Goal: Task Accomplishment & Management: Manage account settings

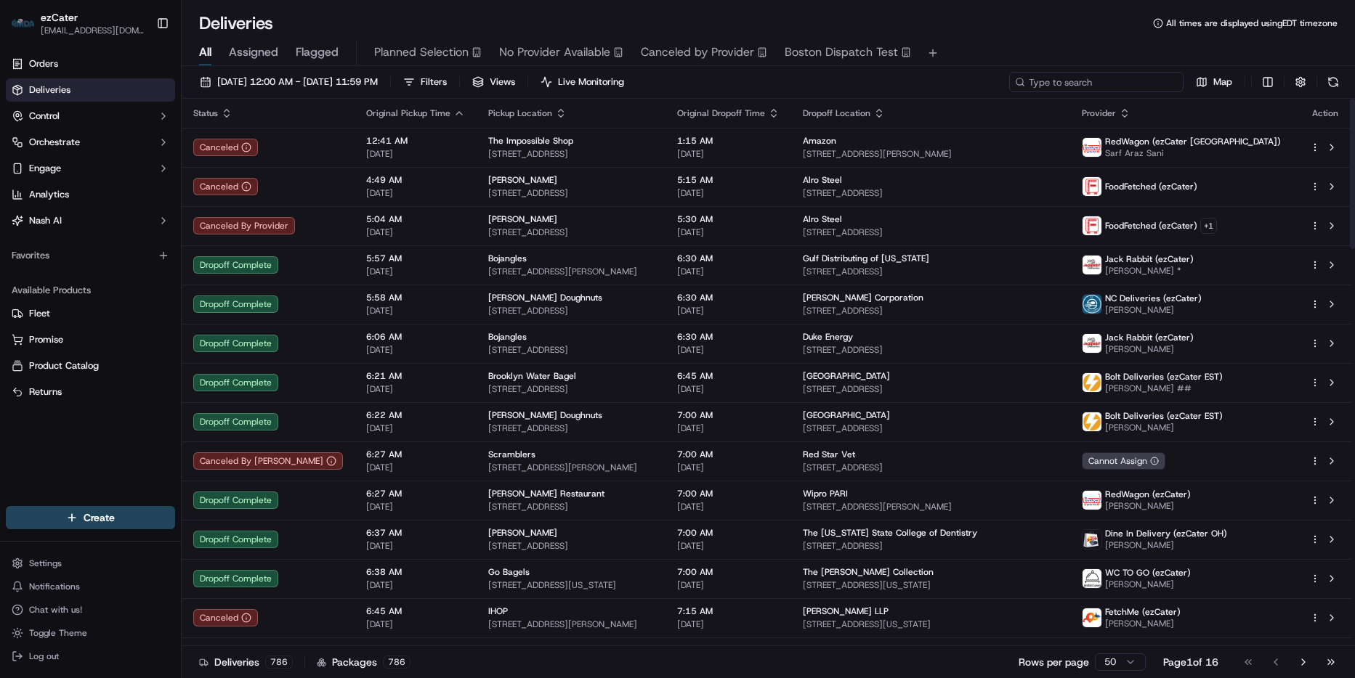
click at [1133, 77] on input at bounding box center [1096, 82] width 174 height 20
click at [348, 76] on span "[DATE] 12:00 AM - [DATE] 11:59 PM" at bounding box center [297, 82] width 161 height 13
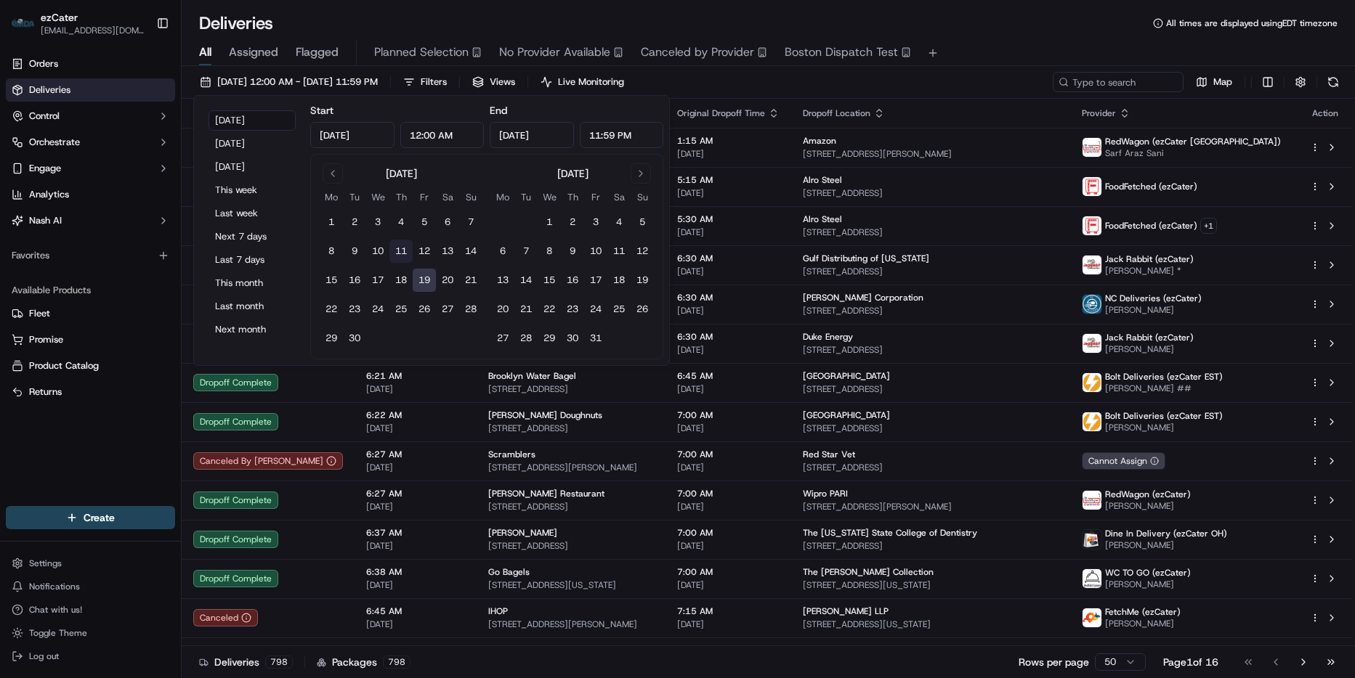
click at [392, 245] on button "11" at bounding box center [400, 251] width 23 height 23
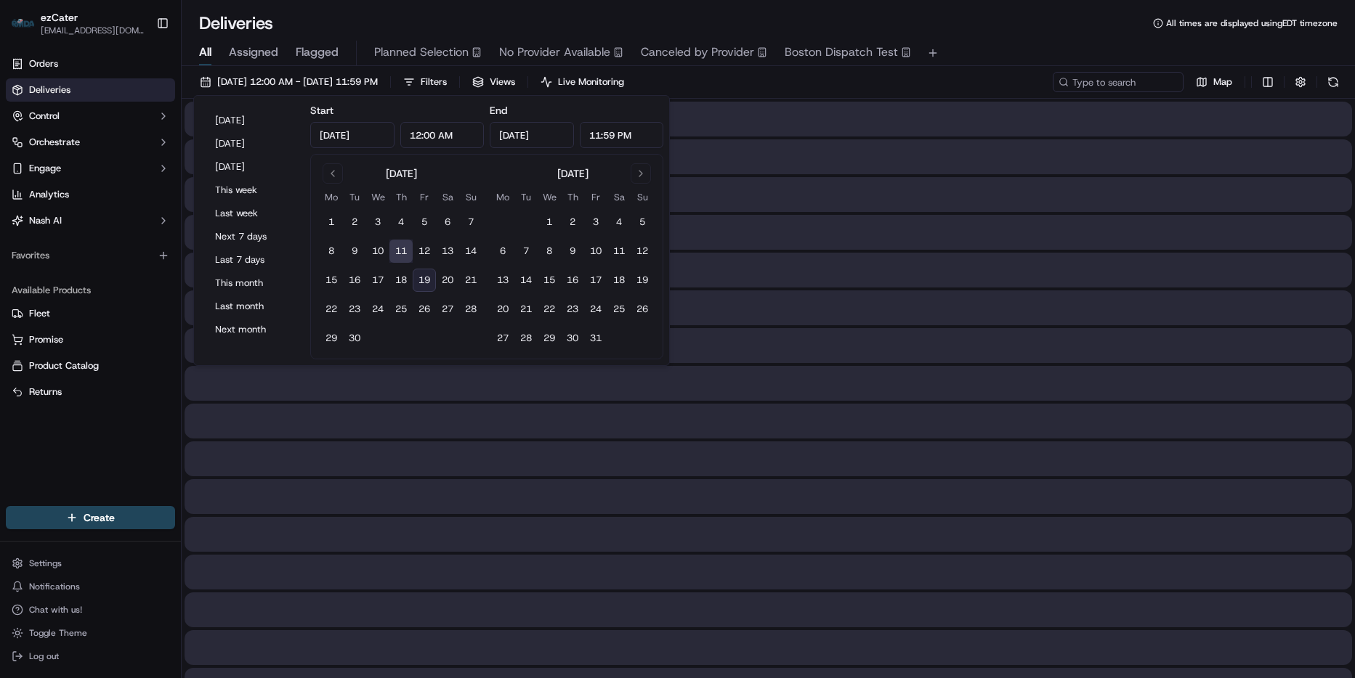
type input "Sep 11, 2025"
click at [362, 332] on button "30" at bounding box center [354, 338] width 23 height 23
type input "Sep 30, 2025"
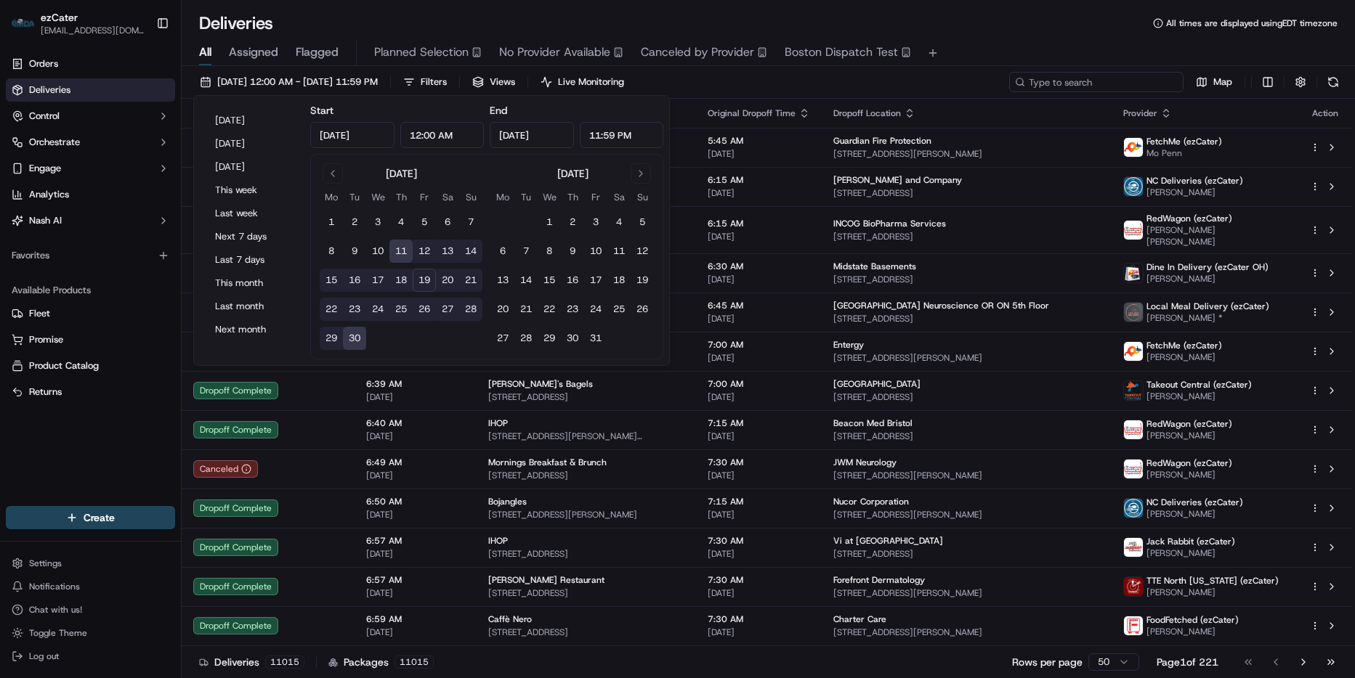
click at [1100, 78] on input at bounding box center [1096, 82] width 174 height 20
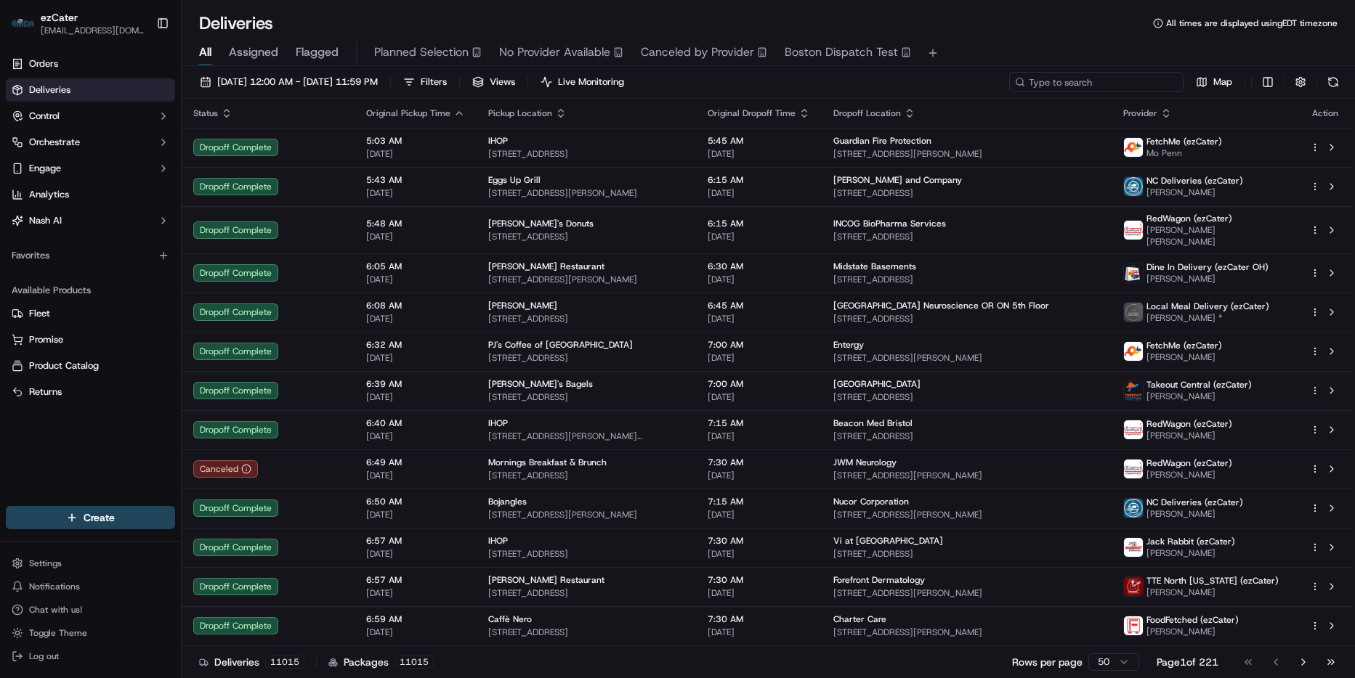
paste input "XYEVTR"
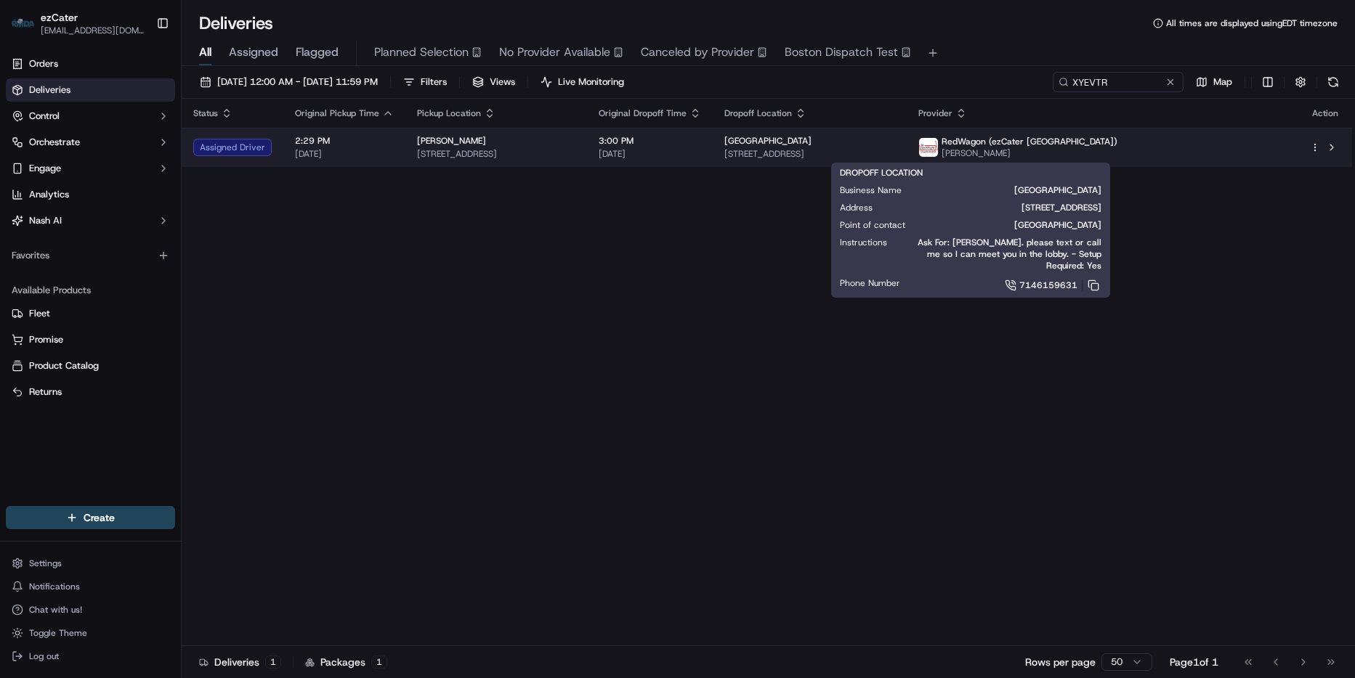
click at [896, 153] on span "45 W Eureka St, Pasadena, CA 91103, USA" at bounding box center [809, 154] width 171 height 12
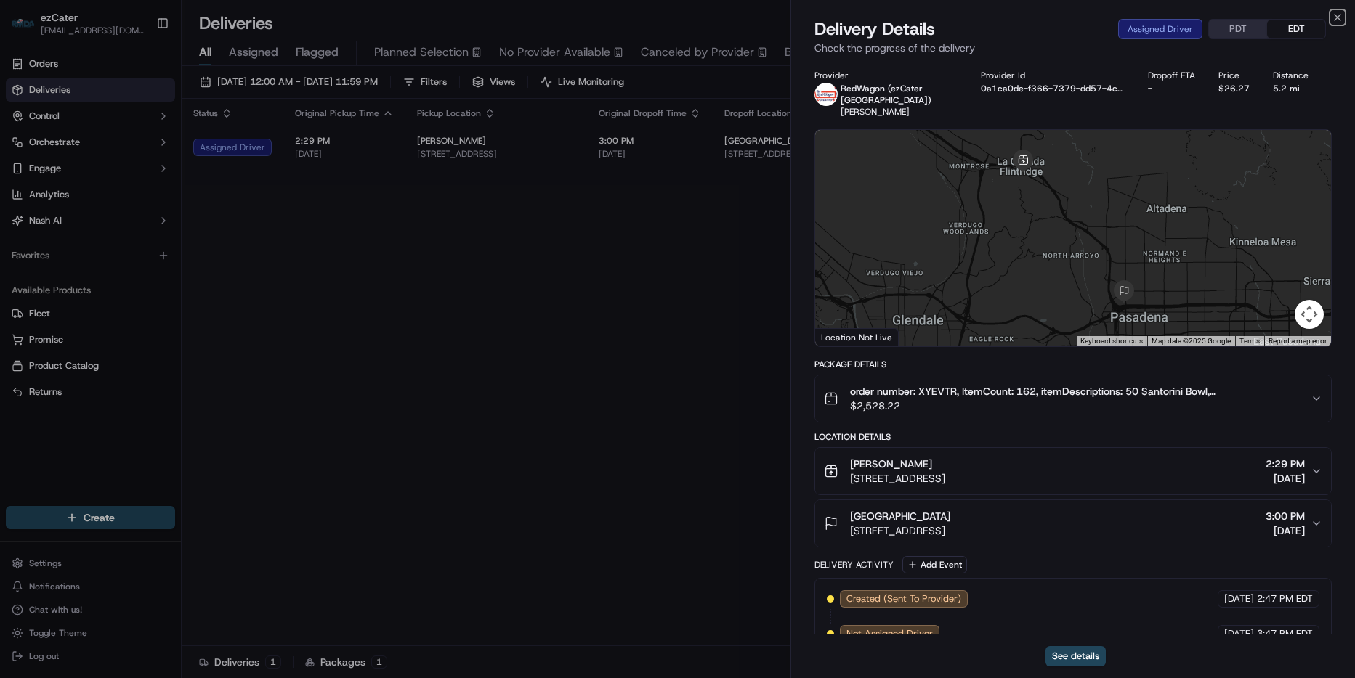
click at [1333, 14] on icon "button" at bounding box center [1337, 18] width 12 height 12
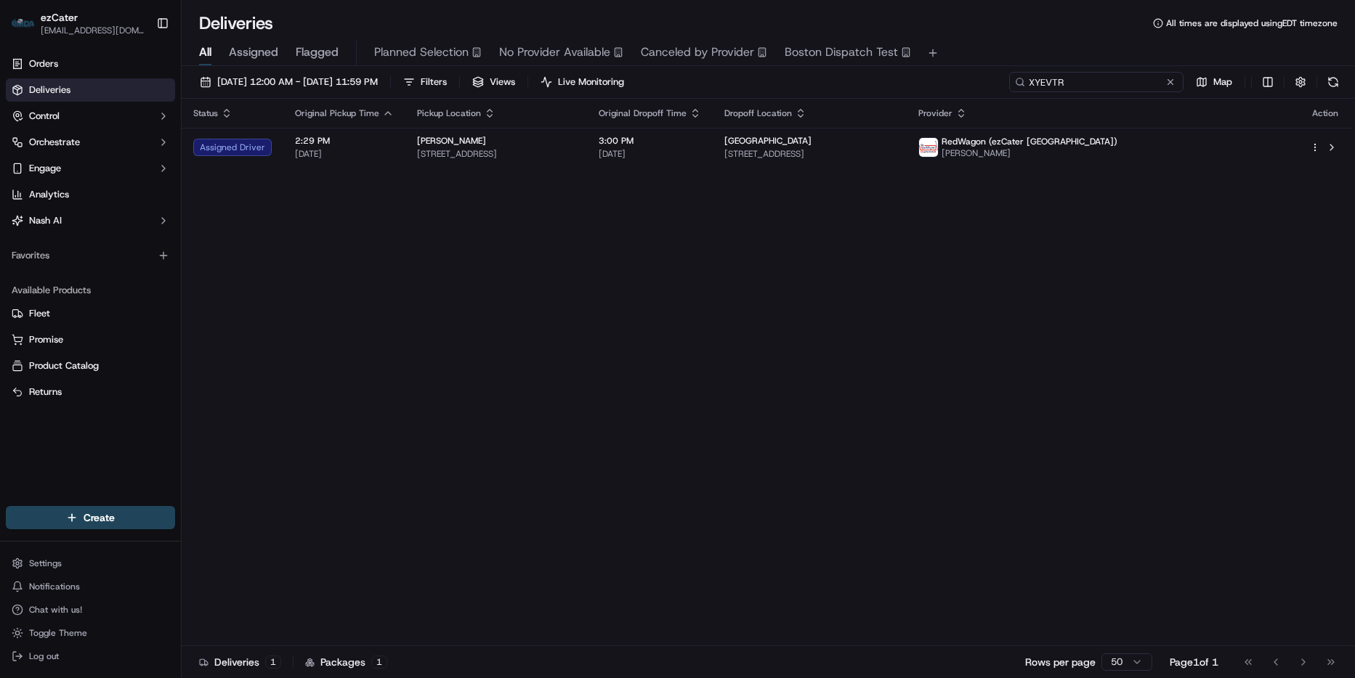
click at [1134, 81] on input "XYEVTR" at bounding box center [1096, 82] width 174 height 20
paste input "6WYQQQ"
type input "6WYQQQ"
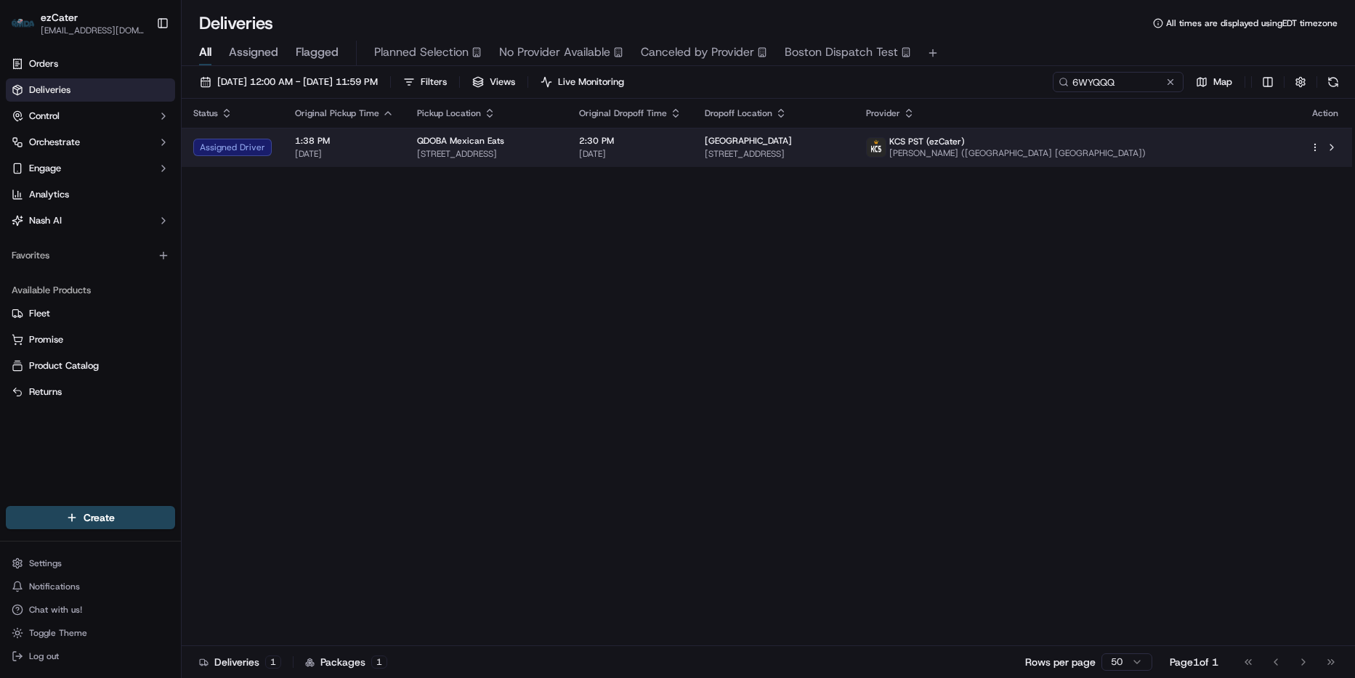
click at [843, 148] on span "[STREET_ADDRESS]" at bounding box center [774, 154] width 139 height 12
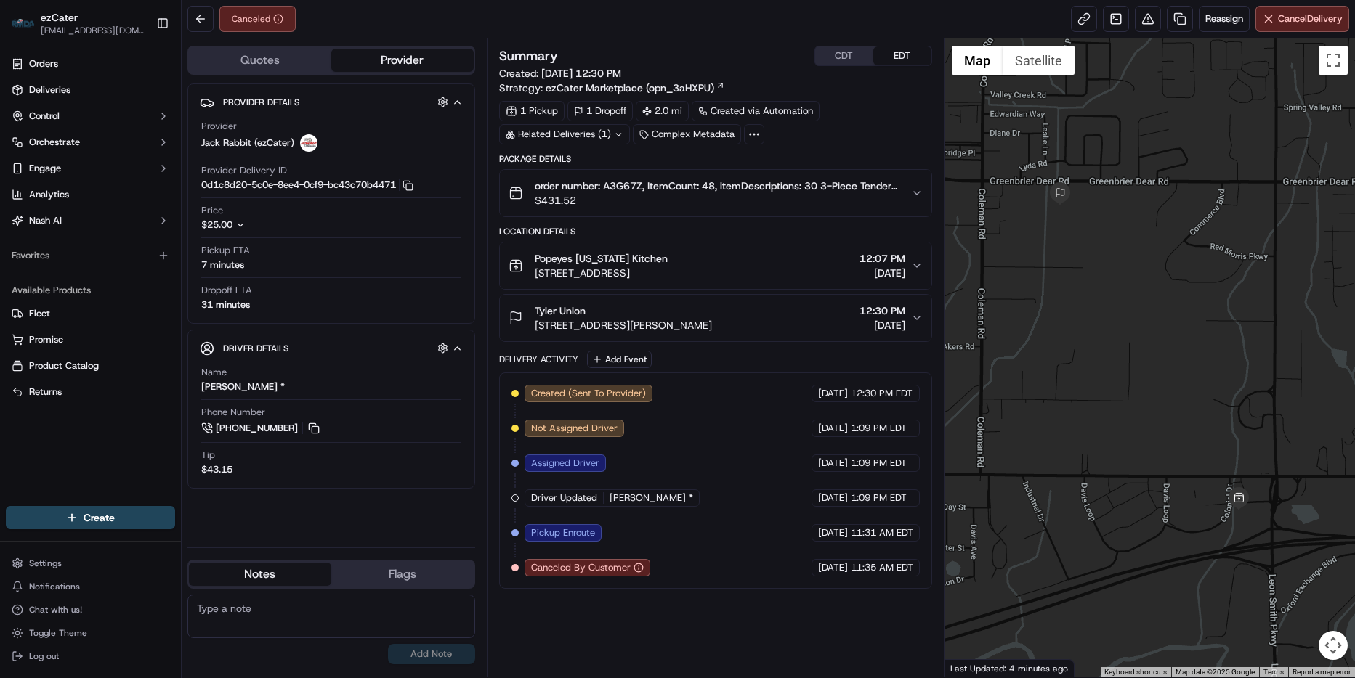
click at [243, 220] on icon "button" at bounding box center [240, 225] width 10 height 10
click at [920, 187] on icon "button" at bounding box center [917, 193] width 12 height 12
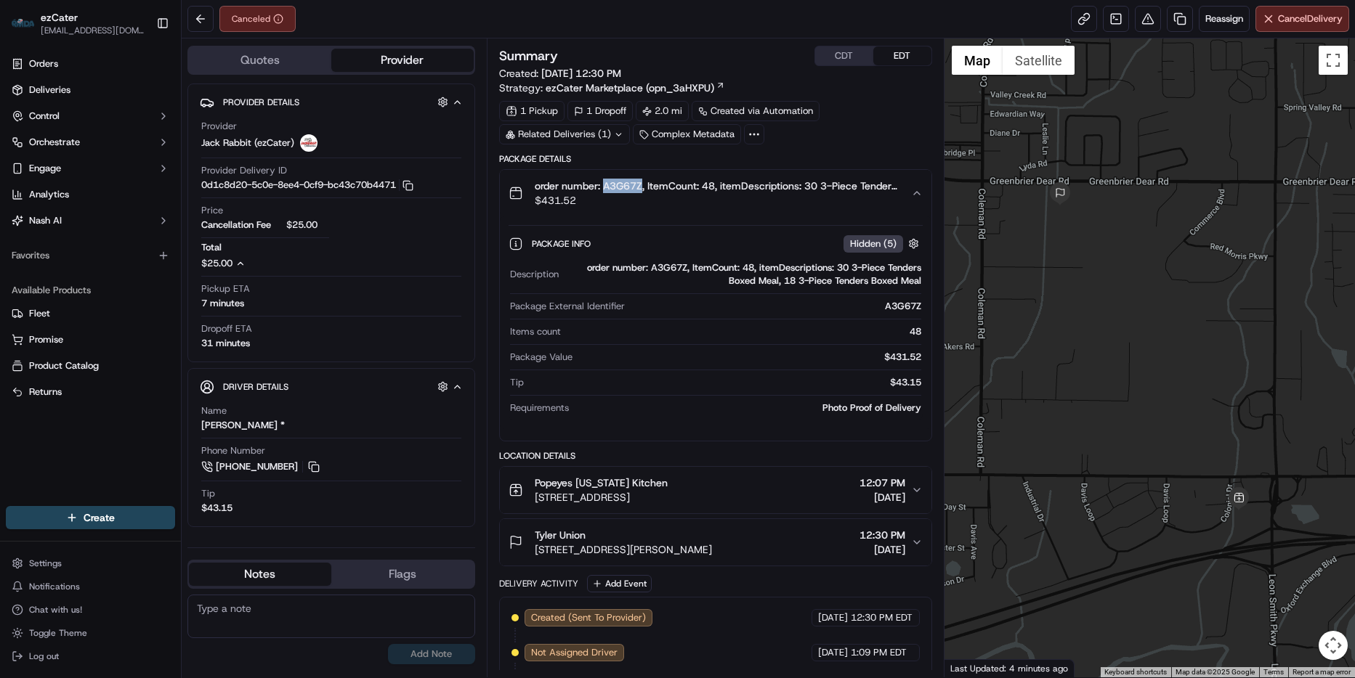
drag, startPoint x: 605, startPoint y: 184, endPoint x: 643, endPoint y: 189, distance: 38.0
click at [643, 189] on span "order number: A3G67Z, ItemCount: 48, itemDescriptions: 30 3-Piece Tenders Boxed…" at bounding box center [717, 186] width 365 height 15
copy span "A3G67Z"
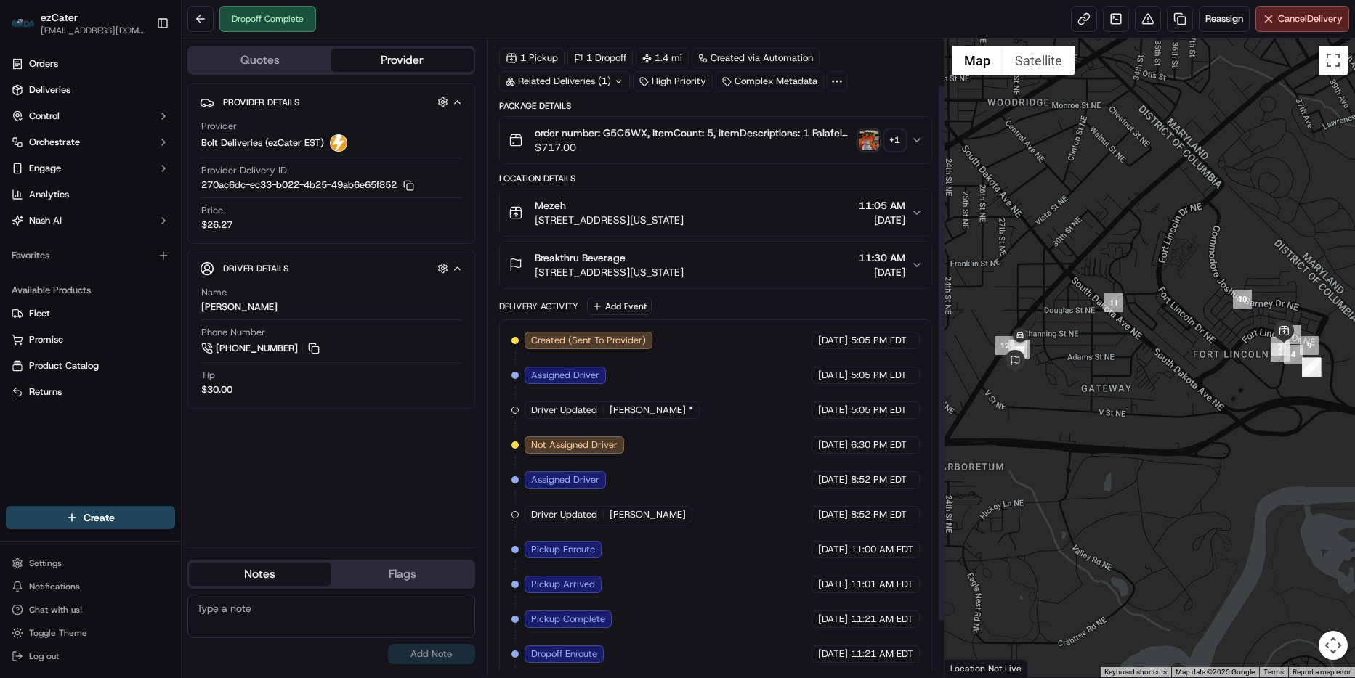
scroll to position [121, 0]
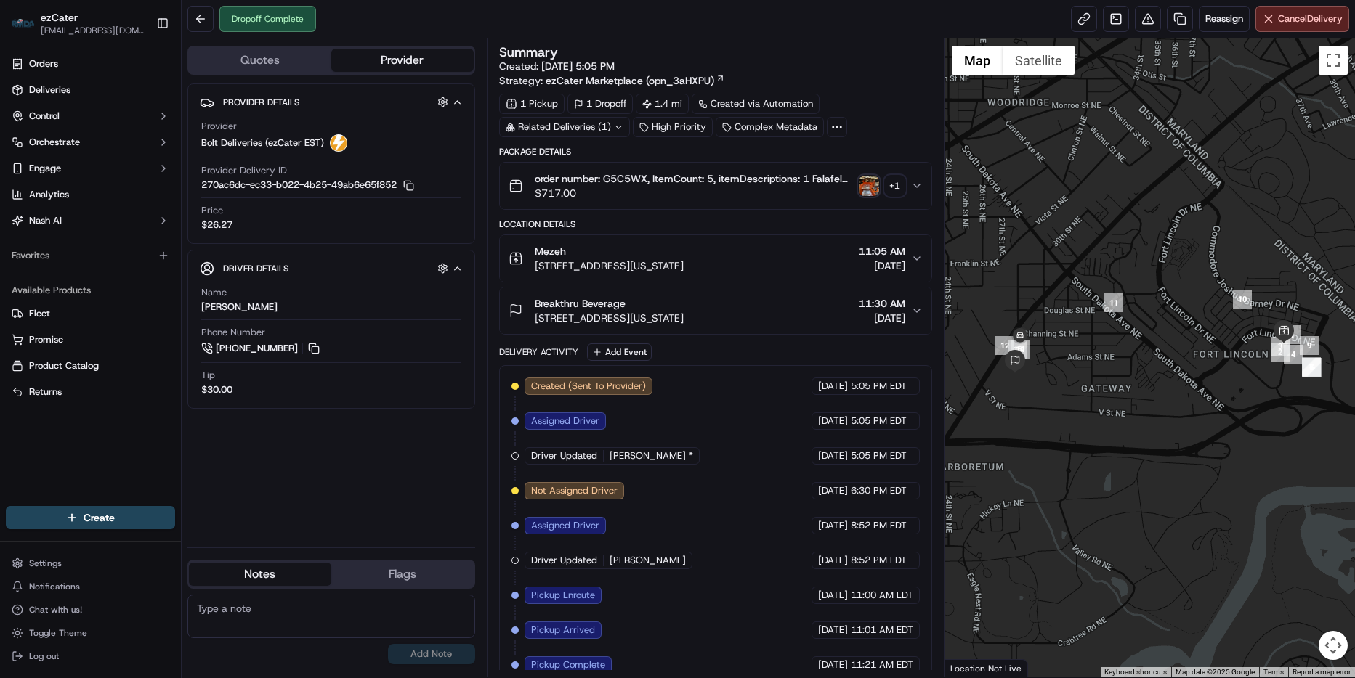
click at [397, 586] on div "Notes Flags" at bounding box center [331, 574] width 288 height 29
click at [409, 573] on button "Flags" at bounding box center [402, 574] width 142 height 23
click at [301, 606] on textarea at bounding box center [331, 617] width 288 height 44
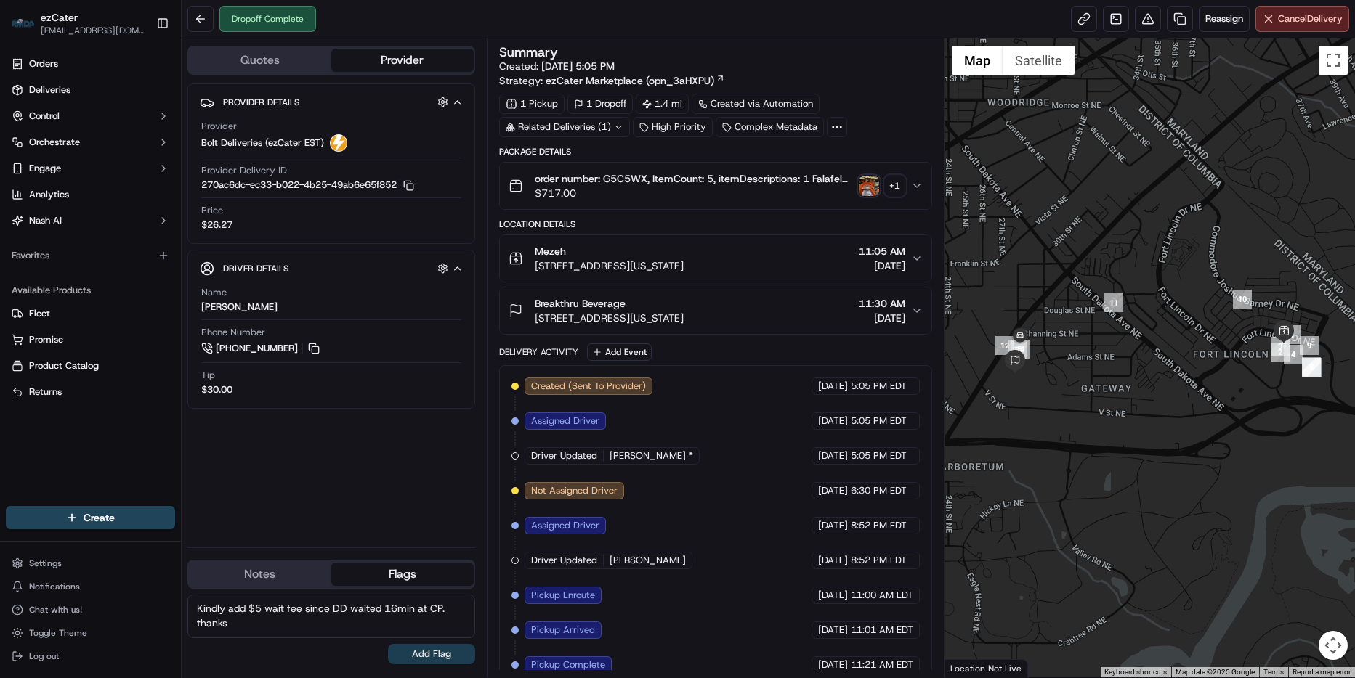
type textarea "Kindly add $5 wait fee since DD waited 16min at CP. thanks"
click at [438, 654] on button "Add Flag" at bounding box center [431, 654] width 87 height 20
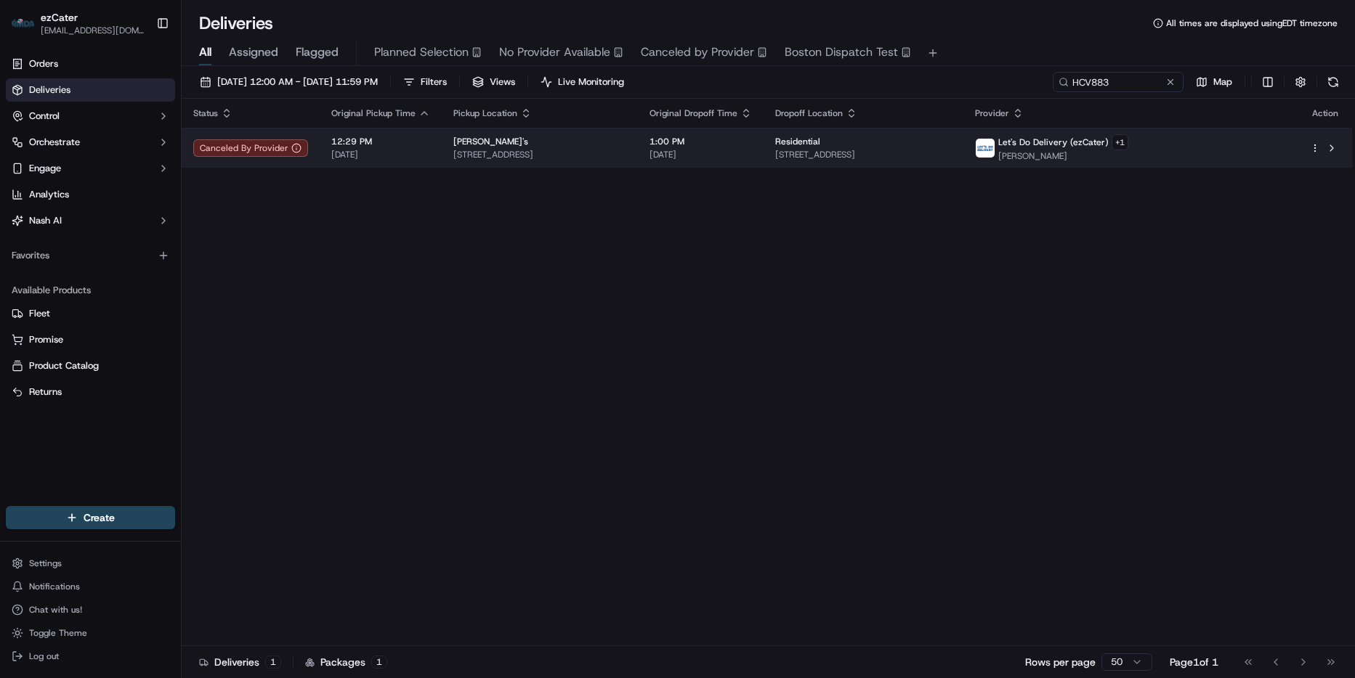
click at [638, 155] on td "[PERSON_NAME]'s [STREET_ADDRESS]" at bounding box center [540, 148] width 196 height 40
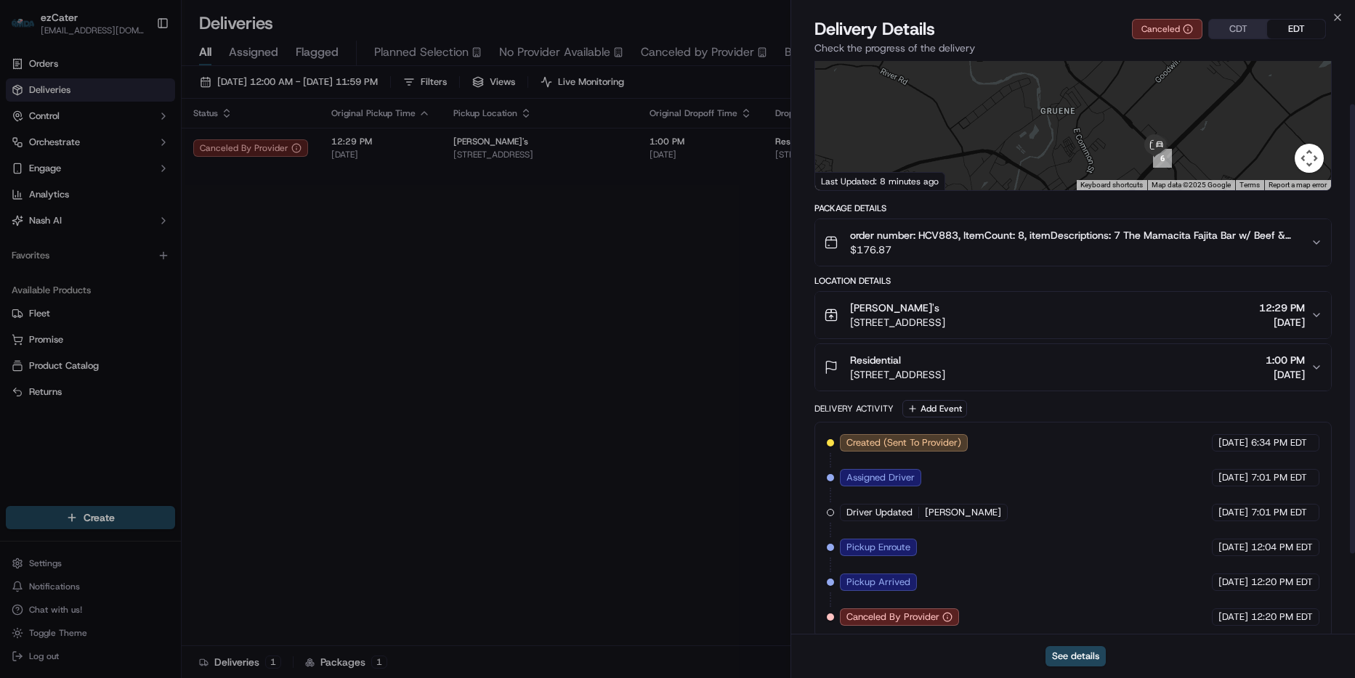
scroll to position [158, 0]
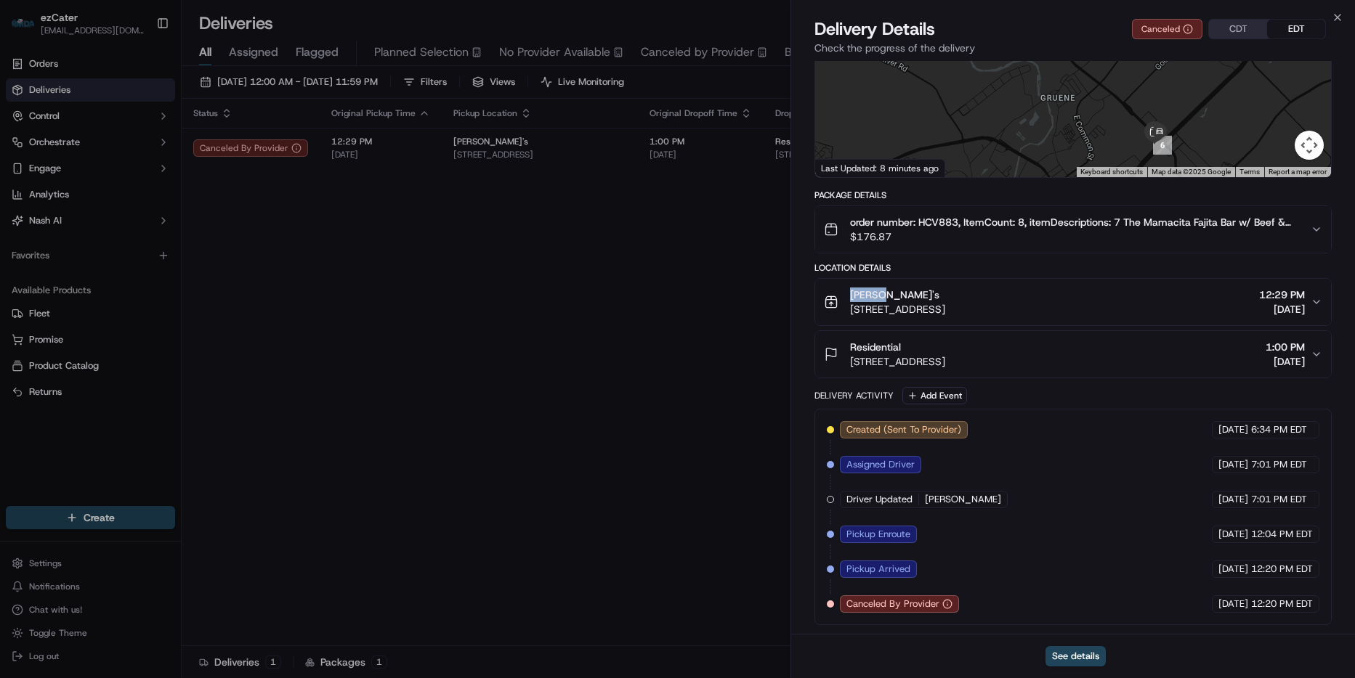
drag, startPoint x: 890, startPoint y: 295, endPoint x: 844, endPoint y: 294, distance: 46.5
click at [844, 294] on div "[PERSON_NAME]'s [STREET_ADDRESS]" at bounding box center [884, 302] width 121 height 29
copy span "[PERSON_NAME]'s"
click at [945, 285] on button "[PERSON_NAME]'s [STREET_ADDRESS] 12:29 PM [DATE]" at bounding box center [1073, 302] width 516 height 46
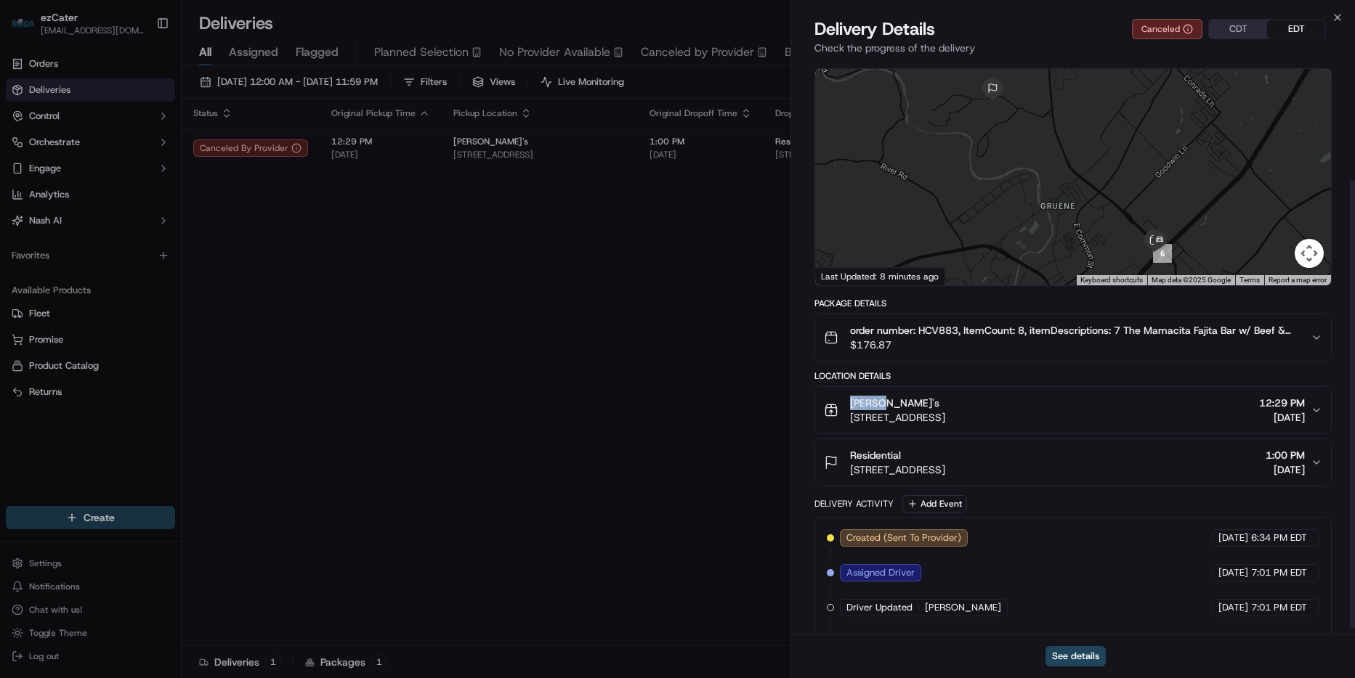
scroll to position [12, 0]
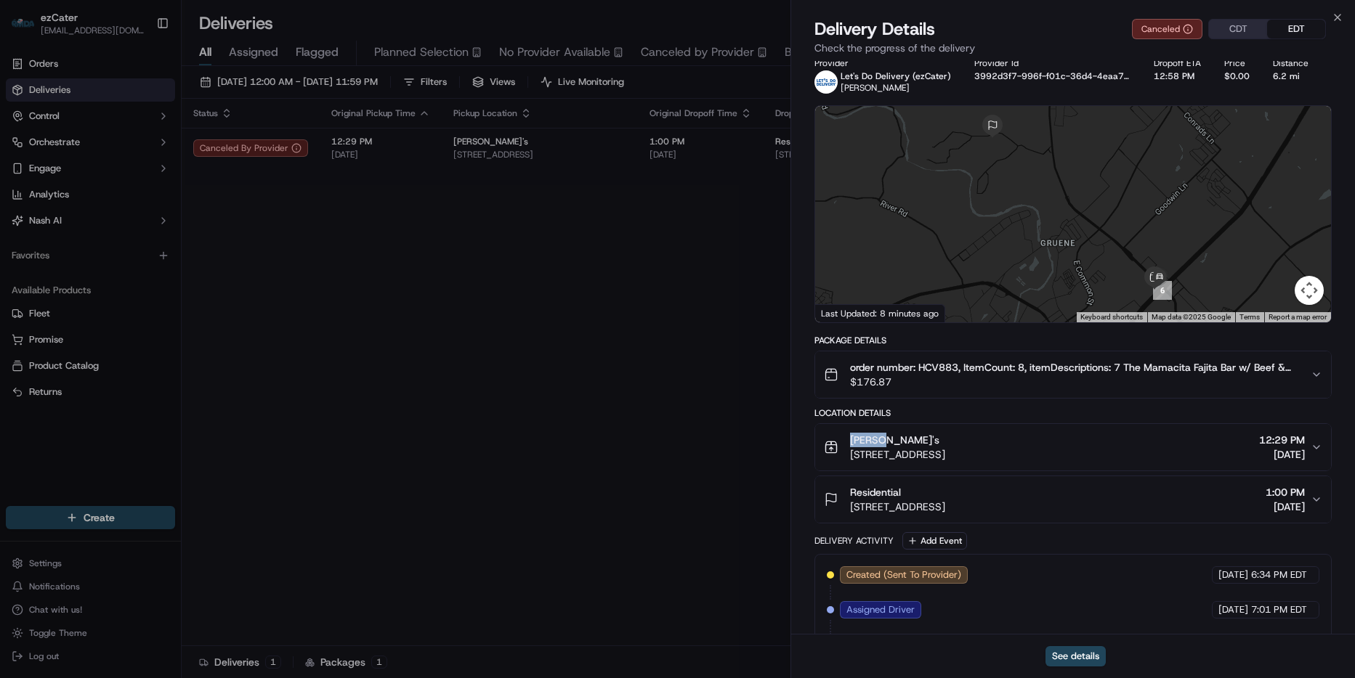
click at [899, 444] on div "[PERSON_NAME]'s" at bounding box center [897, 440] width 95 height 15
click at [909, 442] on div "[PERSON_NAME]'s" at bounding box center [897, 440] width 95 height 15
drag, startPoint x: 897, startPoint y: 440, endPoint x: 846, endPoint y: 440, distance: 50.8
click at [846, 440] on div "Chuy's 2557 I 35 N Frontage Rd, New Braunfels, TX 78132, USA" at bounding box center [884, 447] width 121 height 29
copy span "[PERSON_NAME]'s"
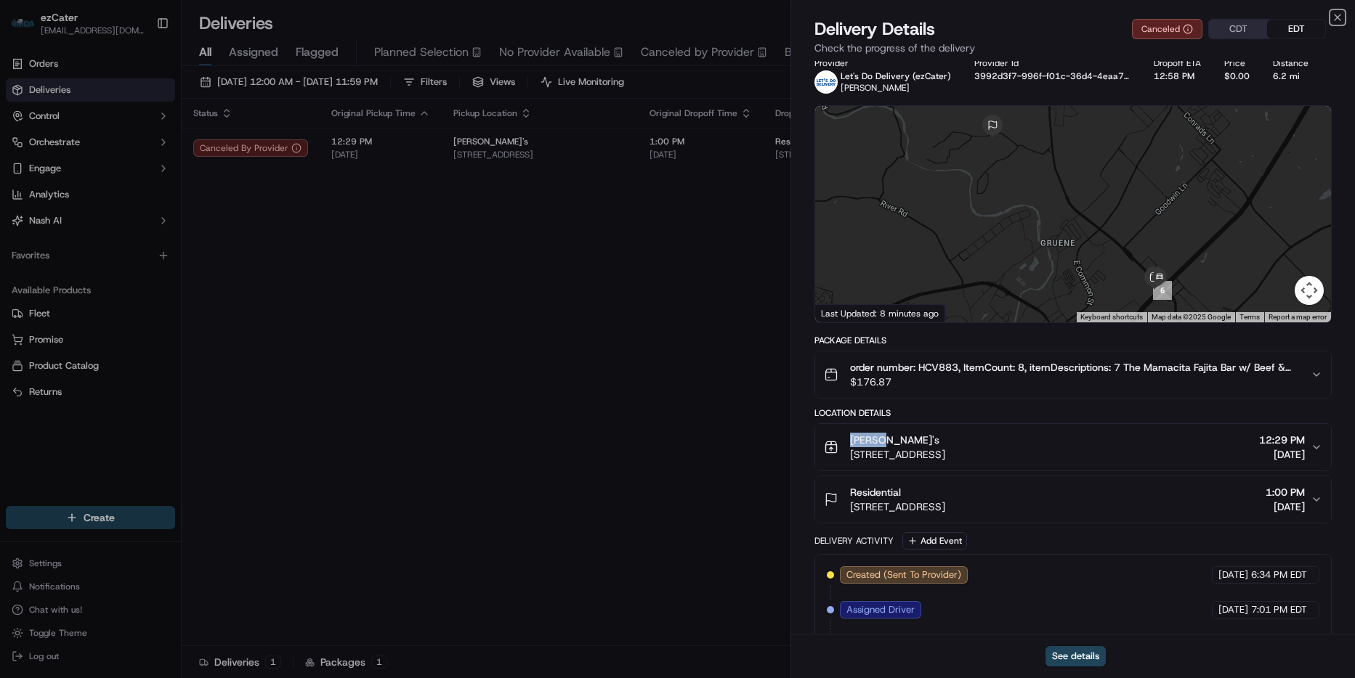
click at [1336, 17] on icon "button" at bounding box center [1337, 18] width 12 height 12
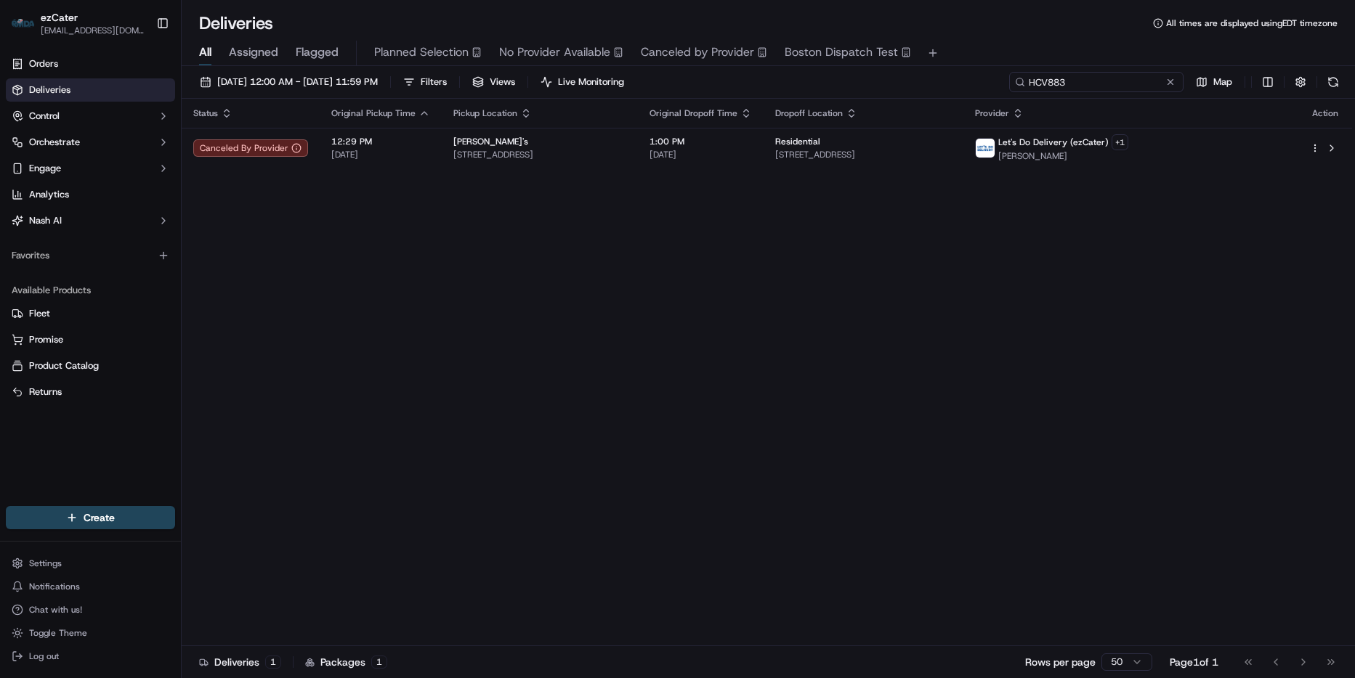
click at [1122, 82] on input "HCV883" at bounding box center [1096, 82] width 174 height 20
paste input "1YCQKA"
type input "1YCQKA"
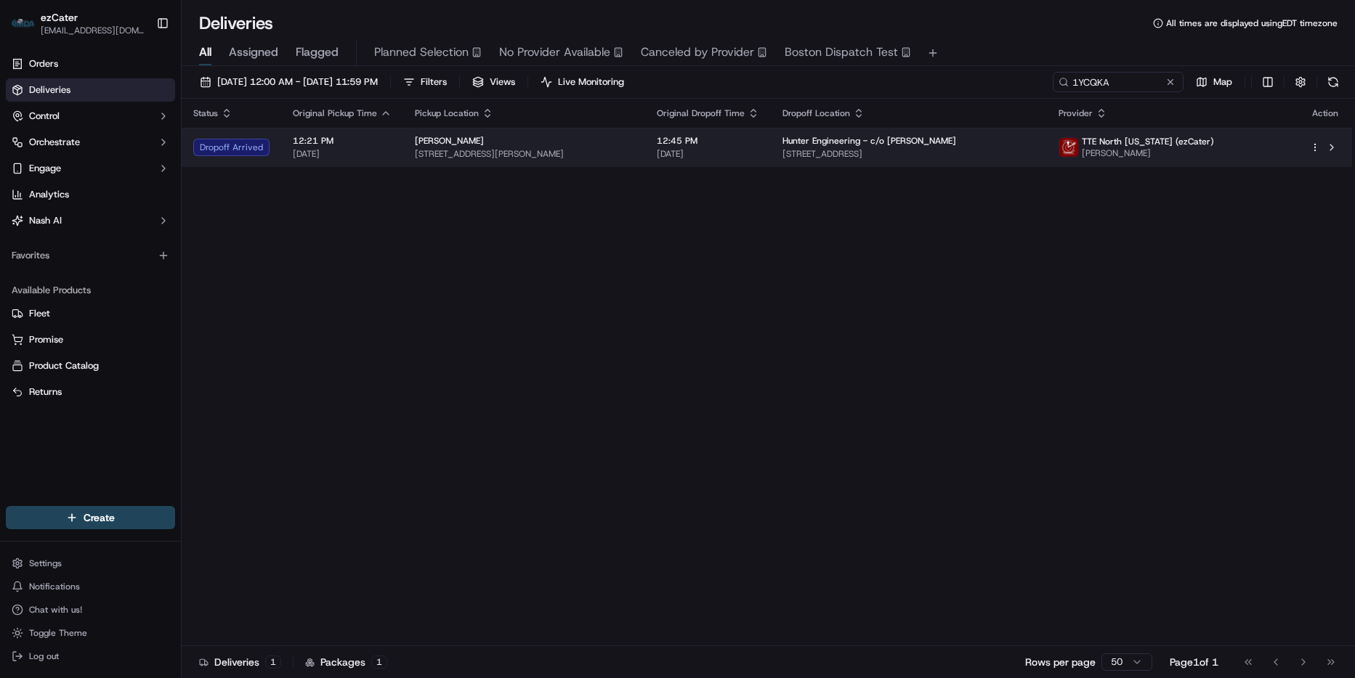
click at [910, 146] on span "Hunter Engineering - c/o Jim T" at bounding box center [869, 141] width 174 height 12
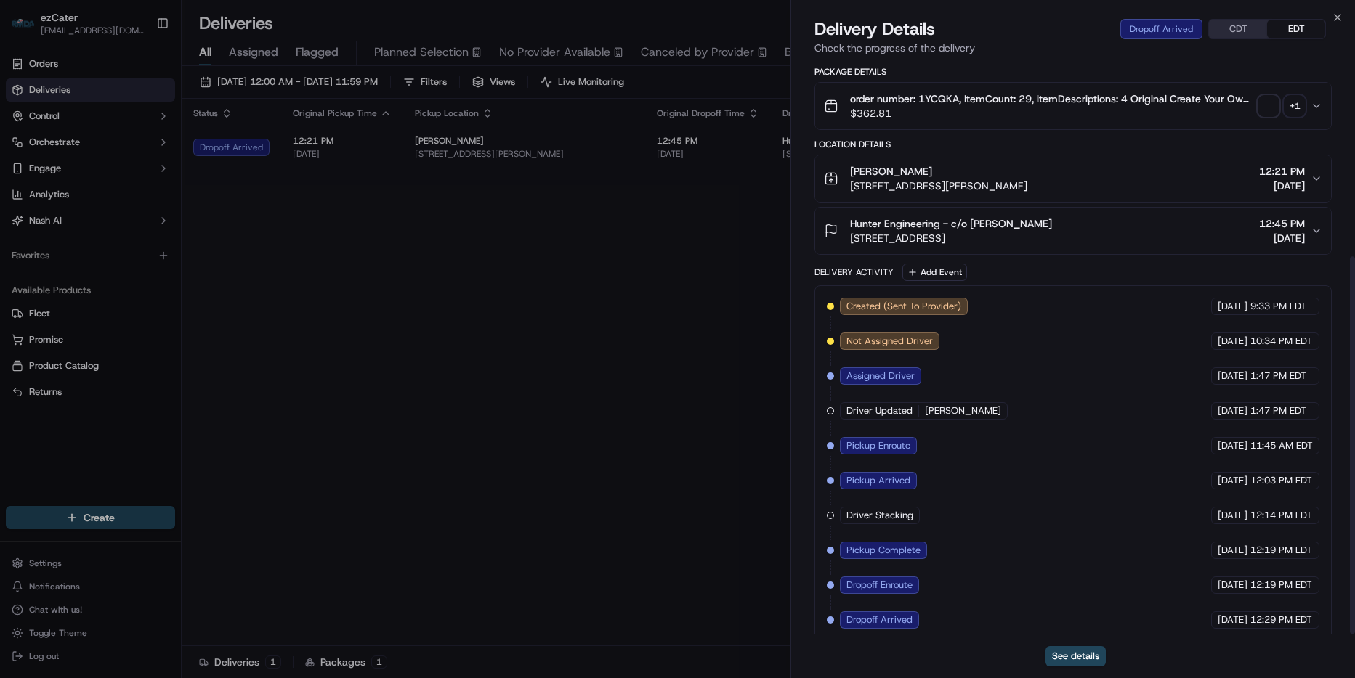
scroll to position [297, 0]
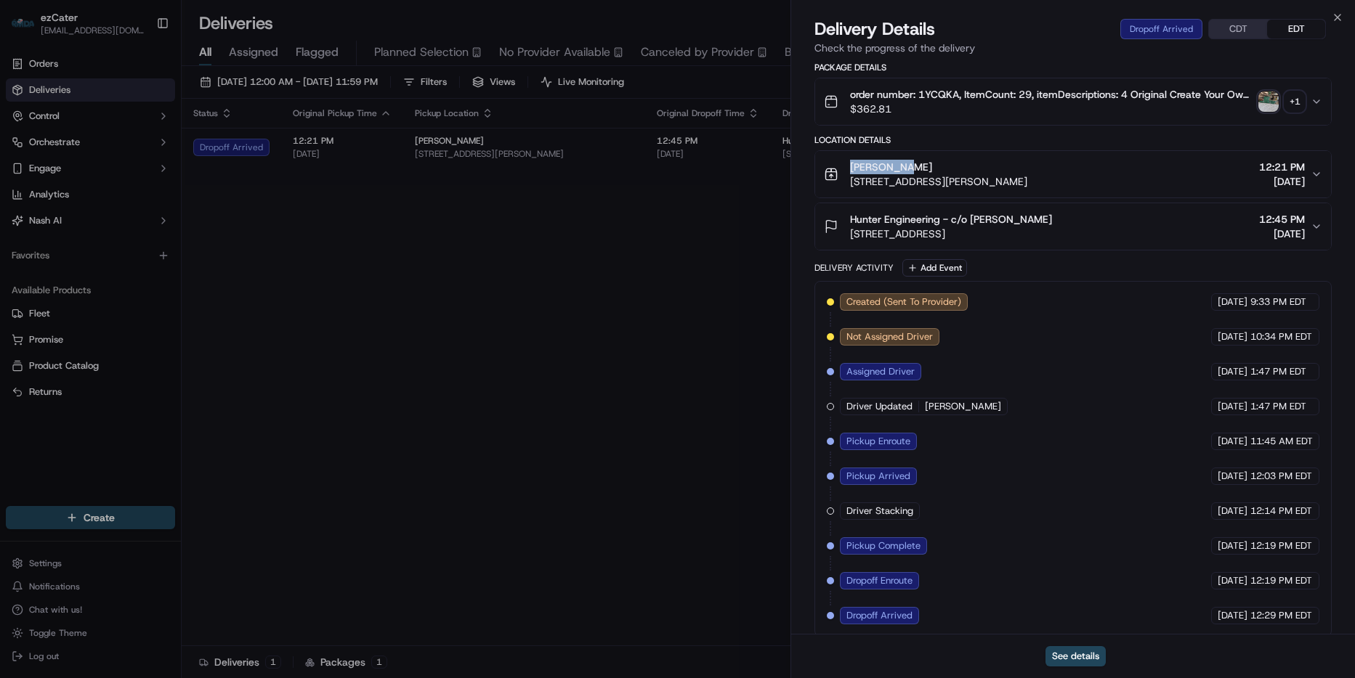
drag, startPoint x: 991, startPoint y: 151, endPoint x: 834, endPoint y: 153, distance: 157.6
click at [832, 160] on div "Papa Johns 11249 St Charles Rock Rd, Bridgeton, MO 63044, USA" at bounding box center [925, 174] width 203 height 29
copy span "Papa Johns"
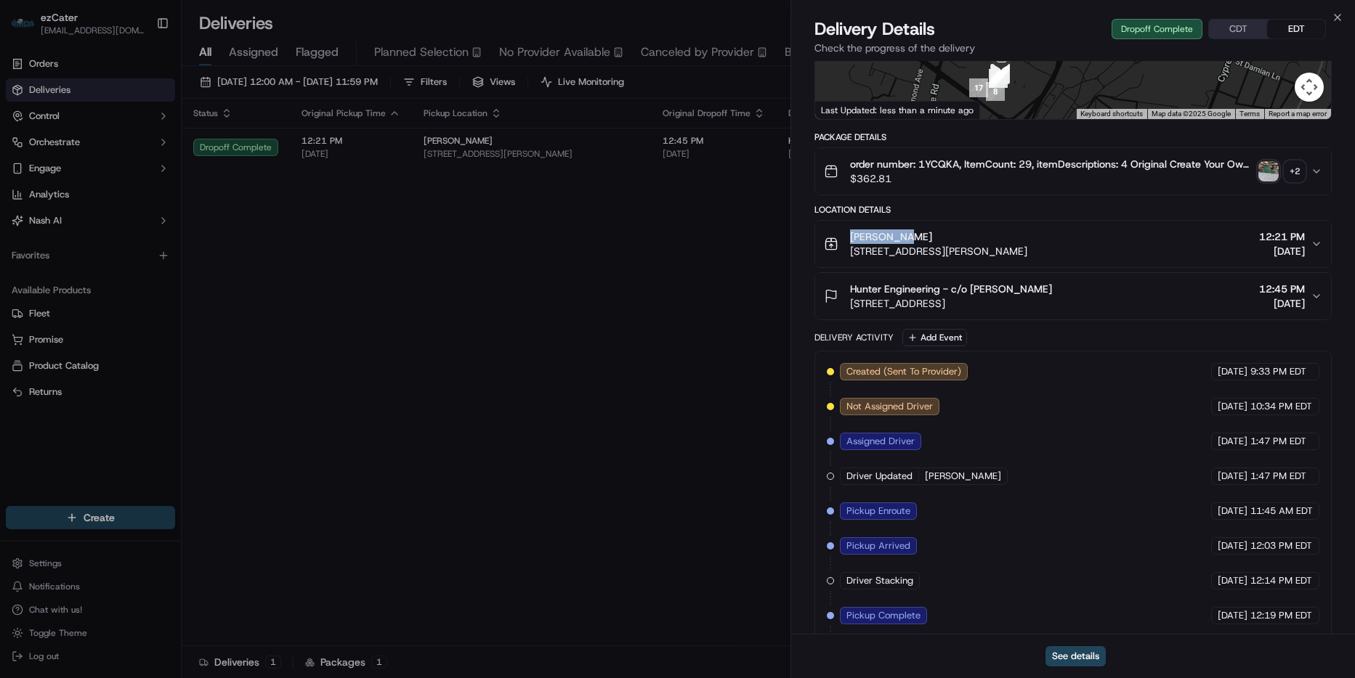
scroll to position [224, 0]
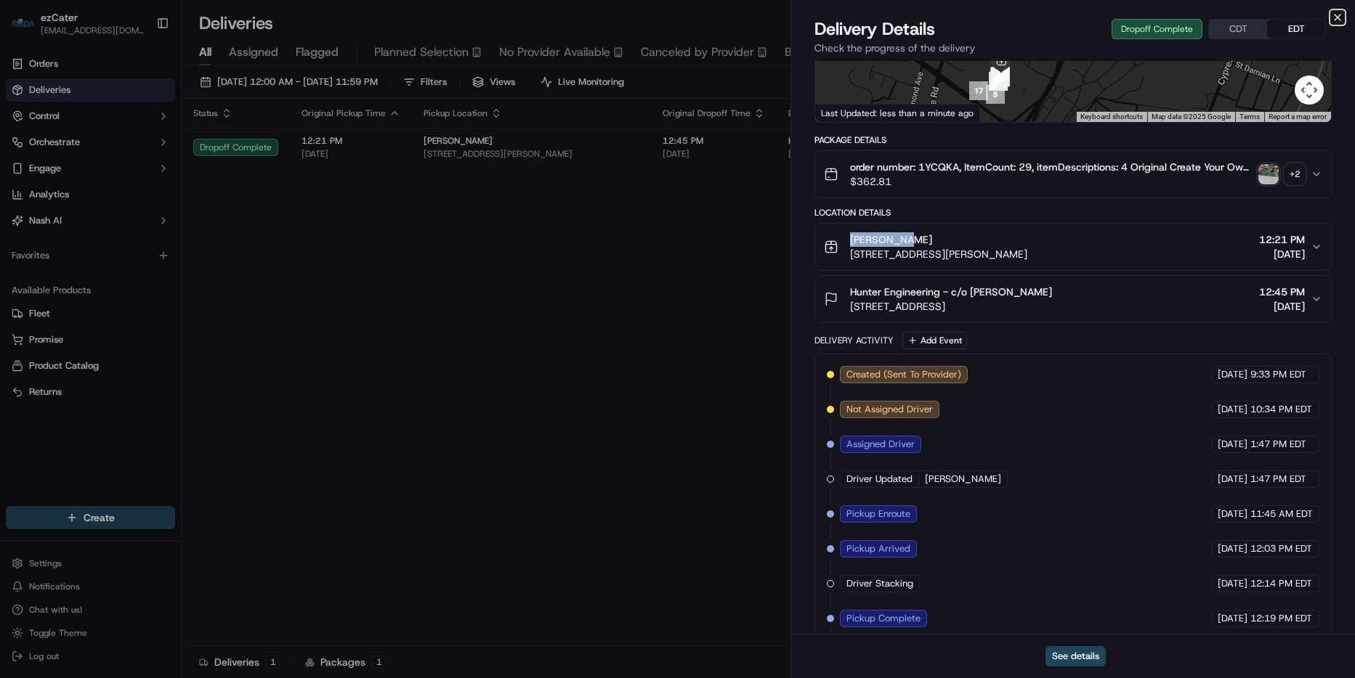
click at [1333, 16] on icon "button" at bounding box center [1337, 18] width 12 height 12
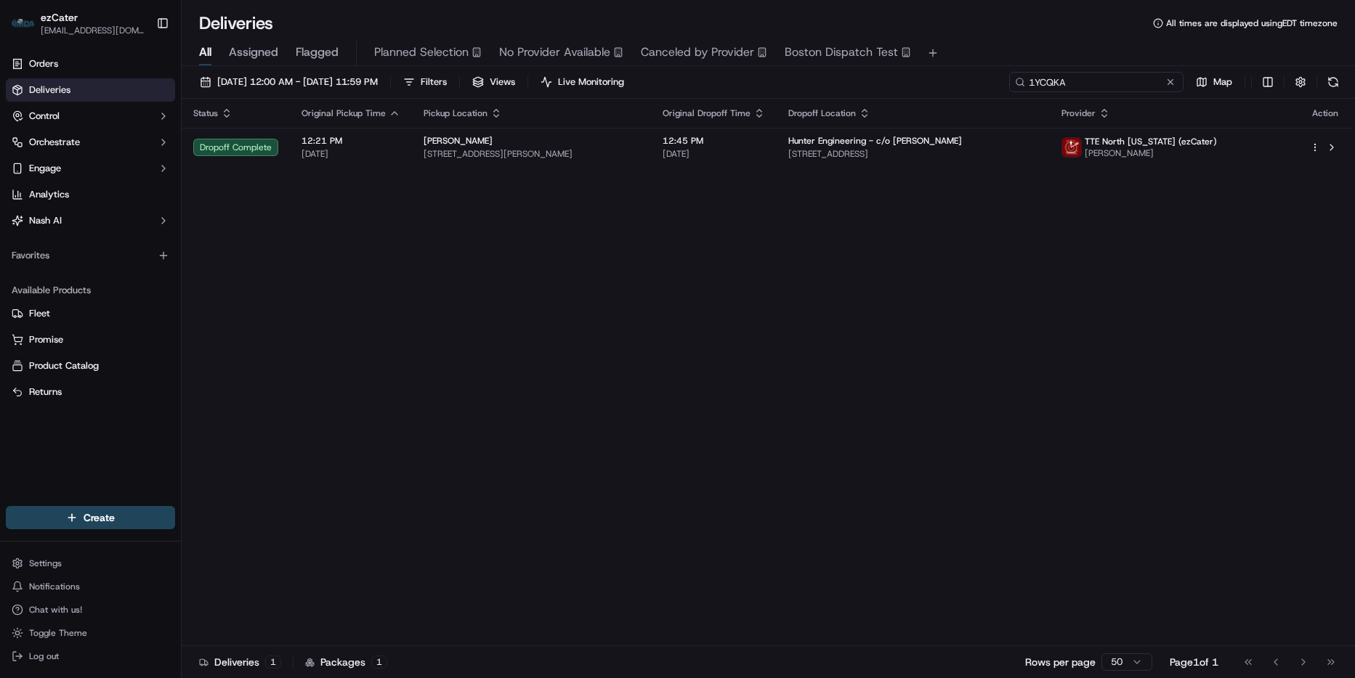
click at [1118, 80] on input "1YCQKA" at bounding box center [1096, 82] width 174 height 20
paste input "GFPMUG"
type input "GFPMUG"
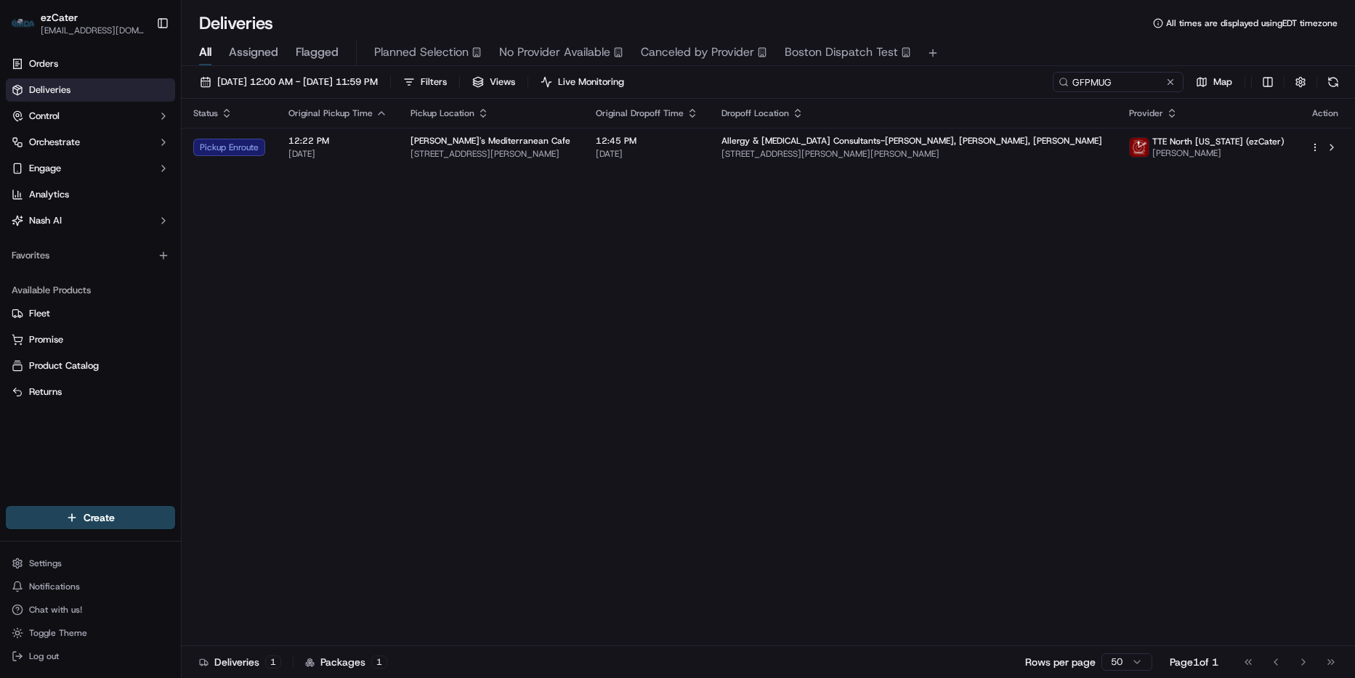
click at [599, 251] on div "Status Original Pickup Time Pickup Location Original Dropoff Time Dropoff Locat…" at bounding box center [767, 373] width 1170 height 548
click at [901, 177] on div "Status Original Pickup Time Pickup Location Original Dropoff Time Dropoff Locat…" at bounding box center [767, 373] width 1170 height 548
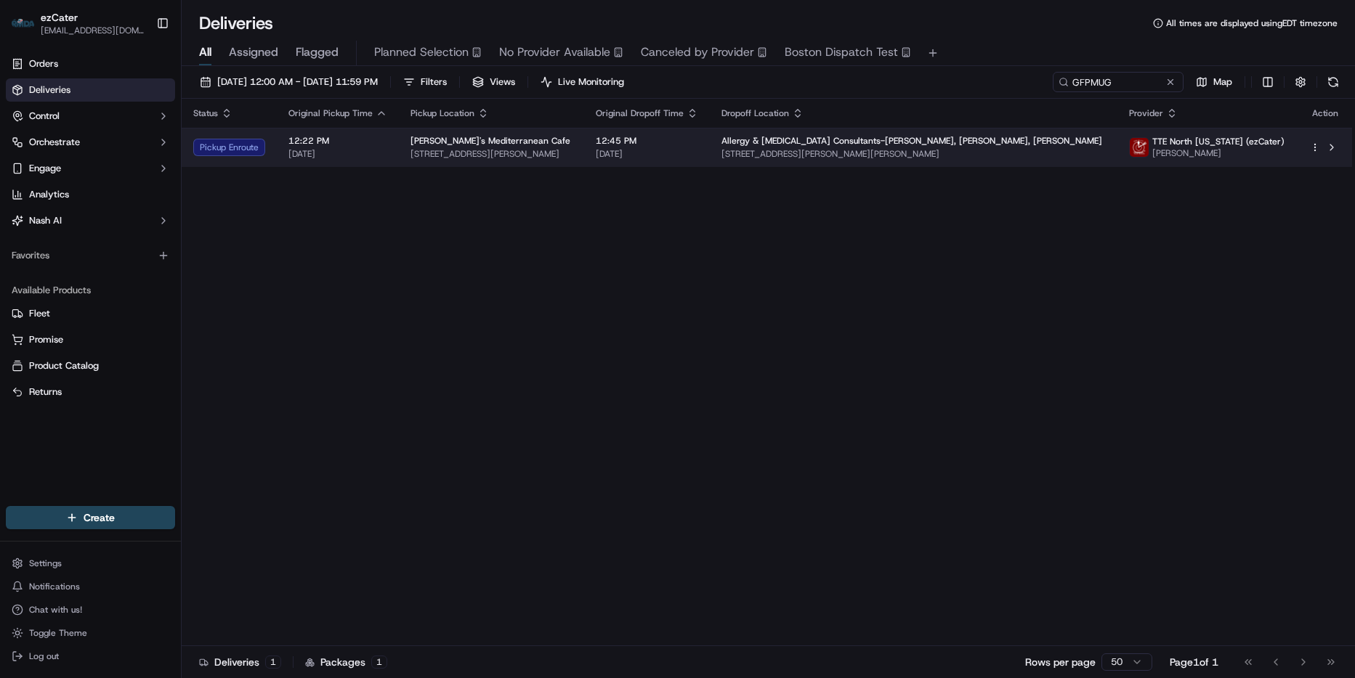
click at [949, 153] on span "711 Old Ballas Rd Suite 100, St. Louis, MO 63141, USA" at bounding box center [913, 154] width 385 height 12
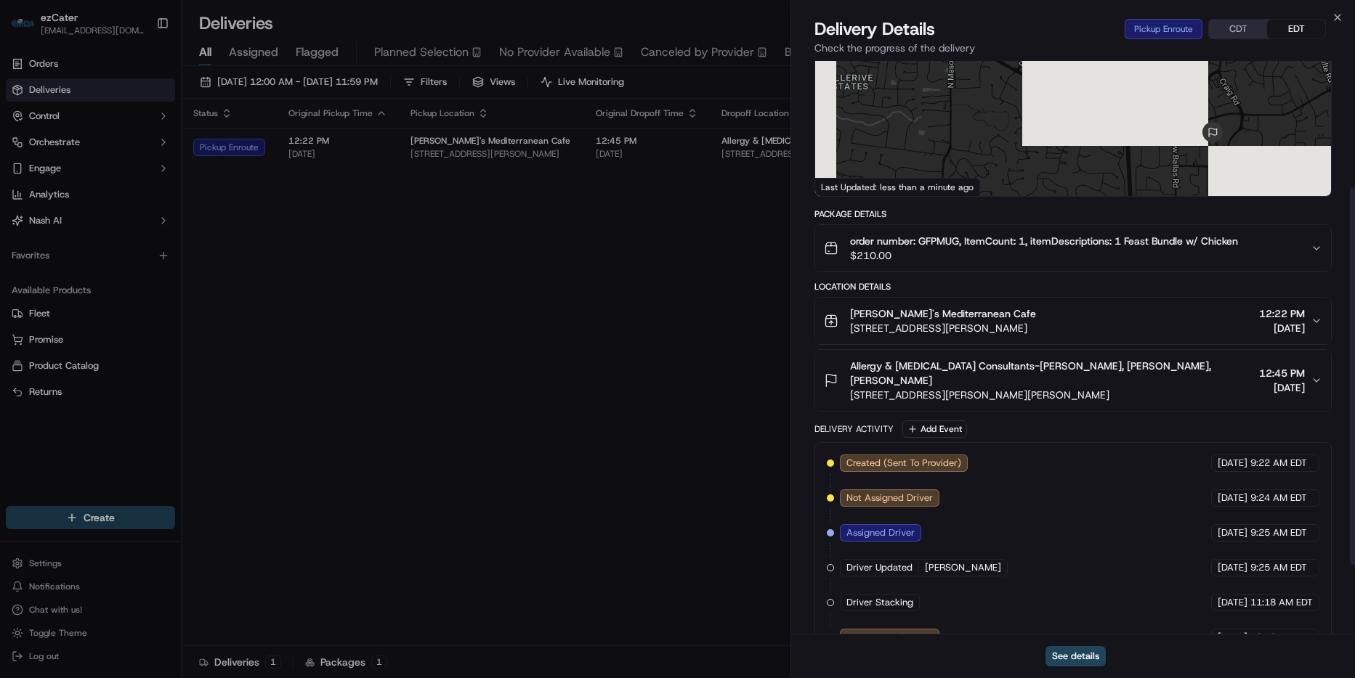
scroll to position [297, 0]
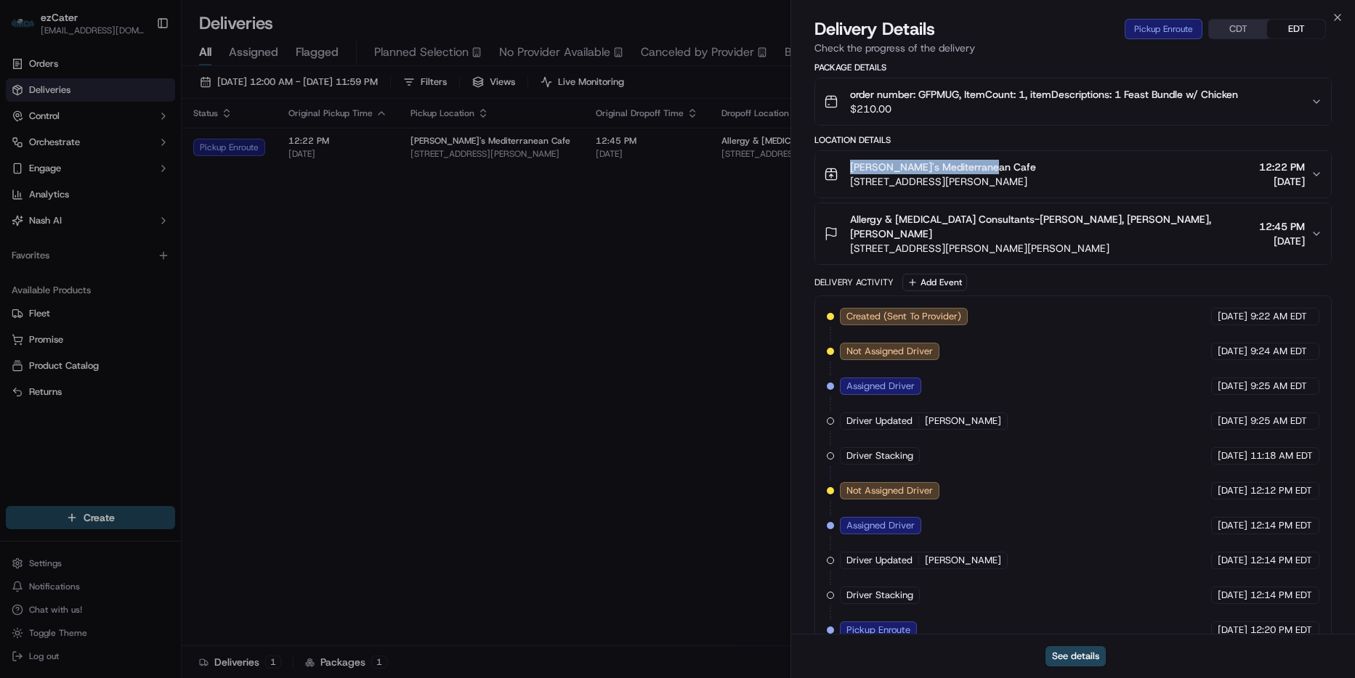
drag, startPoint x: 987, startPoint y: 153, endPoint x: 827, endPoint y: 154, distance: 159.8
click at [827, 160] on div "Taziki's Mediterranean Cafe 12704 Olive Blvd, St. Louis, MO 63141, USA" at bounding box center [930, 174] width 212 height 29
copy span "Taziki's Mediterranean Cafe"
click at [1336, 16] on icon "button" at bounding box center [1337, 18] width 12 height 12
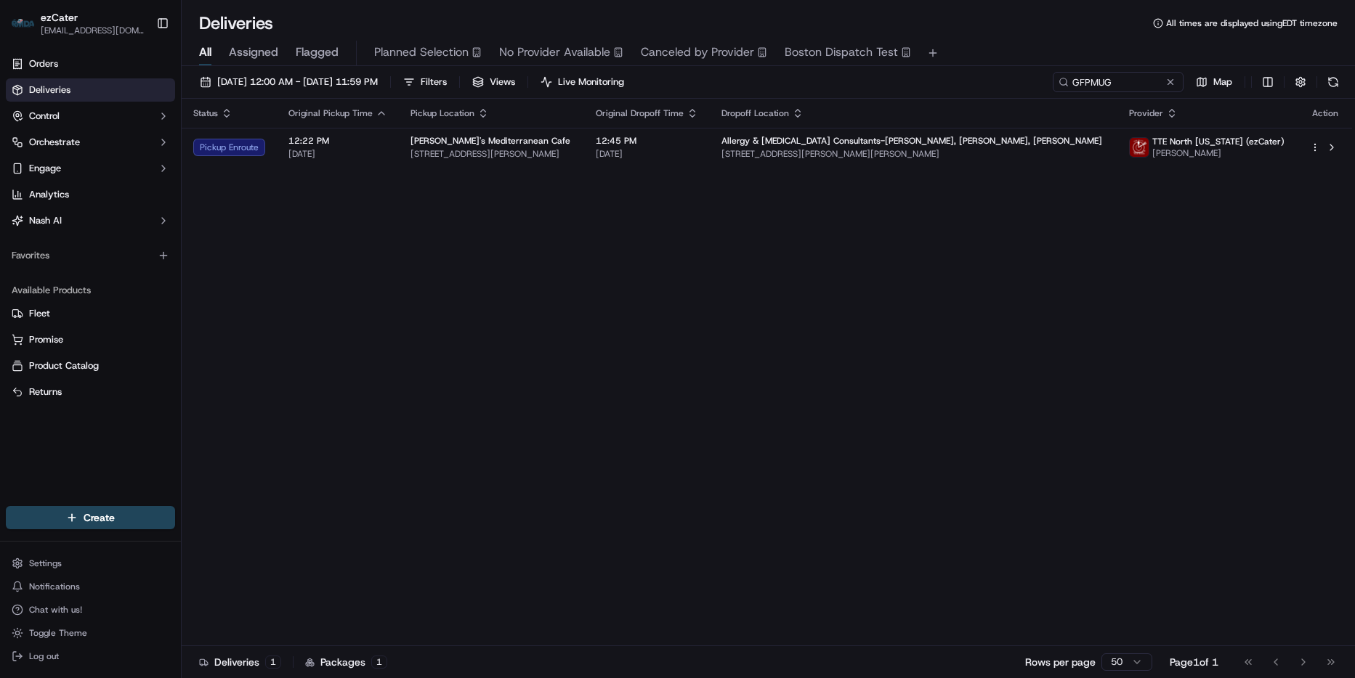
drag, startPoint x: 1140, startPoint y: 70, endPoint x: 1134, endPoint y: 81, distance: 12.7
click at [1140, 71] on div "09/19/2025 12:00 AM - 09/19/2025 11:59 PM Filters Views Live Monitoring GFPMUG …" at bounding box center [768, 373] width 1173 height 615
click at [1132, 81] on input "GFPMUG" at bounding box center [1096, 82] width 174 height 20
paste input "HCV883"
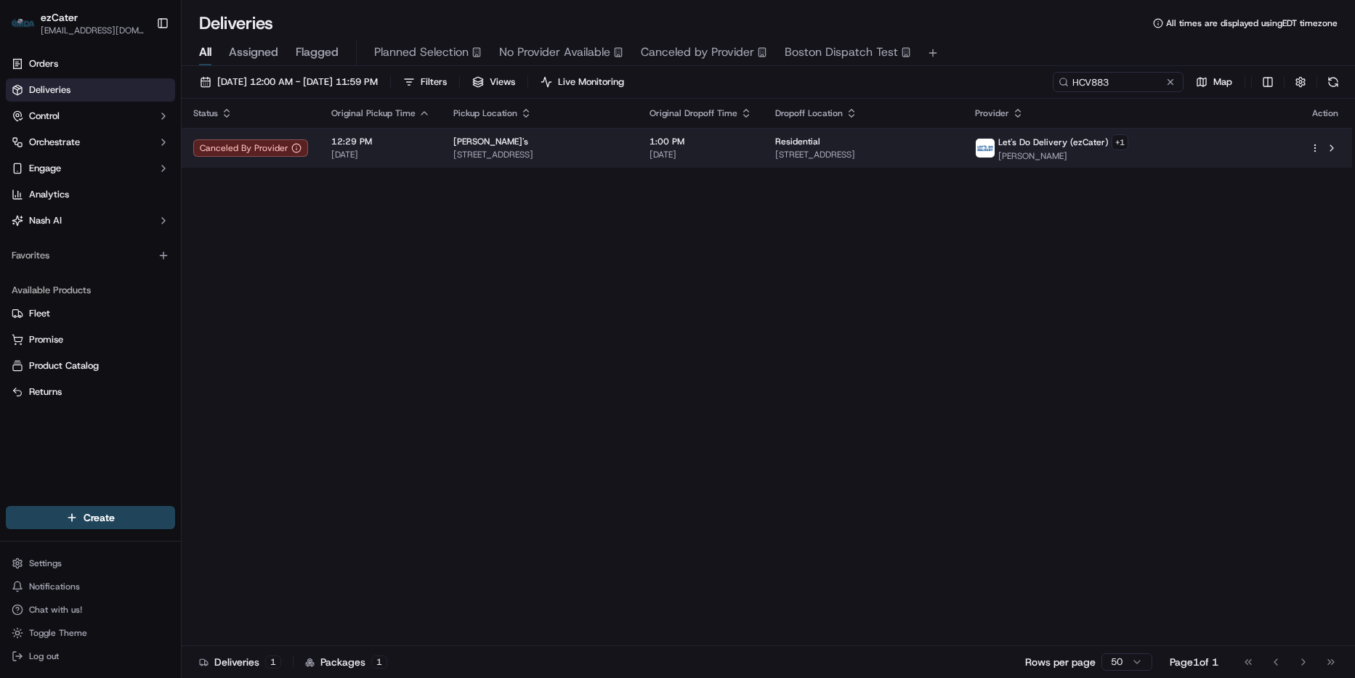
click at [963, 166] on td "Residential 1749 Antigua Cove, New Braunfels, TX 78132, USA" at bounding box center [863, 148] width 200 height 40
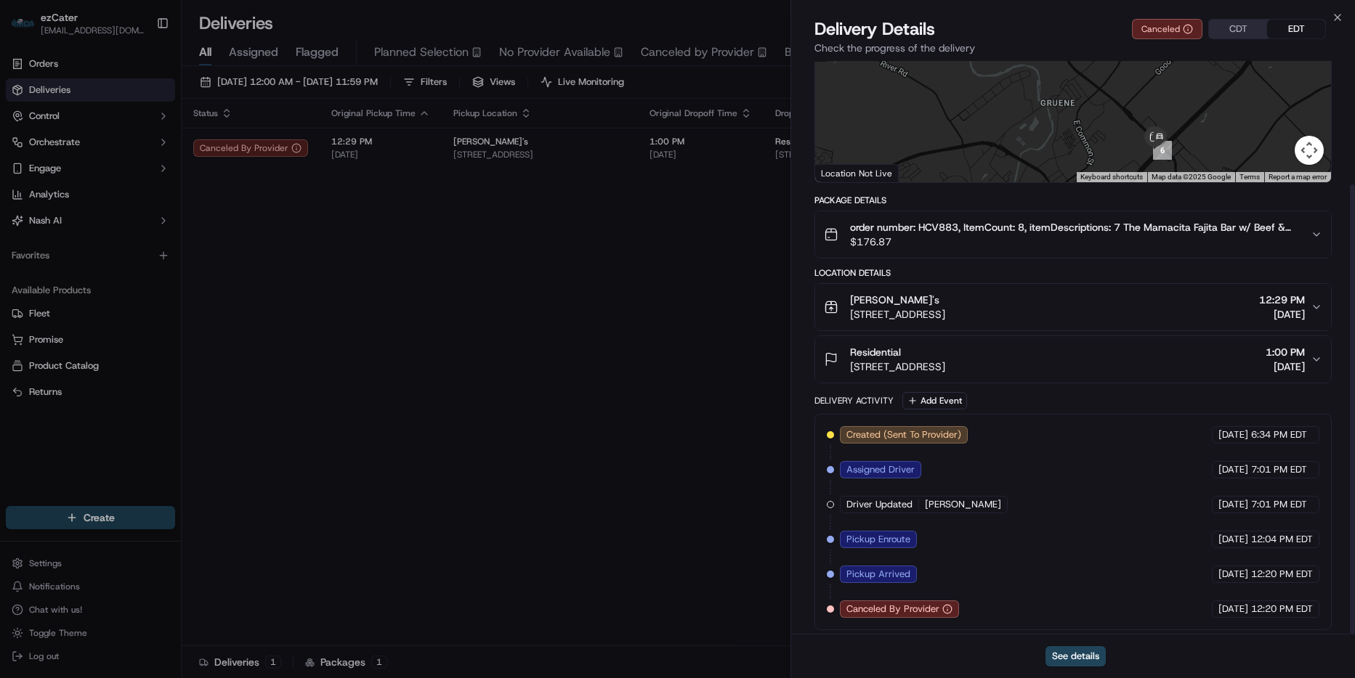
scroll to position [158, 0]
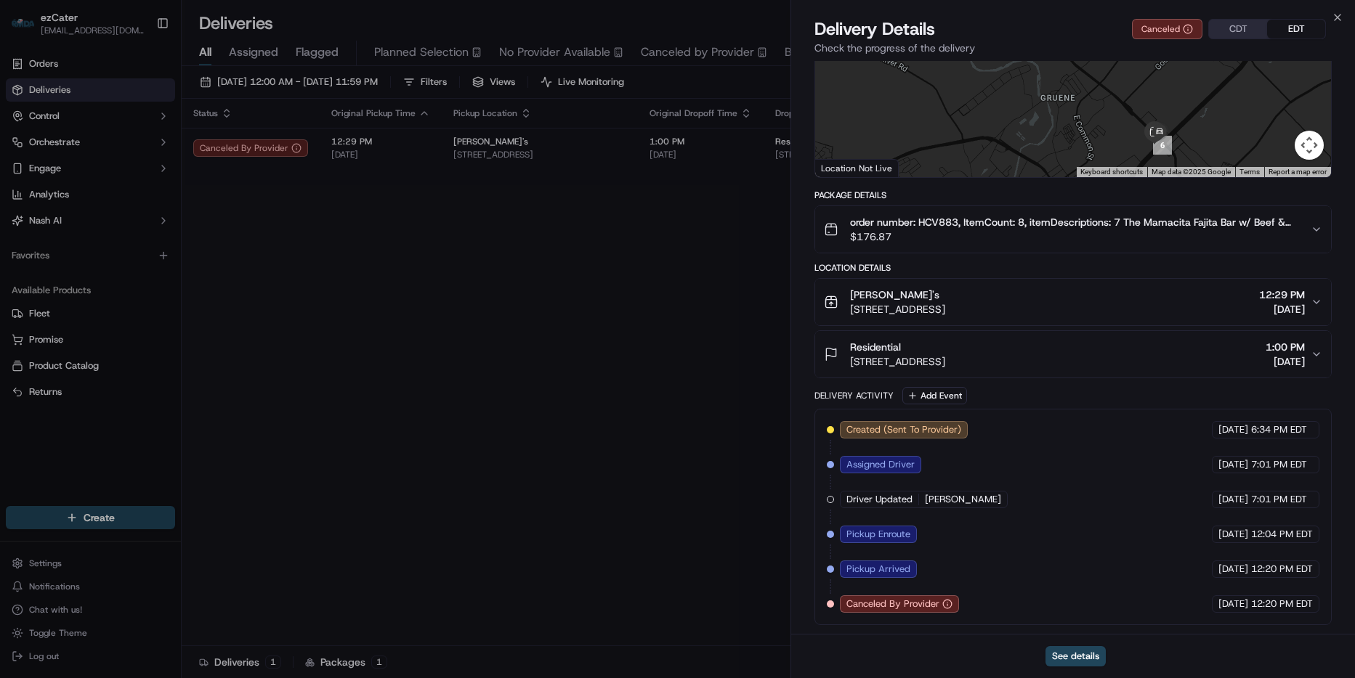
click at [1333, 11] on div "Close Delivery Details Canceled CDT EDT Check the progress of the delivery Prov…" at bounding box center [1072, 339] width 564 height 678
click at [1333, 21] on icon "button" at bounding box center [1337, 18] width 12 height 12
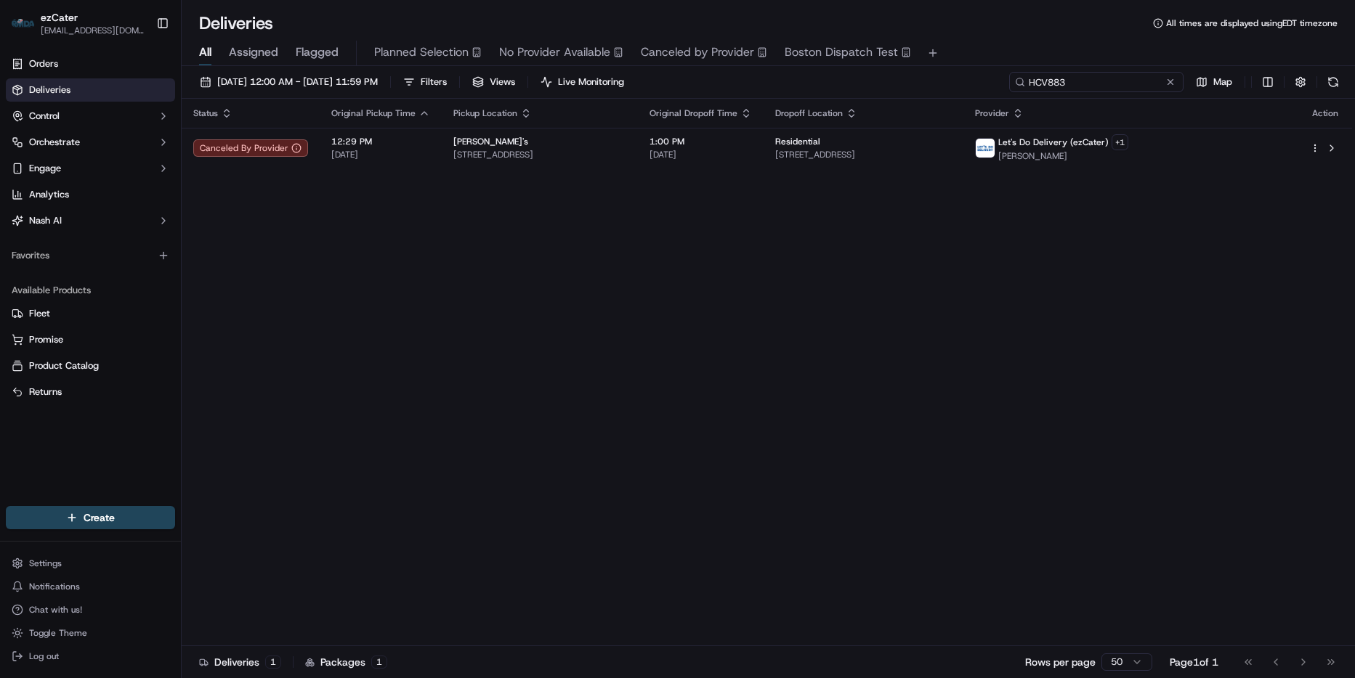
click at [1112, 81] on input "HCV883" at bounding box center [1096, 82] width 174 height 20
paste input "ZYZFXX"
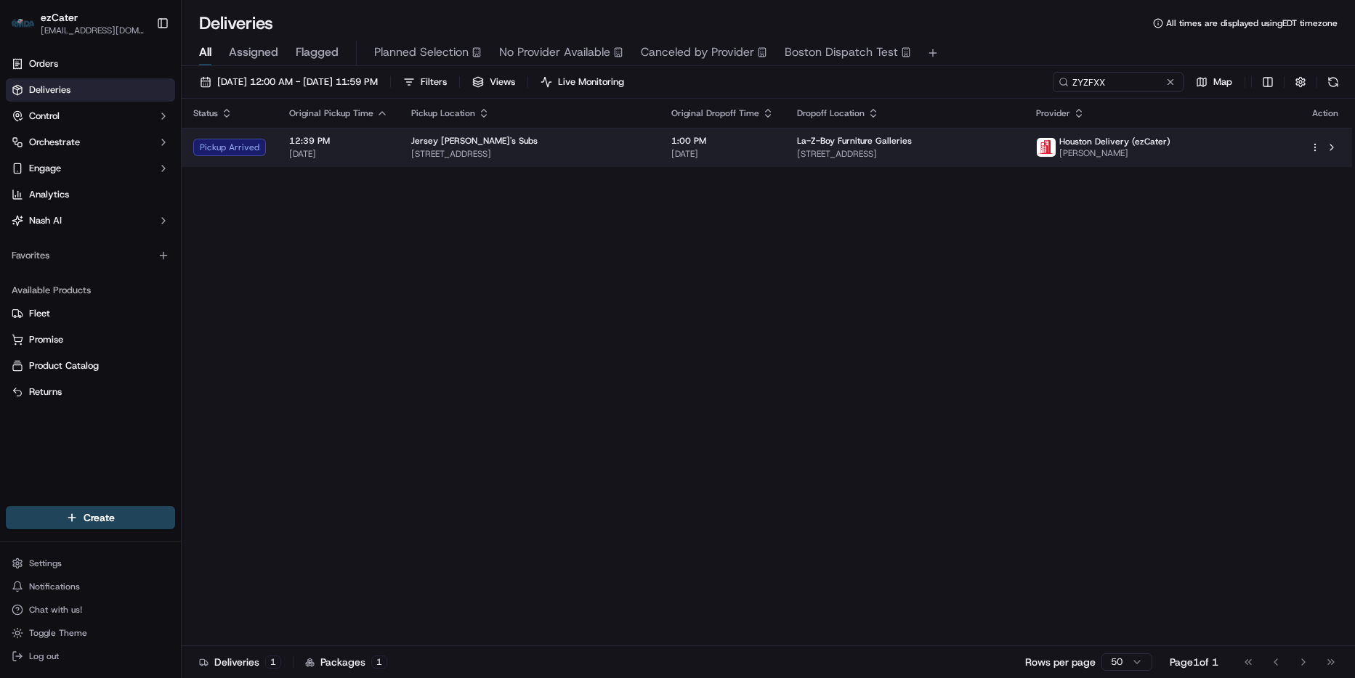
drag, startPoint x: 865, startPoint y: 155, endPoint x: 862, endPoint y: 166, distance: 10.6
click at [862, 166] on td "La-Z-Boy Furniture Galleries 16734 Southwest Fwy, Sugar Land, TX 77479, USA" at bounding box center [905, 147] width 240 height 39
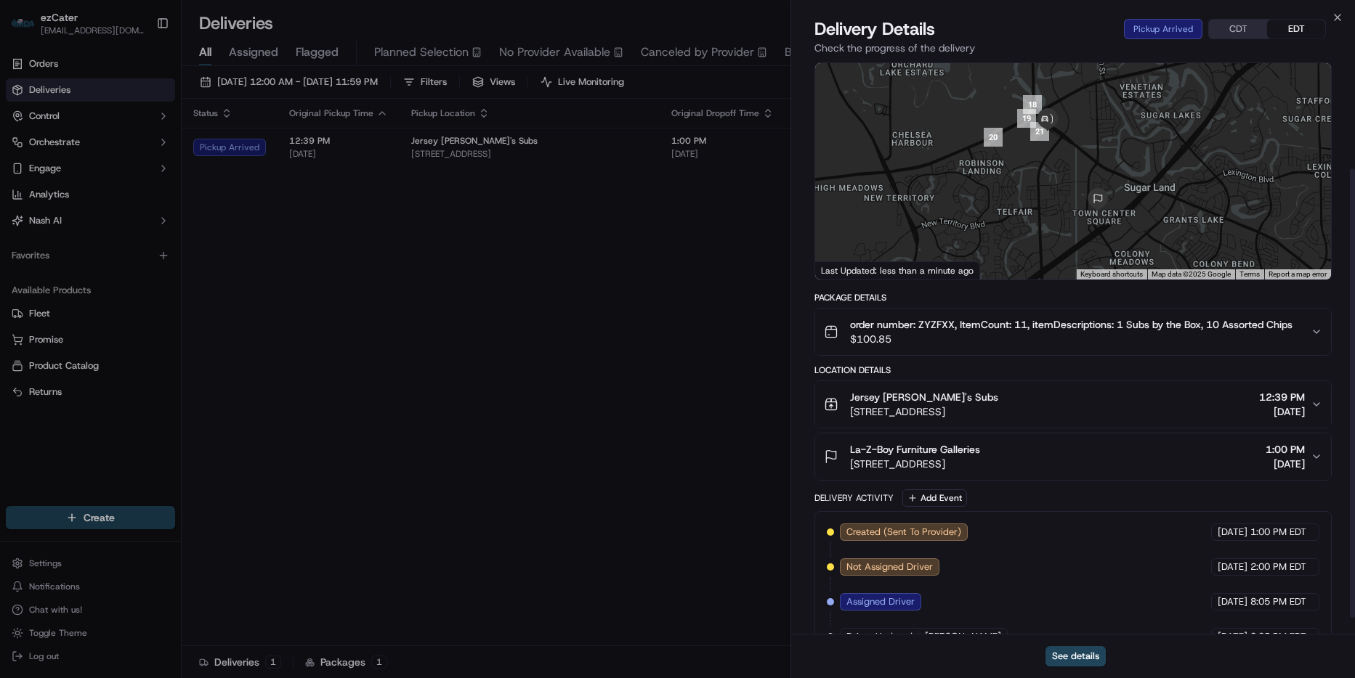
scroll to position [158, 0]
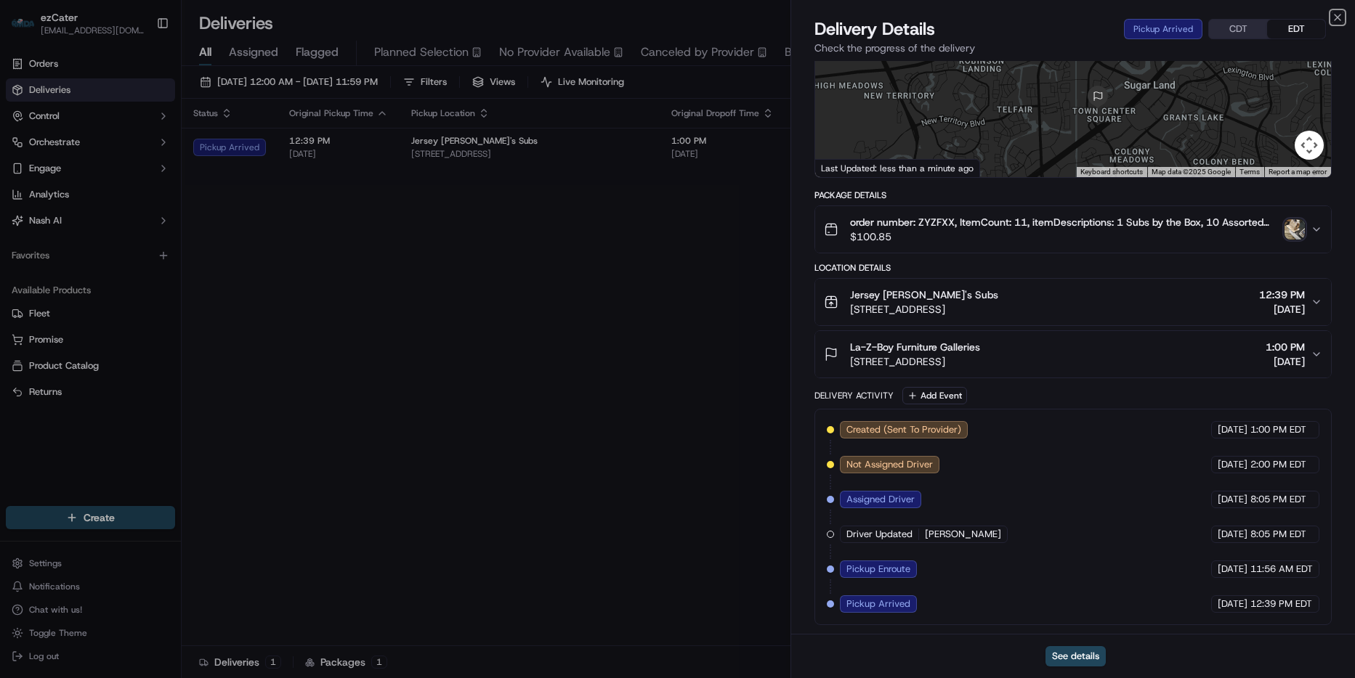
drag, startPoint x: 1338, startPoint y: 15, endPoint x: 1321, endPoint y: 33, distance: 24.7
click at [1338, 15] on icon "button" at bounding box center [1337, 18] width 12 height 12
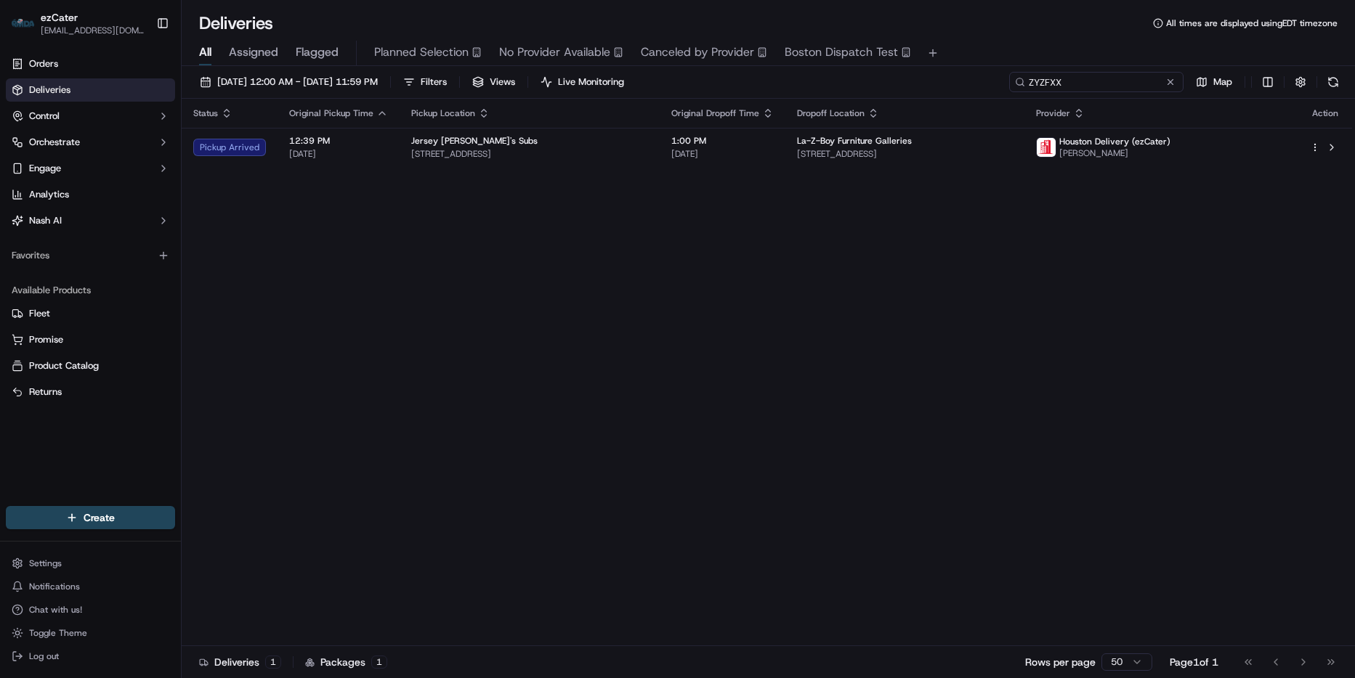
click at [1148, 84] on input "ZYZFXX" at bounding box center [1096, 82] width 174 height 20
paste input "HCV883"
type input "HCV883"
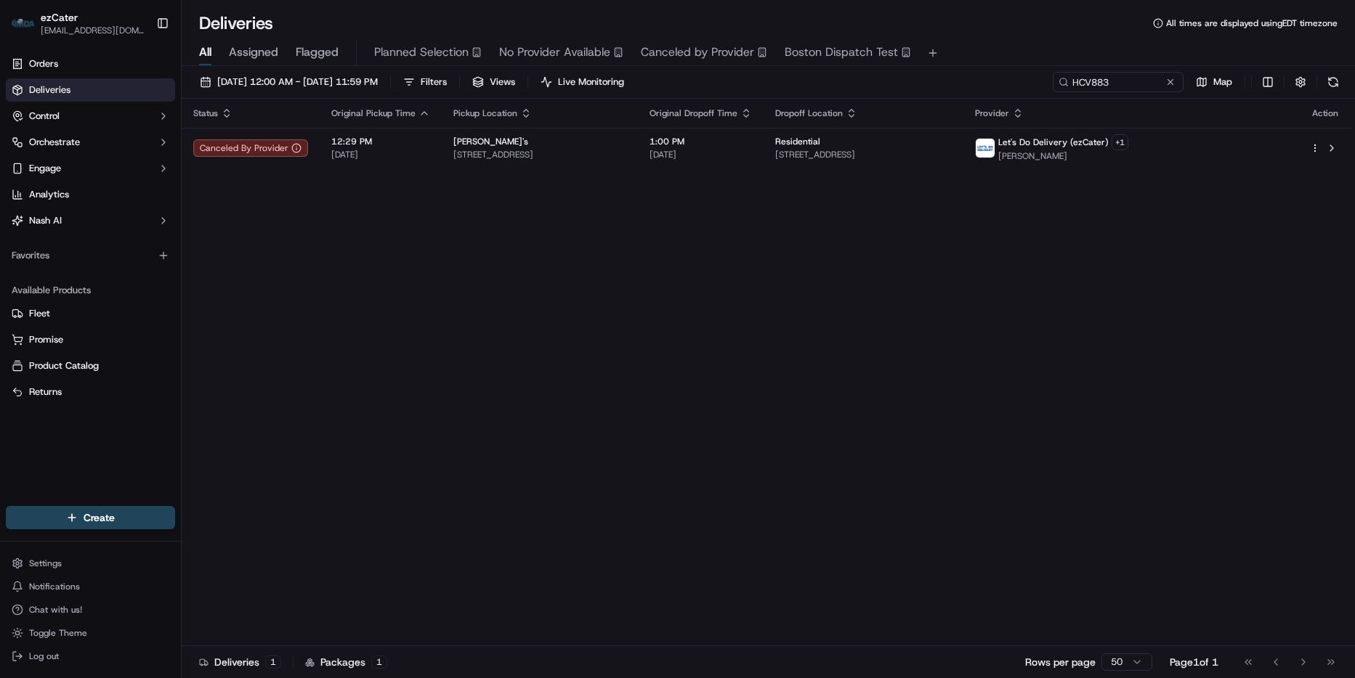
click at [787, 172] on div "Status Original Pickup Time Pickup Location Original Dropoff Time Dropoff Locat…" at bounding box center [767, 373] width 1170 height 548
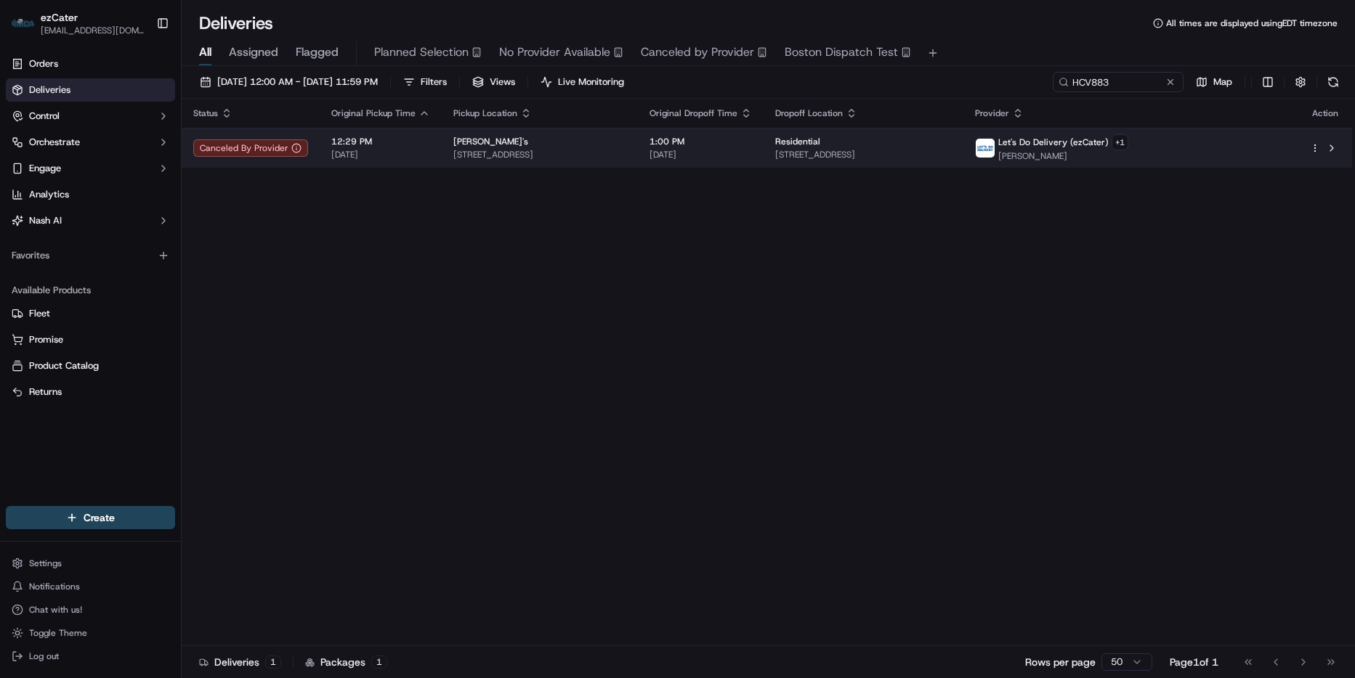
click at [763, 163] on td "1:00 PM 09/19/2025" at bounding box center [701, 148] width 126 height 40
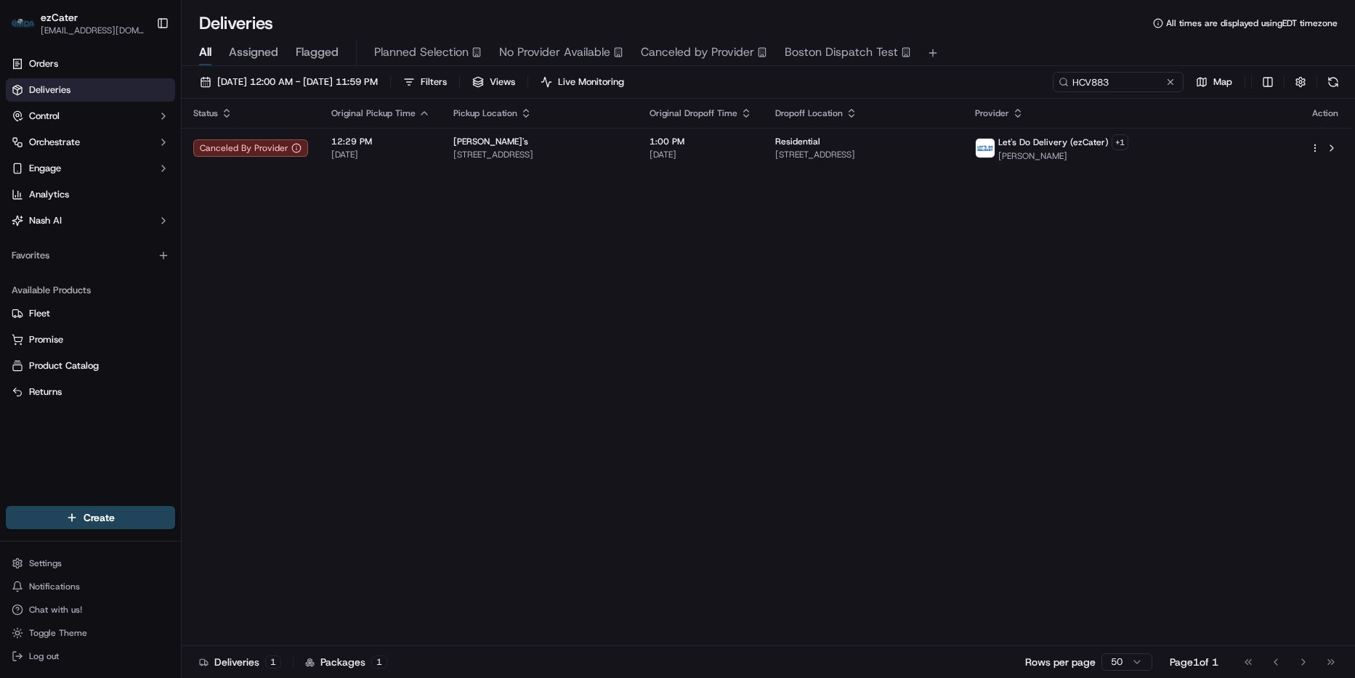
drag, startPoint x: 894, startPoint y: 251, endPoint x: 1005, endPoint y: 264, distance: 111.9
click at [896, 251] on div "Status Original Pickup Time Pickup Location Original Dropoff Time Dropoff Locat…" at bounding box center [767, 373] width 1170 height 548
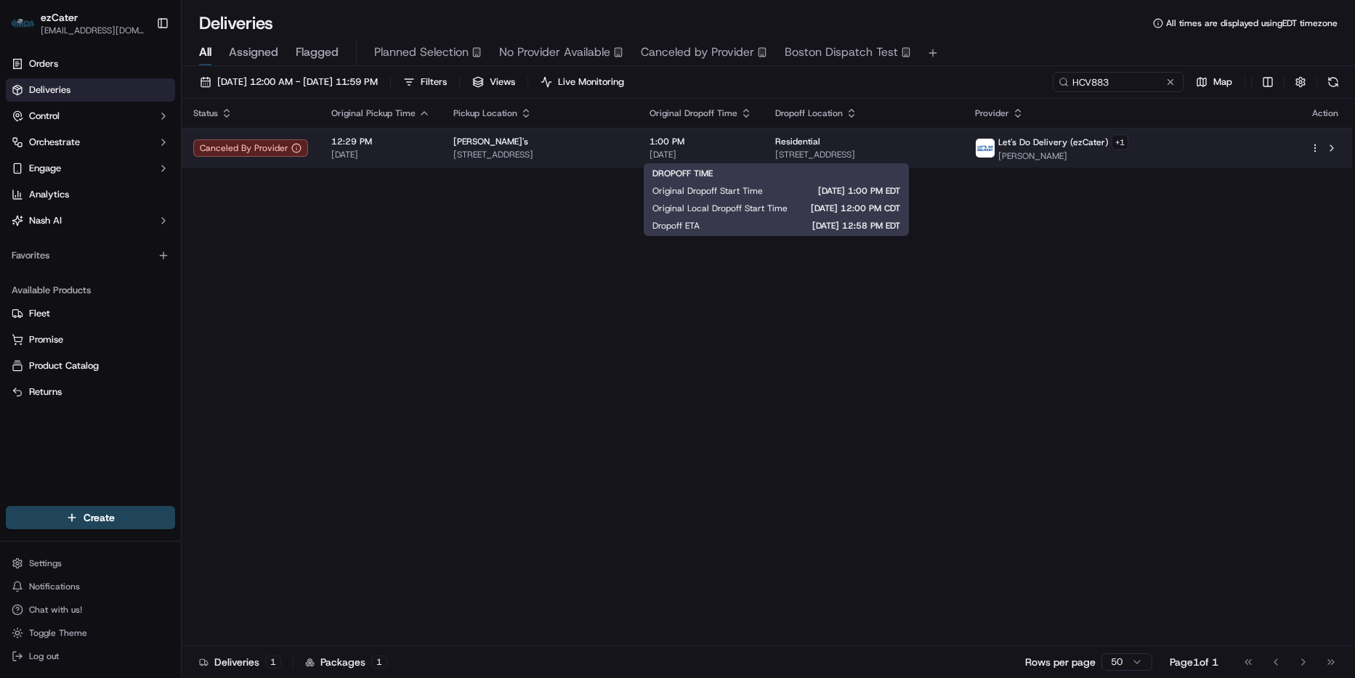
click at [752, 147] on div "1:00 PM [DATE]" at bounding box center [700, 148] width 102 height 25
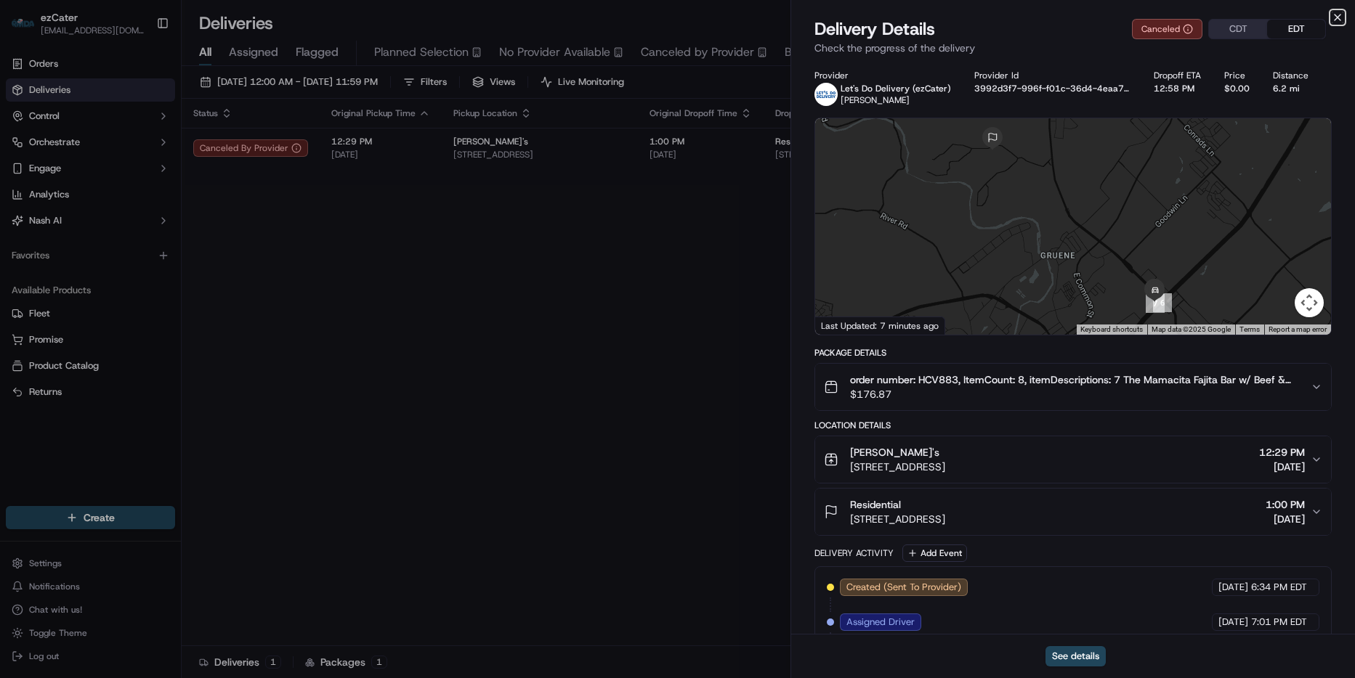
click at [1340, 16] on icon "button" at bounding box center [1337, 18] width 12 height 12
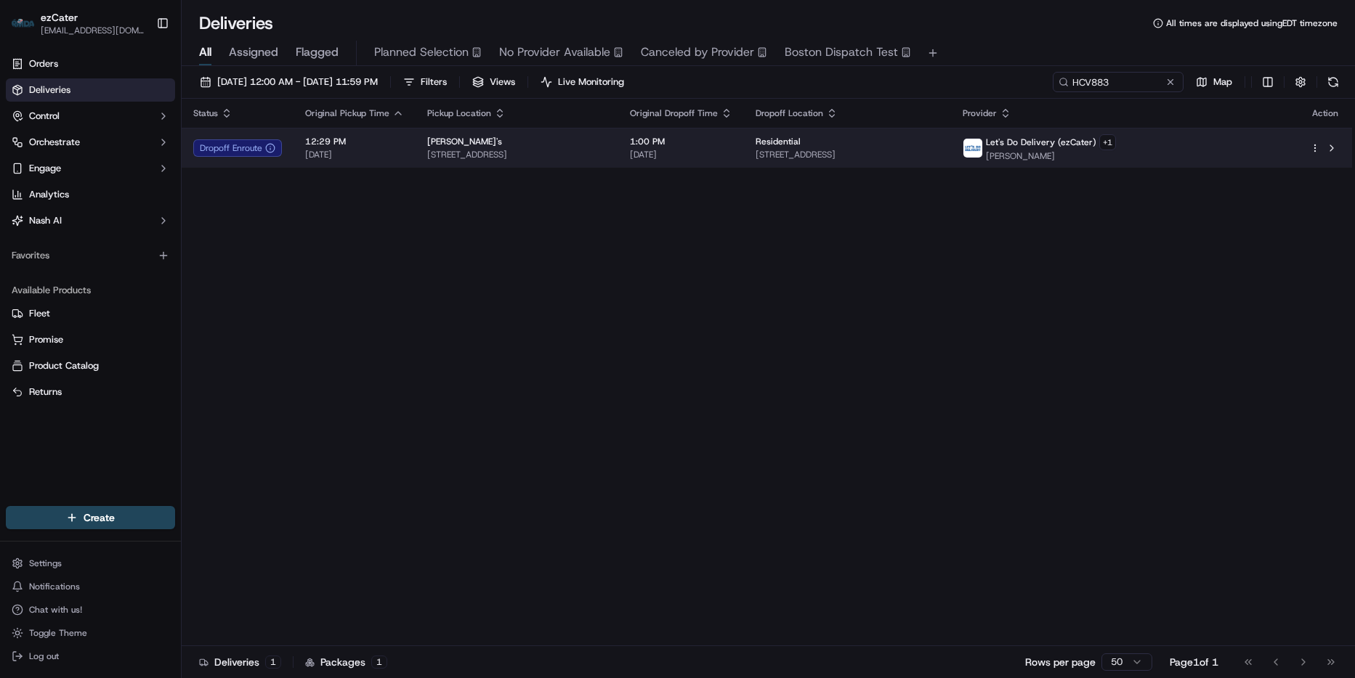
click at [951, 131] on td "Residential [STREET_ADDRESS]" at bounding box center [847, 148] width 207 height 40
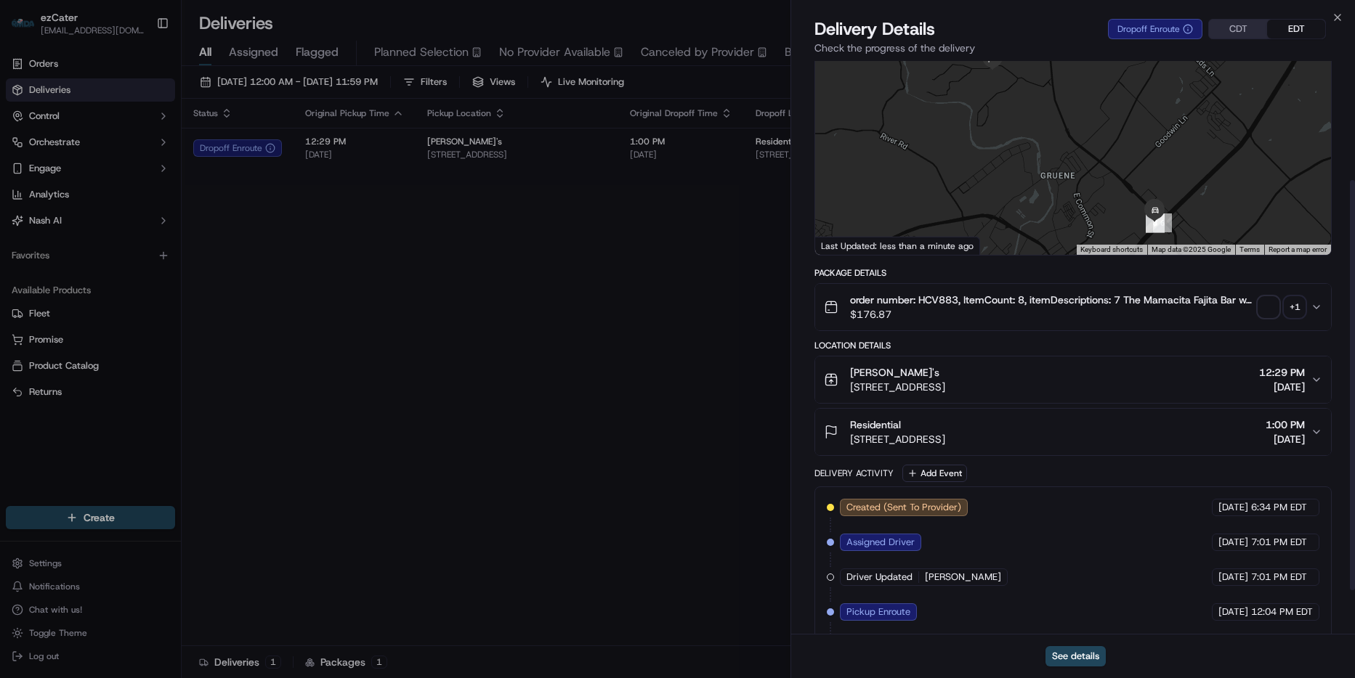
scroll to position [227, 0]
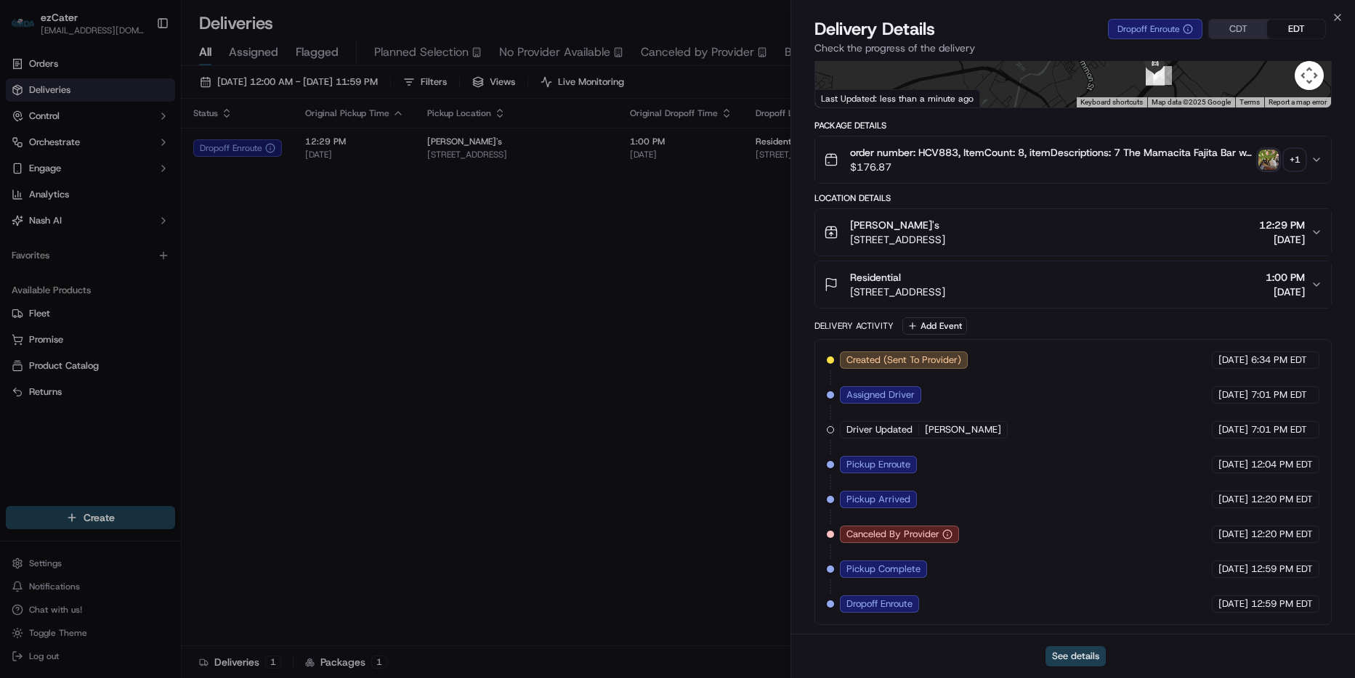
click at [1061, 650] on button "See details" at bounding box center [1075, 656] width 60 height 20
click at [1334, 15] on icon "button" at bounding box center [1337, 18] width 12 height 12
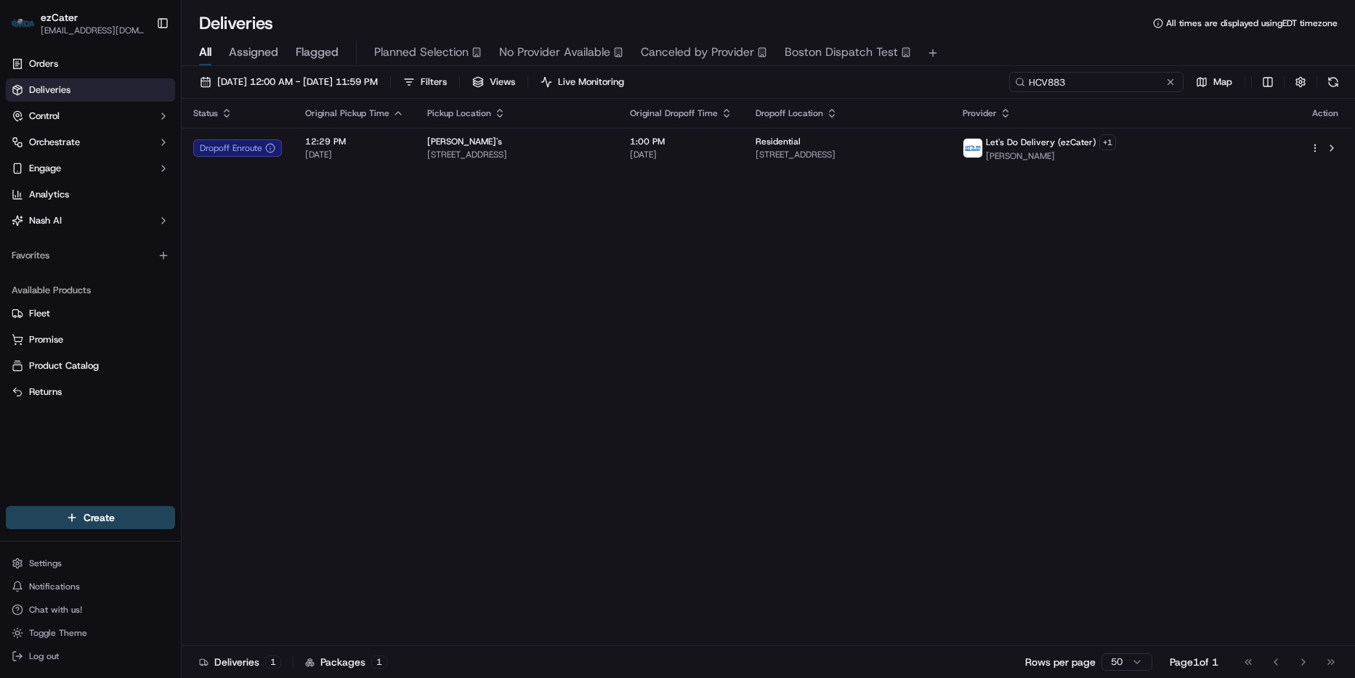
click at [1100, 77] on input "HCV883" at bounding box center [1096, 82] width 174 height 20
paste input "W6RCA2"
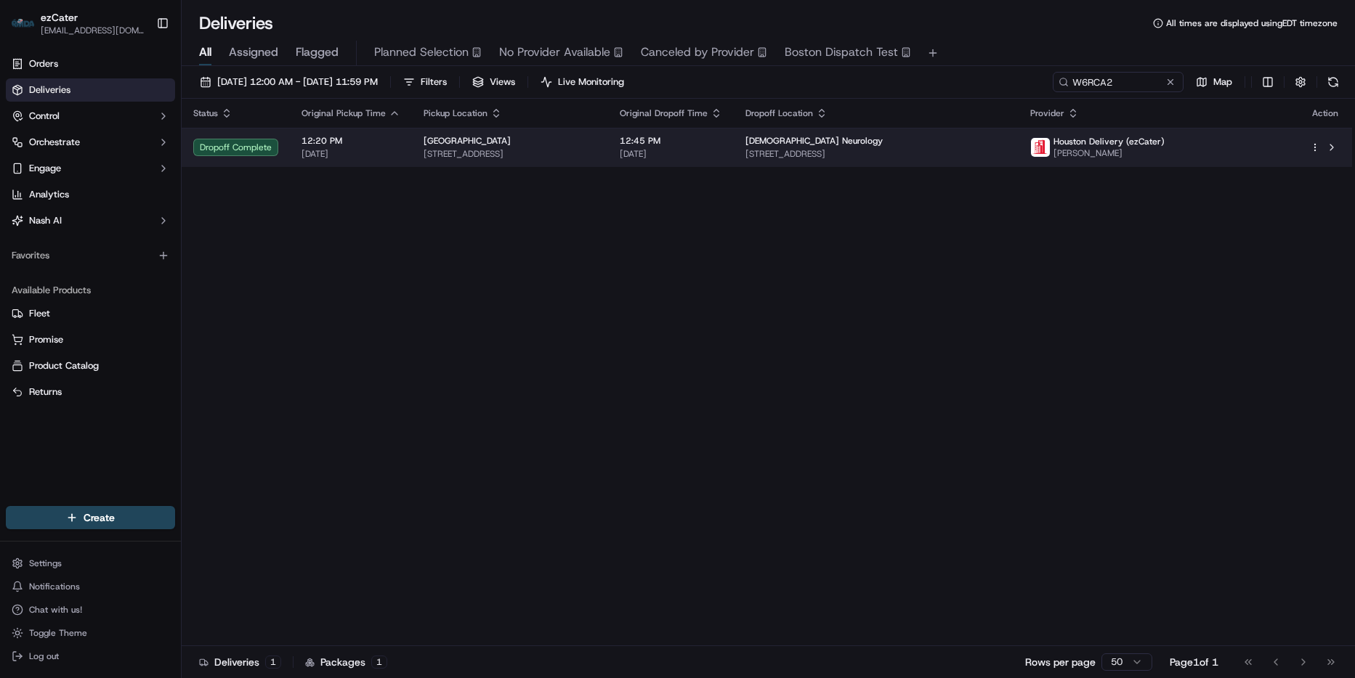
click at [1007, 156] on span "[STREET_ADDRESS]" at bounding box center [875, 154] width 261 height 12
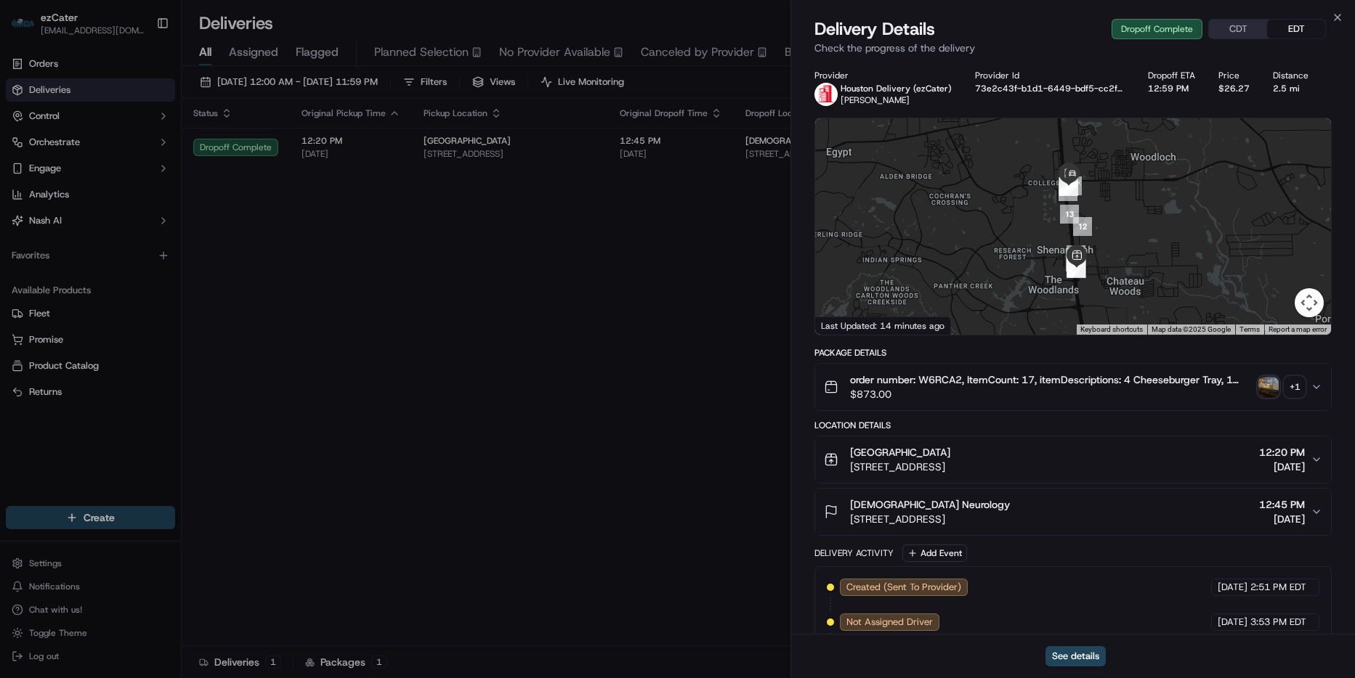
click at [1322, 396] on button "order number: W6RCA2, ItemCount: 17, itemDescriptions: 4 Cheeseburger Tray, 1 C…" at bounding box center [1073, 387] width 516 height 46
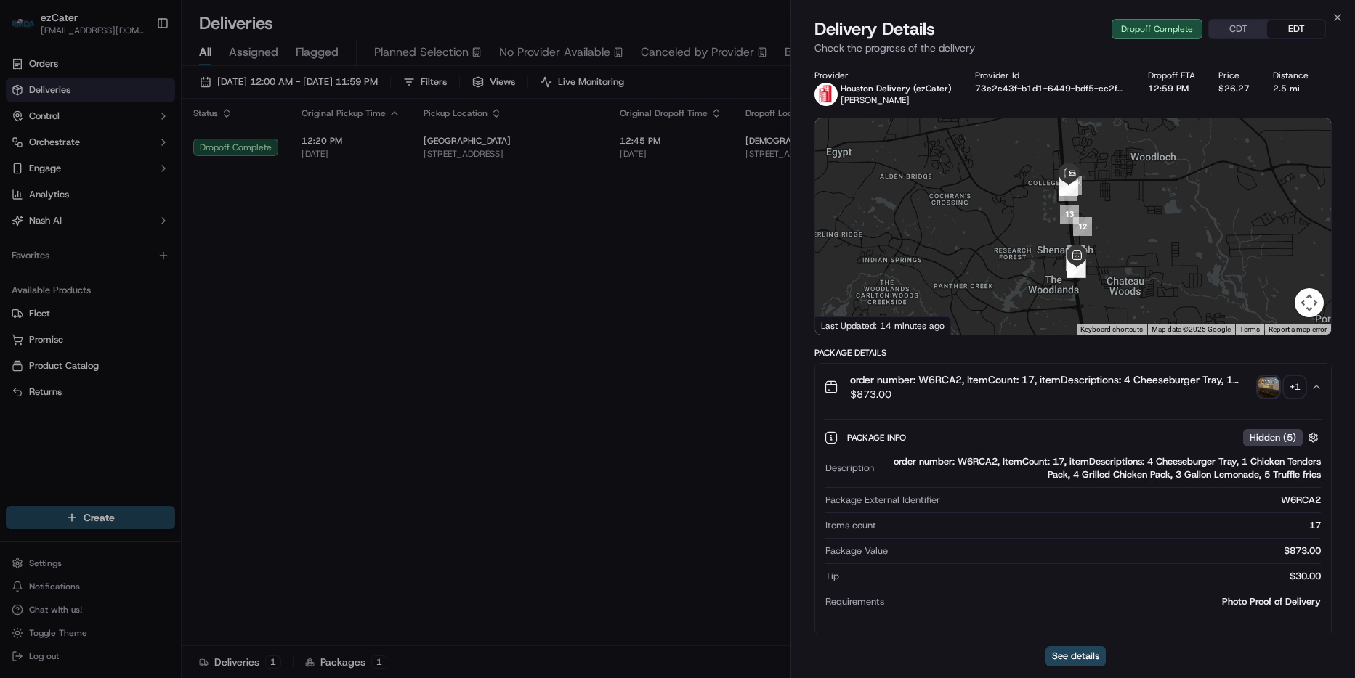
click at [1267, 388] on img "button" at bounding box center [1268, 387] width 20 height 20
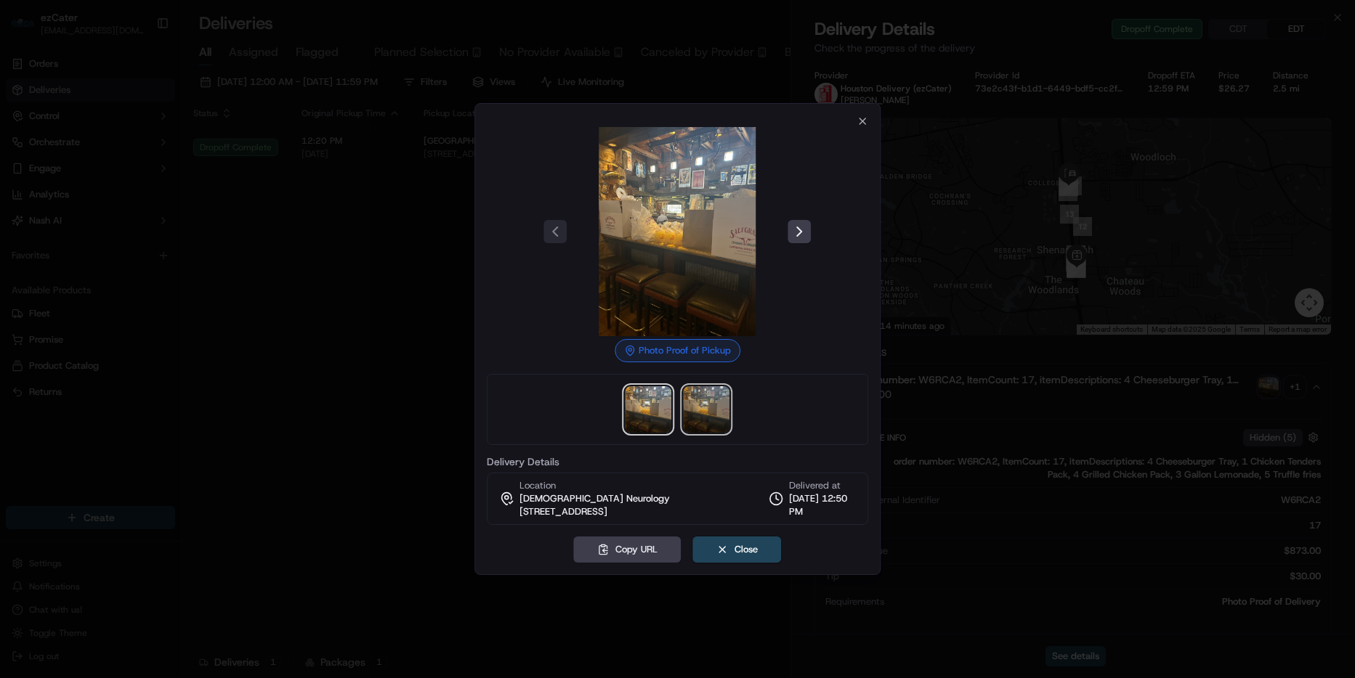
click at [707, 419] on img at bounding box center [706, 409] width 46 height 46
click at [571, 241] on div at bounding box center [678, 231] width 382 height 209
click at [553, 234] on button at bounding box center [555, 231] width 23 height 23
click at [553, 234] on div at bounding box center [678, 231] width 382 height 209
click at [792, 232] on button at bounding box center [799, 231] width 23 height 23
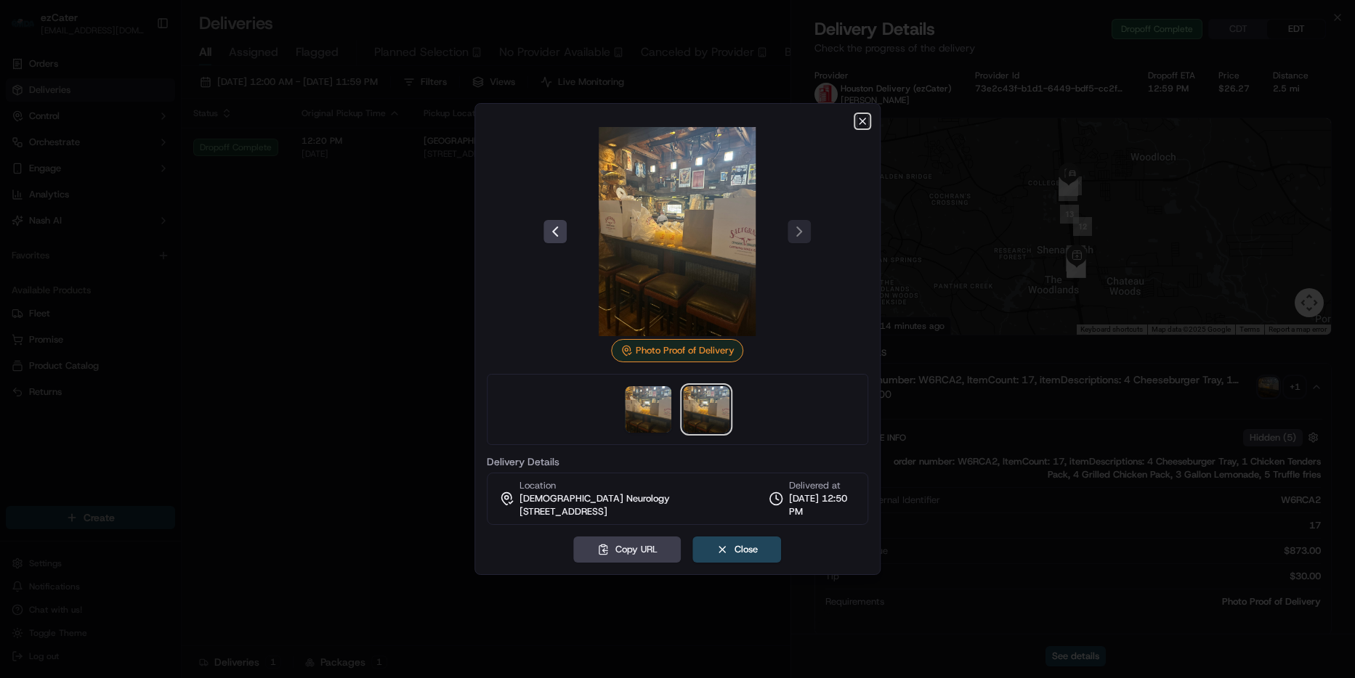
click at [864, 121] on icon "button" at bounding box center [862, 121] width 12 height 12
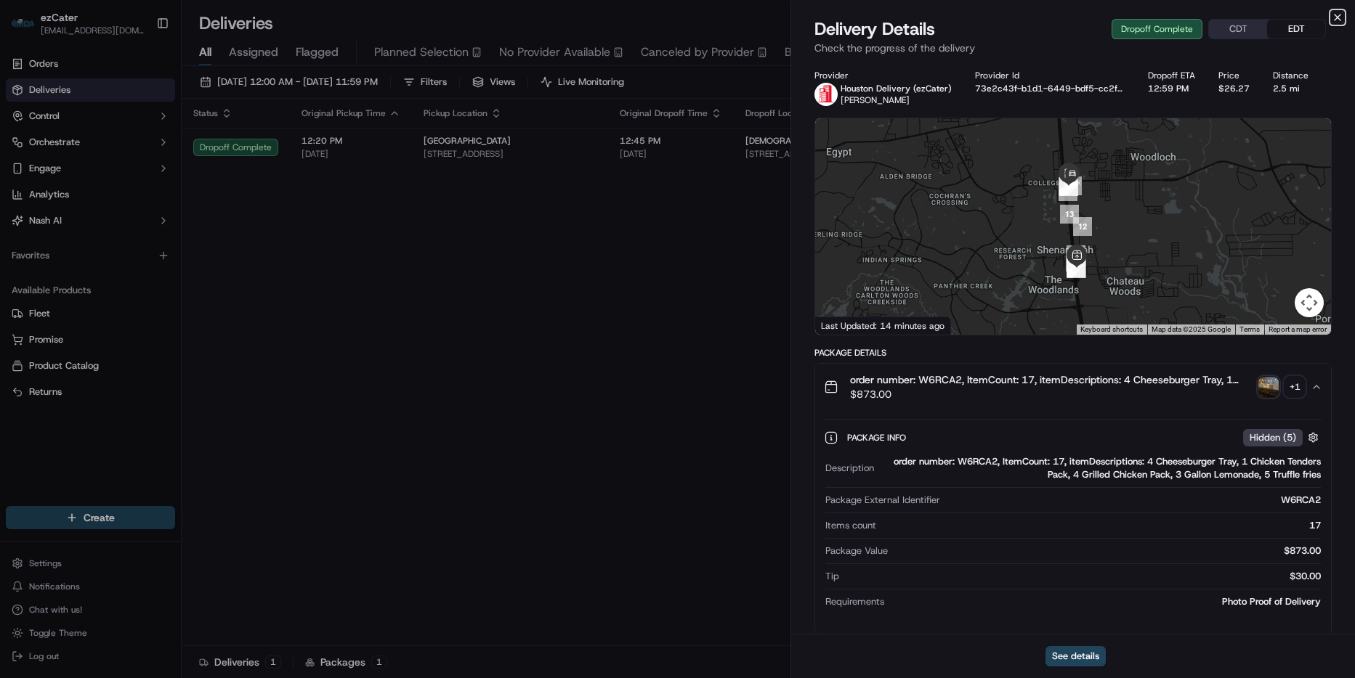
click at [1338, 15] on icon "button" at bounding box center [1337, 18] width 12 height 12
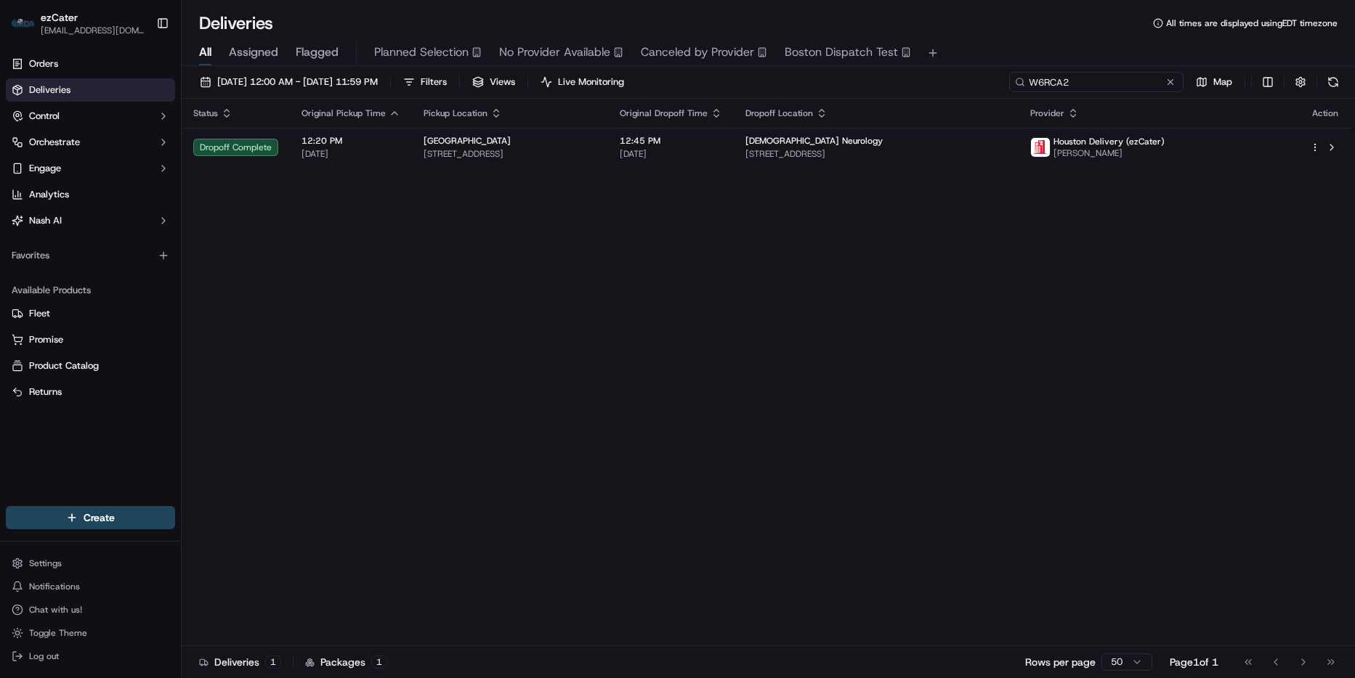
click at [1116, 81] on input "W6RCA2" at bounding box center [1096, 82] width 174 height 20
paste input "Q838PT"
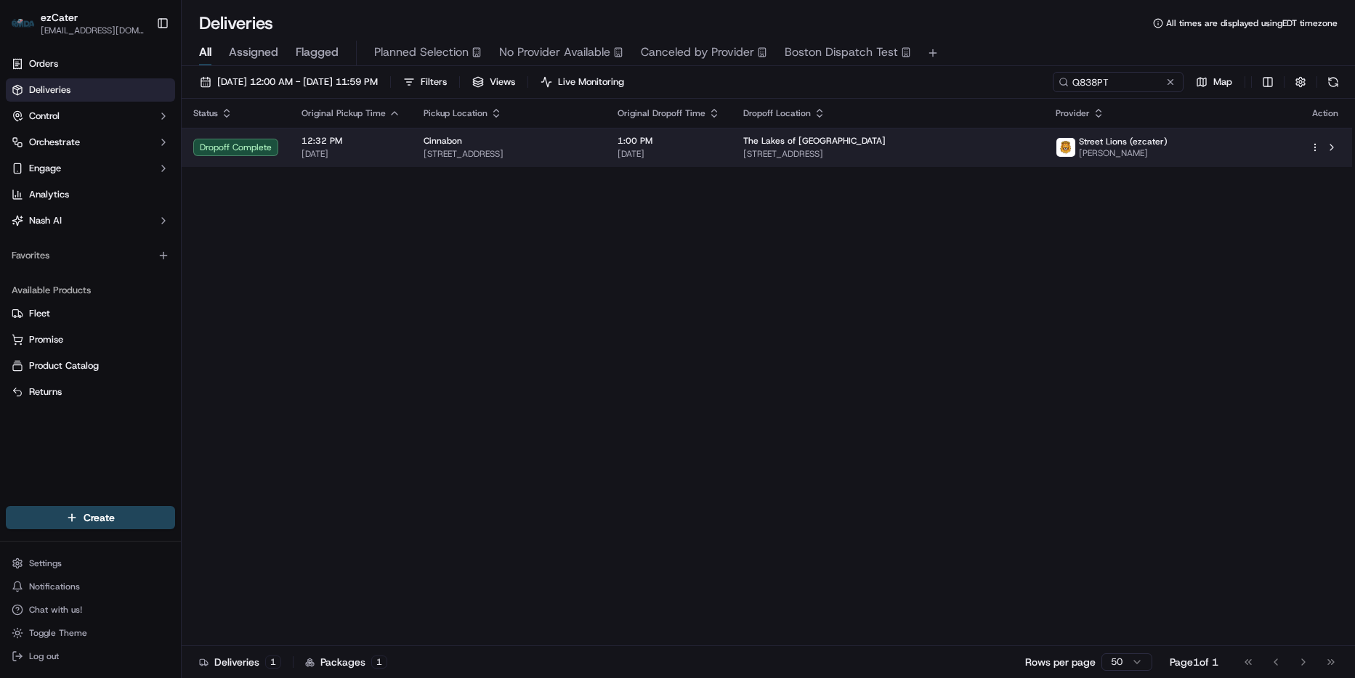
click at [1031, 155] on span "801 Belinder Ln, Schaumburg, IL 60173, USA" at bounding box center [887, 154] width 288 height 12
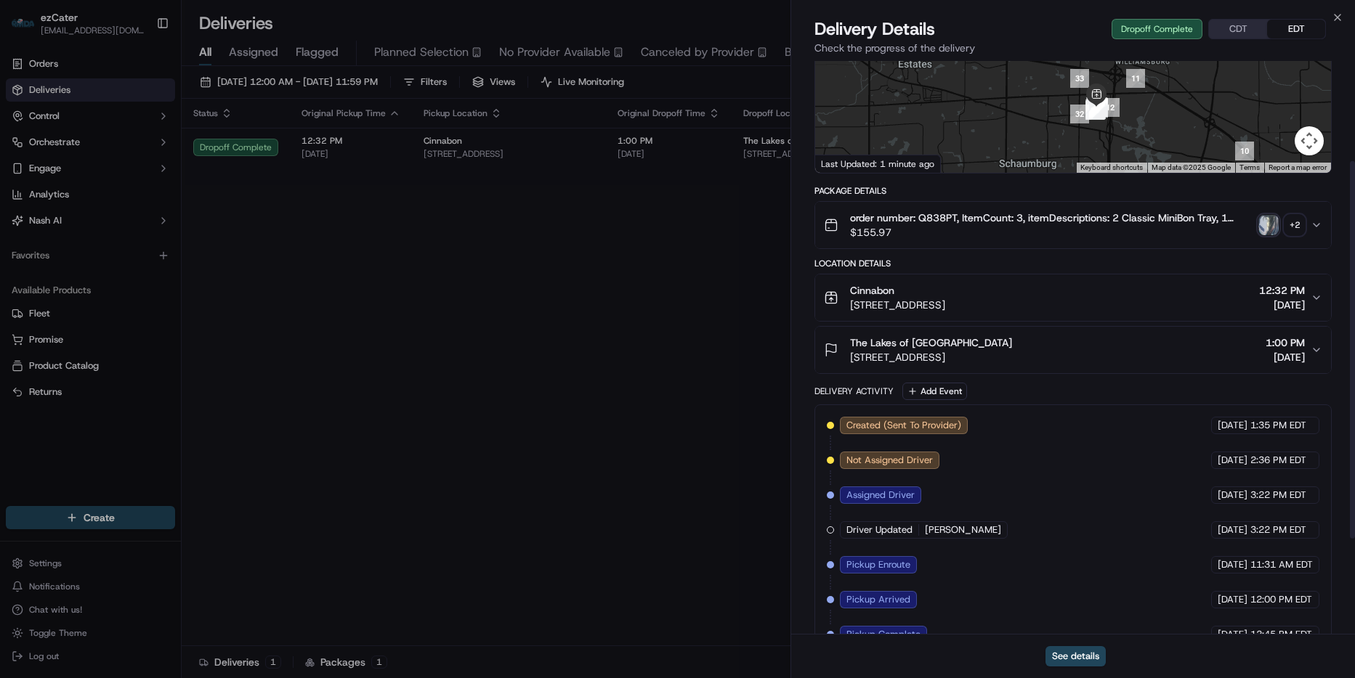
scroll to position [152, 0]
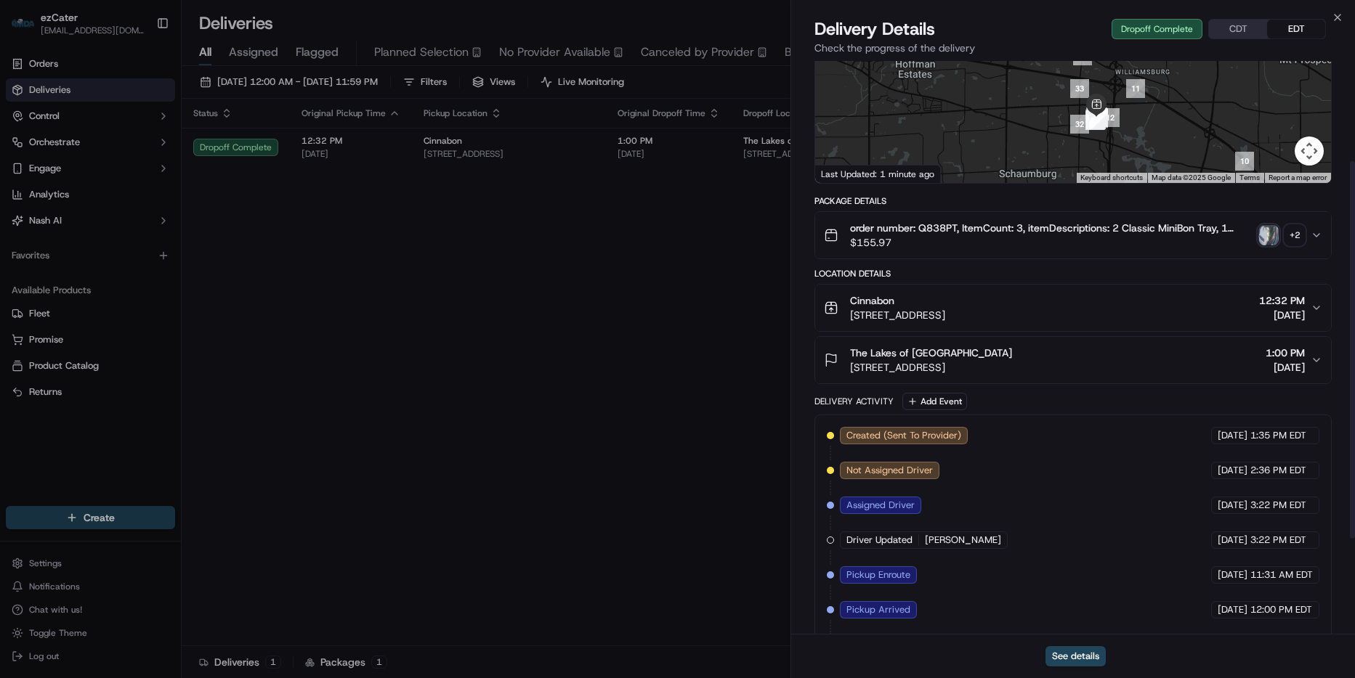
click at [1081, 232] on span "order number: Q838PT, ItemCount: 3, itemDescriptions: 2 Classic MiniBon Tray, 1…" at bounding box center [1051, 228] width 402 height 15
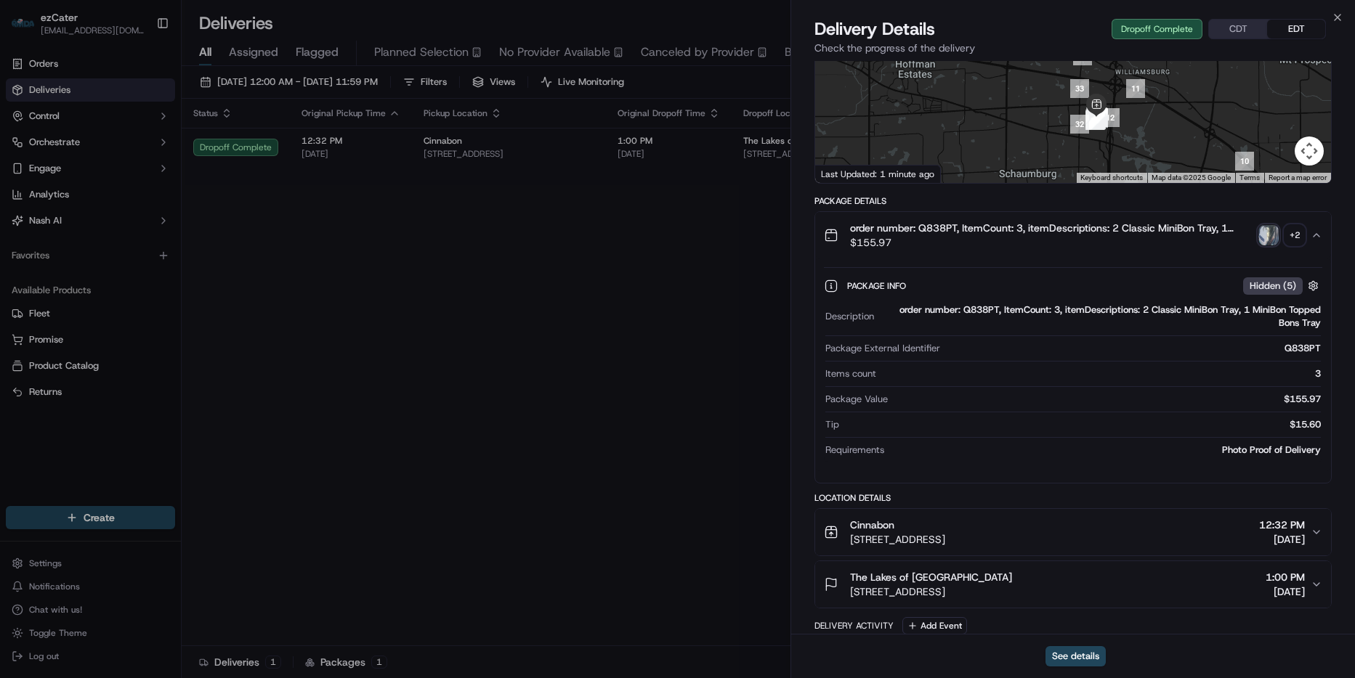
click at [1263, 229] on img "button" at bounding box center [1268, 235] width 20 height 20
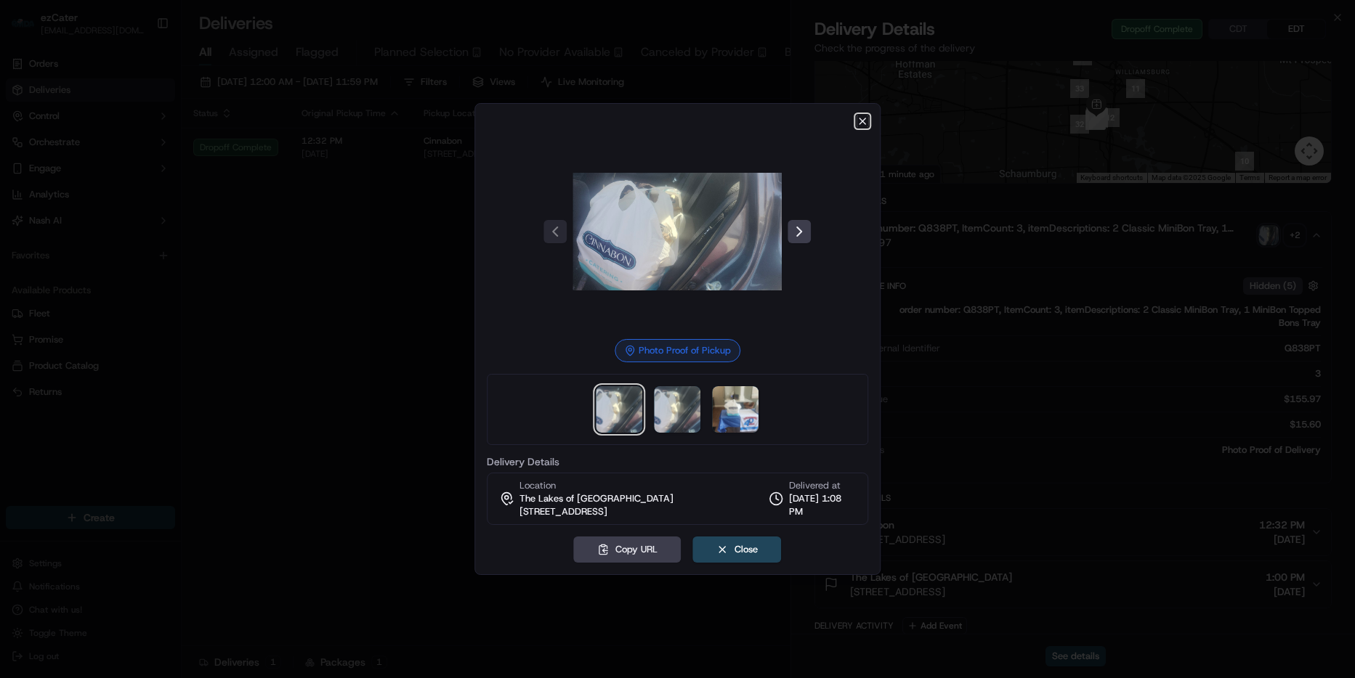
click at [863, 121] on icon "button" at bounding box center [862, 121] width 6 height 6
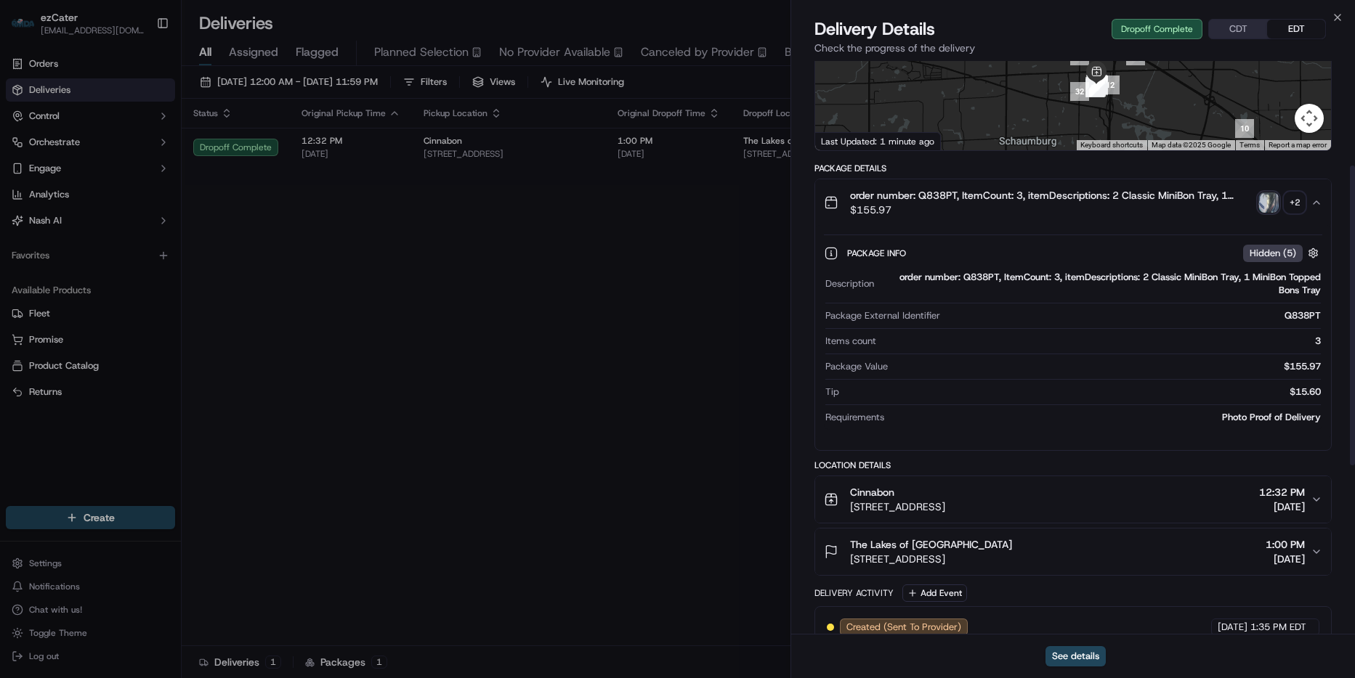
scroll to position [224, 0]
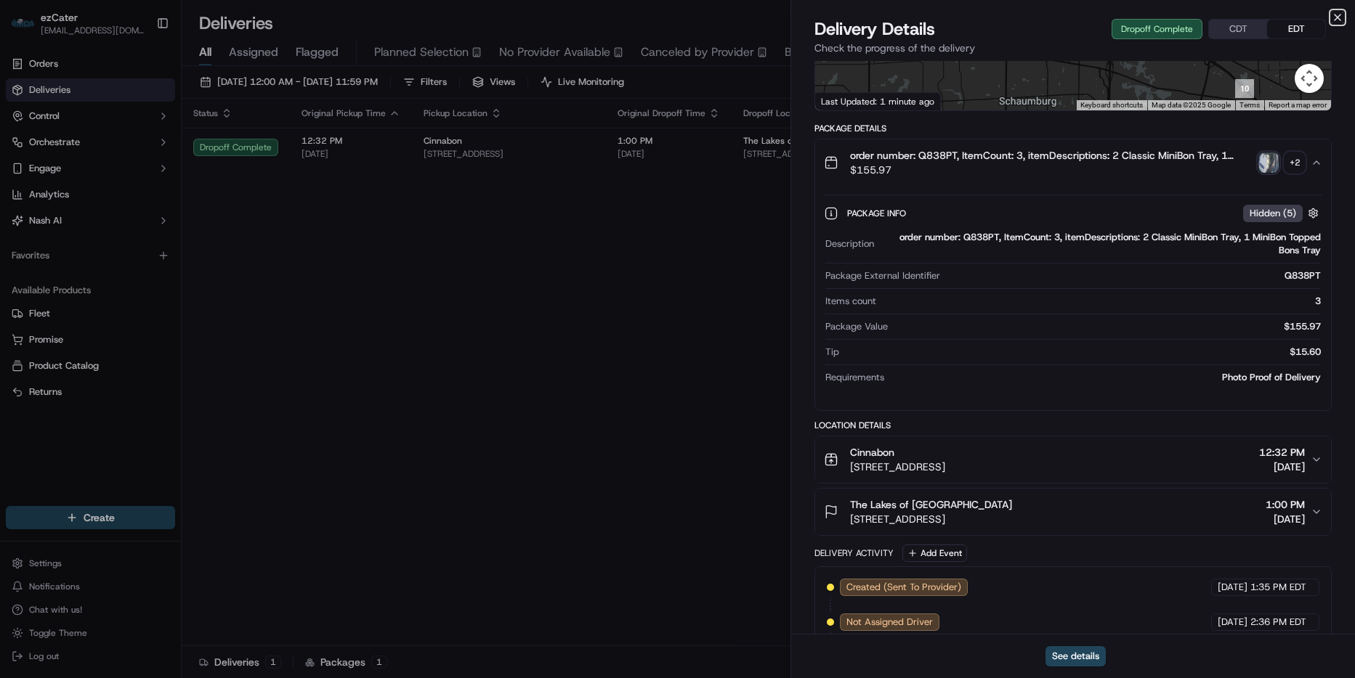
click at [1338, 14] on icon "button" at bounding box center [1337, 18] width 12 height 12
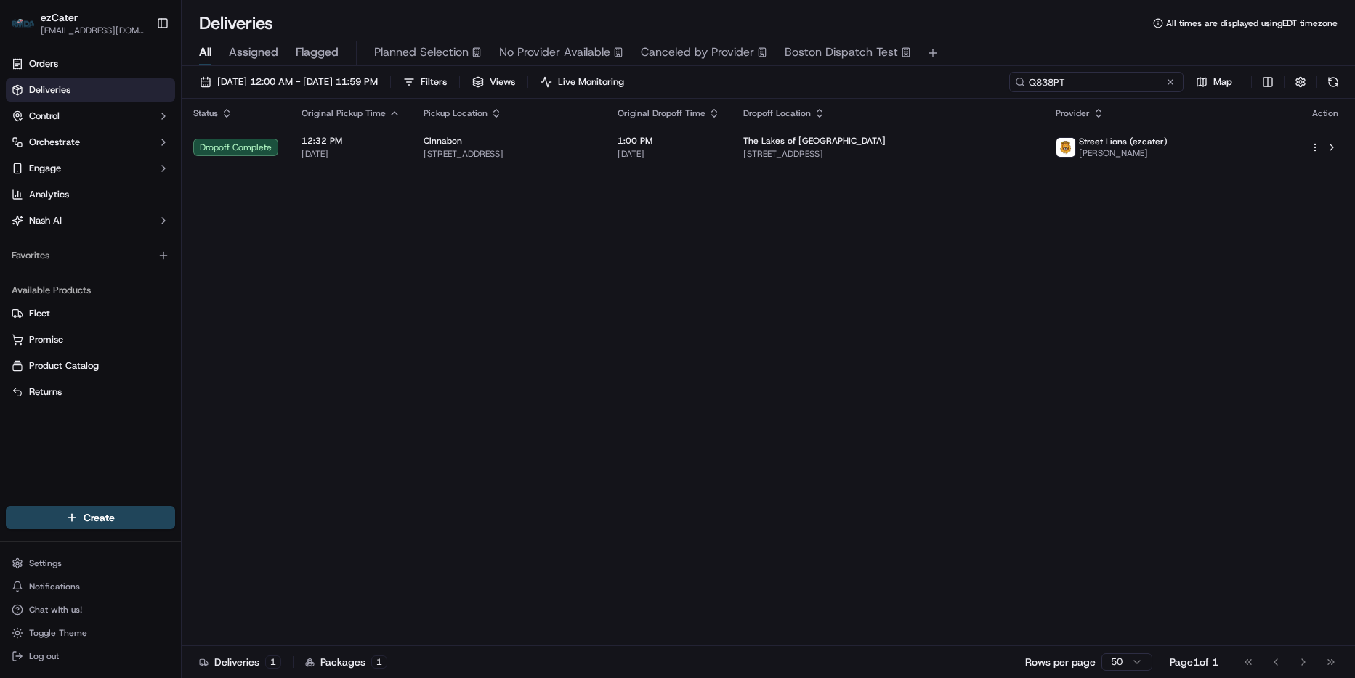
click at [1135, 77] on input "Q838PT" at bounding box center [1096, 82] width 174 height 20
paste input "ZYZFXX"
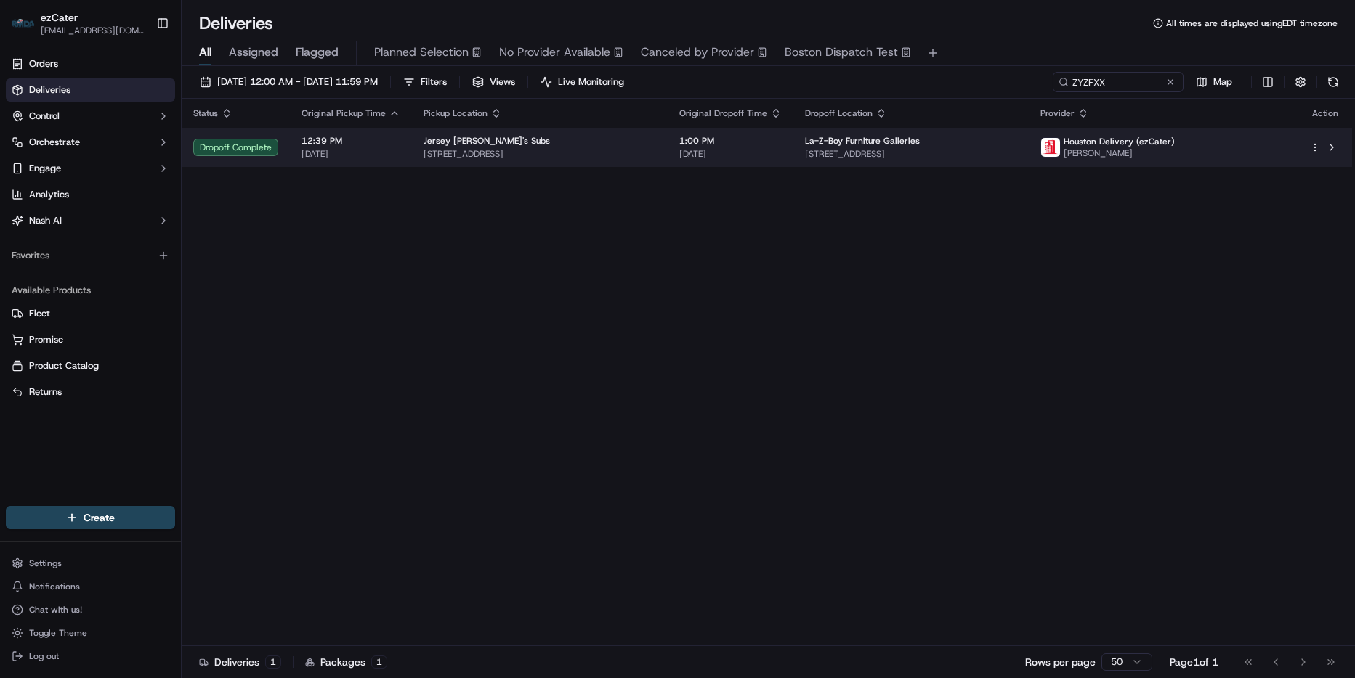
click at [782, 150] on span "[DATE]" at bounding box center [730, 154] width 102 height 12
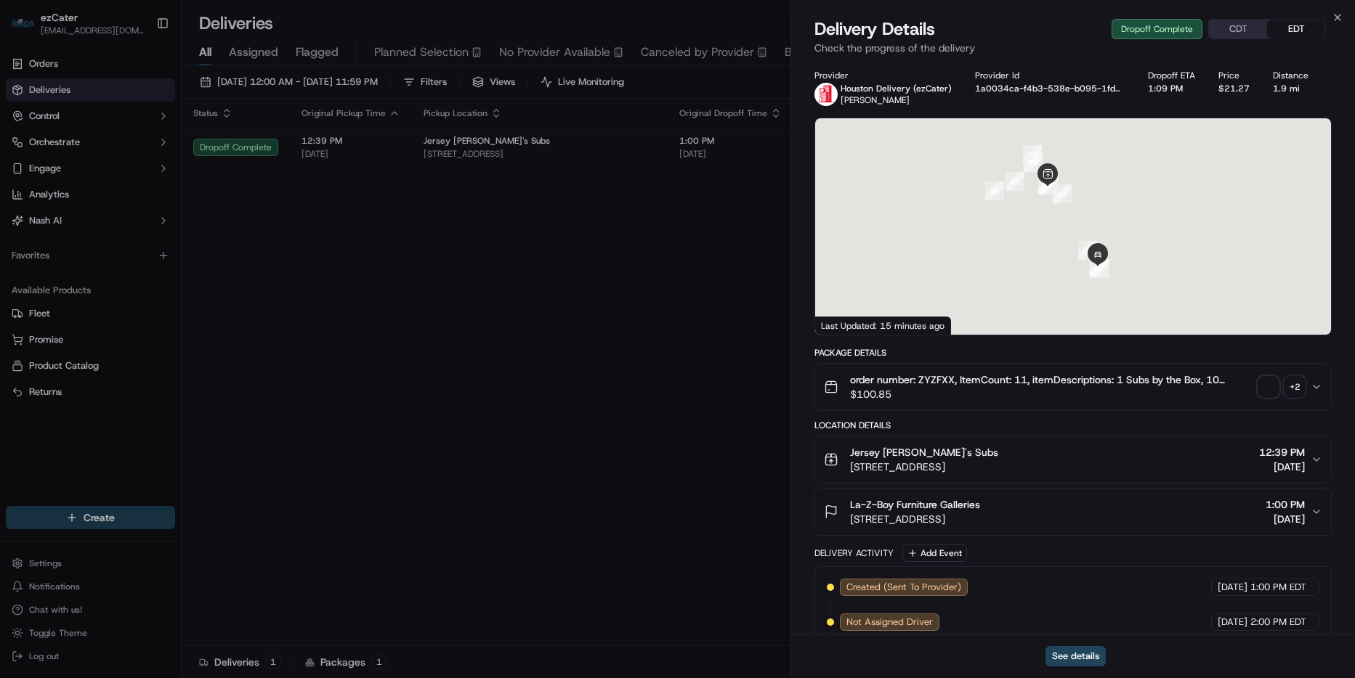
scroll to position [291, 0]
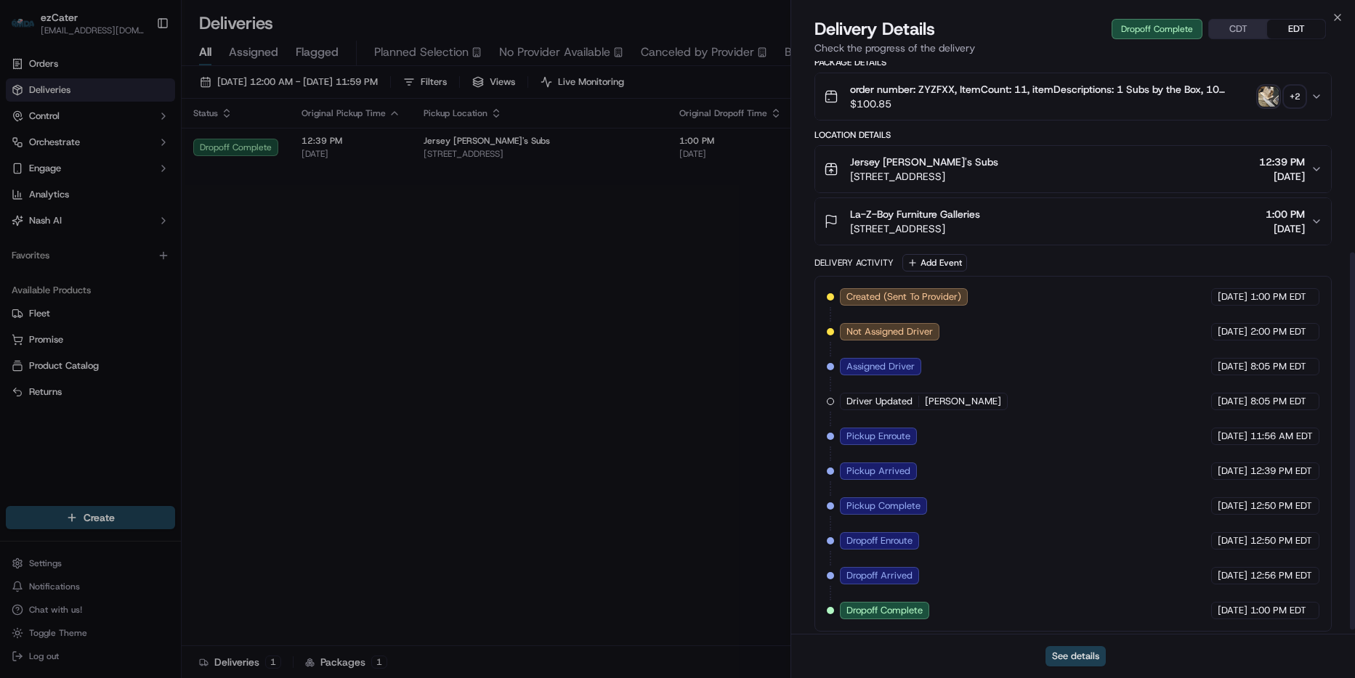
click at [1068, 654] on button "See details" at bounding box center [1075, 656] width 60 height 20
click at [1335, 17] on icon "button" at bounding box center [1337, 18] width 12 height 12
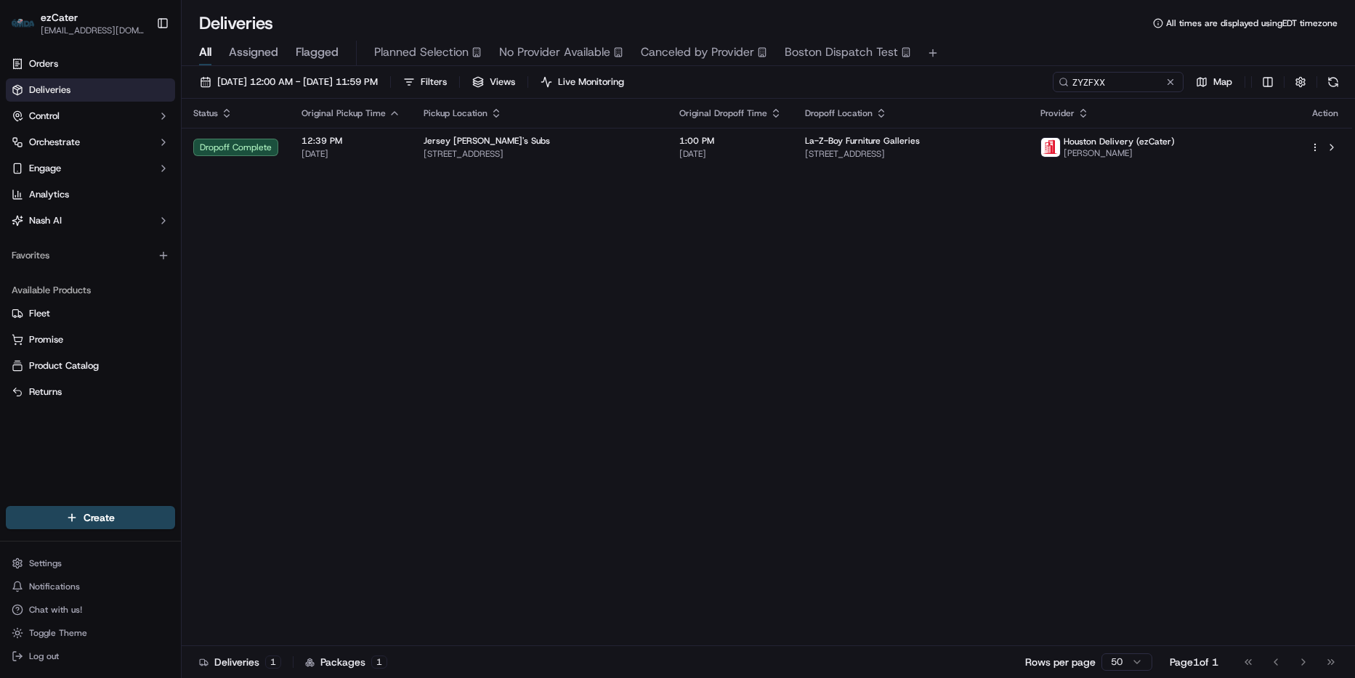
click at [1115, 70] on div "09/19/2025 12:00 AM - 09/19/2025 11:59 PM Filters Views Live Monitoring ZYZFXX …" at bounding box center [768, 373] width 1173 height 615
click at [1116, 81] on input "ZYZFXX" at bounding box center [1096, 82] width 174 height 20
paste input "FMJ7VY"
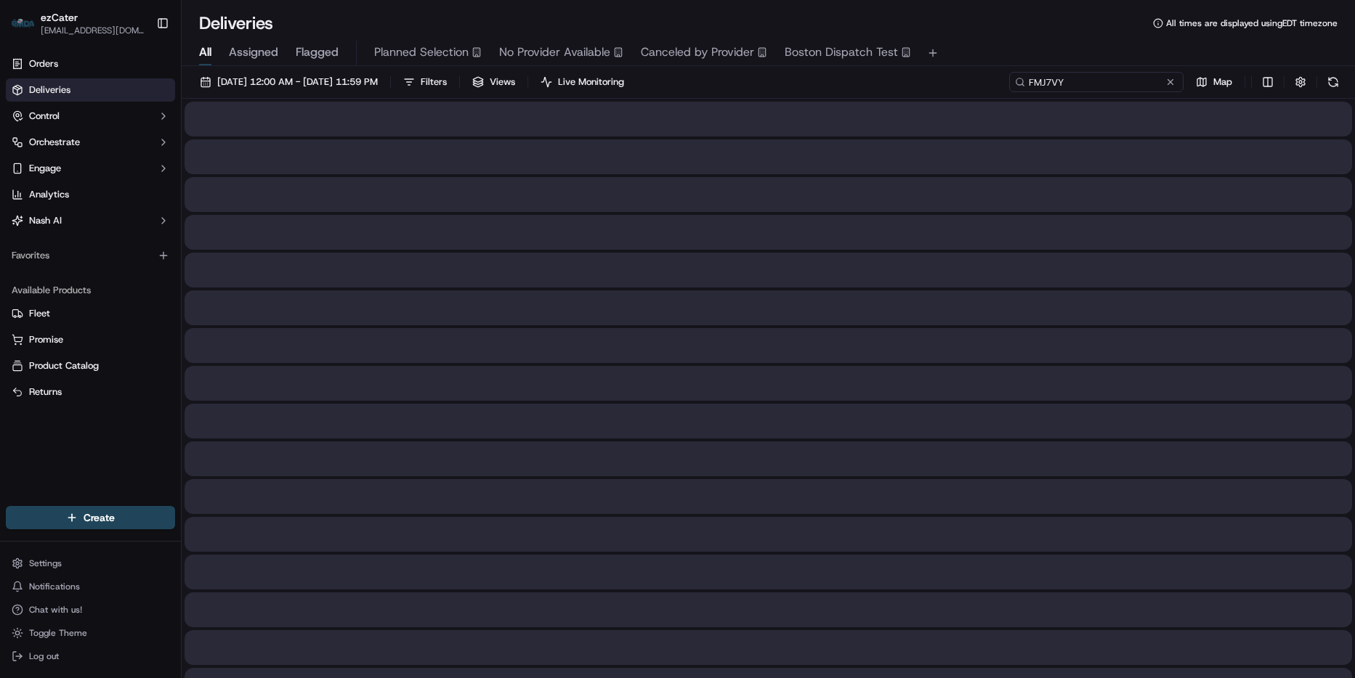
type input "FMJ7VY"
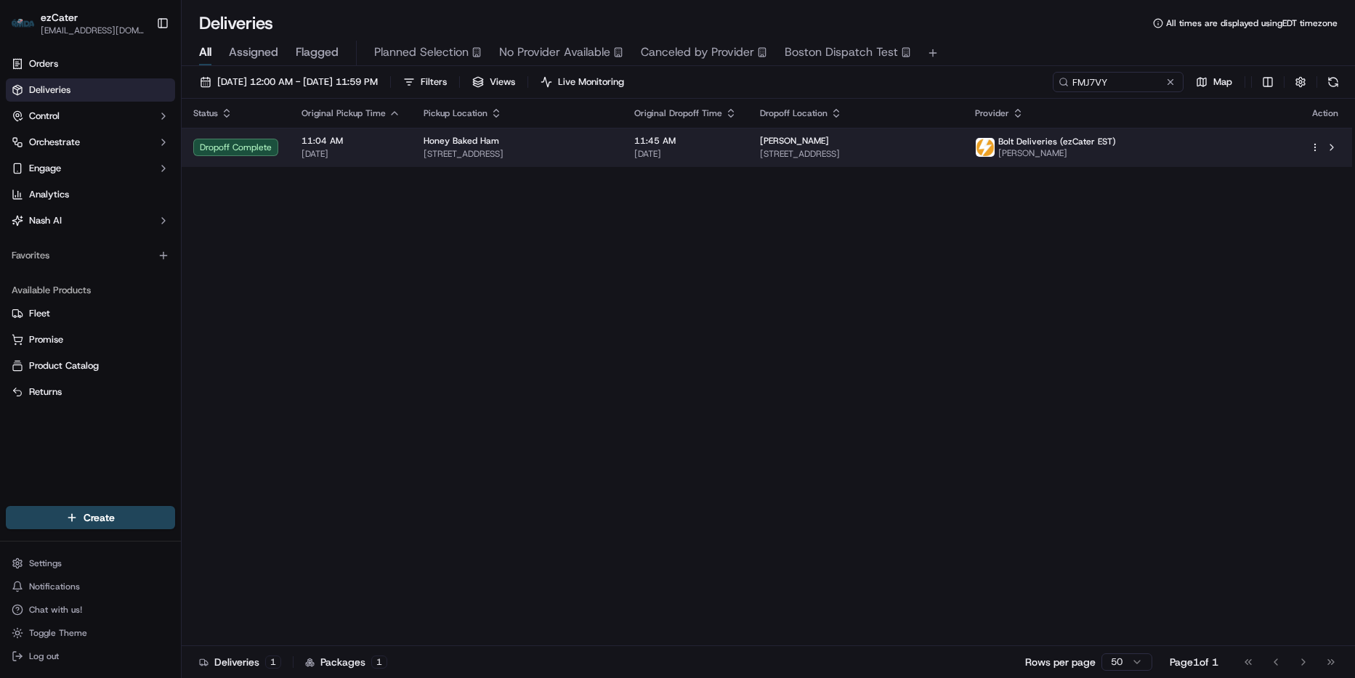
click at [951, 147] on div "Danis 2675 Clover Vly Rd NW, Johnstown, OH 43031, USA" at bounding box center [856, 147] width 192 height 25
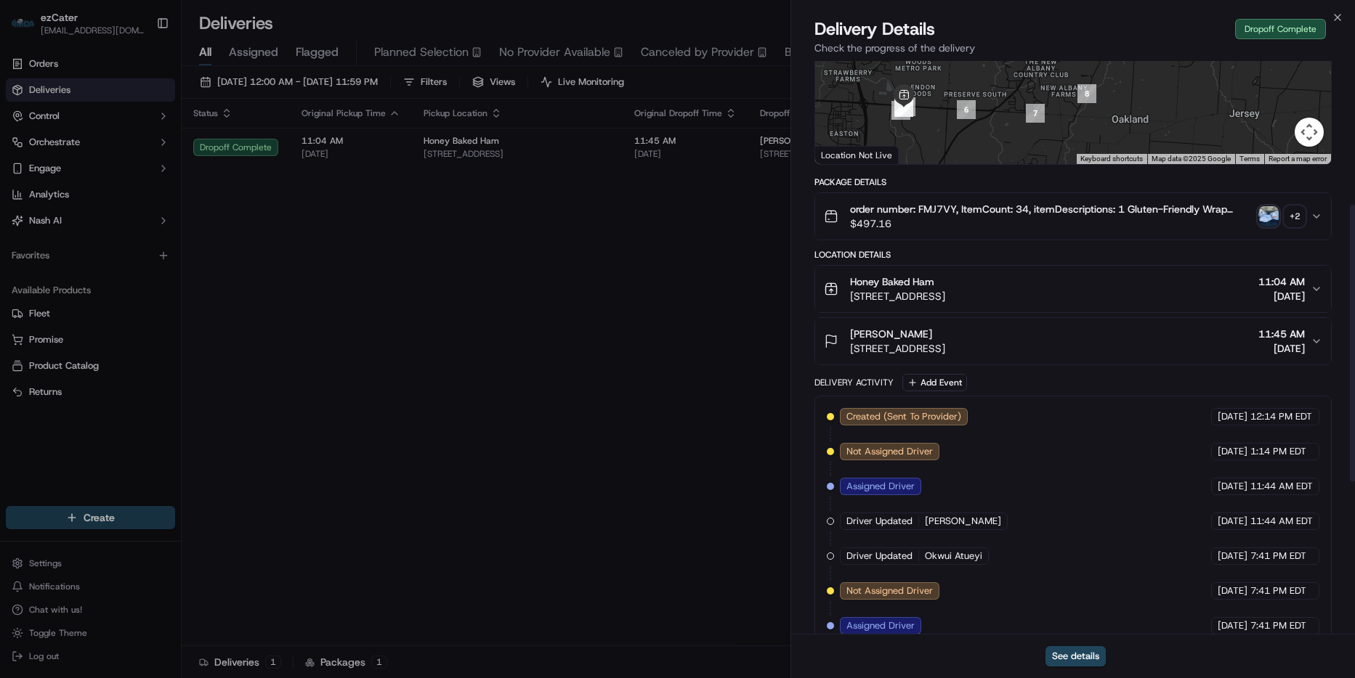
scroll to position [175, 0]
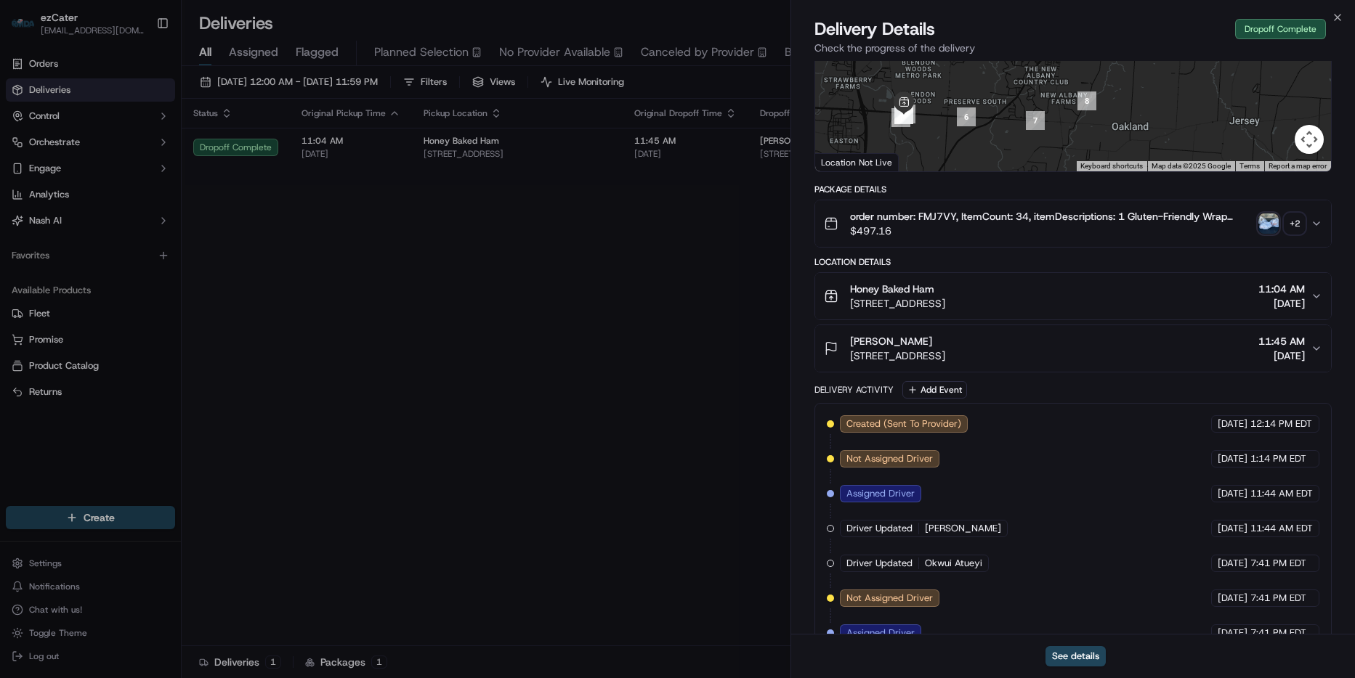
drag, startPoint x: 946, startPoint y: 278, endPoint x: 818, endPoint y: 269, distance: 128.2
click at [818, 273] on button "Honey Baked Ham 1394 Cherry Bottom Rd, Gahanna, OH 43230, USA 11:04 AM 09/19/20…" at bounding box center [1073, 296] width 516 height 46
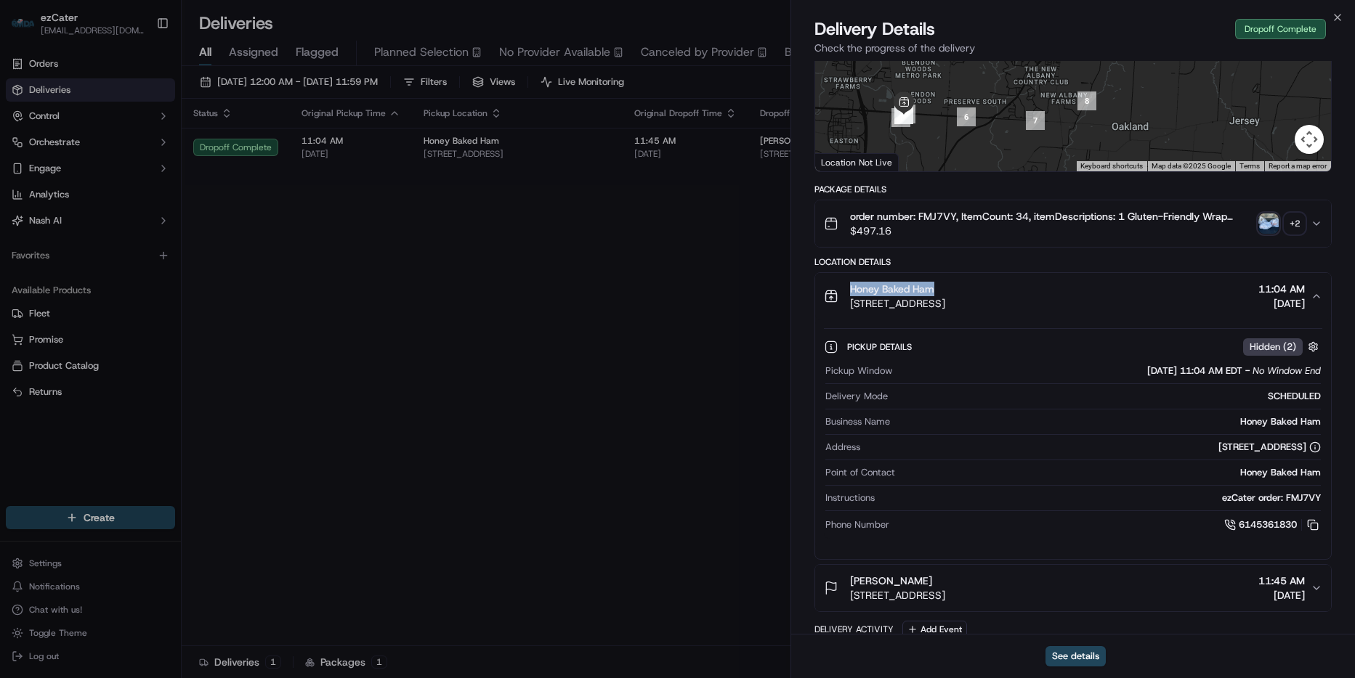
drag, startPoint x: 951, startPoint y: 270, endPoint x: 806, endPoint y: 268, distance: 144.6
click at [805, 268] on div "Provider Bolt Deliveries (ezCater EST) Kodjo Tsowu Provider Id ae47d0c7-298d-9b…" at bounding box center [1073, 603] width 564 height 1435
copy span "Honey Baked Ham"
click at [1322, 22] on div "Dropoff Complete" at bounding box center [1280, 29] width 91 height 20
click at [1333, 16] on icon "button" at bounding box center [1337, 18] width 12 height 12
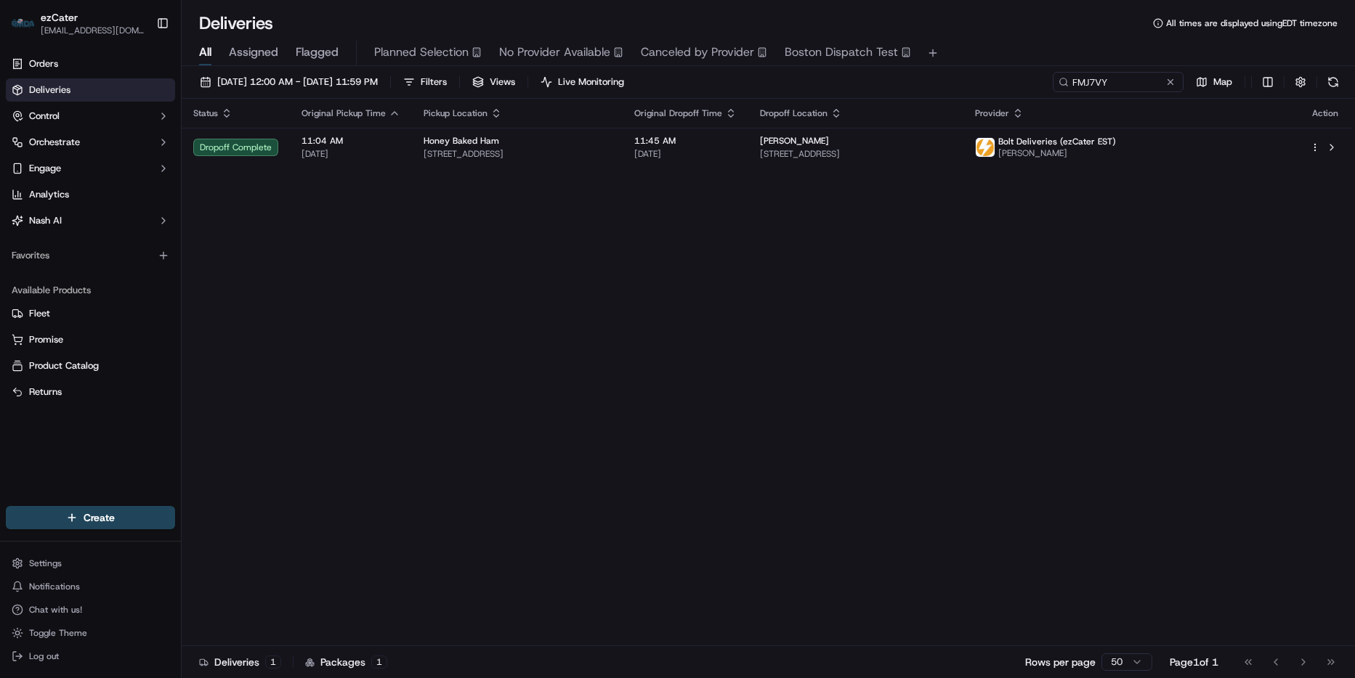
drag, startPoint x: 1160, startPoint y: 83, endPoint x: 1118, endPoint y: 87, distance: 42.4
click at [1118, 91] on div "FMJ7VY" at bounding box center [1117, 82] width 131 height 20
click at [1119, 86] on input "FMJ7VY" at bounding box center [1096, 82] width 174 height 20
paste input "ZYZFXX"
type input "ZYZFXX"
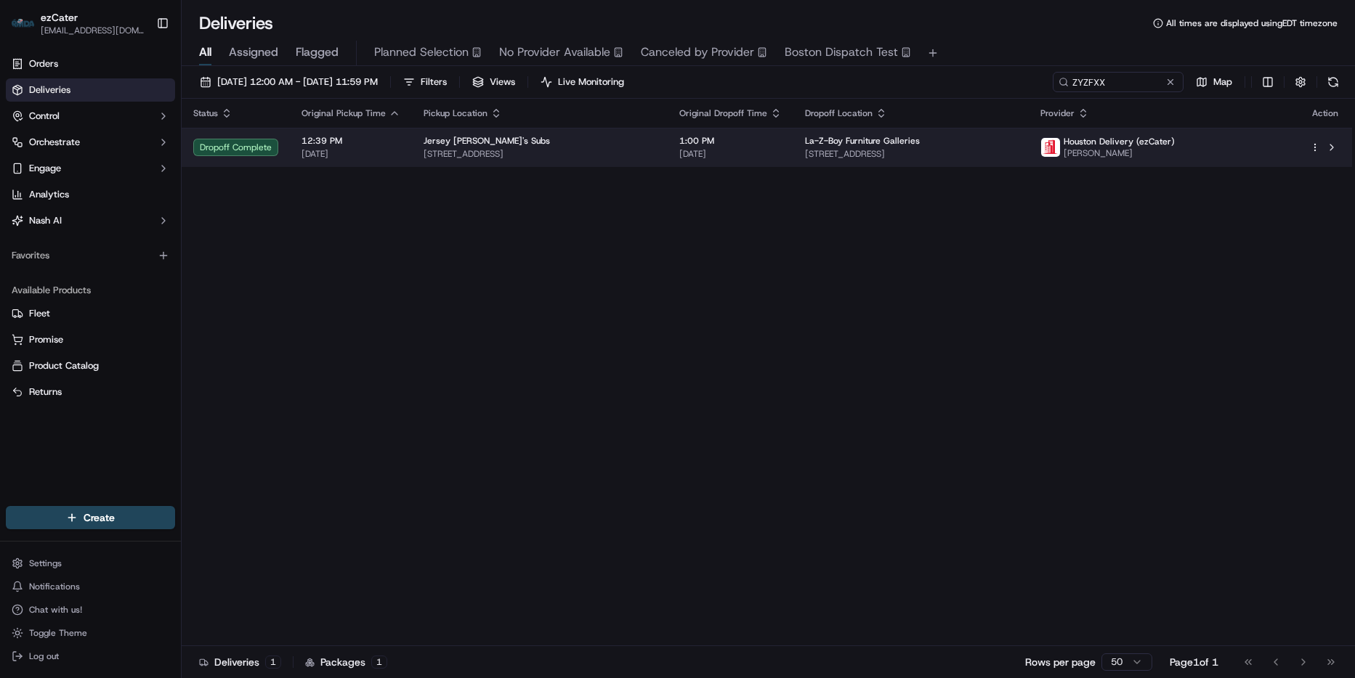
click at [970, 141] on div "La-Z-Boy Furniture Galleries" at bounding box center [911, 141] width 213 height 12
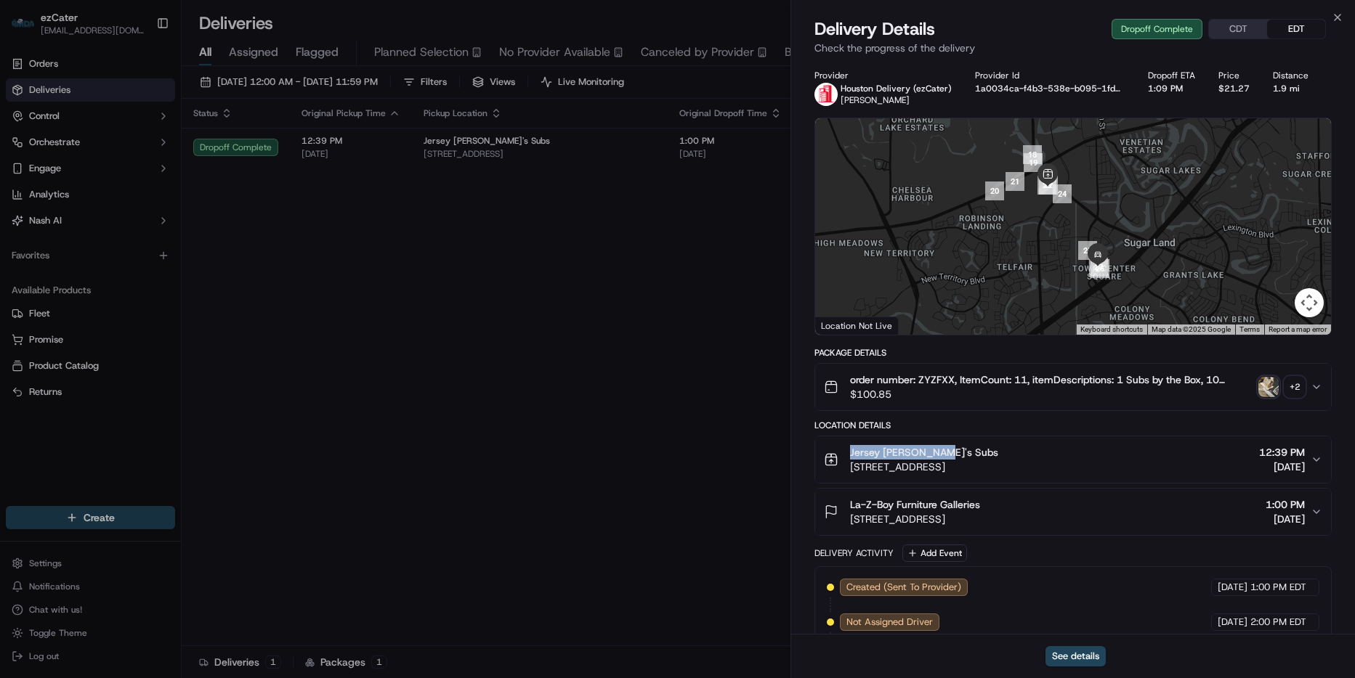
drag, startPoint x: 946, startPoint y: 452, endPoint x: 840, endPoint y: 455, distance: 105.3
click at [840, 455] on div "Jersey Mike's Subs 520 Hwy 6 Ste. 100, Sugar Land, TX 77478, USA" at bounding box center [911, 459] width 174 height 29
copy span "Jersey Mike's Subs"
drag, startPoint x: 1341, startPoint y: 17, endPoint x: 1306, endPoint y: 28, distance: 36.5
click at [1341, 16] on icon "button" at bounding box center [1337, 18] width 12 height 12
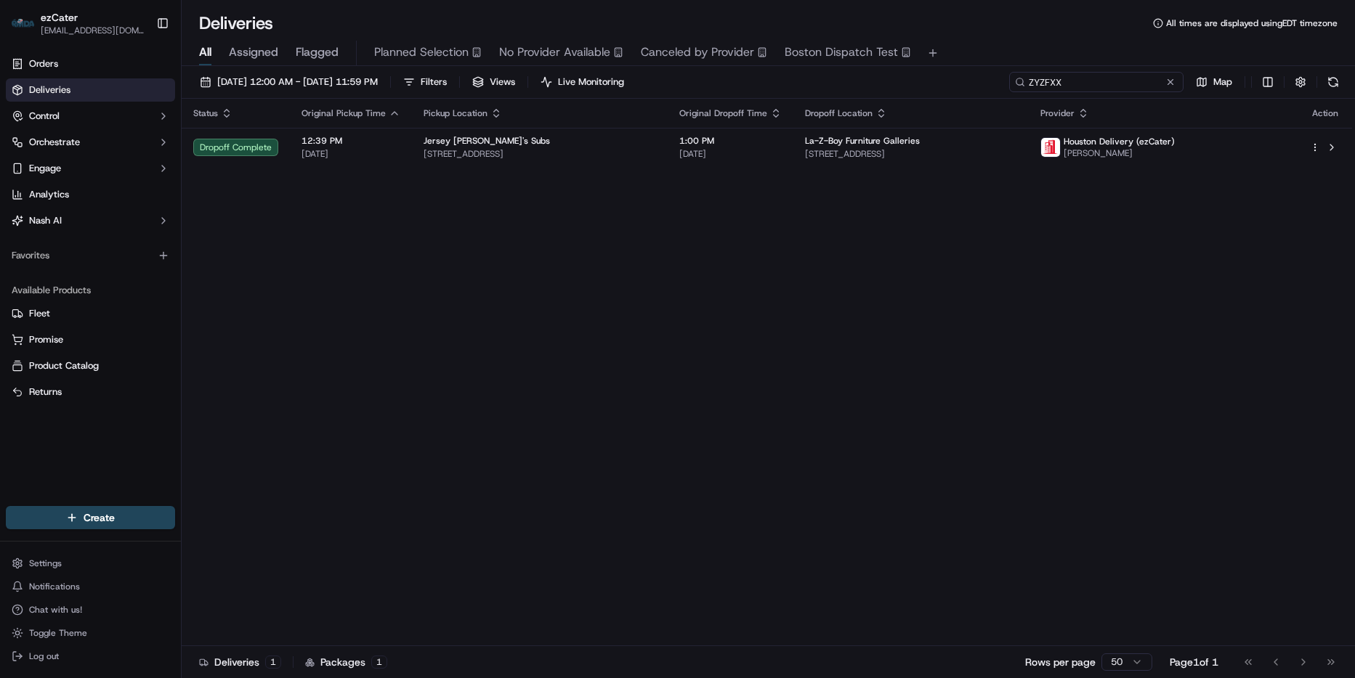
click at [1132, 78] on input "ZYZFXX" at bounding box center [1096, 82] width 174 height 20
paste input "GHEV85"
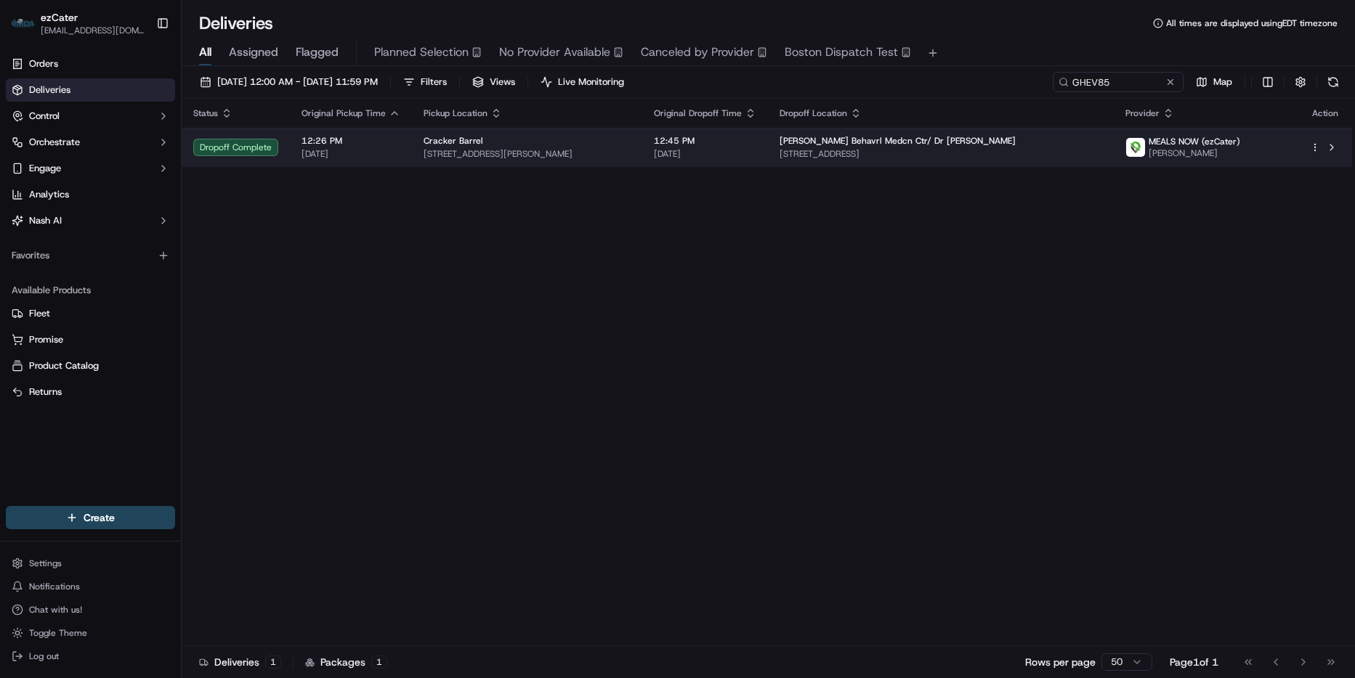
click at [824, 156] on span "5002 Cowhorn Creek Rd 4th floor, Texarkana, TX 75503, USA" at bounding box center [940, 154] width 323 height 12
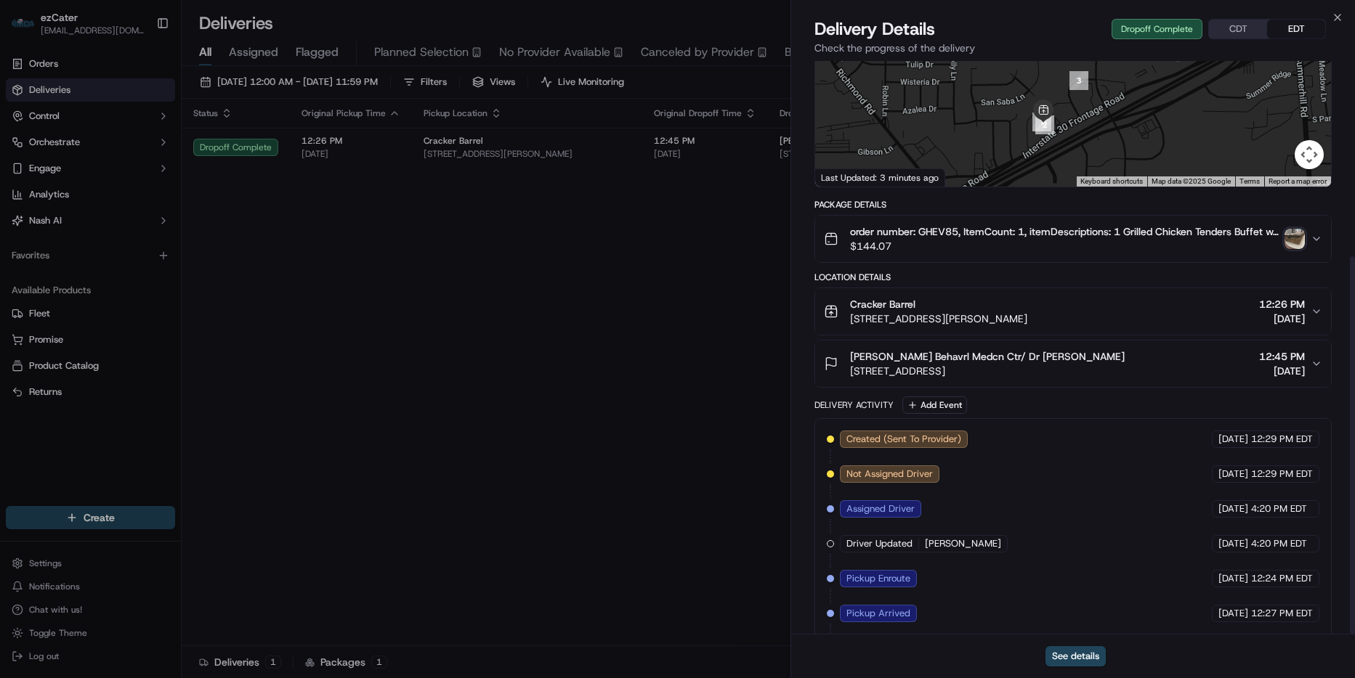
scroll to position [297, 0]
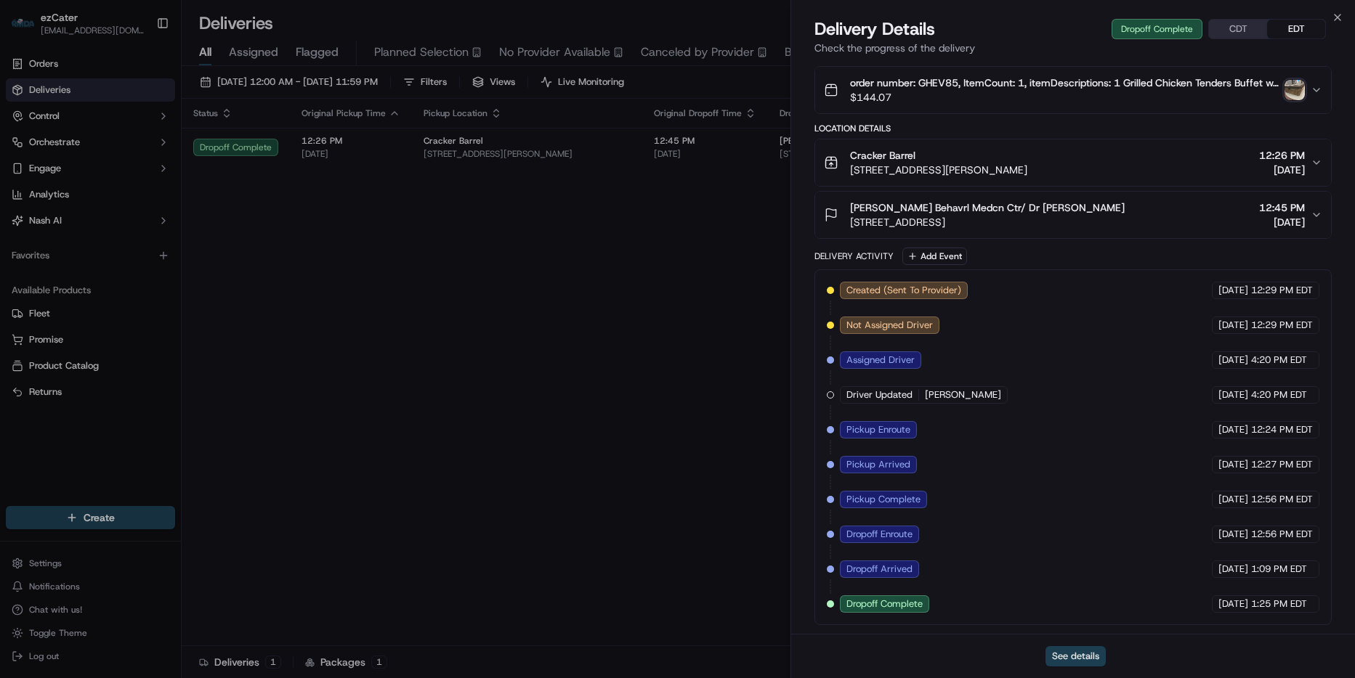
click at [1073, 656] on button "See details" at bounding box center [1075, 656] width 60 height 20
click at [1335, 15] on icon "button" at bounding box center [1337, 18] width 6 height 6
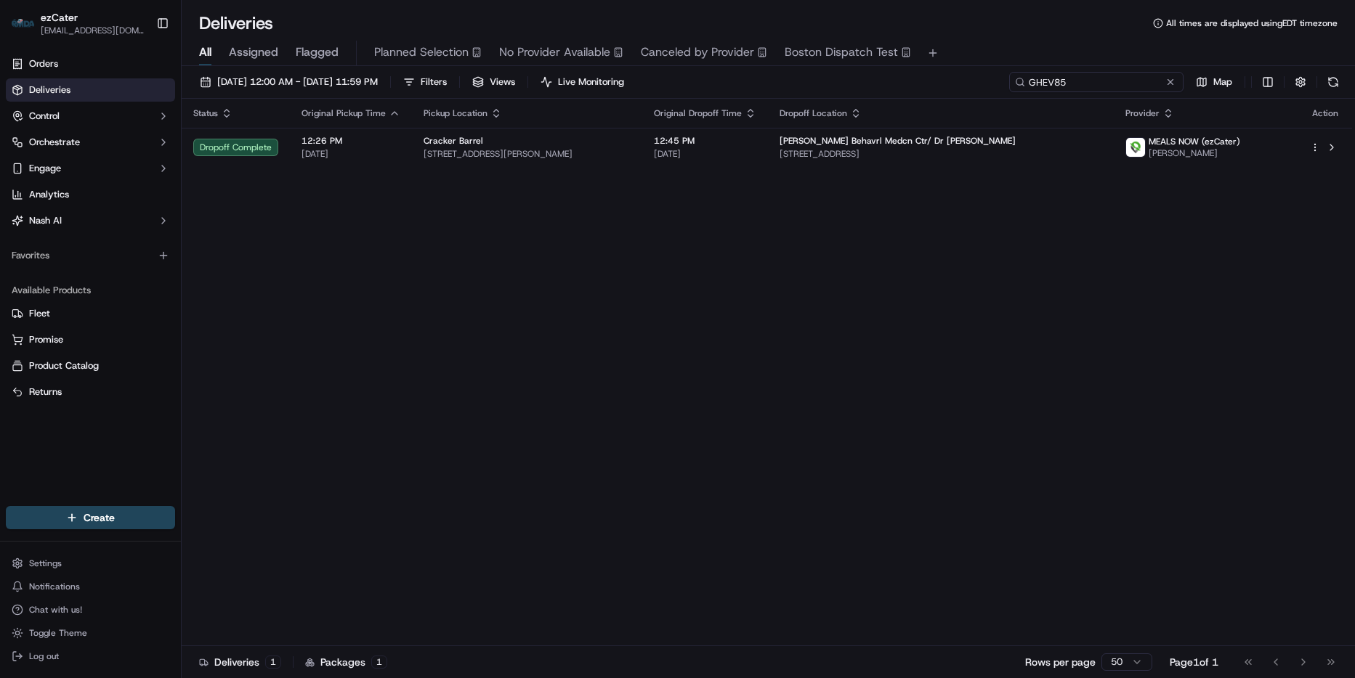
click at [1111, 78] on input "GHEV85" at bounding box center [1096, 82] width 174 height 20
click at [1100, 86] on input "GHEV85" at bounding box center [1096, 82] width 174 height 20
click at [1080, 89] on input "GHEV85" at bounding box center [1096, 82] width 174 height 20
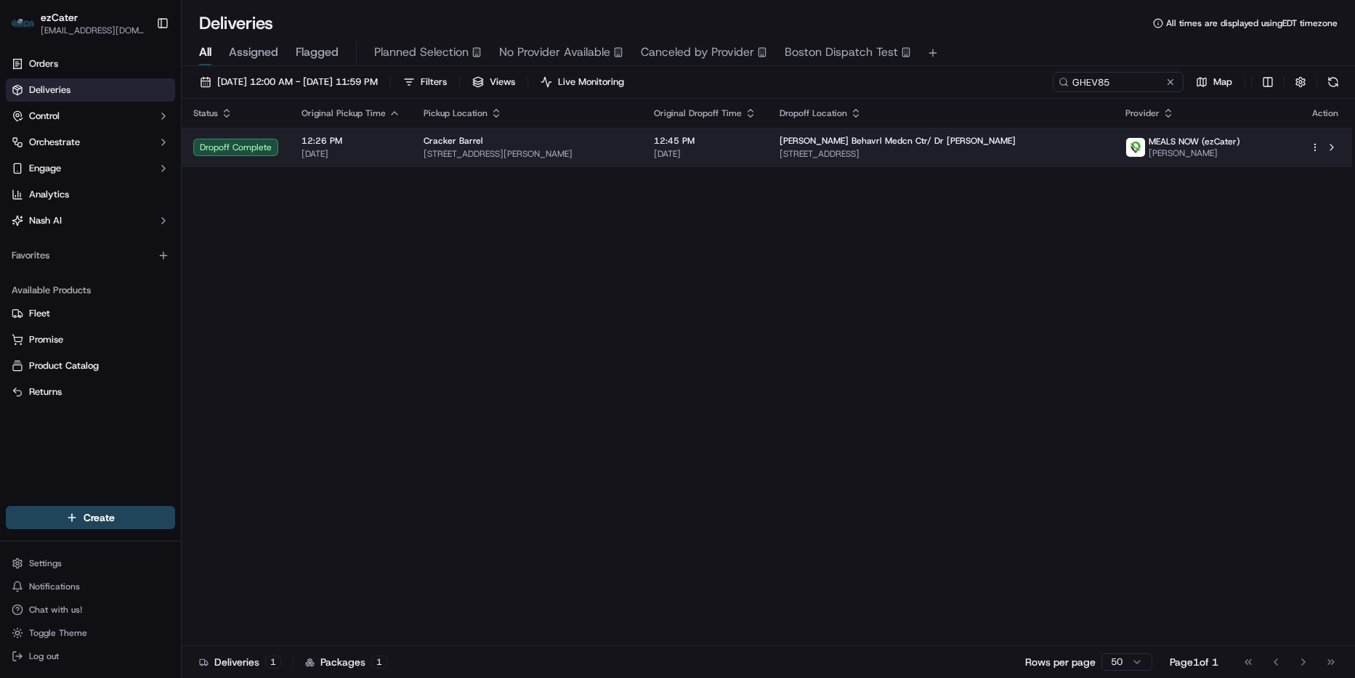
click at [1071, 153] on span "5002 Cowhorn Creek Rd 4th floor, Texarkana, TX 75503, USA" at bounding box center [940, 154] width 323 height 12
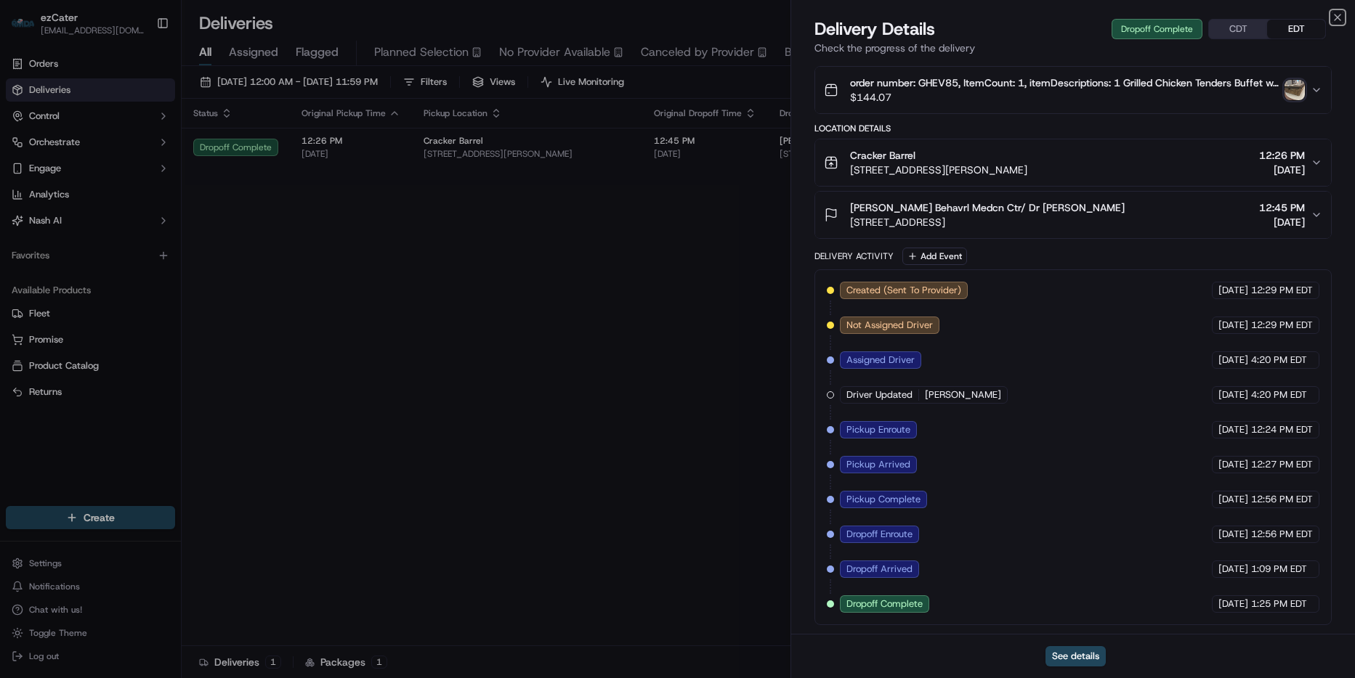
click at [1336, 17] on icon "button" at bounding box center [1337, 18] width 6 height 6
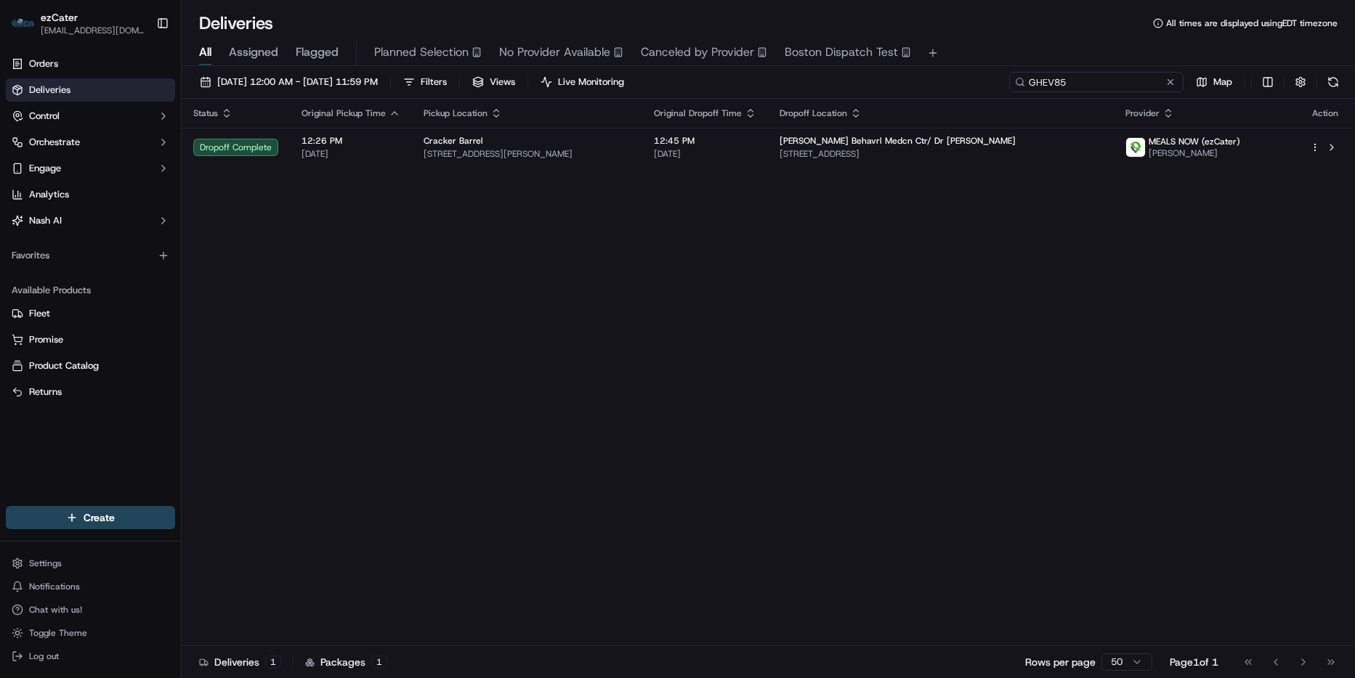
drag, startPoint x: 1142, startPoint y: 86, endPoint x: 1119, endPoint y: 85, distance: 23.3
click at [1139, 86] on input "GHEV85" at bounding box center [1096, 82] width 174 height 20
paste input
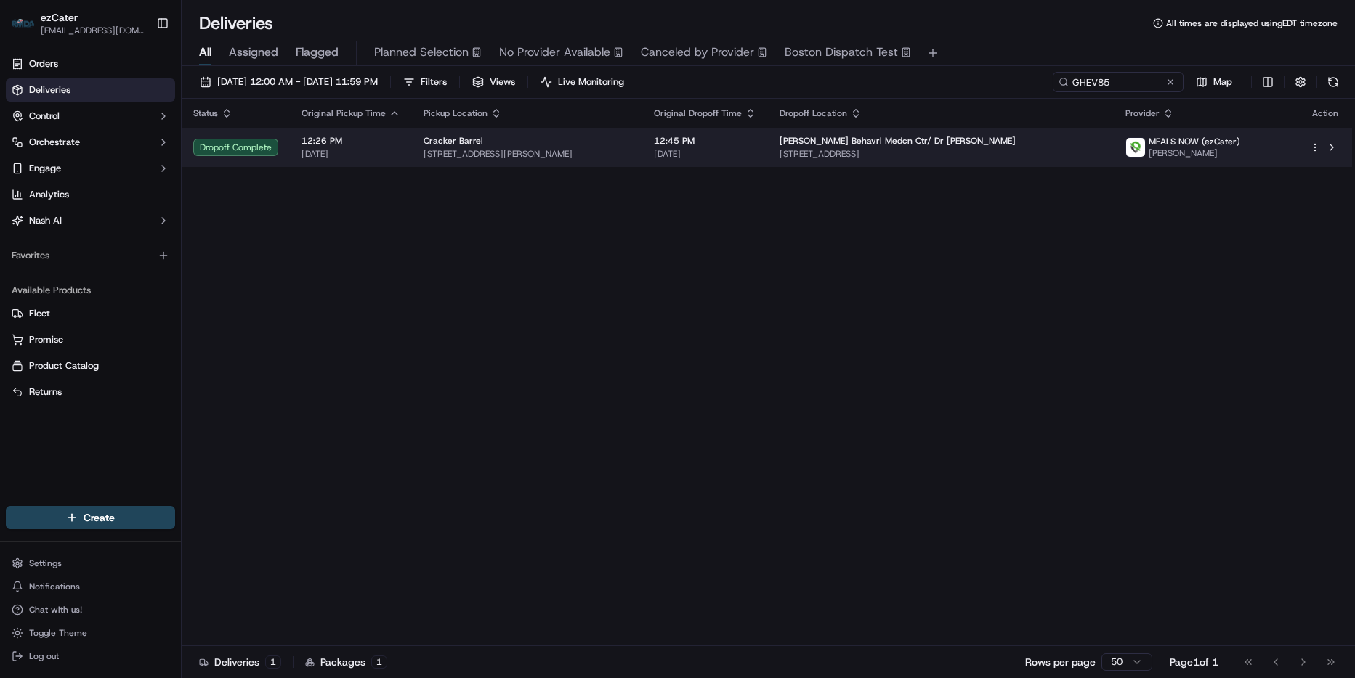
click at [940, 146] on span "Collom Carney Behavrl Medcn Ctr/ Dr Nancy Graves" at bounding box center [897, 141] width 236 height 12
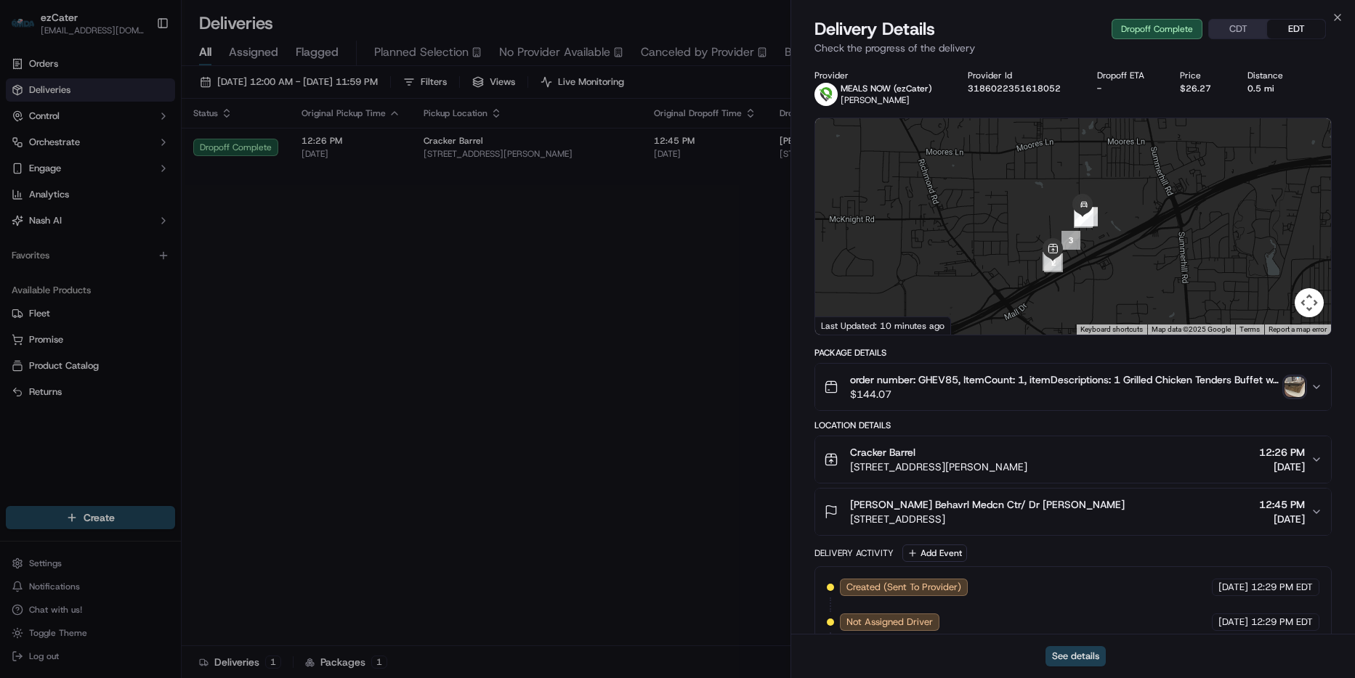
click at [1070, 655] on button "See details" at bounding box center [1075, 656] width 60 height 20
click at [1336, 14] on icon "button" at bounding box center [1337, 18] width 12 height 12
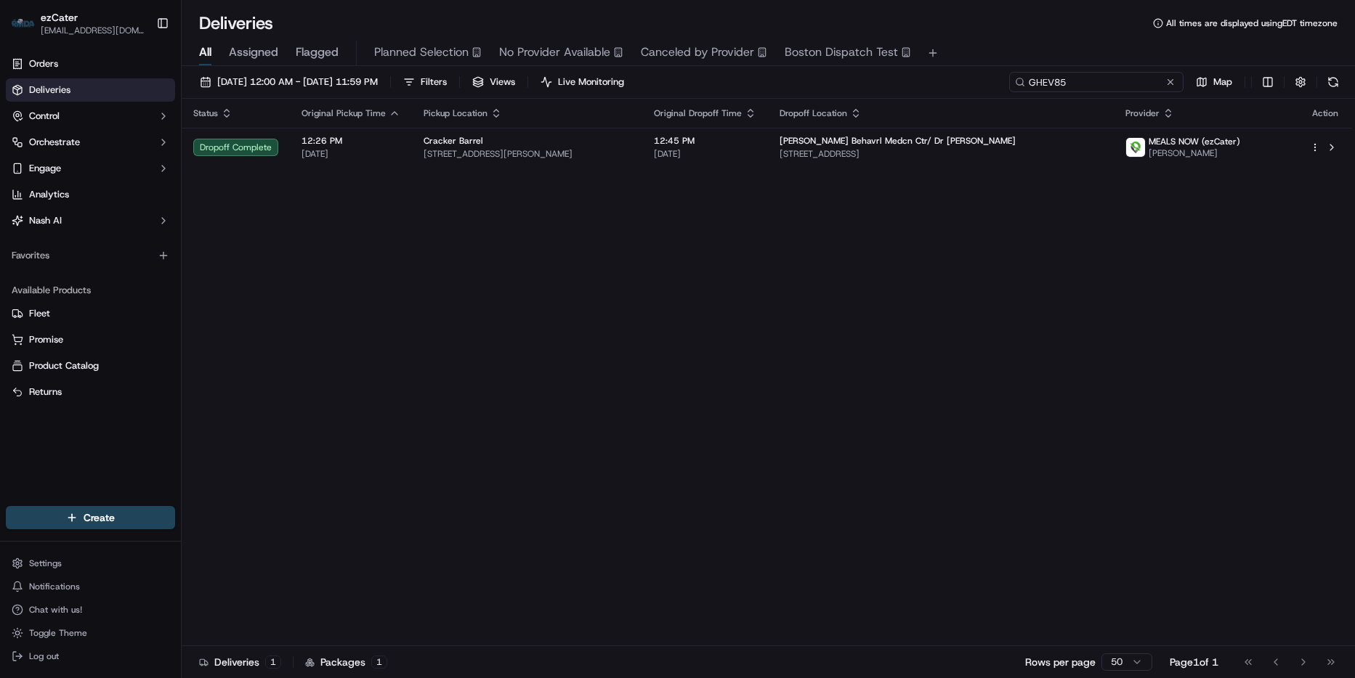
click at [1117, 81] on input "GHEV85" at bounding box center [1096, 82] width 174 height 20
paste input "59VYYK"
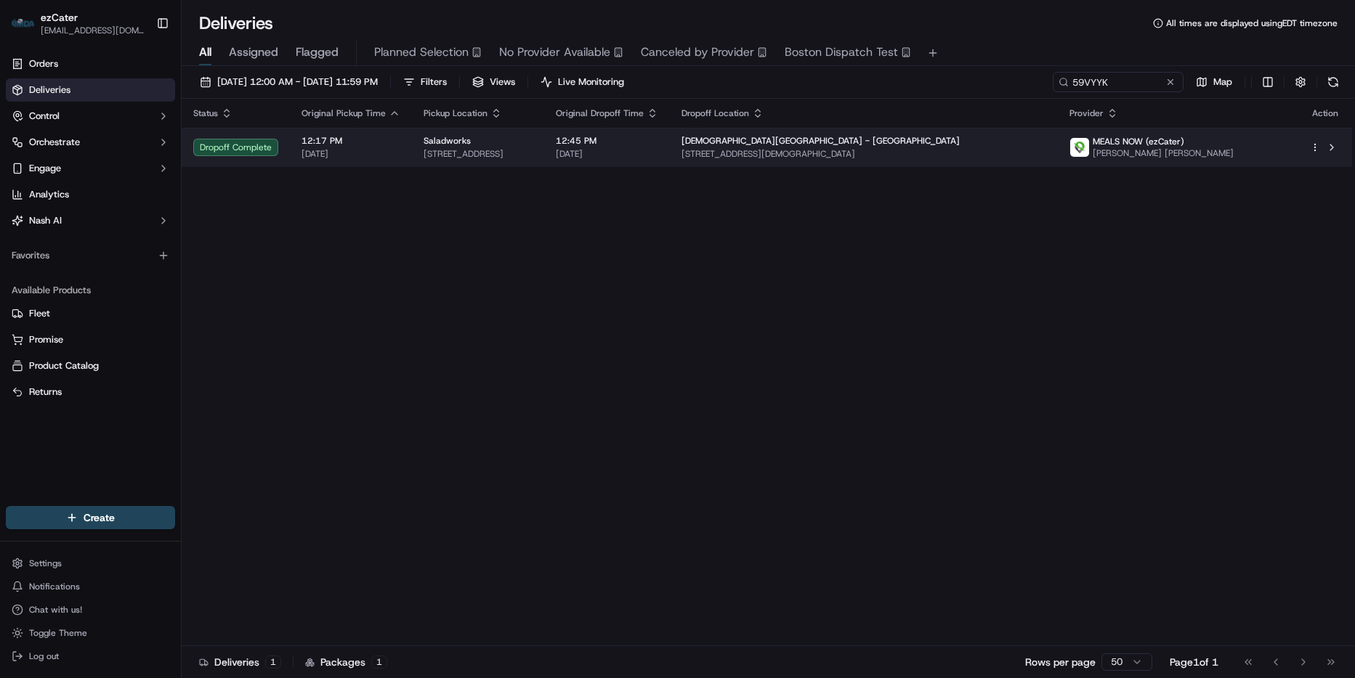
drag, startPoint x: 1119, startPoint y: 87, endPoint x: 771, endPoint y: 165, distance: 356.5
click at [670, 165] on td "12:45 PM 09/19/2025" at bounding box center [607, 147] width 126 height 39
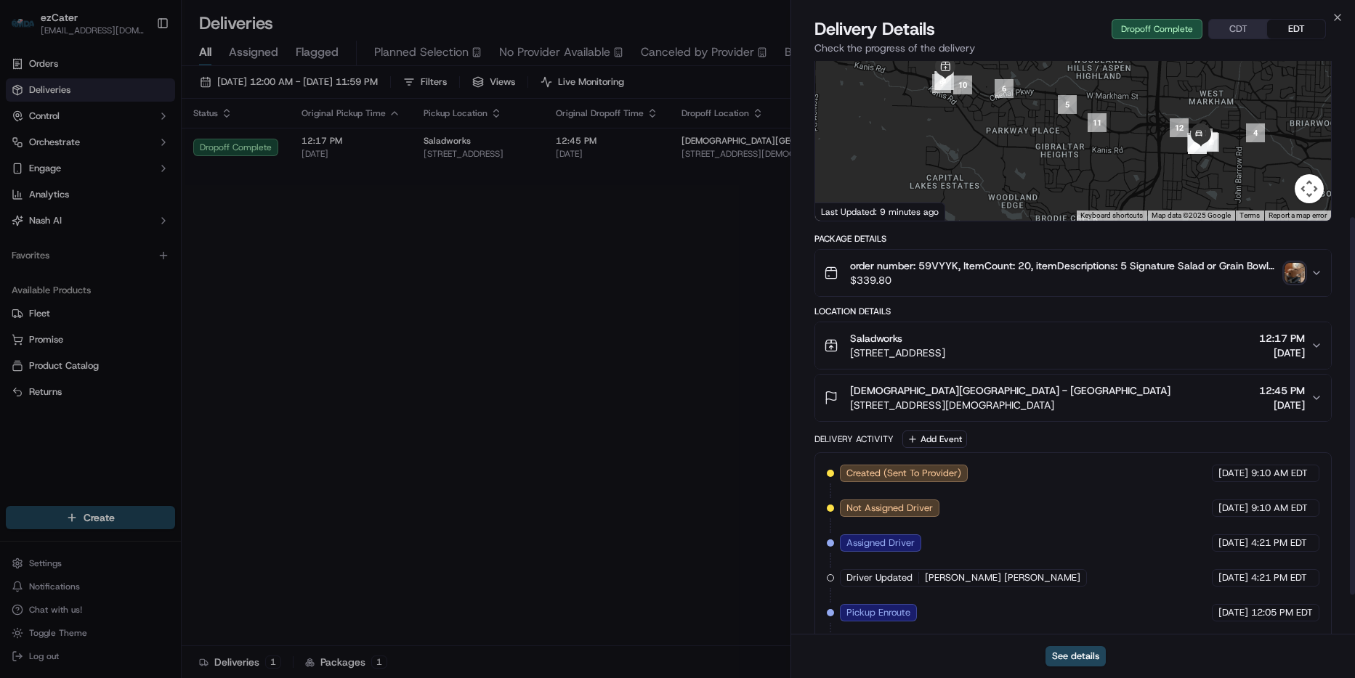
scroll to position [297, 0]
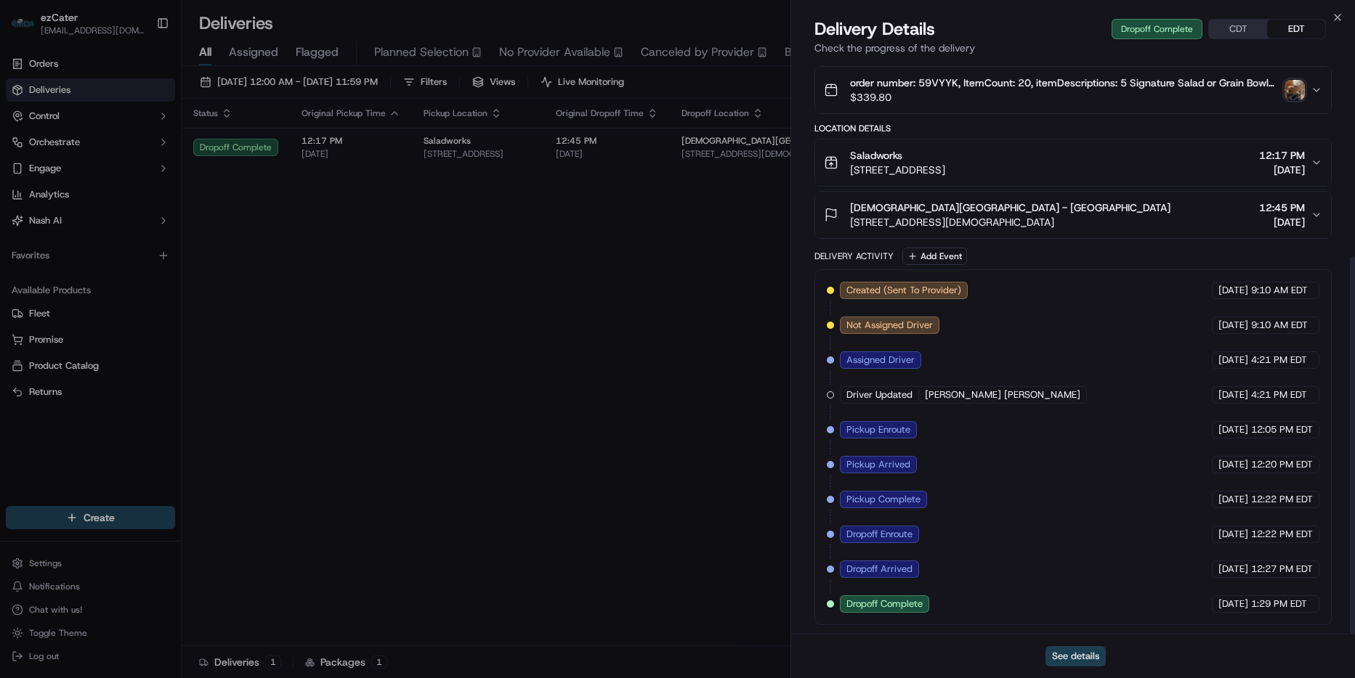
click at [1097, 654] on button "See details" at bounding box center [1075, 656] width 60 height 20
click at [1332, 19] on icon "button" at bounding box center [1337, 18] width 12 height 12
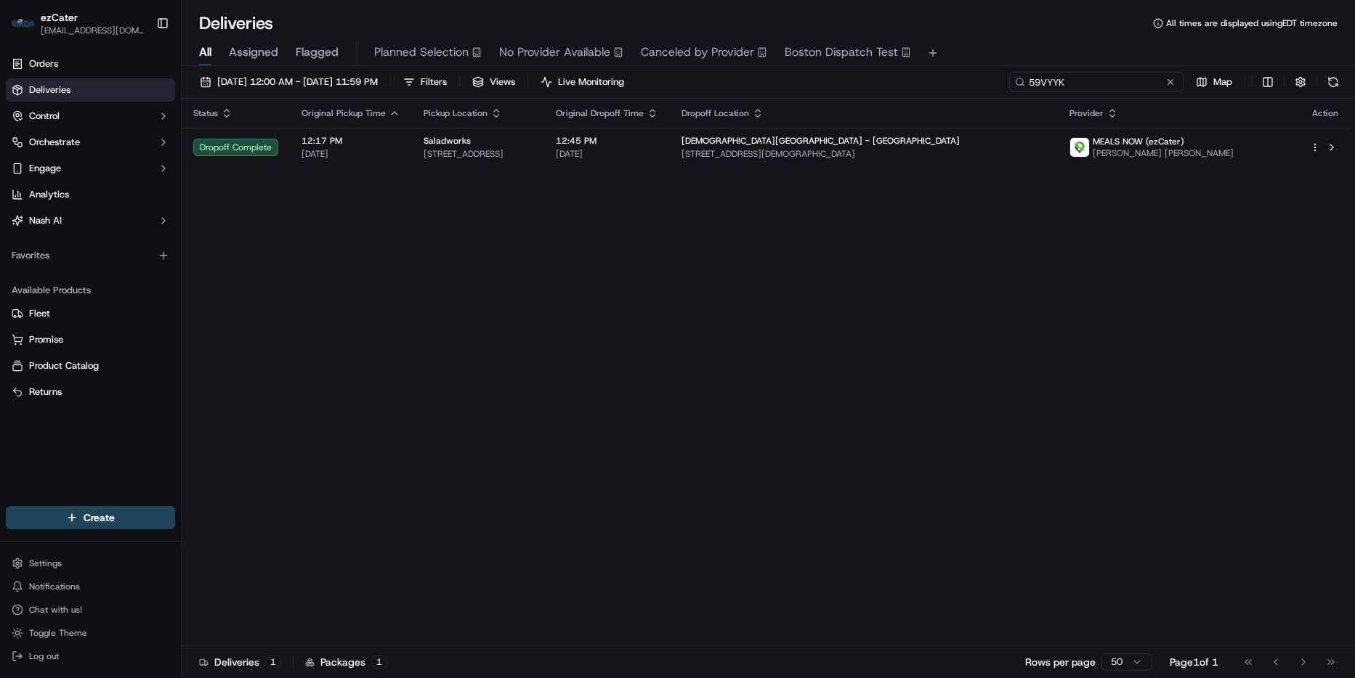
drag, startPoint x: 1129, startPoint y: 90, endPoint x: 1089, endPoint y: 84, distance: 40.4
click at [1124, 90] on input "59VYYK" at bounding box center [1096, 82] width 174 height 20
paste input
type input "59VYYK"
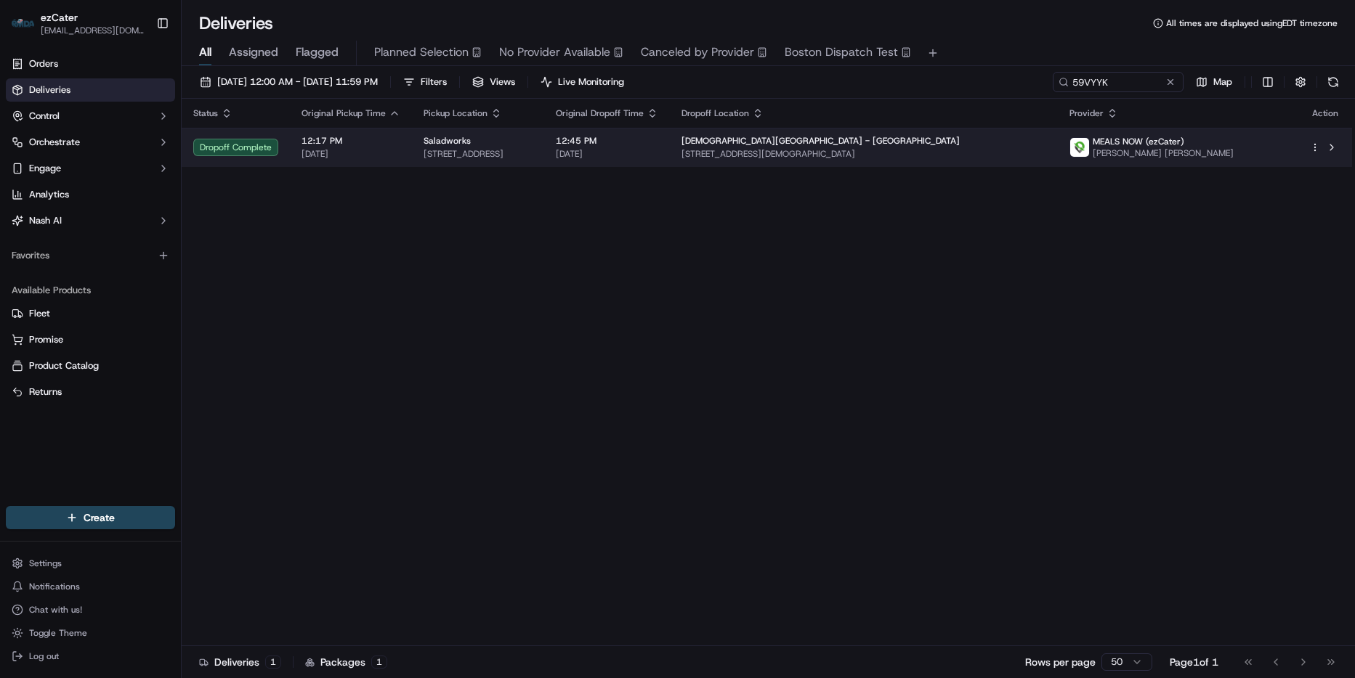
click at [860, 154] on span "9601 Baptist Health Dr #1st, Little Rock, AR 72205, USA" at bounding box center [863, 154] width 364 height 12
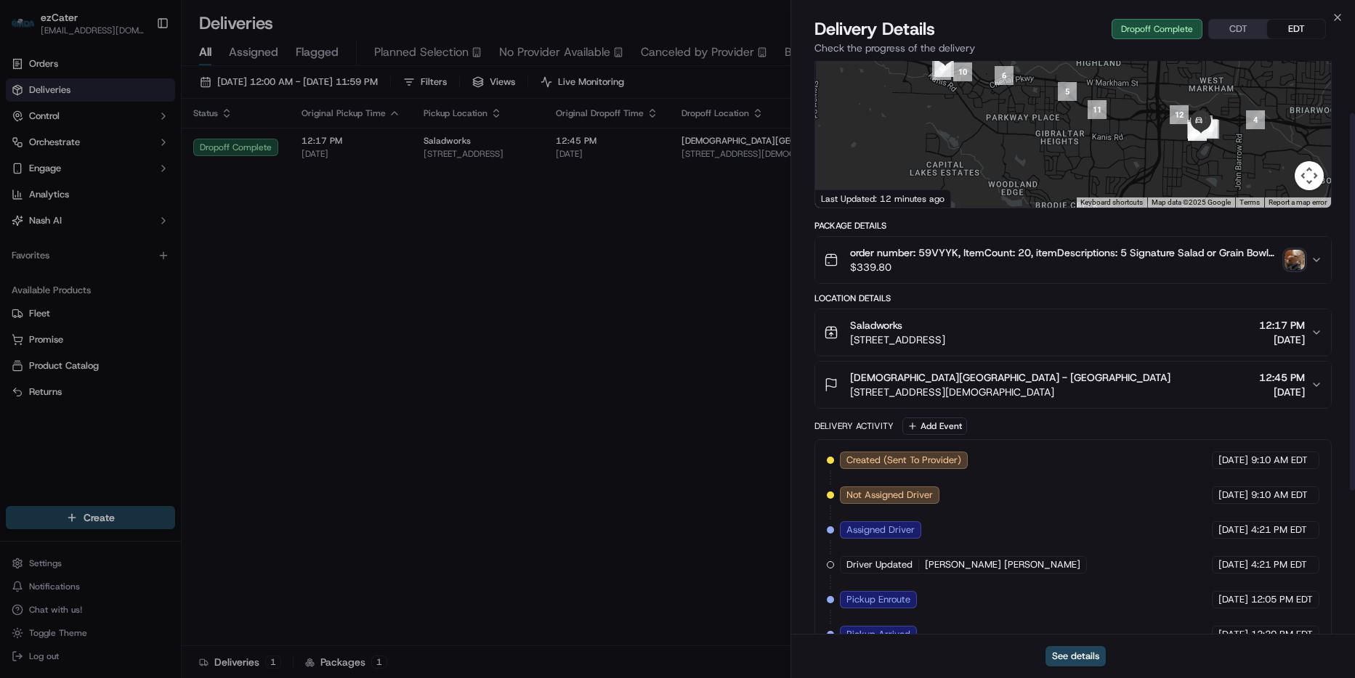
scroll to position [79, 0]
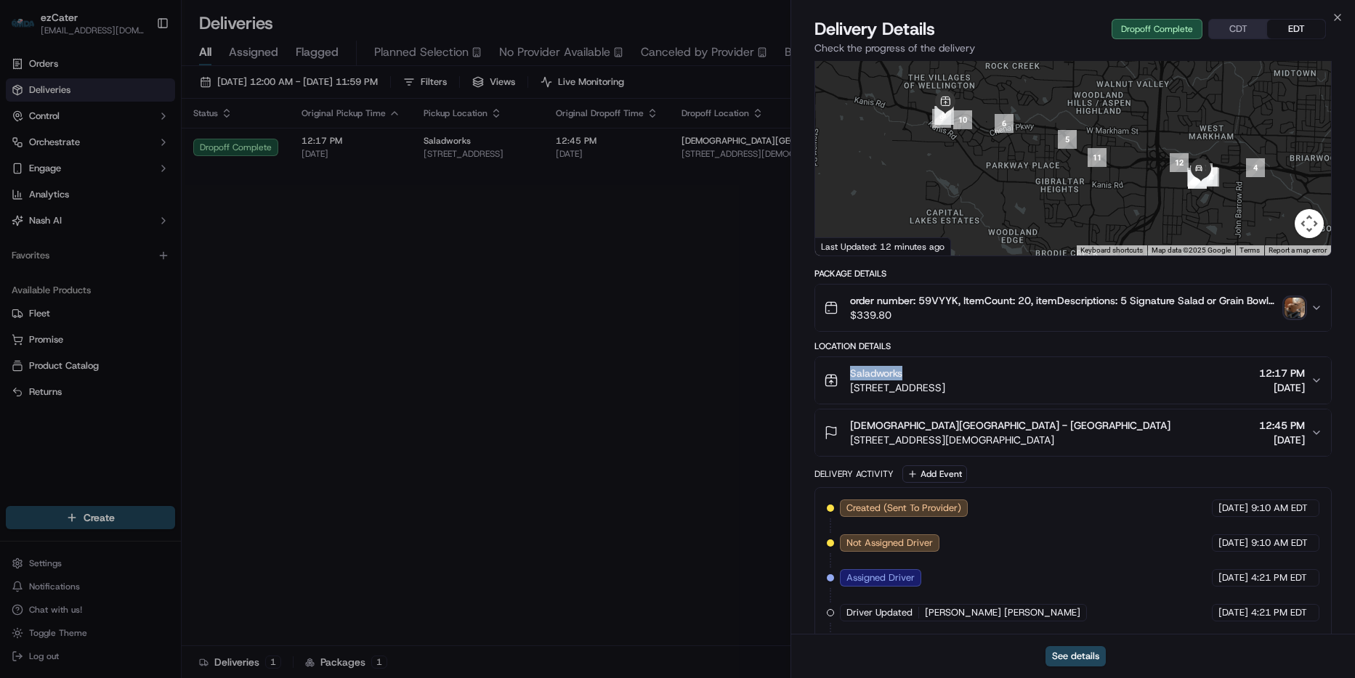
drag, startPoint x: 920, startPoint y: 374, endPoint x: 833, endPoint y: 381, distance: 86.7
click at [833, 381] on div "Saladworks 15400 Chenal Pkwy #180, Little Rock, AR 72211, USA" at bounding box center [884, 380] width 121 height 29
copy span "Saladworks"
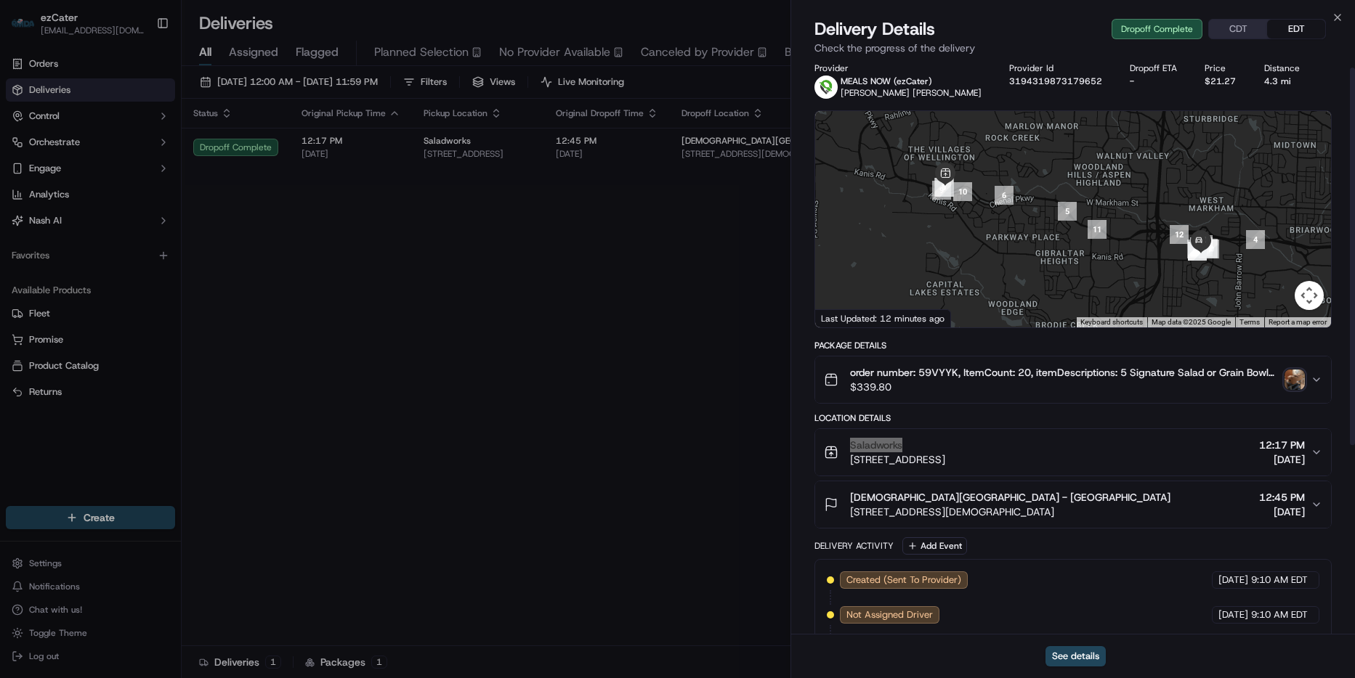
scroll to position [0, 0]
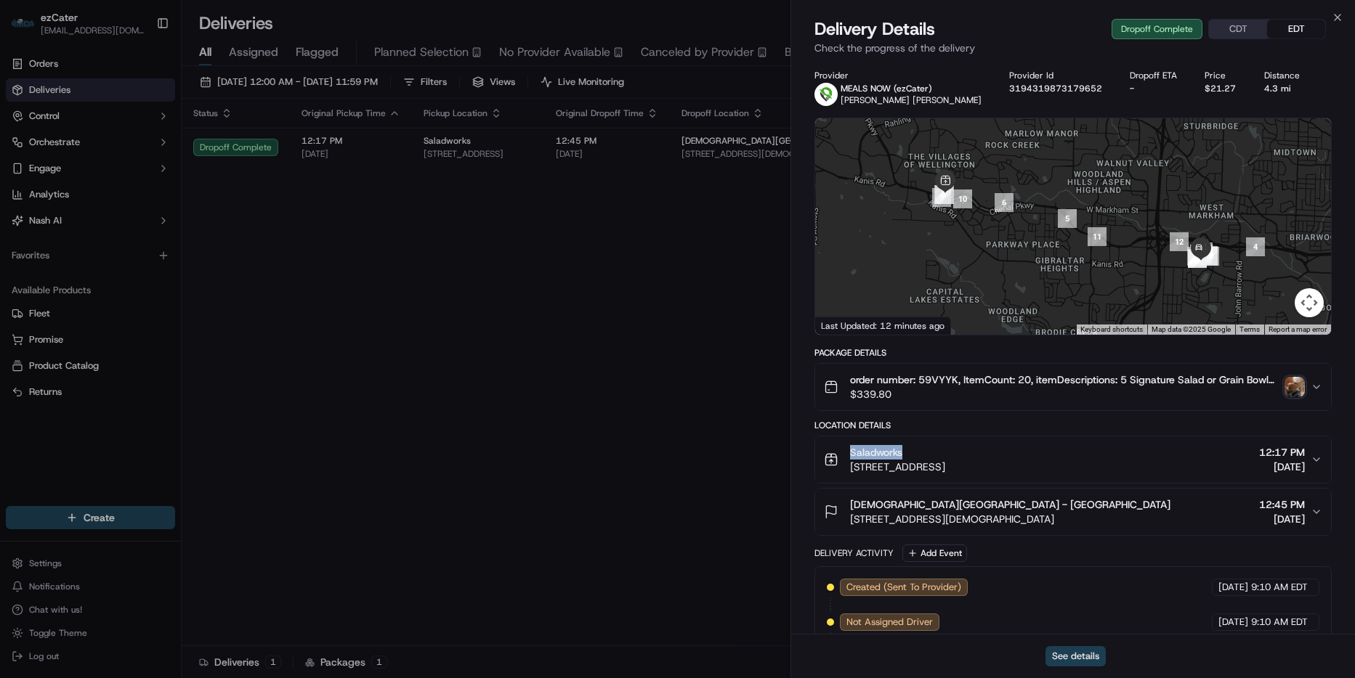
click at [1089, 652] on button "See details" at bounding box center [1075, 656] width 60 height 20
click at [1336, 19] on icon "button" at bounding box center [1337, 18] width 12 height 12
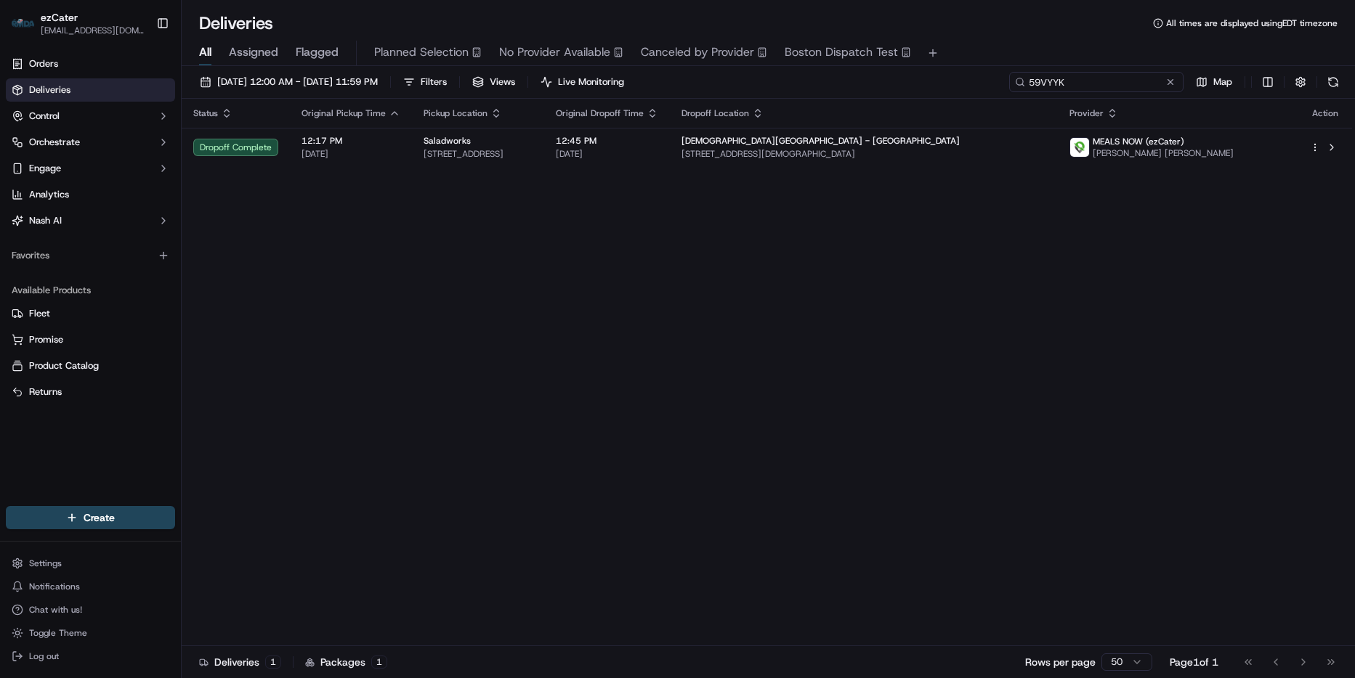
click at [1108, 81] on input "59VYYK" at bounding box center [1096, 82] width 174 height 20
paste input "GHEV85"
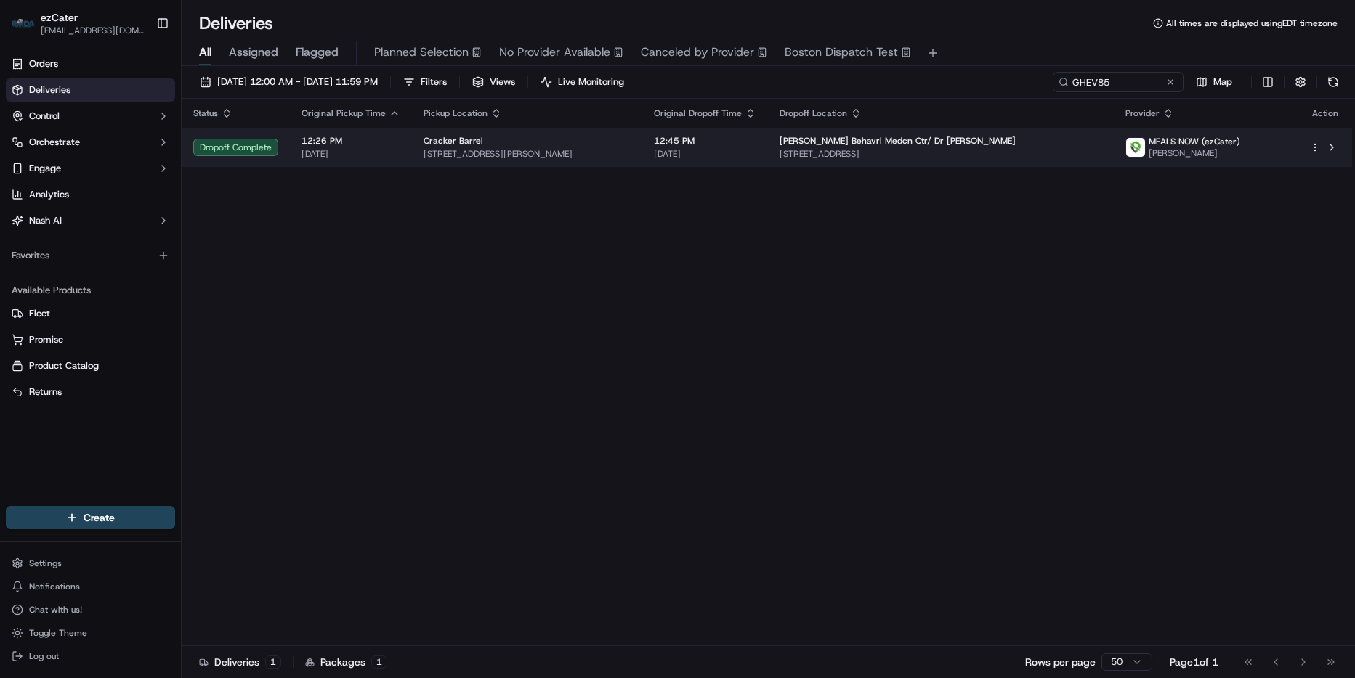
click at [897, 157] on span "5002 Cowhorn Creek Rd 4th floor, Texarkana, TX 75503, USA" at bounding box center [940, 154] width 323 height 12
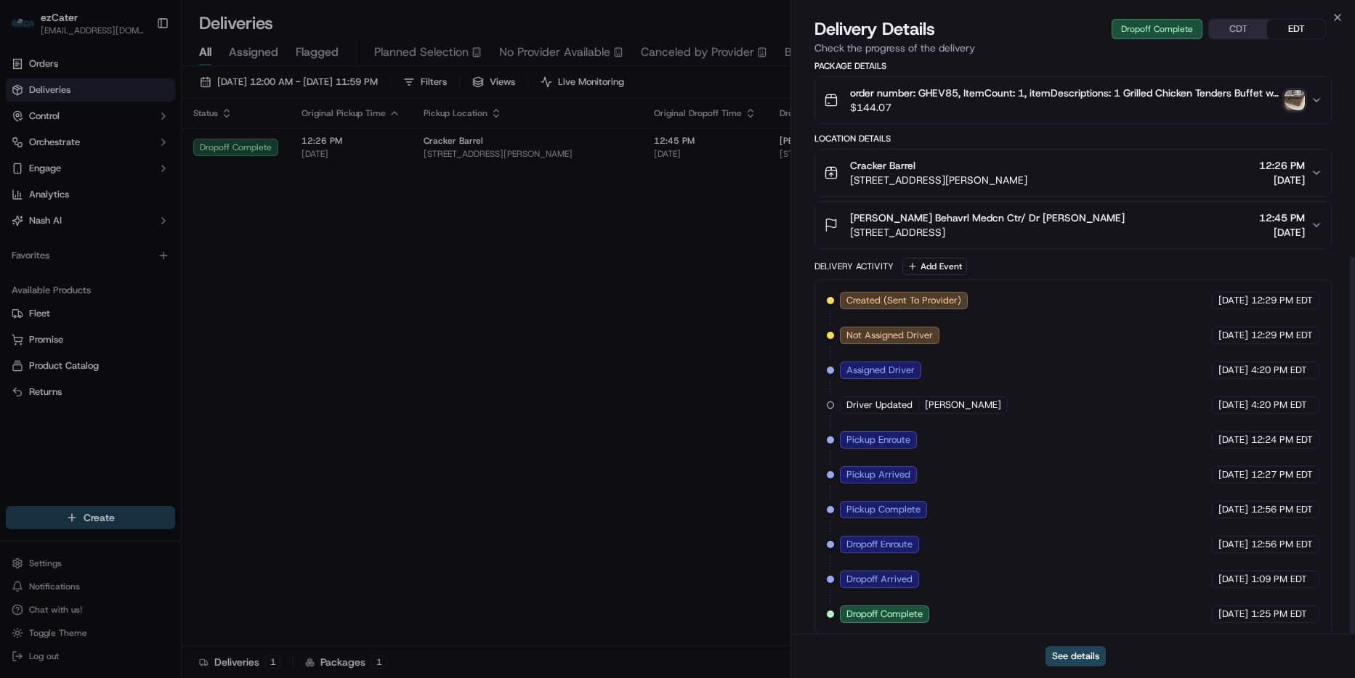
scroll to position [297, 0]
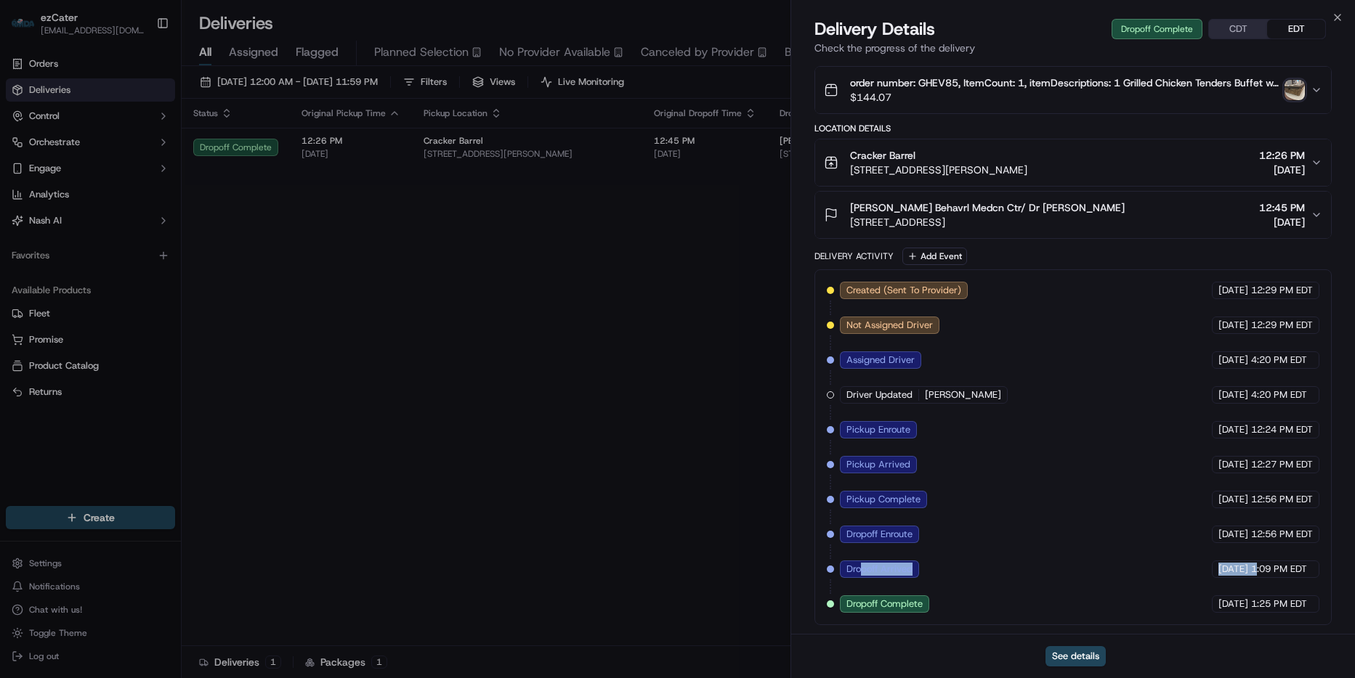
drag, startPoint x: 861, startPoint y: 574, endPoint x: 1254, endPoint y: 576, distance: 392.9
click at [1254, 576] on div "Created (Sent To Provider) MEALS NOW (ezCater) 09/12/2025 12:29 PM EDT Not Assi…" at bounding box center [1073, 447] width 492 height 331
click at [1042, 576] on div "Created (Sent To Provider) MEALS NOW (ezCater) 09/12/2025 12:29 PM EDT Not Assi…" at bounding box center [1073, 447] width 492 height 331
click at [1234, 29] on button "CDT" at bounding box center [1238, 29] width 58 height 19
drag, startPoint x: 1267, startPoint y: 572, endPoint x: 1283, endPoint y: 572, distance: 16.7
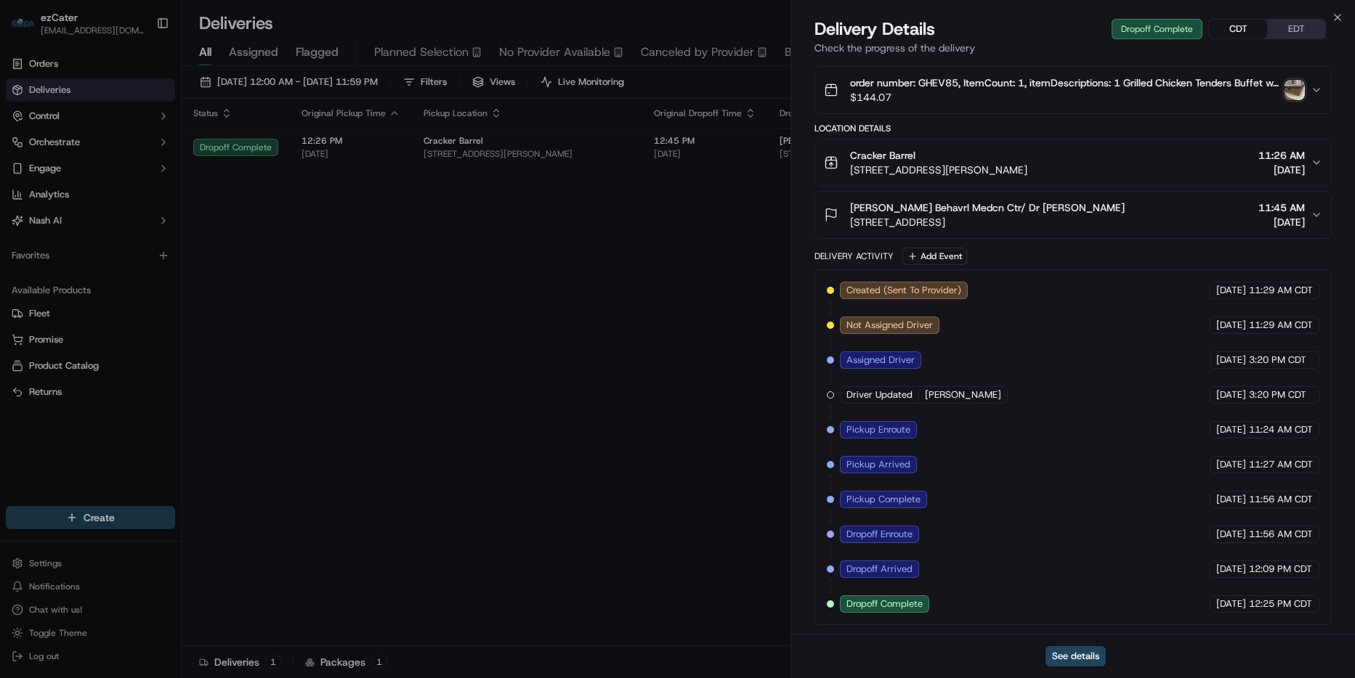
click at [1283, 572] on div "09/19/2025 12:09 PM CDT" at bounding box center [1264, 569] width 110 height 17
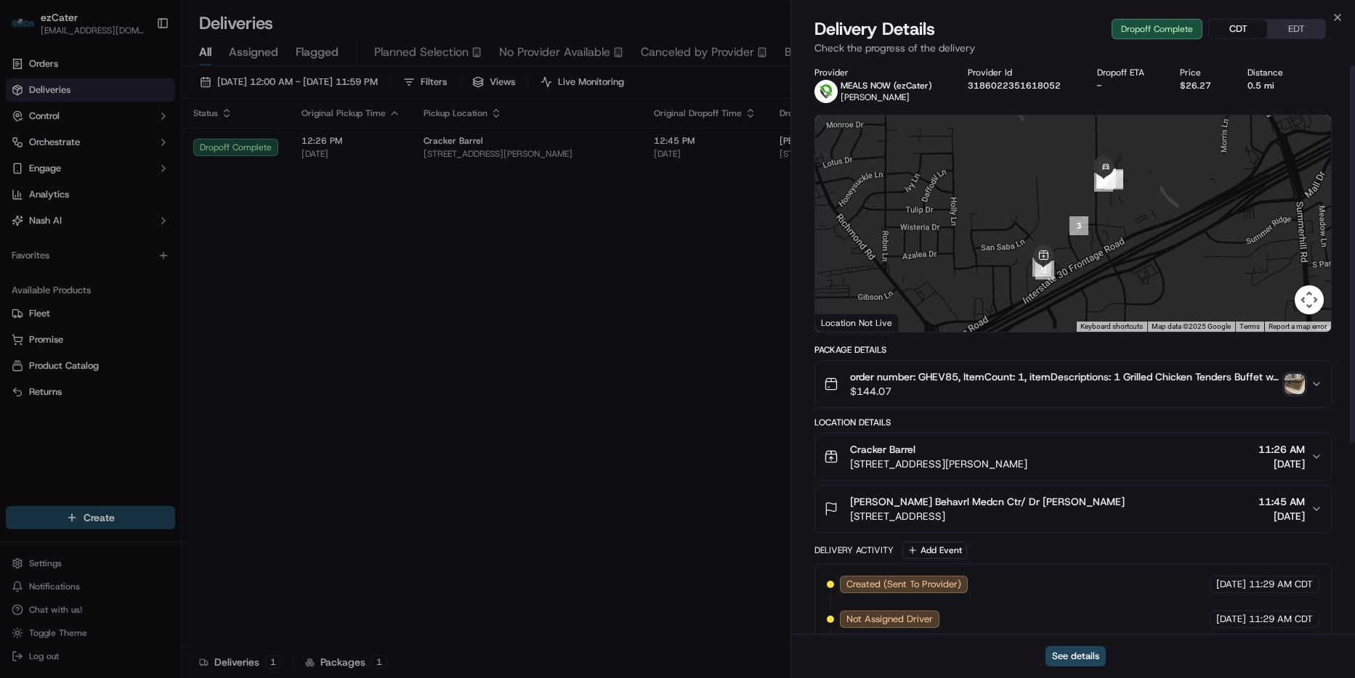
scroll to position [0, 0]
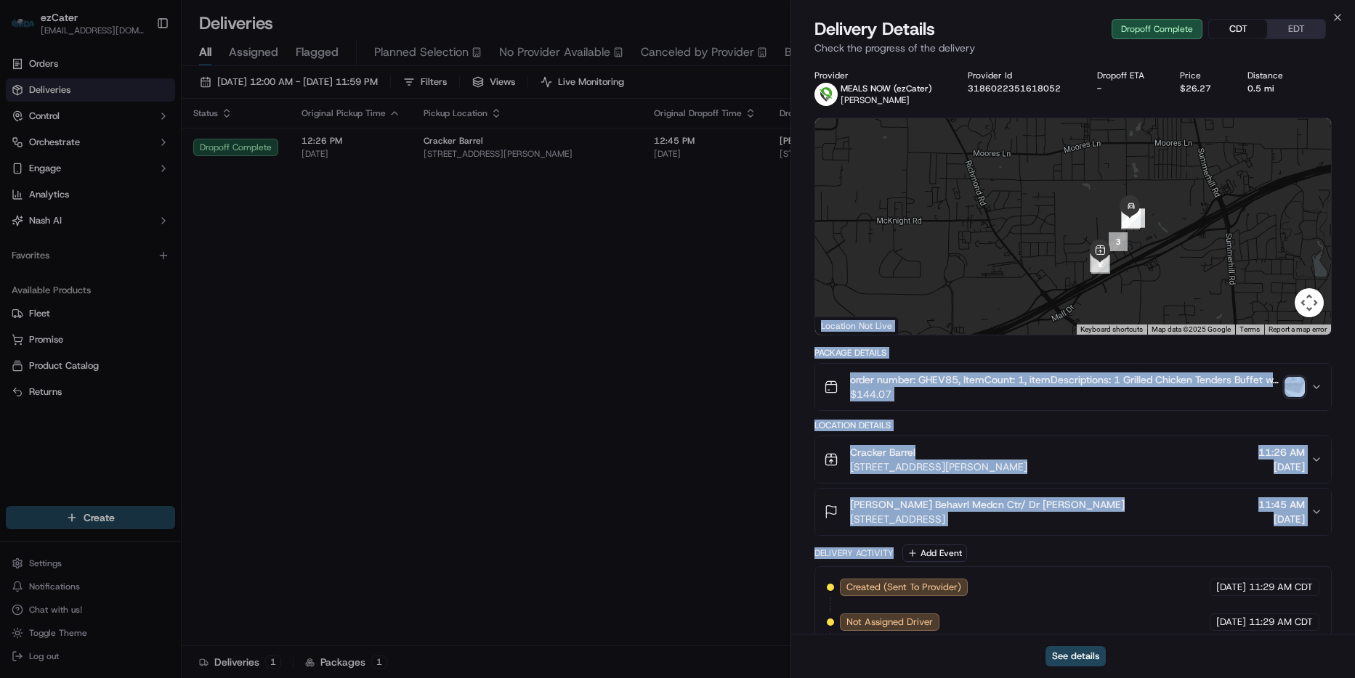
drag, startPoint x: 1113, startPoint y: 445, endPoint x: 1169, endPoint y: 227, distance: 225.7
click at [1169, 227] on div "Provider MEALS NOW (ezCater) Tiara Colbert Provider Id 3186022351618052 Dropoff…" at bounding box center [1072, 496] width 517 height 853
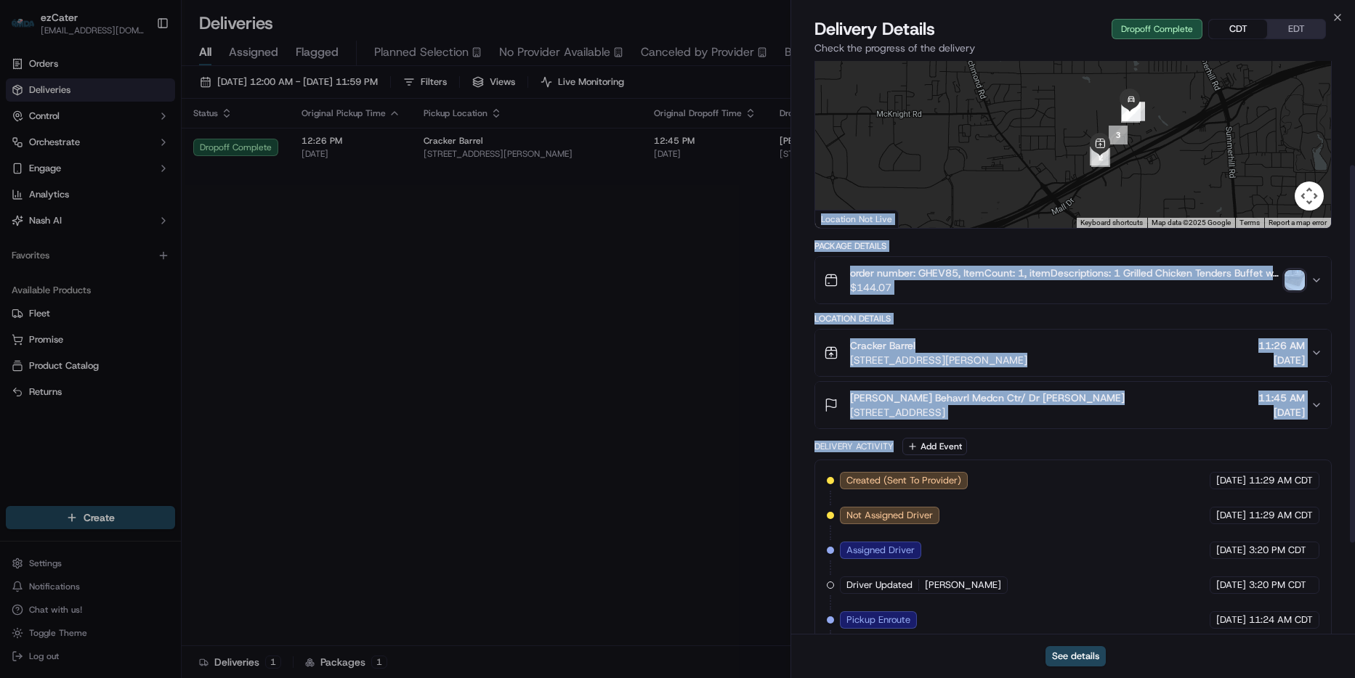
scroll to position [297, 0]
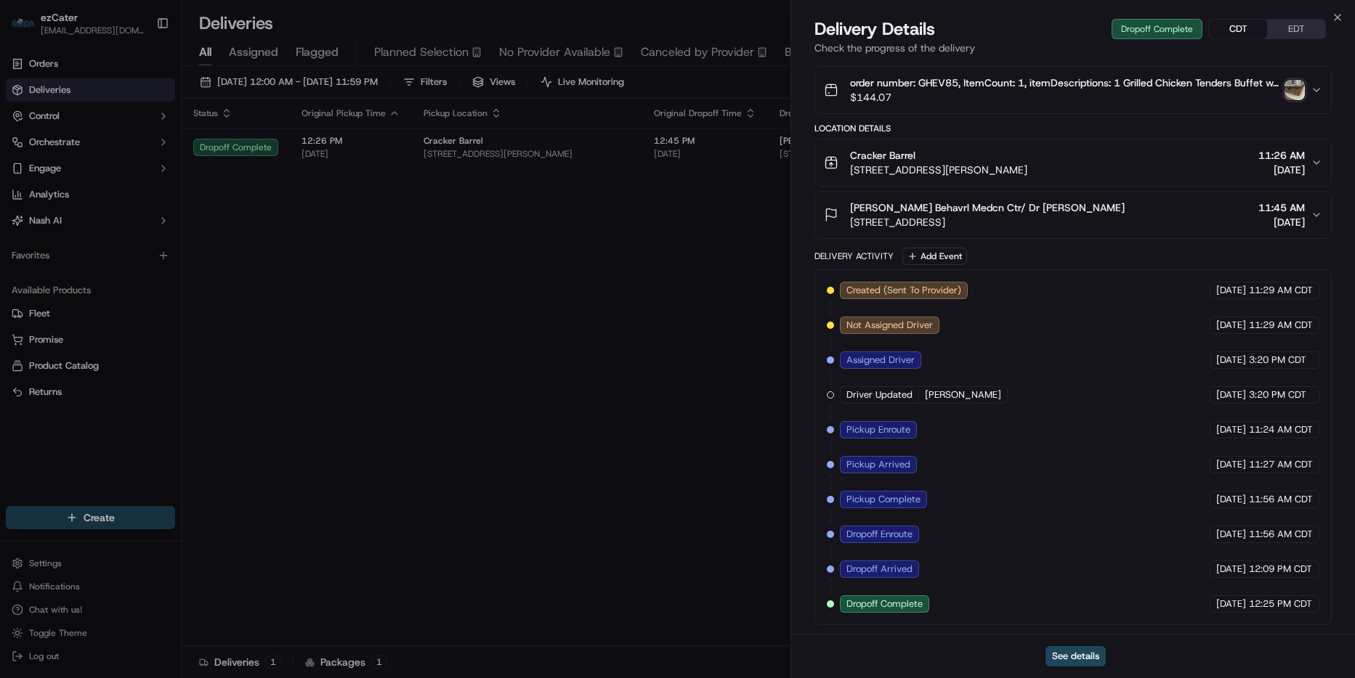
click at [1268, 567] on span "12:09 PM CDT" at bounding box center [1280, 569] width 63 height 13
click at [1337, 13] on icon "button" at bounding box center [1337, 18] width 12 height 12
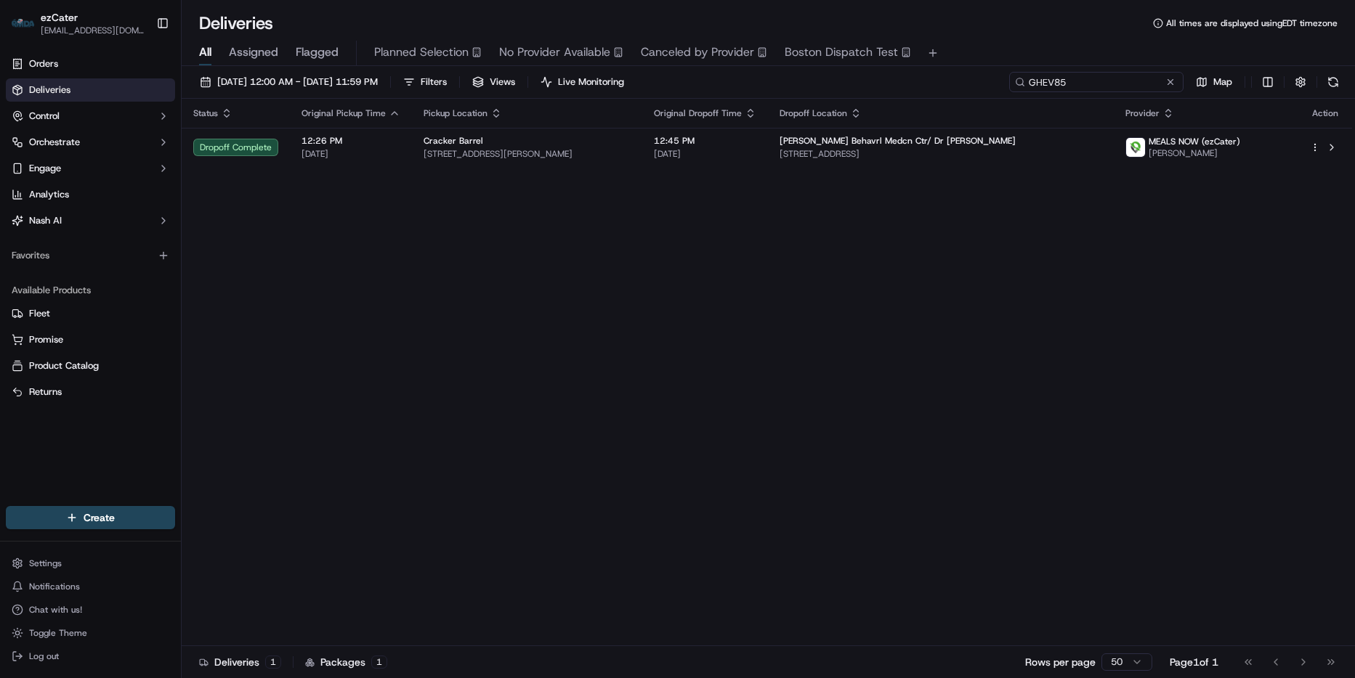
click at [1103, 87] on input "GHEV85" at bounding box center [1096, 82] width 174 height 20
paste input "59VYYK"
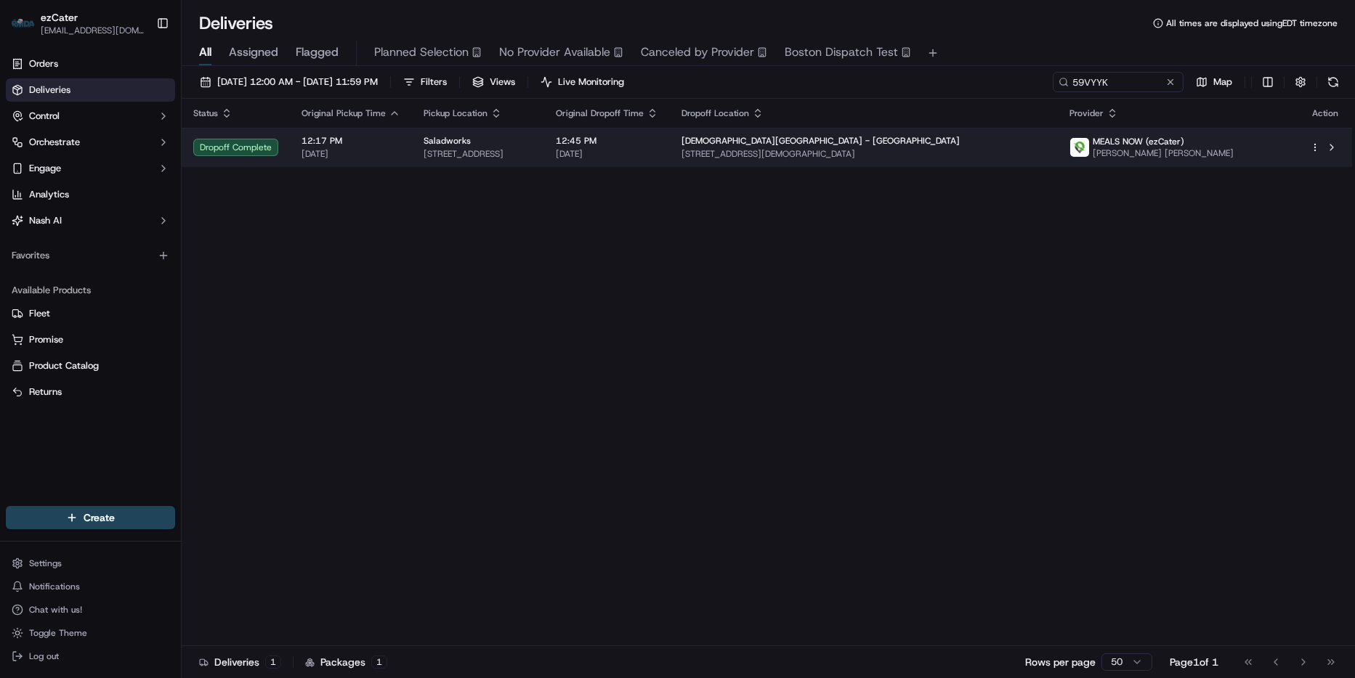
click at [1045, 152] on span "9601 Baptist Health Dr #1st, Little Rock, AR 72205, USA" at bounding box center [863, 154] width 364 height 12
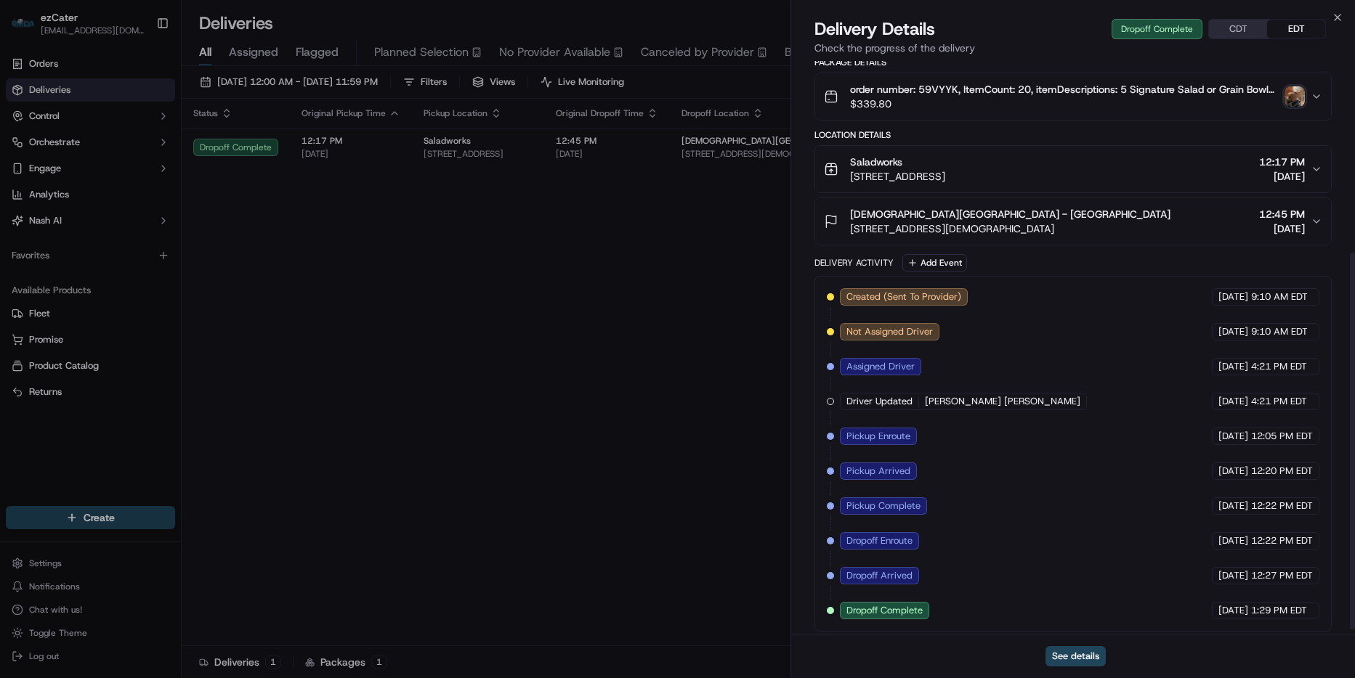
scroll to position [297, 0]
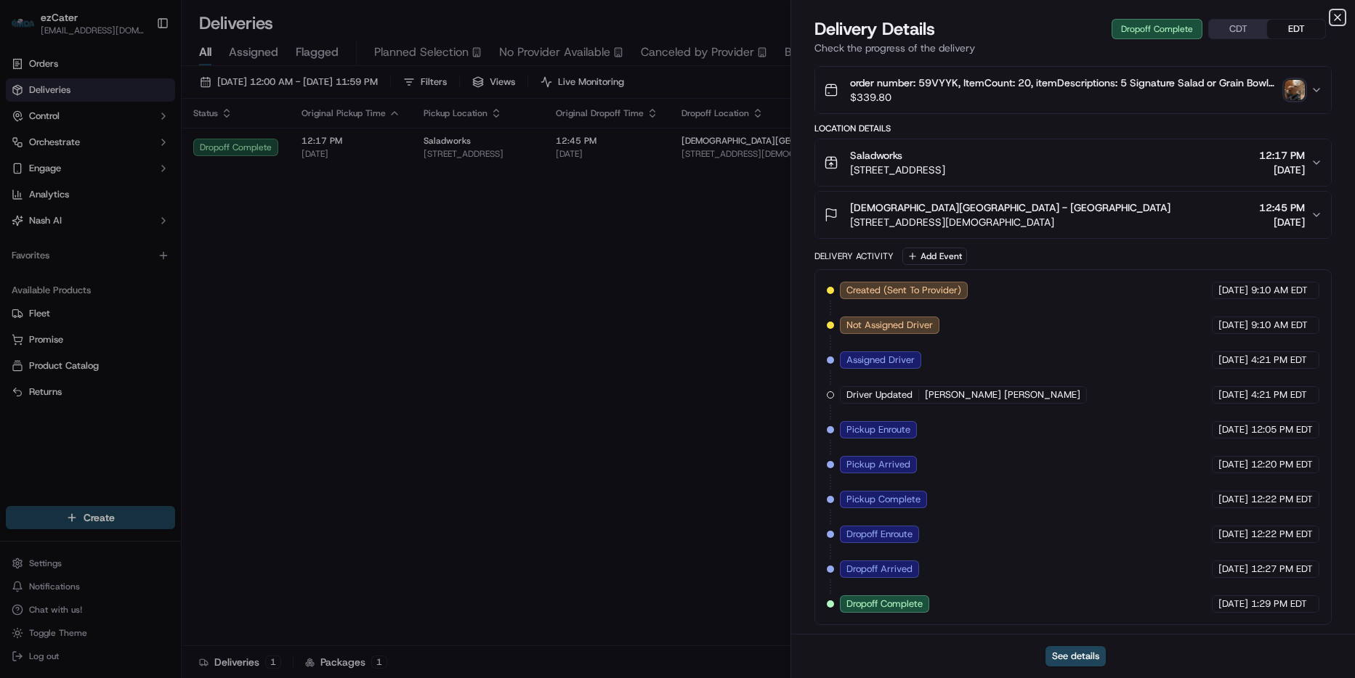
click at [1336, 18] on icon "button" at bounding box center [1337, 18] width 6 height 6
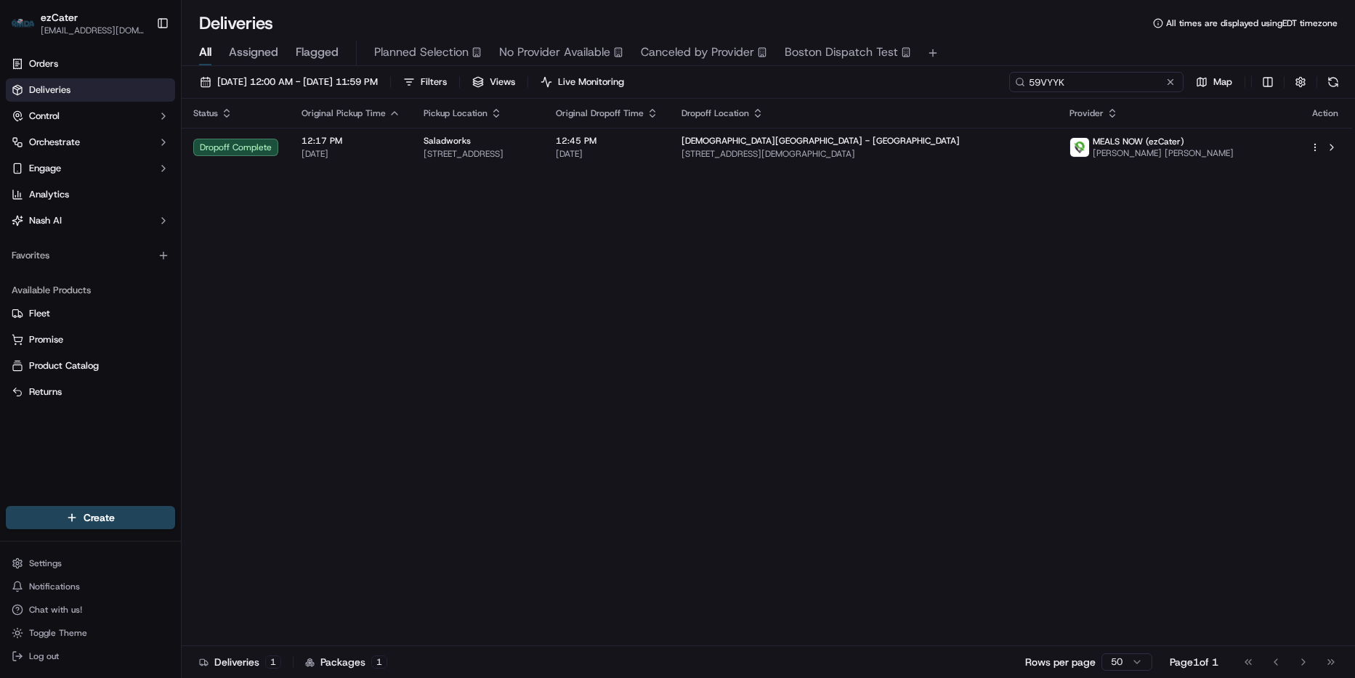
click at [1141, 80] on input "59VYYK" at bounding box center [1096, 82] width 174 height 20
paste input "8YQXP9"
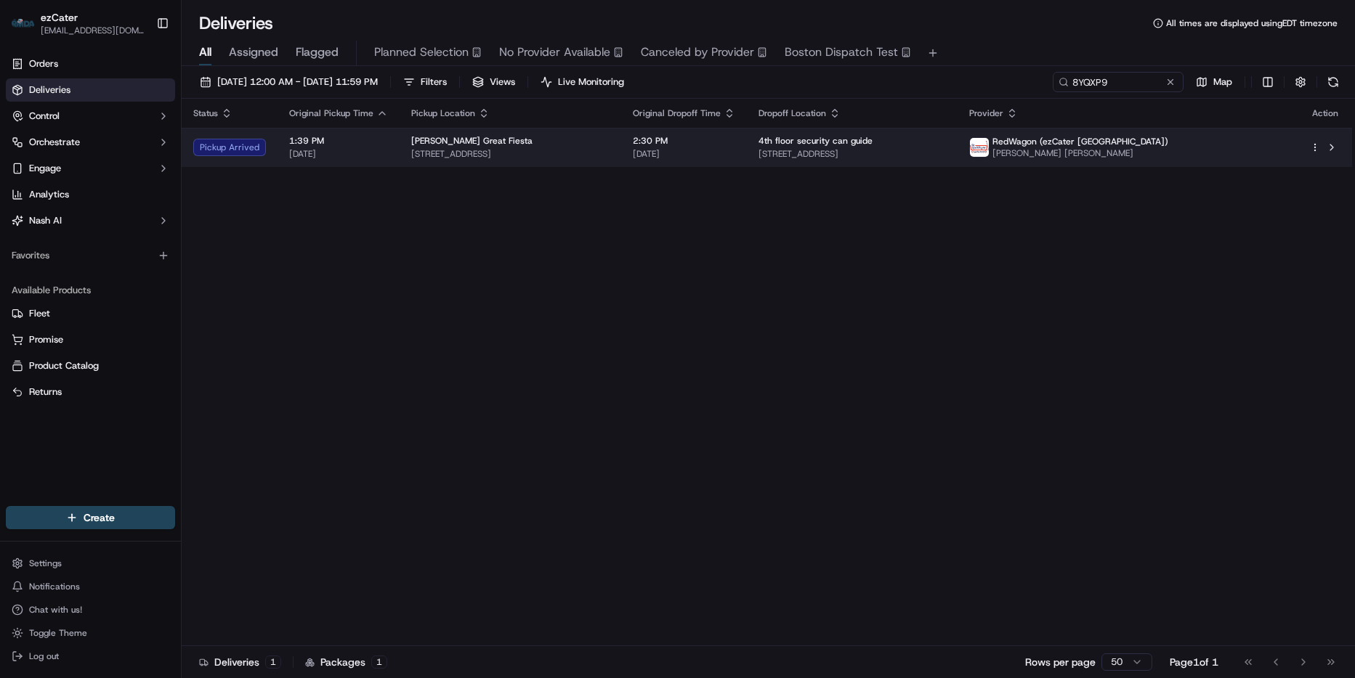
click at [577, 151] on span "539 N Montebello Blvd, Montebello, CA 90640, USA" at bounding box center [510, 154] width 198 height 12
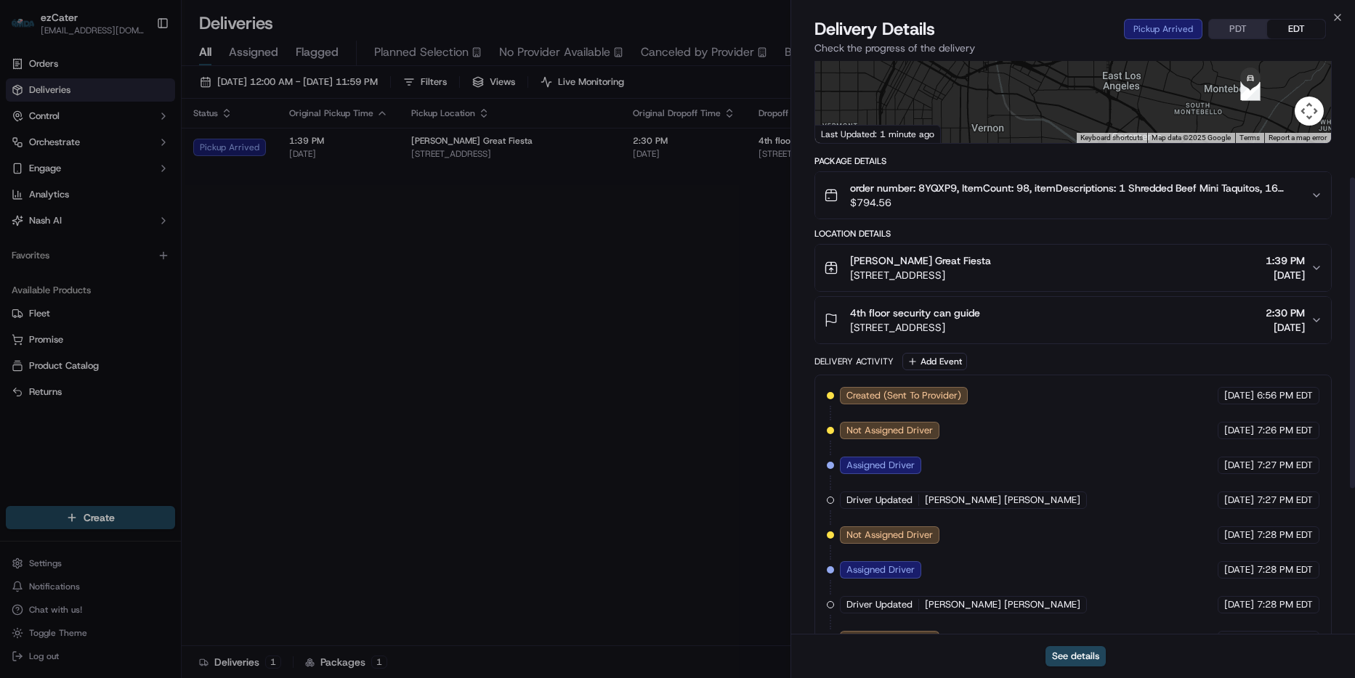
scroll to position [120, 0]
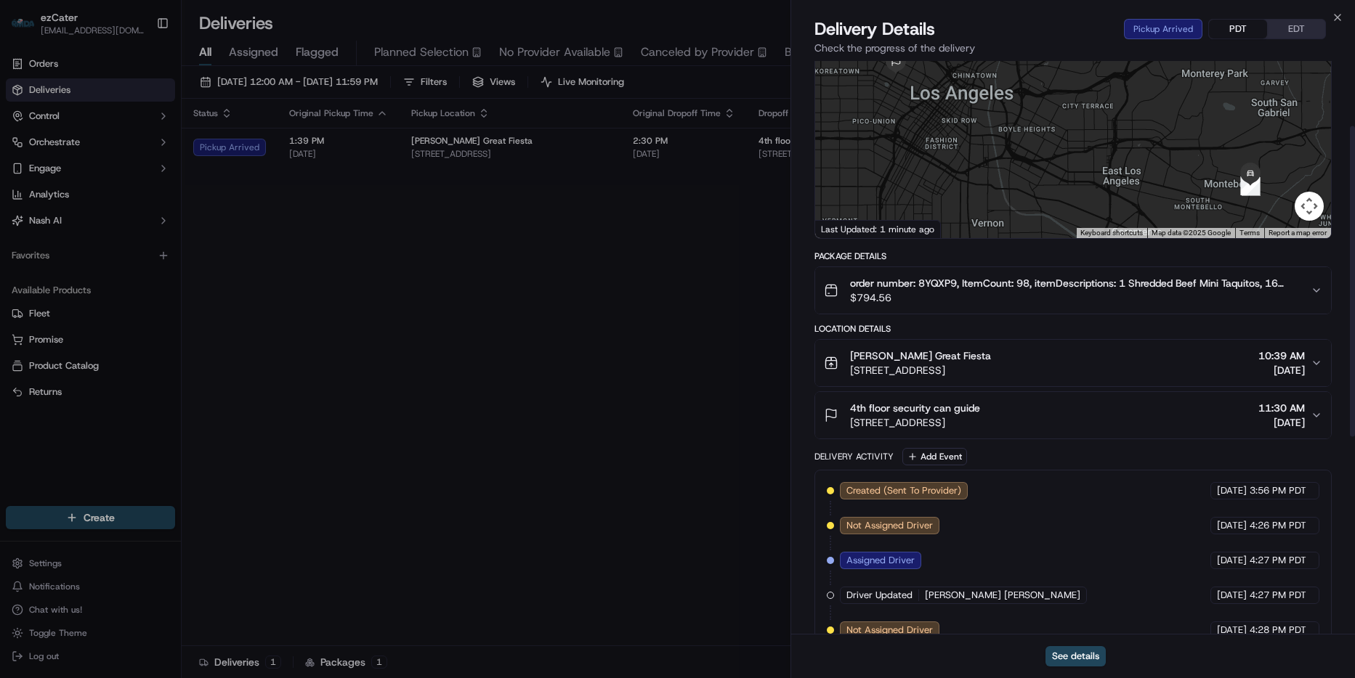
click at [1235, 34] on button "PDT" at bounding box center [1238, 29] width 58 height 19
click at [1227, 31] on button "PDT" at bounding box center [1238, 29] width 58 height 19
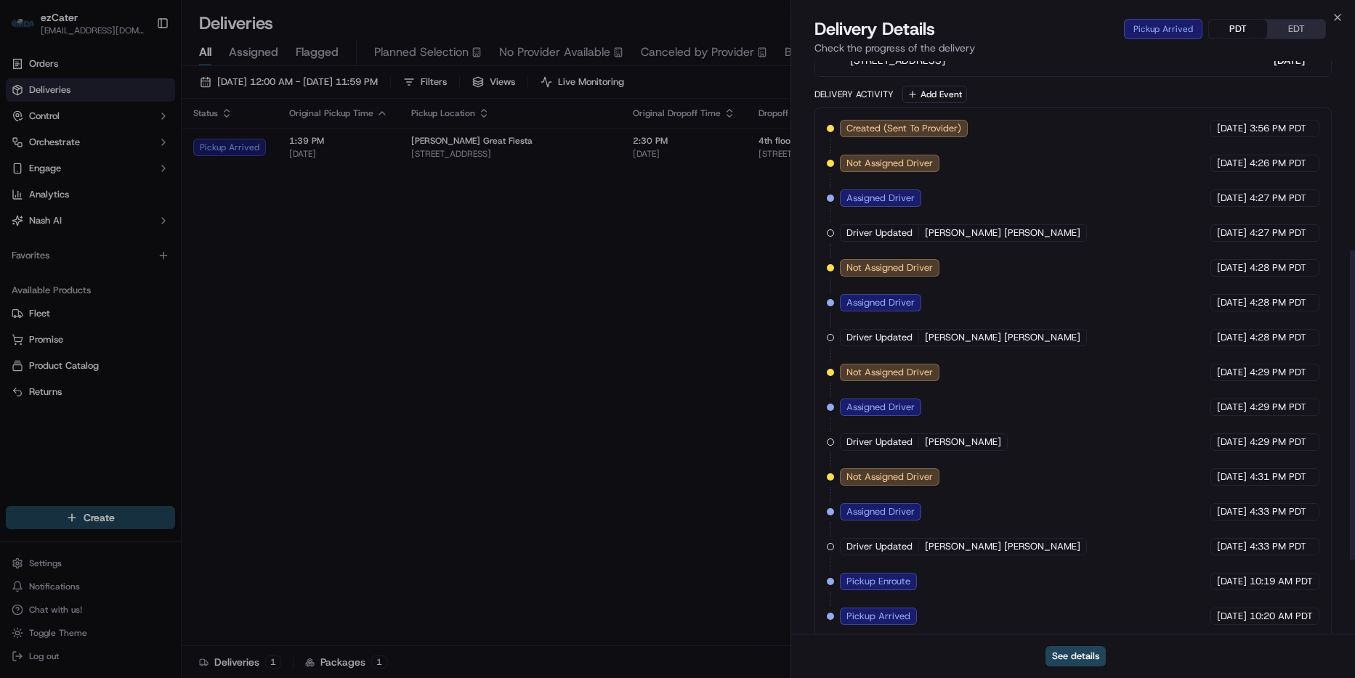
scroll to position [483, 0]
click at [1334, 11] on div "Close Delivery Details Pickup Arrived PDT EDT Check the progress of the deliver…" at bounding box center [1072, 339] width 564 height 678
click at [1339, 16] on icon "button" at bounding box center [1337, 18] width 12 height 12
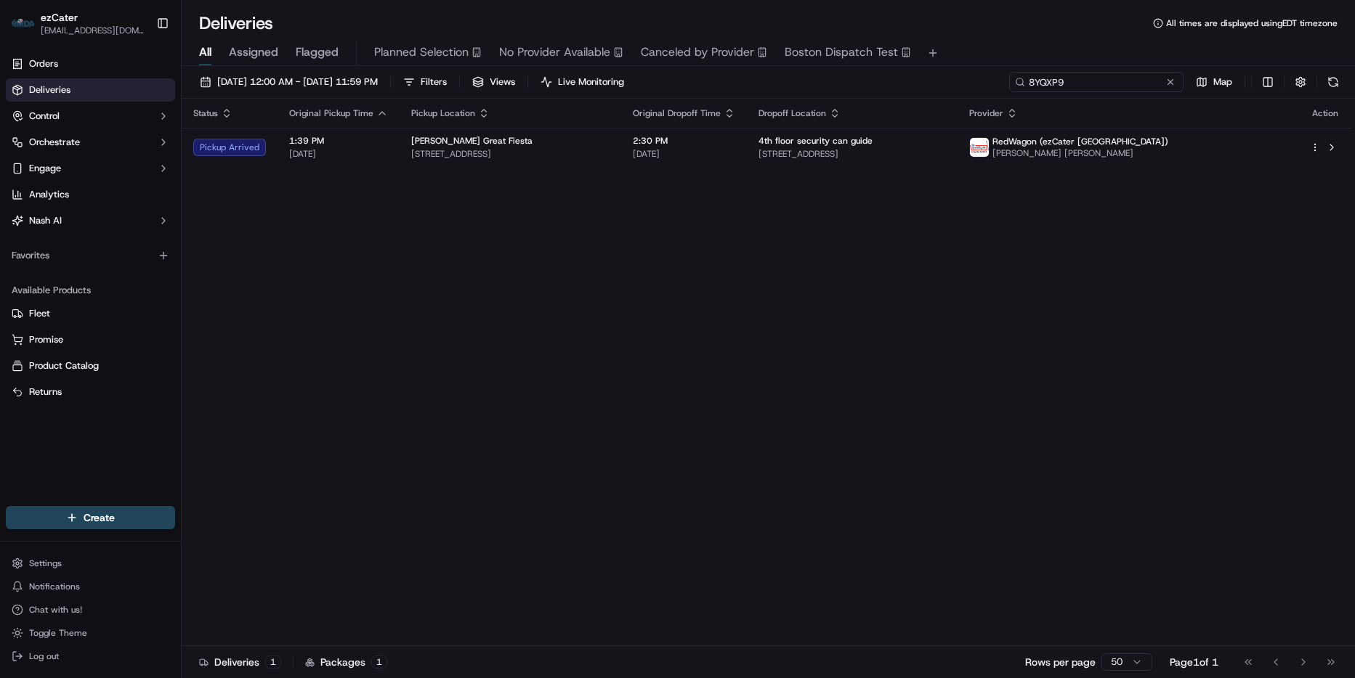
click at [1159, 83] on input "8YQXP9" at bounding box center [1096, 82] width 174 height 20
paste input "X6JHWR"
type input "X6JHWR"
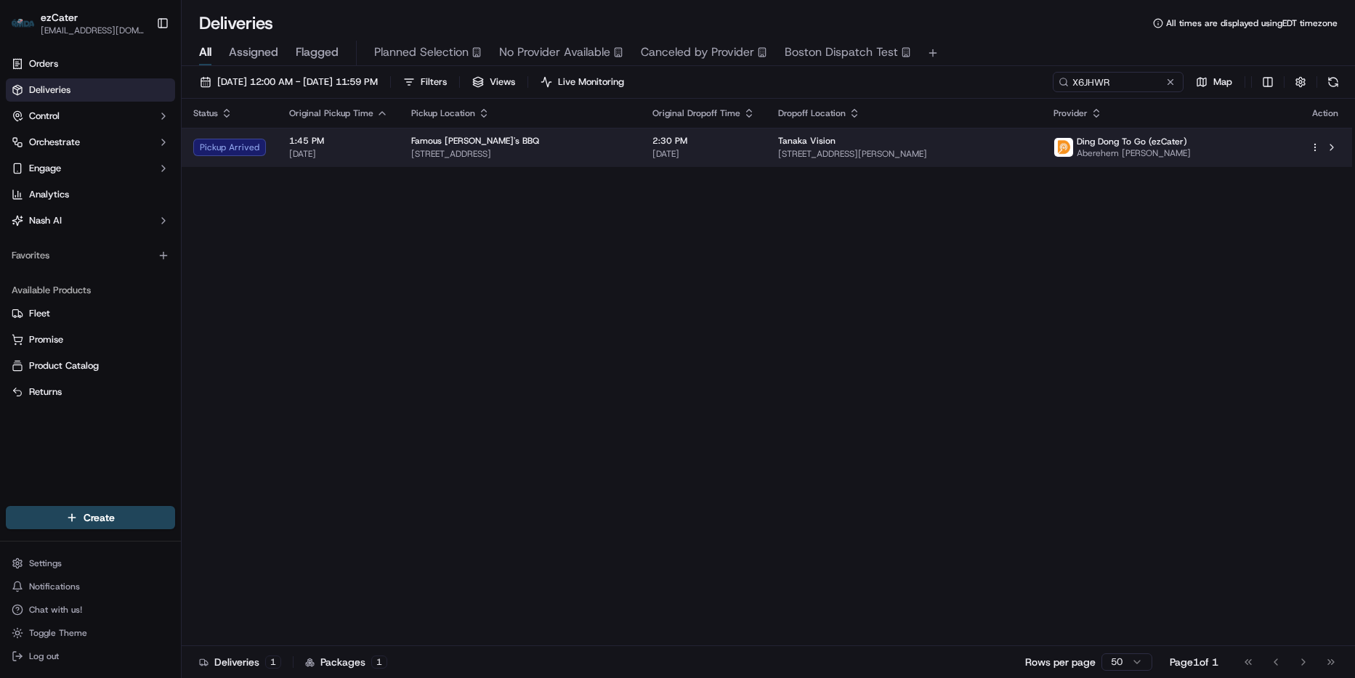
click at [999, 145] on div "Tanaka Vision" at bounding box center [904, 141] width 252 height 12
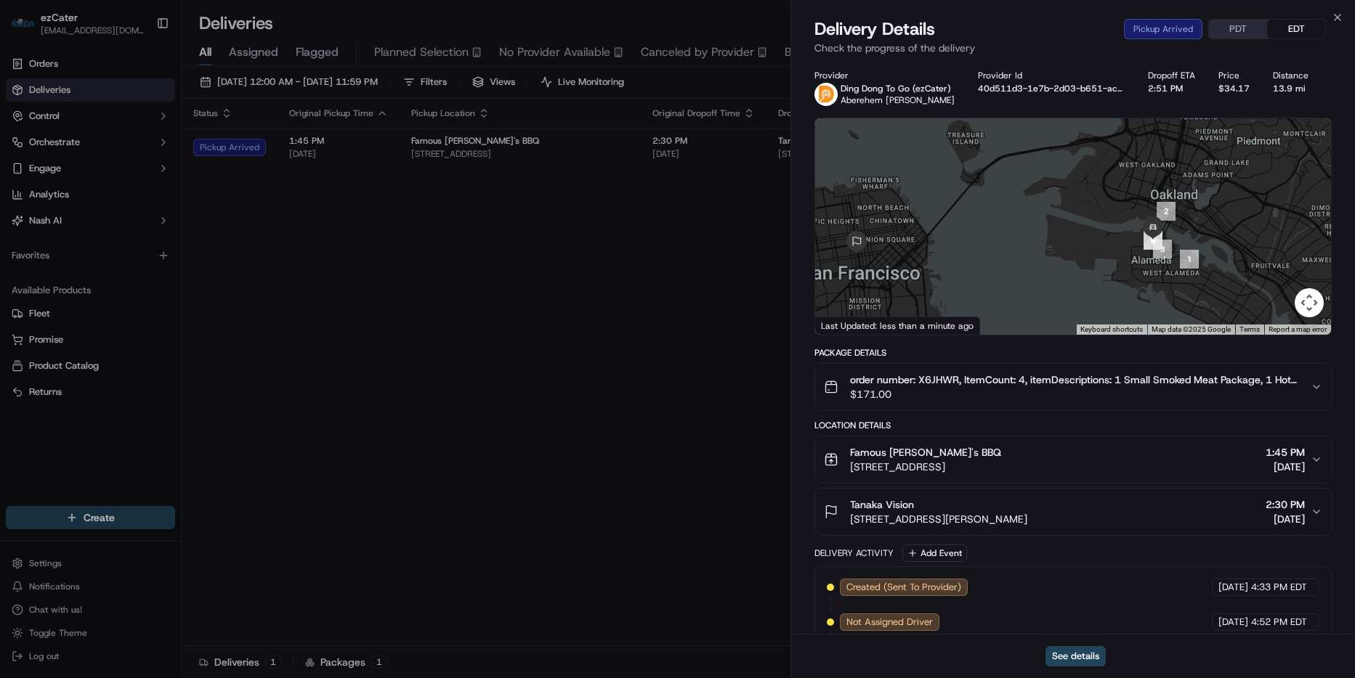
drag, startPoint x: 1081, startPoint y: 237, endPoint x: 1012, endPoint y: 259, distance: 72.4
click at [1012, 259] on div at bounding box center [1073, 226] width 516 height 216
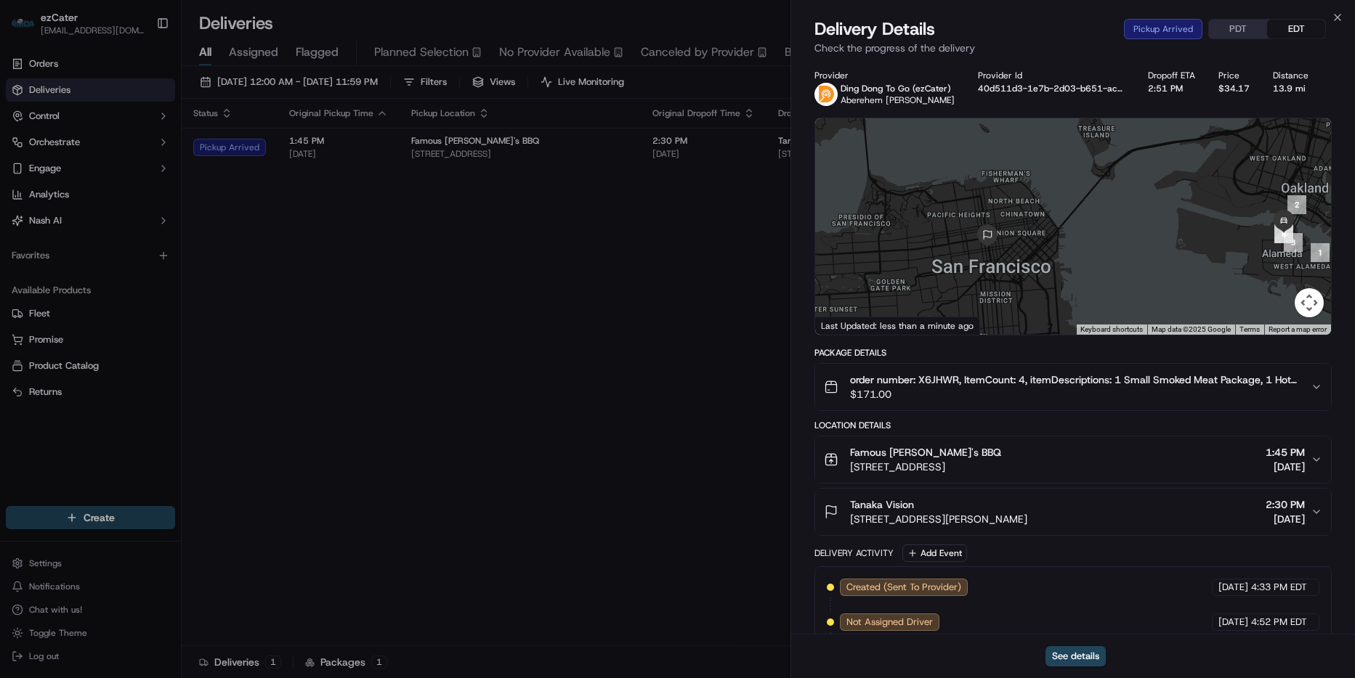
drag, startPoint x: 983, startPoint y: 266, endPoint x: 1044, endPoint y: 267, distance: 61.7
click at [1044, 267] on div at bounding box center [1073, 226] width 516 height 216
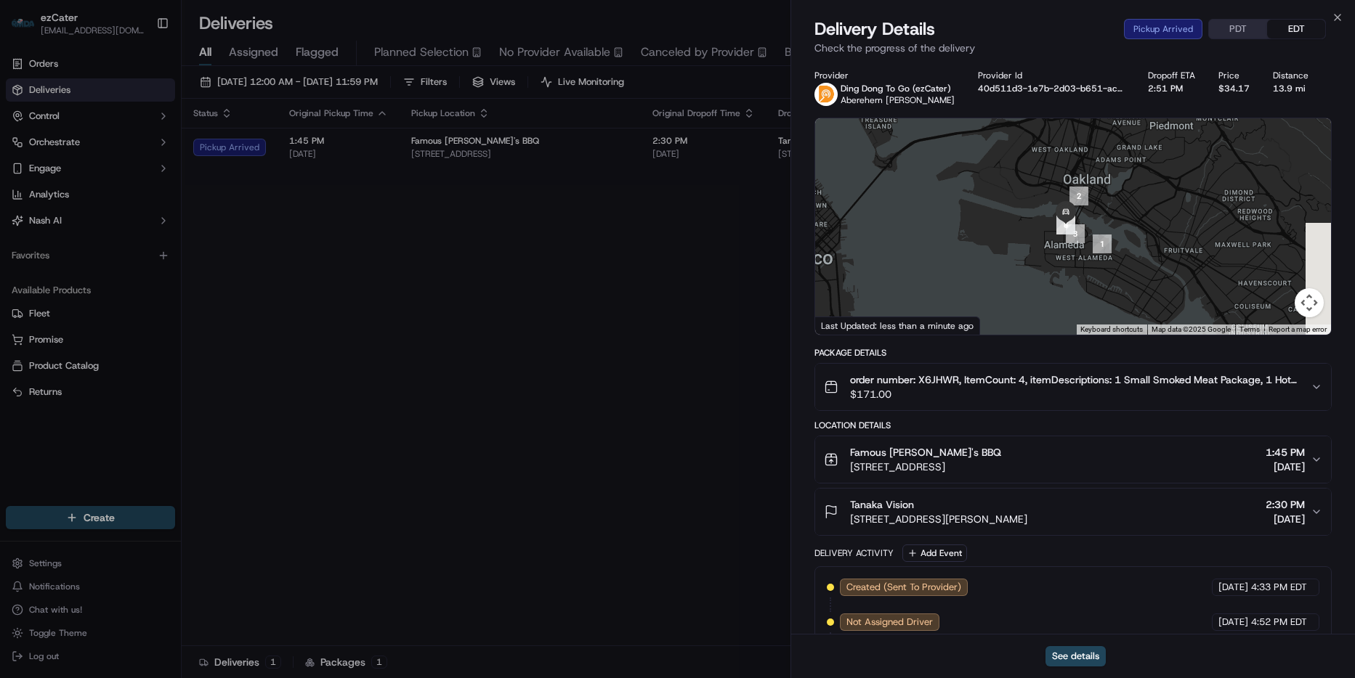
drag, startPoint x: 1155, startPoint y: 245, endPoint x: 935, endPoint y: 237, distance: 219.5
click at [935, 237] on div at bounding box center [1073, 226] width 516 height 216
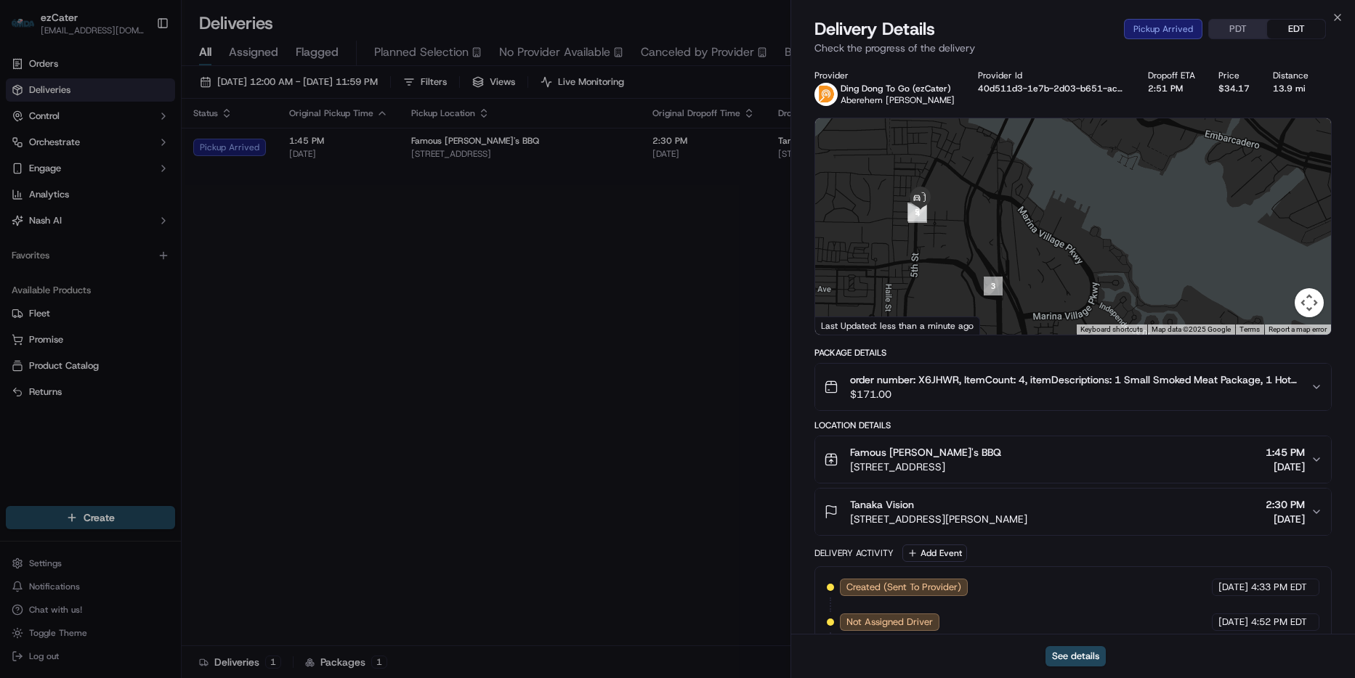
drag, startPoint x: 929, startPoint y: 211, endPoint x: 1047, endPoint y: 228, distance: 119.6
click at [1047, 228] on div at bounding box center [1073, 226] width 516 height 216
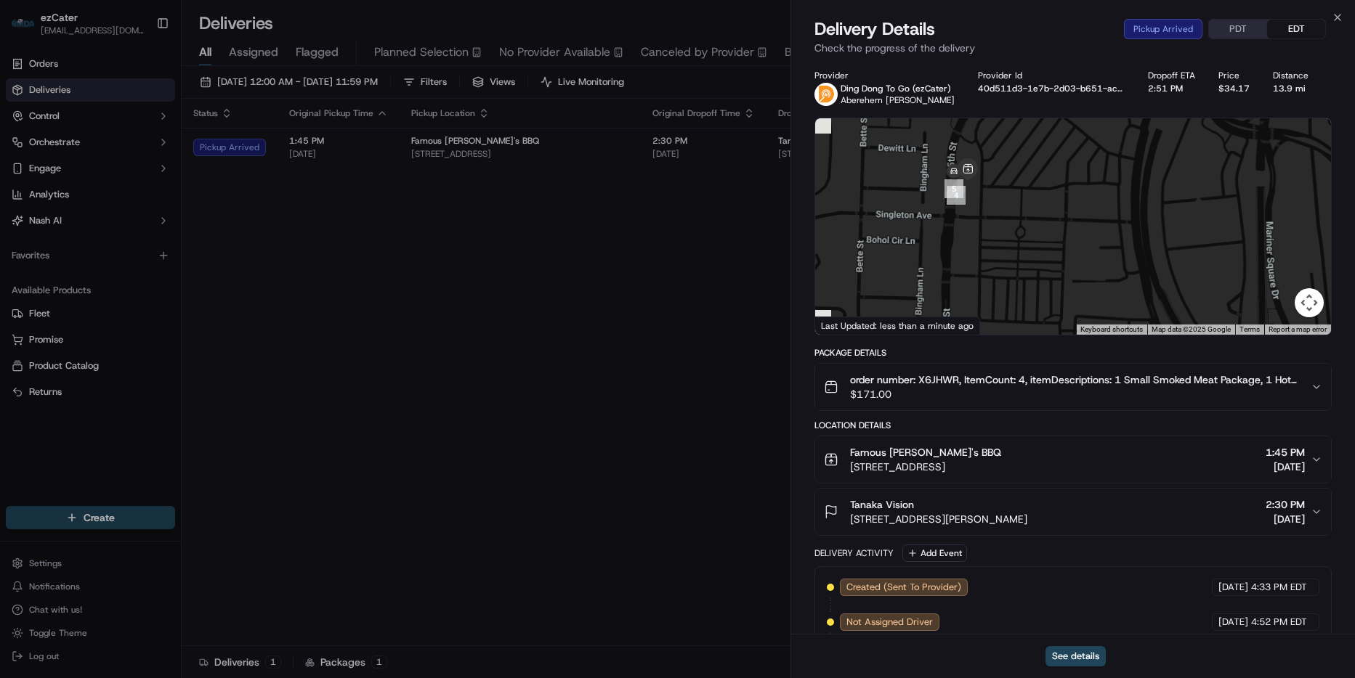
drag, startPoint x: 926, startPoint y: 219, endPoint x: 1032, endPoint y: 236, distance: 107.5
click at [1032, 236] on div at bounding box center [1073, 226] width 516 height 216
drag, startPoint x: 951, startPoint y: 452, endPoint x: 848, endPoint y: 455, distance: 103.2
click at [848, 455] on div "Famous Dave's BBQ 2690 5th St, Alameda, CA 94501, USA" at bounding box center [912, 459] width 177 height 29
copy span "Famous Dave's BBQ"
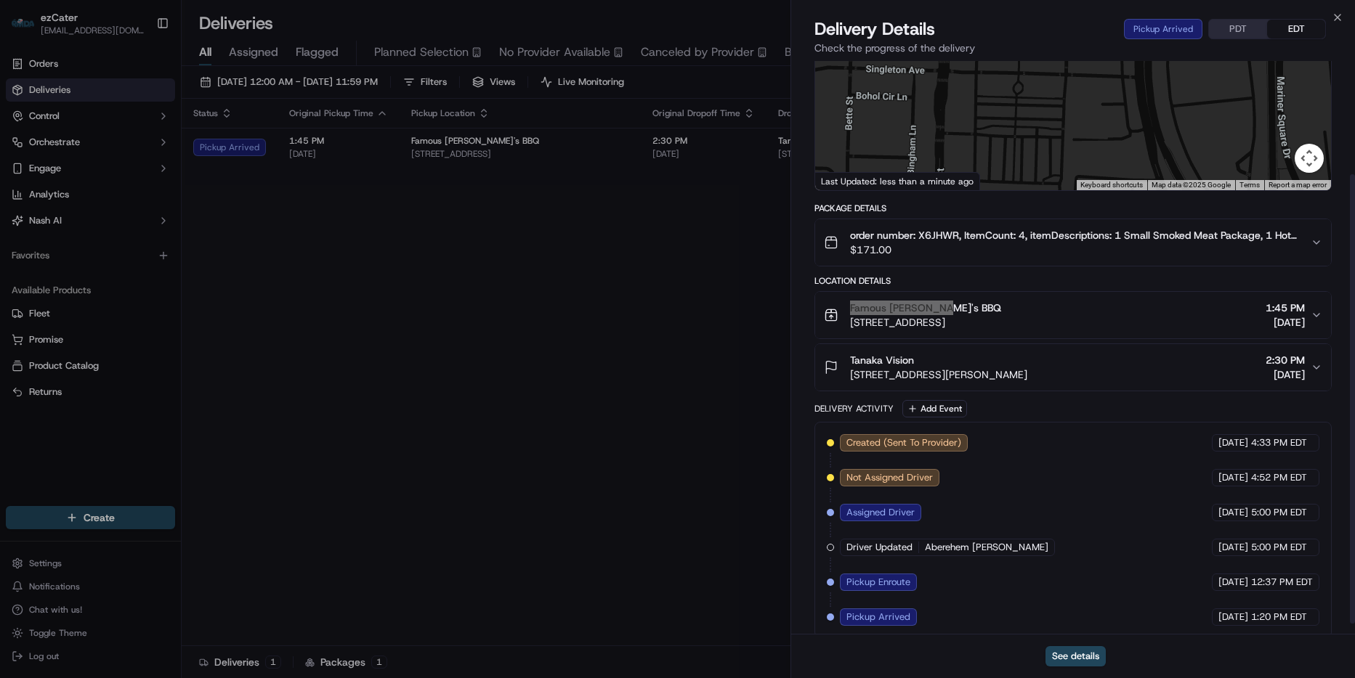
scroll to position [158, 0]
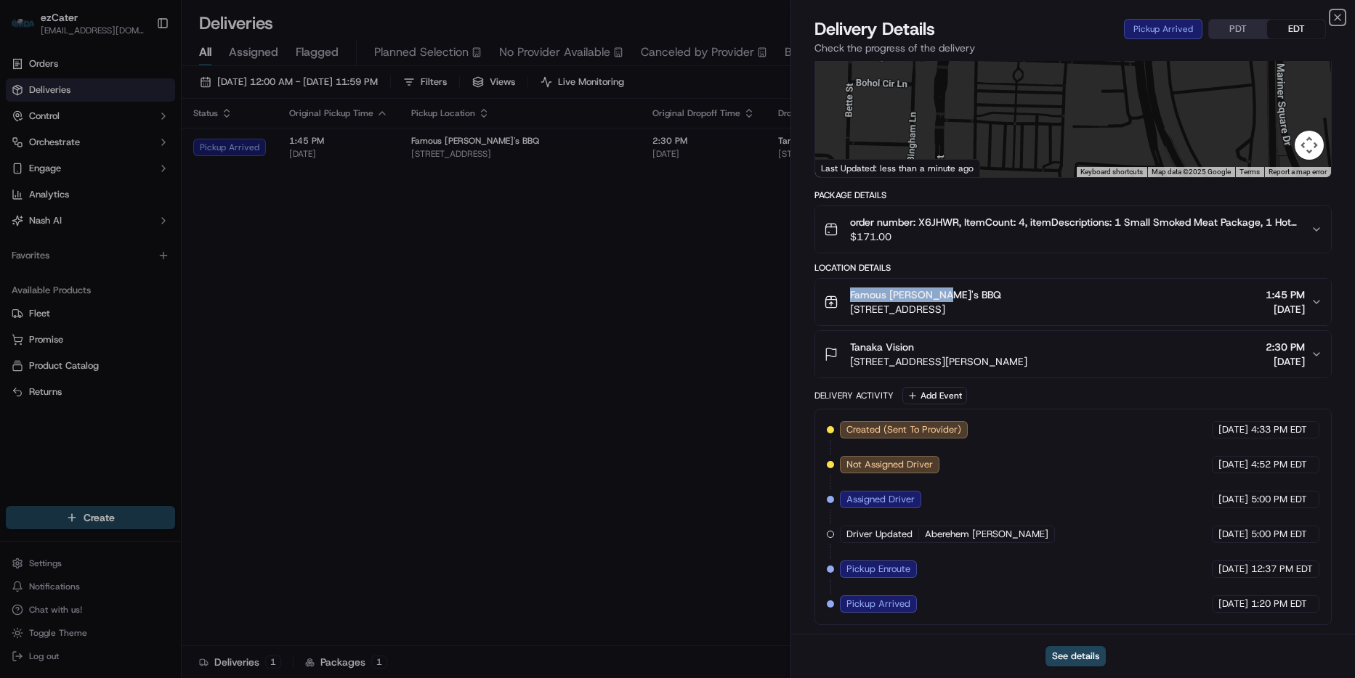
drag, startPoint x: 1334, startPoint y: 12, endPoint x: 1326, endPoint y: 17, distance: 8.5
click at [1334, 12] on icon "button" at bounding box center [1337, 18] width 12 height 12
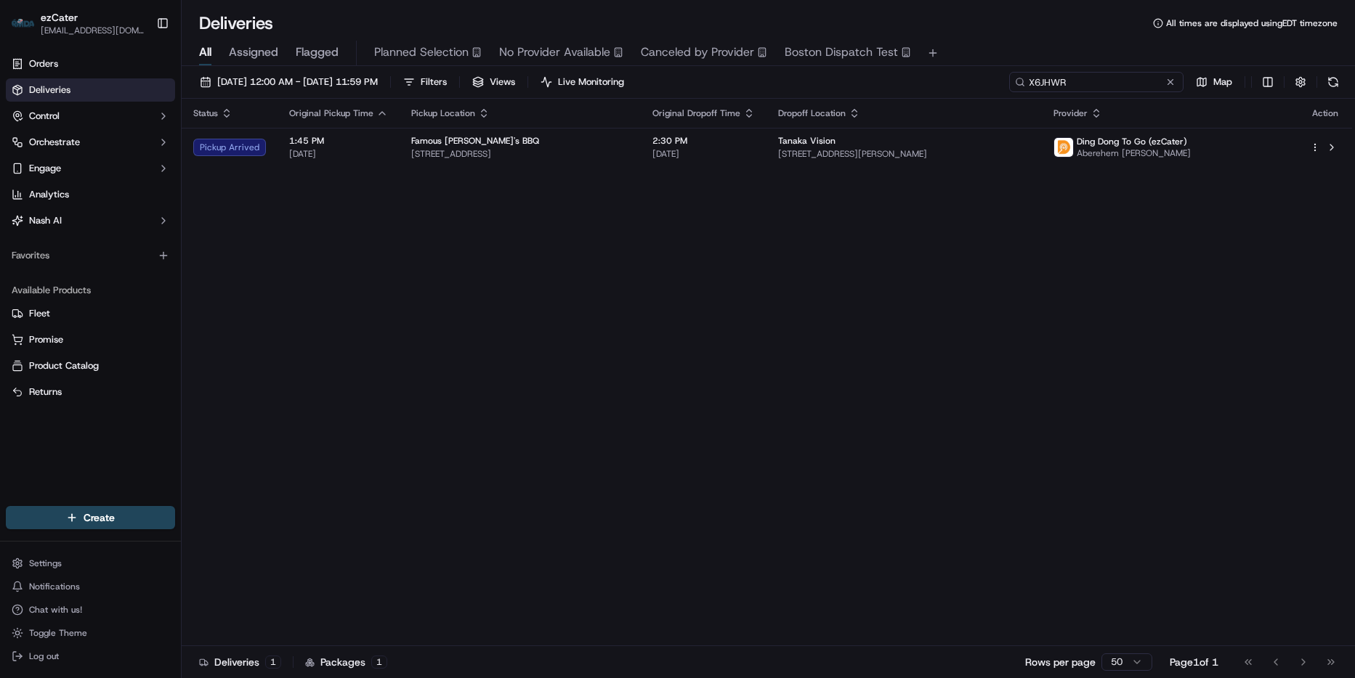
click at [1128, 80] on input "X6JHWR" at bounding box center [1096, 82] width 174 height 20
paste input "GHEV85"
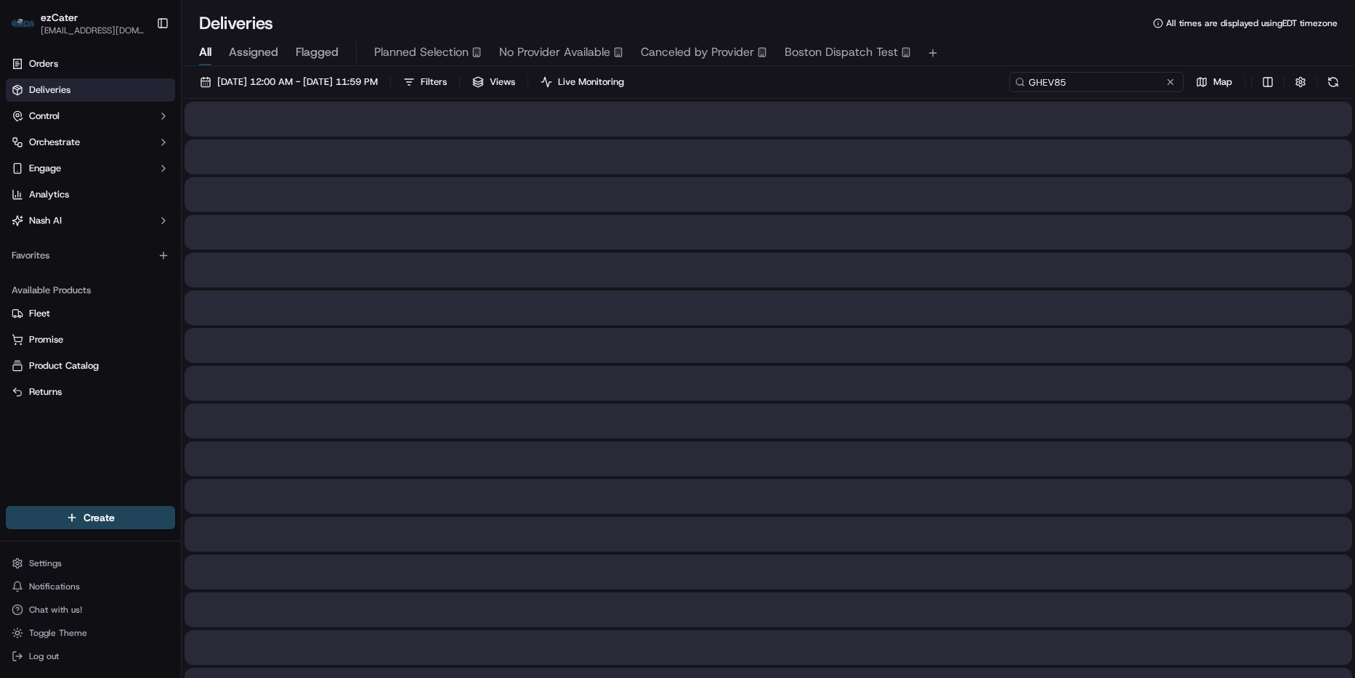
type input "GHEV85"
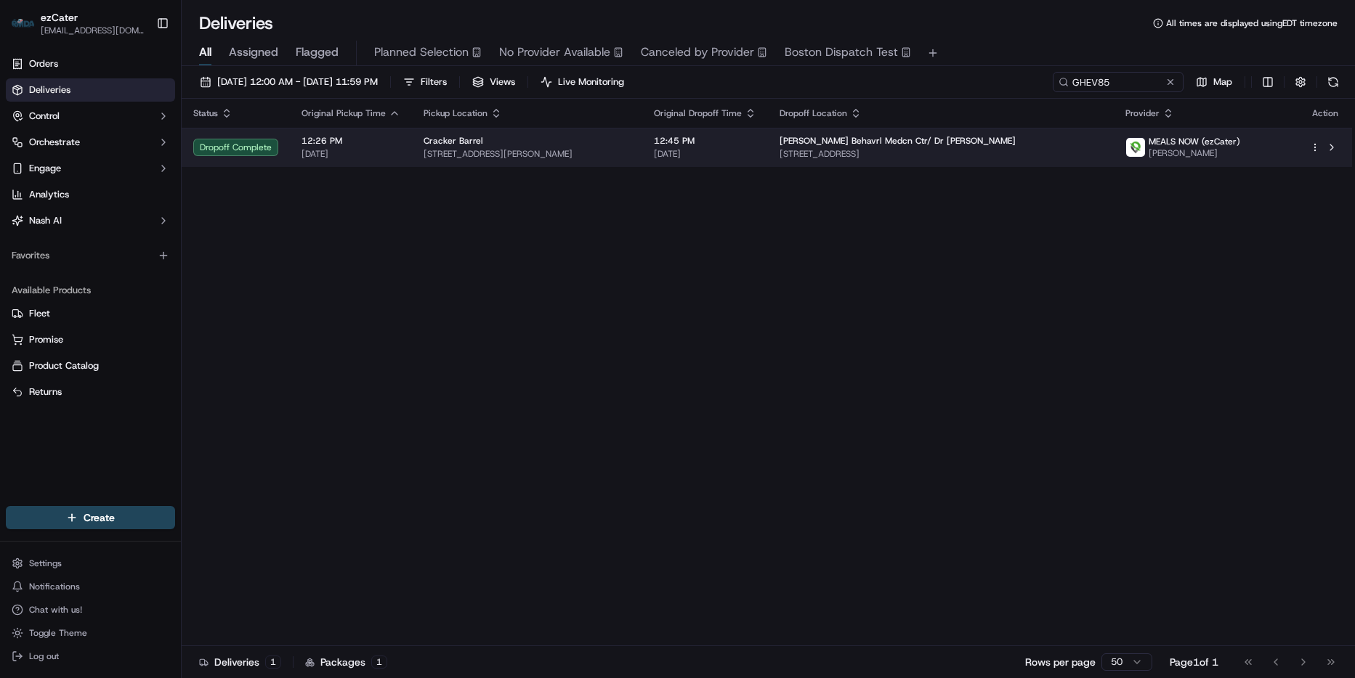
click at [857, 150] on span "5002 Cowhorn Creek Rd 4th floor, Texarkana, TX 75503, USA" at bounding box center [940, 154] width 323 height 12
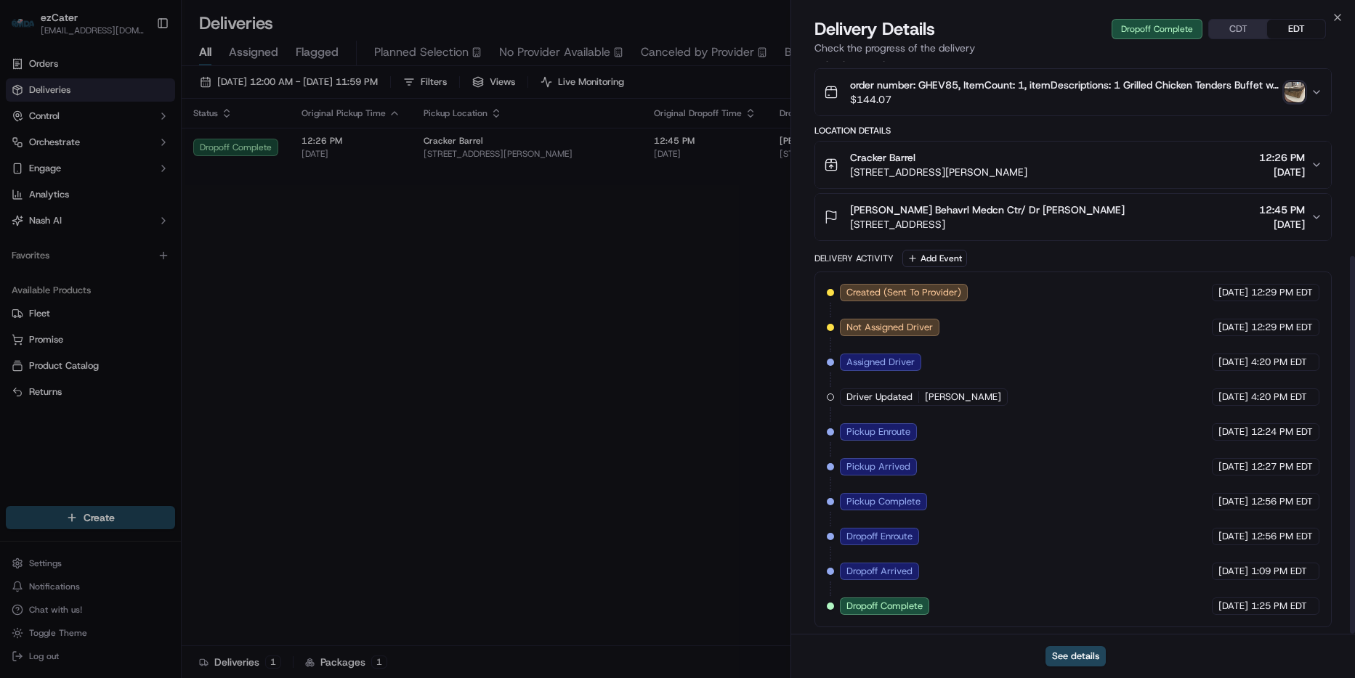
scroll to position [297, 0]
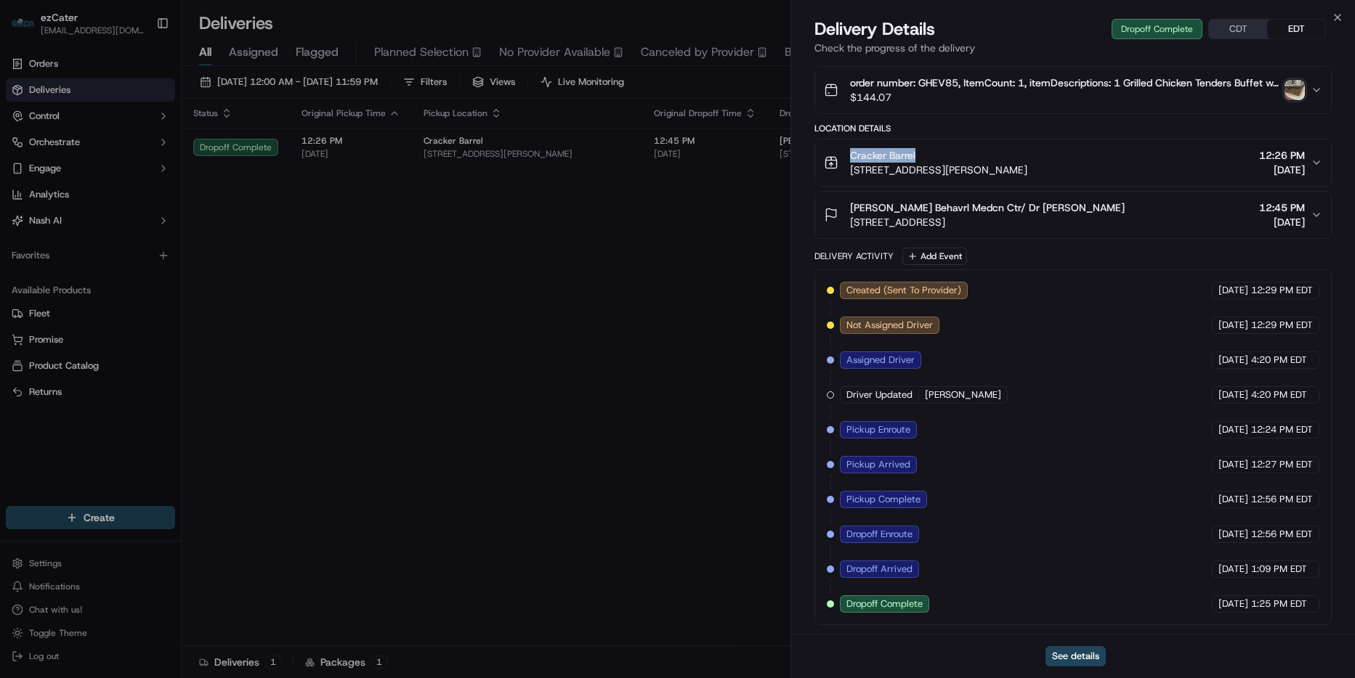
drag, startPoint x: 939, startPoint y: 155, endPoint x: 1350, endPoint y: 327, distance: 445.7
click at [839, 153] on div "Cracker Barrel 3302 St Michael Dr, Texarkana, TX 75503, USA" at bounding box center [925, 162] width 203 height 29
copy span "Cracker Barrel"
drag, startPoint x: 1338, startPoint y: 17, endPoint x: 1325, endPoint y: 27, distance: 16.6
click at [1337, 17] on icon "button" at bounding box center [1337, 18] width 12 height 12
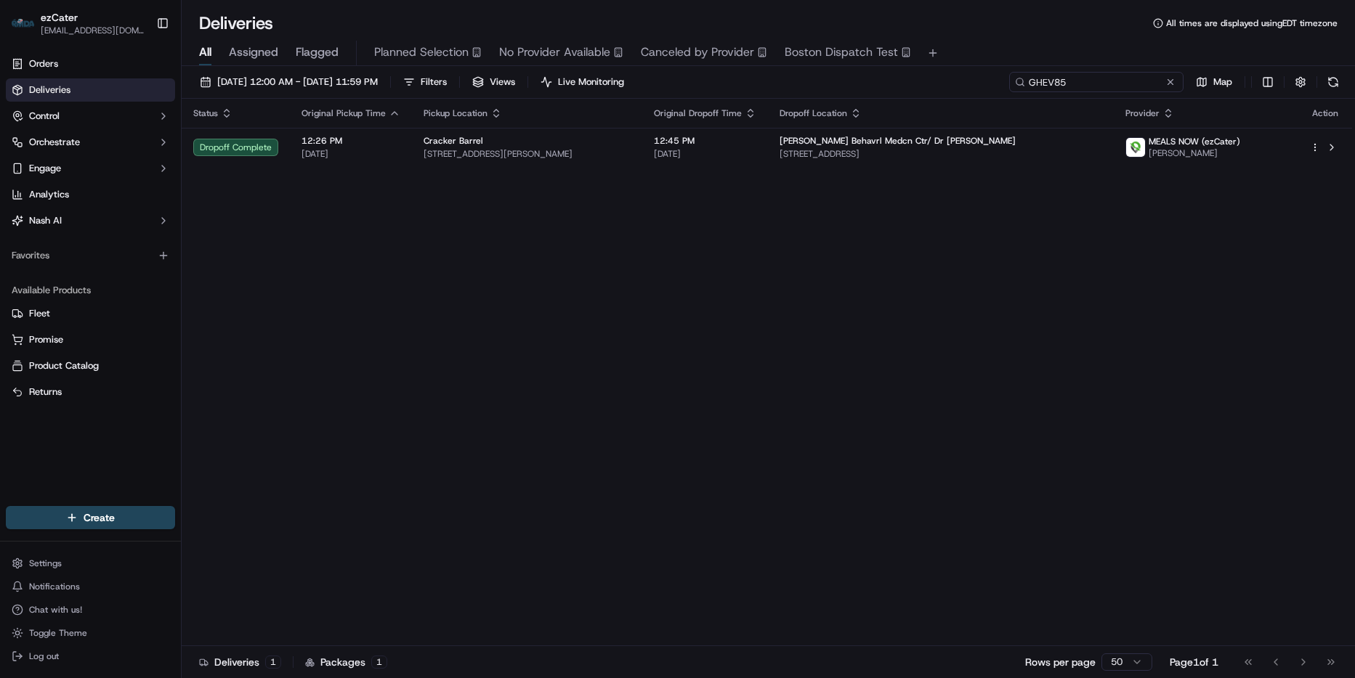
click at [1132, 77] on input "GHEV85" at bounding box center [1096, 82] width 174 height 20
paste input "J9FY5A"
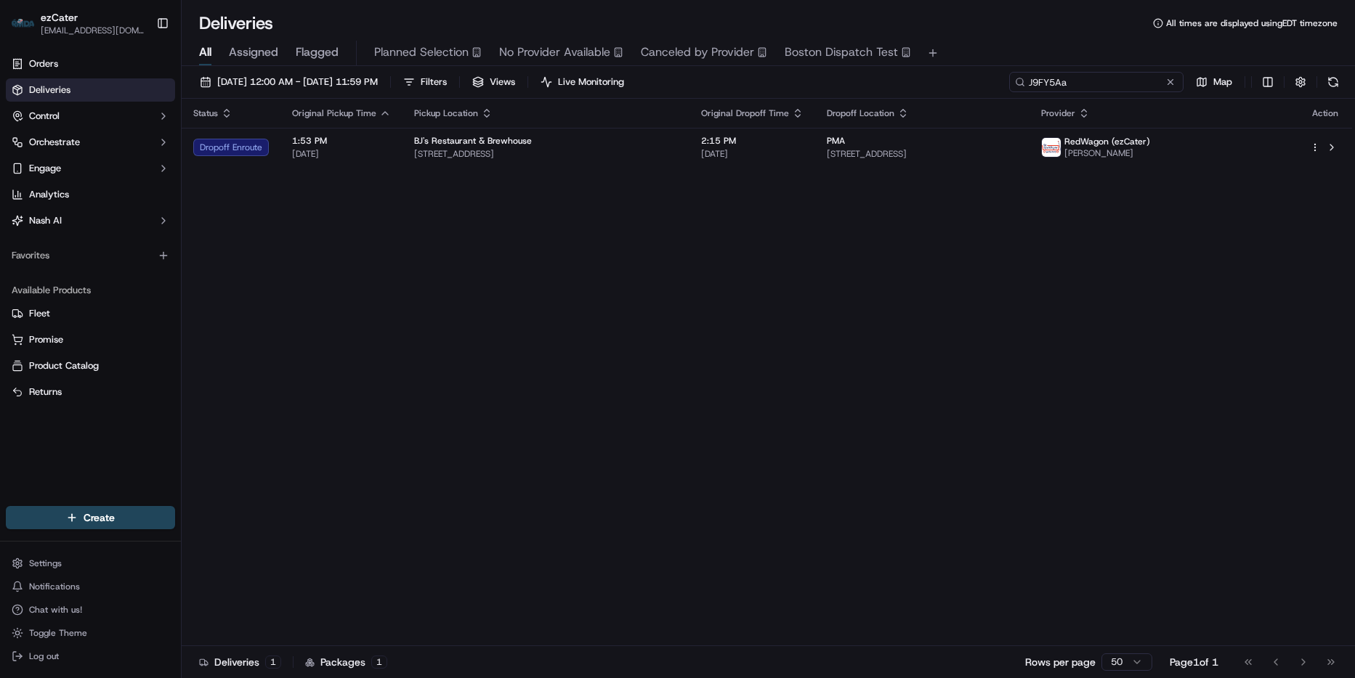
drag, startPoint x: 1076, startPoint y: 86, endPoint x: 1078, endPoint y: 95, distance: 9.7
click at [1073, 86] on input "J9FY5Aa" at bounding box center [1096, 82] width 174 height 20
paste input "GEY1ZP"
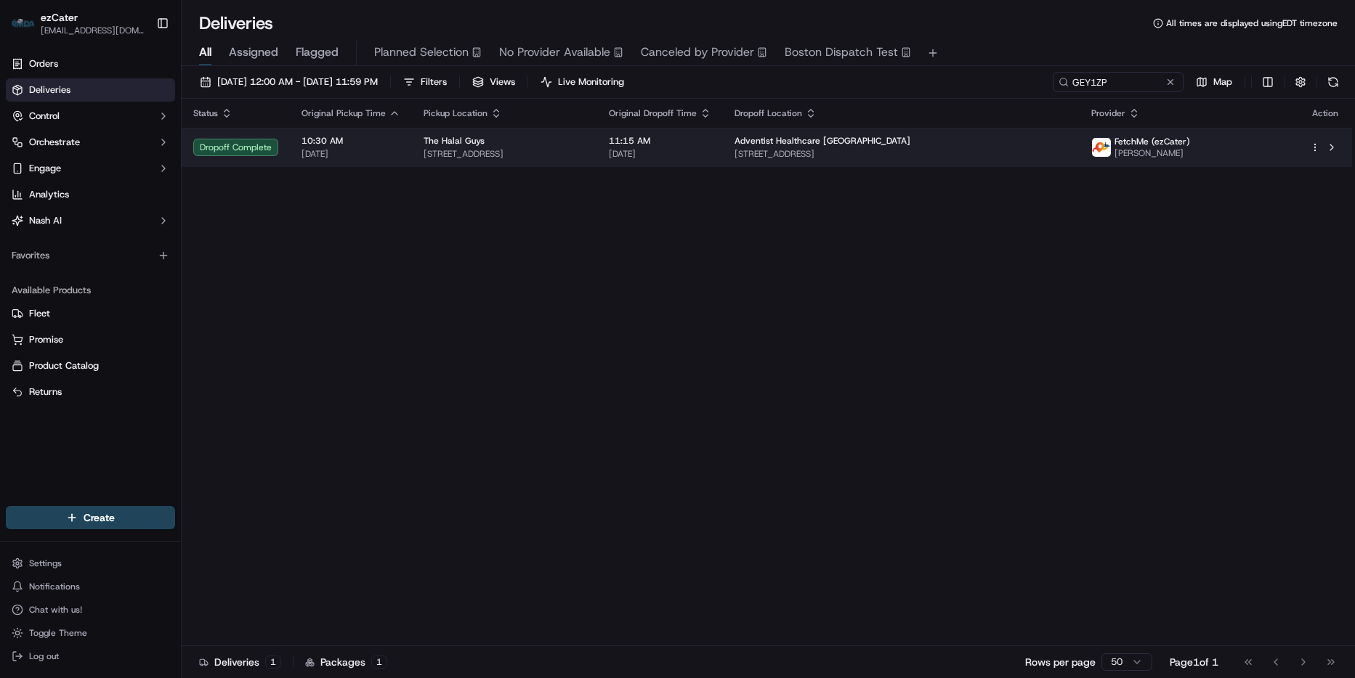
click at [848, 135] on span "Adventist Healthcare White Oak Medical Center" at bounding box center [822, 141] width 176 height 12
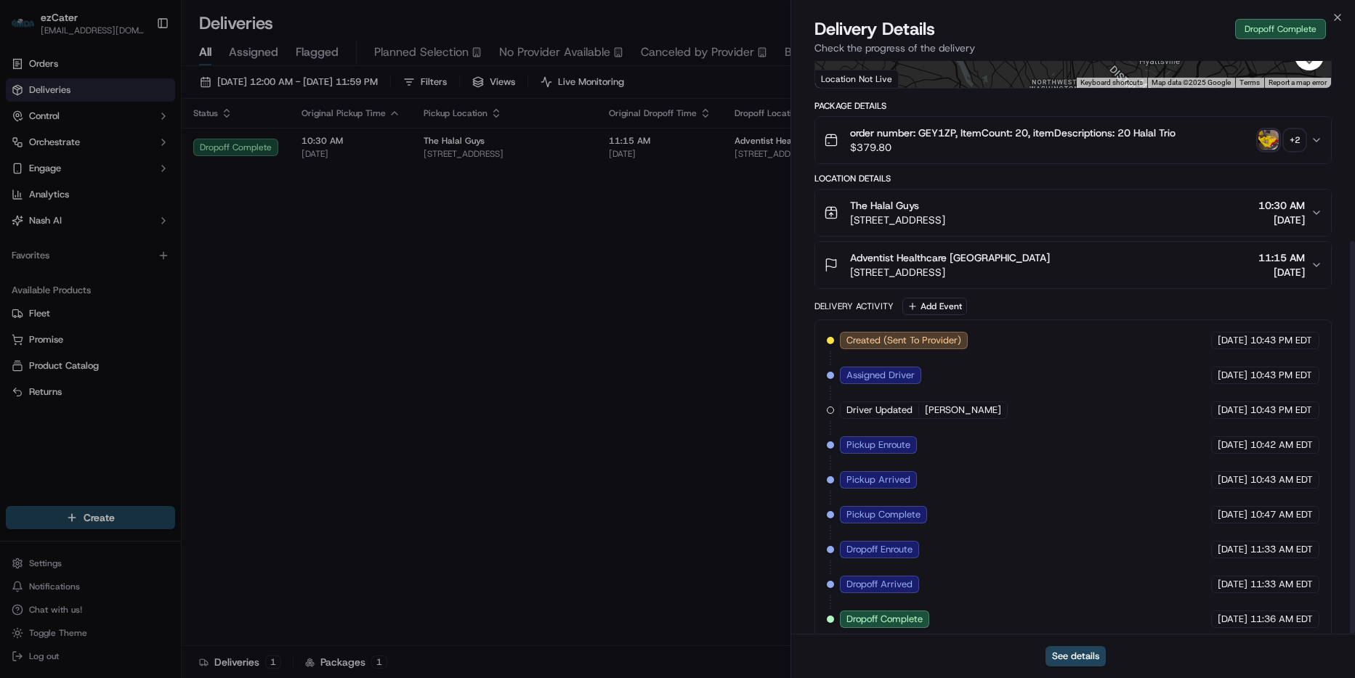
scroll to position [262, 0]
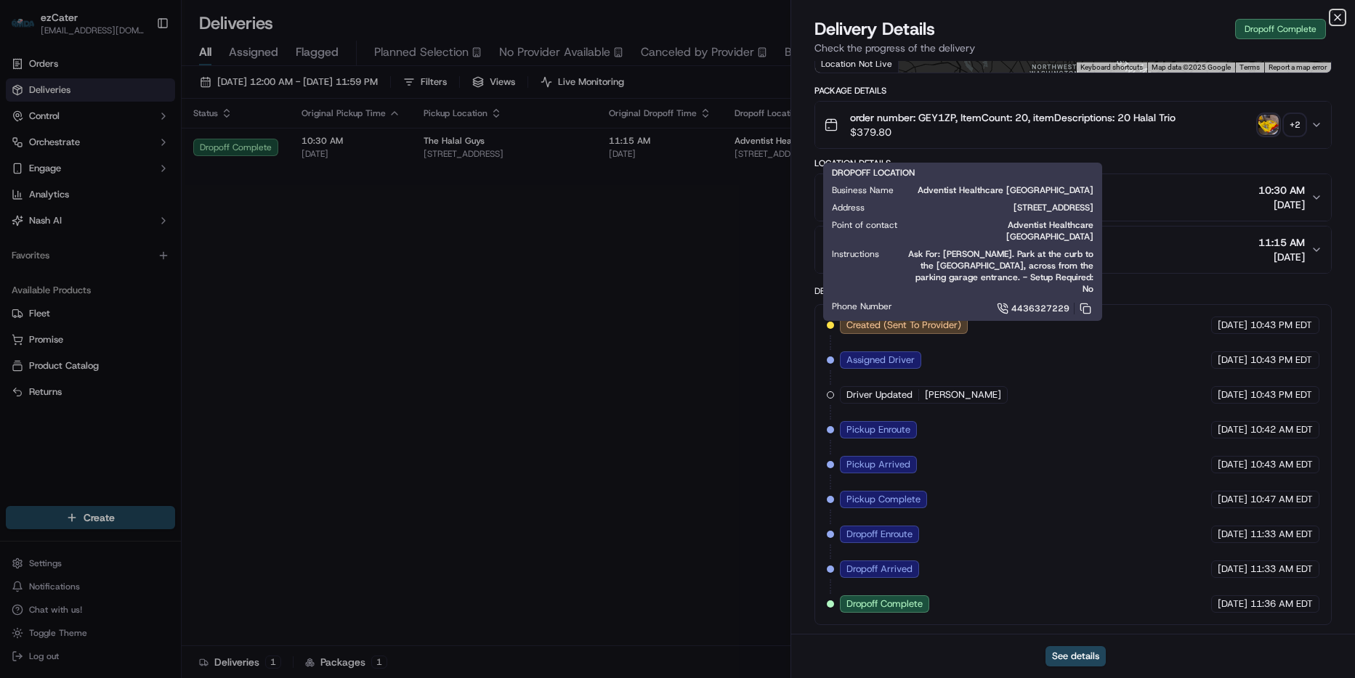
click at [1334, 19] on icon "button" at bounding box center [1337, 18] width 12 height 12
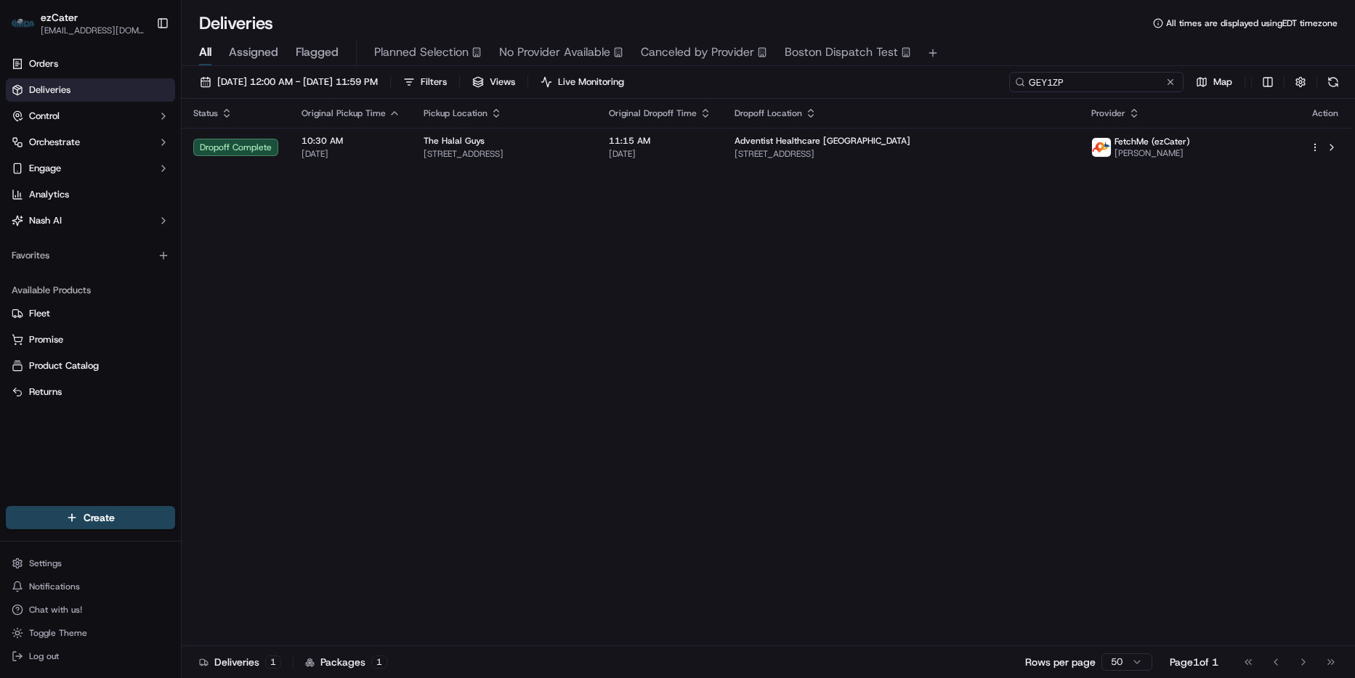
click at [1127, 79] on input "GEY1ZP" at bounding box center [1096, 82] width 174 height 20
paste input "29XU39"
type input "29XU39"
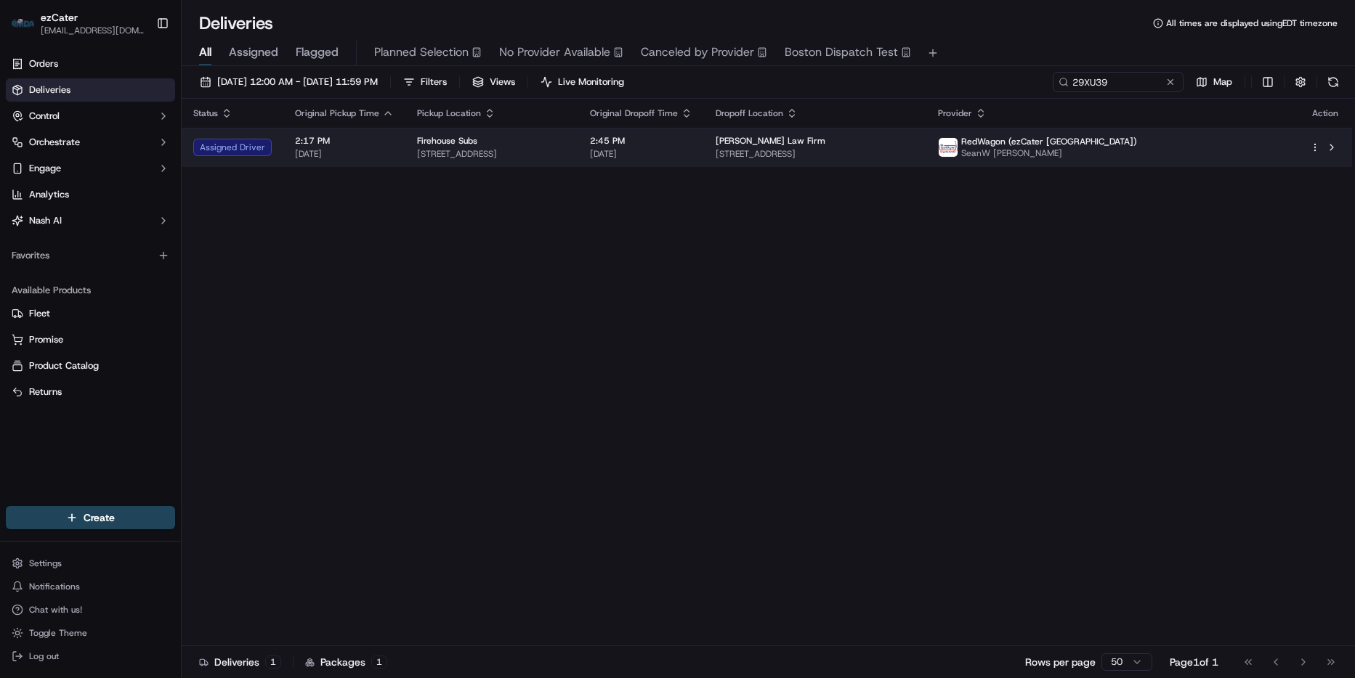
click at [832, 153] on span "1301 Dove St, Suite 700, Newport Beach, CA 92660, United States" at bounding box center [814, 154] width 199 height 12
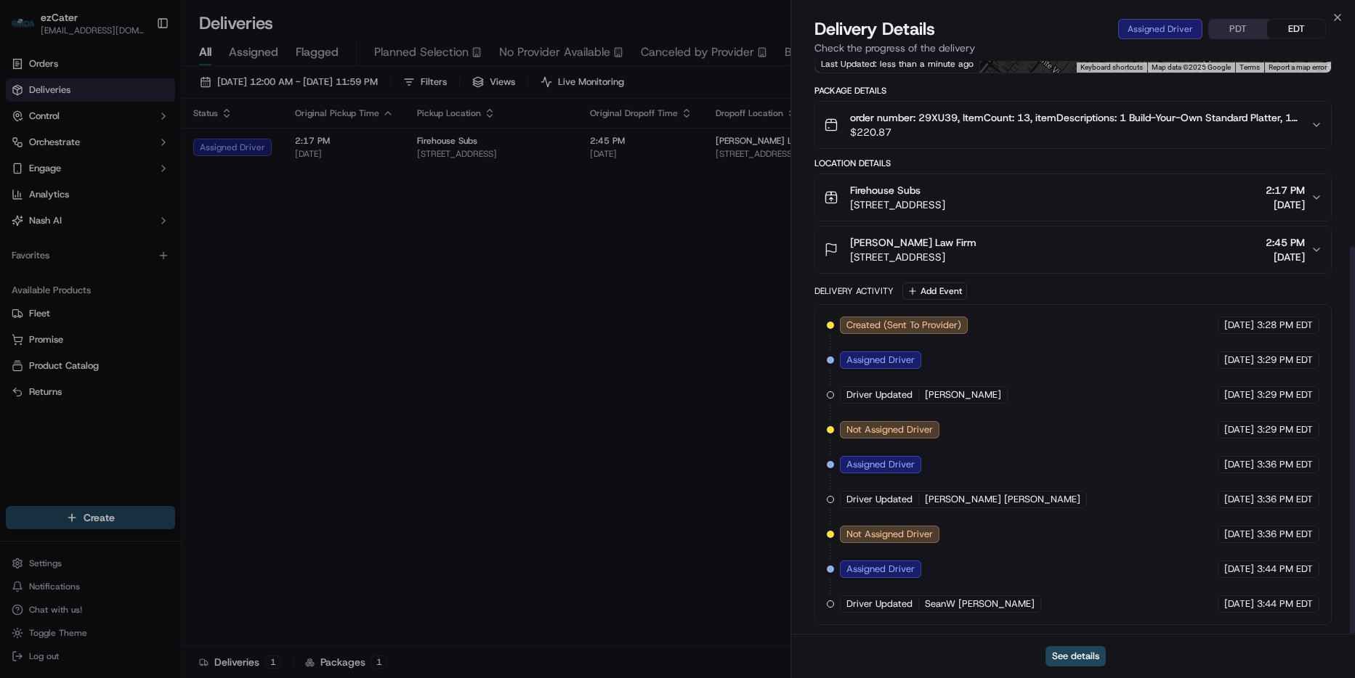
scroll to position [274, 0]
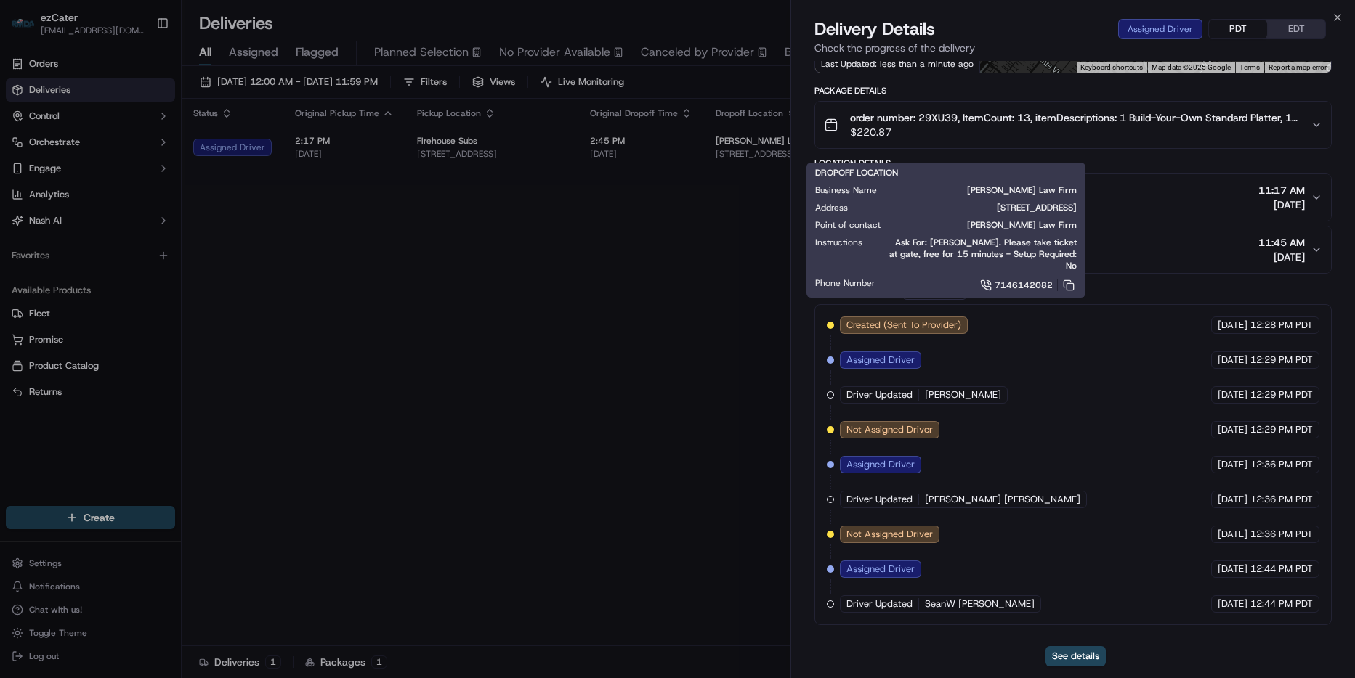
click at [1233, 20] on button "PDT" at bounding box center [1238, 29] width 58 height 19
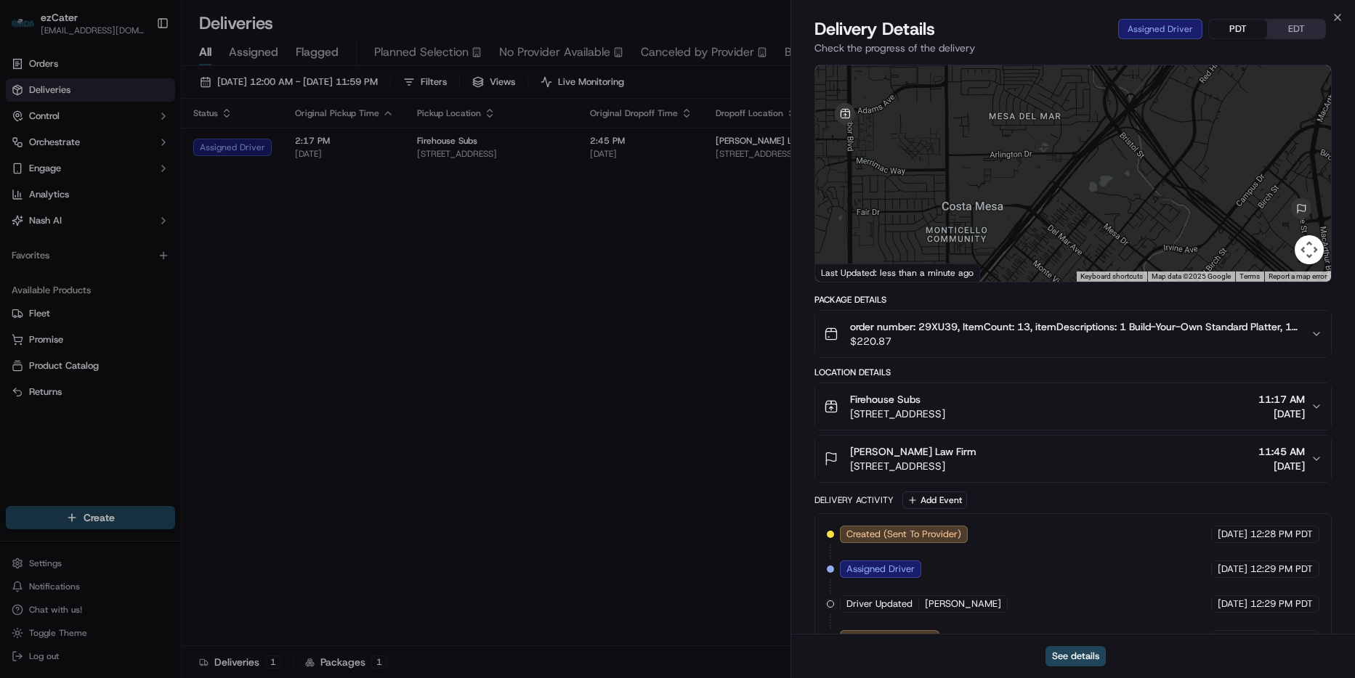
scroll to position [56, 0]
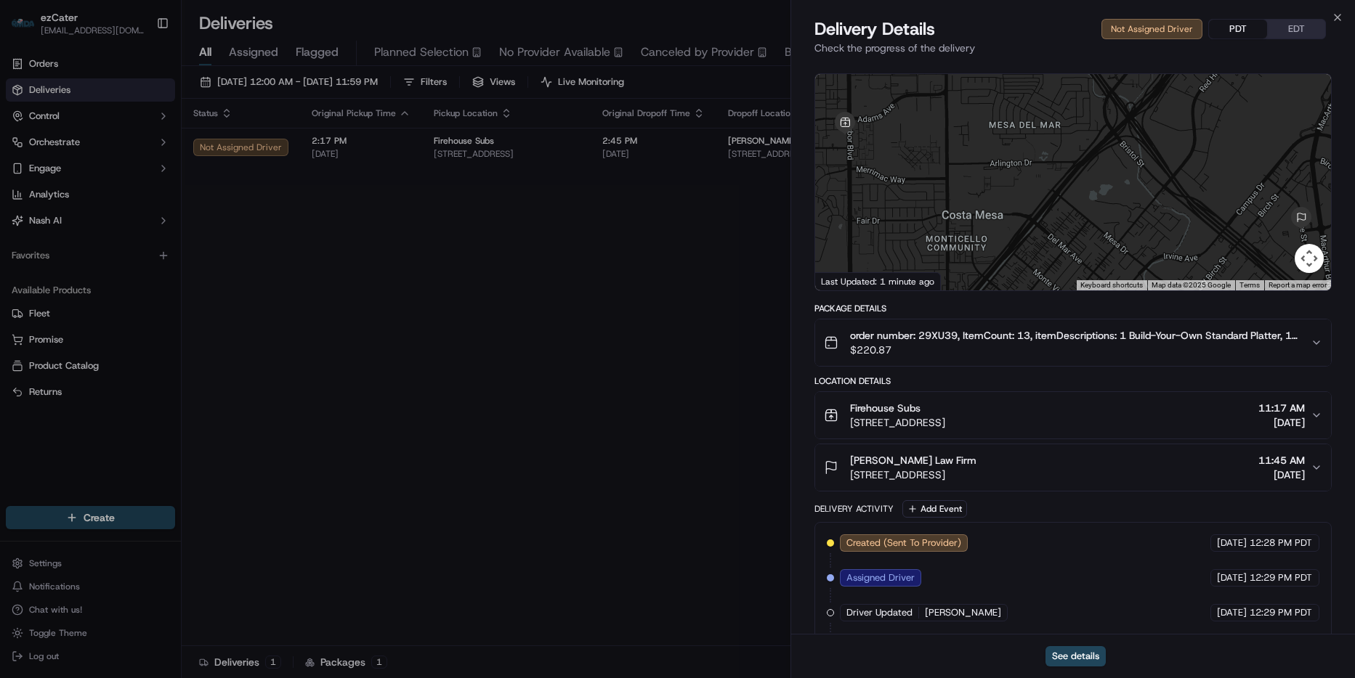
drag, startPoint x: 925, startPoint y: 400, endPoint x: 950, endPoint y: 413, distance: 27.6
click at [825, 407] on button "Firehouse Subs 2701 Harbor Blvd Ste D4, Costa Mesa, CA 92626, USA 11:17 AM 09/1…" at bounding box center [1073, 415] width 516 height 46
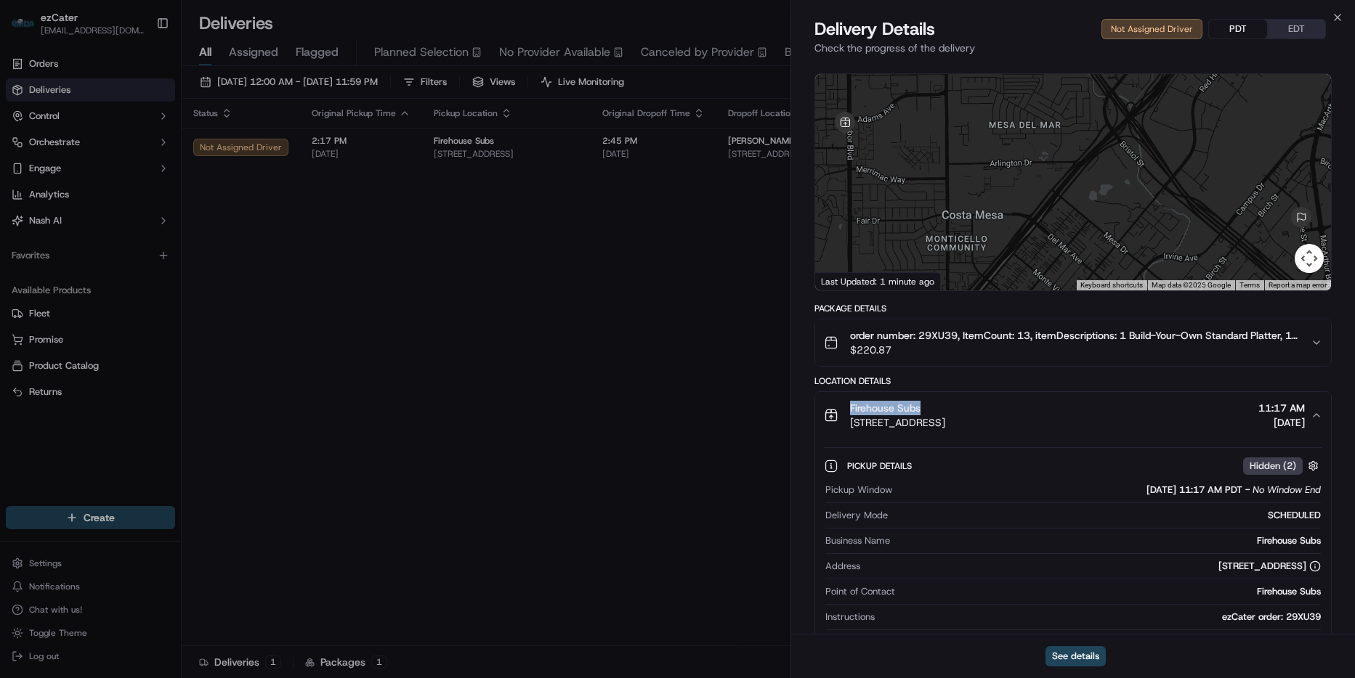
click at [829, 410] on div "Firehouse Subs 2701 Harbor Blvd Ste D4, Costa Mesa, CA 92626, USA" at bounding box center [884, 415] width 121 height 29
copy span "Firehouse Subs"
click at [1339, 11] on div "Close Delivery Details Canceled PDT EDT Check the progress of the delivery Prov…" at bounding box center [1072, 339] width 564 height 678
click at [1339, 20] on icon "button" at bounding box center [1337, 18] width 12 height 12
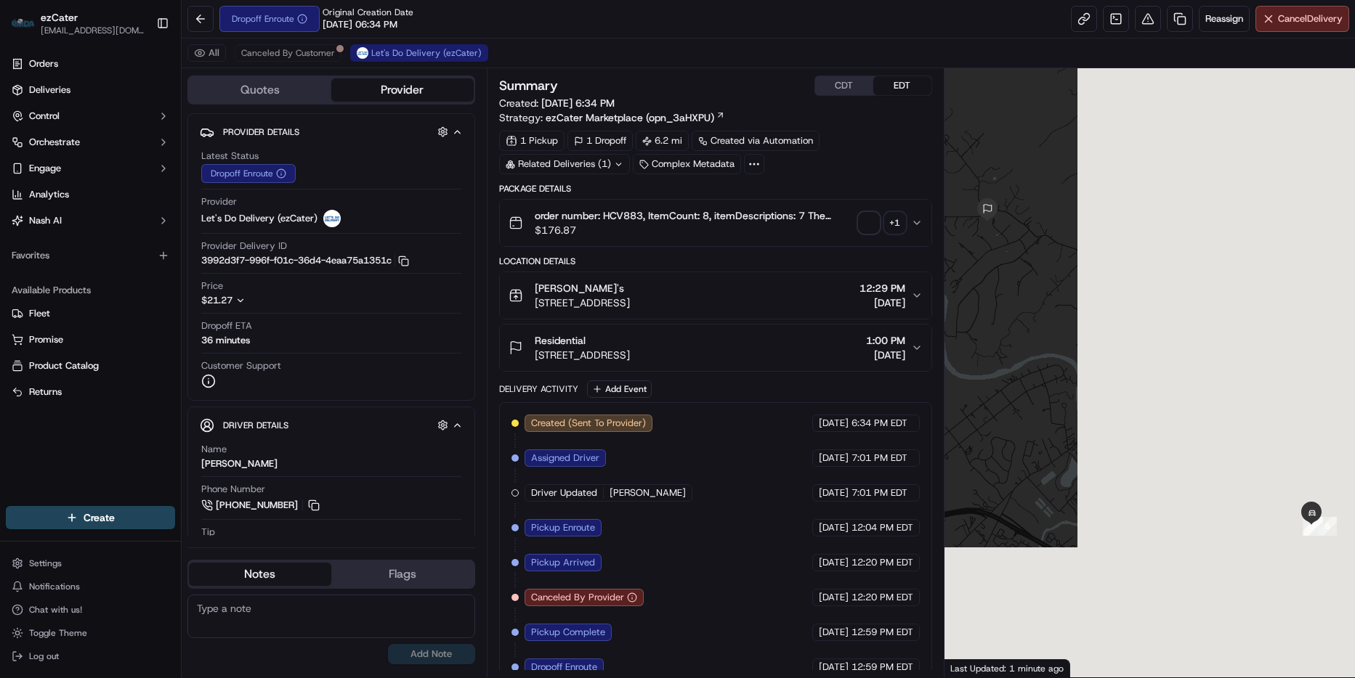
click at [374, 571] on button "Flags" at bounding box center [402, 574] width 142 height 23
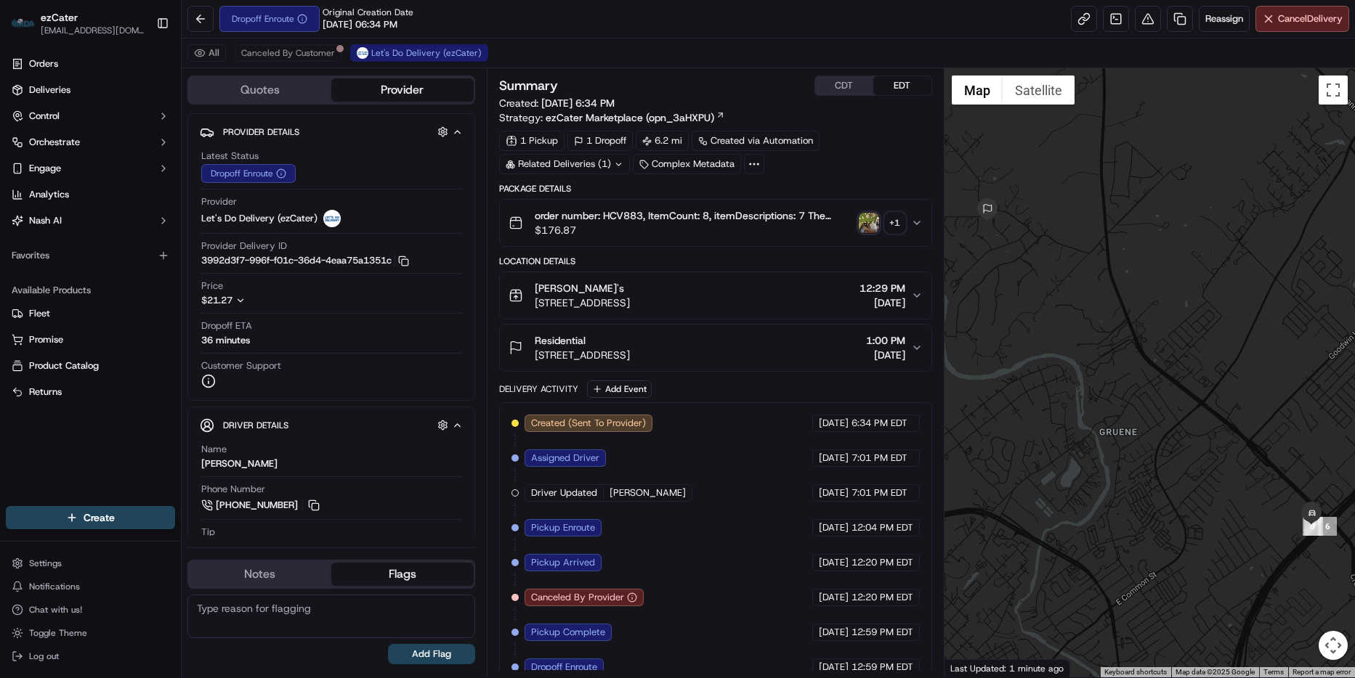
click at [301, 602] on textarea at bounding box center [331, 617] width 288 height 44
click at [268, 573] on button "Notes" at bounding box center [260, 574] width 142 height 23
click at [400, 572] on button "Flags" at bounding box center [402, 574] width 142 height 23
click at [278, 620] on textarea at bounding box center [331, 617] width 288 height 44
type textarea "D"
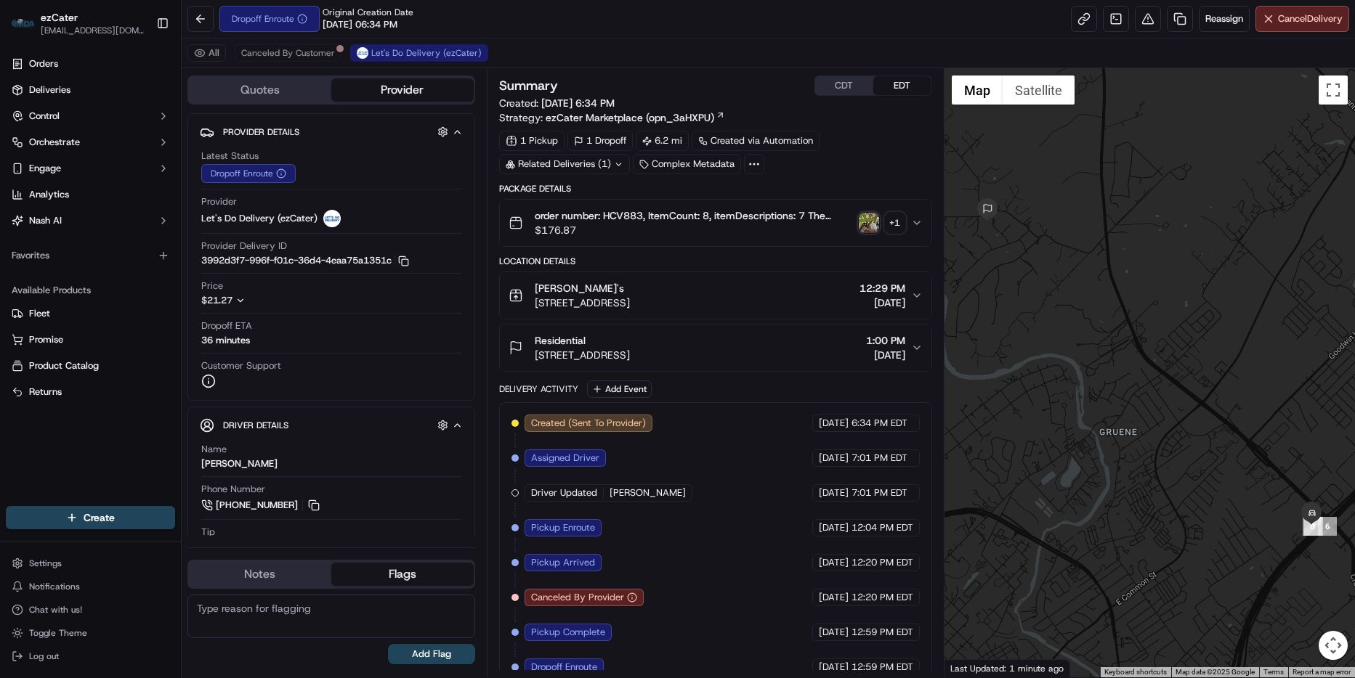
click at [300, 563] on button "Notes" at bounding box center [260, 574] width 142 height 23
click at [276, 619] on textarea at bounding box center [331, 617] width 288 height 44
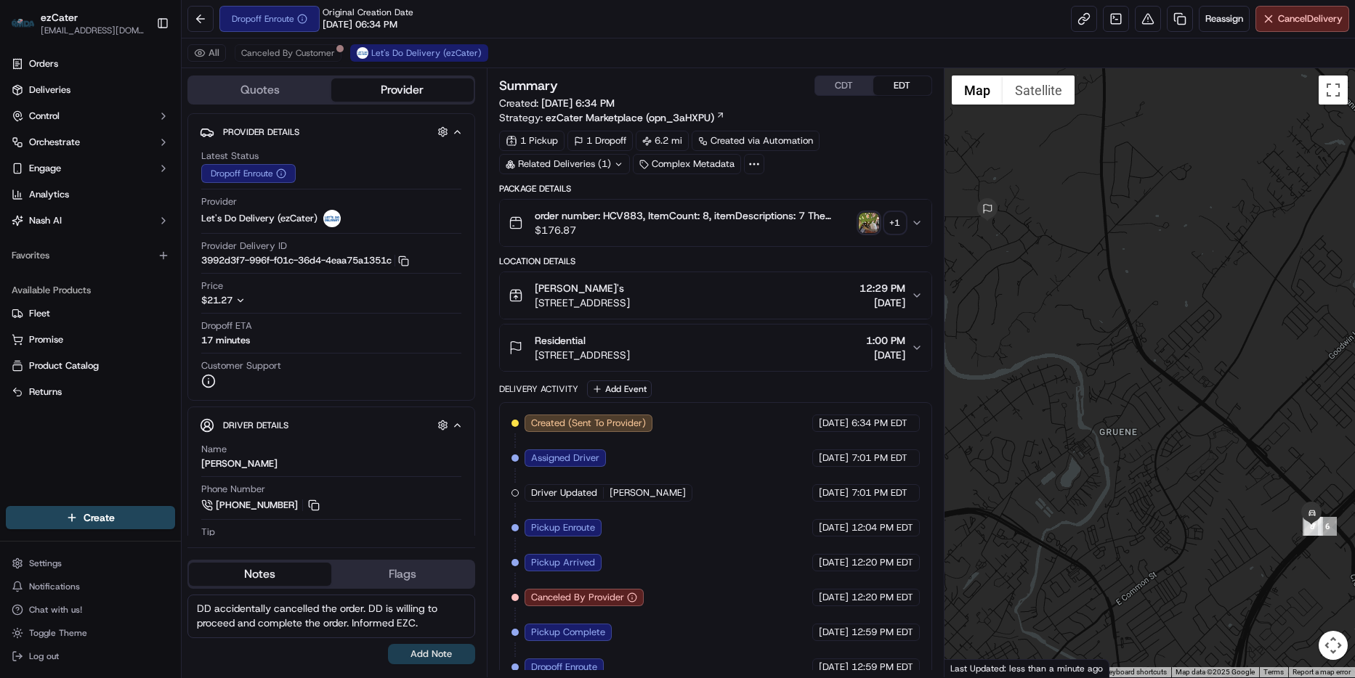
type textarea "DD accidentally cancelled the order. DD is willing to proceed and complete the …"
click at [445, 652] on button "Add Note" at bounding box center [431, 654] width 87 height 20
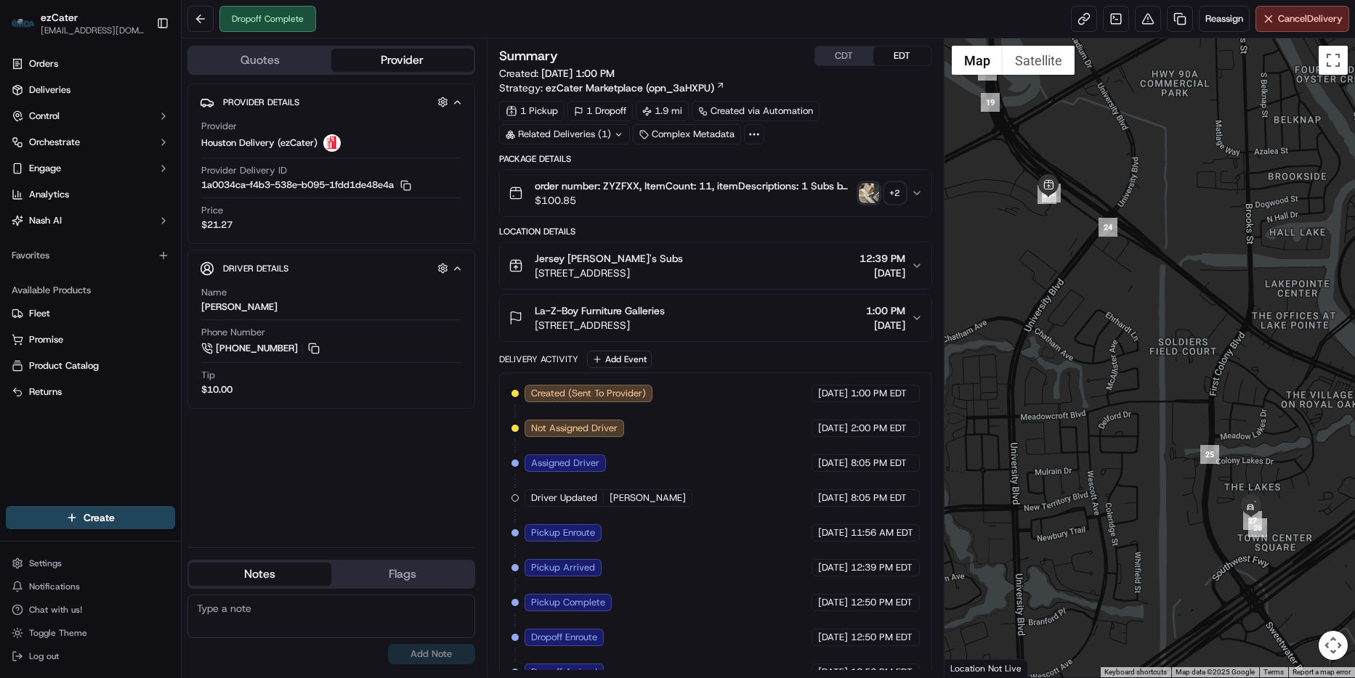
click at [919, 194] on icon "button" at bounding box center [917, 193] width 12 height 12
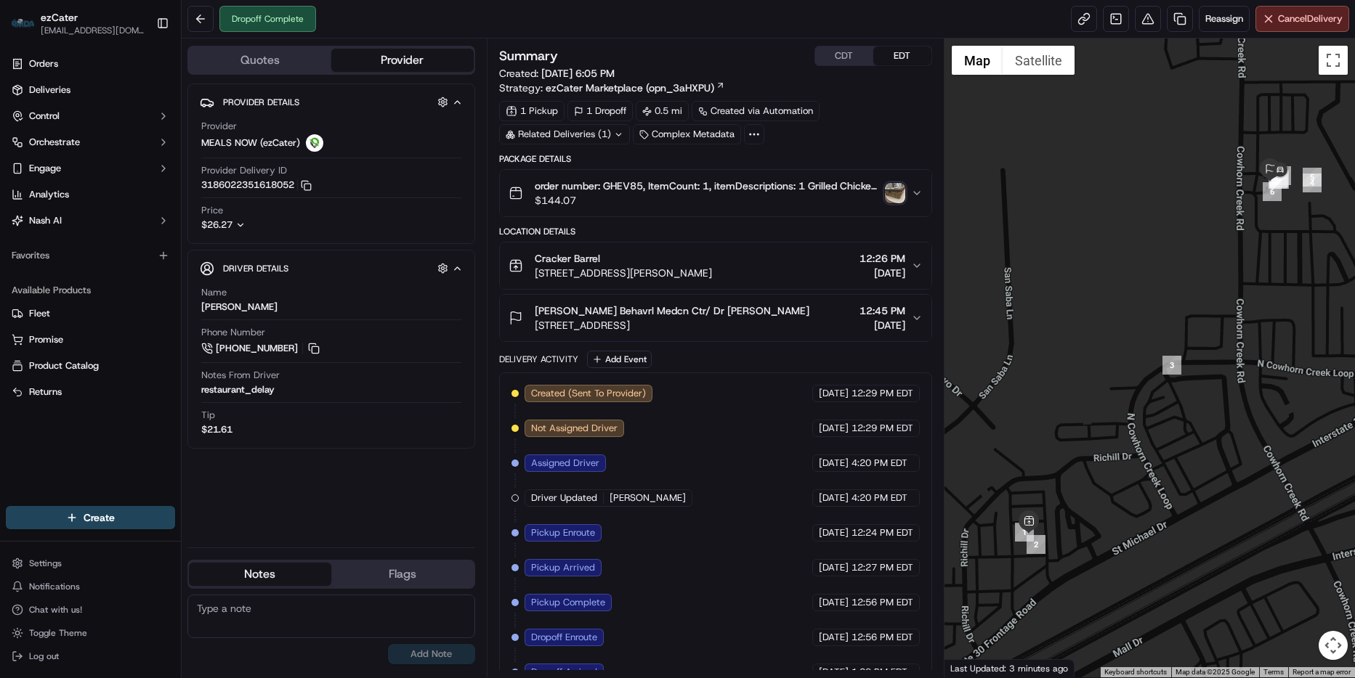
click at [249, 222] on div "$26.27" at bounding box center [232, 225] width 62 height 13
click at [242, 222] on icon "button" at bounding box center [240, 225] width 10 height 10
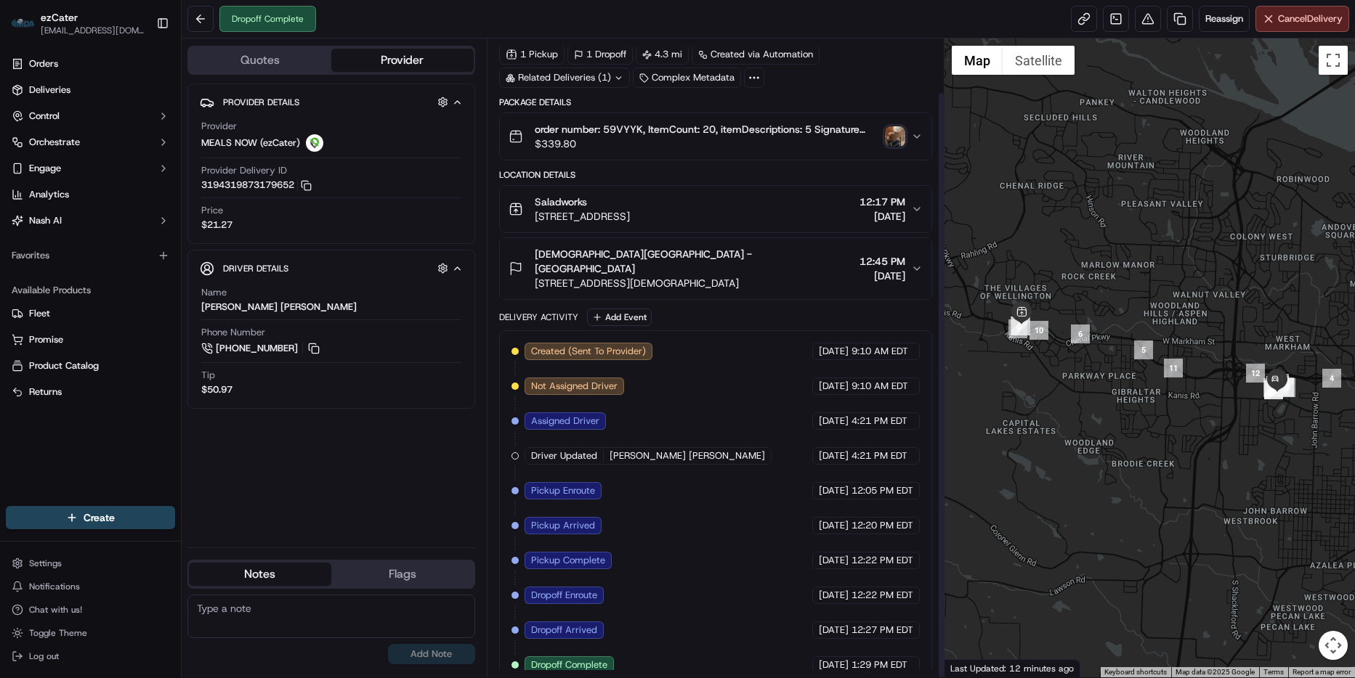
scroll to position [58, 0]
click at [909, 259] on div "[DEMOGRAPHIC_DATA][GEOGRAPHIC_DATA] - [GEOGRAPHIC_DATA][STREET_ADDRESS][DEMOGRA…" at bounding box center [709, 267] width 402 height 44
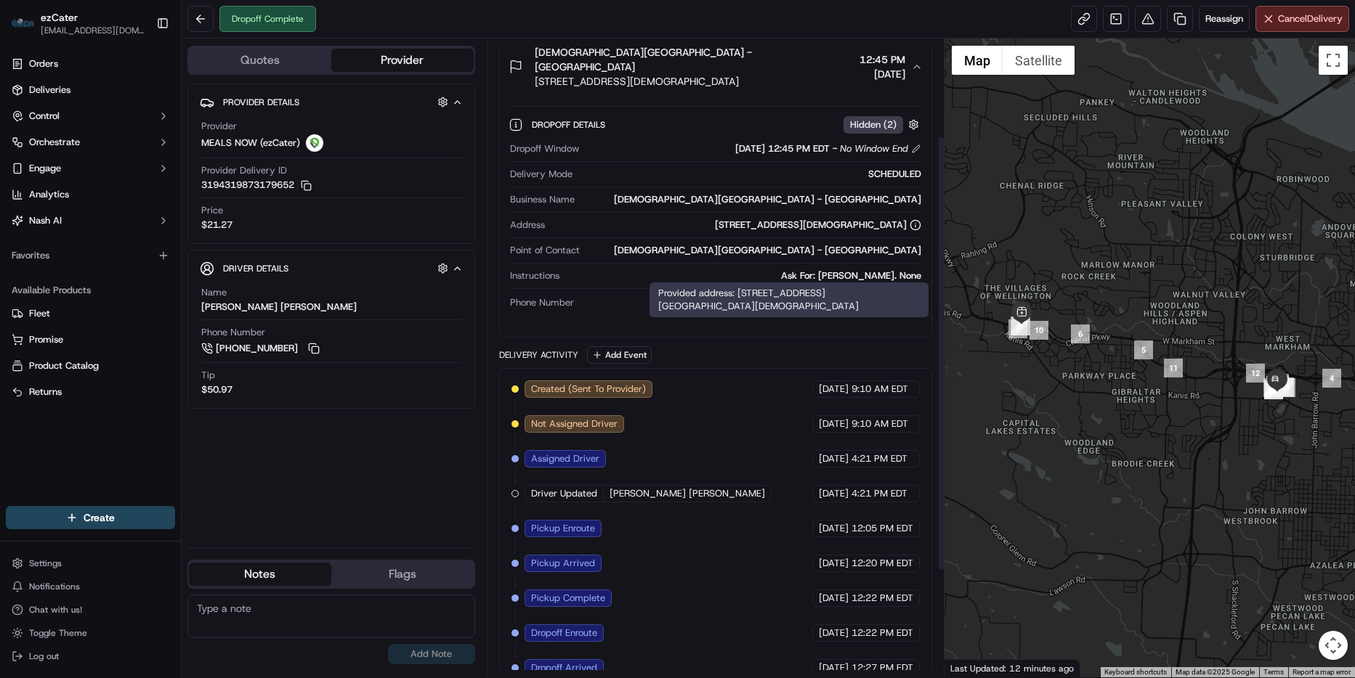
scroll to position [276, 0]
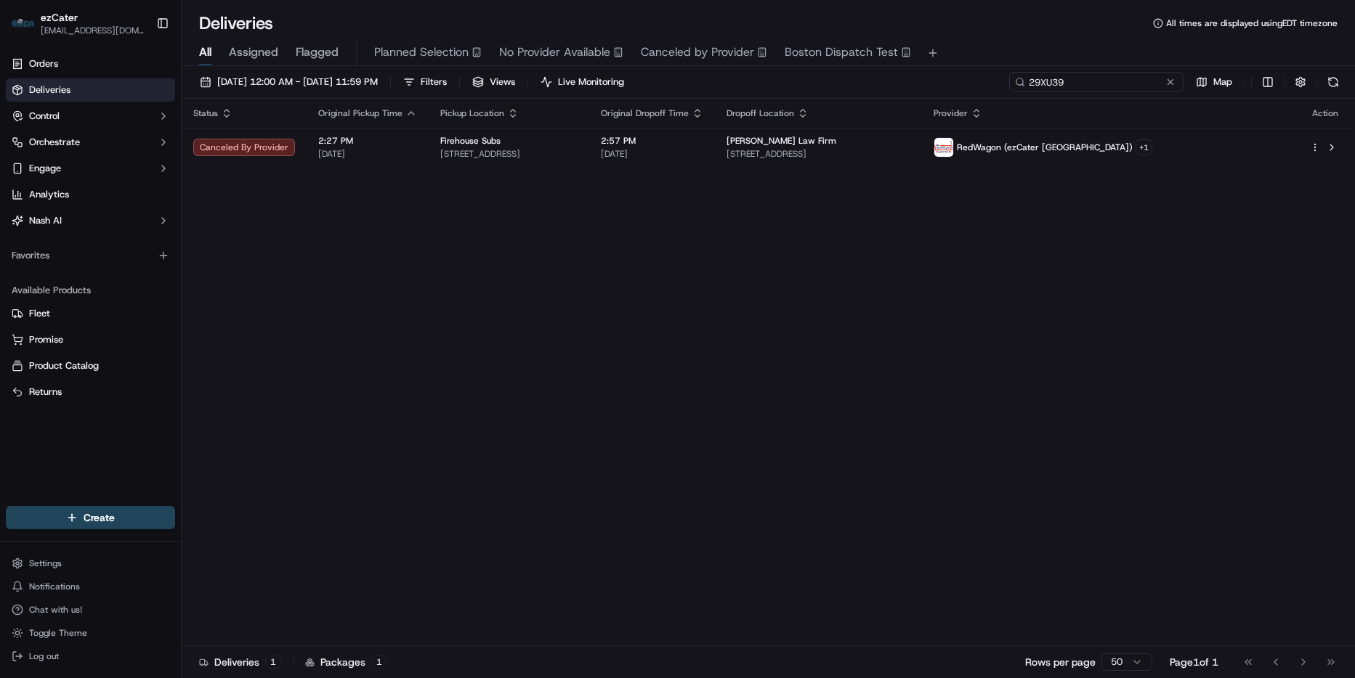
click at [1112, 77] on input "29XU39" at bounding box center [1096, 82] width 174 height 20
paste input "GQ9V5U"
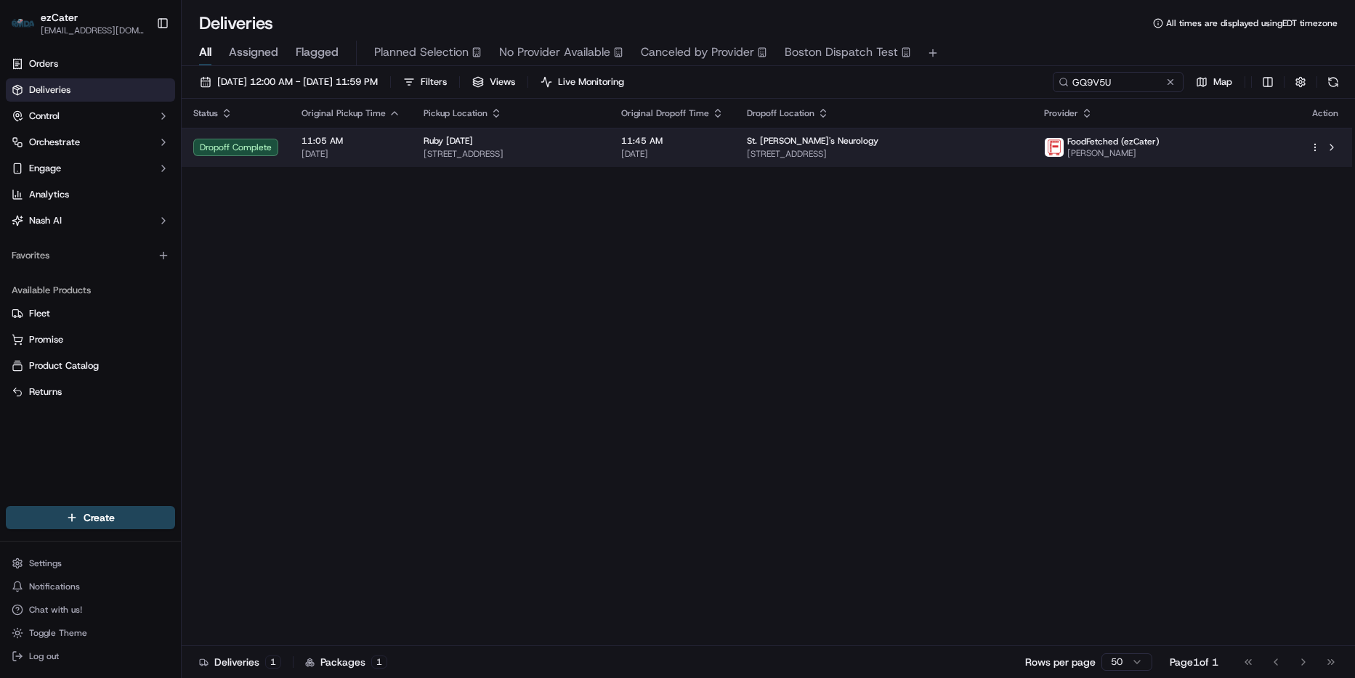
click at [723, 155] on span "[DATE]" at bounding box center [672, 154] width 102 height 12
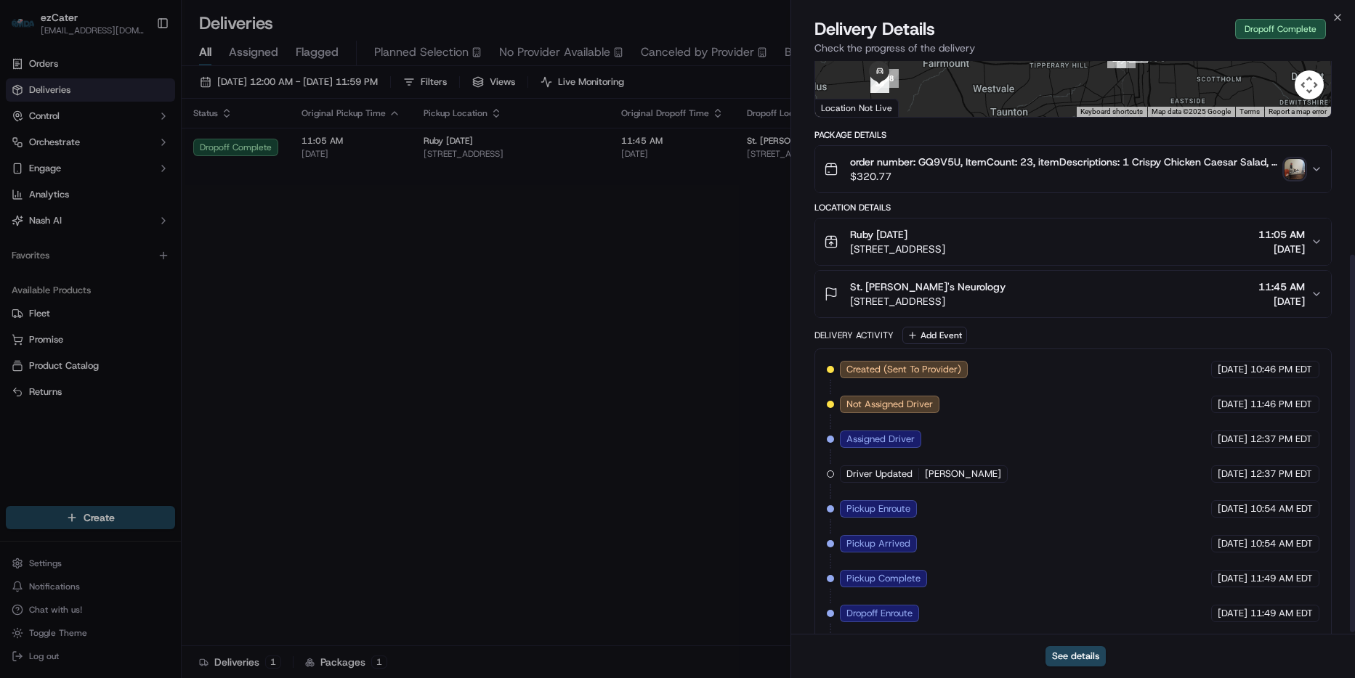
scroll to position [297, 0]
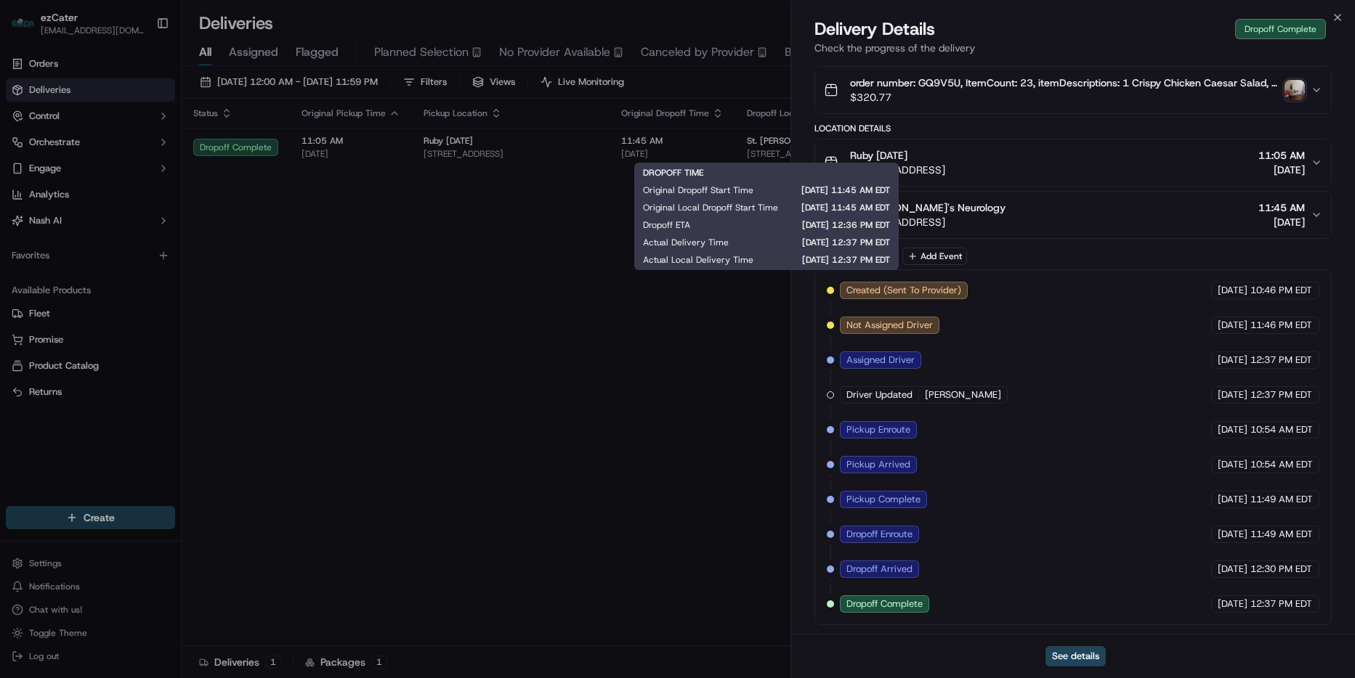
click at [1344, 14] on div "Close Delivery Details Dropoff Complete Check the progress of the delivery Prov…" at bounding box center [1072, 339] width 564 height 678
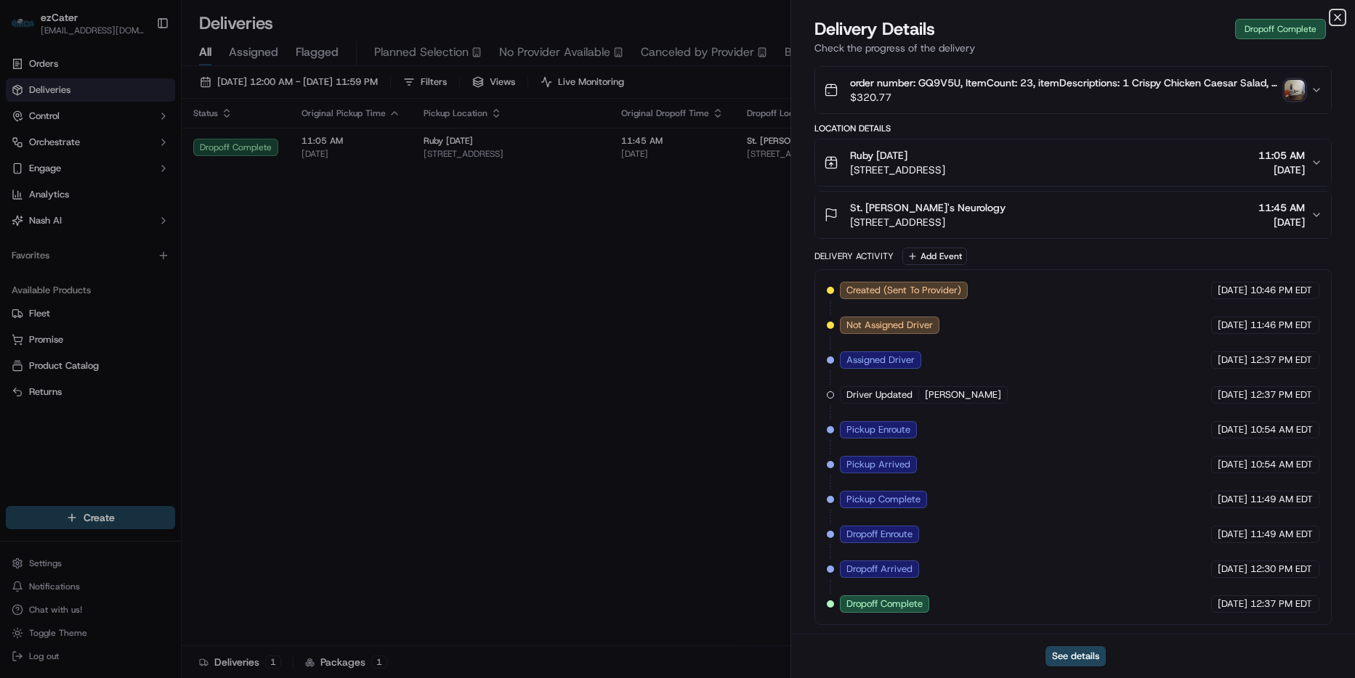
click at [1340, 14] on icon "button" at bounding box center [1337, 18] width 12 height 12
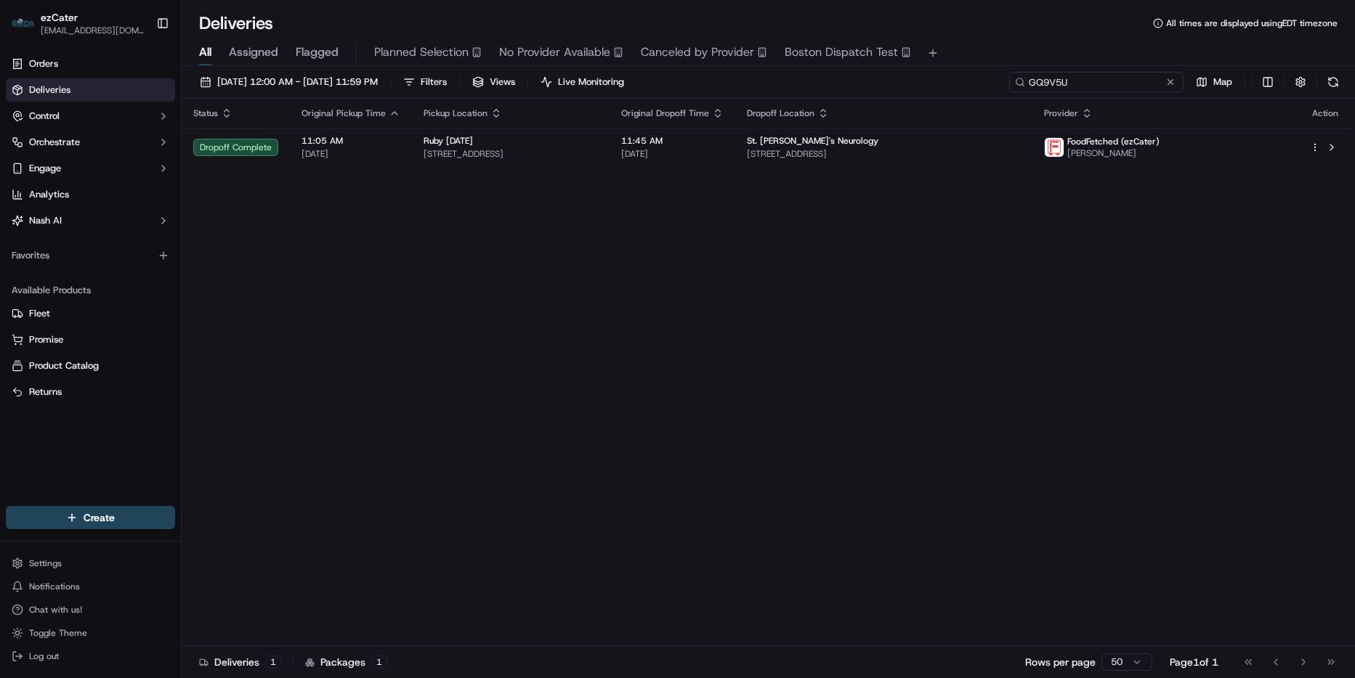
click at [1112, 83] on input "GQ9V5U" at bounding box center [1096, 82] width 174 height 20
paste input "448AEF"
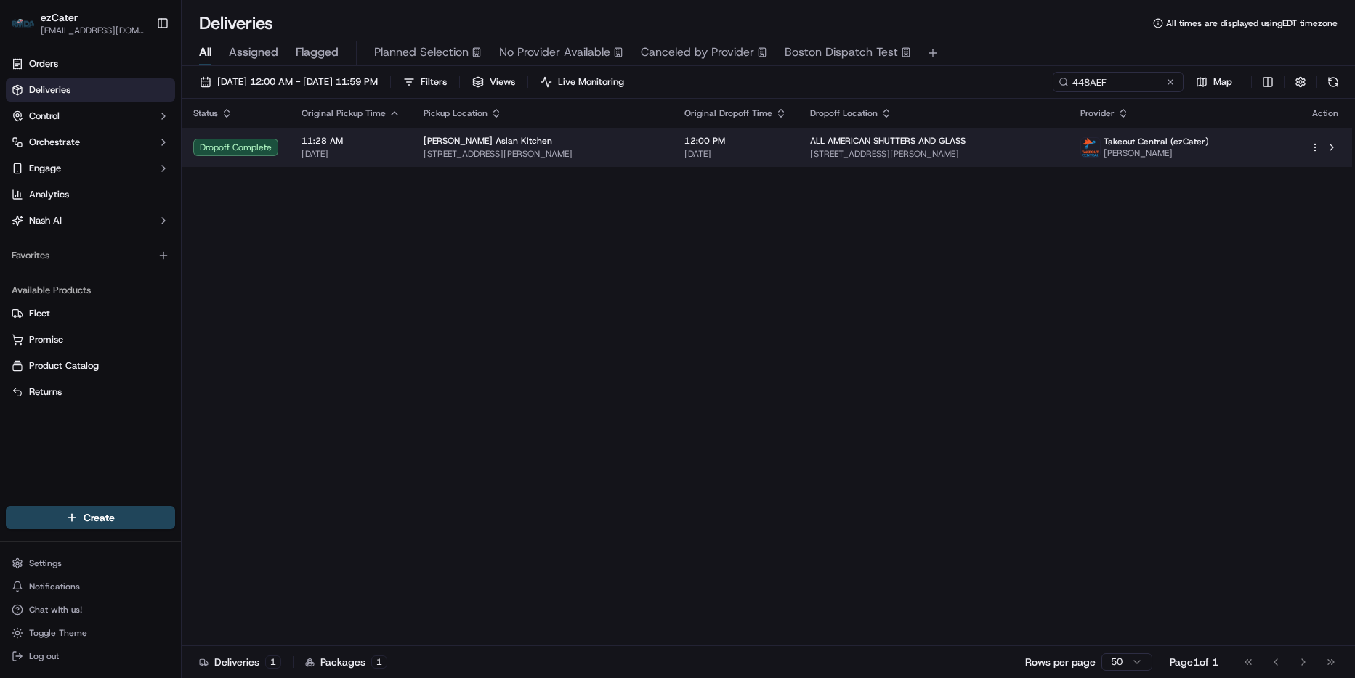
click at [787, 152] on span "[DATE]" at bounding box center [735, 154] width 102 height 12
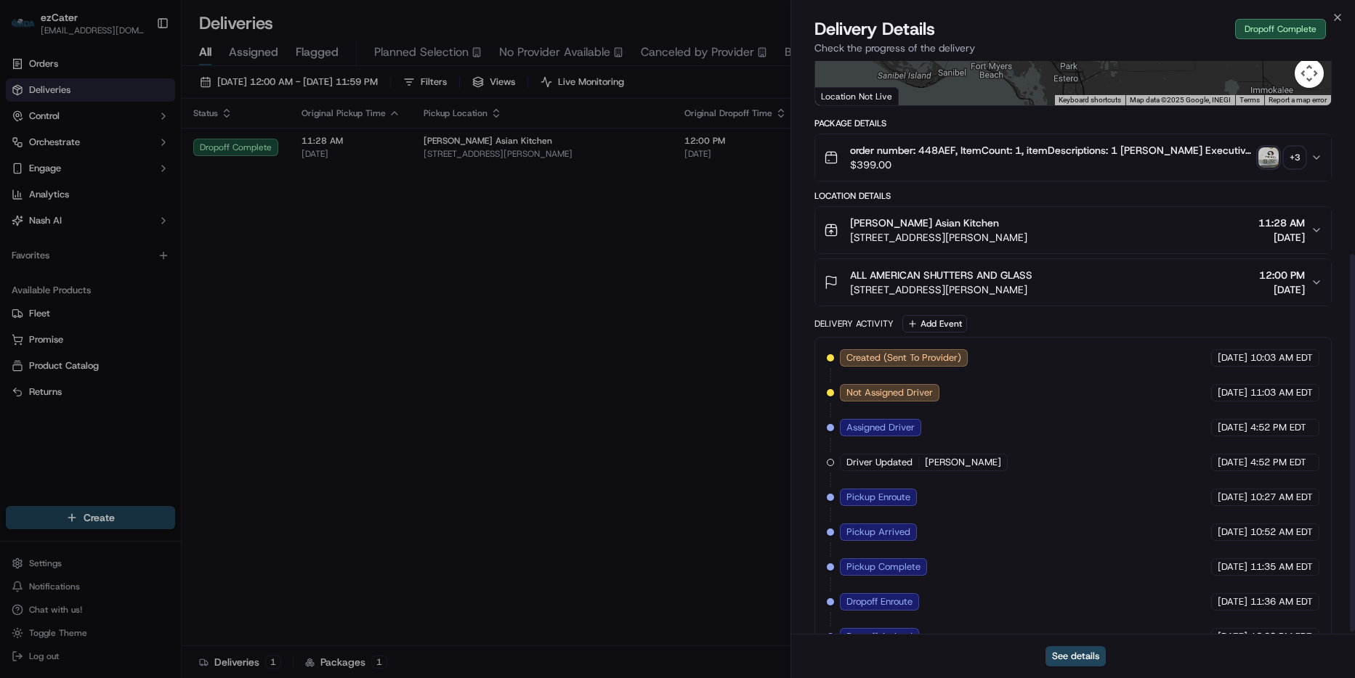
scroll to position [297, 0]
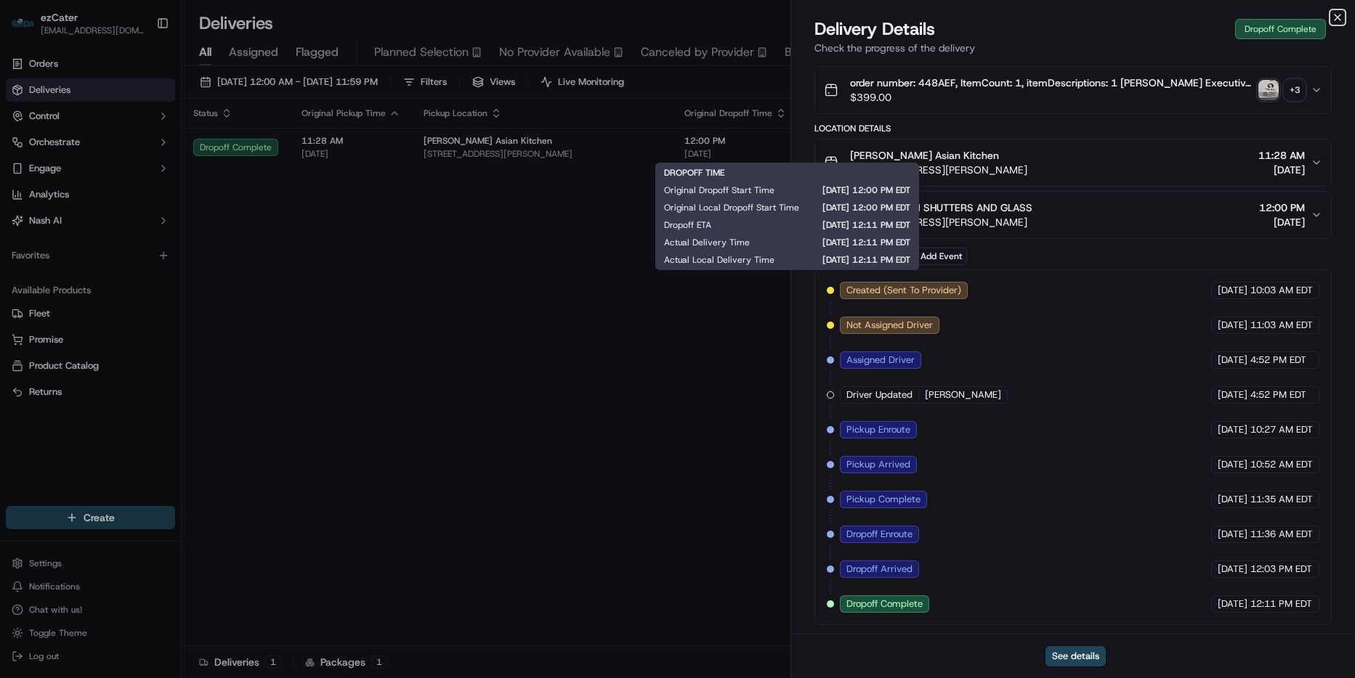
click at [1336, 15] on icon "button" at bounding box center [1337, 18] width 12 height 12
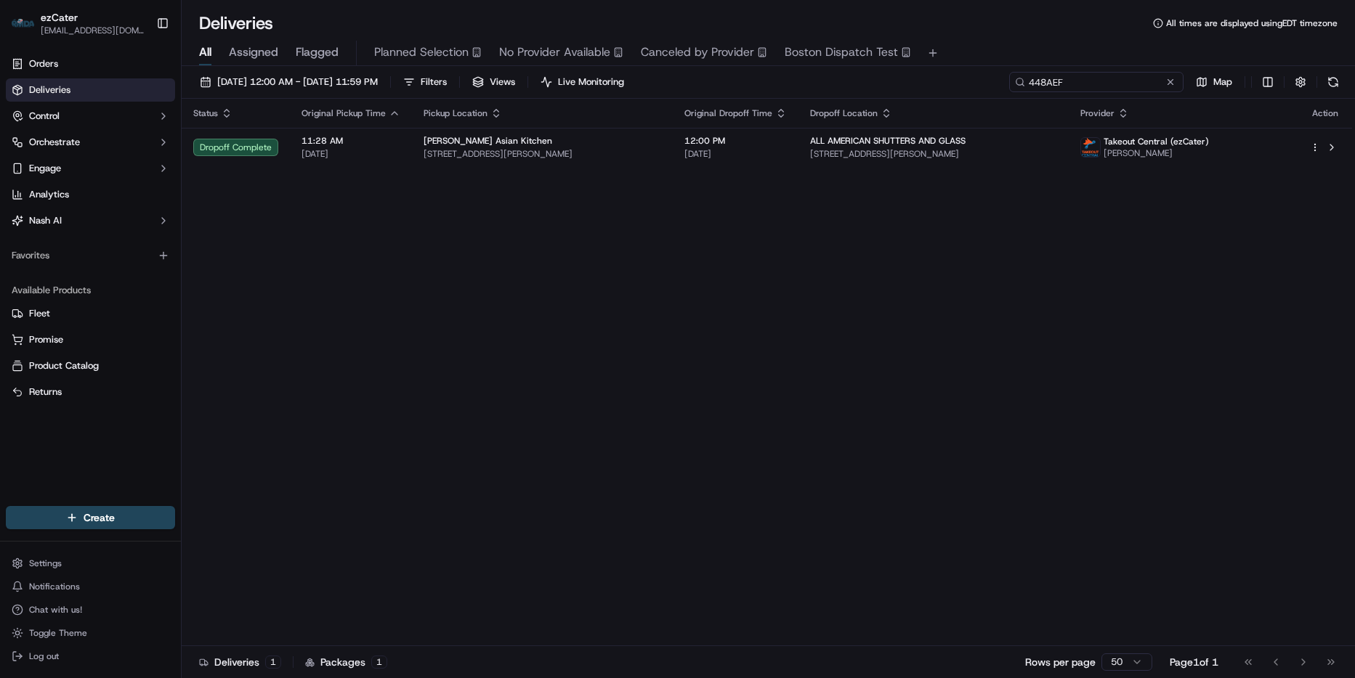
click at [1142, 82] on input "448AEF" at bounding box center [1096, 82] width 174 height 20
paste input "JM89HU"
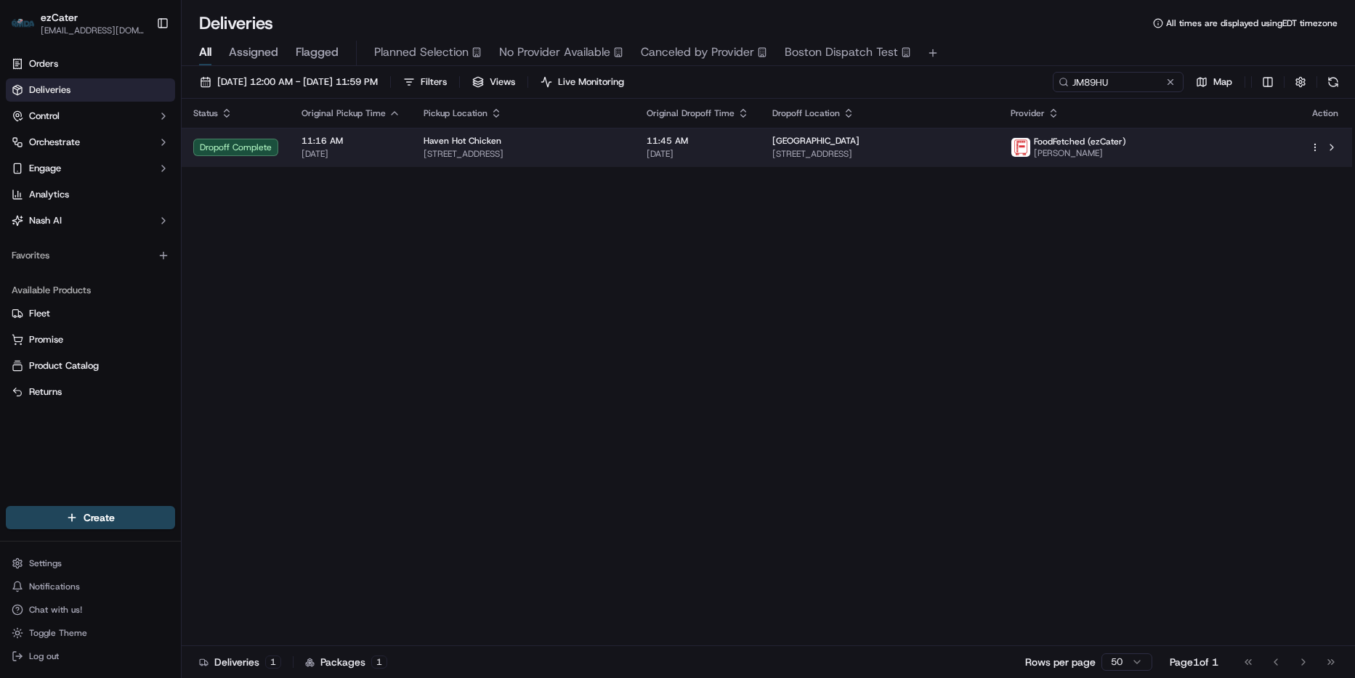
click at [859, 142] on span "Norwalk Hospital" at bounding box center [815, 141] width 87 height 12
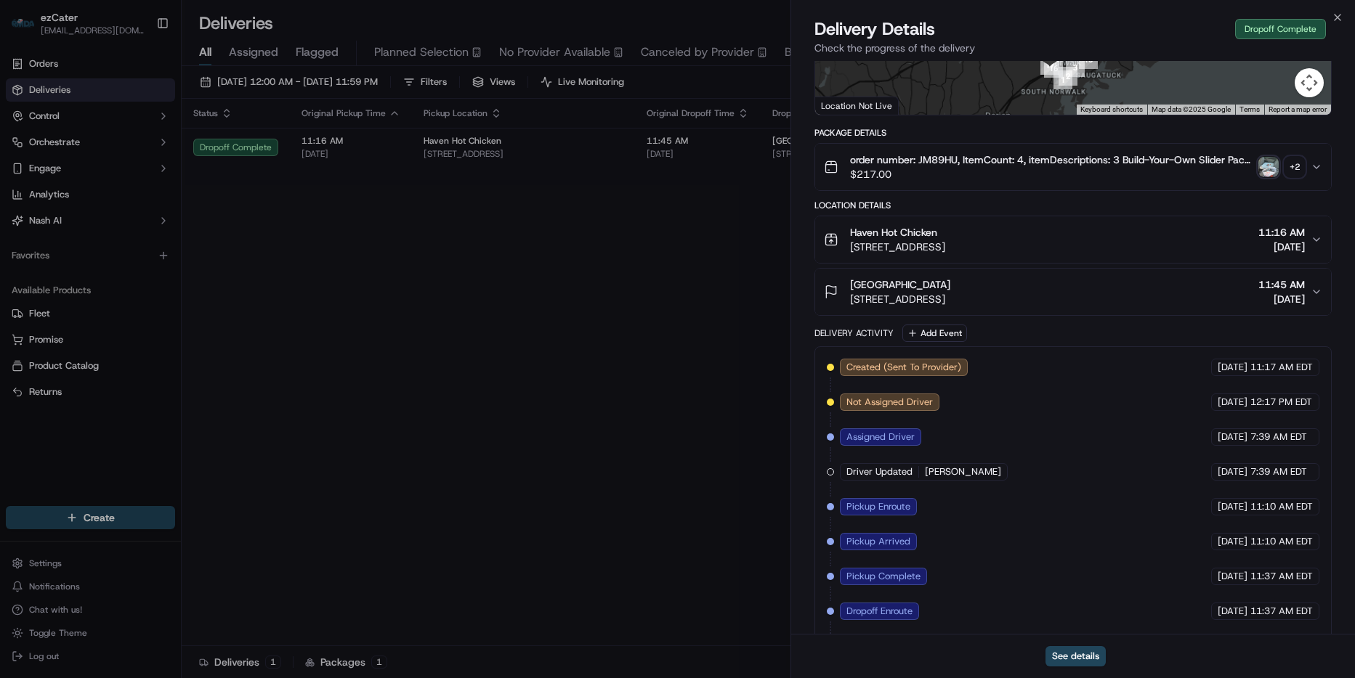
scroll to position [297, 0]
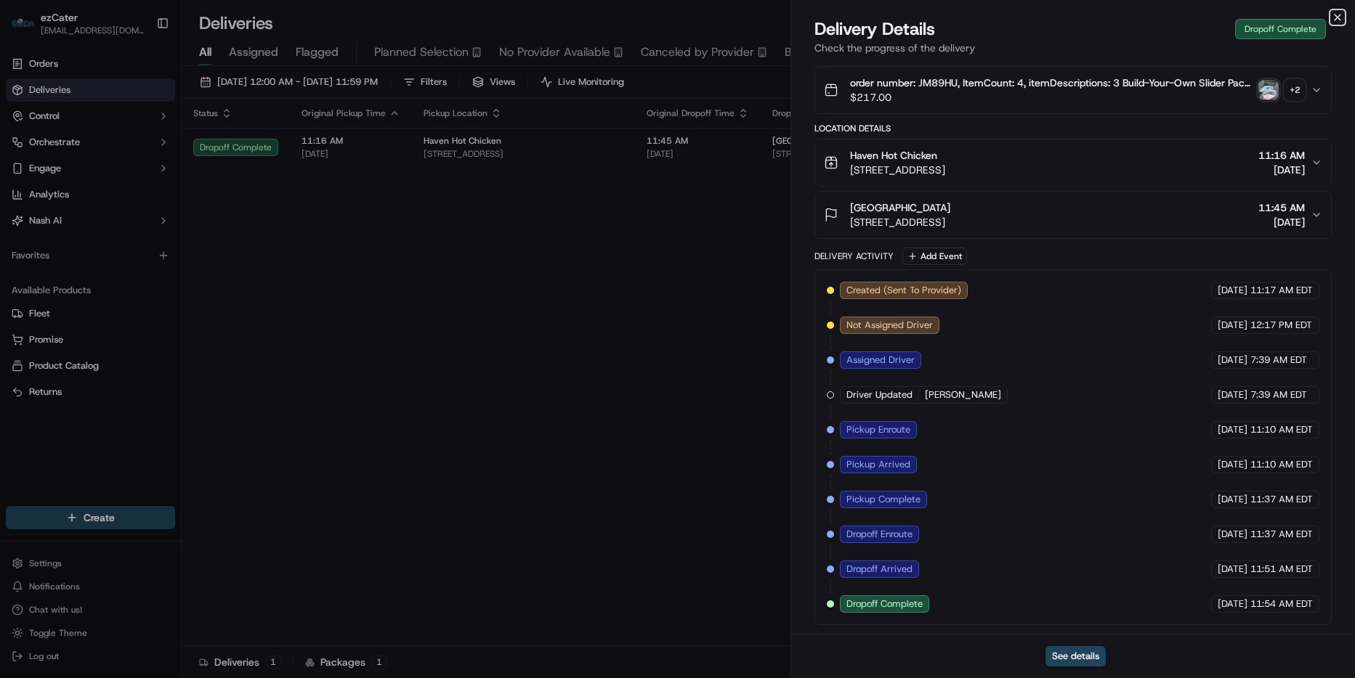
click at [1338, 13] on icon "button" at bounding box center [1337, 18] width 12 height 12
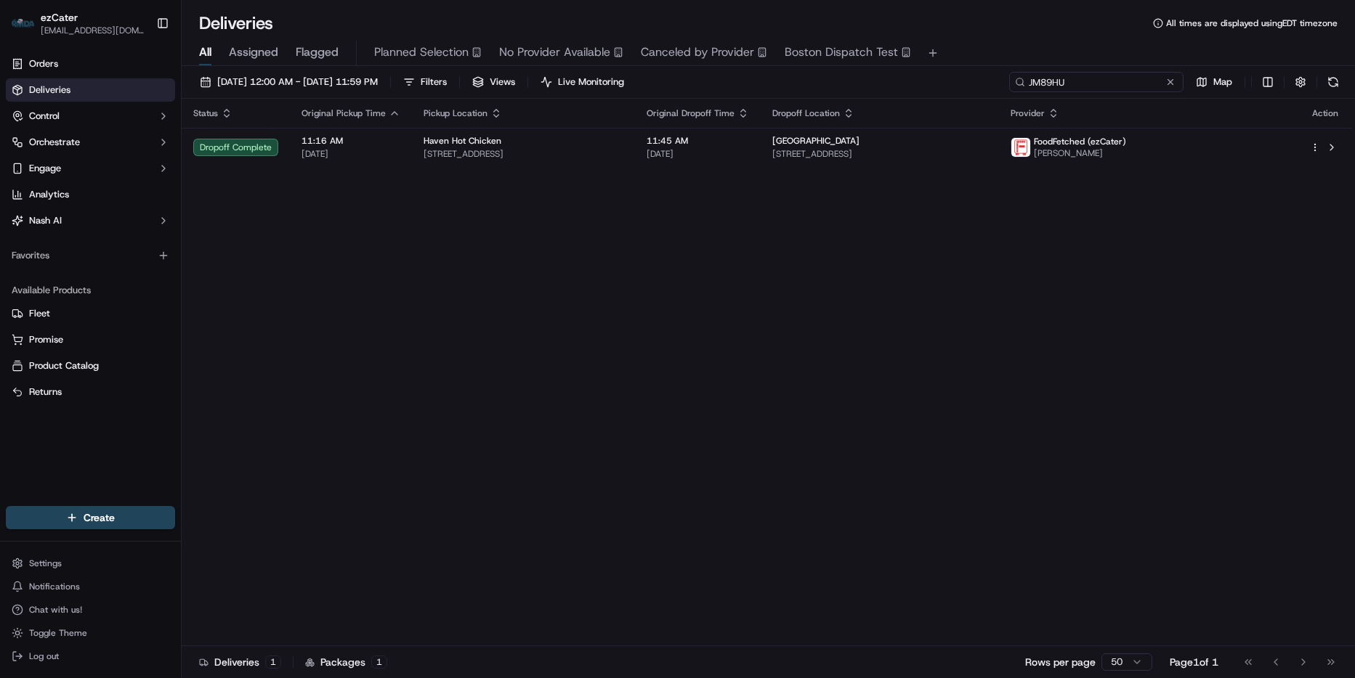
click at [1142, 85] on input "JM89HU" at bounding box center [1096, 82] width 174 height 20
paste input "TVWXFT"
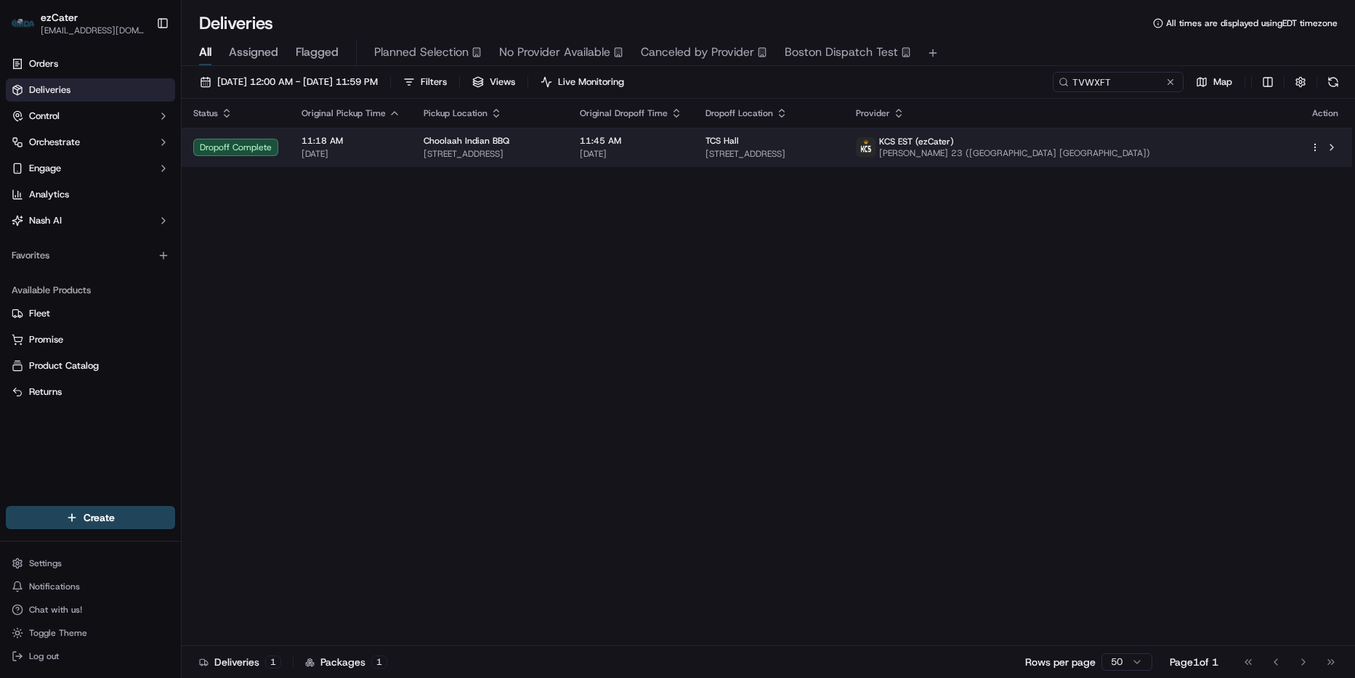
click at [797, 159] on span "4616 Filmore St 460 4th floor, Pittsburgh, PA 15213, USA" at bounding box center [768, 154] width 127 height 12
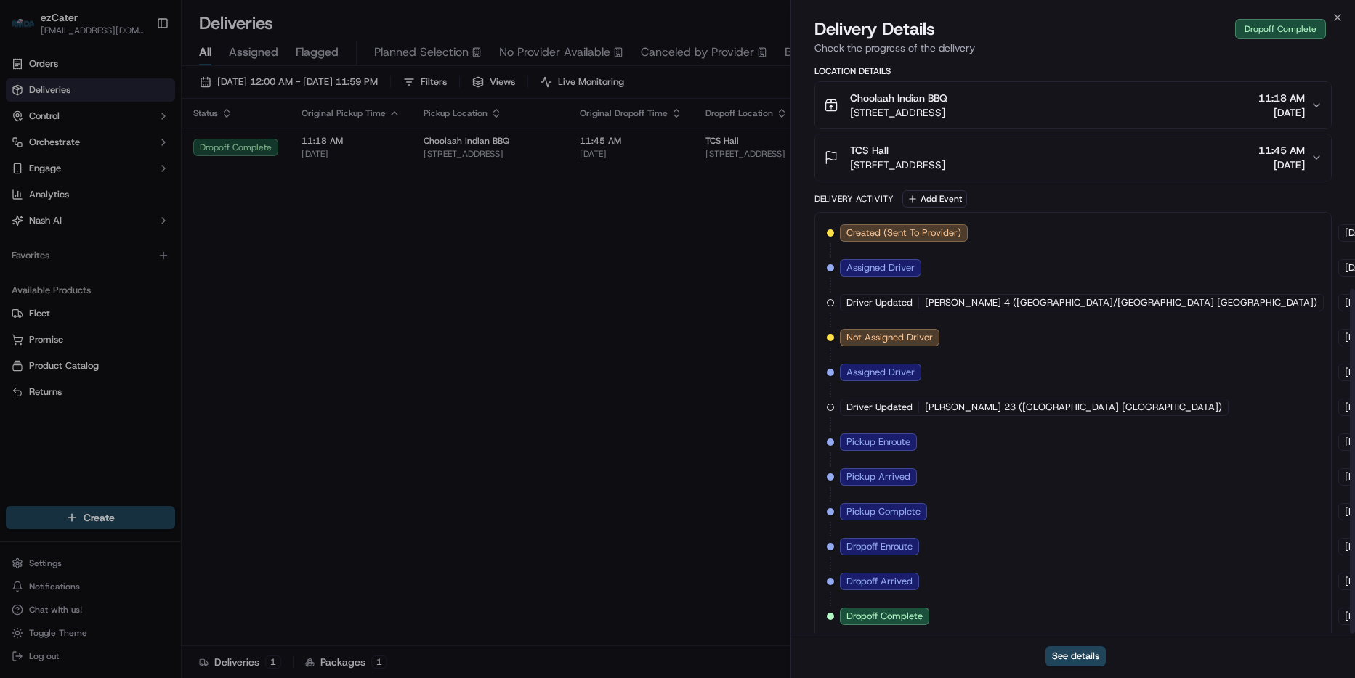
scroll to position [378, 0]
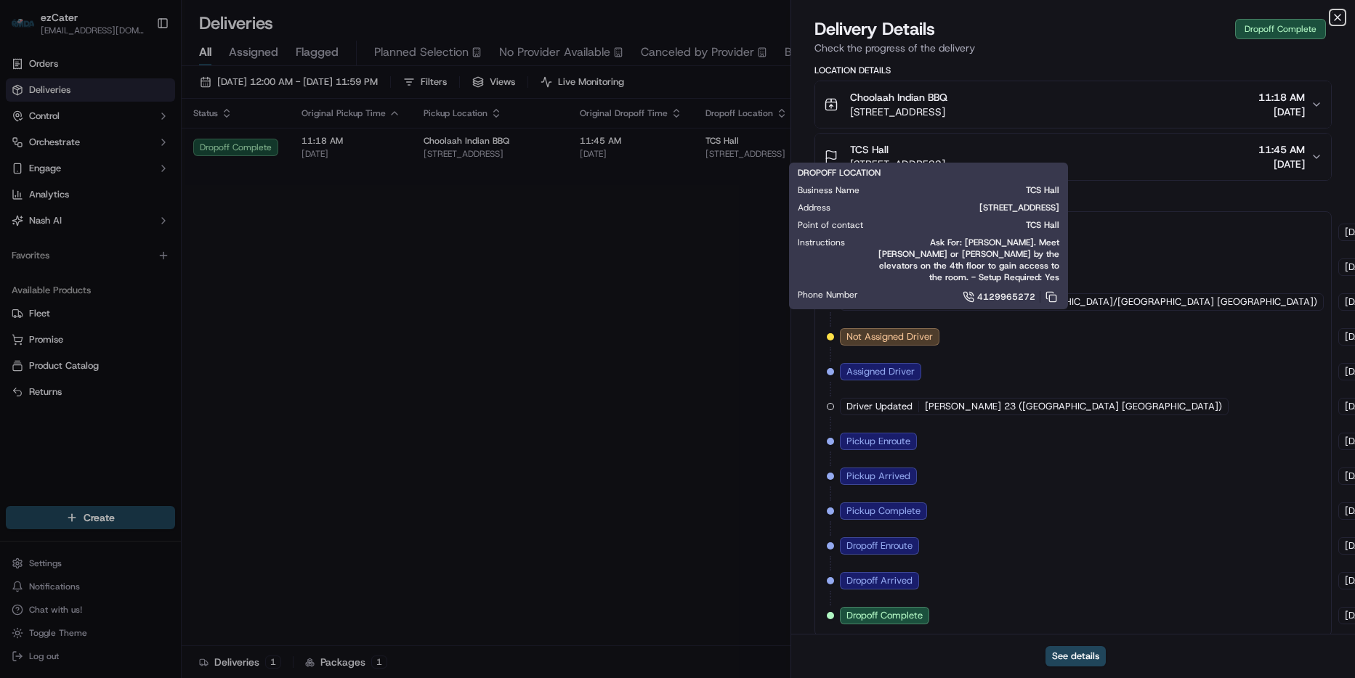
click at [1338, 17] on icon "button" at bounding box center [1337, 18] width 12 height 12
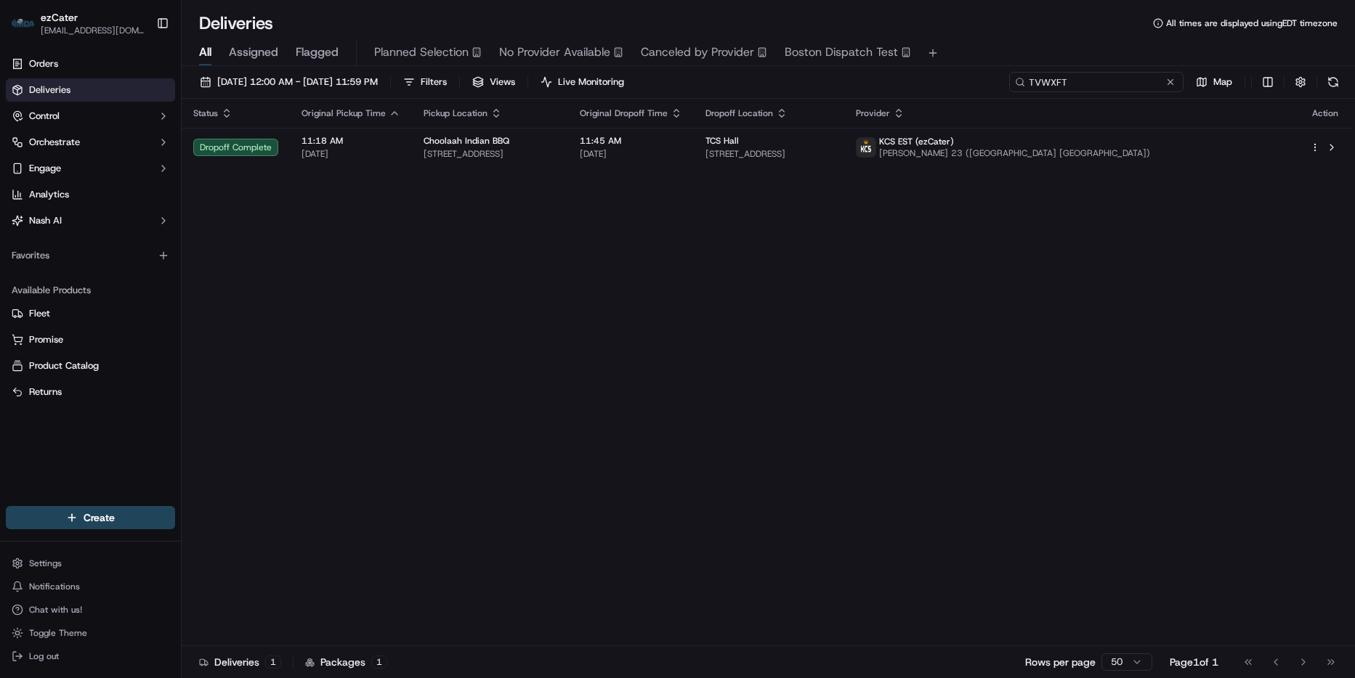
click at [1128, 76] on input "TVWXFT" at bounding box center [1096, 82] width 174 height 20
paste input "HQX30R"
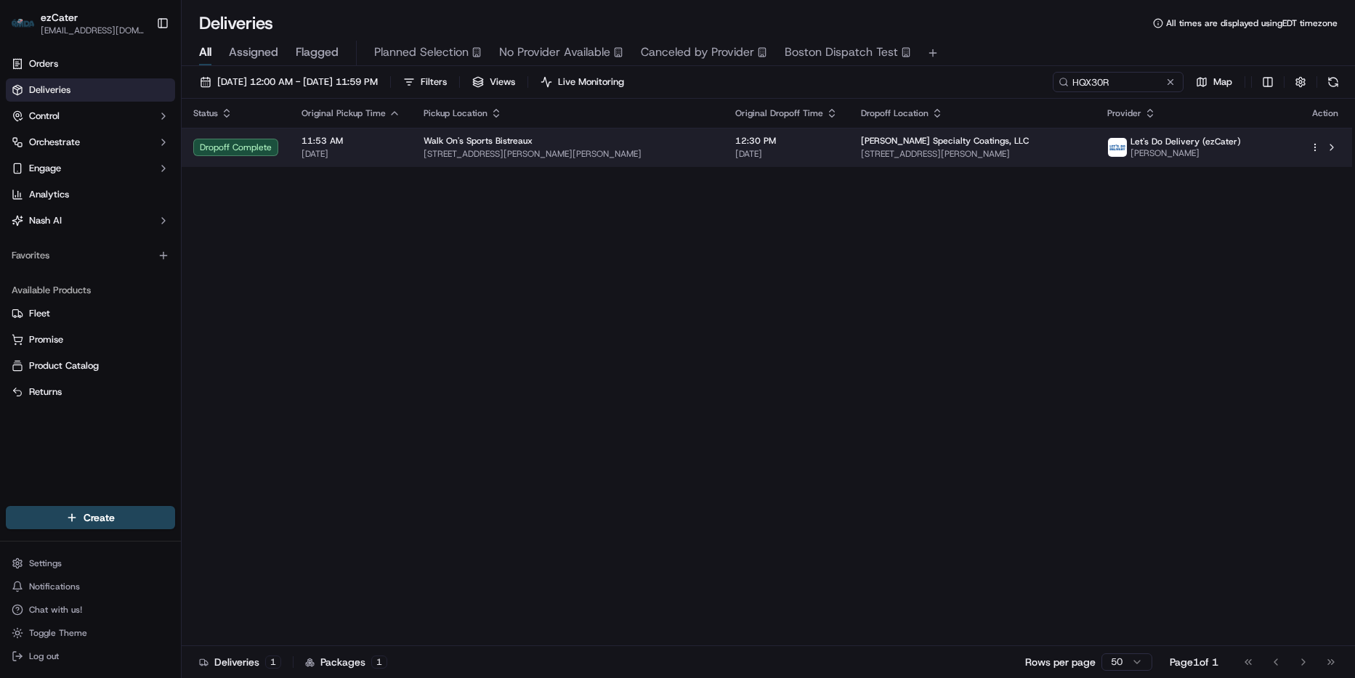
click at [991, 153] on span "5015 Flournoy Lucas Rd, Shreveport, LA 71129, USA" at bounding box center [973, 154] width 224 height 12
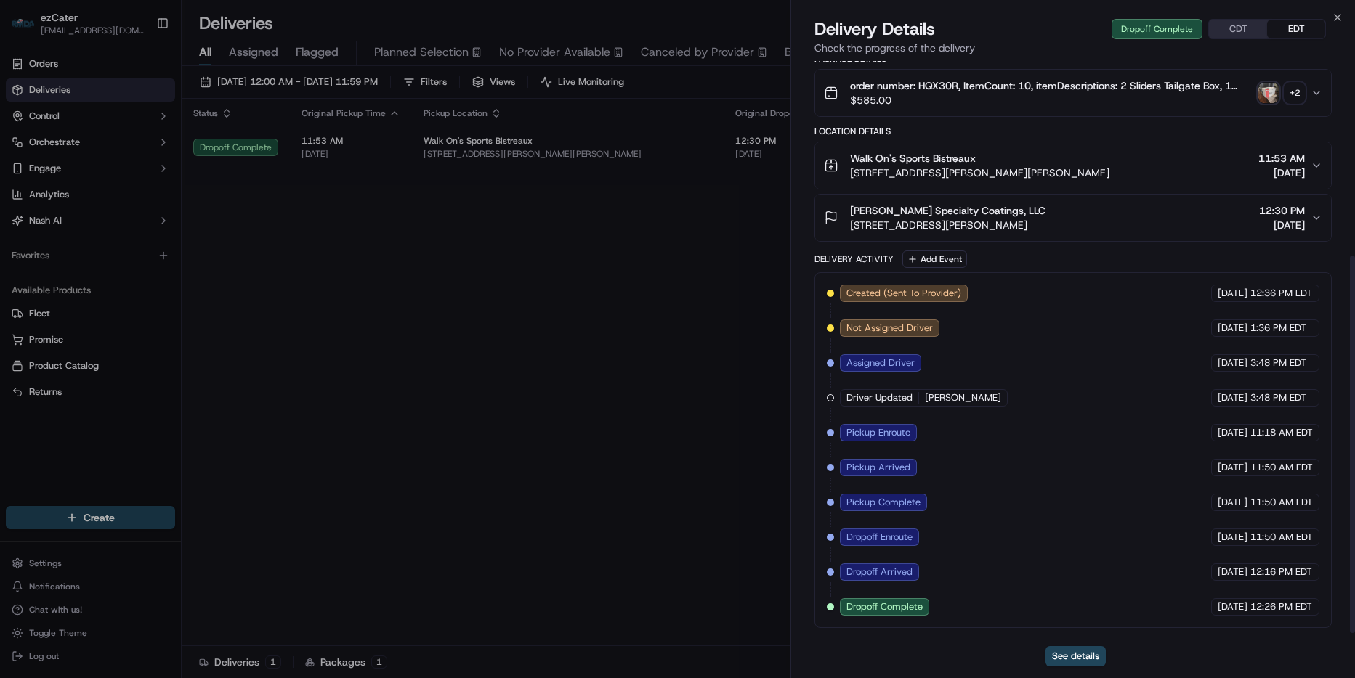
scroll to position [297, 0]
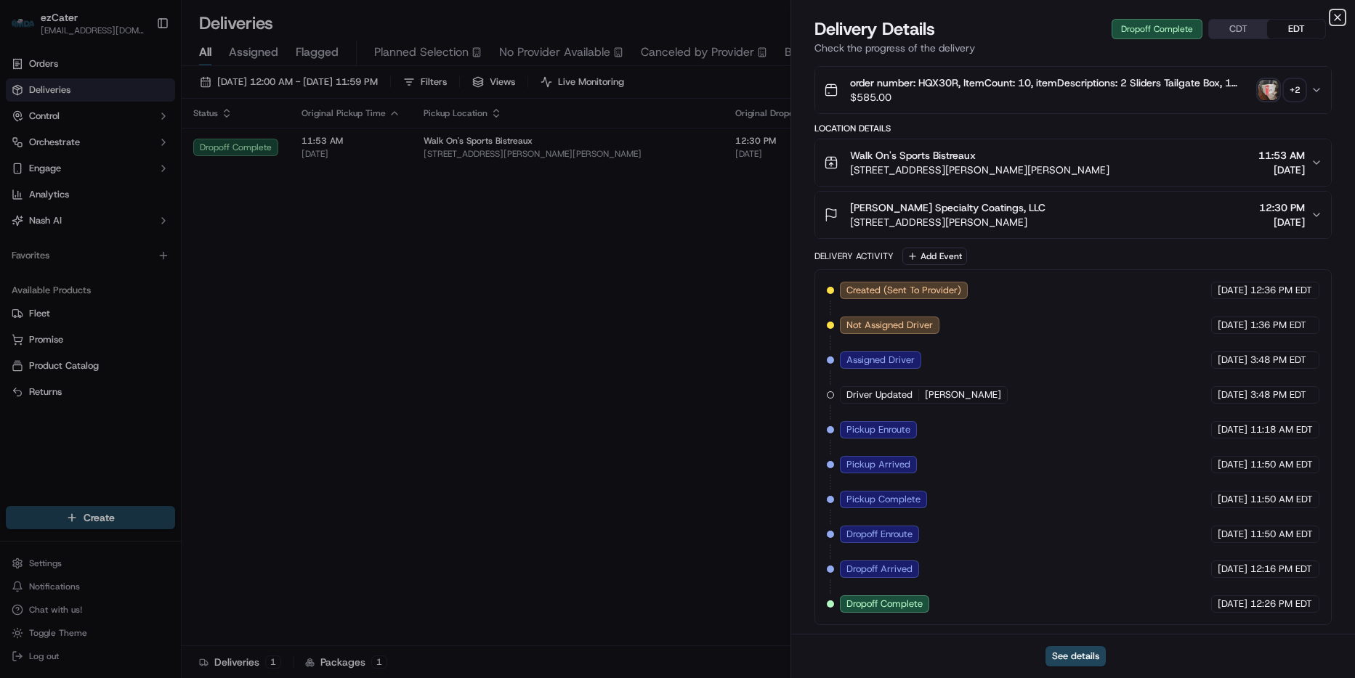
click at [1334, 14] on icon "button" at bounding box center [1337, 18] width 12 height 12
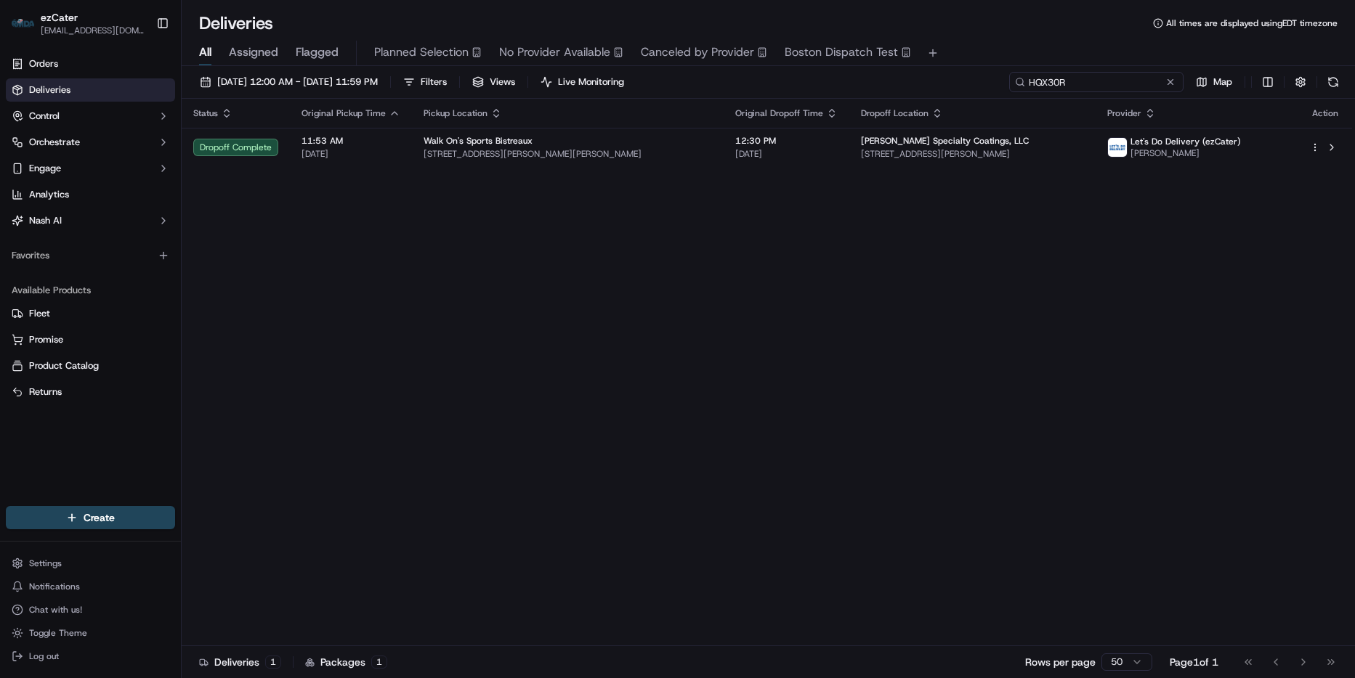
click at [1109, 87] on input "HQX30R" at bounding box center [1096, 82] width 174 height 20
paste input "7WFYGG"
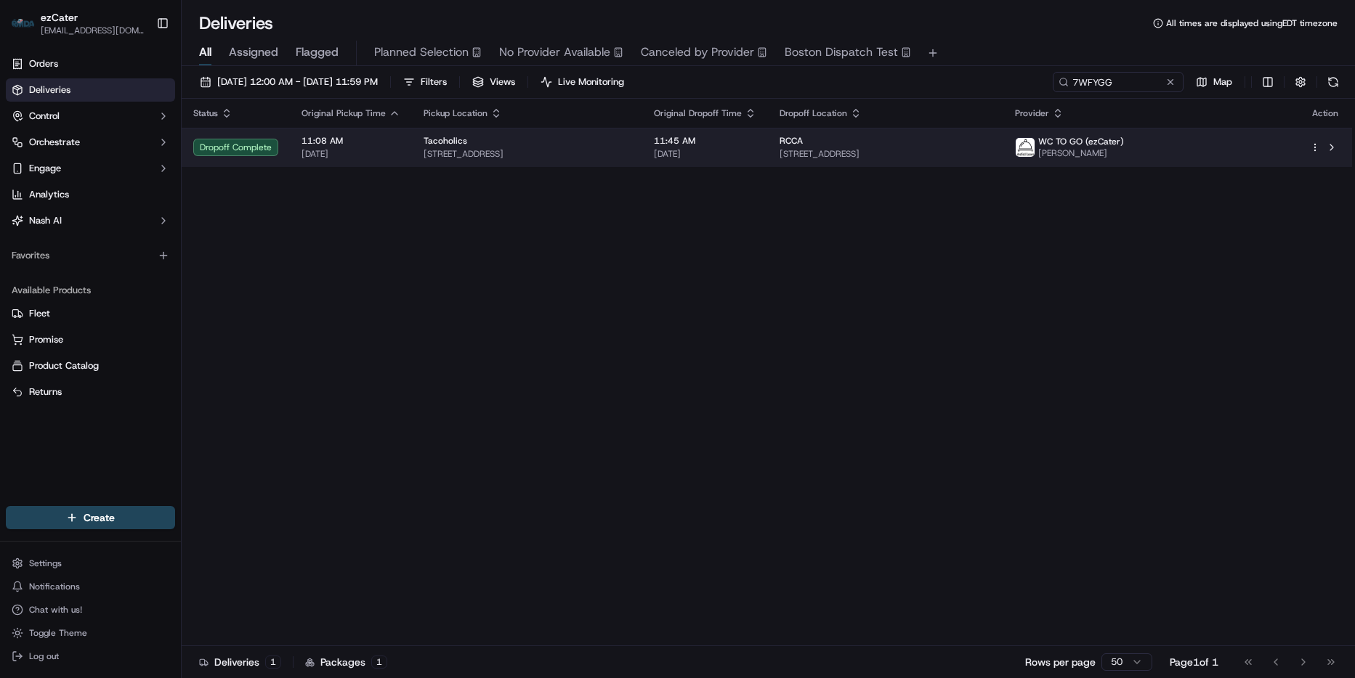
click at [483, 159] on span "90 Broad St, Red Bank, NJ 07701, USA" at bounding box center [526, 154] width 207 height 12
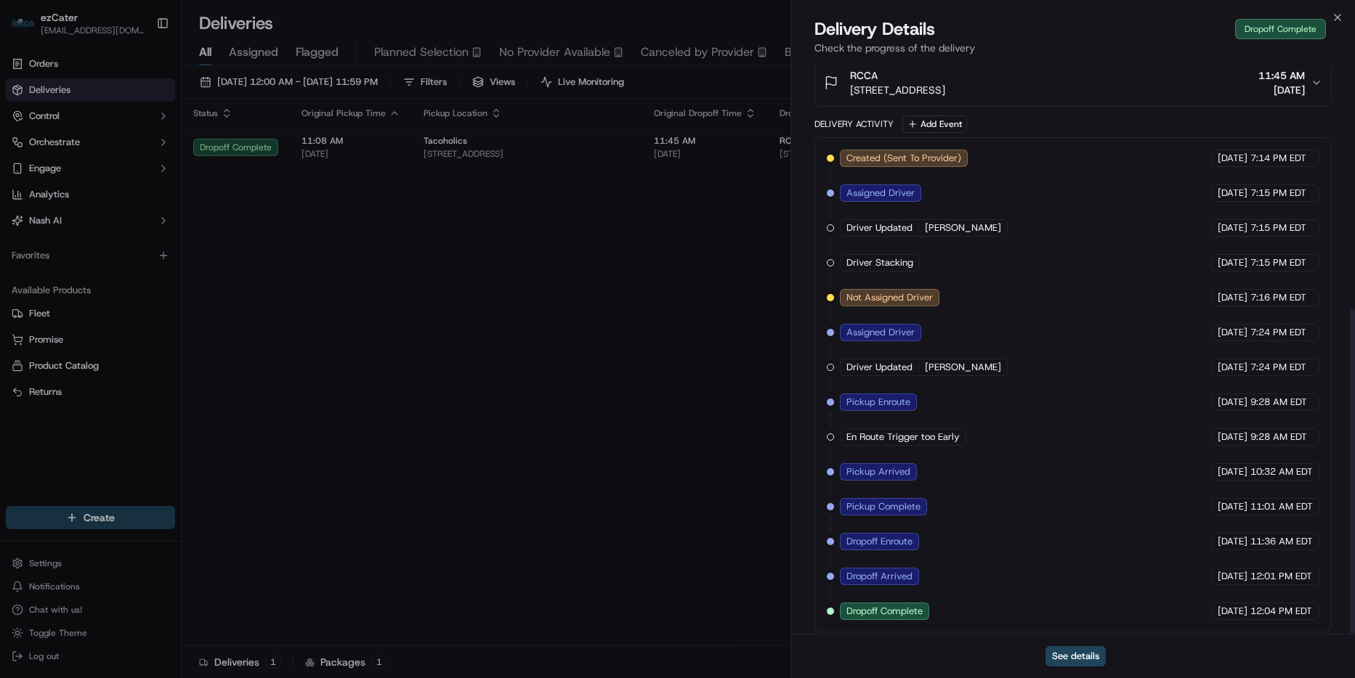
scroll to position [437, 0]
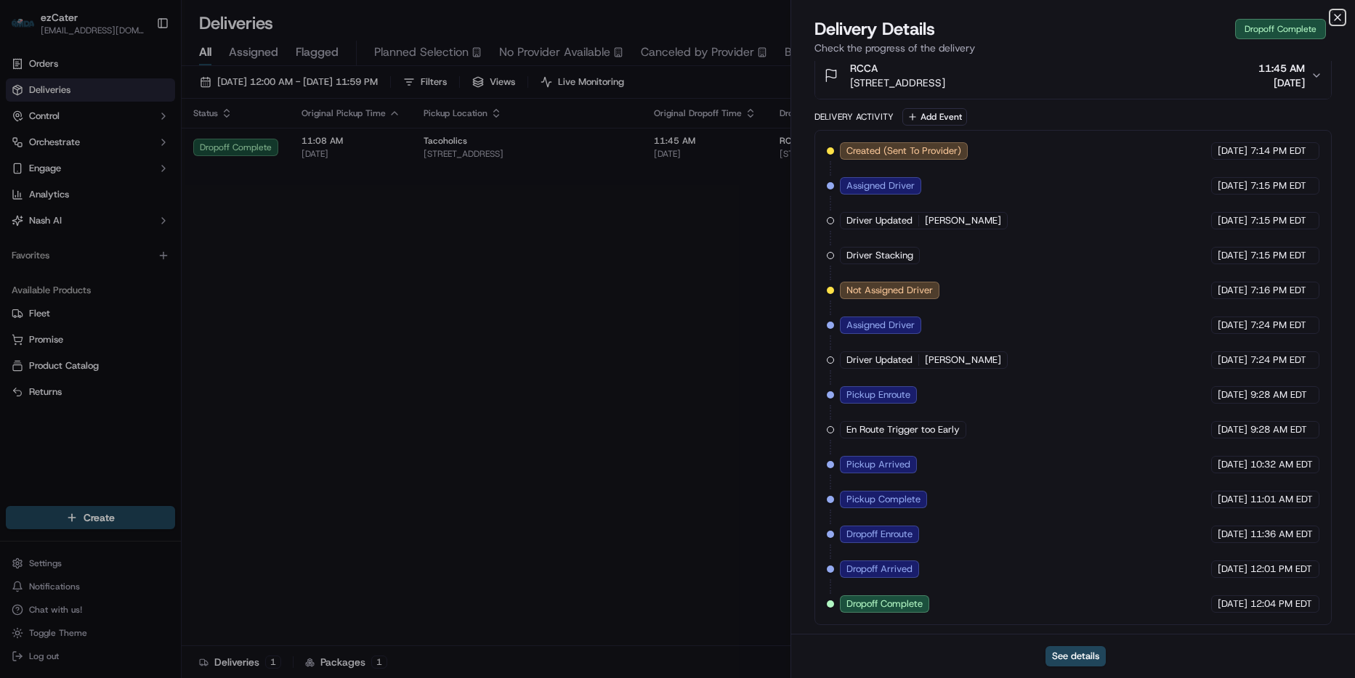
click at [1338, 12] on icon "button" at bounding box center [1337, 18] width 12 height 12
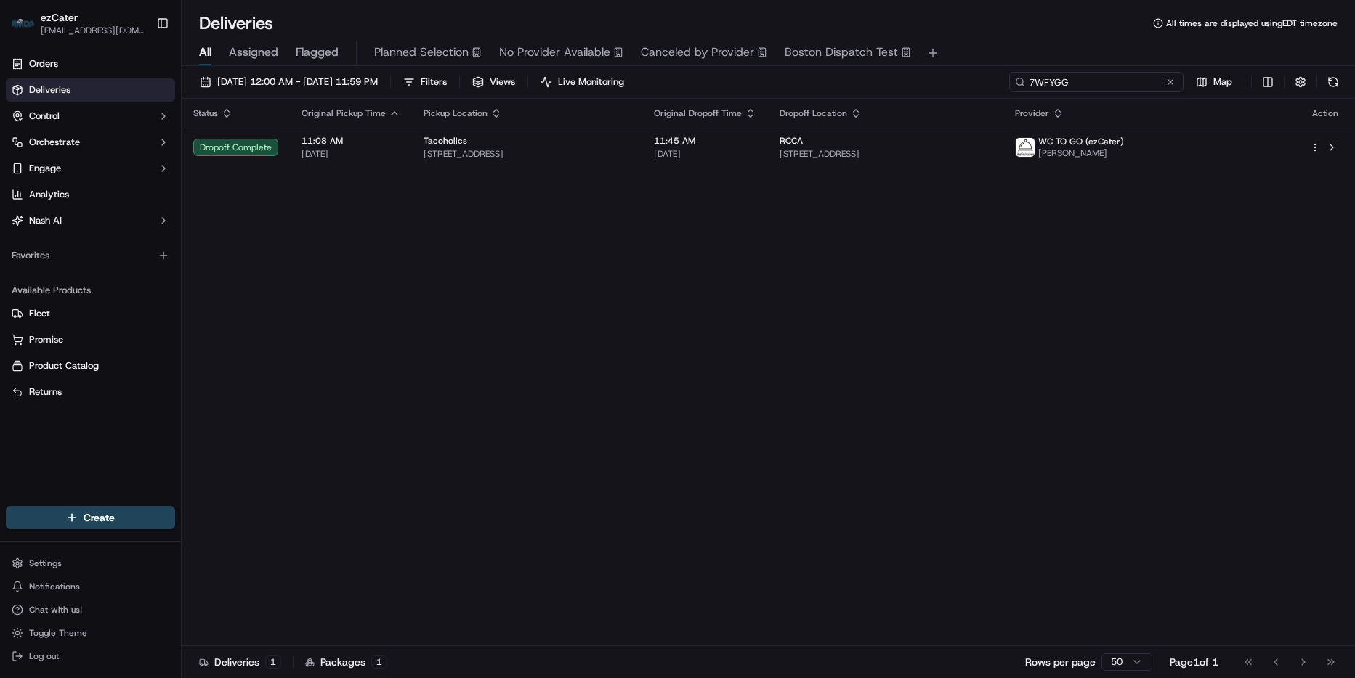
click at [1138, 77] on input "7WFYGG" at bounding box center [1096, 82] width 174 height 20
paste input "GT2K75"
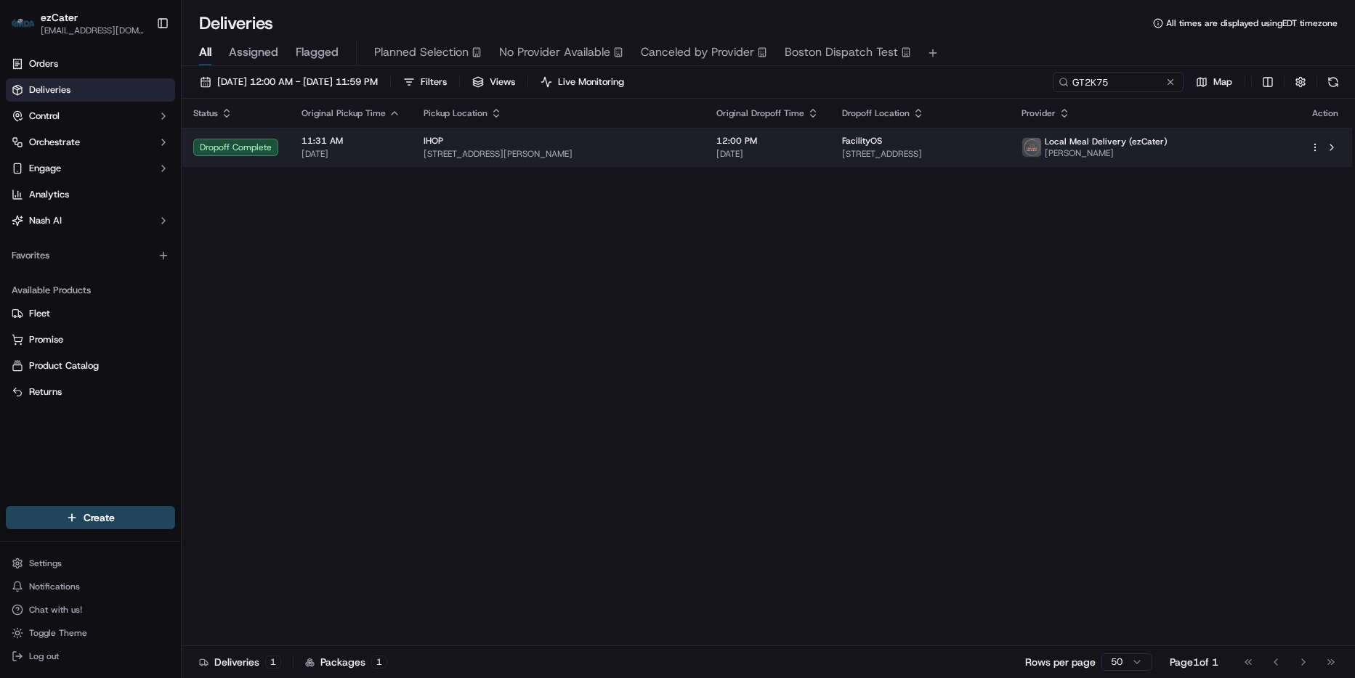
click at [977, 163] on td "FacilityOS 275 West St #400, Annapolis, MD 21401, USA" at bounding box center [919, 147] width 179 height 39
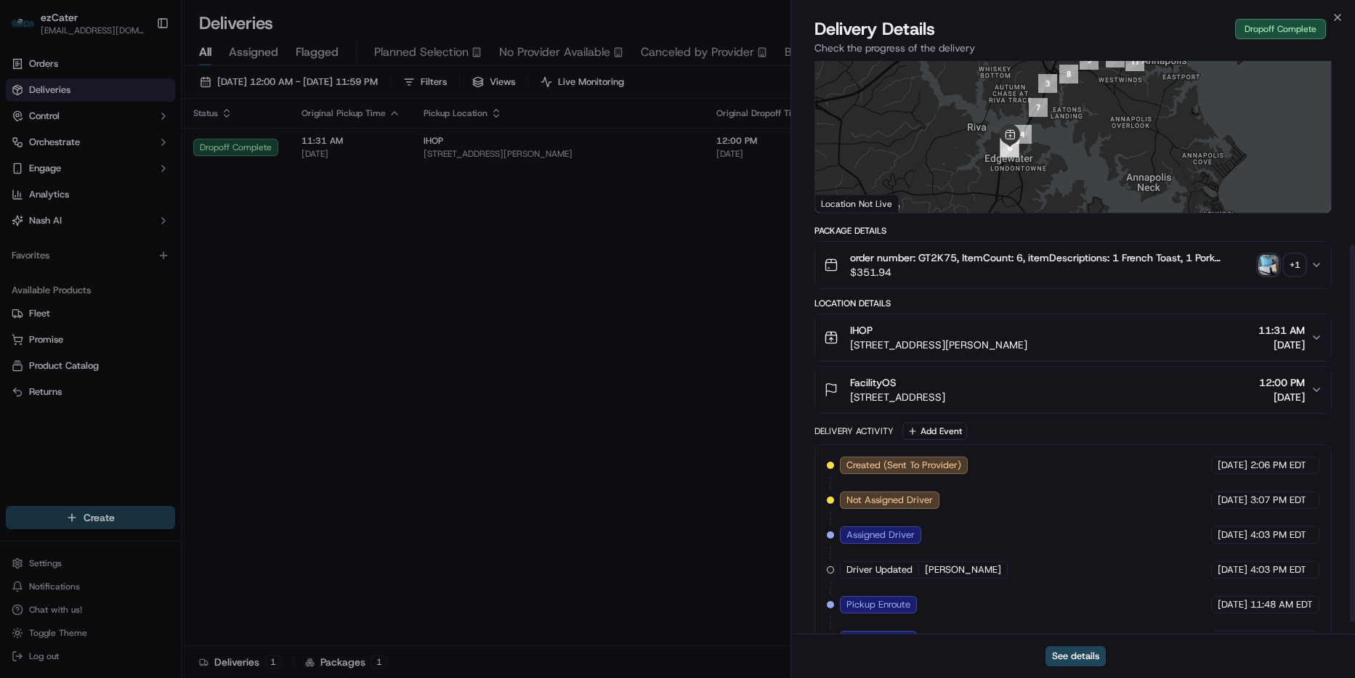
scroll to position [297, 0]
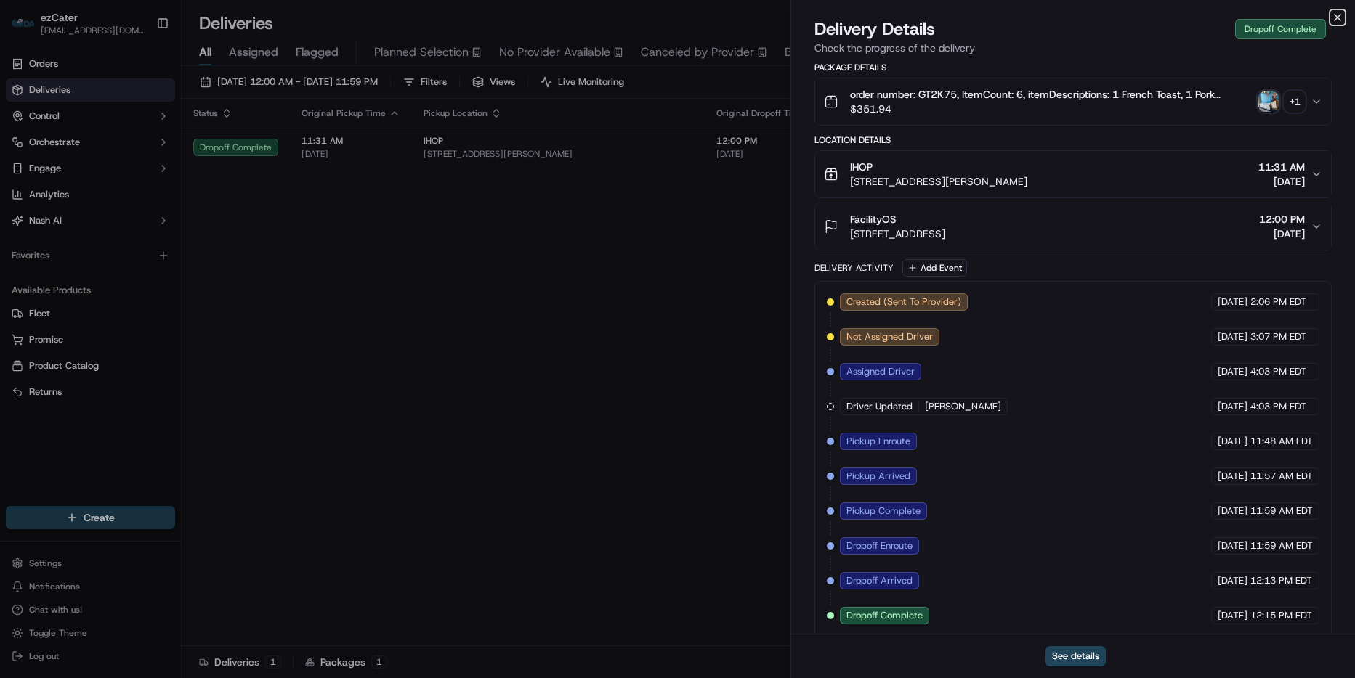
click at [1336, 15] on icon "button" at bounding box center [1337, 18] width 12 height 12
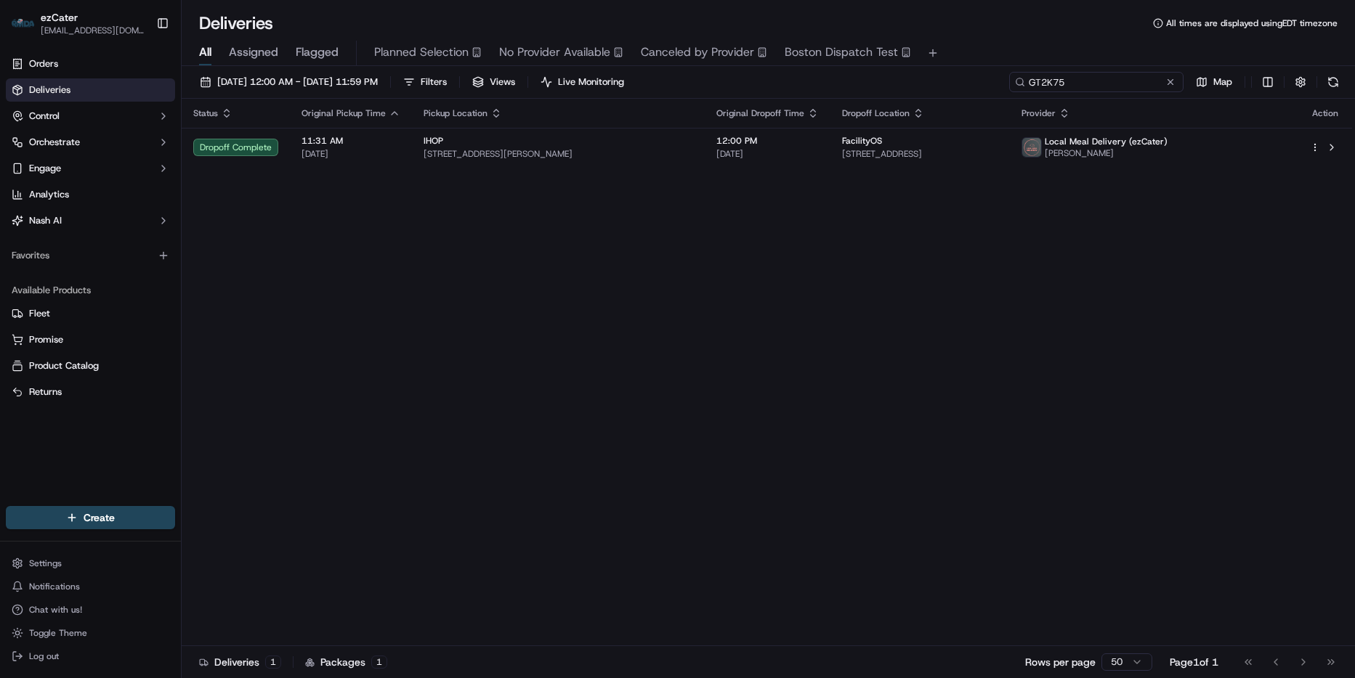
click at [1140, 81] on input "GT2K75" at bounding box center [1096, 82] width 174 height 20
paste input "W5QFP7"
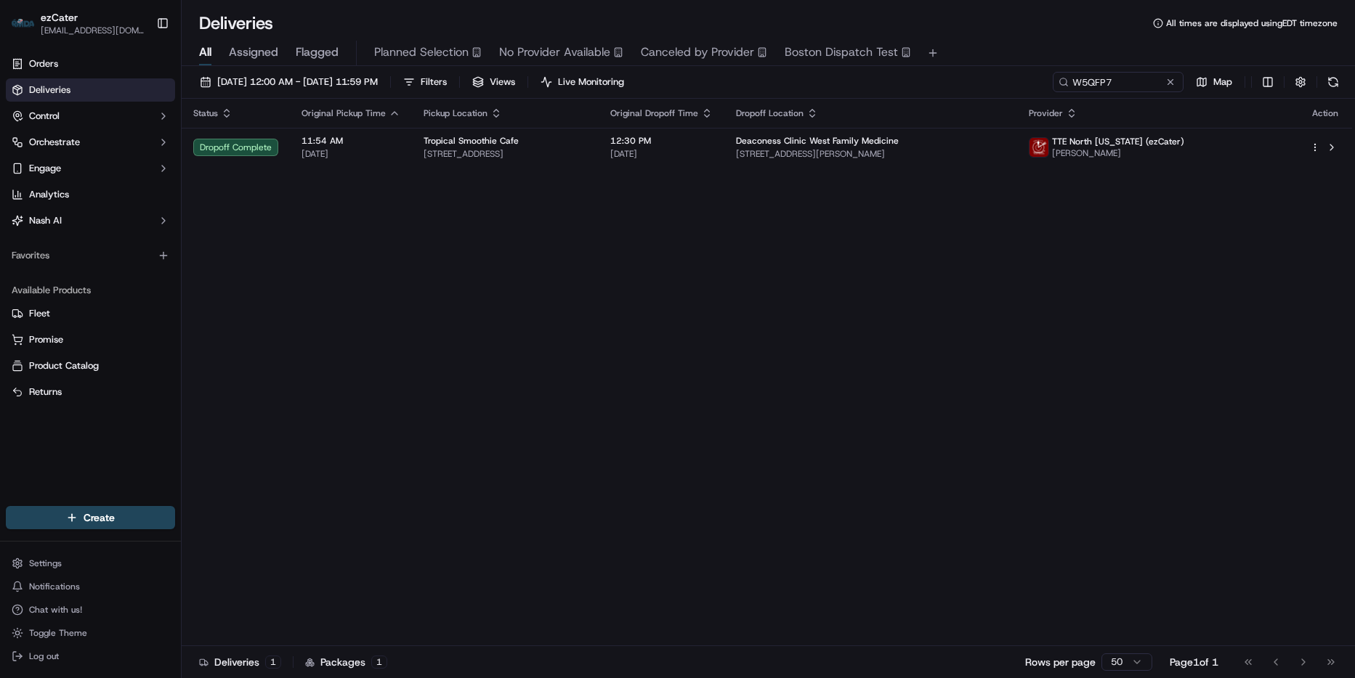
drag, startPoint x: 816, startPoint y: 229, endPoint x: 856, endPoint y: 217, distance: 41.6
click at [819, 230] on div "Status Original Pickup Time Pickup Location Original Dropoff Time Dropoff Locat…" at bounding box center [767, 373] width 1170 height 548
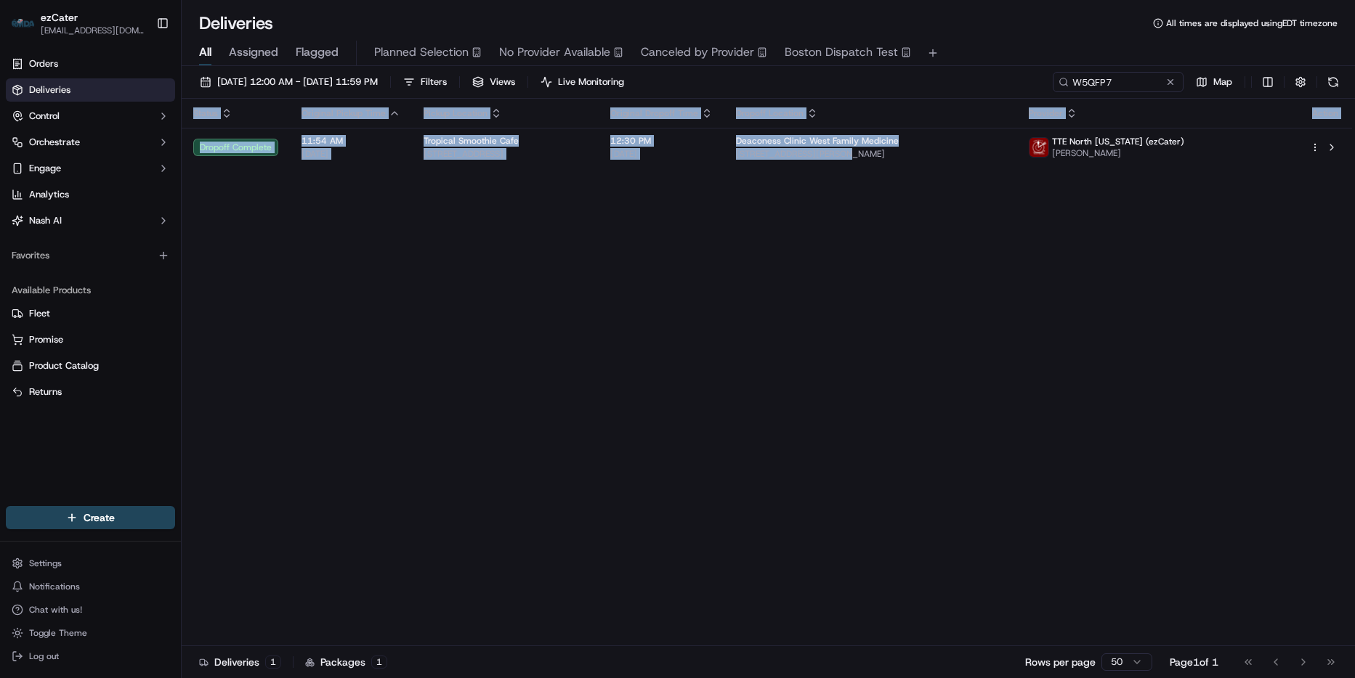
click at [931, 167] on div "Status Original Pickup Time Pickup Location Original Dropoff Time Dropoff Locat…" at bounding box center [767, 373] width 1170 height 548
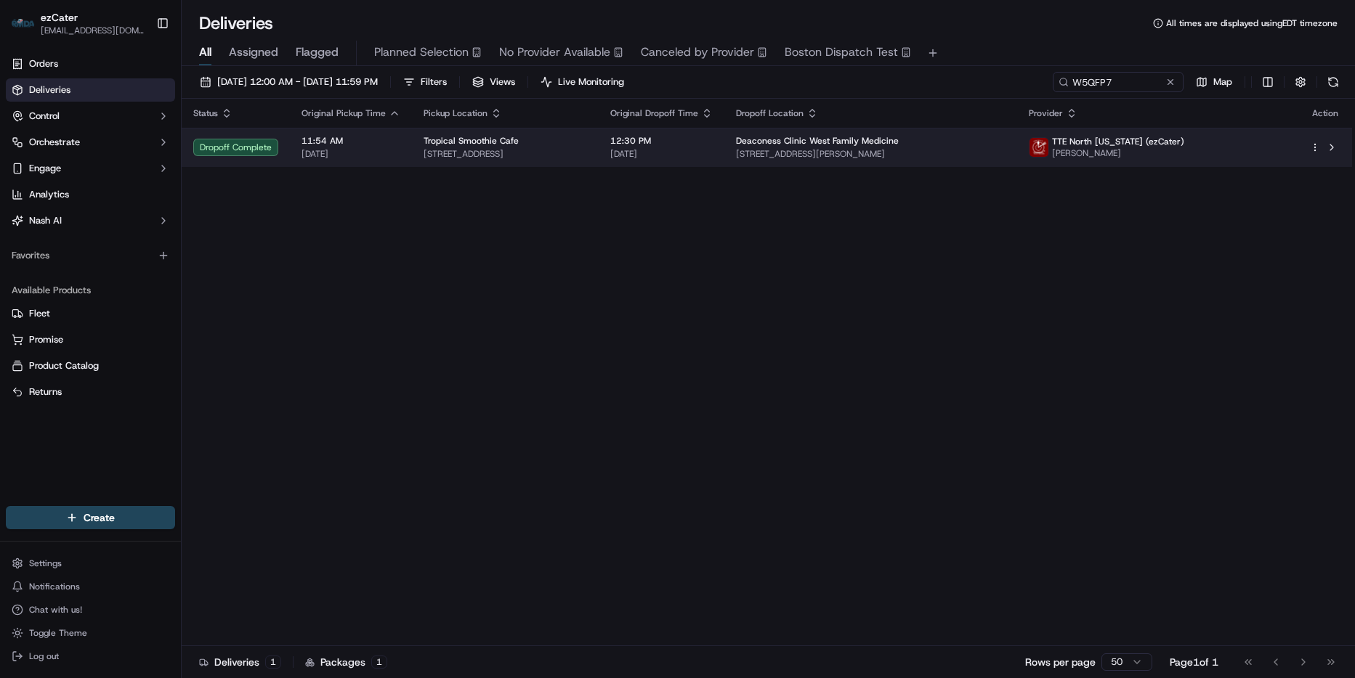
drag, startPoint x: 931, startPoint y: 167, endPoint x: 735, endPoint y: 144, distance: 197.5
click at [713, 144] on span "12:30 PM" at bounding box center [661, 141] width 102 height 12
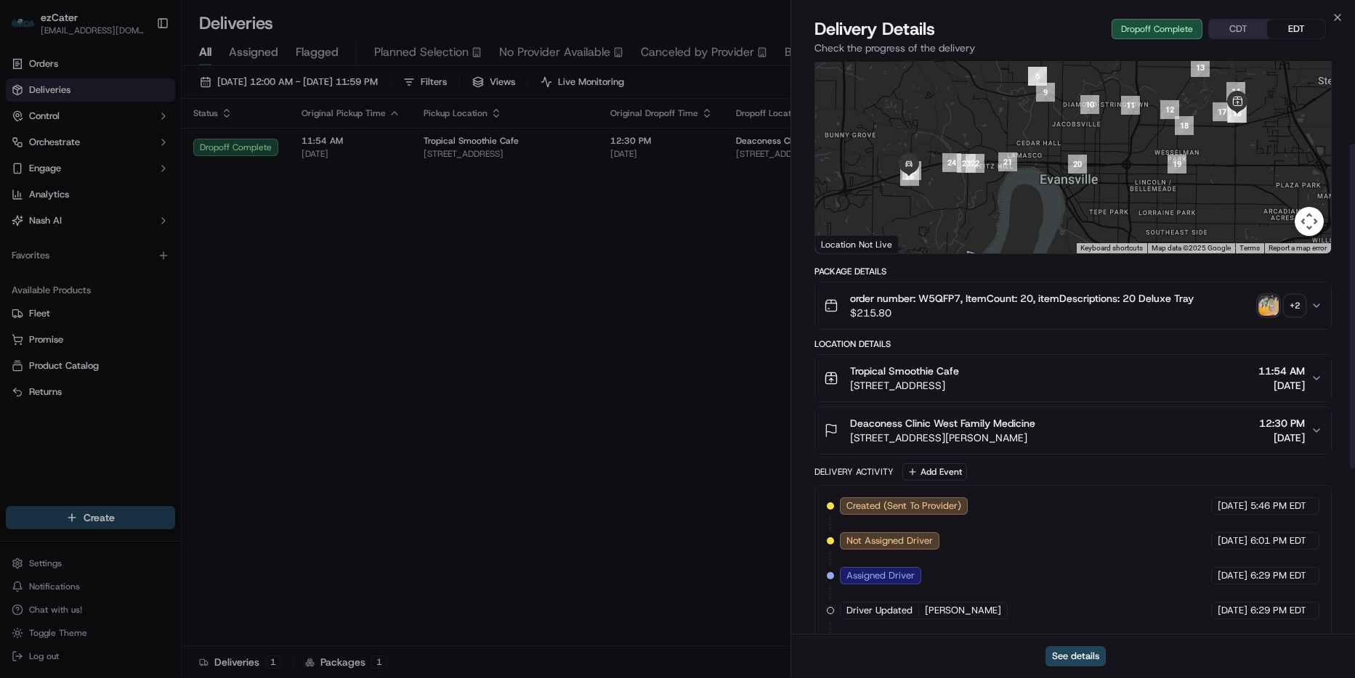
scroll to position [73, 0]
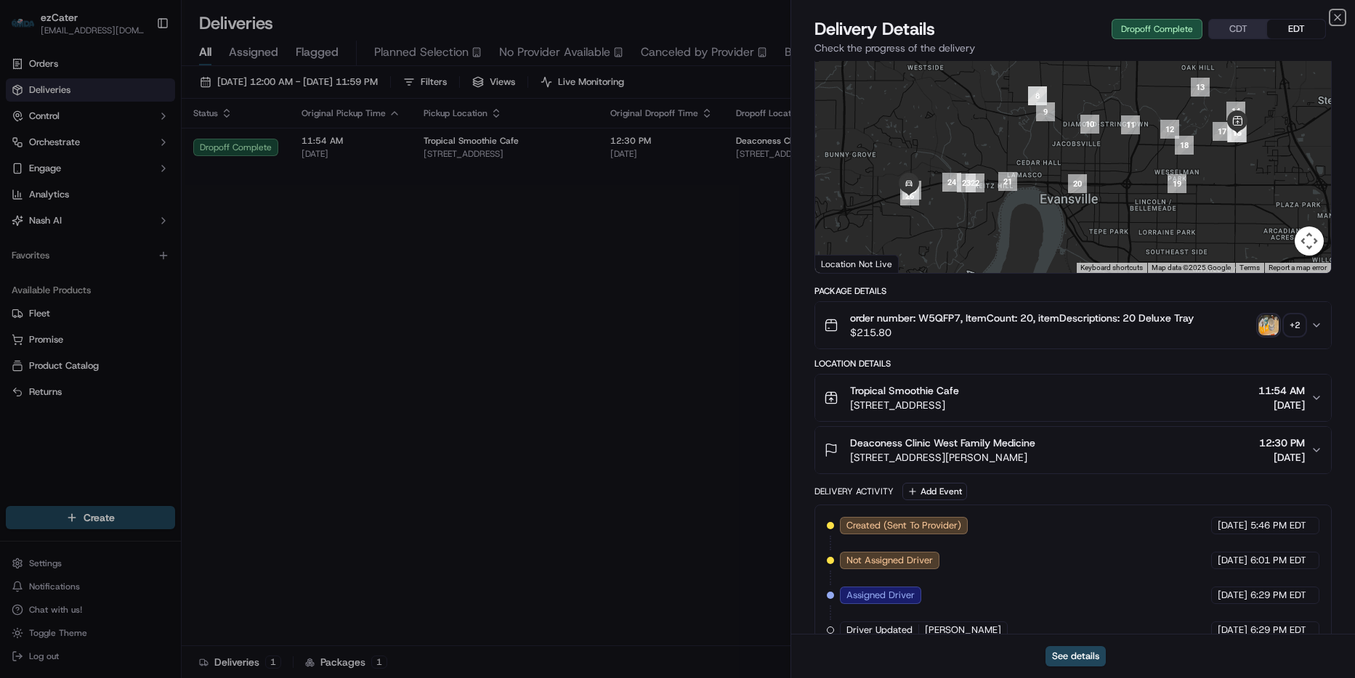
drag, startPoint x: 1339, startPoint y: 12, endPoint x: 1305, endPoint y: 25, distance: 36.6
click at [1339, 12] on icon "button" at bounding box center [1337, 18] width 12 height 12
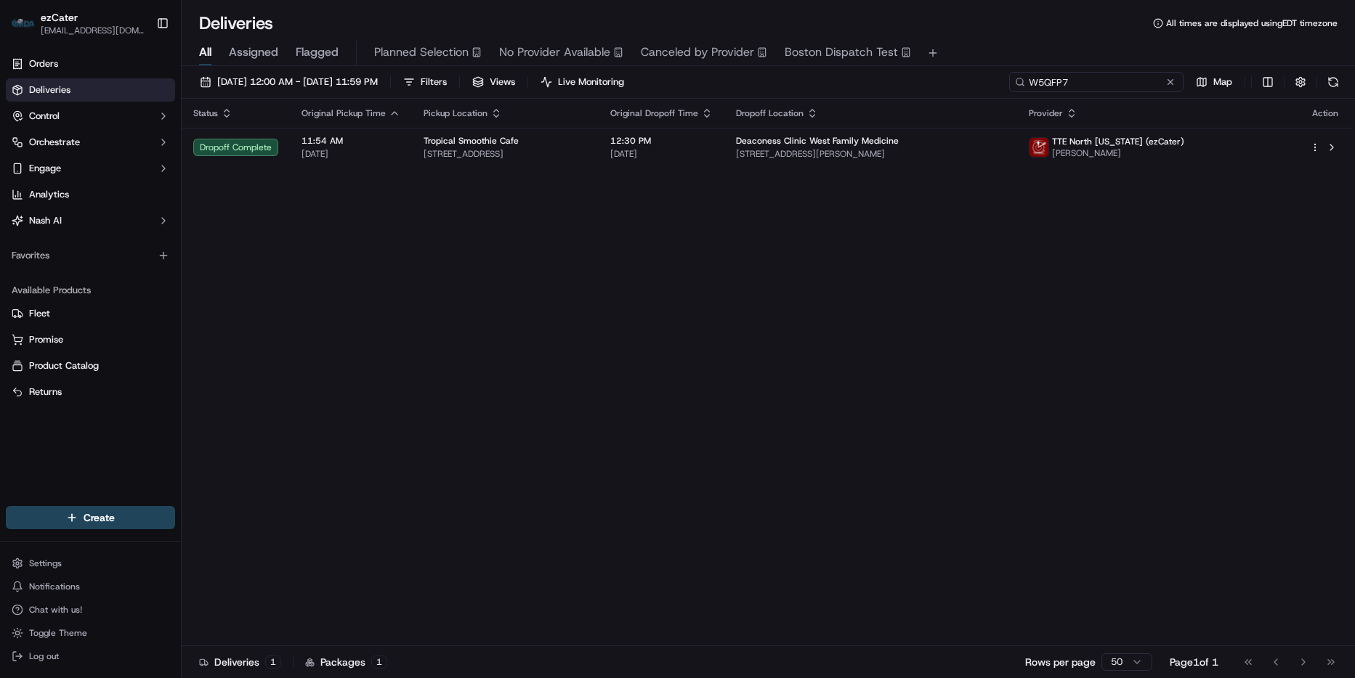
click at [1122, 82] on input "W5QFP7" at bounding box center [1096, 82] width 174 height 20
paste input "1V5KY5"
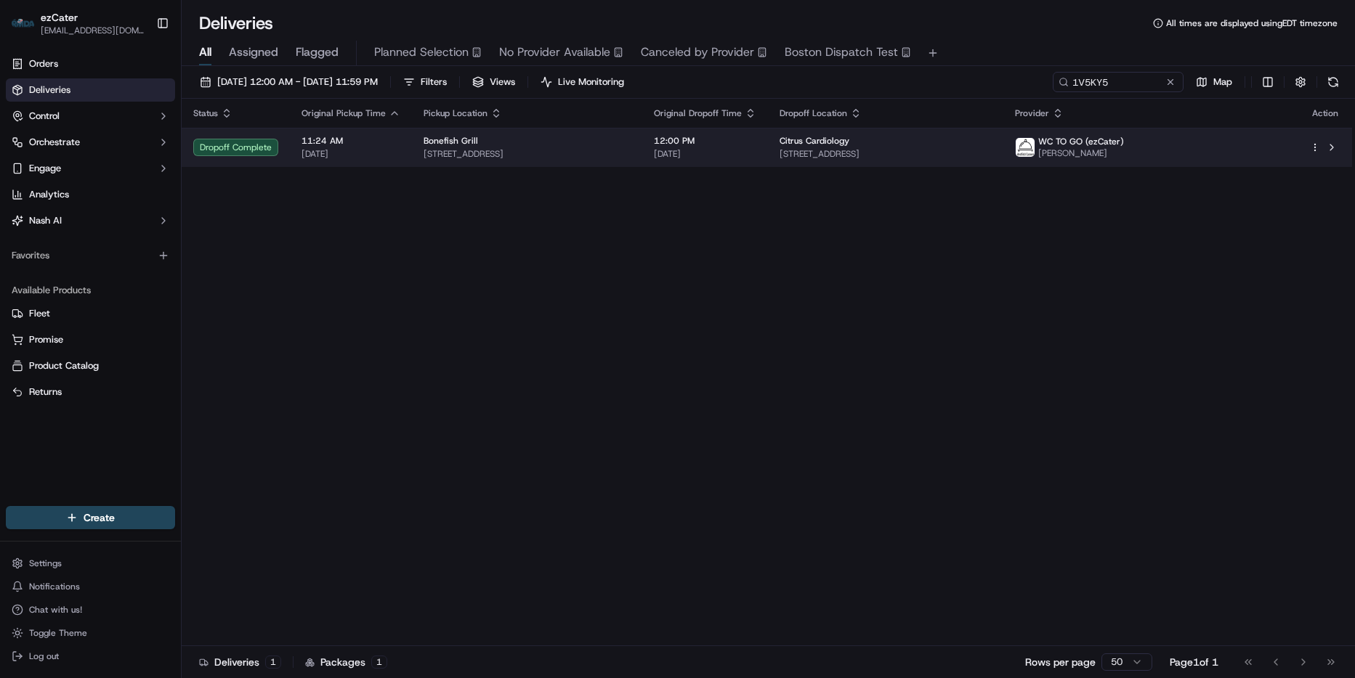
click at [860, 163] on td "Citrus Cardiology 5575 FL-44, Wildwood, FL 34785, USA" at bounding box center [885, 147] width 235 height 39
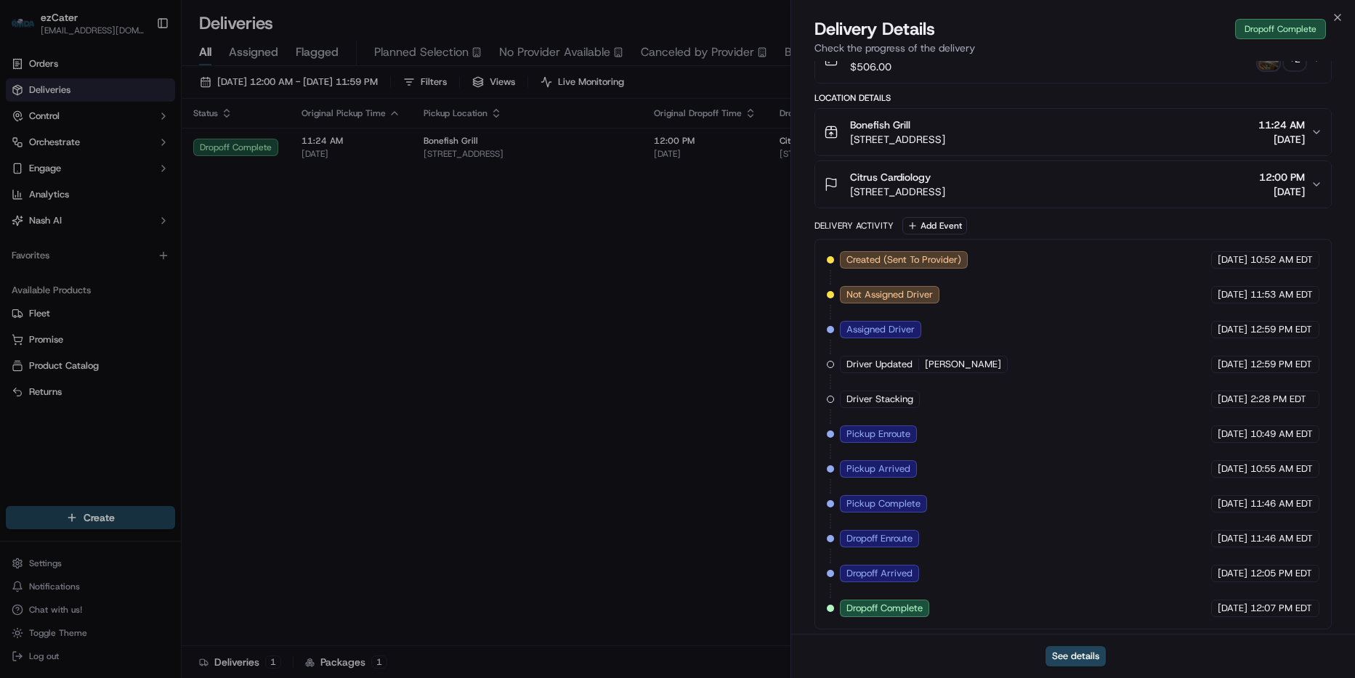
scroll to position [332, 0]
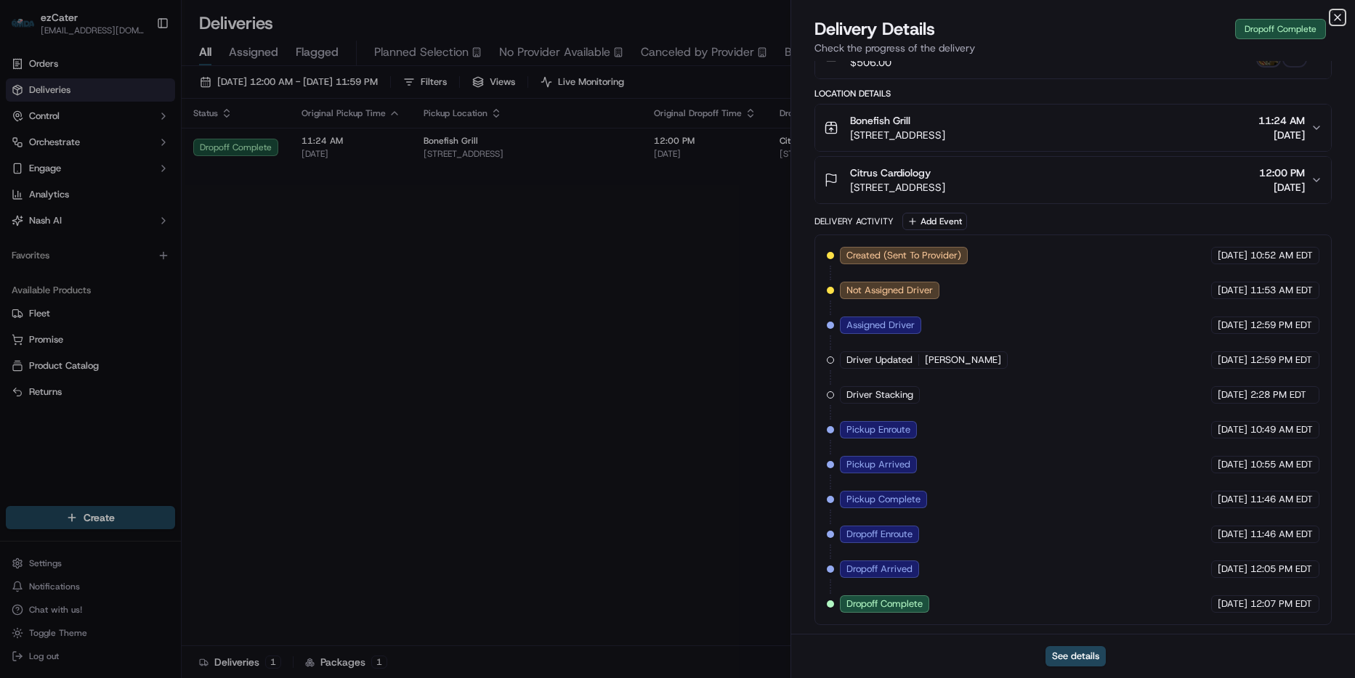
click at [1341, 17] on icon "button" at bounding box center [1337, 18] width 12 height 12
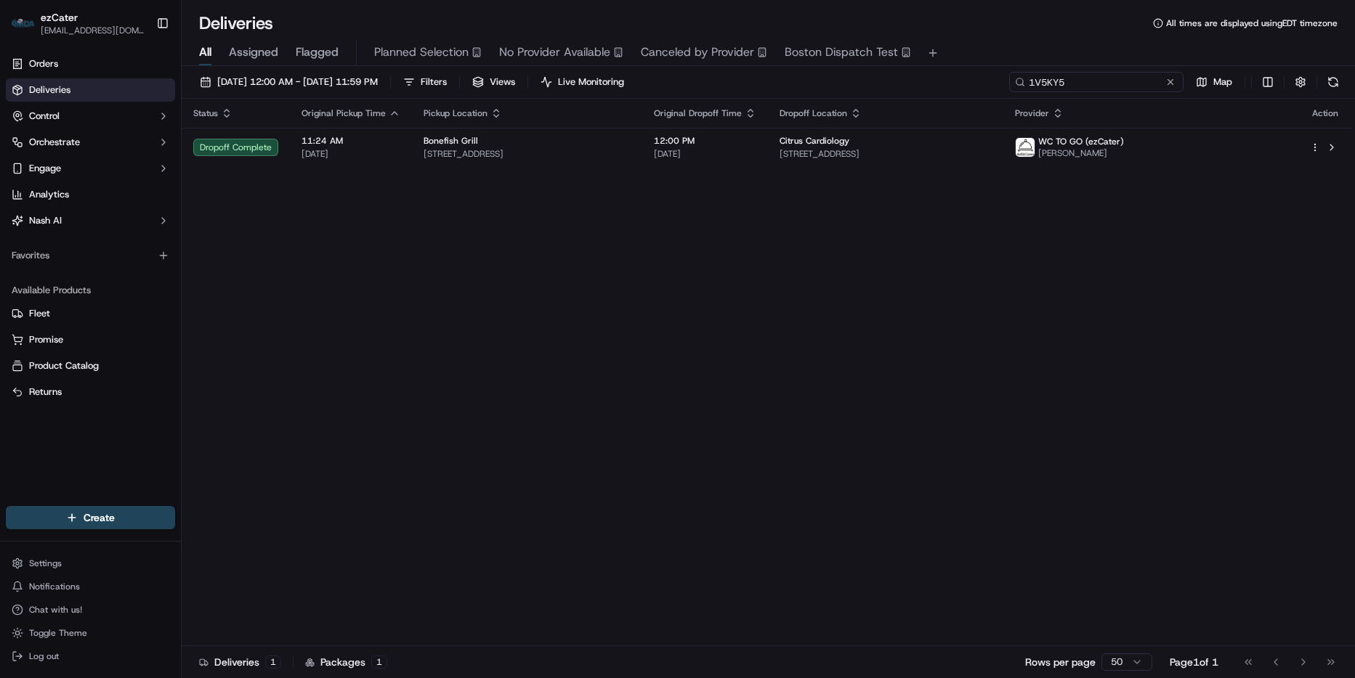
click at [1072, 90] on input "1V5KY5" at bounding box center [1096, 82] width 174 height 20
paste input "T4CEK6"
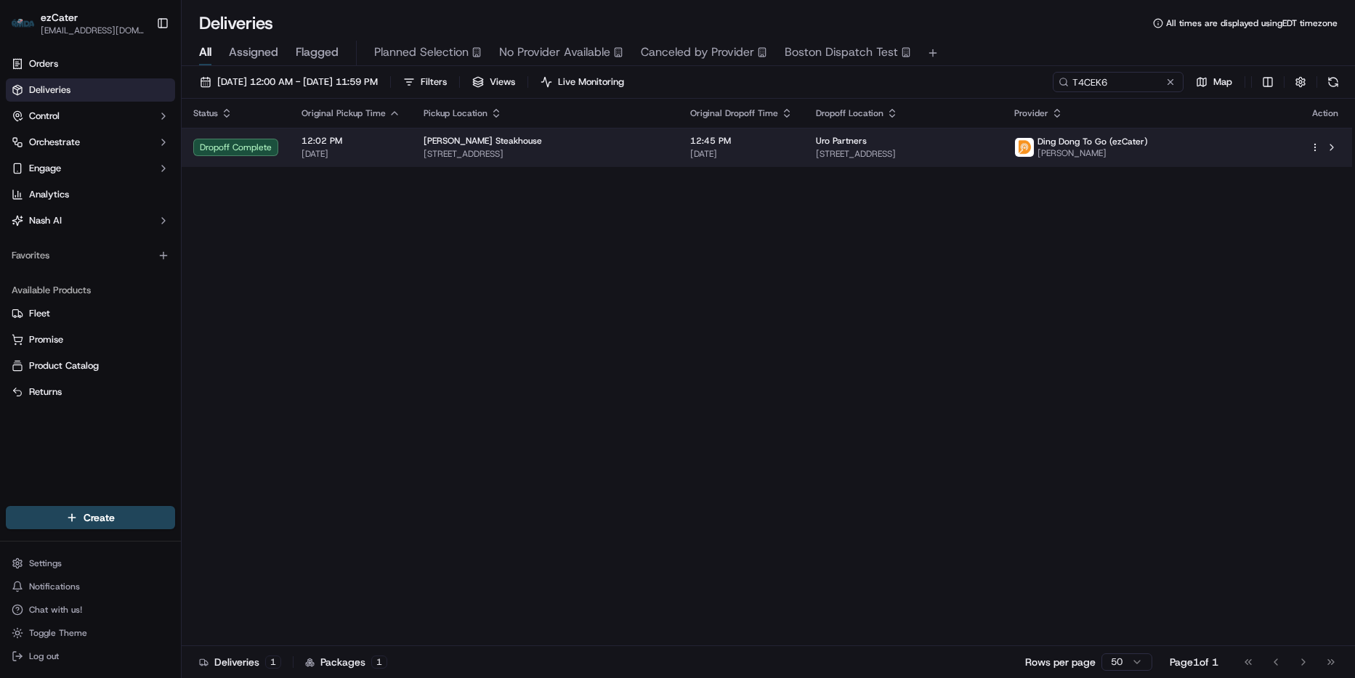
click at [842, 157] on span "950 N York Rd STE 208, Hinsdale, IL 60521, USA" at bounding box center [903, 154] width 175 height 12
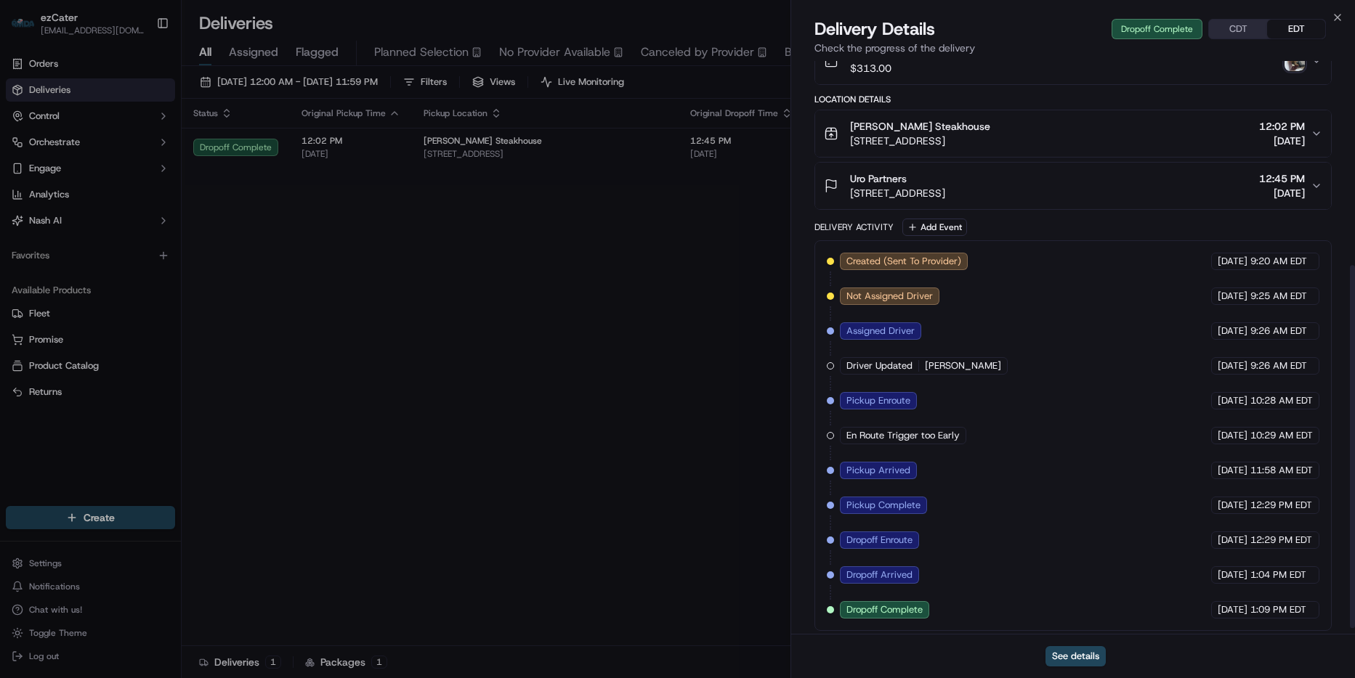
scroll to position [332, 0]
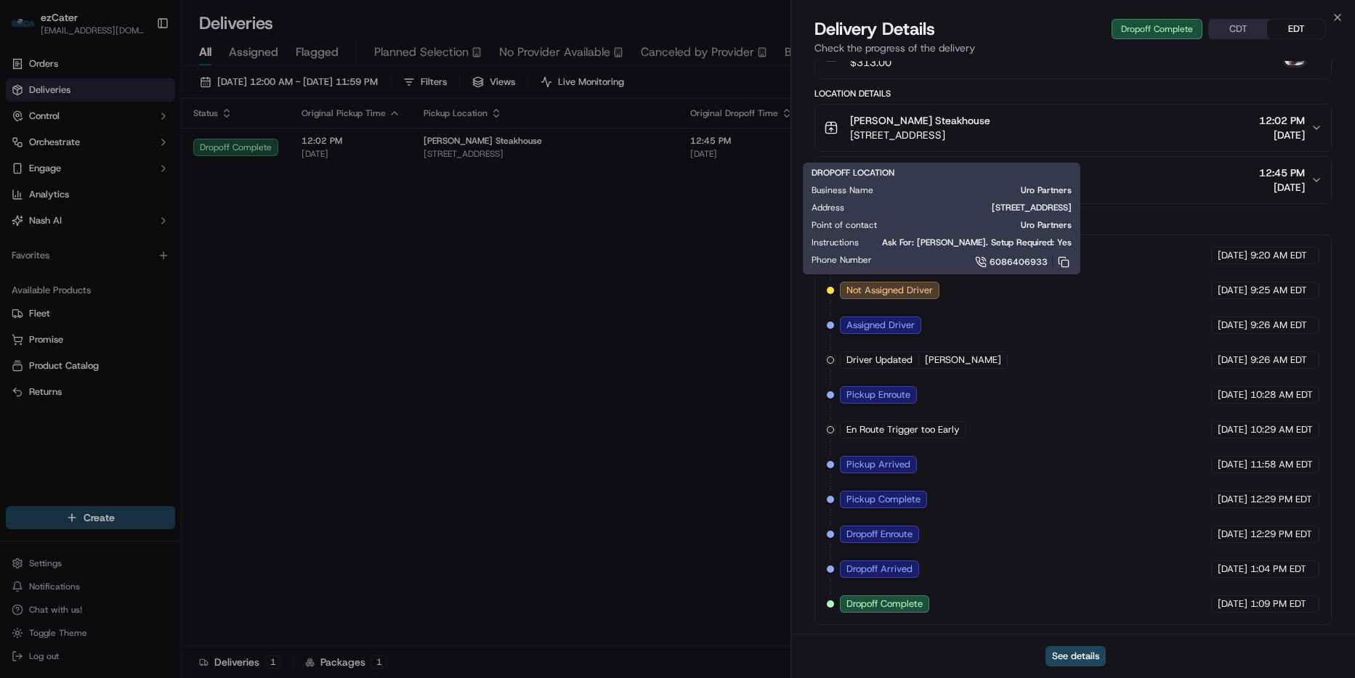
click at [1330, 13] on div "Close Delivery Details Dropoff Complete CDT EDT Check the progress of the deliv…" at bounding box center [1072, 339] width 564 height 678
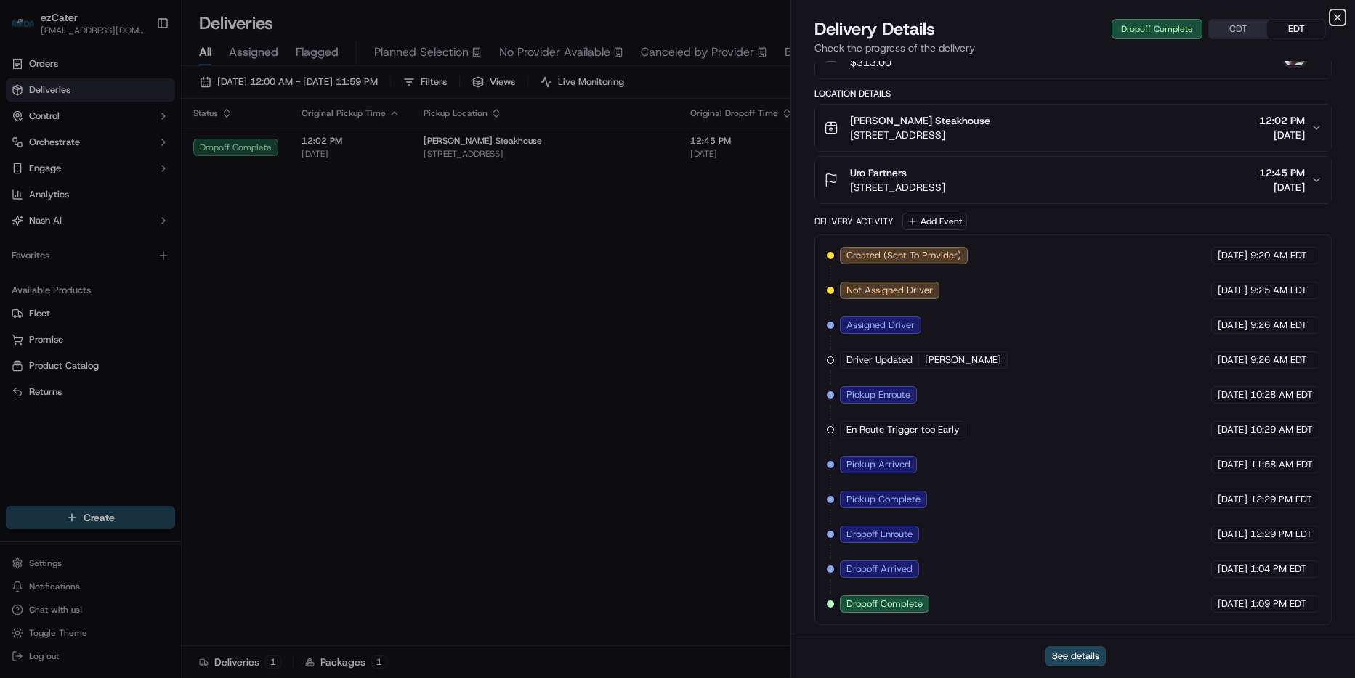
click at [1334, 15] on icon "button" at bounding box center [1337, 18] width 12 height 12
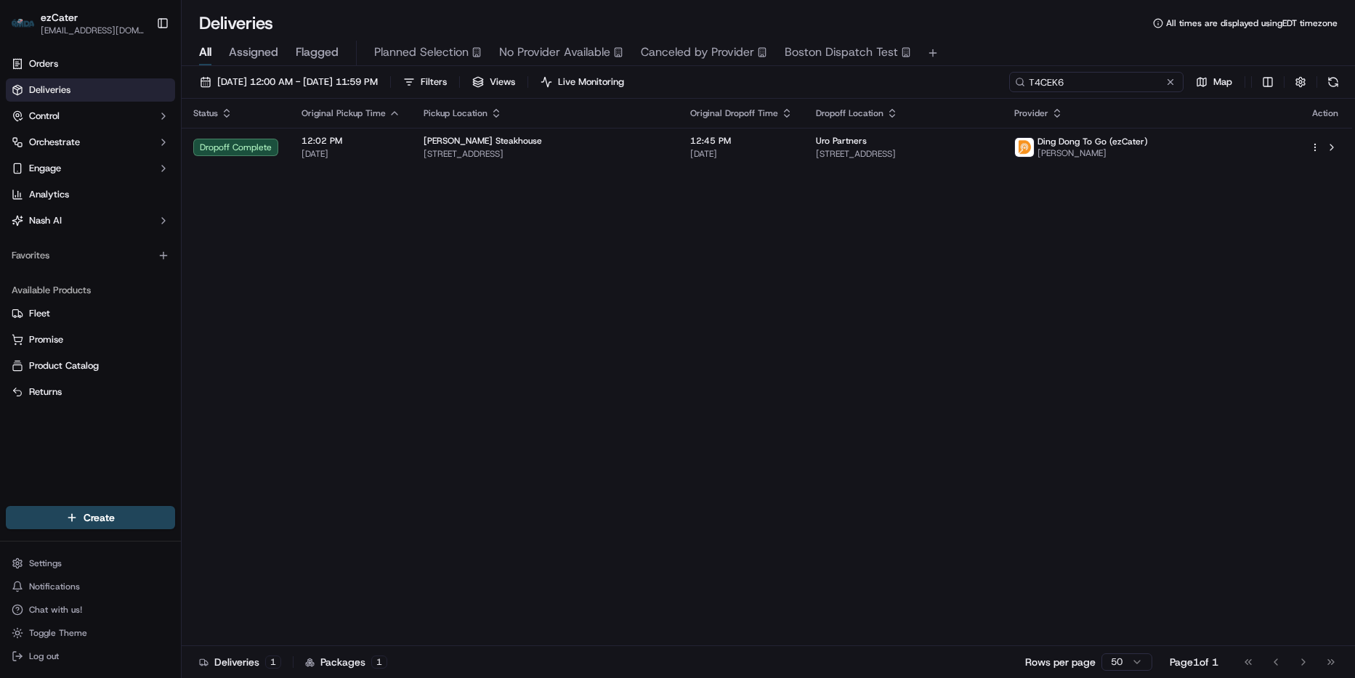
click at [1124, 78] on input "T4CEK6" at bounding box center [1096, 82] width 174 height 20
paste input "X43Y8R"
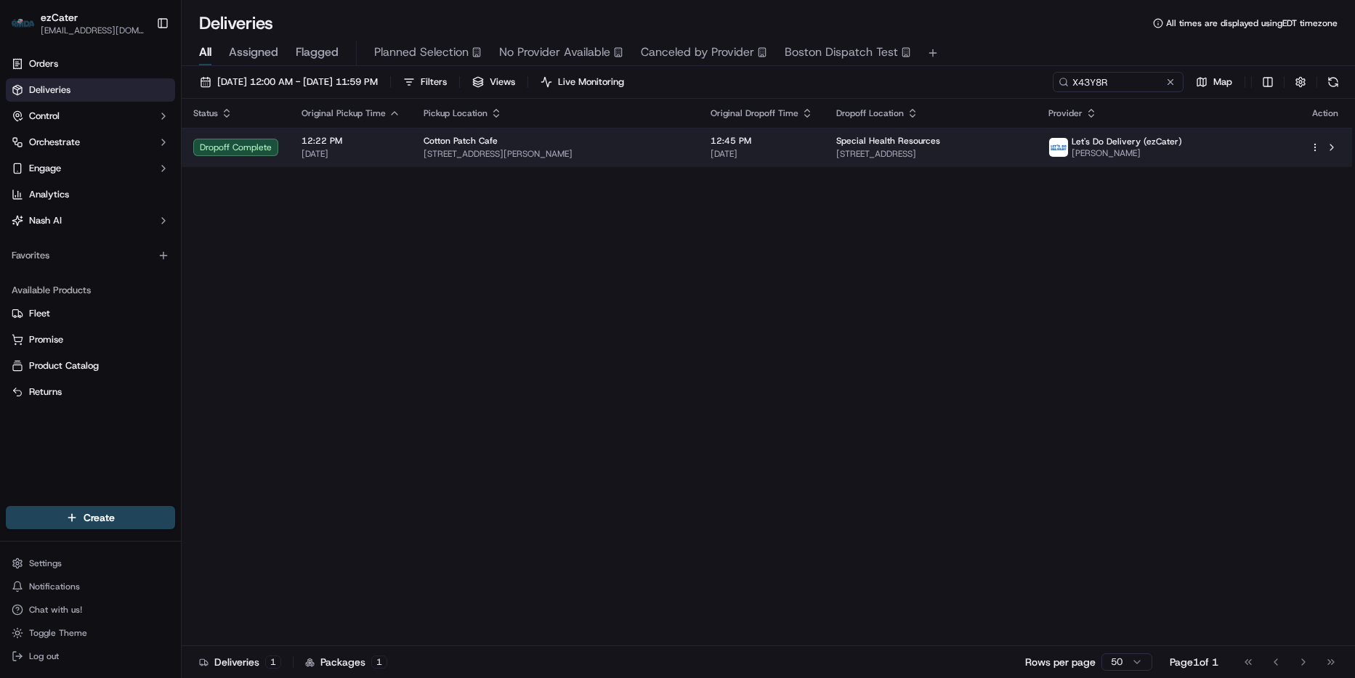
click at [986, 166] on td "Special Health Resources 409 N Sixth St, Longview, TX 75601, USA" at bounding box center [930, 147] width 212 height 39
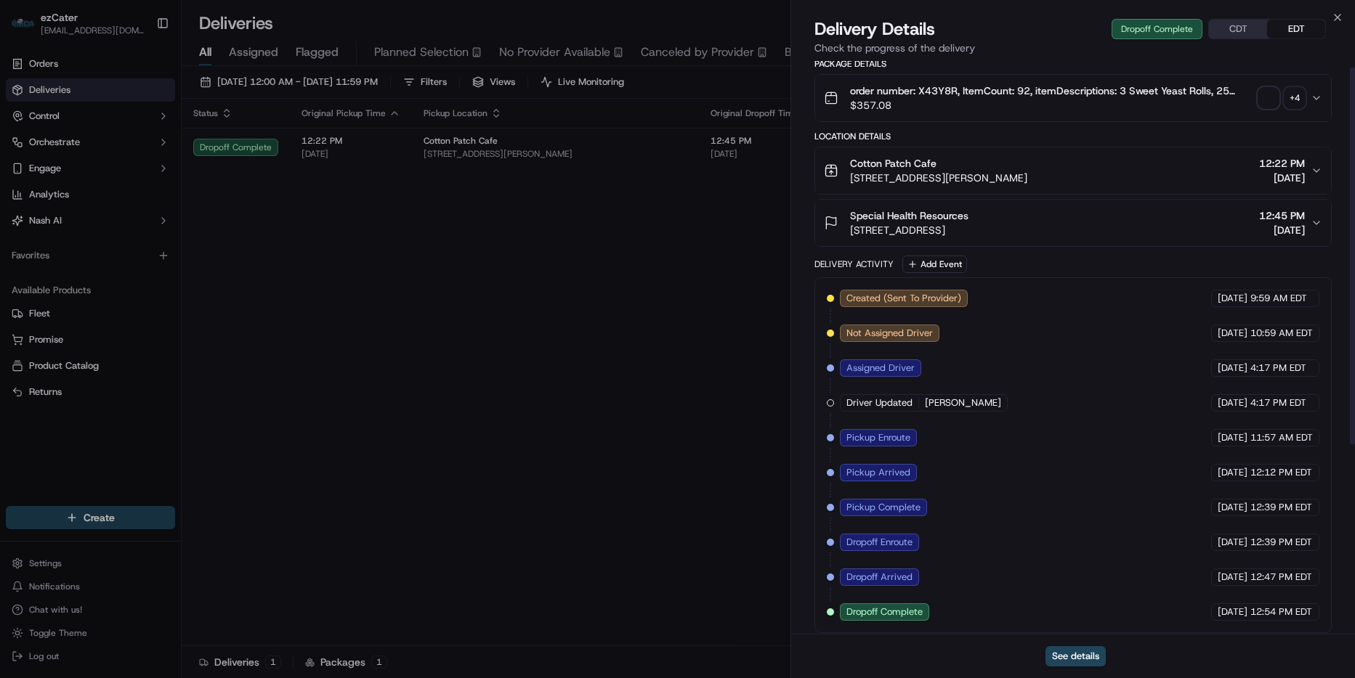
scroll to position [297, 0]
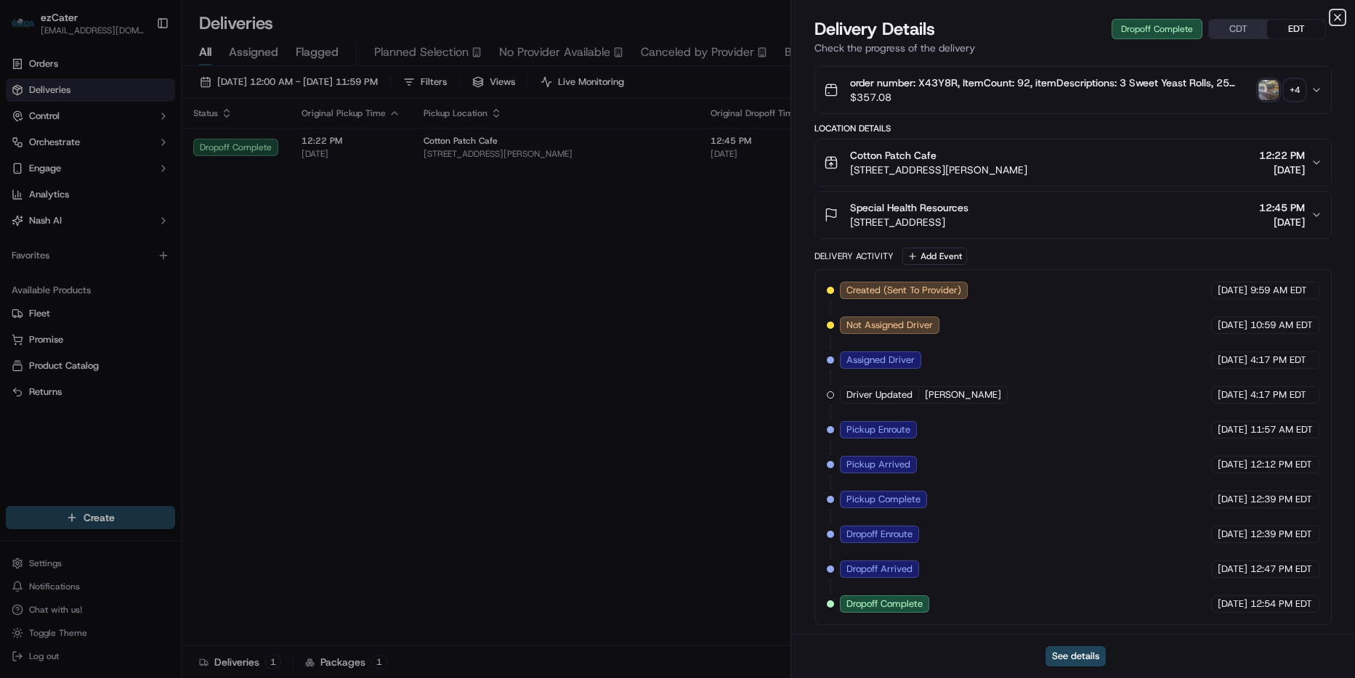
click at [1334, 17] on icon "button" at bounding box center [1337, 18] width 12 height 12
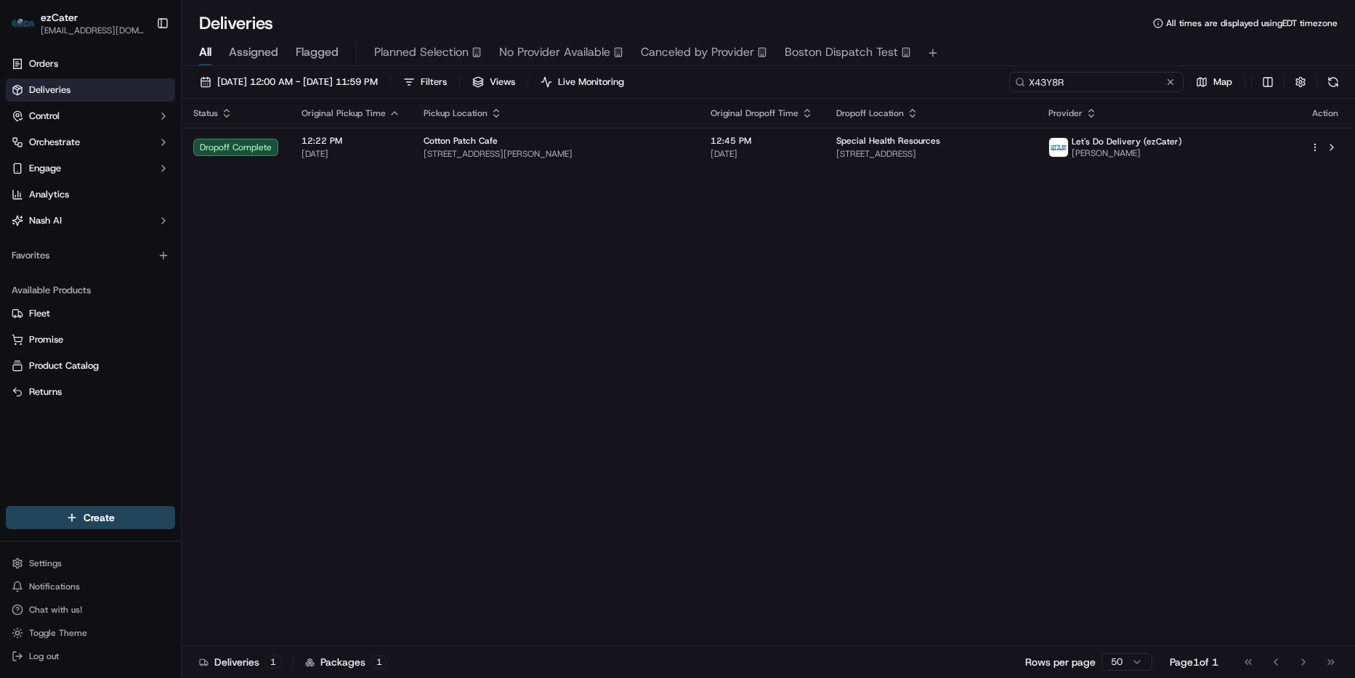
click at [1107, 83] on input "X43Y8R" at bounding box center [1096, 82] width 174 height 20
paste input "GFPMUG"
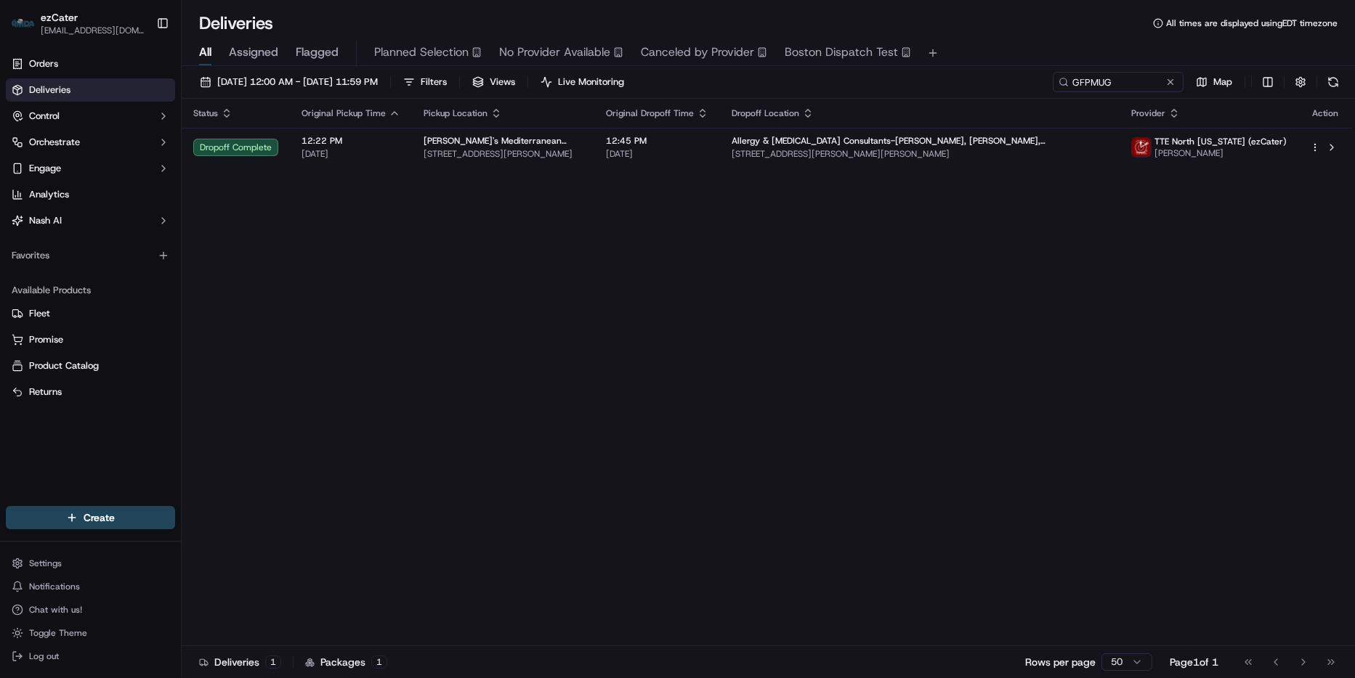
click at [1119, 126] on th "Provider" at bounding box center [1208, 113] width 179 height 29
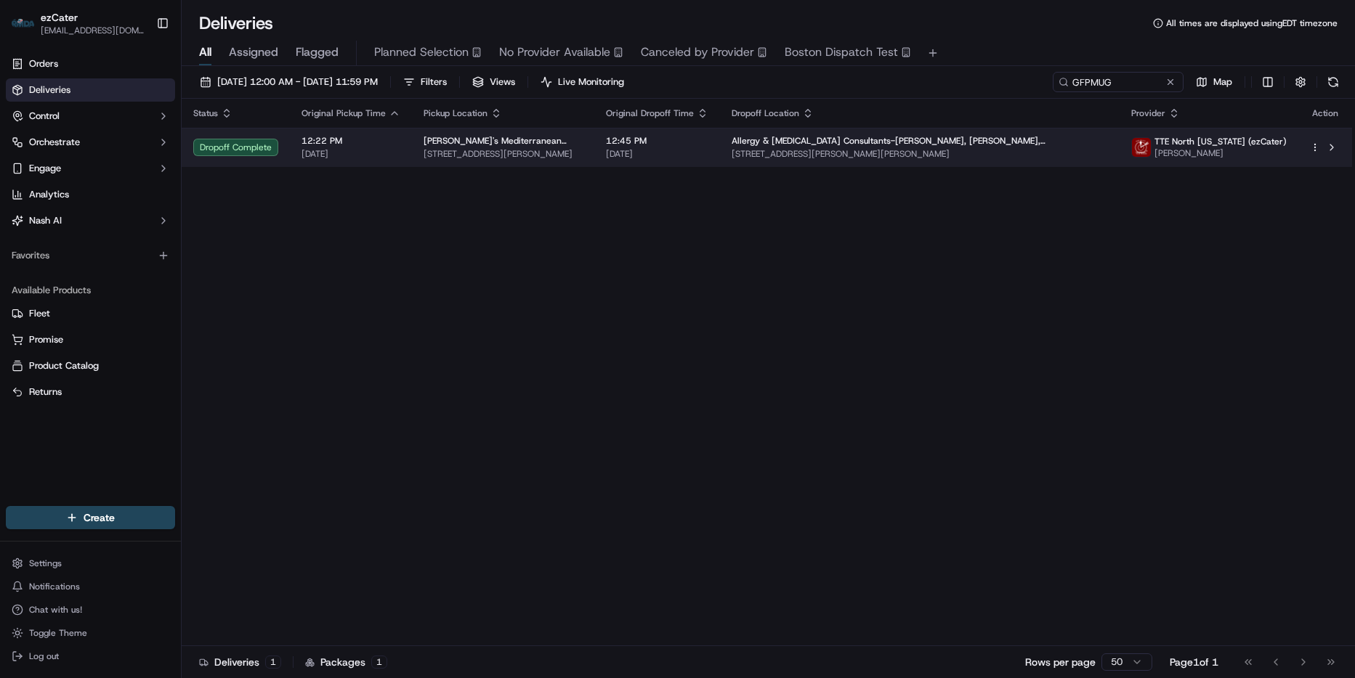
click at [1086, 145] on div "Allergy & Asthma Consultants-Dr. Onder, Ruth Turner, Jacklyn Hey" at bounding box center [919, 141] width 376 height 12
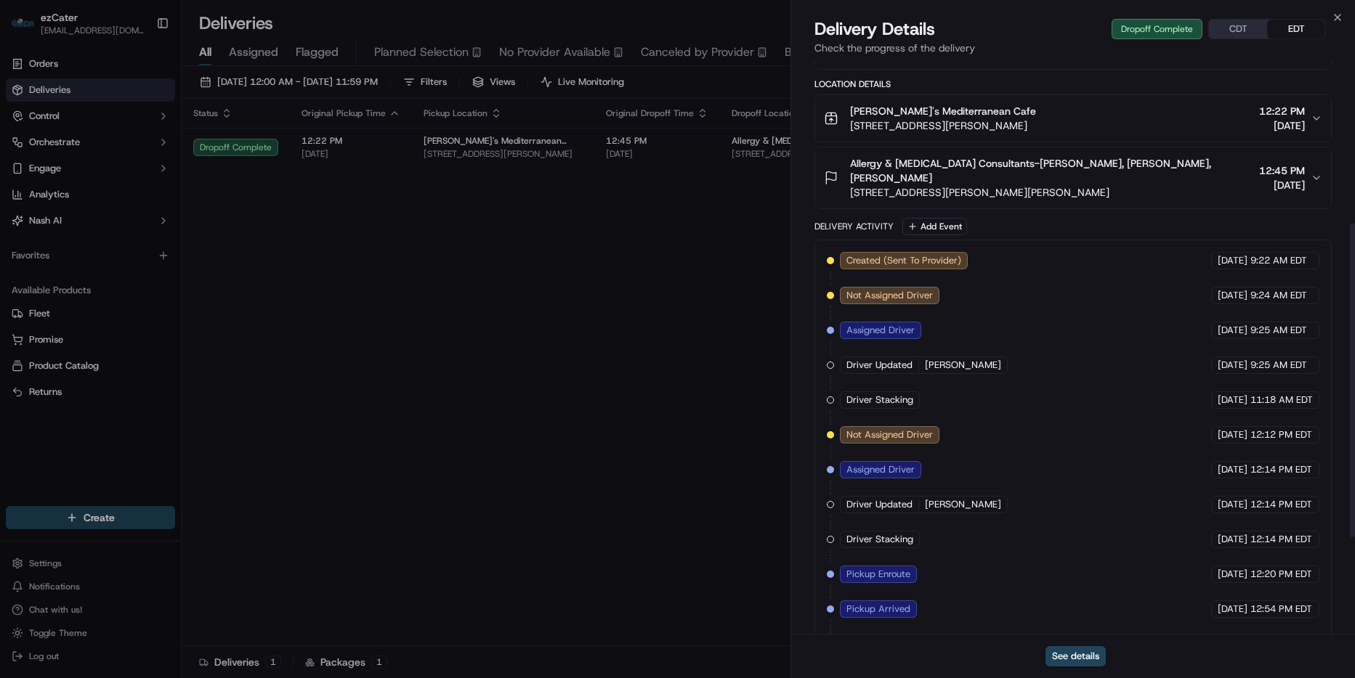
scroll to position [471, 0]
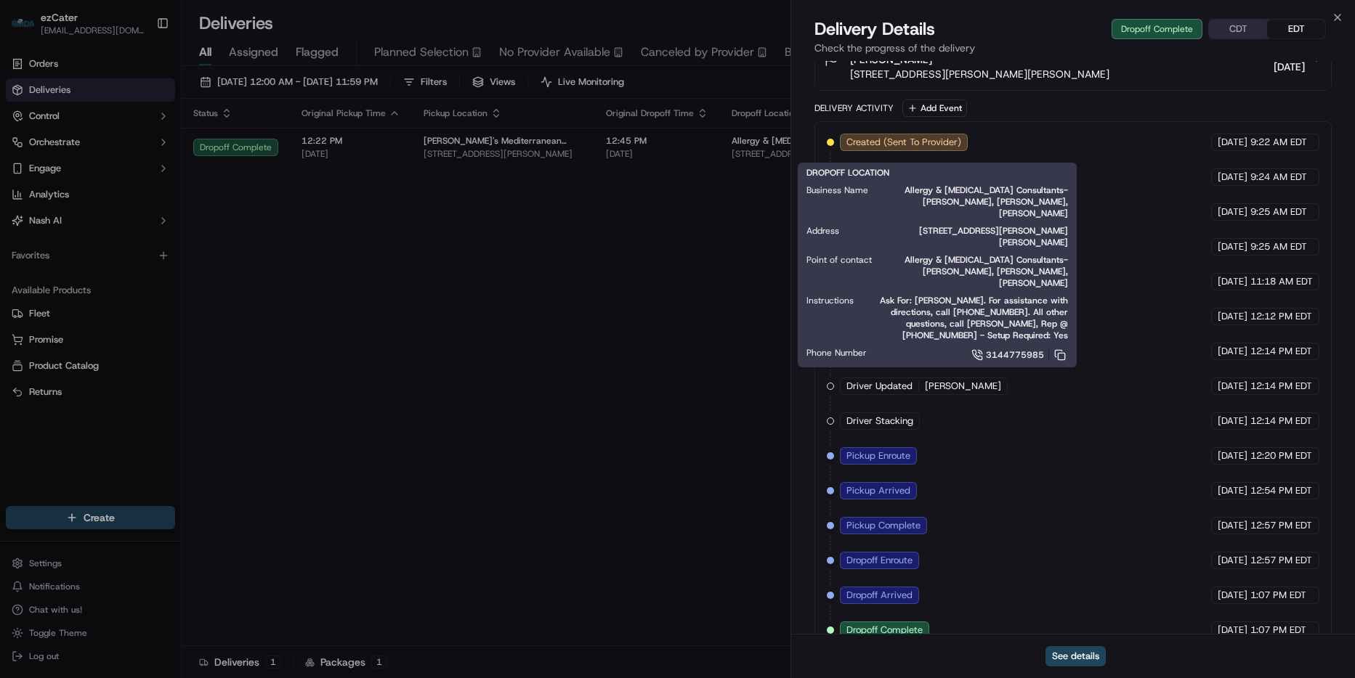
click at [1334, 9] on div "Close Delivery Details Dropoff Complete CDT EDT Check the progress of the deliv…" at bounding box center [1072, 339] width 564 height 678
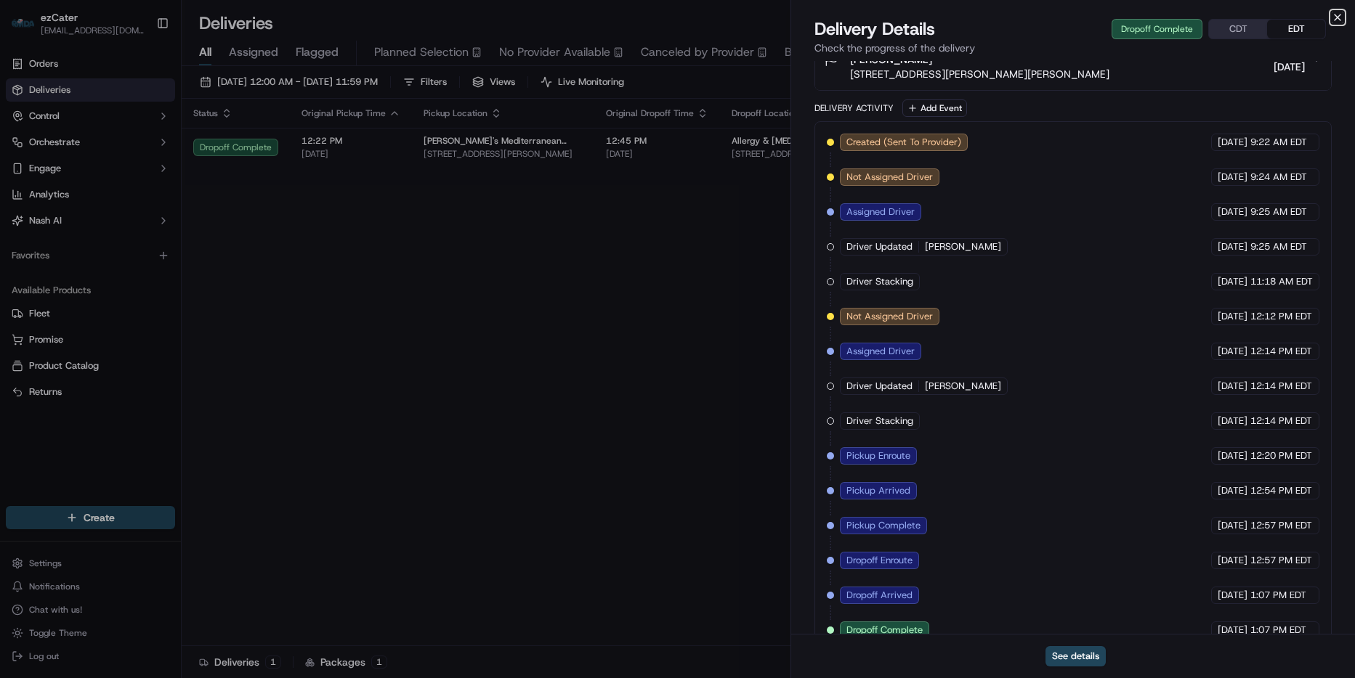
click at [1334, 19] on icon "button" at bounding box center [1337, 18] width 12 height 12
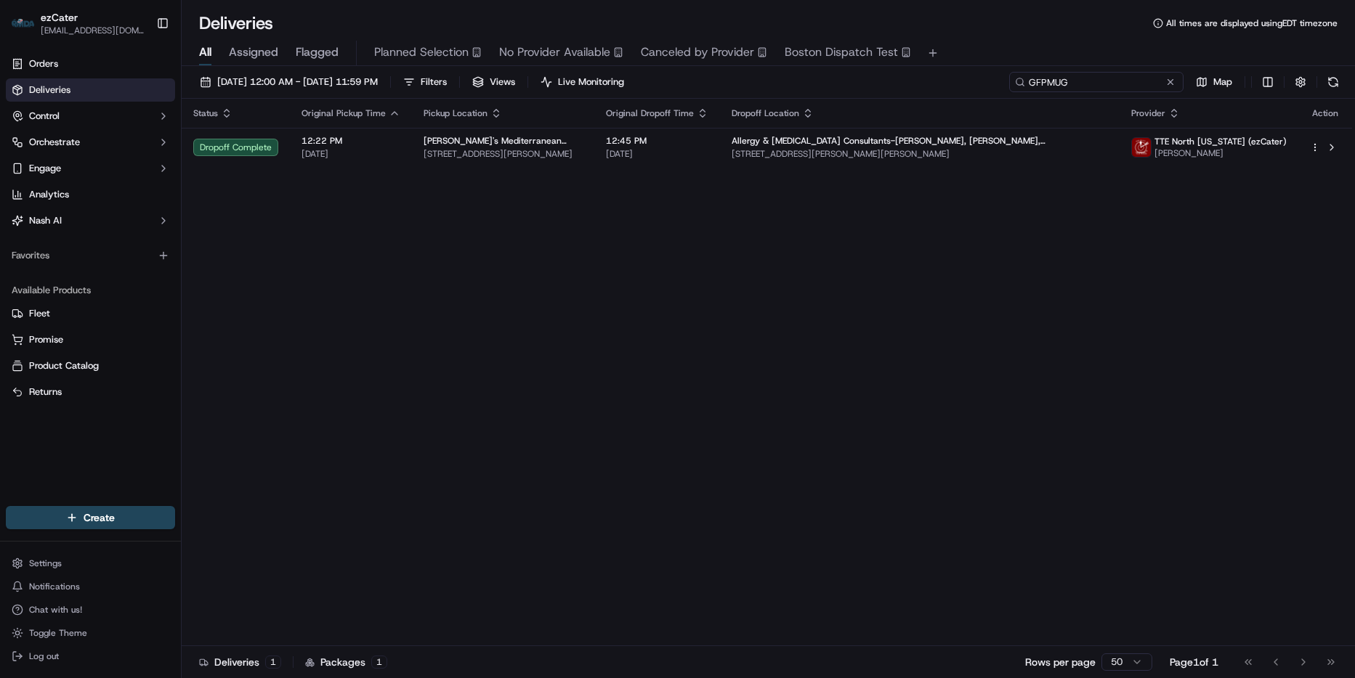
click at [1118, 89] on input "GFPMUG" at bounding box center [1096, 82] width 174 height 20
paste input "ZYZFXX"
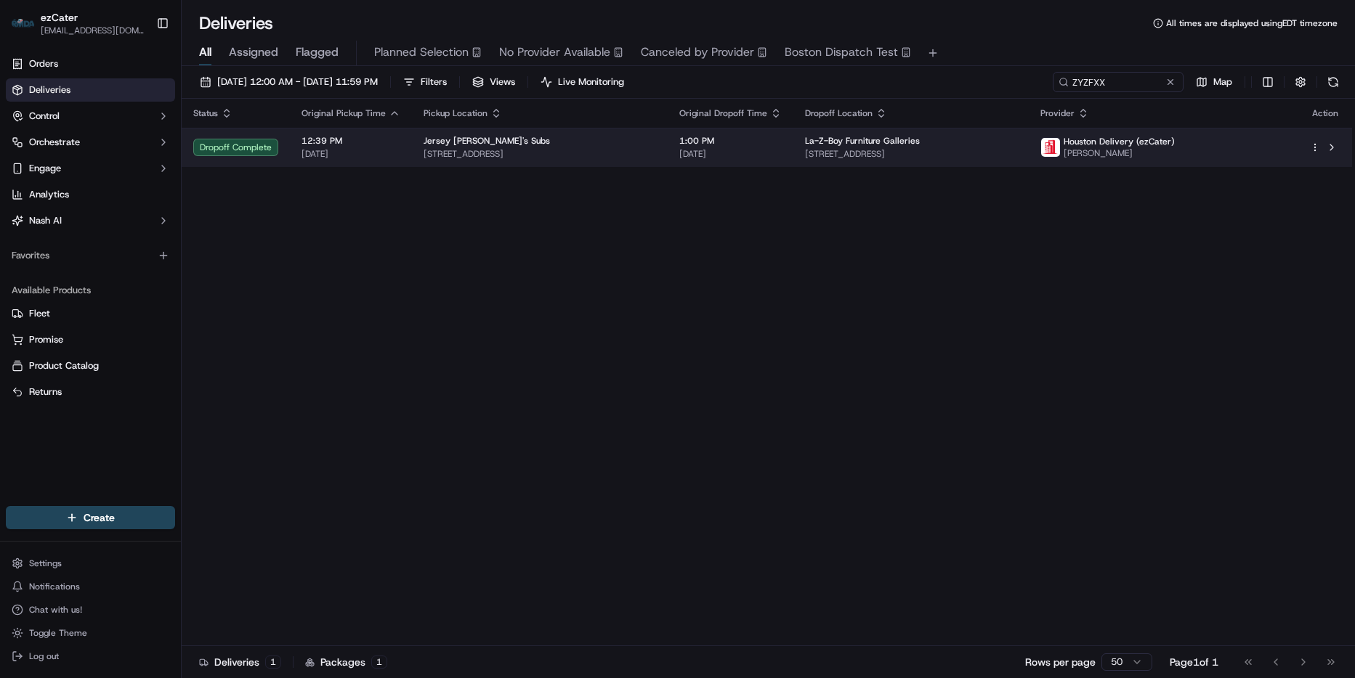
click at [667, 156] on td "Jersey Mike's Subs 520 Hwy 6 Ste. 100, Sugar Land, TX 77478, USA" at bounding box center [540, 147] width 256 height 39
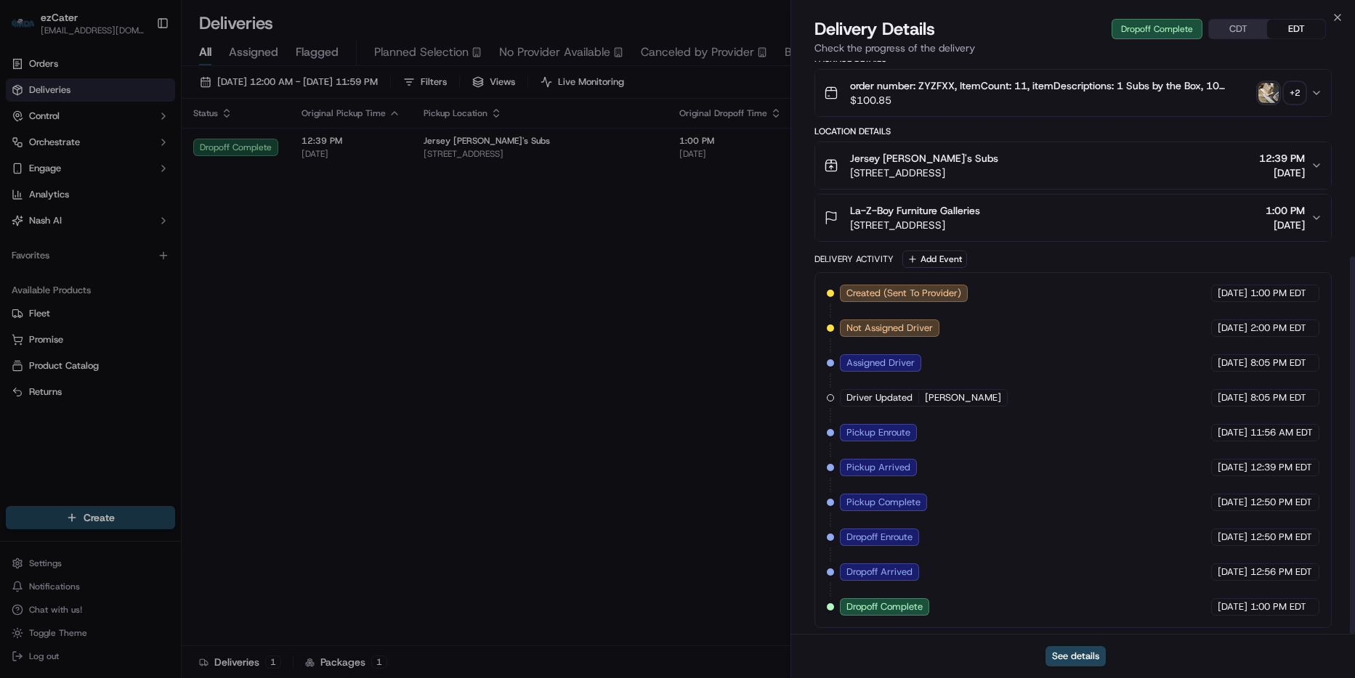
scroll to position [297, 0]
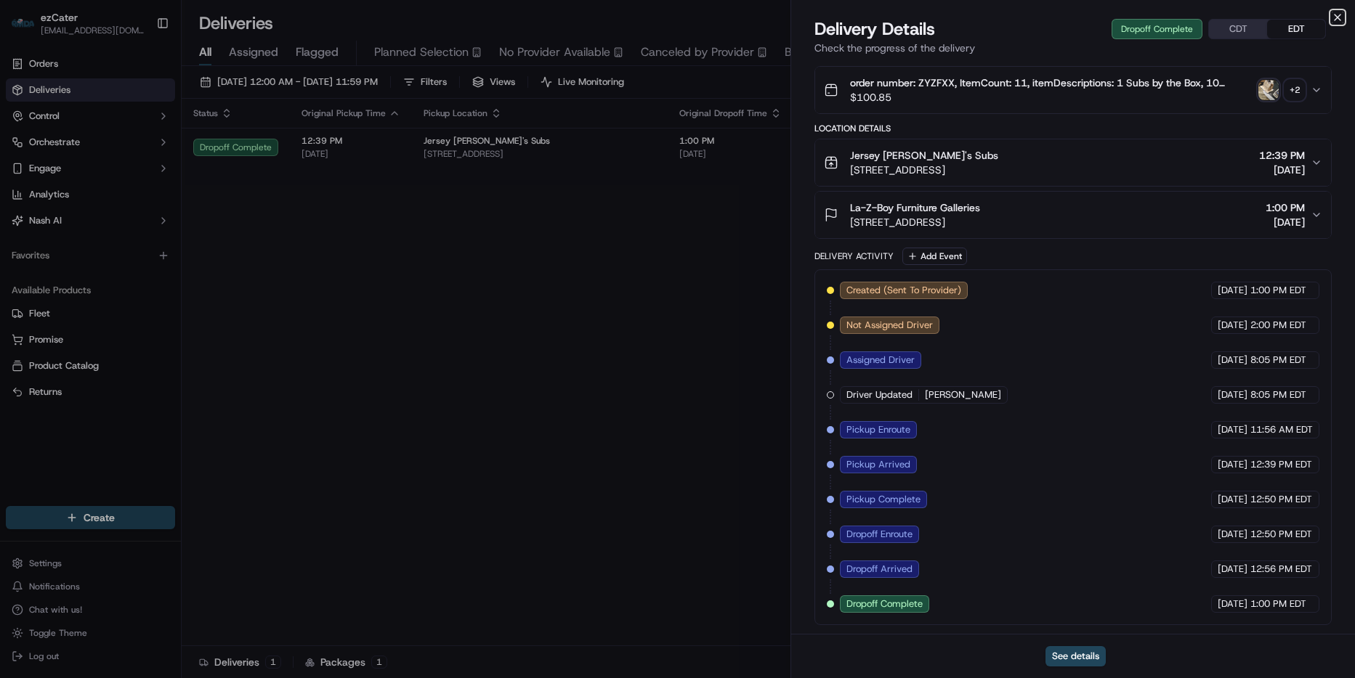
click at [1339, 12] on icon "button" at bounding box center [1337, 18] width 12 height 12
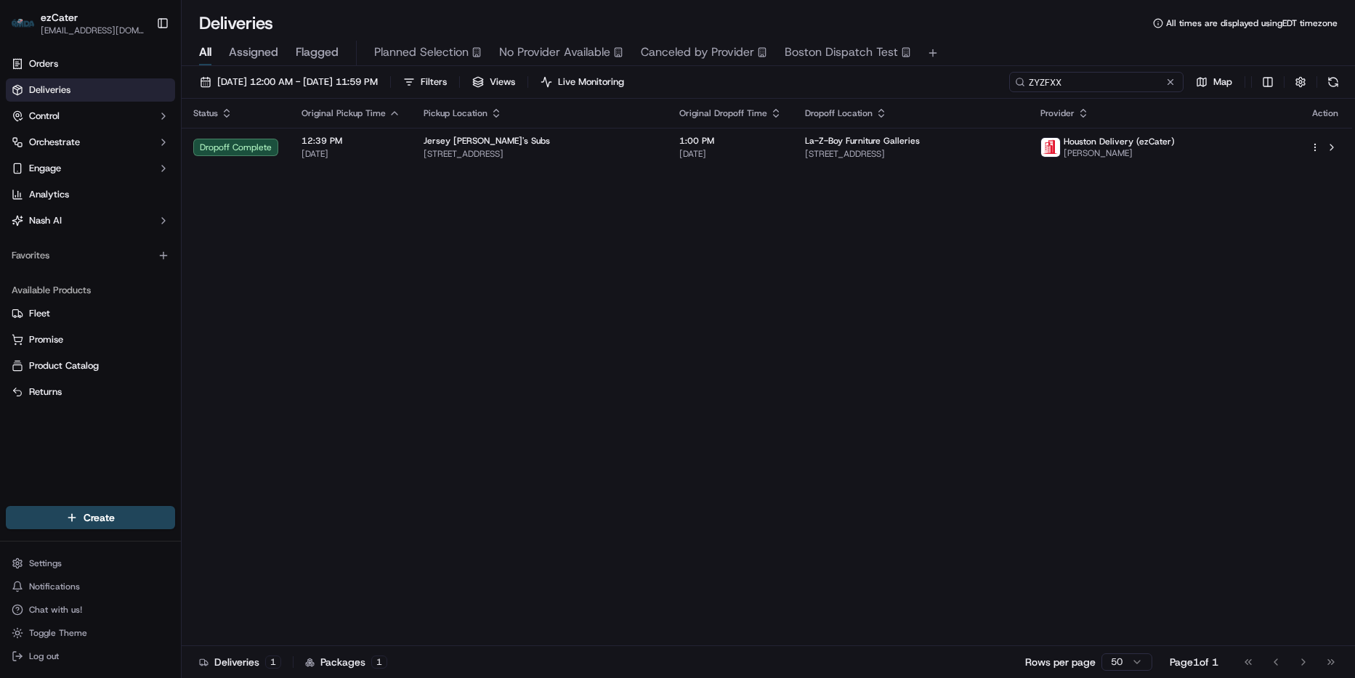
click at [1135, 88] on input "ZYZFXX" at bounding box center [1096, 82] width 174 height 20
paste input "5E2H84"
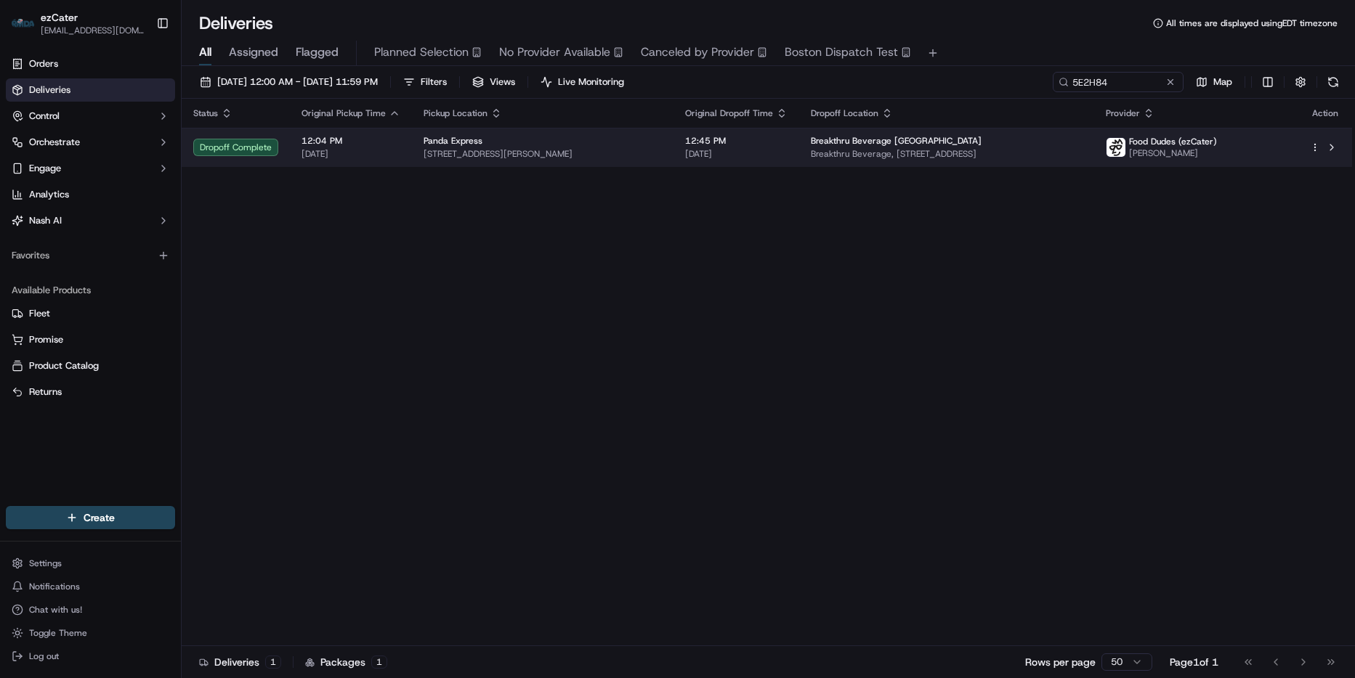
click at [945, 151] on span "Breakthru Beverage, 701 Industrial Blvd NE, Minneapolis, MN 55413, USA" at bounding box center [947, 154] width 272 height 12
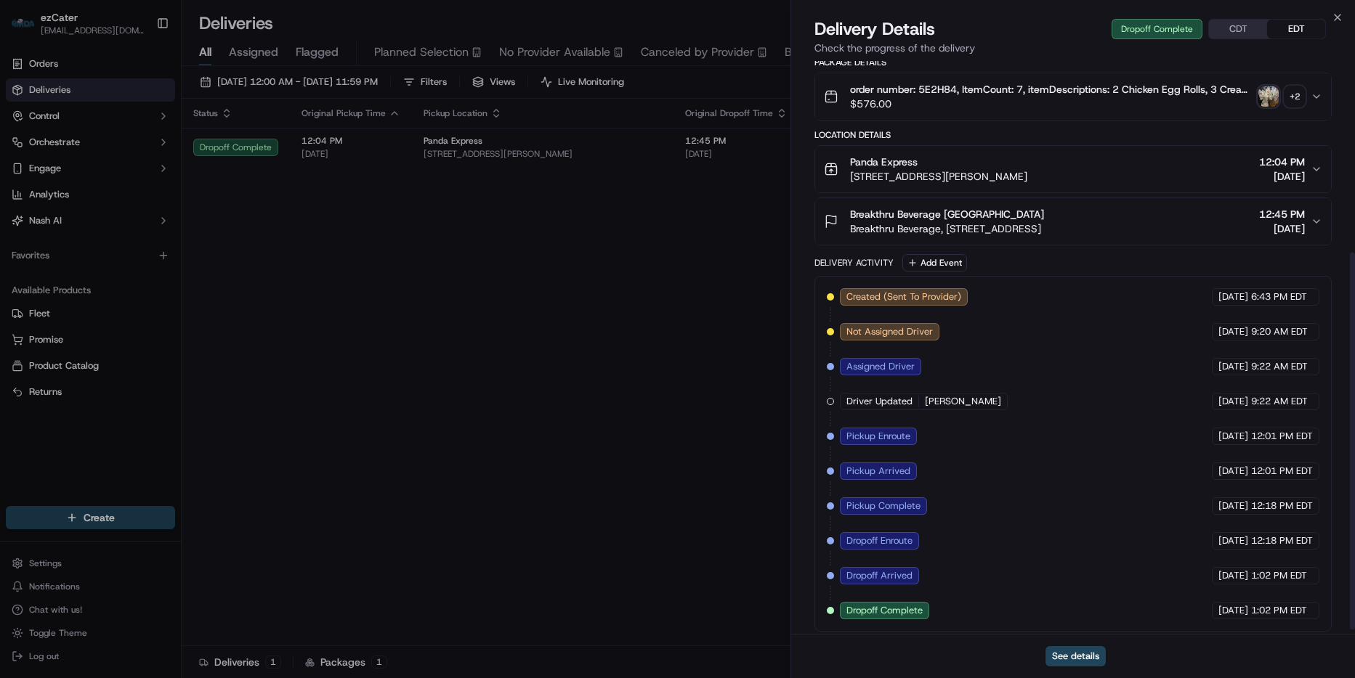
scroll to position [297, 0]
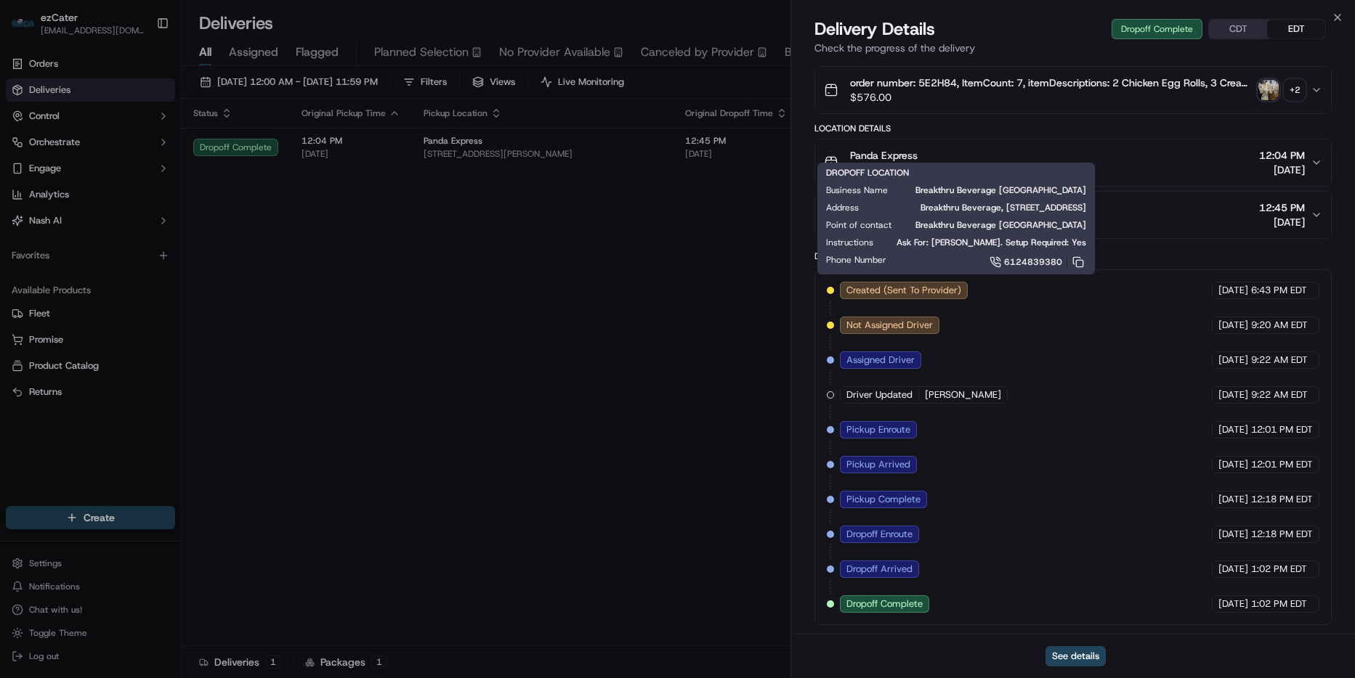
click at [1349, 17] on div "Delivery Details Dropoff Complete CDT EDT Check the progress of the delivery" at bounding box center [1073, 39] width 564 height 44
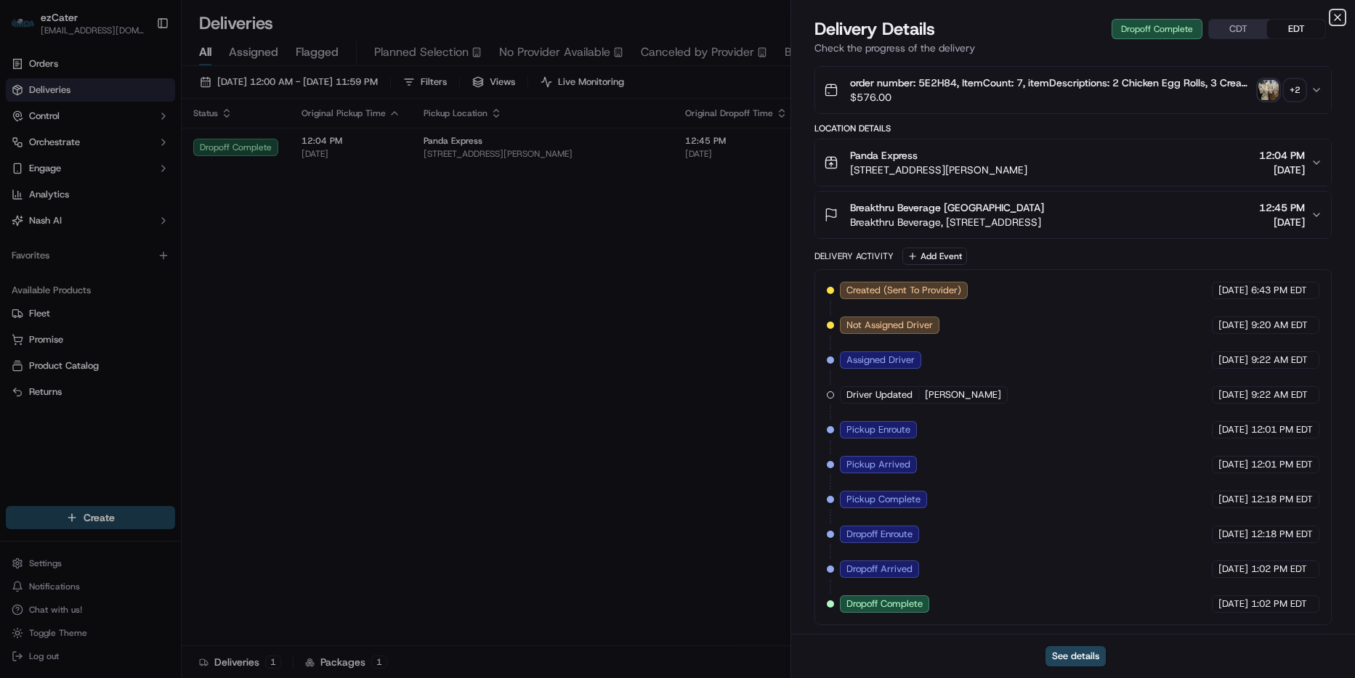
click at [1340, 17] on icon "button" at bounding box center [1337, 18] width 12 height 12
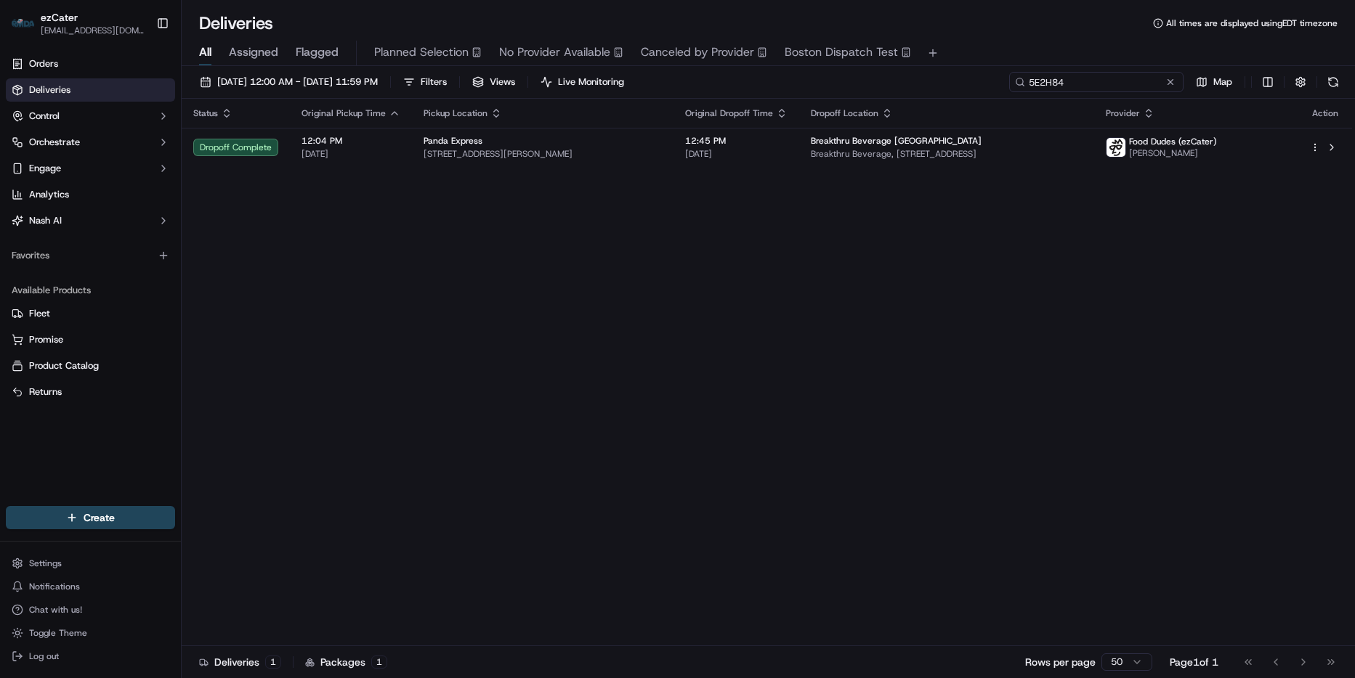
click at [1128, 80] on input "5E2H84" at bounding box center [1096, 82] width 174 height 20
paste input "8YQXP9"
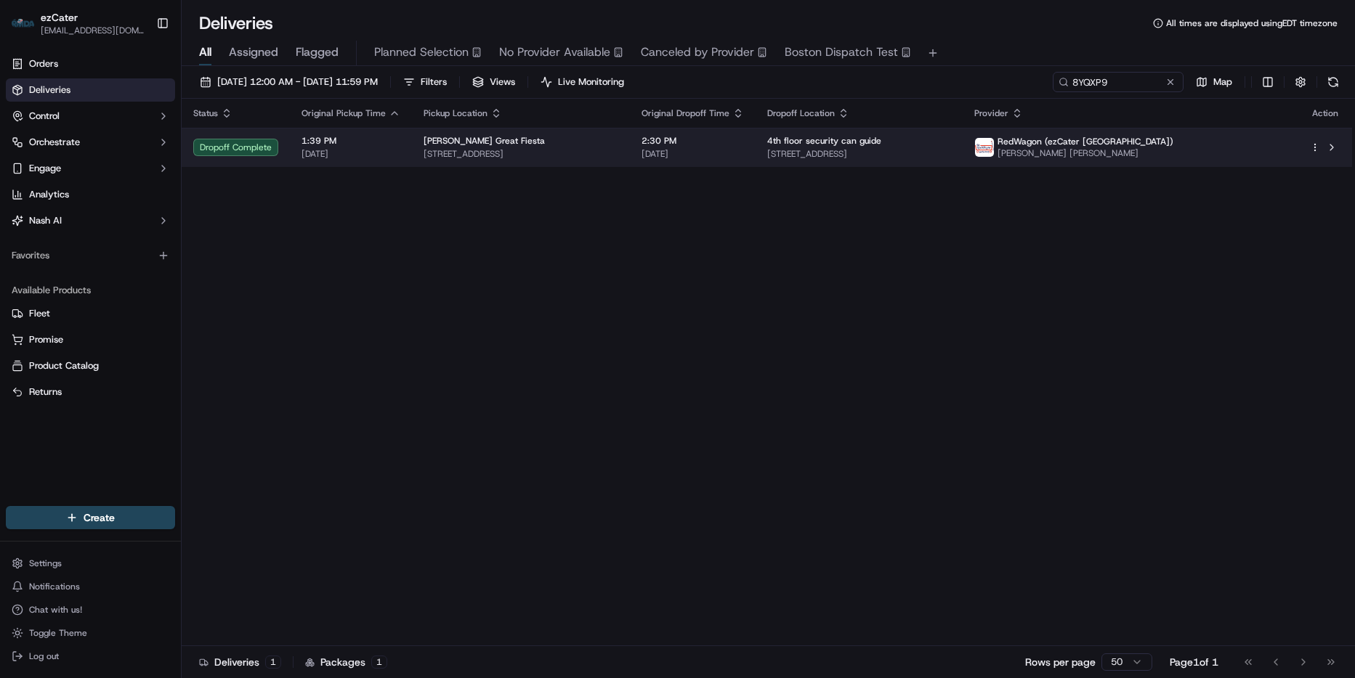
click at [893, 166] on td "4th floor security can guide 2100 W 3rd St #400, Los Angeles, CA 90057, USA" at bounding box center [858, 147] width 207 height 39
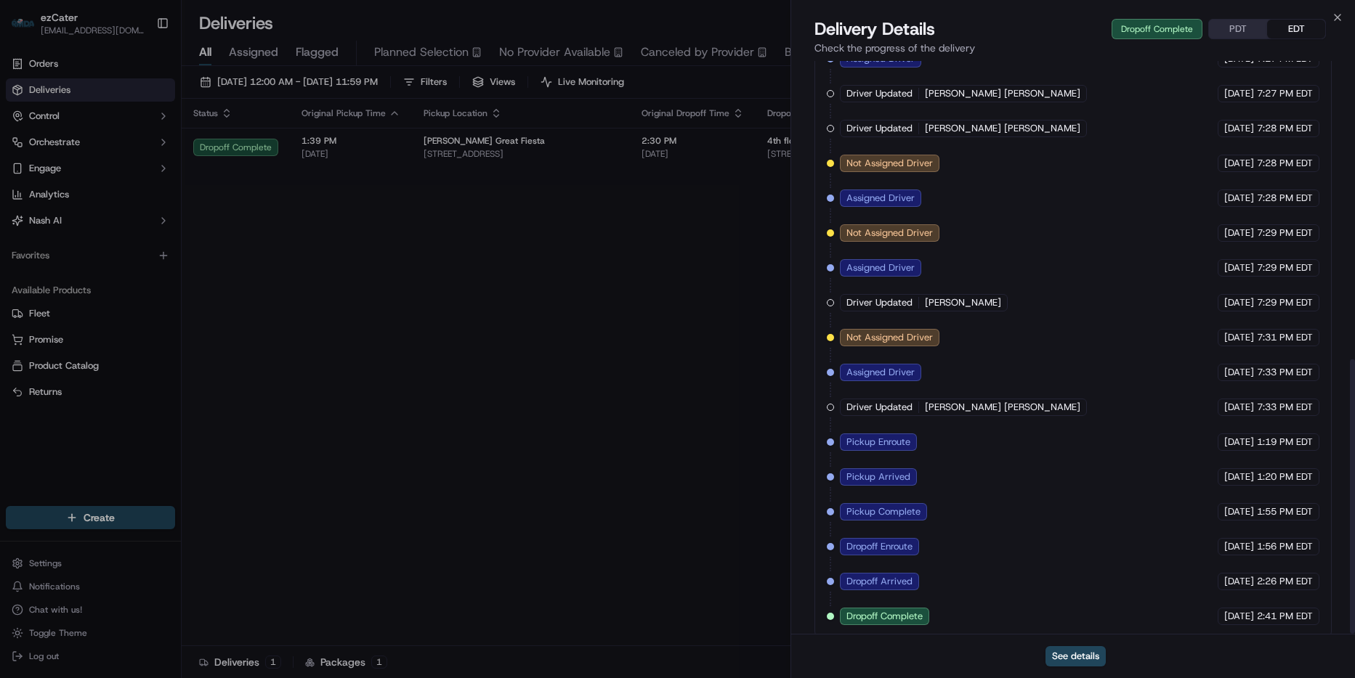
scroll to position [622, 0]
drag, startPoint x: 1334, startPoint y: 15, endPoint x: 1315, endPoint y: 22, distance: 20.9
click at [1335, 15] on icon "button" at bounding box center [1337, 18] width 12 height 12
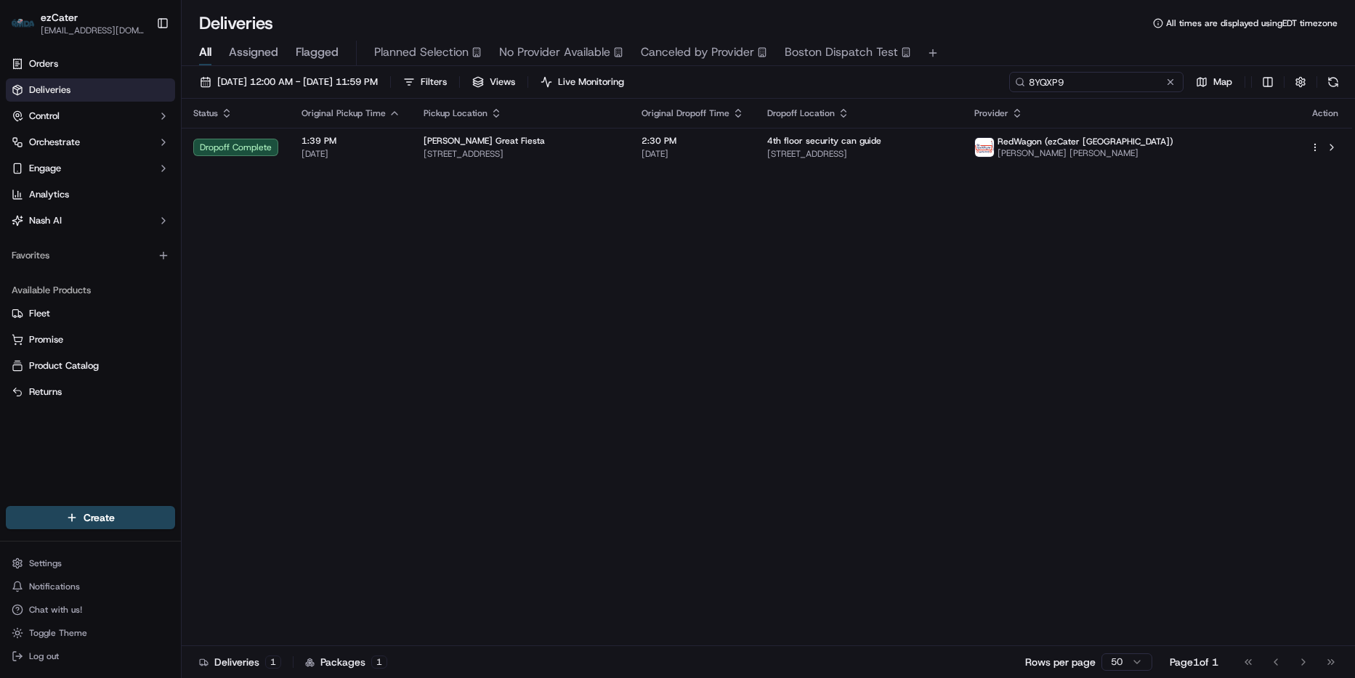
click at [1137, 72] on input "8YQXP9" at bounding box center [1096, 82] width 174 height 20
paste input "J9FY5A"
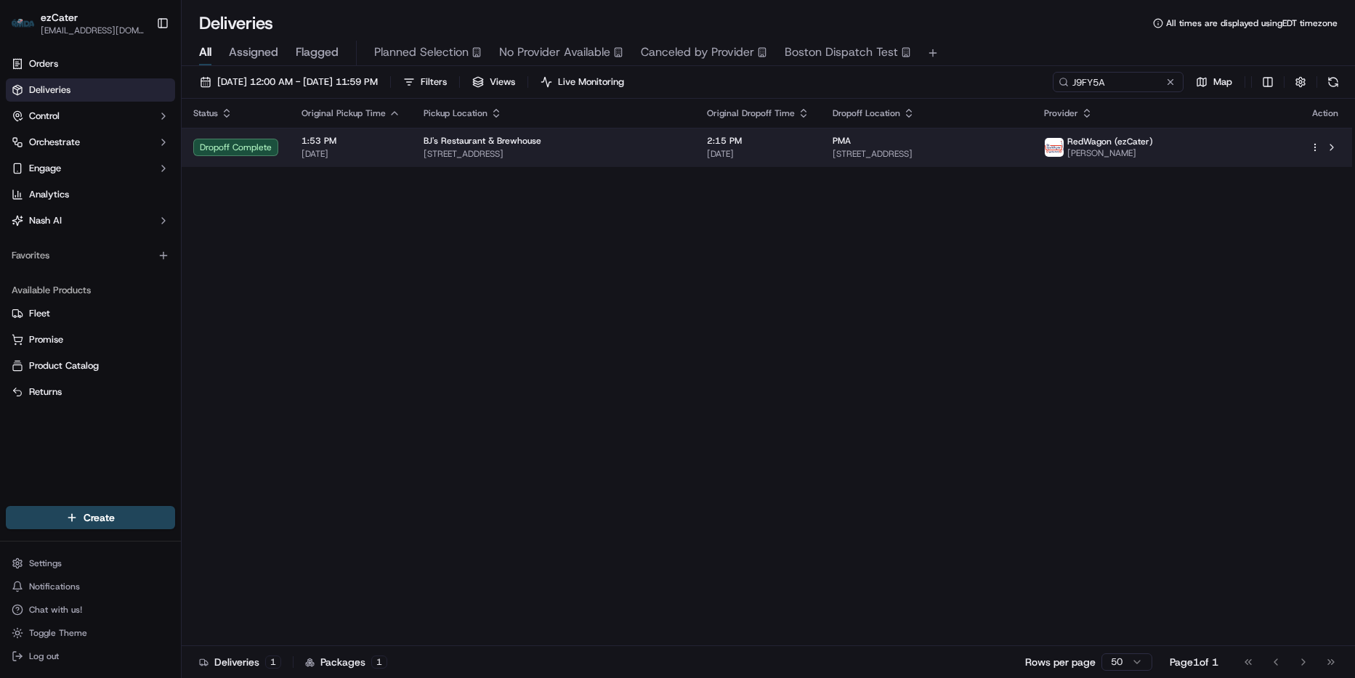
click at [838, 137] on span "PMA" at bounding box center [841, 141] width 18 height 12
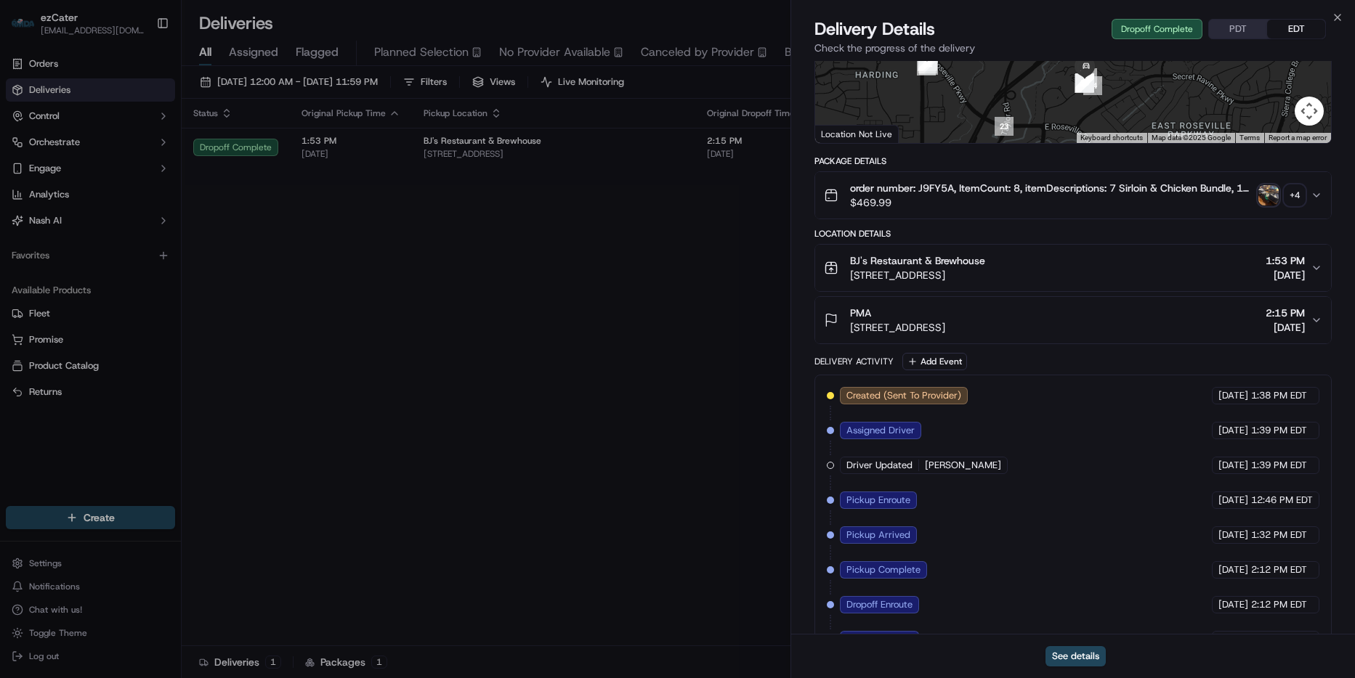
scroll to position [262, 0]
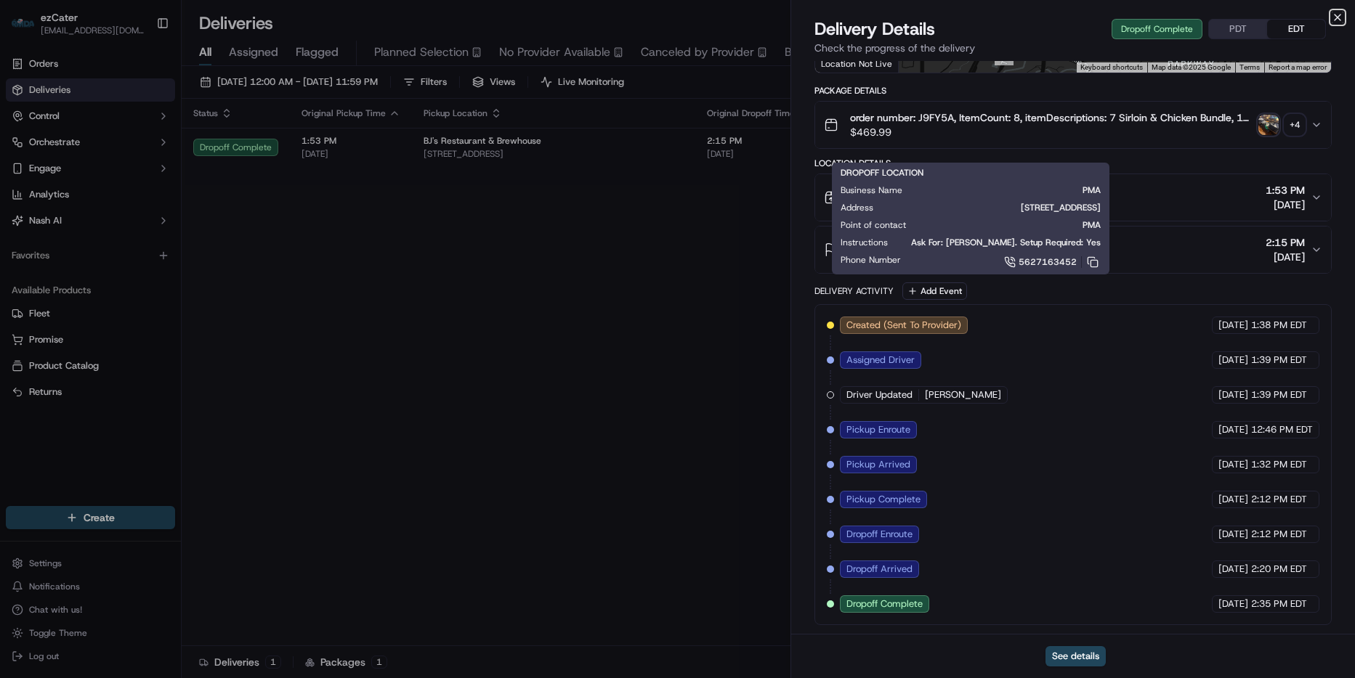
click at [1338, 17] on icon "button" at bounding box center [1337, 18] width 12 height 12
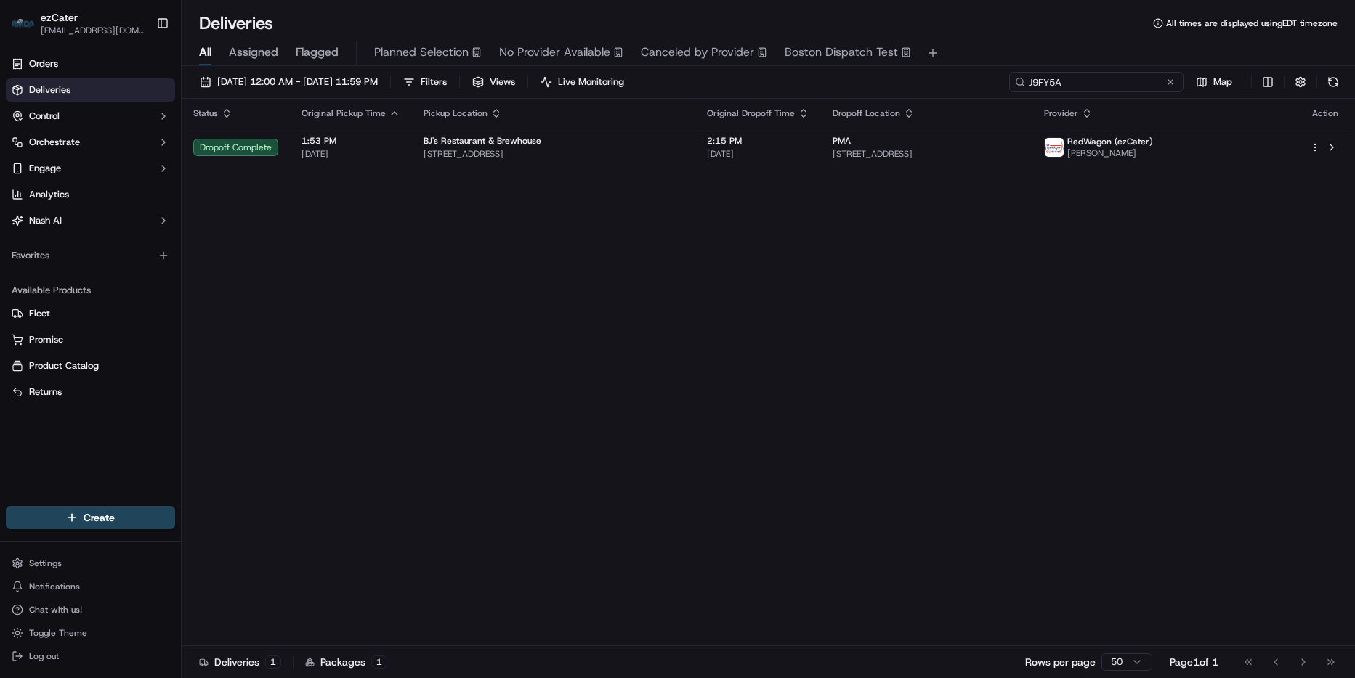
click at [1145, 81] on input "J9FY5A" at bounding box center [1096, 82] width 174 height 20
paste input "6F19TR"
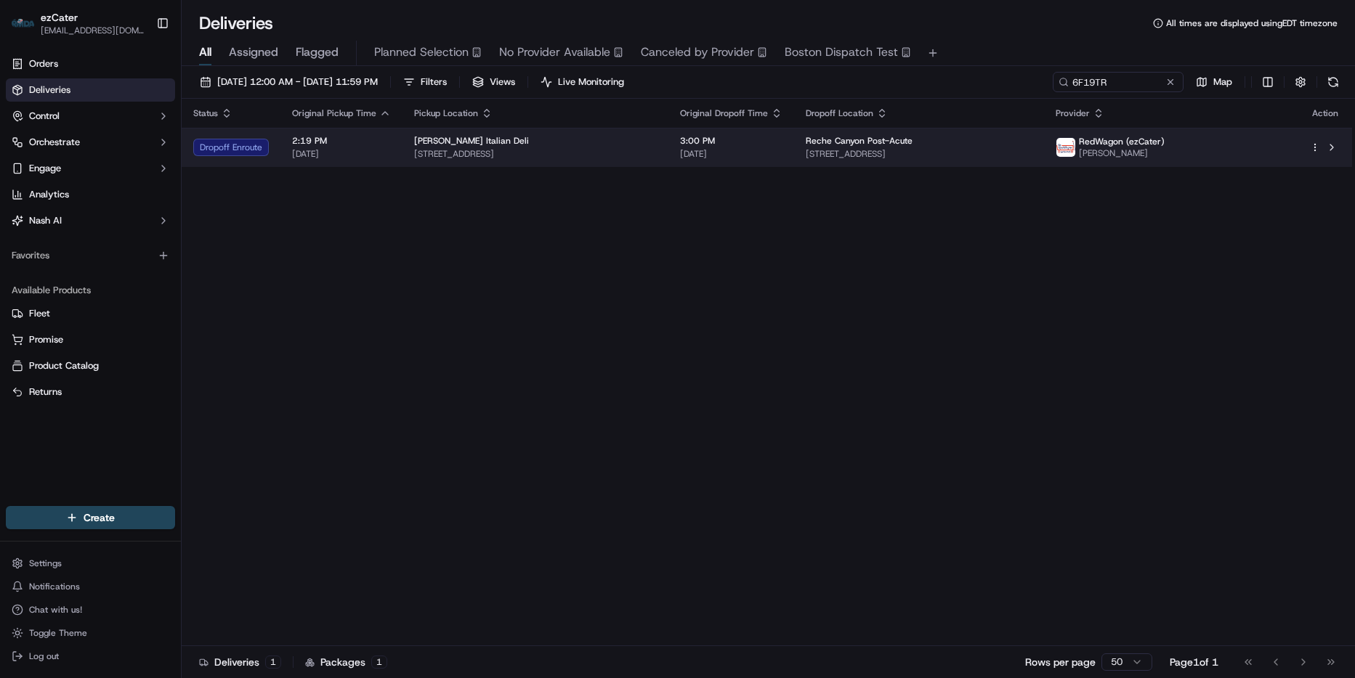
click at [668, 152] on td "Cardelli's Italian Deli 7786 Limonite Ave, Riverside, CA 92509, USA" at bounding box center [535, 147] width 266 height 39
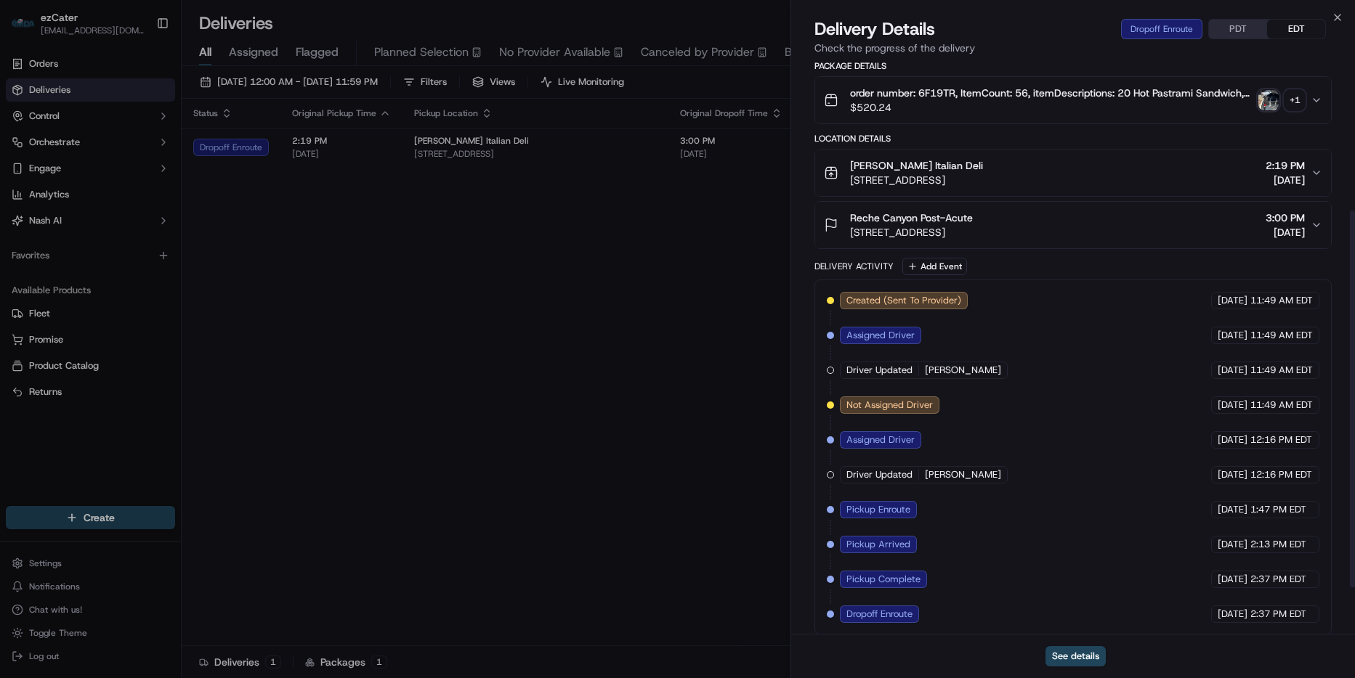
scroll to position [297, 0]
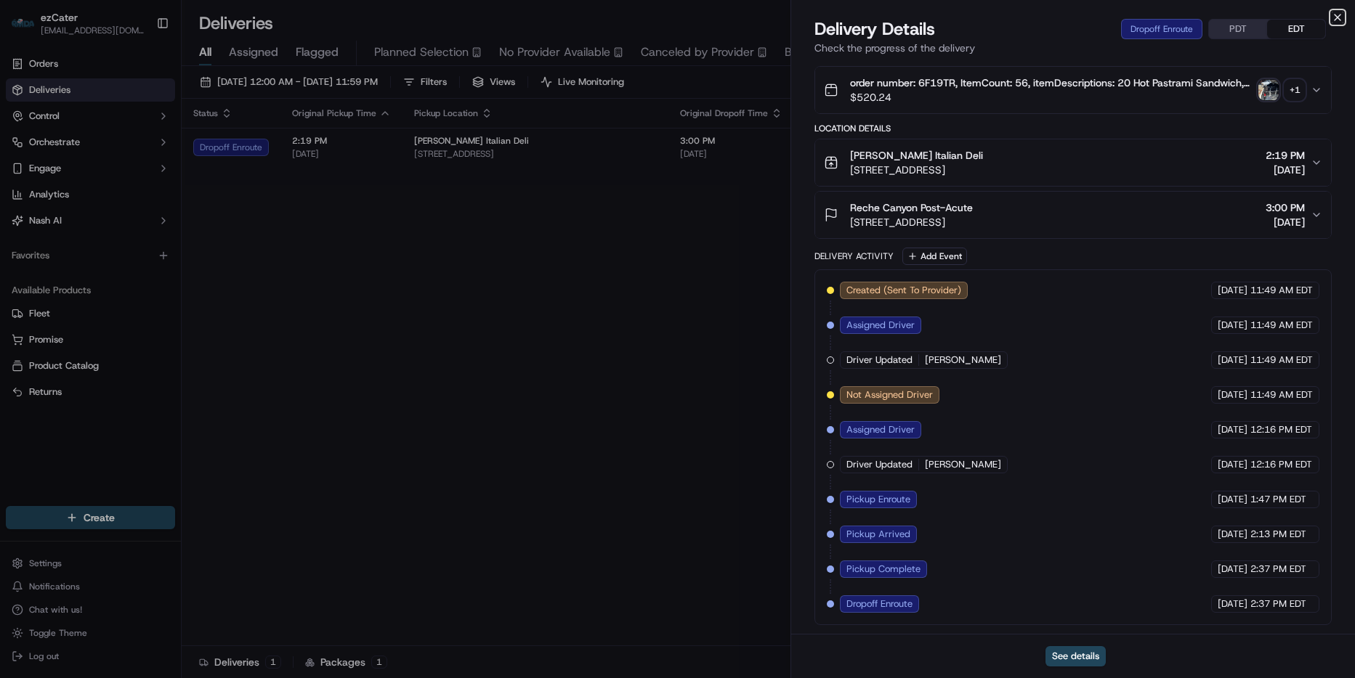
click at [1337, 12] on icon "button" at bounding box center [1337, 18] width 12 height 12
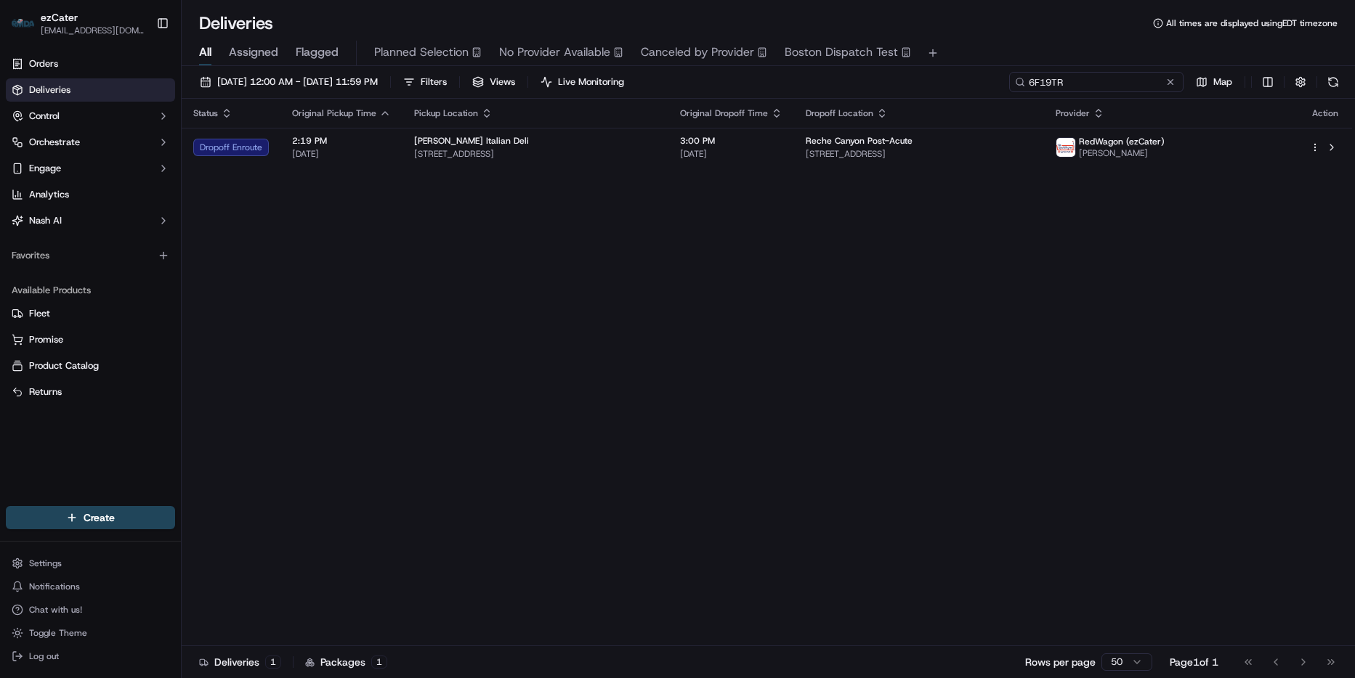
click at [1128, 78] on input "6F19TR" at bounding box center [1096, 82] width 174 height 20
paste input "868JUV"
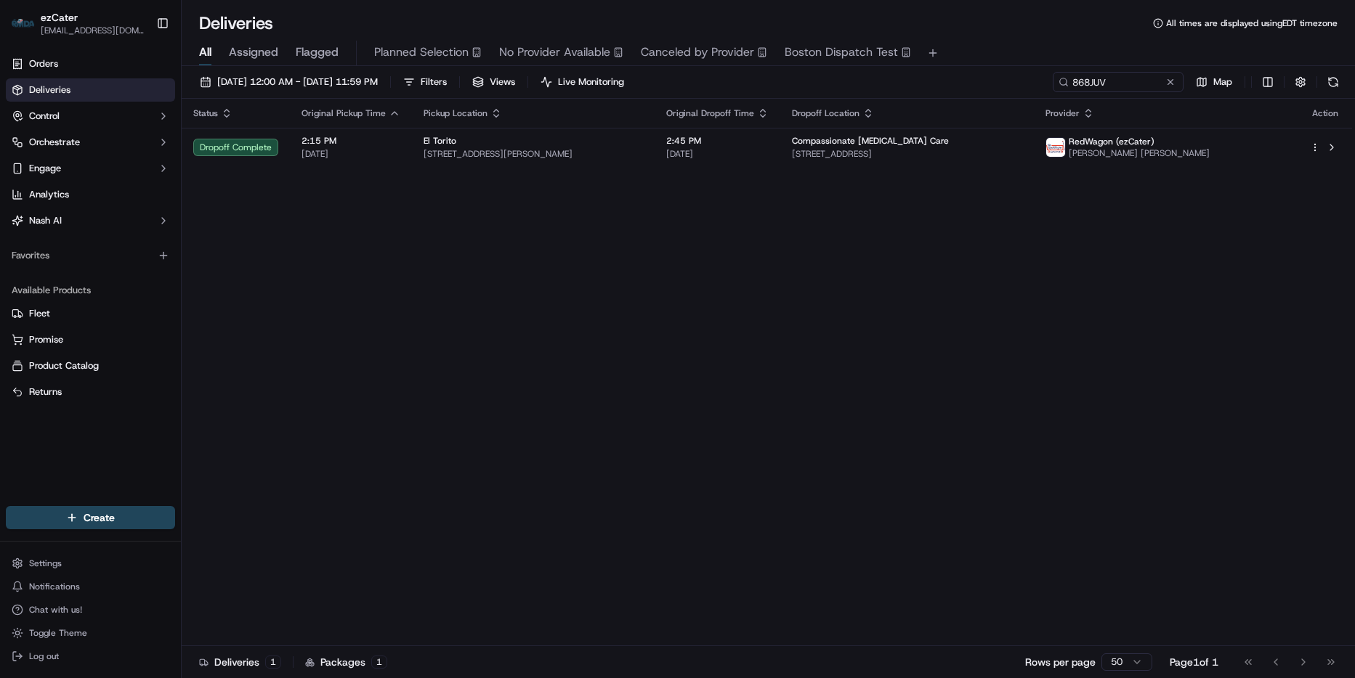
click at [867, 137] on span "Compassionate Cancer Care" at bounding box center [870, 141] width 157 height 12
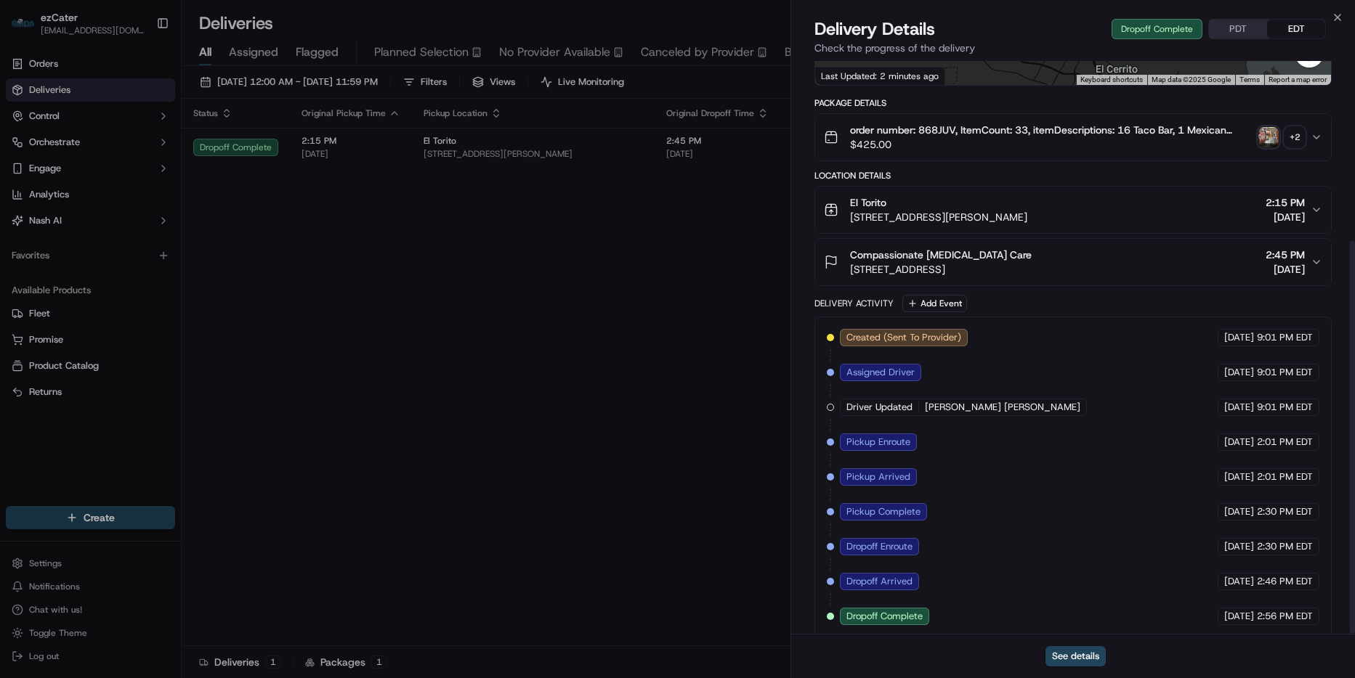
scroll to position [262, 0]
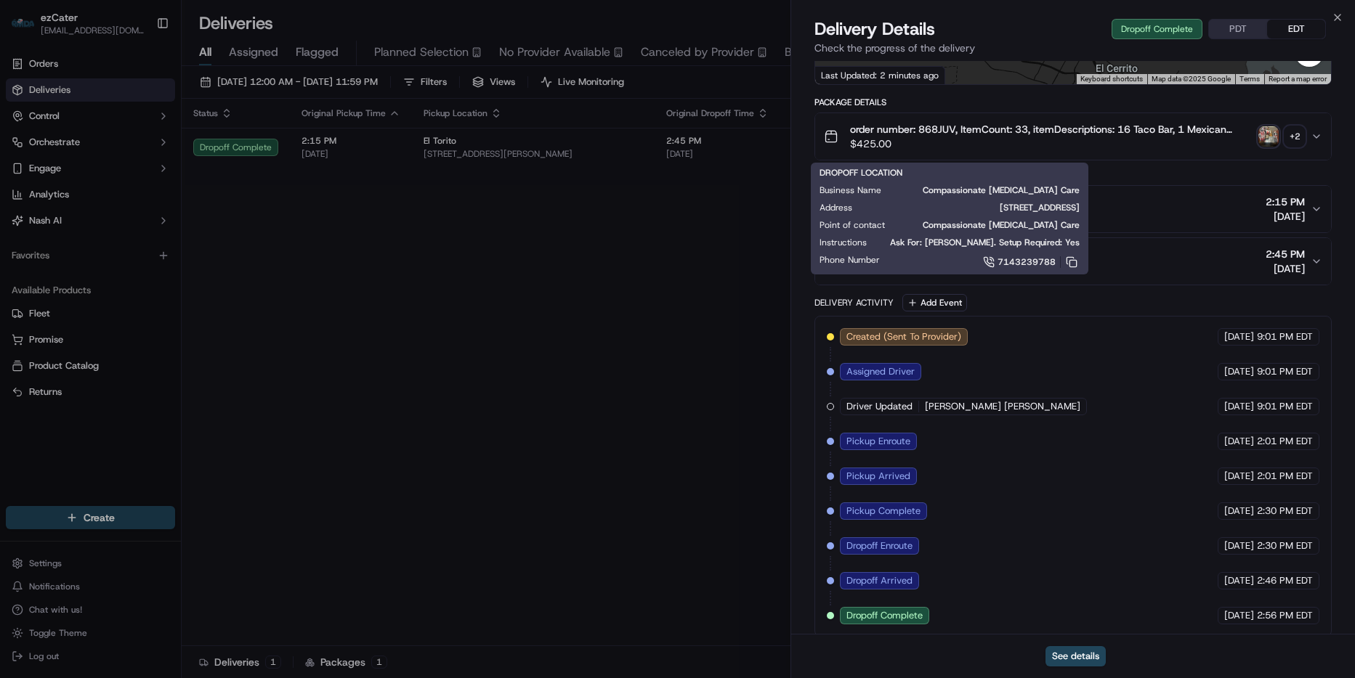
click at [1343, 19] on div "Delivery Details Dropoff Complete PDT EDT Check the progress of the delivery" at bounding box center [1073, 39] width 564 height 44
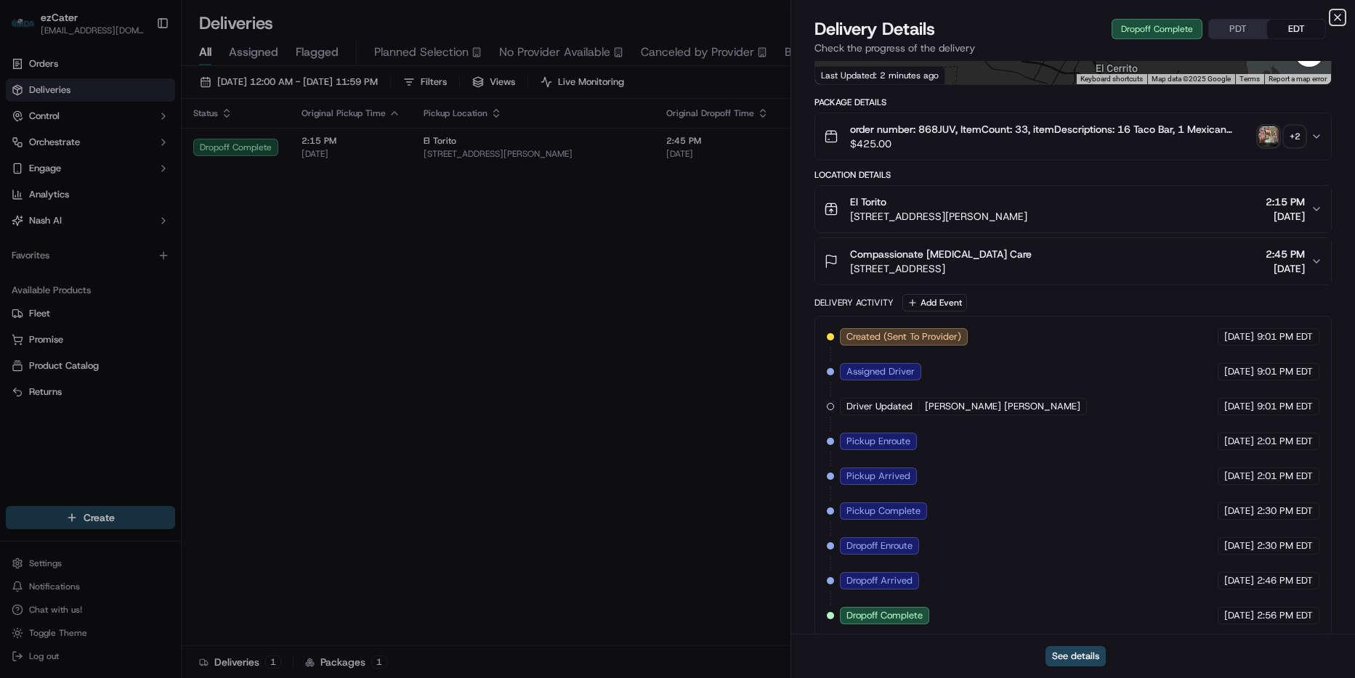
drag, startPoint x: 1335, startPoint y: 13, endPoint x: 1326, endPoint y: 19, distance: 10.5
click at [1334, 13] on icon "button" at bounding box center [1337, 18] width 12 height 12
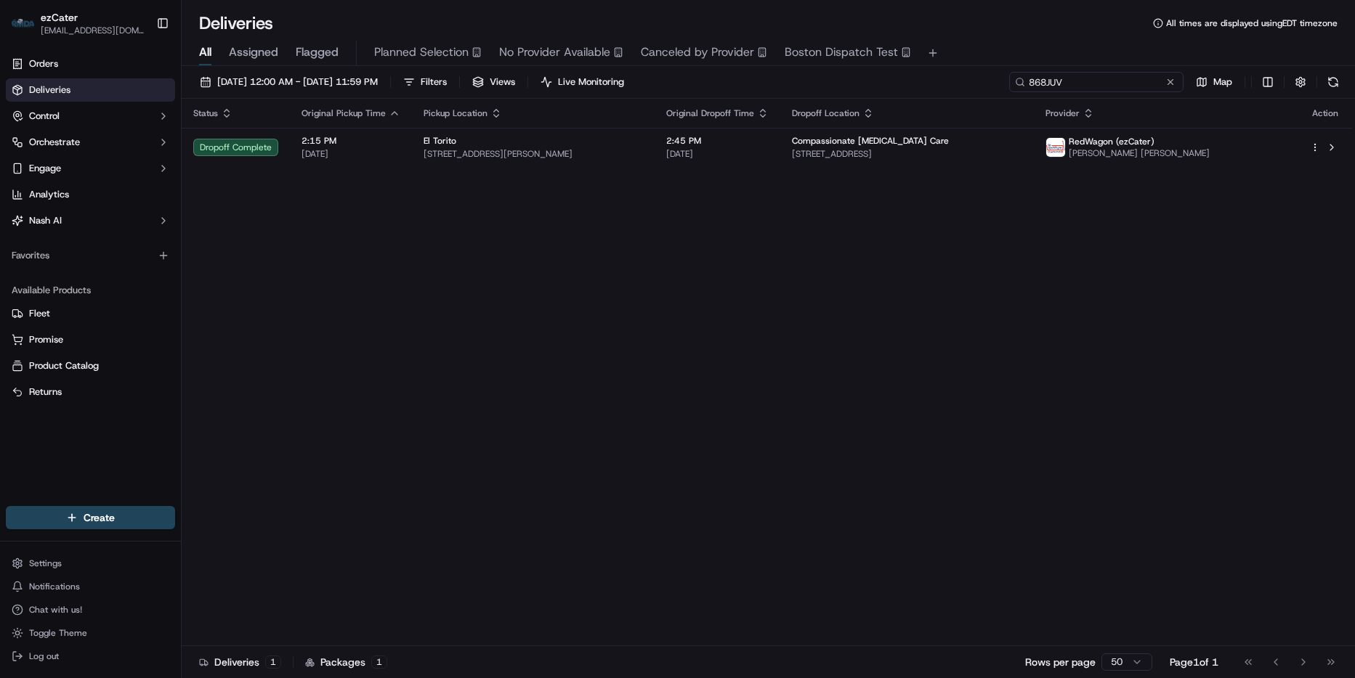
click at [1124, 88] on input "868JUV" at bounding box center [1096, 82] width 174 height 20
paste input "W4J69U"
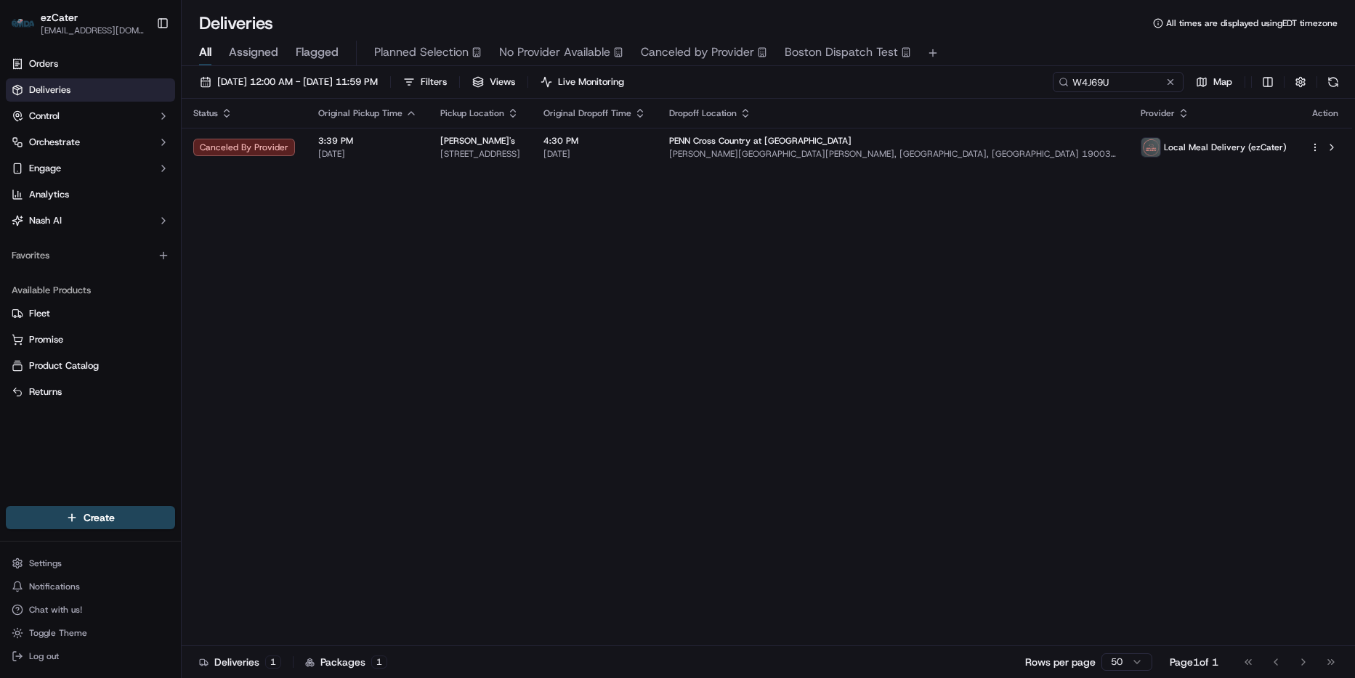
click at [800, 168] on div "Status Original Pickup Time Pickup Location Original Dropoff Time Dropoff Locat…" at bounding box center [767, 373] width 1170 height 548
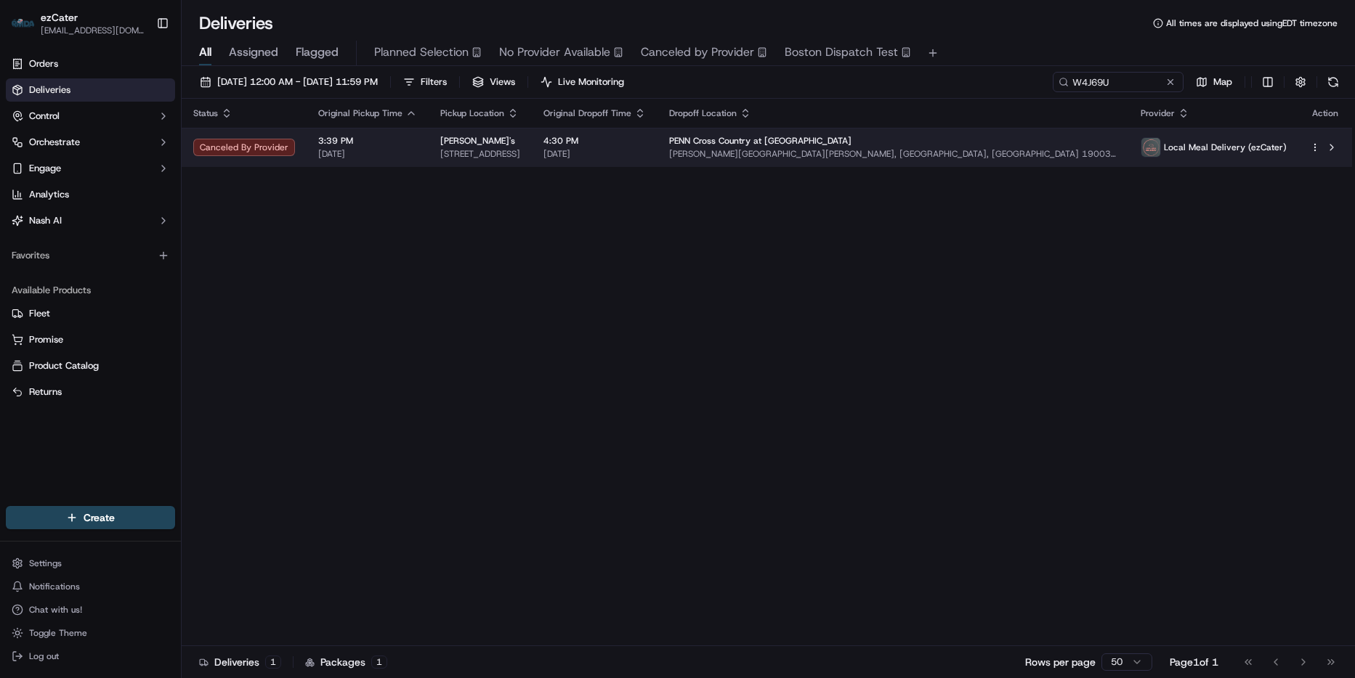
click at [879, 153] on span "Gummere Hall, Ardmore, PA 19003, USA" at bounding box center [893, 154] width 448 height 12
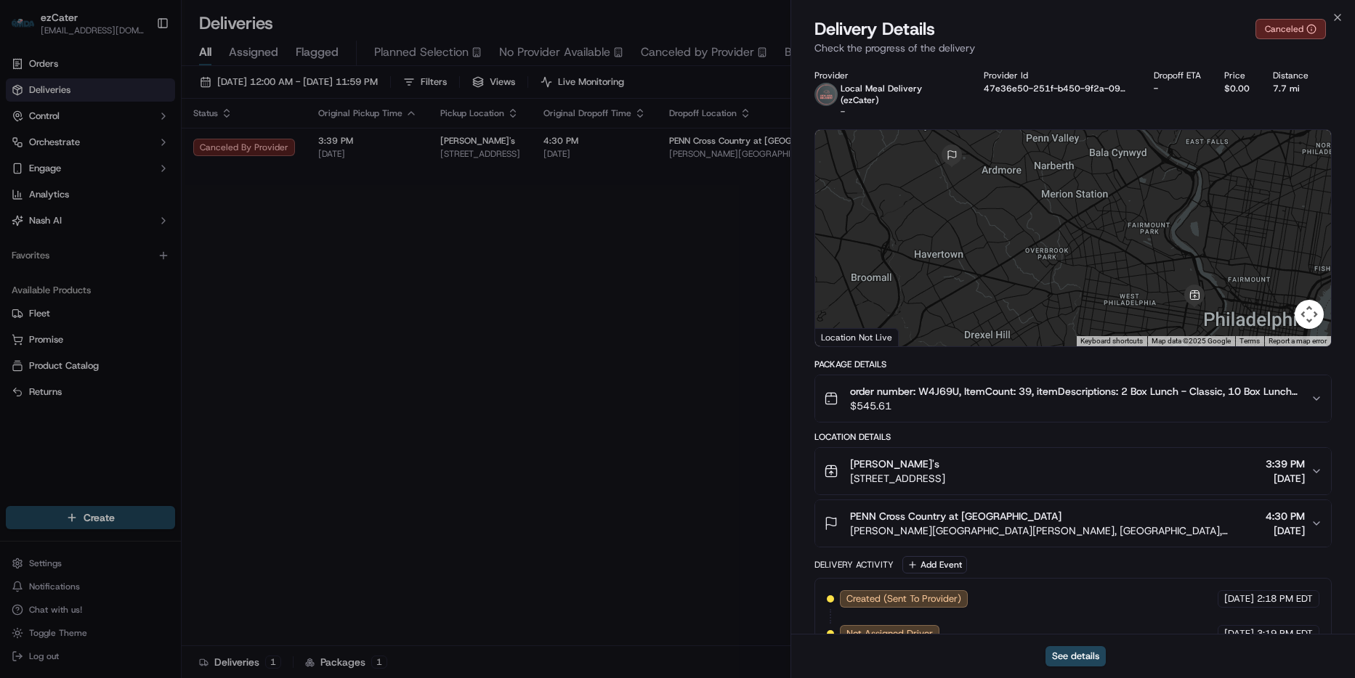
click at [1344, 12] on div "Close Delivery Details Canceled Check the progress of the delivery Provider Loc…" at bounding box center [1072, 339] width 564 height 678
click at [1342, 13] on icon "button" at bounding box center [1337, 18] width 12 height 12
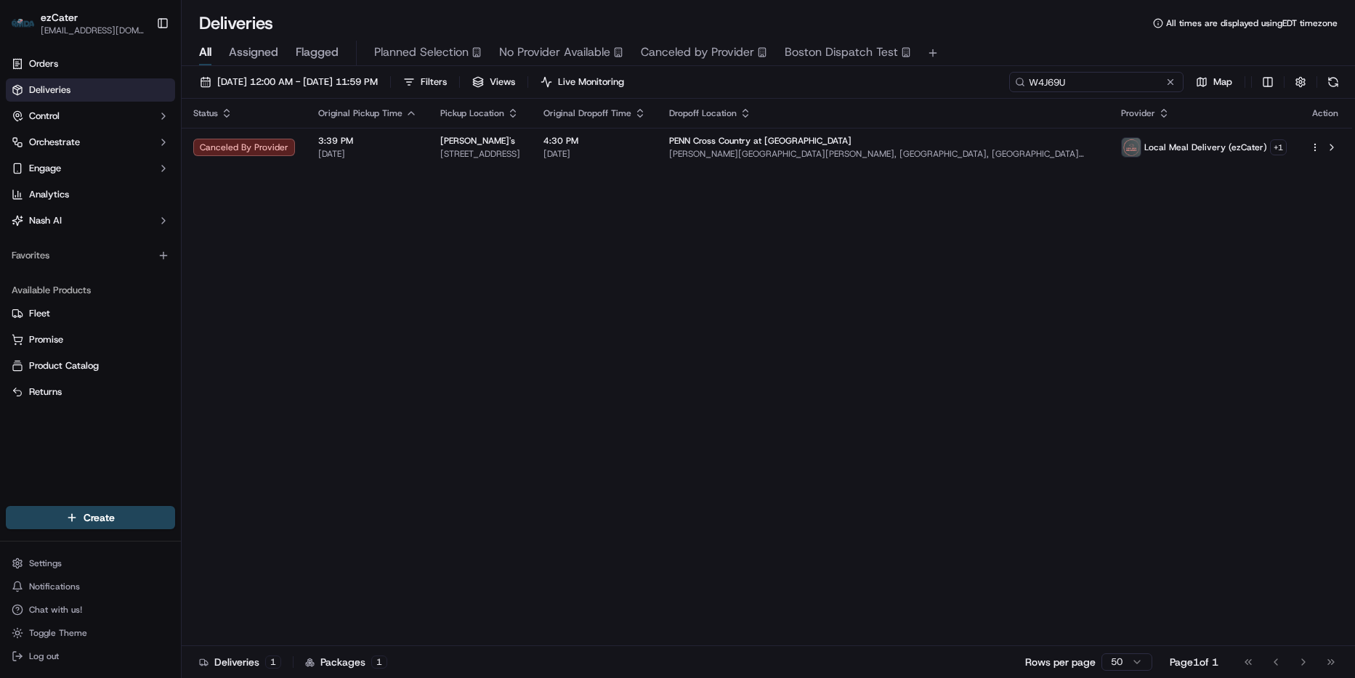
click at [1118, 73] on input "W4J69U" at bounding box center [1096, 82] width 174 height 20
paste input "VQ2RK4"
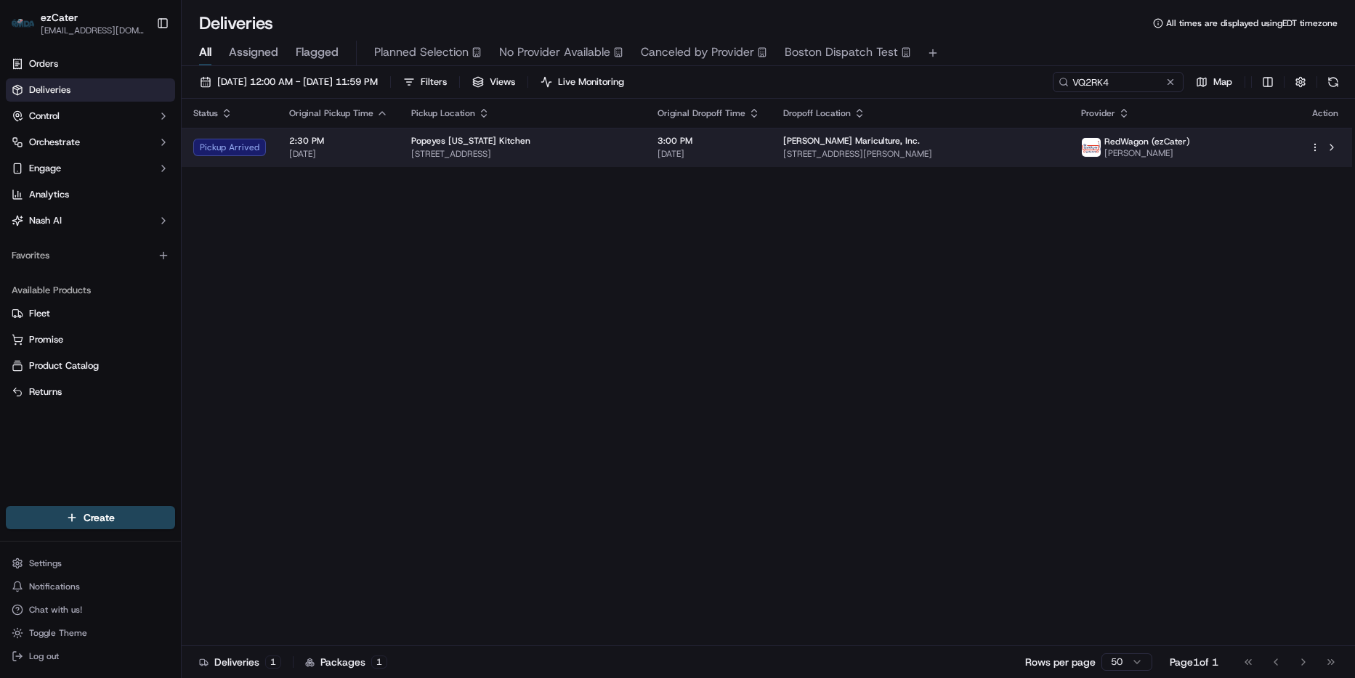
click at [760, 152] on span "[DATE]" at bounding box center [708, 154] width 102 height 12
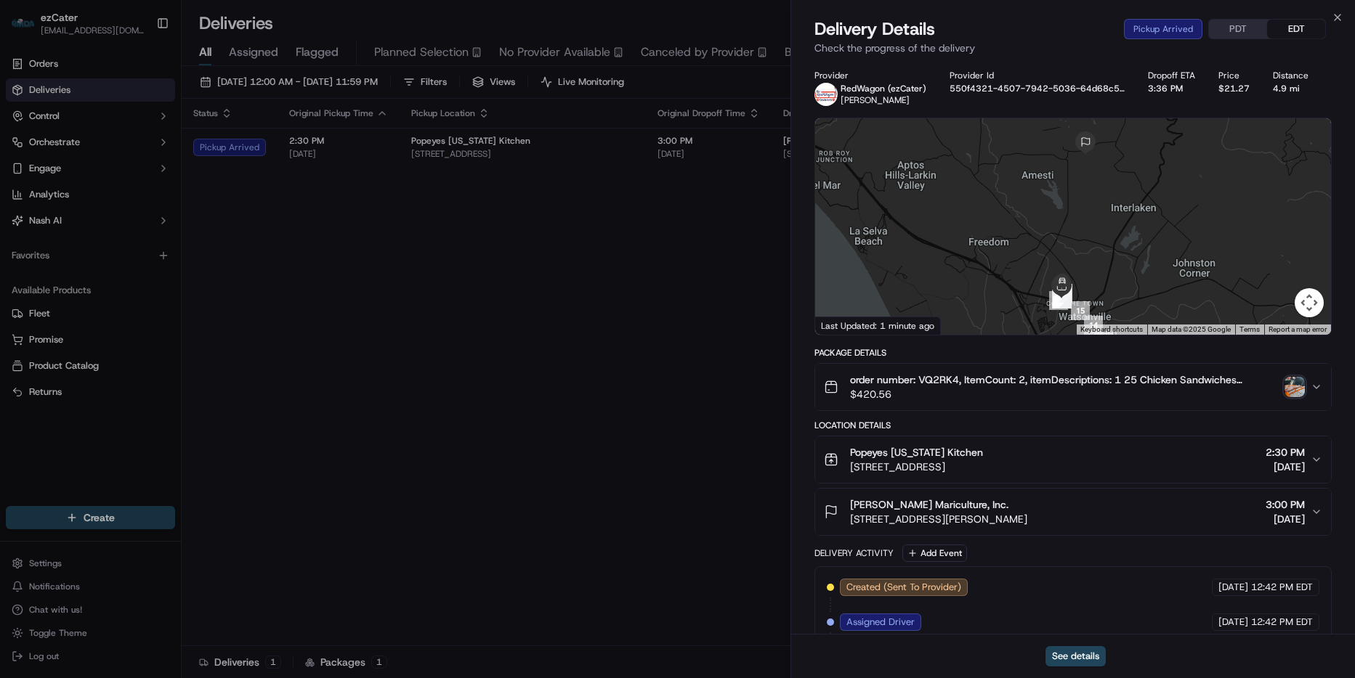
scroll to position [332, 0]
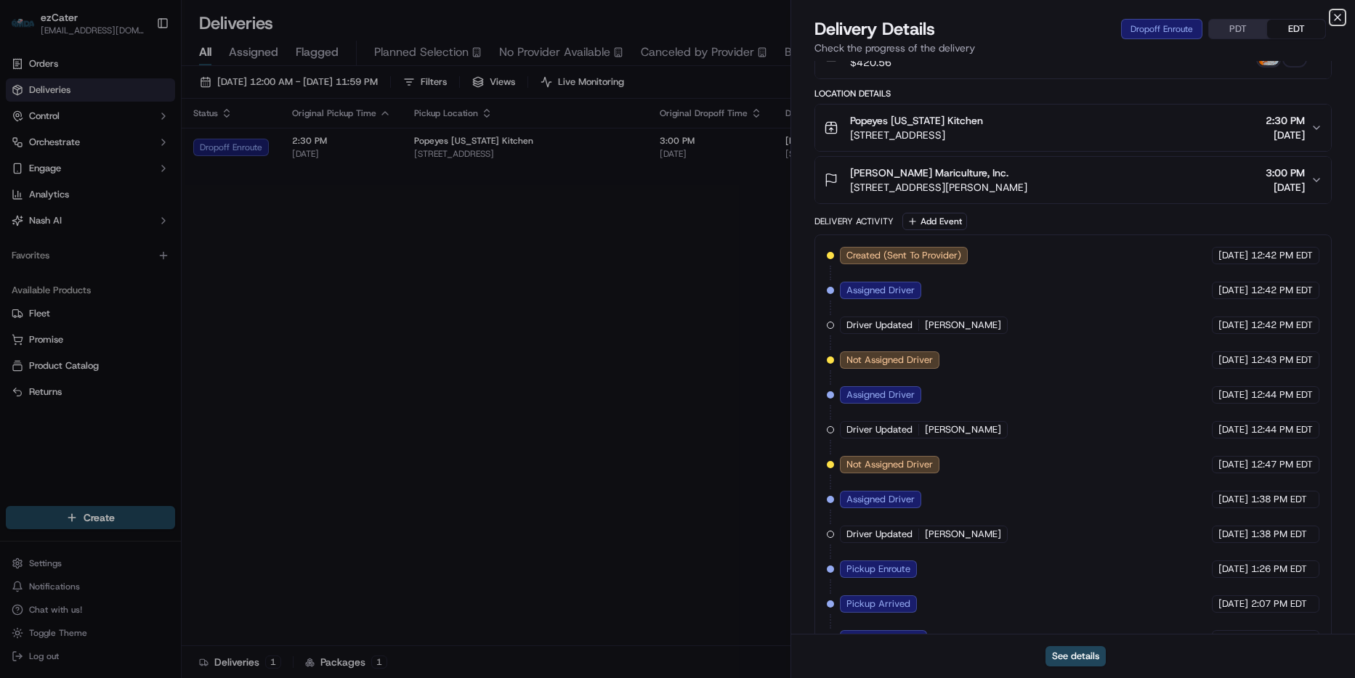
click at [1335, 17] on icon "button" at bounding box center [1337, 18] width 12 height 12
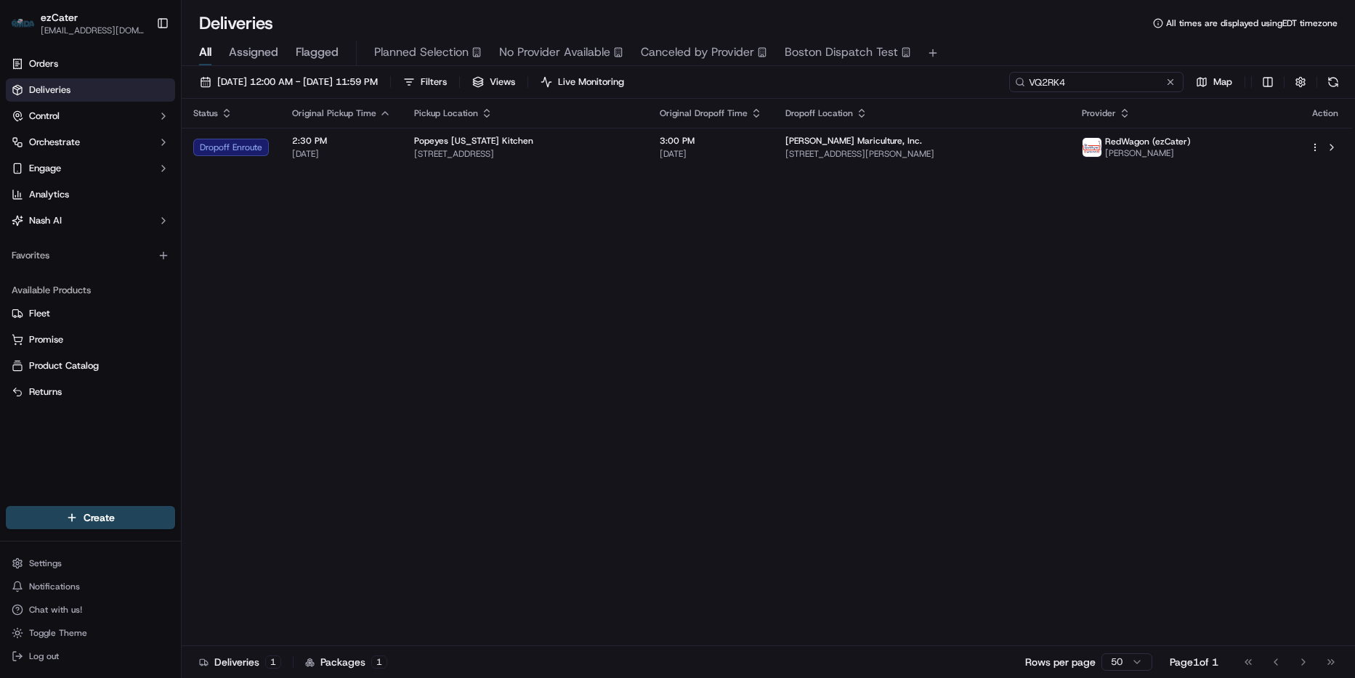
drag, startPoint x: 1071, startPoint y: 86, endPoint x: 1094, endPoint y: 84, distance: 23.3
click at [1071, 86] on input "VQ2RK4" at bounding box center [1096, 82] width 174 height 20
paste input "77ECQP"
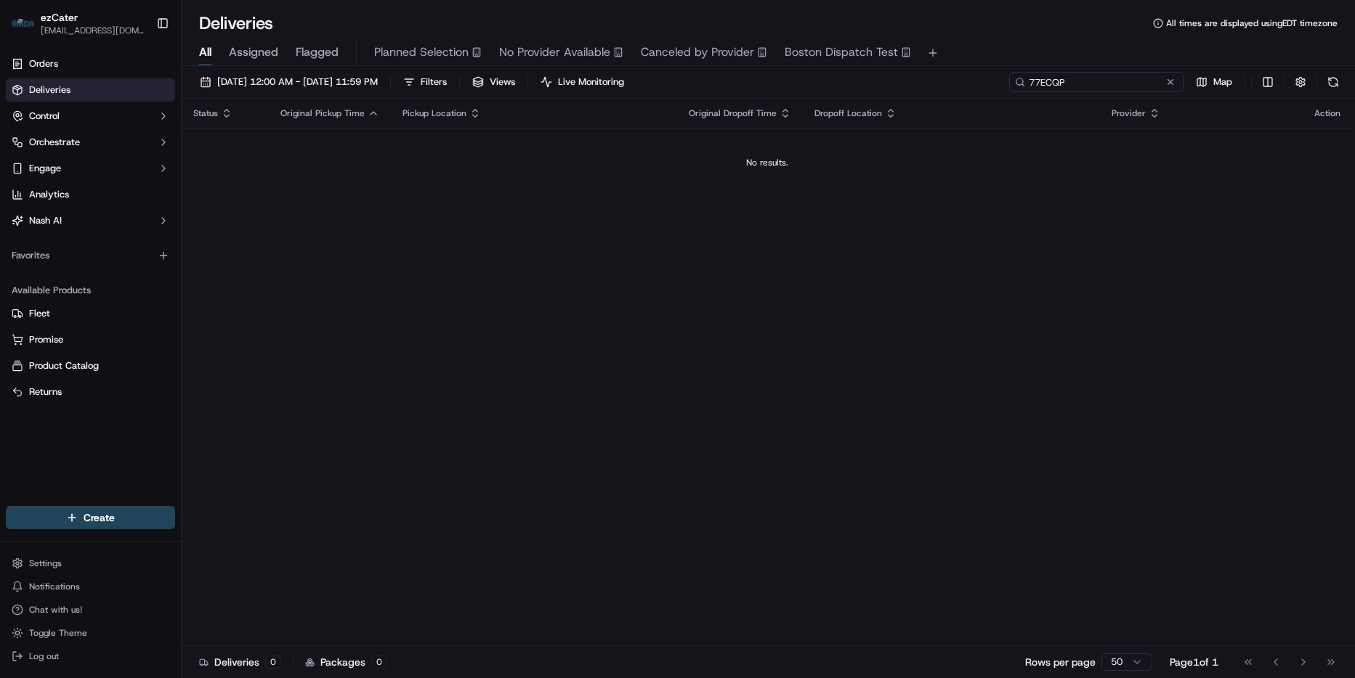
click at [1114, 85] on input "77ECQP" at bounding box center [1096, 82] width 174 height 20
paste input "E7V18"
click at [1109, 79] on input "77ECQP" at bounding box center [1096, 82] width 174 height 20
paste input "KX8W6"
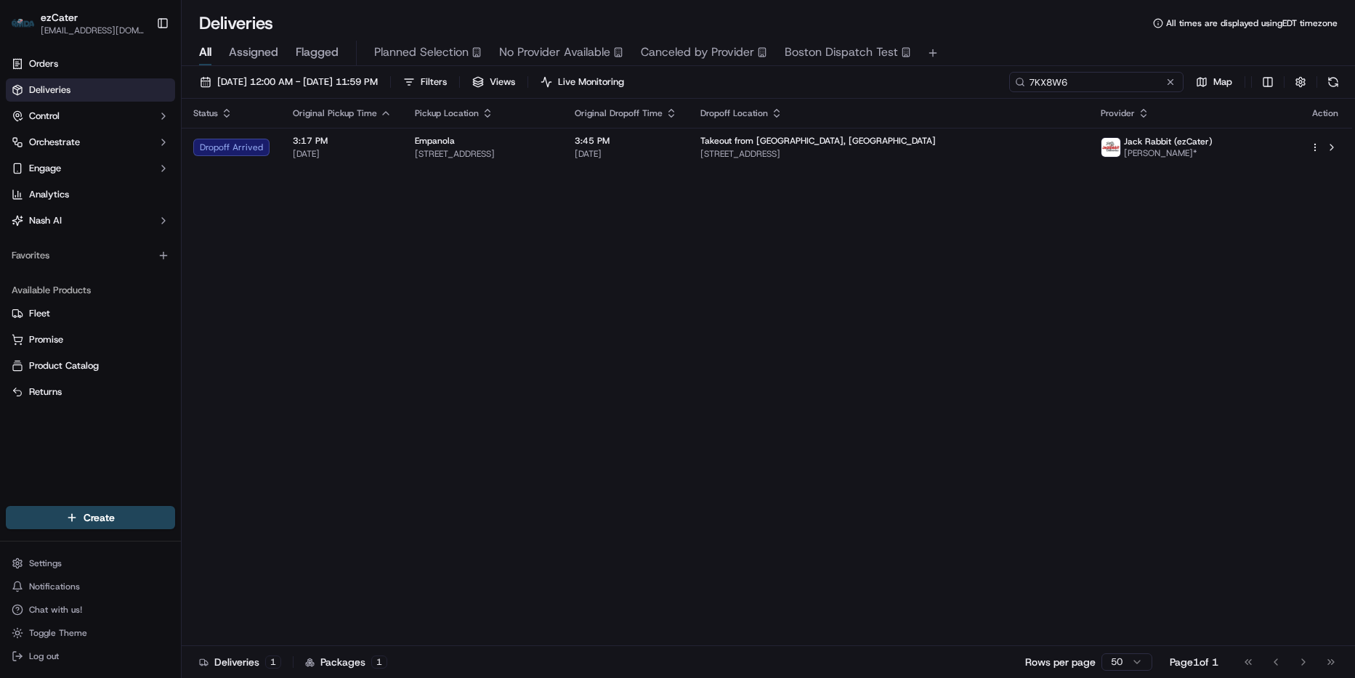
click at [1094, 91] on input "7KX8W6" at bounding box center [1096, 82] width 174 height 20
paste input
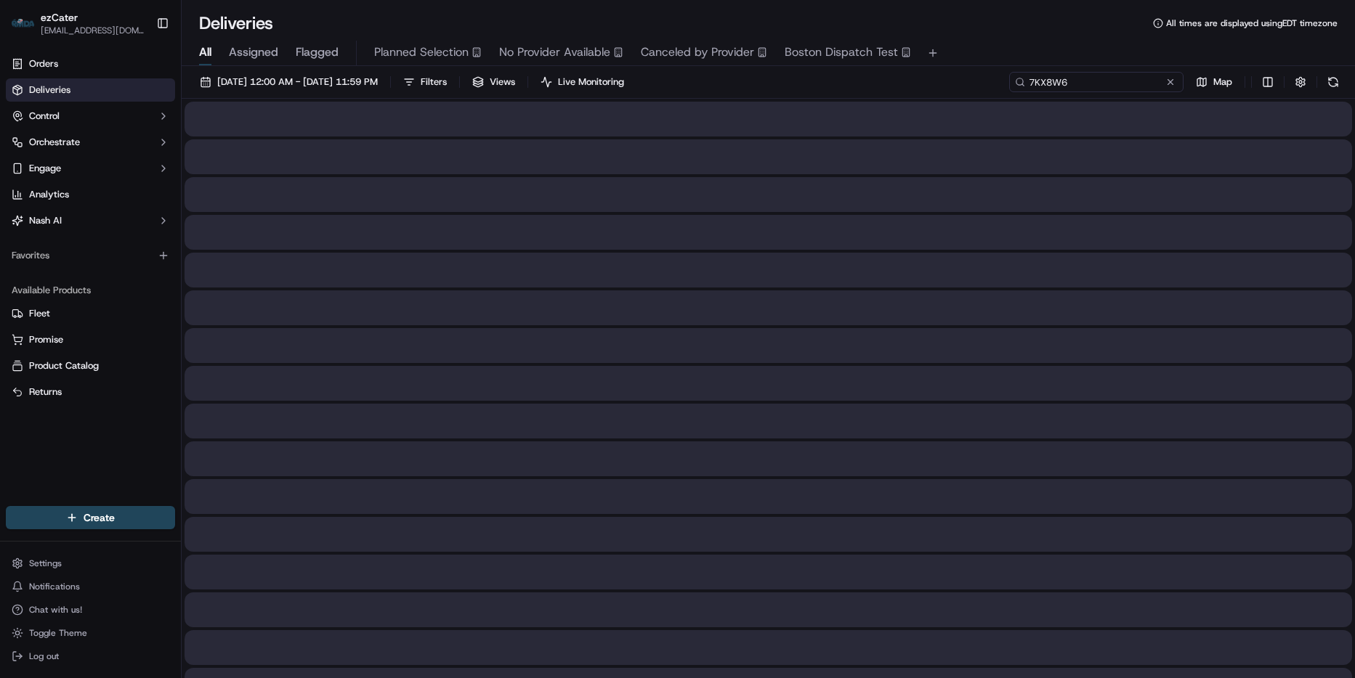
type input "7KX8W6"
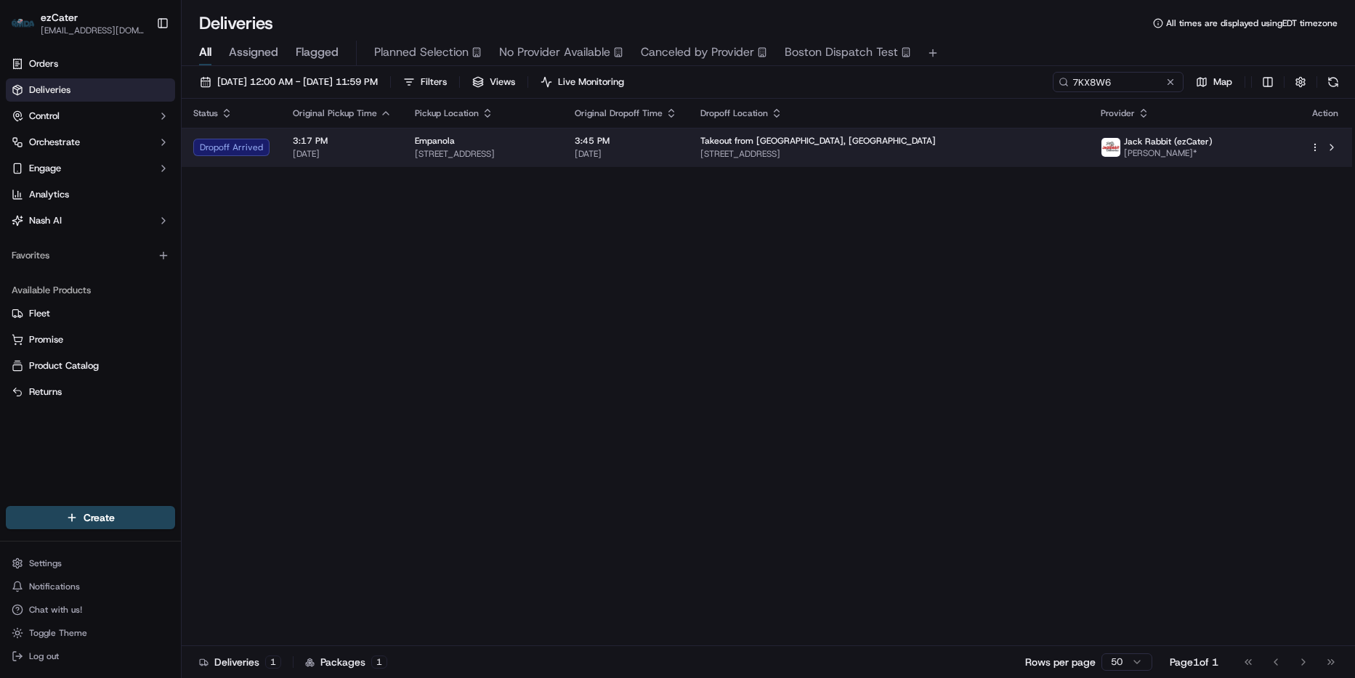
click at [689, 146] on td "3:45 PM 09/19/2025" at bounding box center [626, 147] width 126 height 39
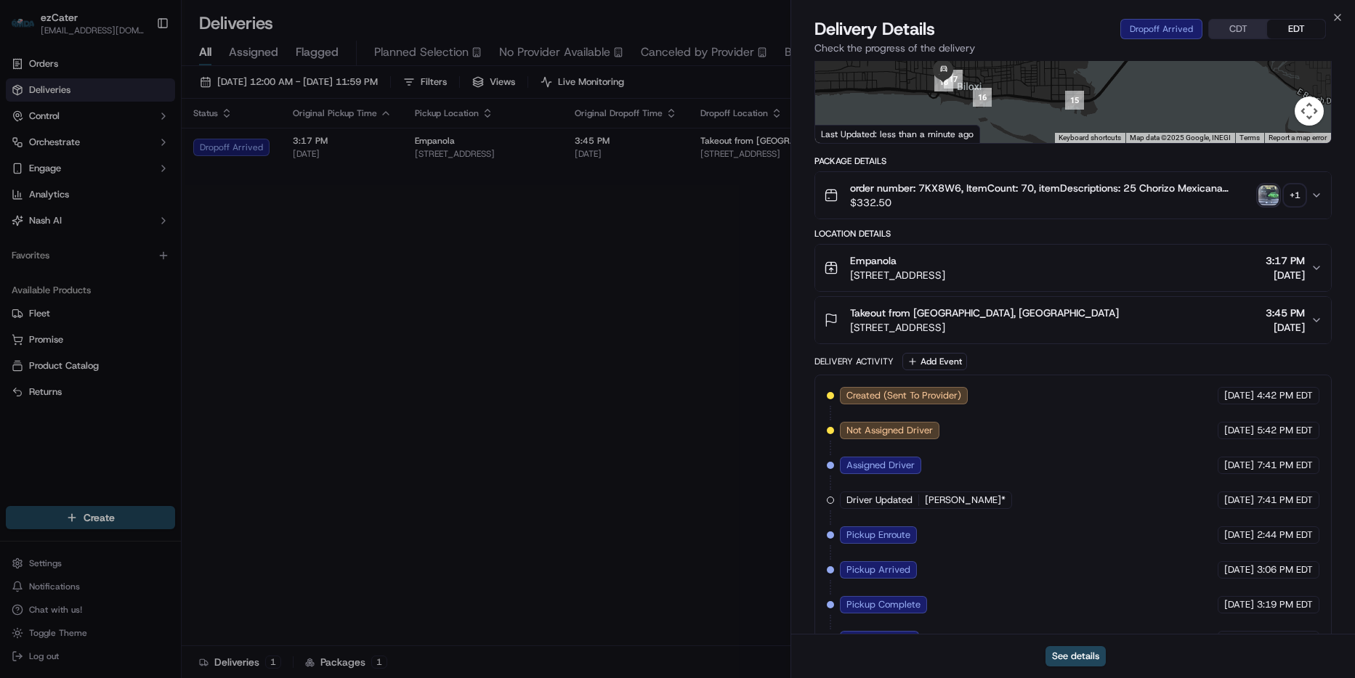
scroll to position [190, 0]
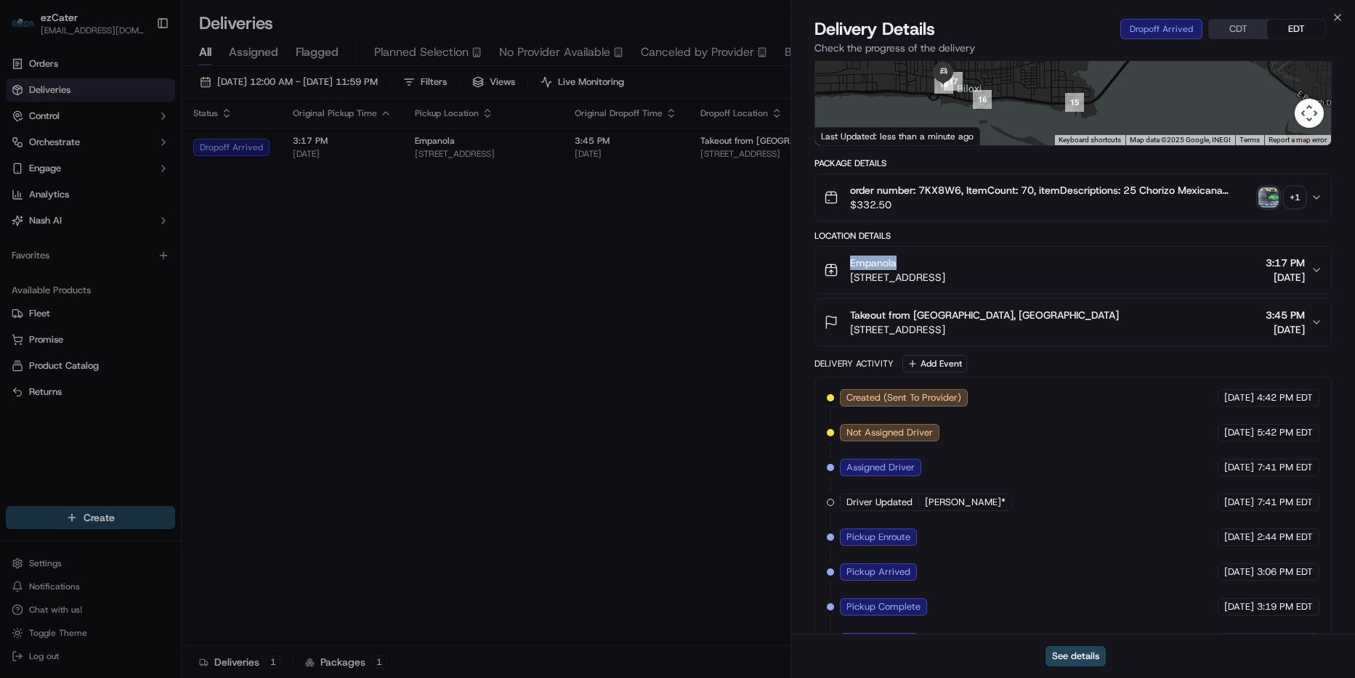
drag, startPoint x: 925, startPoint y: 260, endPoint x: 837, endPoint y: 257, distance: 87.2
click at [837, 257] on div "Empanola 718 Bienville Blvd b, Ocean Springs, MS 39564, USA" at bounding box center [884, 270] width 121 height 29
copy span "Empanola"
click at [1334, 15] on icon "button" at bounding box center [1337, 18] width 12 height 12
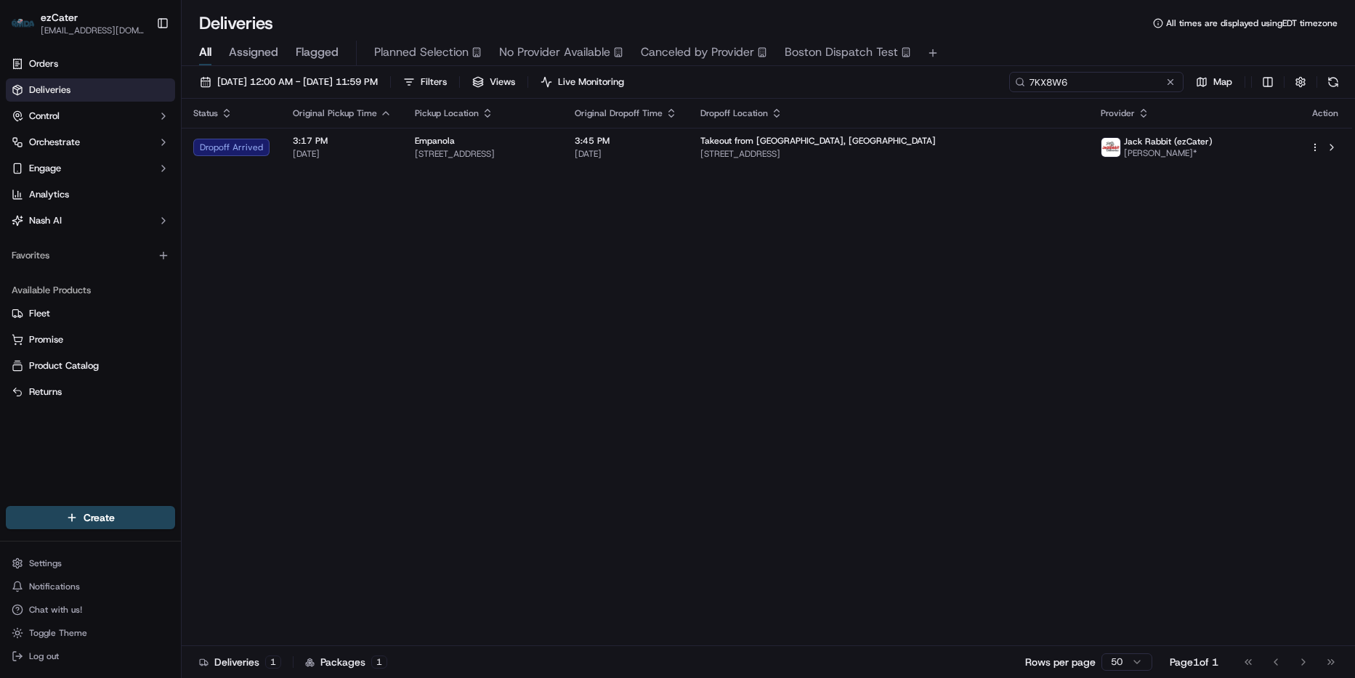
click at [1116, 81] on input "7KX8W6" at bounding box center [1096, 82] width 174 height 20
paste input "62MV7U"
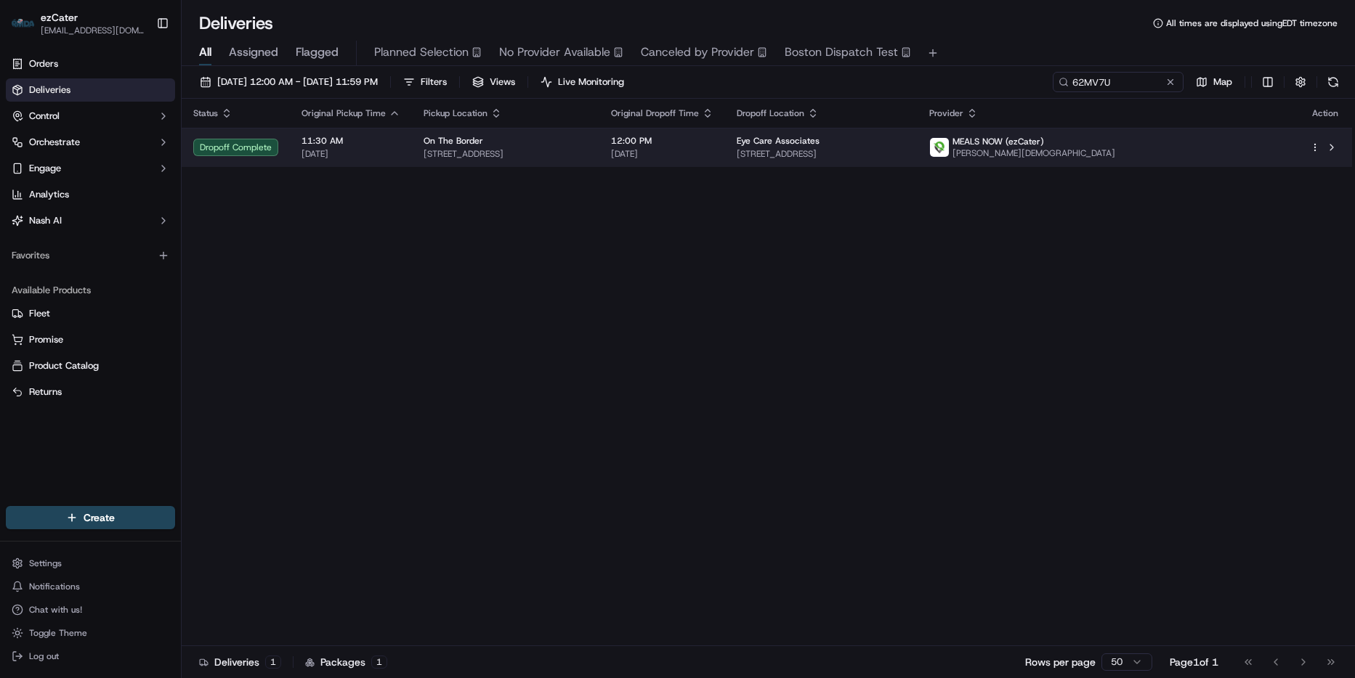
click at [713, 156] on span "[DATE]" at bounding box center [662, 154] width 102 height 12
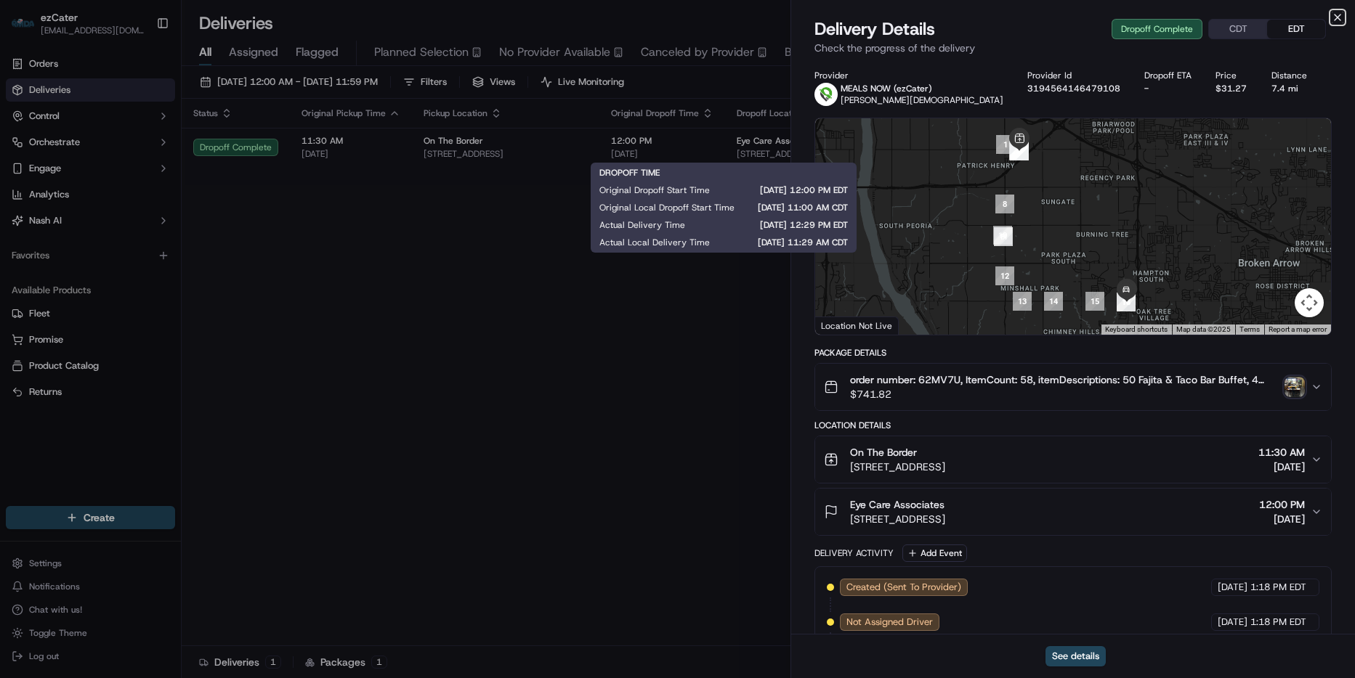
click at [1339, 20] on icon "button" at bounding box center [1337, 18] width 12 height 12
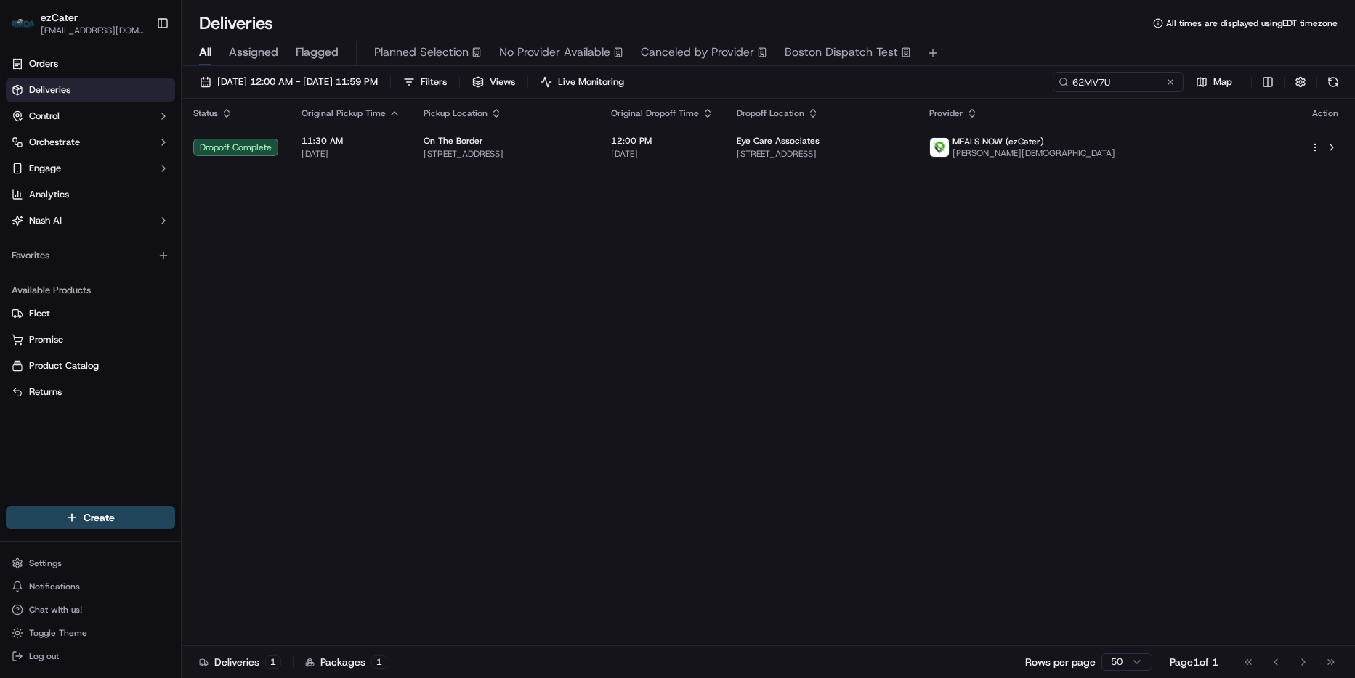
click at [1142, 70] on div "09/19/2025 12:00 AM - 09/19/2025 11:59 PM Filters Views Live Monitoring 62MV7U …" at bounding box center [768, 373] width 1173 height 615
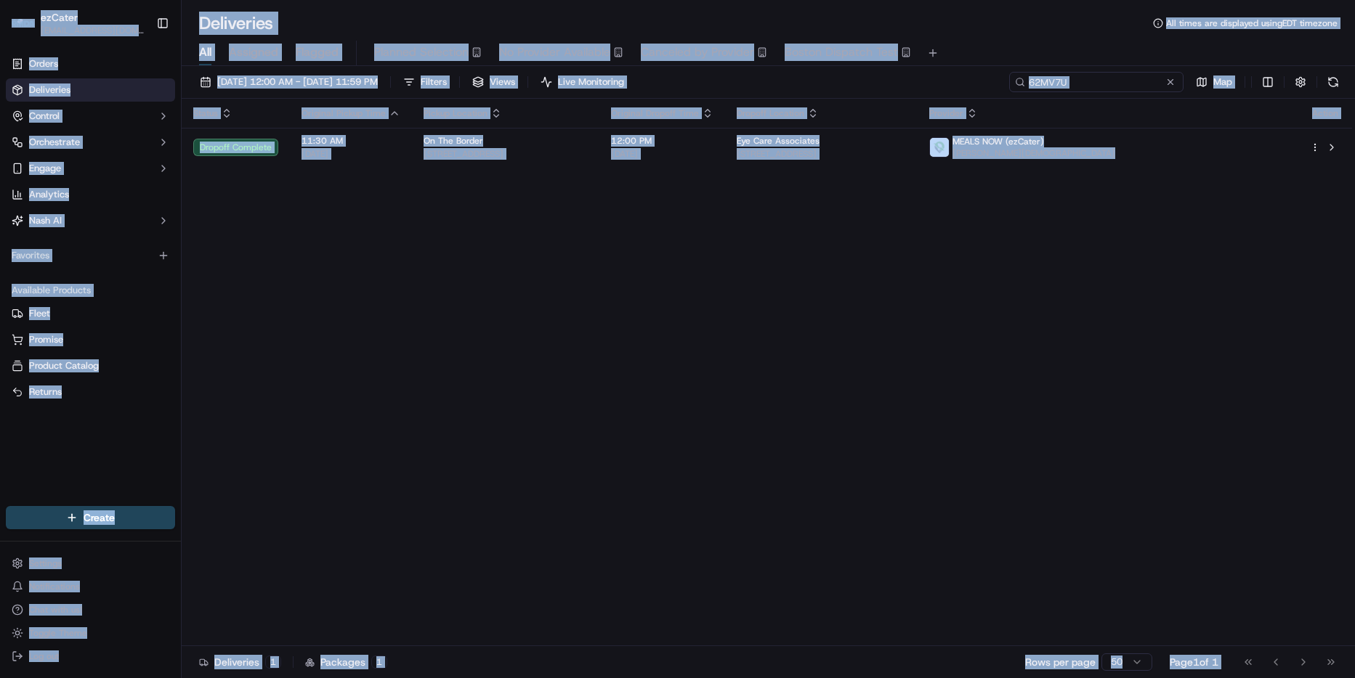
click at [1118, 81] on input "62MV7U" at bounding box center [1096, 82] width 174 height 20
click at [1095, 41] on div "All Assigned Flagged Planned Selection No Provider Available Canceled by Provid…" at bounding box center [768, 53] width 1173 height 25
drag, startPoint x: 1095, startPoint y: 41, endPoint x: 1036, endPoint y: 50, distance: 58.9
click at [1036, 50] on div "All Assigned Flagged Planned Selection No Provider Available Canceled by Provid…" at bounding box center [768, 53] width 1173 height 25
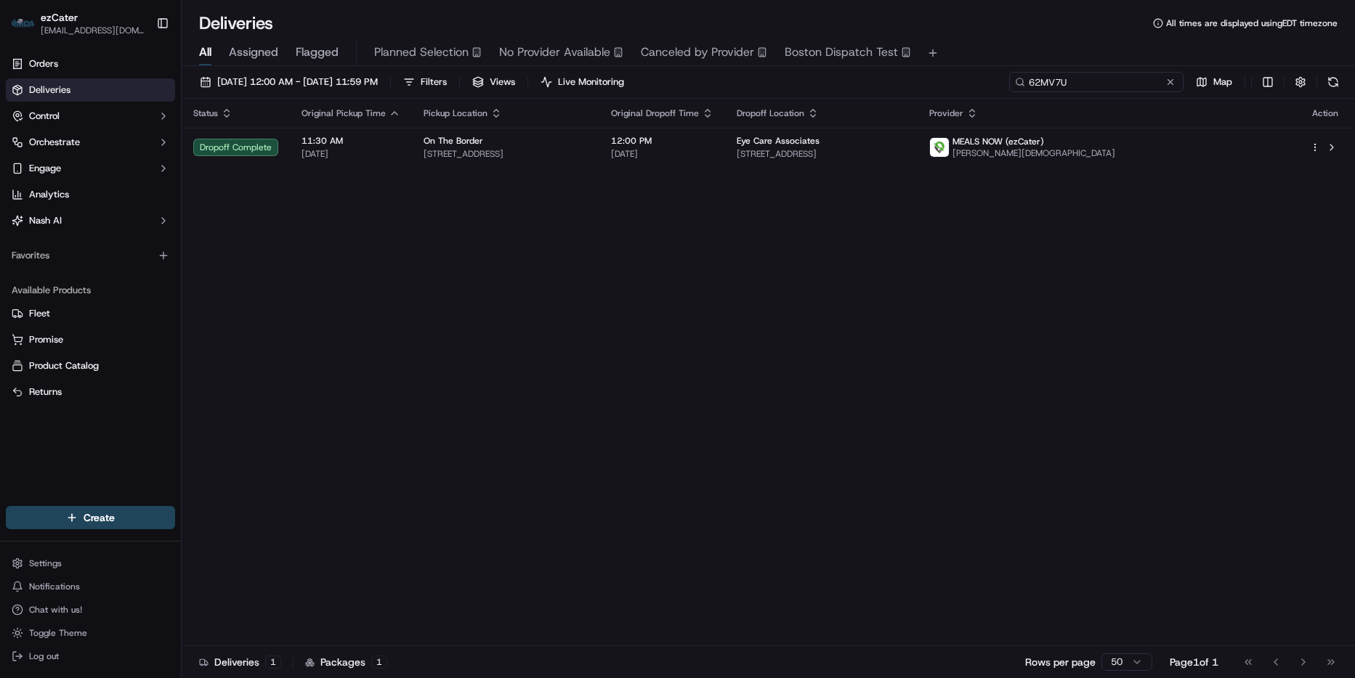
click at [1103, 83] on input "62MV7U" at bounding box center [1096, 82] width 174 height 20
paste input "7KX8W6"
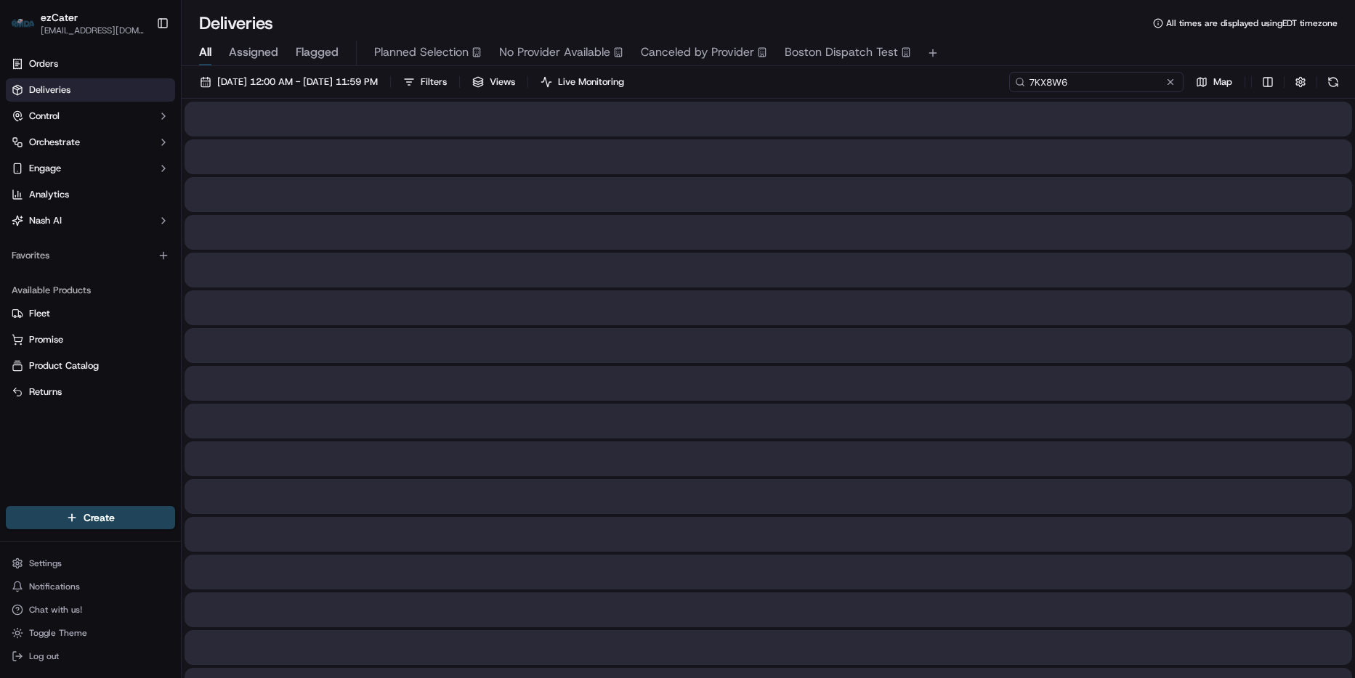
type input "7KX8W6"
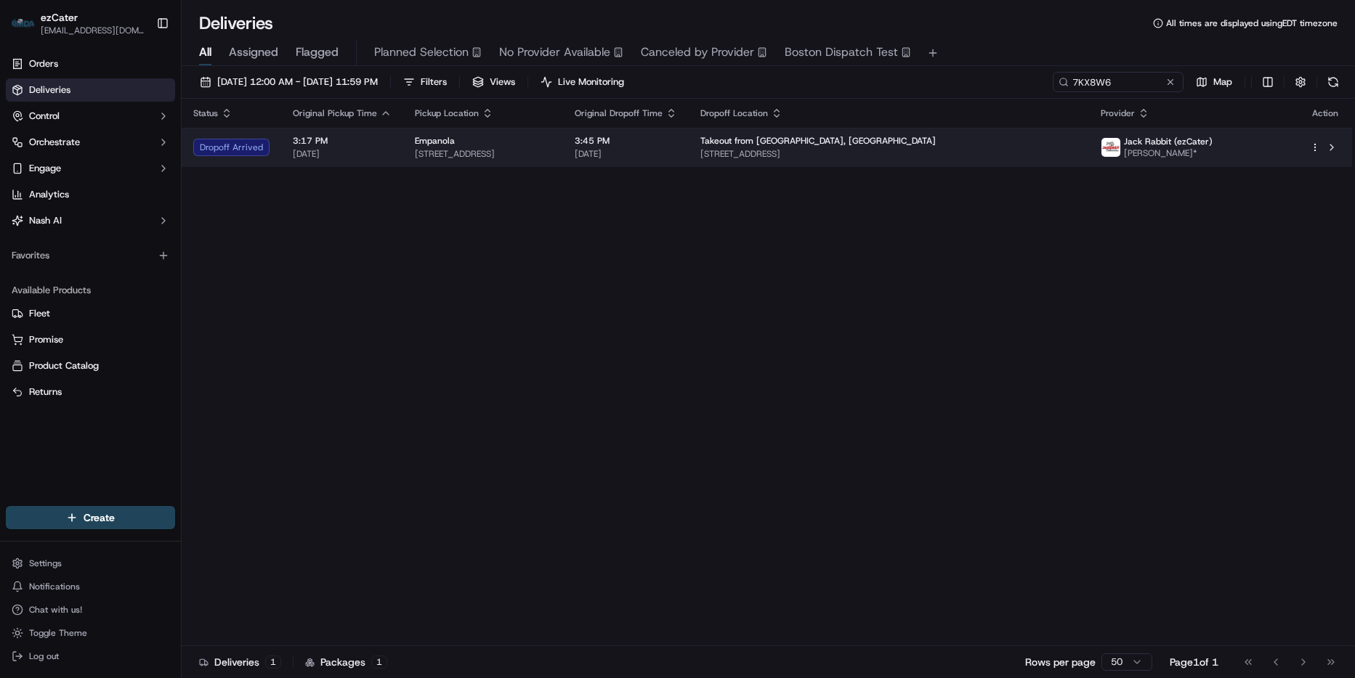
click at [689, 162] on td "3:45 PM 09/19/2025" at bounding box center [626, 147] width 126 height 39
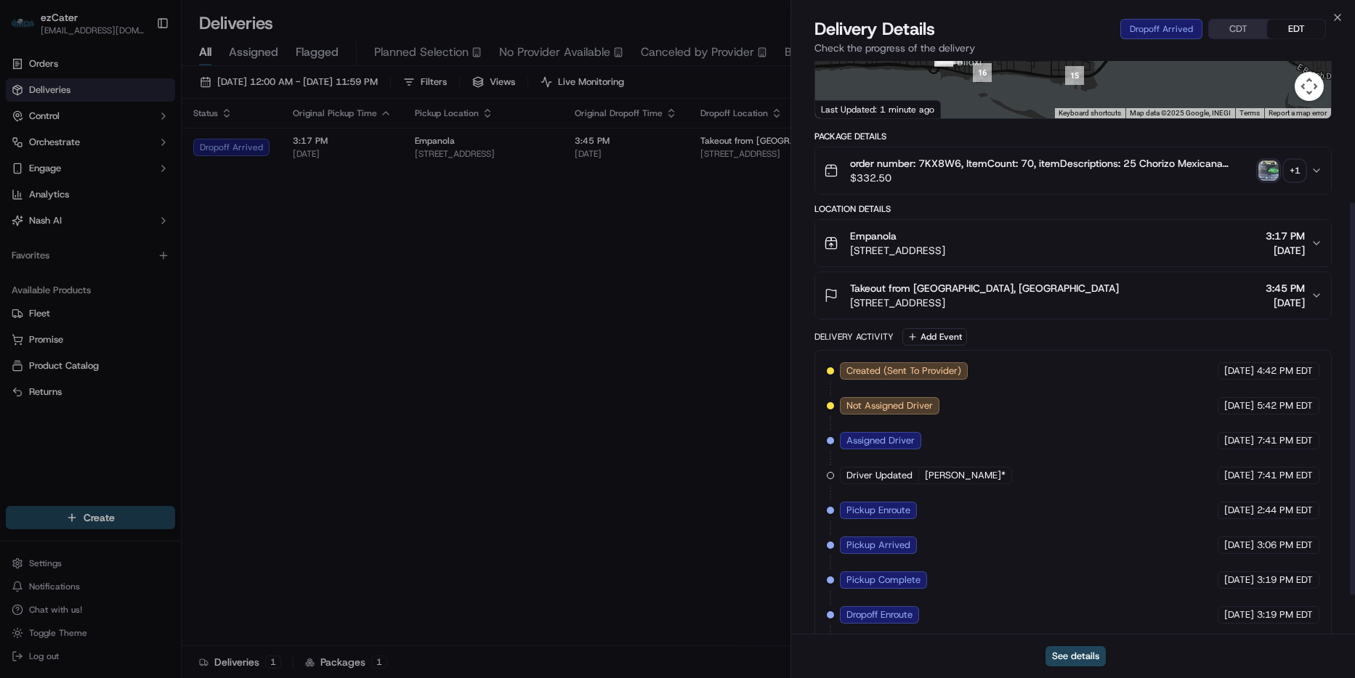
scroll to position [218, 0]
click at [946, 337] on button "Add Event" at bounding box center [934, 335] width 65 height 17
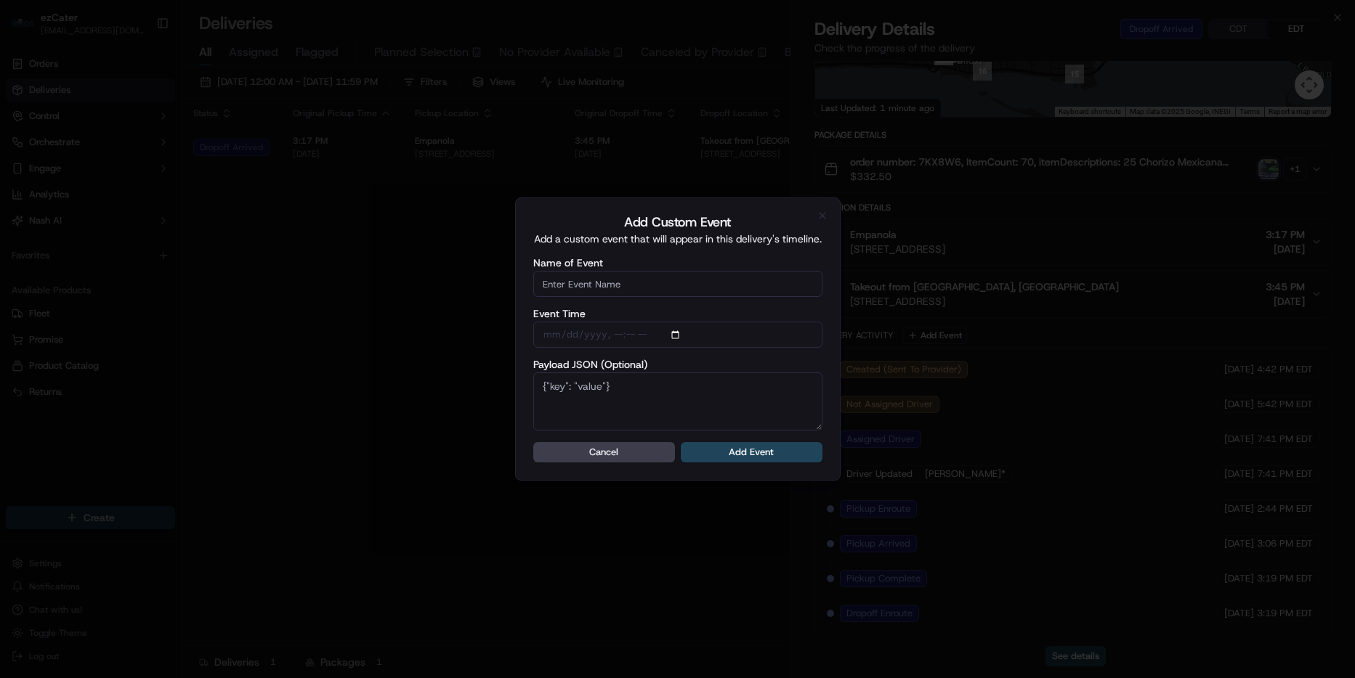
click at [633, 298] on form "Name of Event Event Time Payload JSON (Optional) Cancel Add Event" at bounding box center [677, 360] width 289 height 205
click at [633, 285] on input "Name of Event" at bounding box center [677, 284] width 289 height 26
type input "CP Not ready"
click at [722, 441] on form "Name of Event CP Not ready Event Time Payload JSON (Optional) Cancel Add Event" at bounding box center [677, 360] width 289 height 205
click at [731, 457] on button "Add Event" at bounding box center [752, 452] width 142 height 20
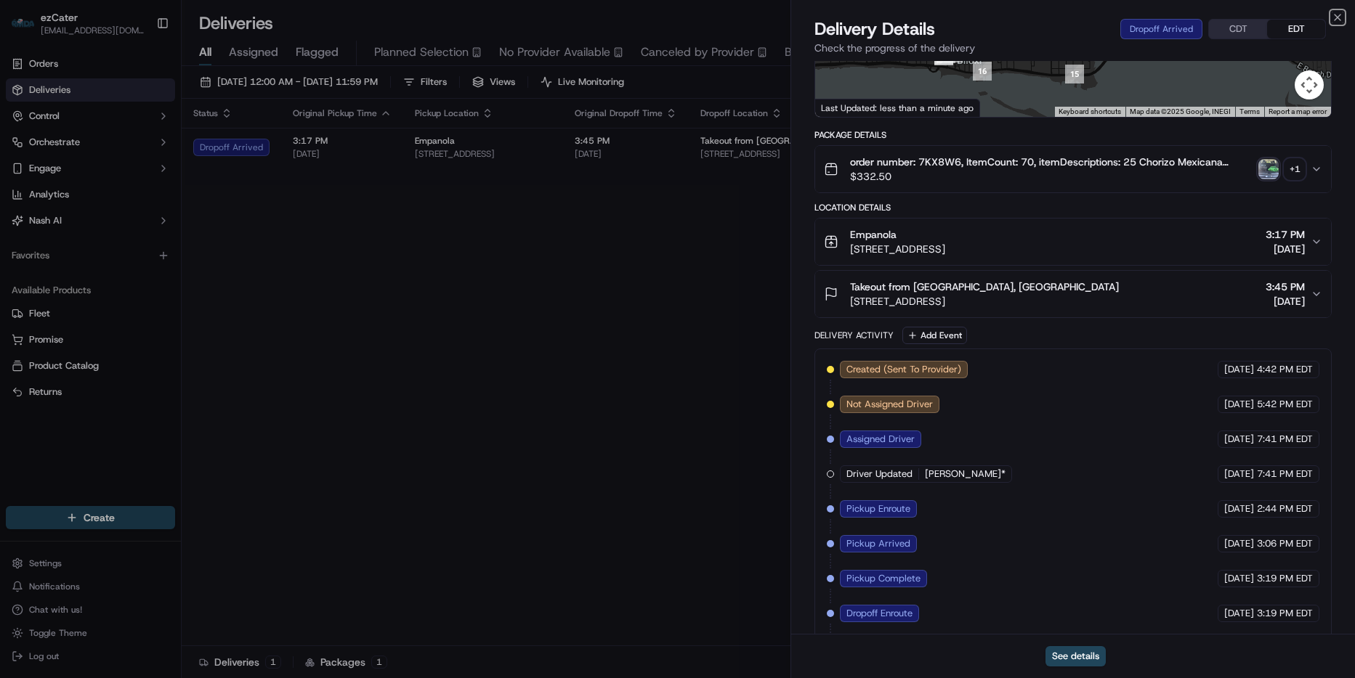
drag, startPoint x: 1336, startPoint y: 17, endPoint x: 1313, endPoint y: 23, distance: 23.1
click at [1336, 17] on icon "button" at bounding box center [1337, 18] width 12 height 12
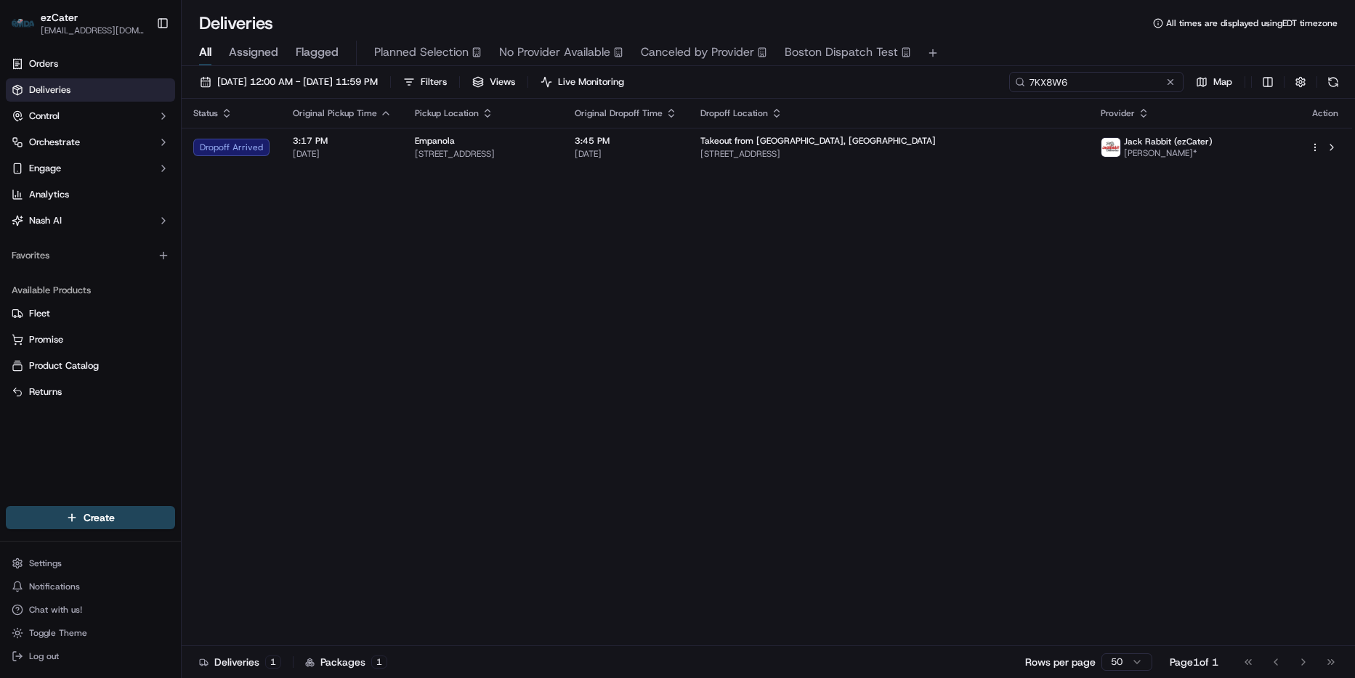
click at [1116, 85] on input "7KX8W6" at bounding box center [1096, 82] width 174 height 20
paste input "62M-V7U"
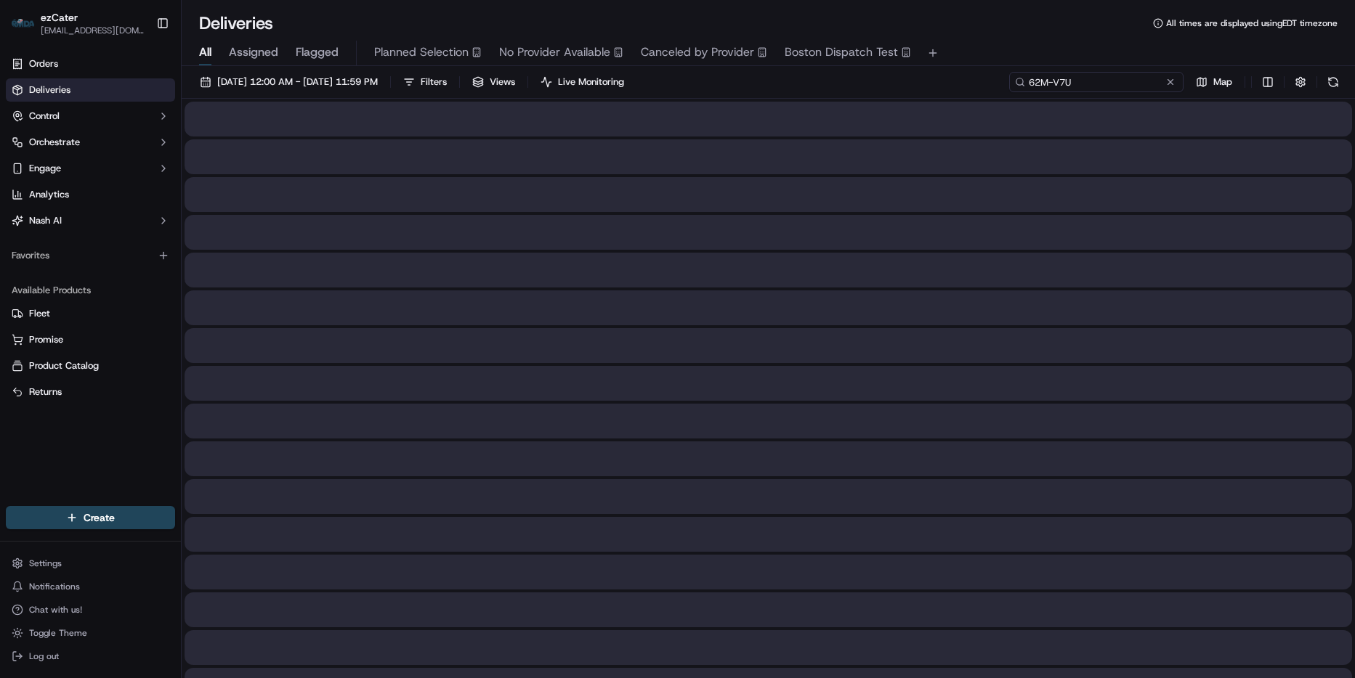
click at [1055, 84] on input "62M-V7U" at bounding box center [1096, 82] width 174 height 20
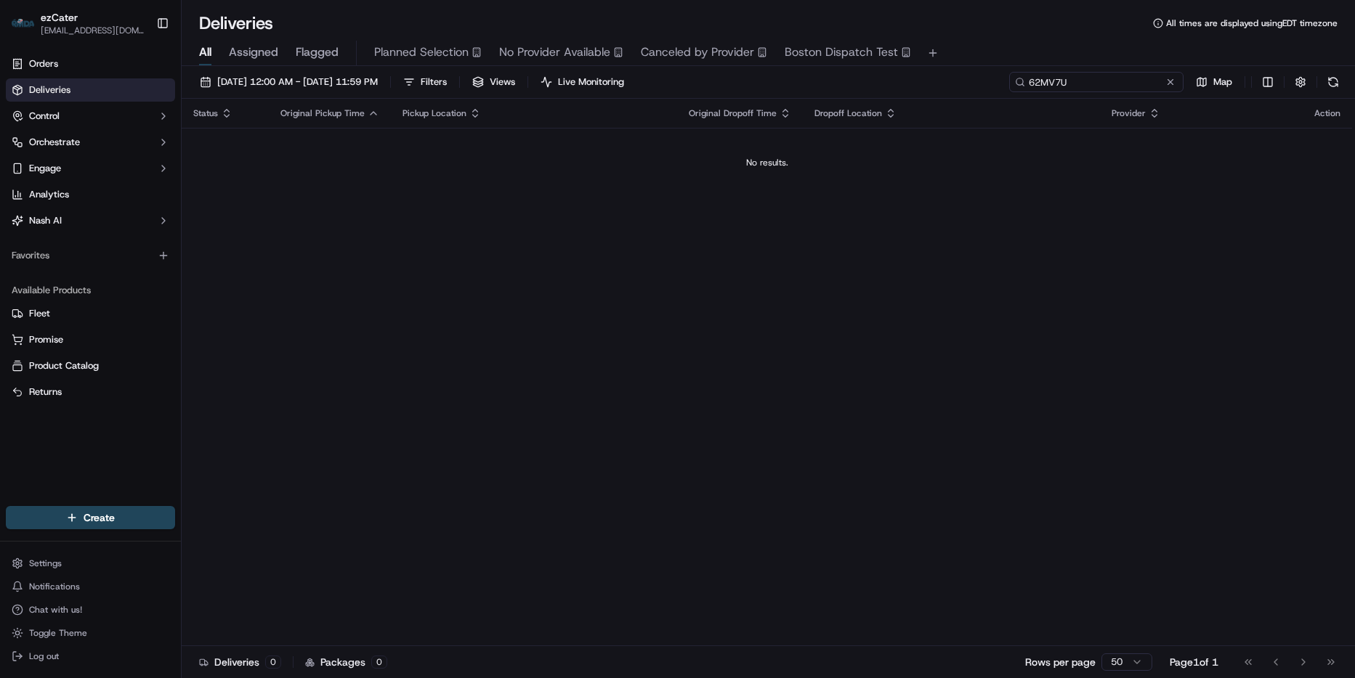
type input "62MV7U"
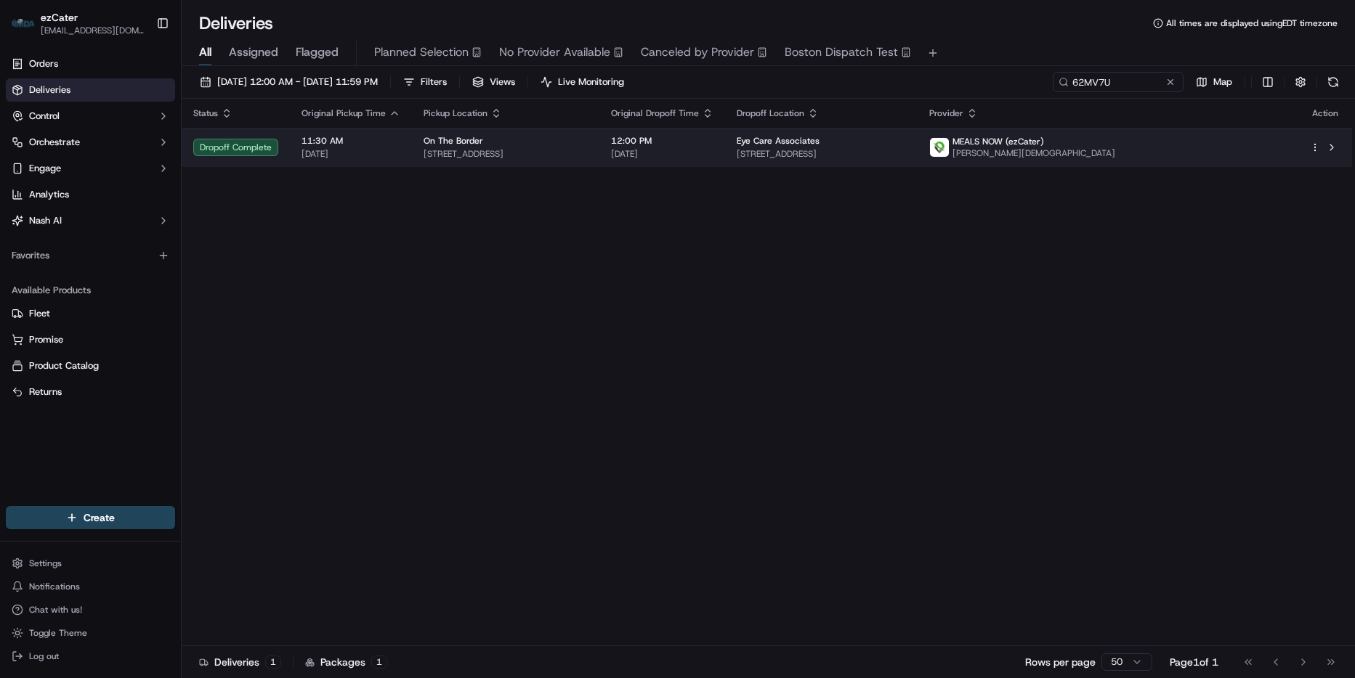
click at [1098, 155] on td "MEALS NOW (ezCater) Donald Gay" at bounding box center [1107, 147] width 381 height 39
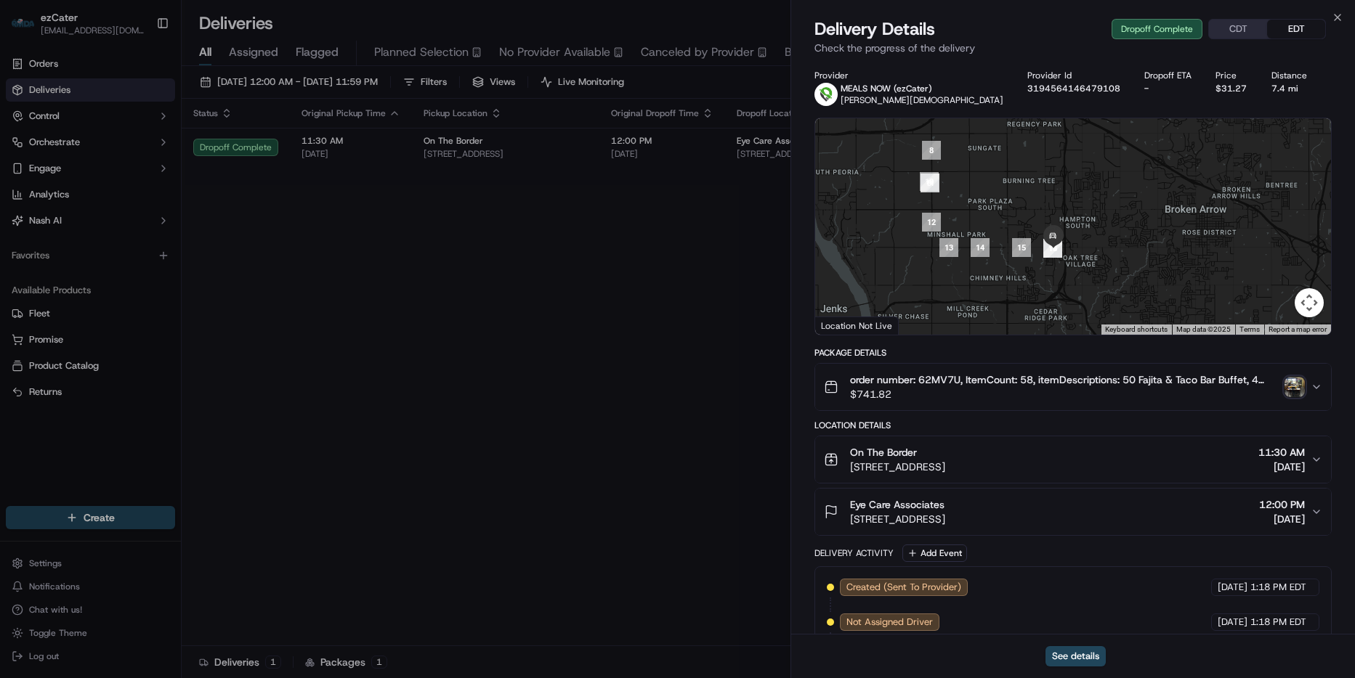
drag, startPoint x: 1071, startPoint y: 210, endPoint x: 999, endPoint y: 136, distance: 102.7
click at [999, 136] on div at bounding box center [1073, 226] width 516 height 216
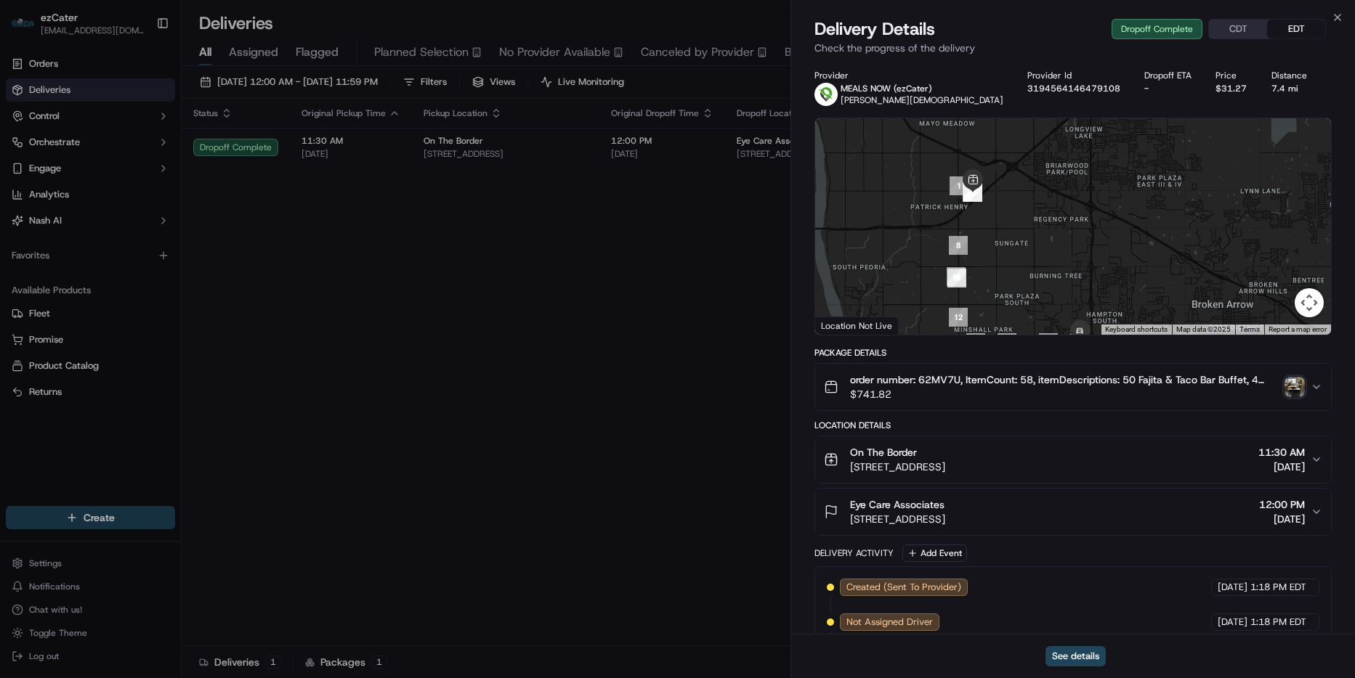
drag, startPoint x: 981, startPoint y: 201, endPoint x: 1003, endPoint y: 279, distance: 80.7
click at [1003, 279] on div at bounding box center [1073, 226] width 516 height 216
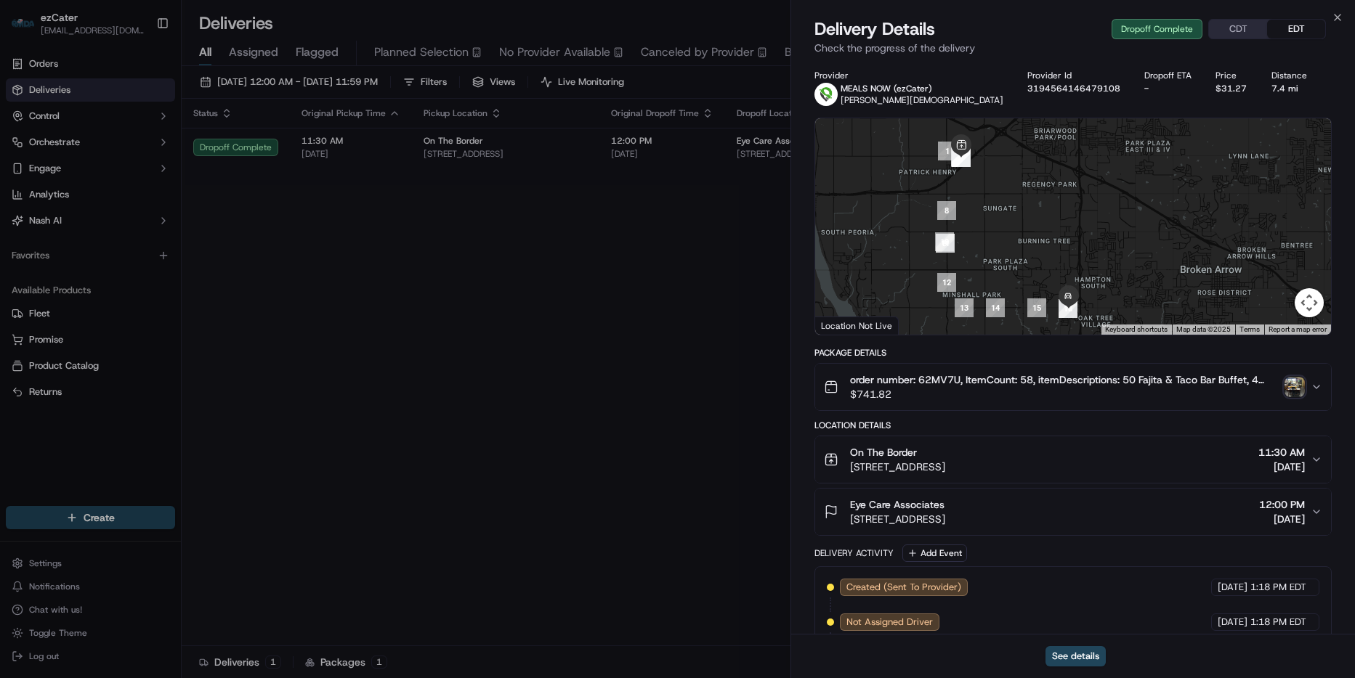
drag, startPoint x: 956, startPoint y: 177, endPoint x: 981, endPoint y: 231, distance: 59.1
click at [976, 231] on div at bounding box center [1073, 226] width 516 height 216
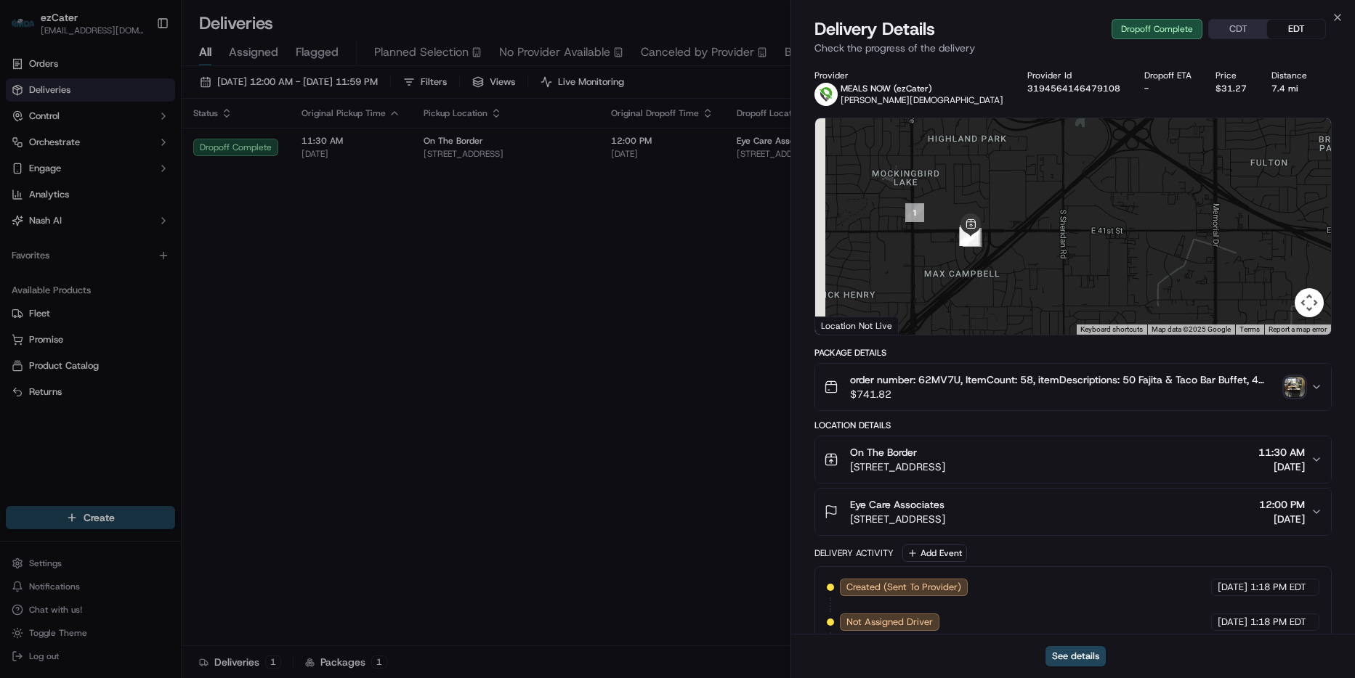
drag, startPoint x: 1028, startPoint y: 165, endPoint x: 1050, endPoint y: 230, distance: 68.5
click at [1050, 230] on div at bounding box center [1073, 226] width 516 height 216
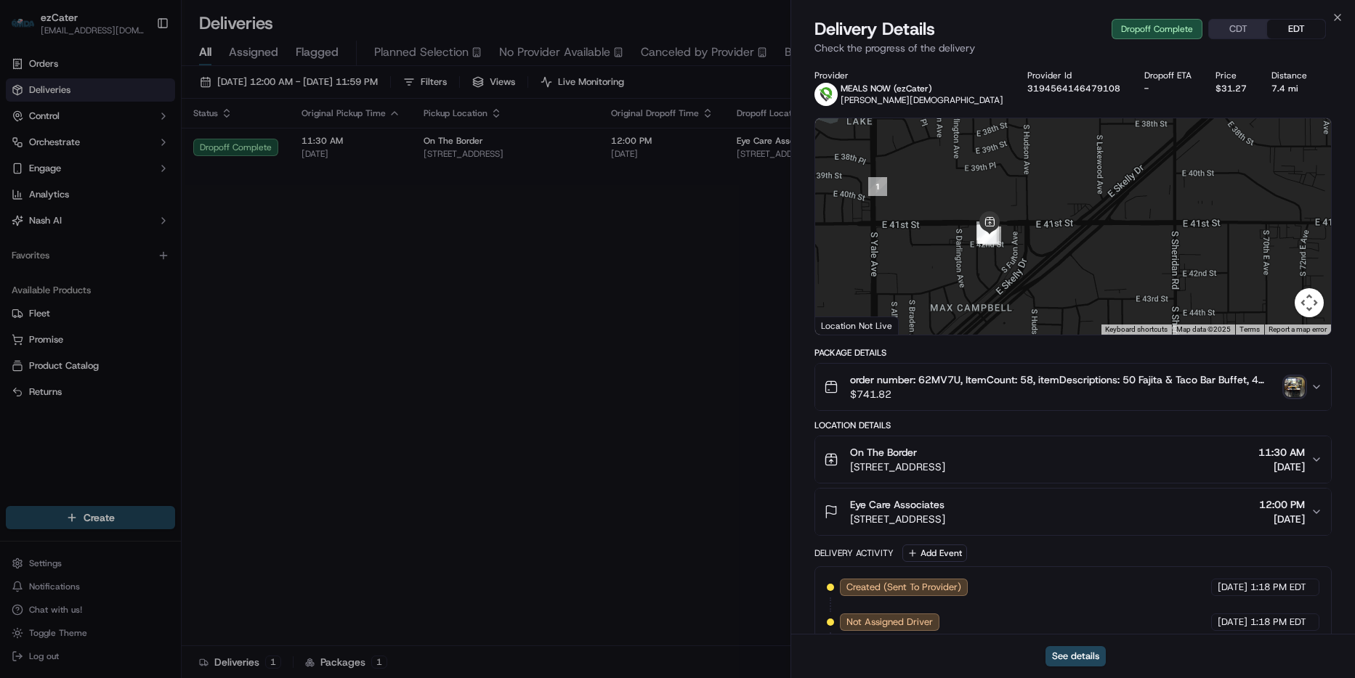
drag, startPoint x: 1071, startPoint y: 245, endPoint x: 1080, endPoint y: 244, distance: 8.7
click at [1080, 244] on div at bounding box center [1073, 226] width 516 height 216
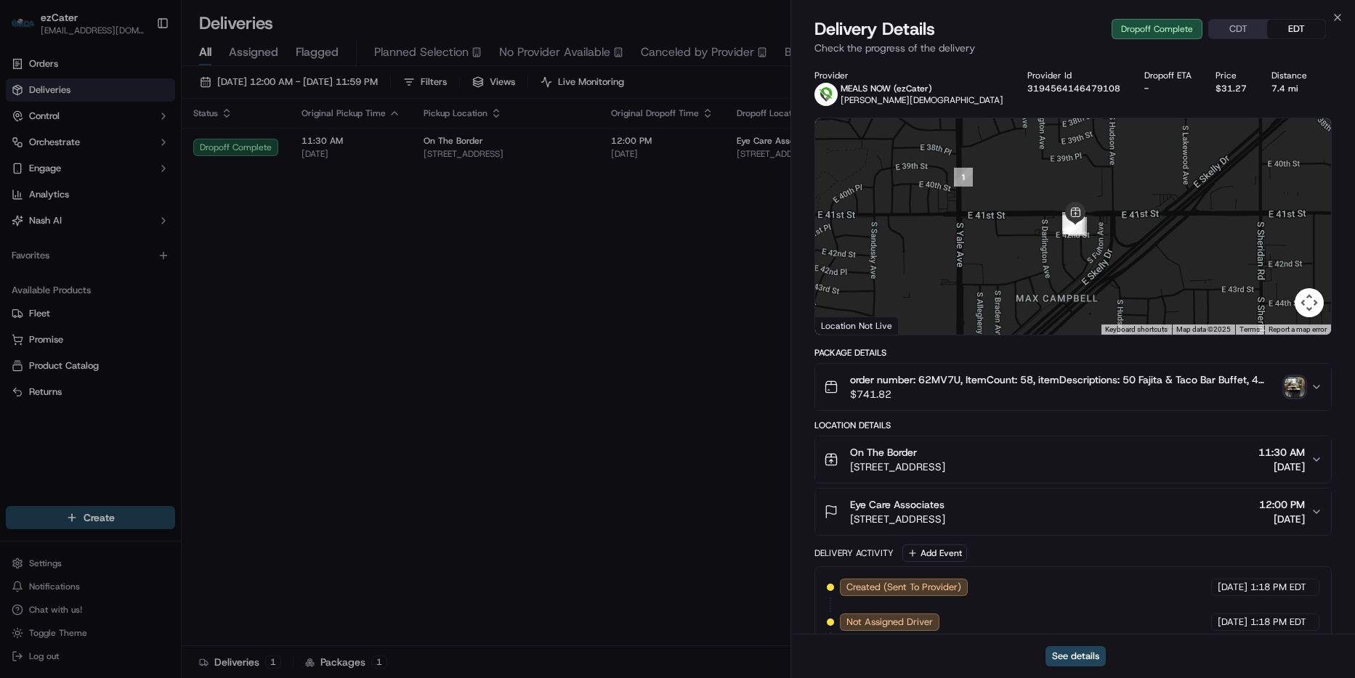
drag, startPoint x: 1138, startPoint y: 256, endPoint x: 1158, endPoint y: 254, distance: 20.5
click at [1158, 254] on div at bounding box center [1073, 226] width 516 height 216
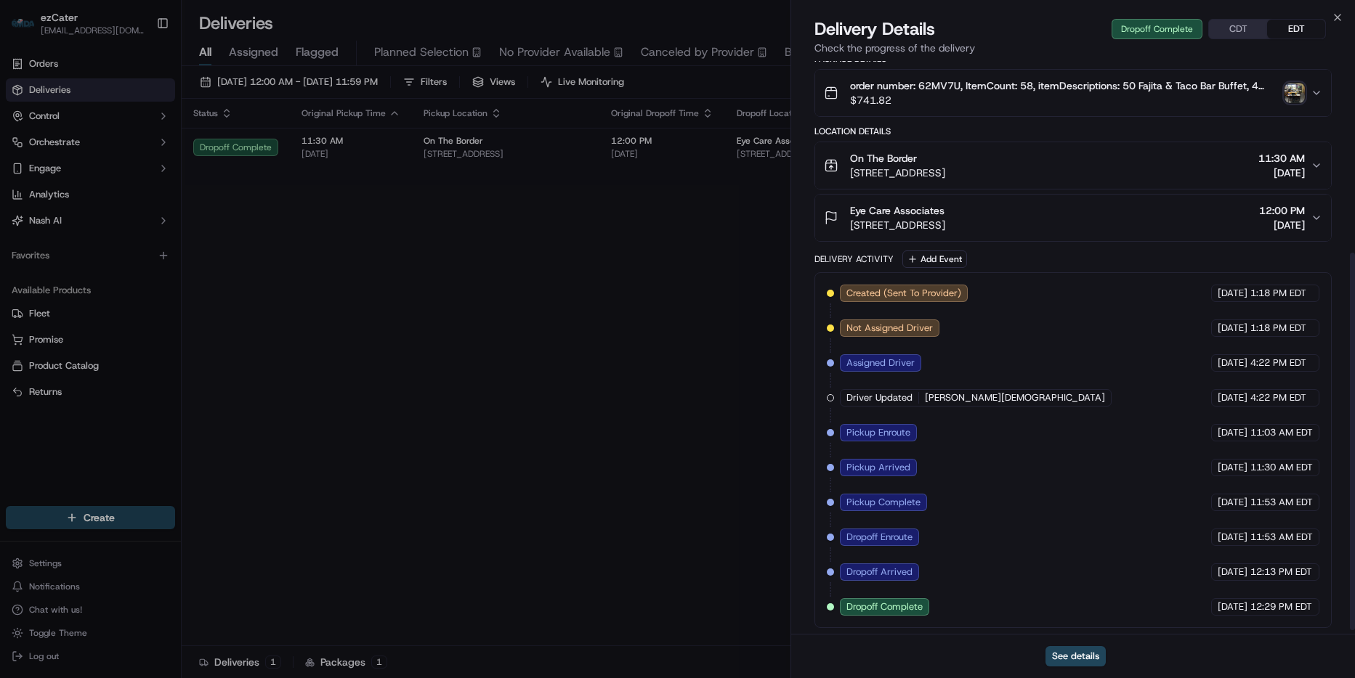
scroll to position [297, 0]
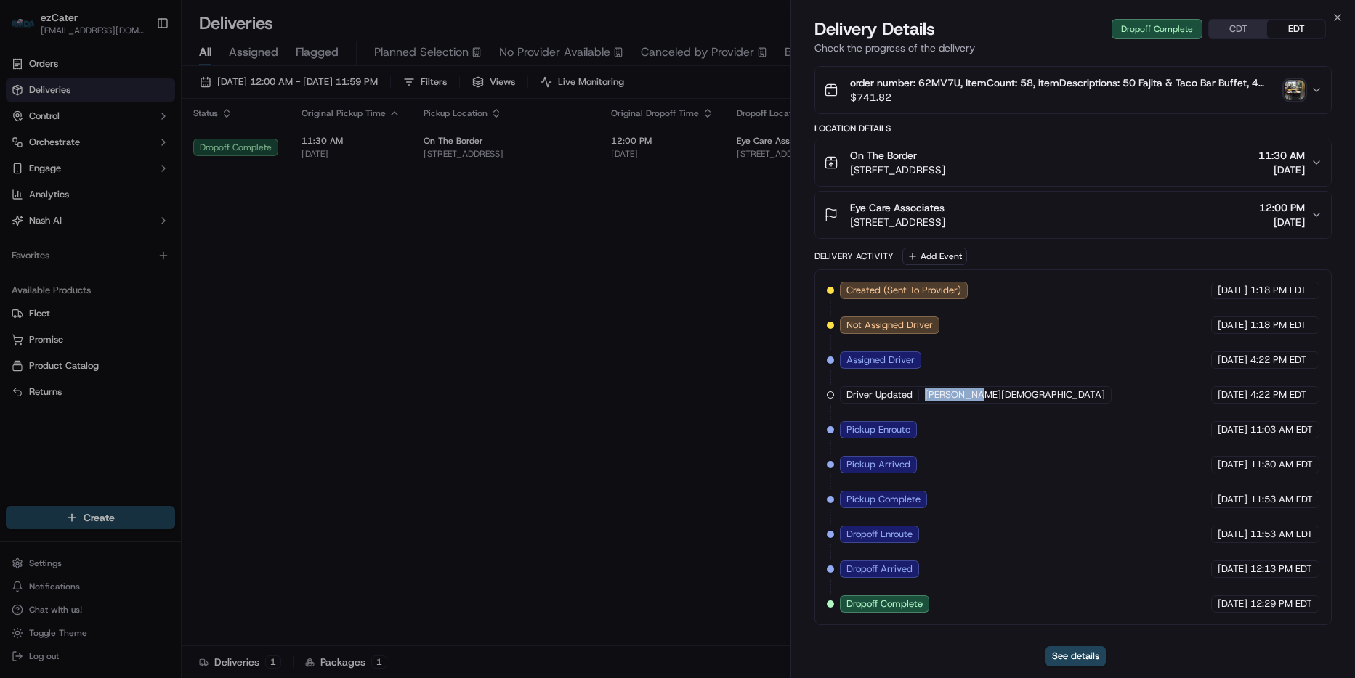
drag, startPoint x: 923, startPoint y: 396, endPoint x: 973, endPoint y: 394, distance: 50.1
click at [973, 394] on span "Donald Gay" at bounding box center [1015, 395] width 180 height 13
copy span "Donald Gay"
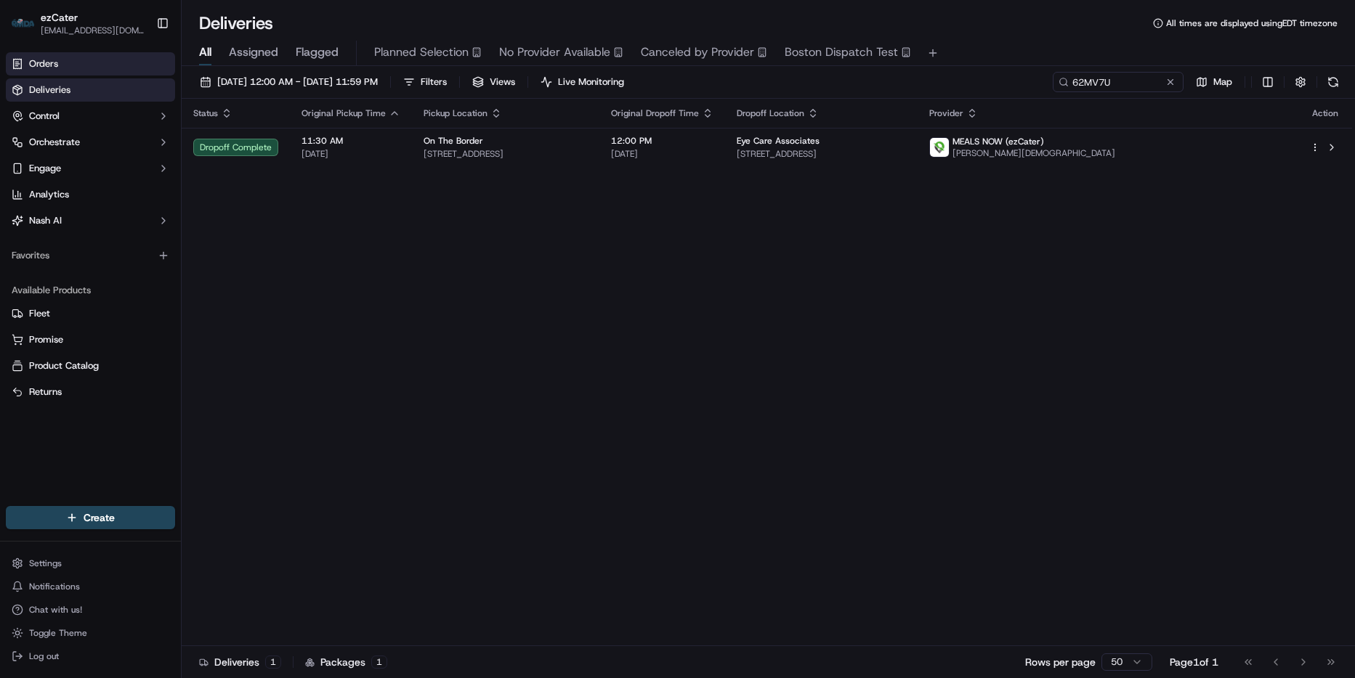
click at [46, 65] on span "Orders" at bounding box center [43, 63] width 29 height 13
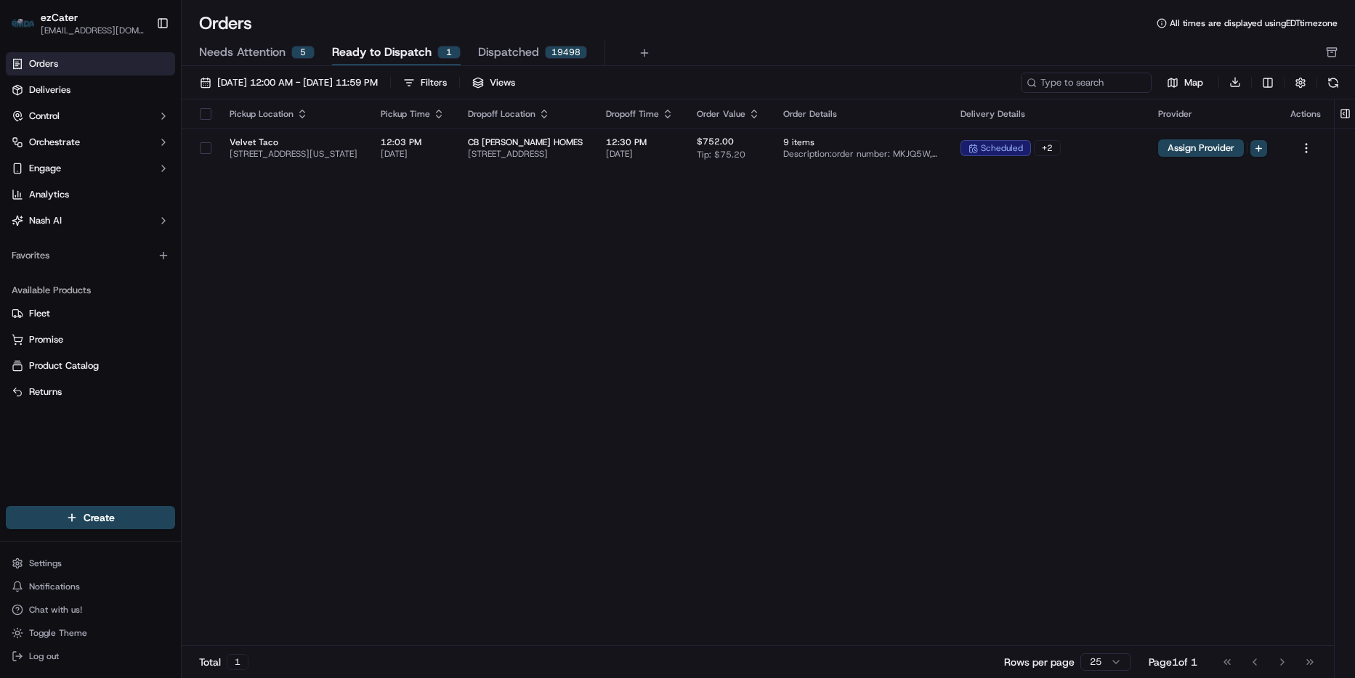
click at [505, 60] on span "Dispatched" at bounding box center [508, 52] width 61 height 17
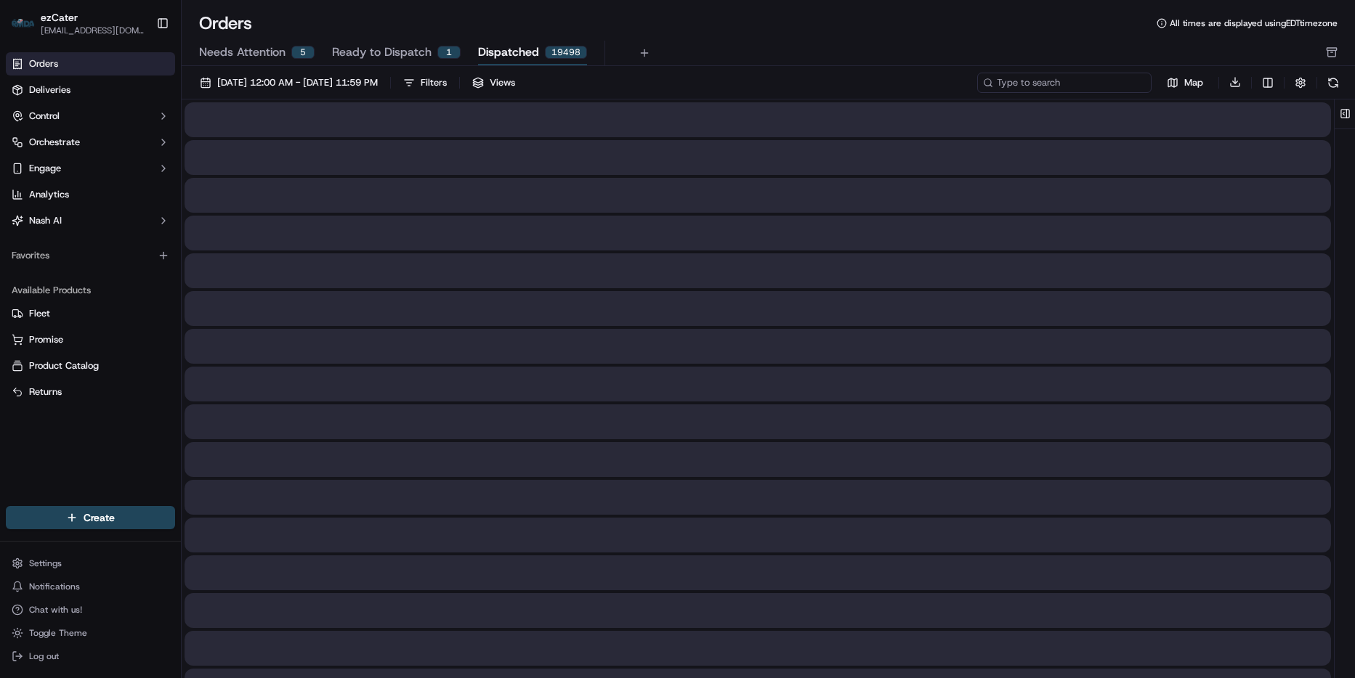
click at [1084, 81] on input at bounding box center [1064, 83] width 174 height 20
paste input "Donald Gay"
type input "Donald Gay"
click at [363, 89] on button "09/01/2025 12:00 AM - 09/30/2025 11:59 PM" at bounding box center [288, 83] width 191 height 20
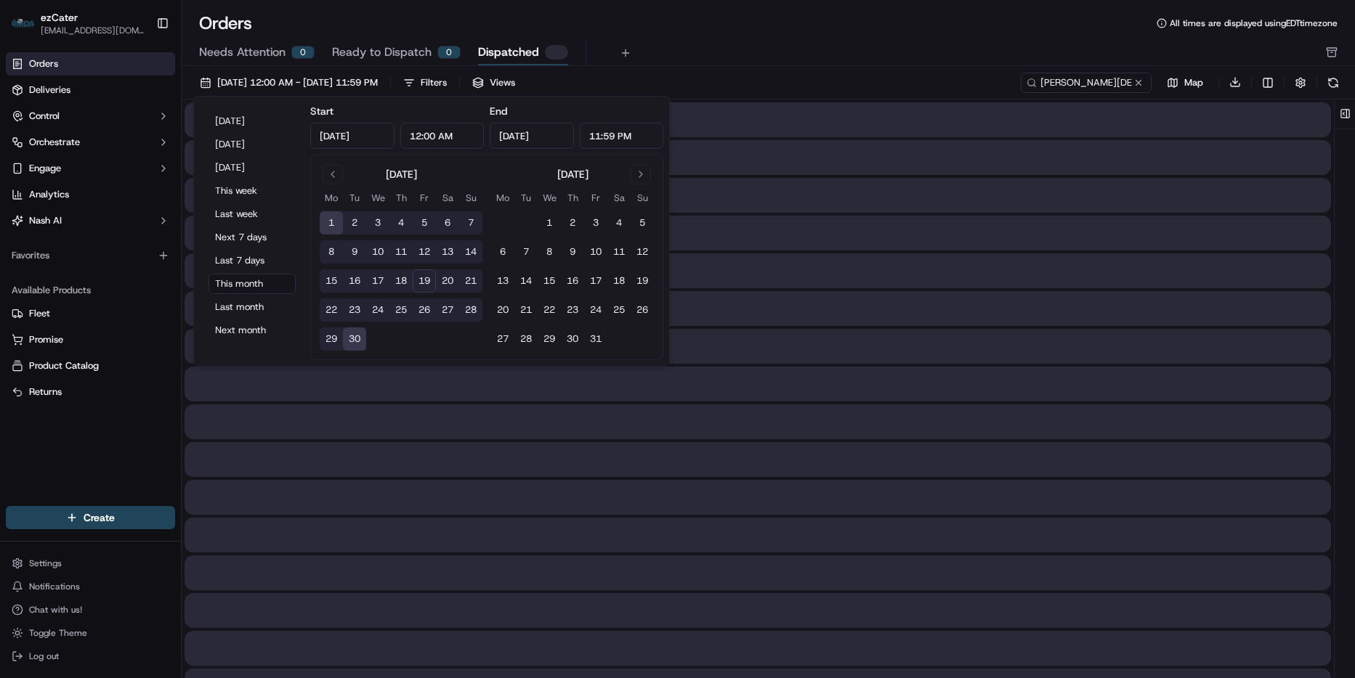
click at [430, 276] on button "19" at bounding box center [424, 280] width 23 height 23
type input "Sep 19, 2025"
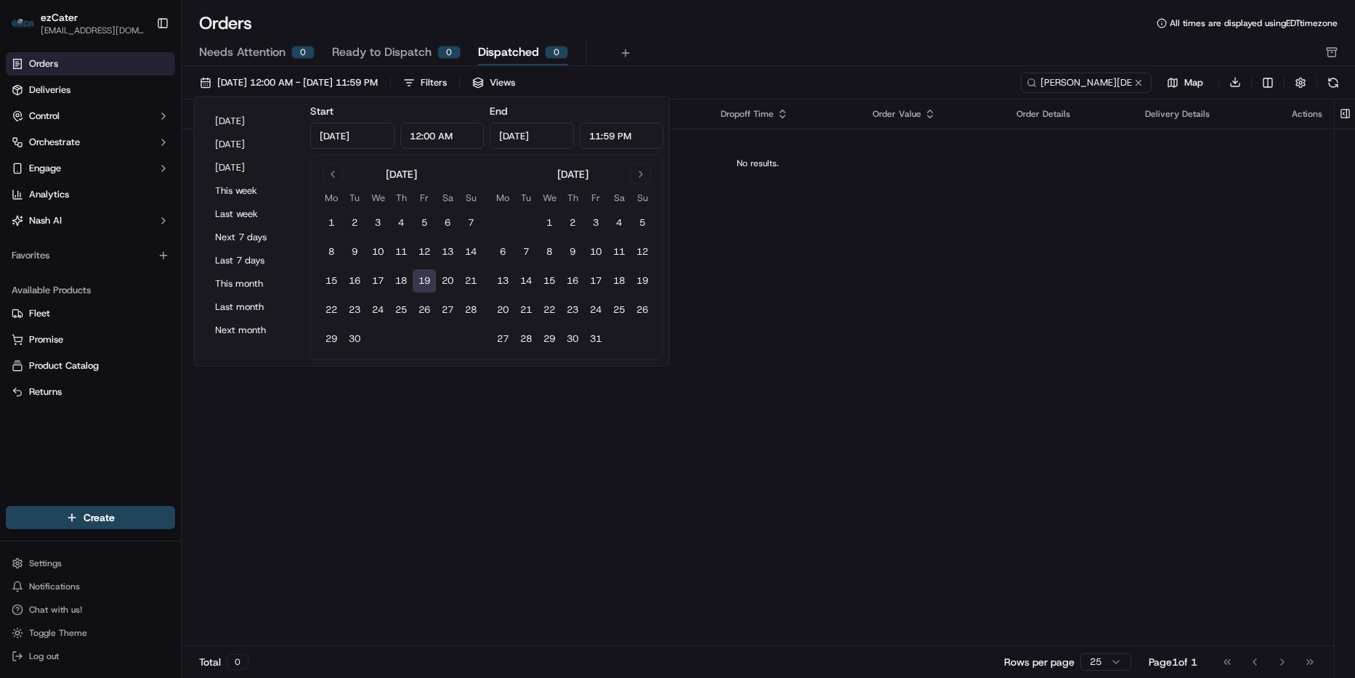
click at [780, 73] on div "09/19/2025 12:00 AM - 09/19/2025 11:59 PM Filters Views" at bounding box center [605, 83] width 824 height 20
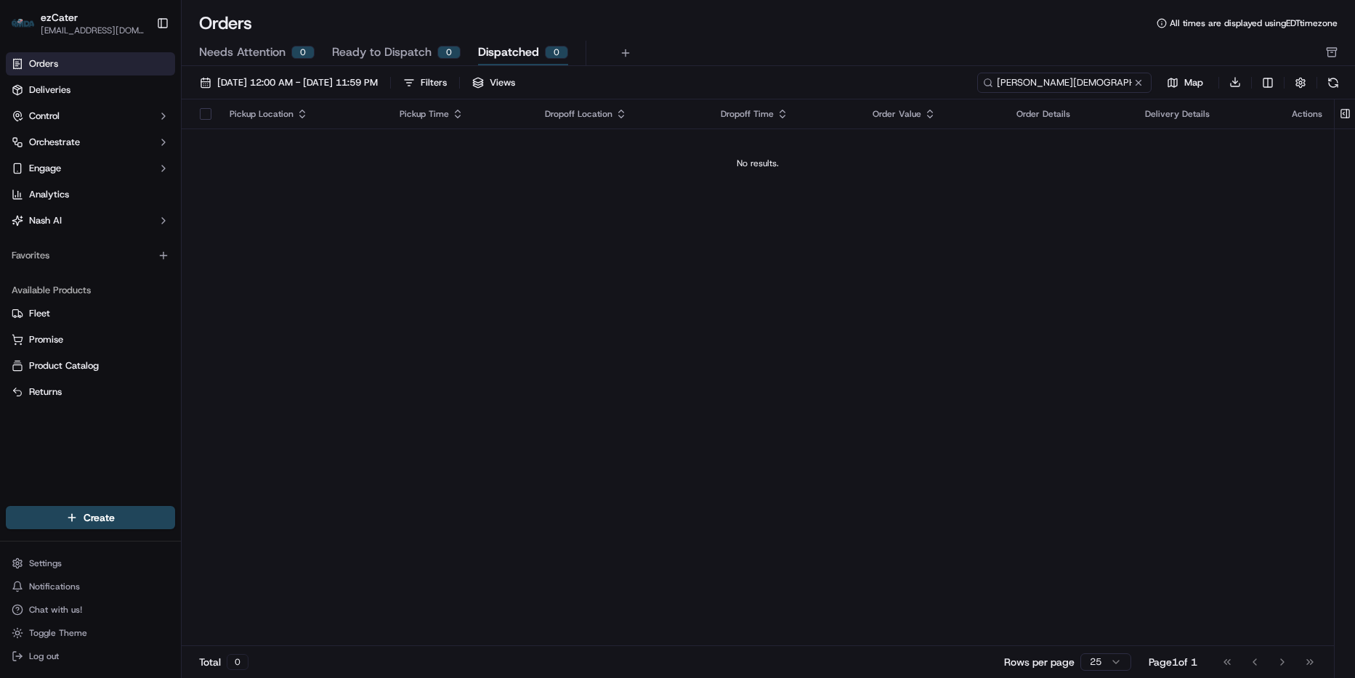
click at [1105, 83] on input "Donald Gay" at bounding box center [1064, 83] width 174 height 20
click at [50, 85] on span "Deliveries" at bounding box center [49, 90] width 41 height 13
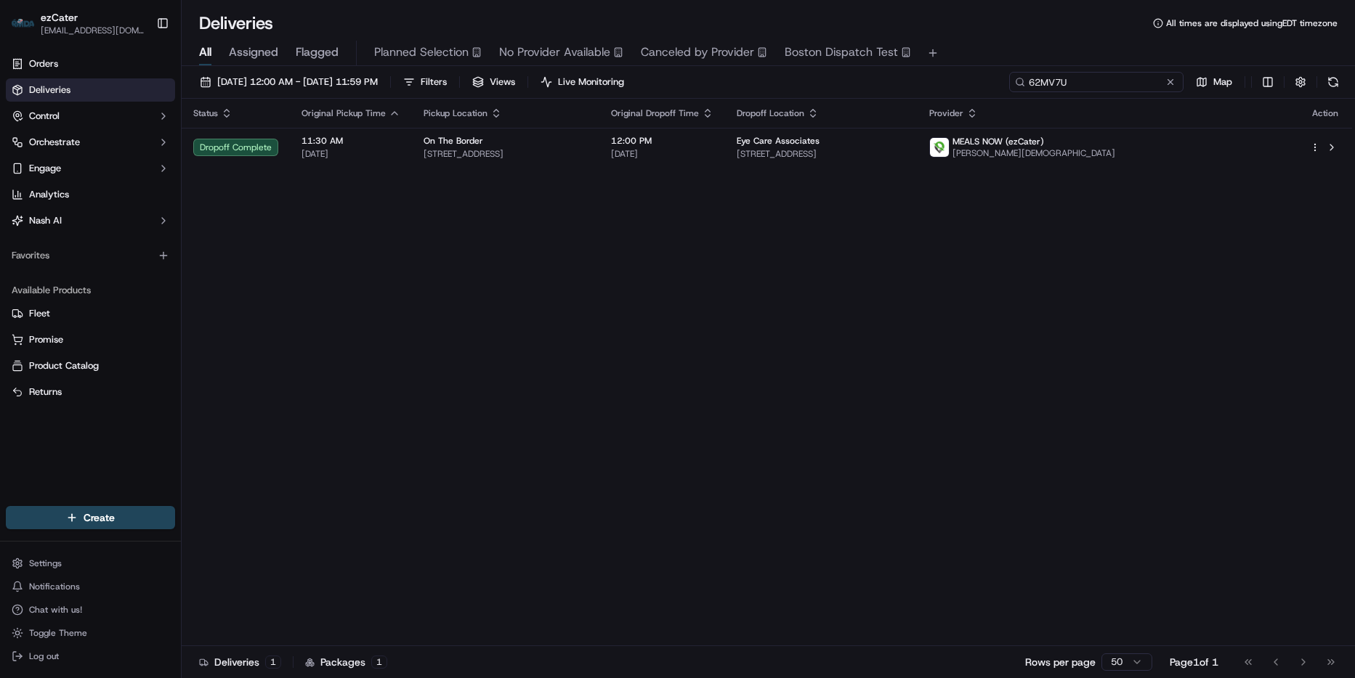
click at [1113, 87] on input "62MV7U" at bounding box center [1096, 82] width 174 height 20
paste input "Donald Gay"
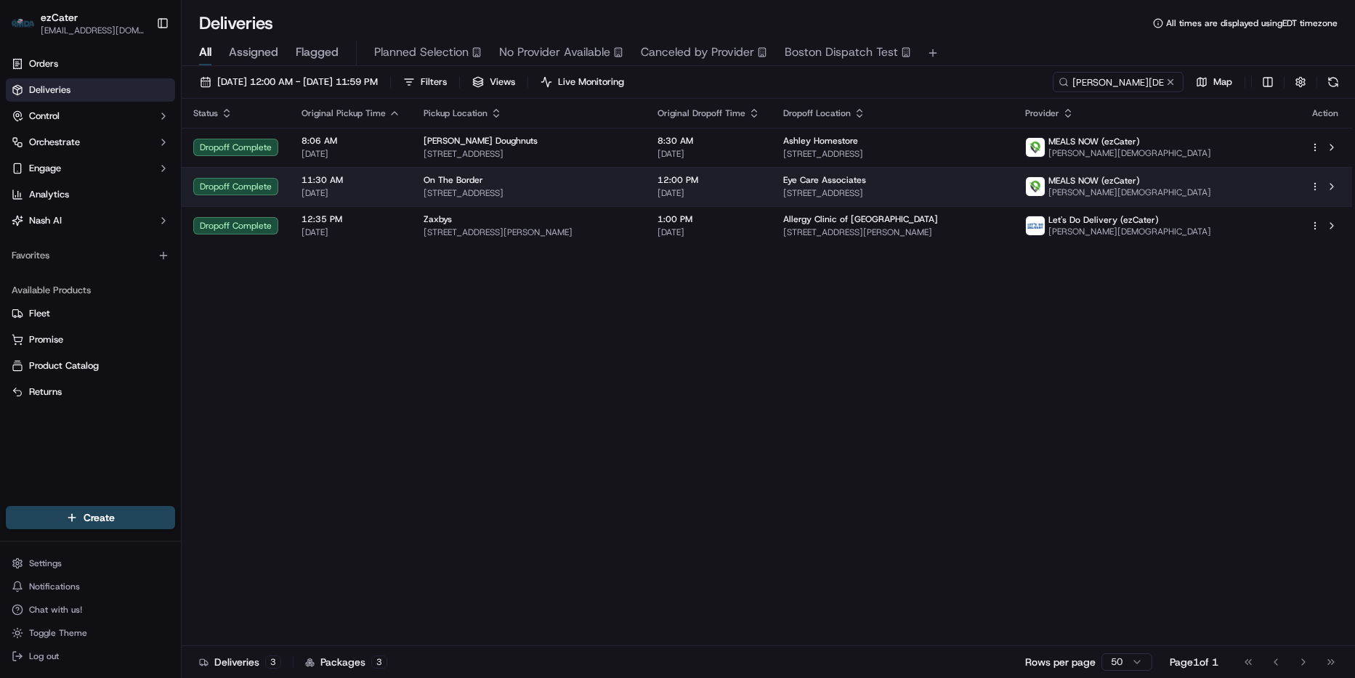
click at [984, 185] on div "Eye Care Associates" at bounding box center [892, 180] width 219 height 12
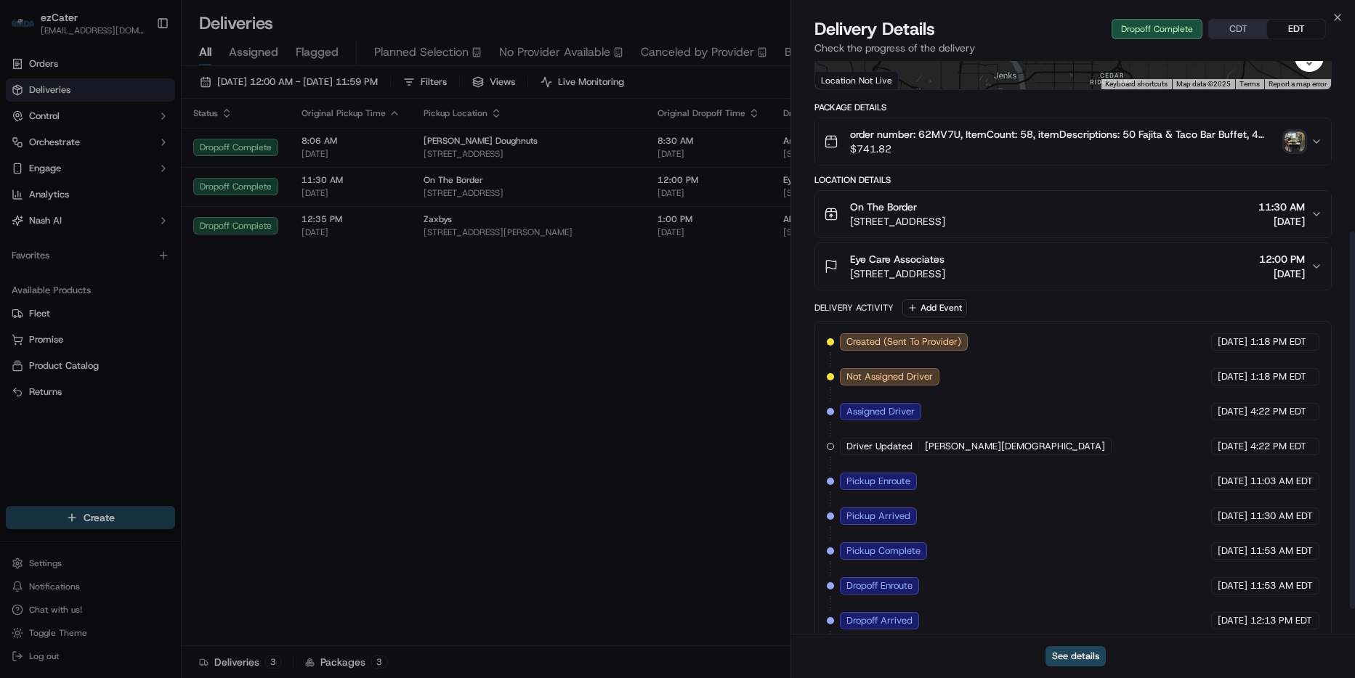
scroll to position [297, 0]
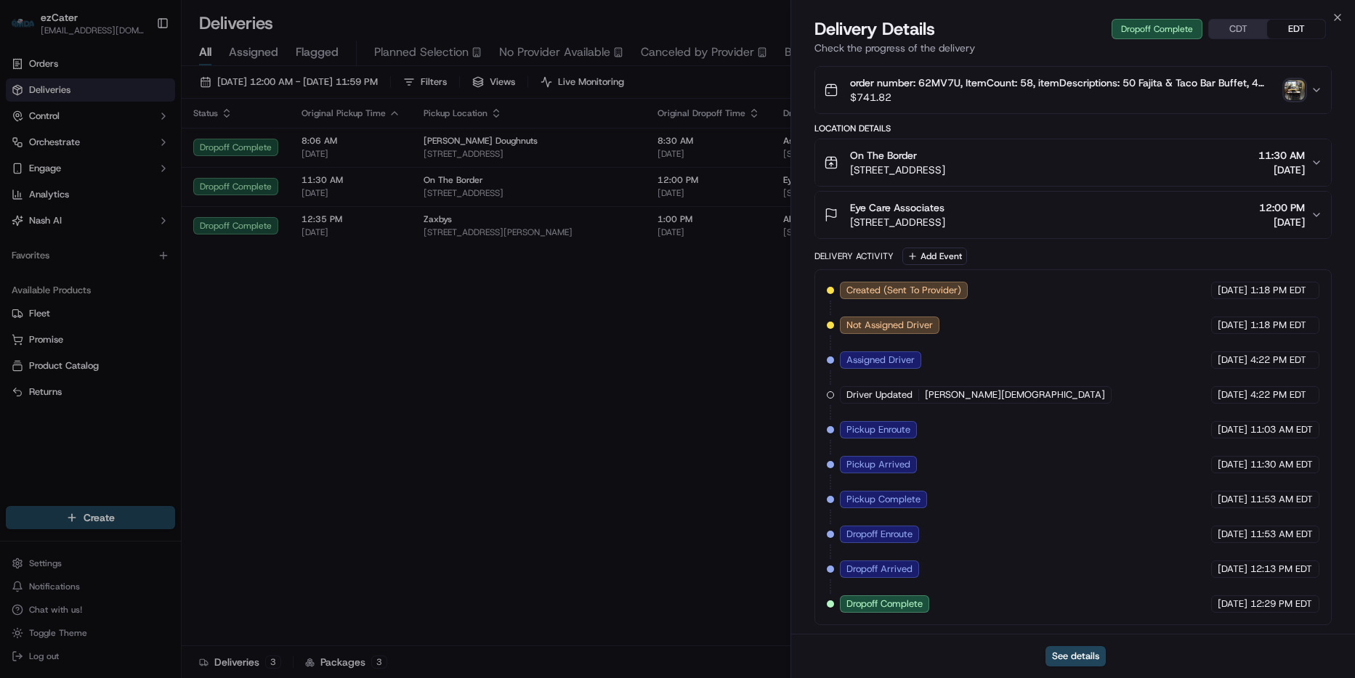
click at [1241, 460] on span "[DATE]" at bounding box center [1232, 464] width 30 height 13
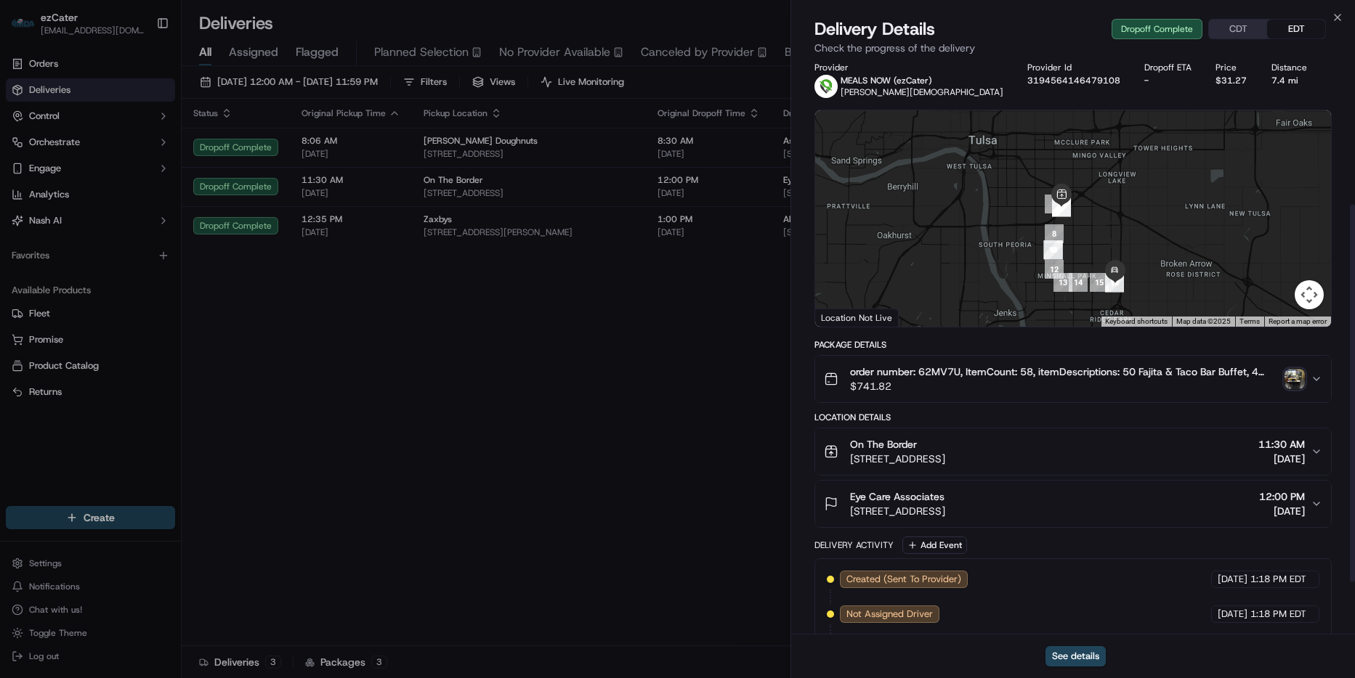
scroll to position [0, 0]
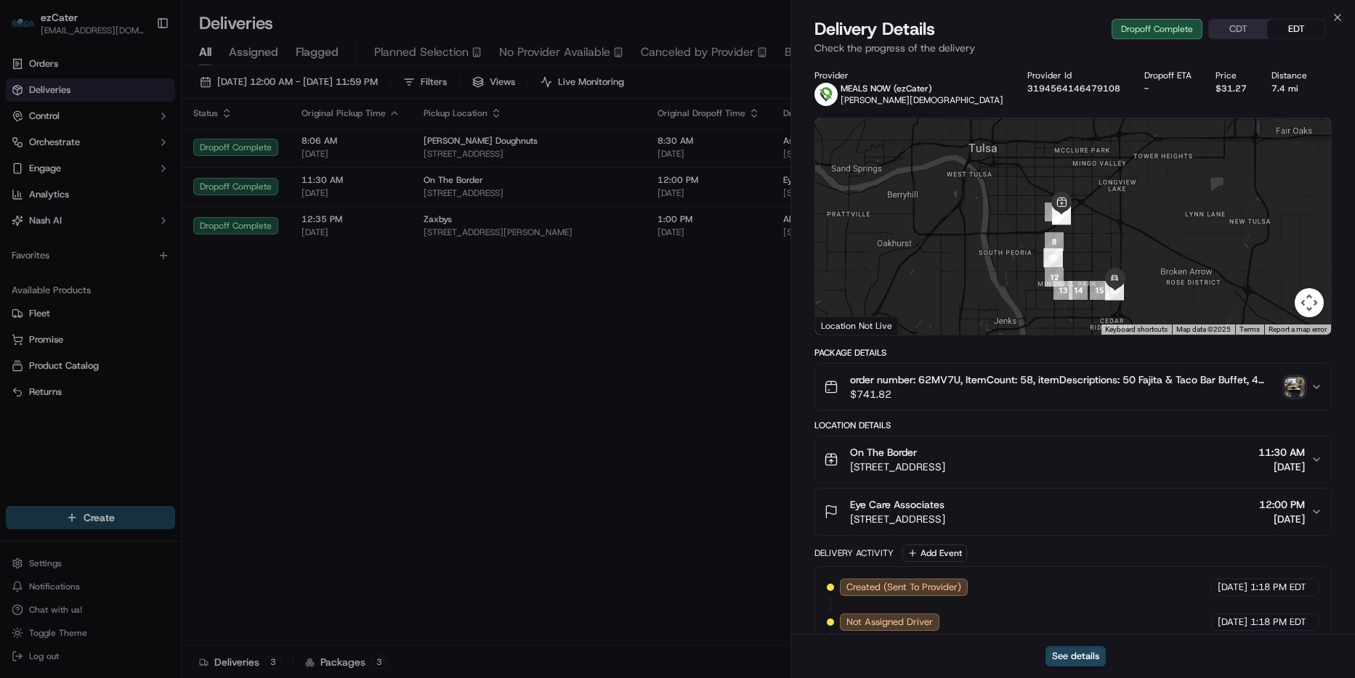
click at [1144, 197] on div at bounding box center [1073, 226] width 516 height 216
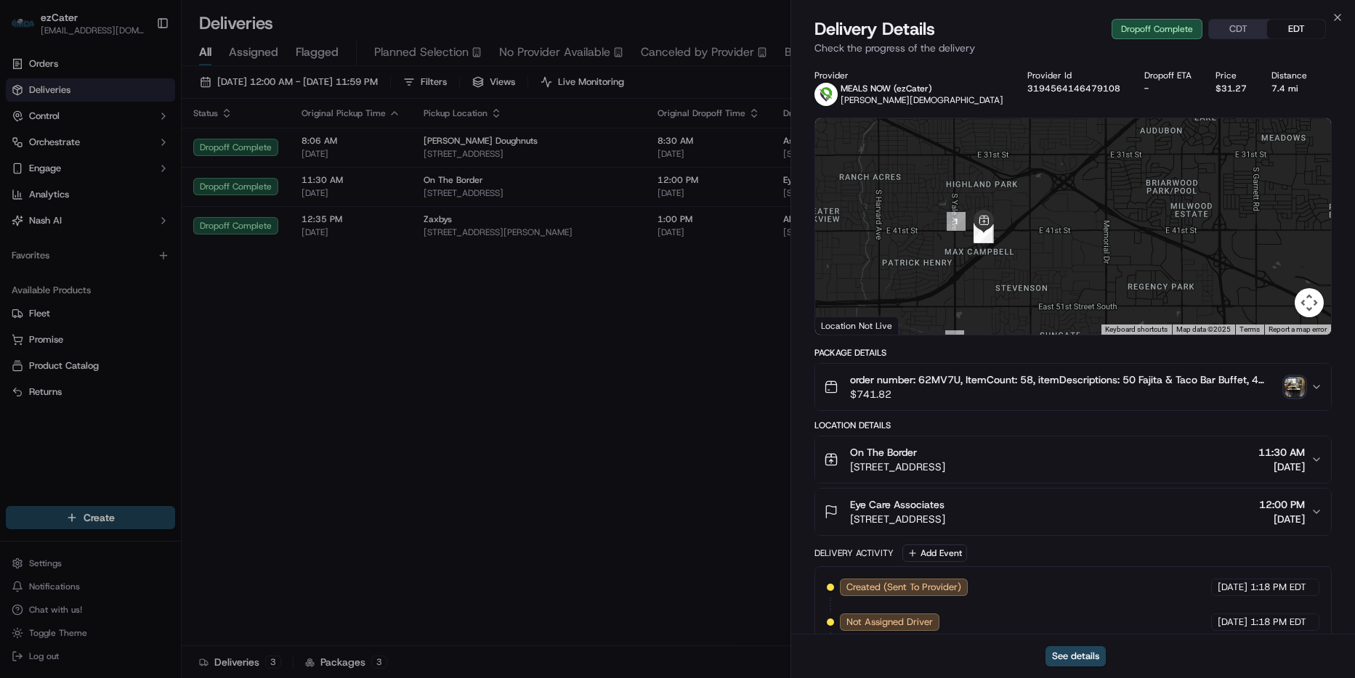
drag, startPoint x: 1005, startPoint y: 246, endPoint x: 1061, endPoint y: 312, distance: 86.0
click at [1061, 312] on div at bounding box center [1073, 226] width 516 height 216
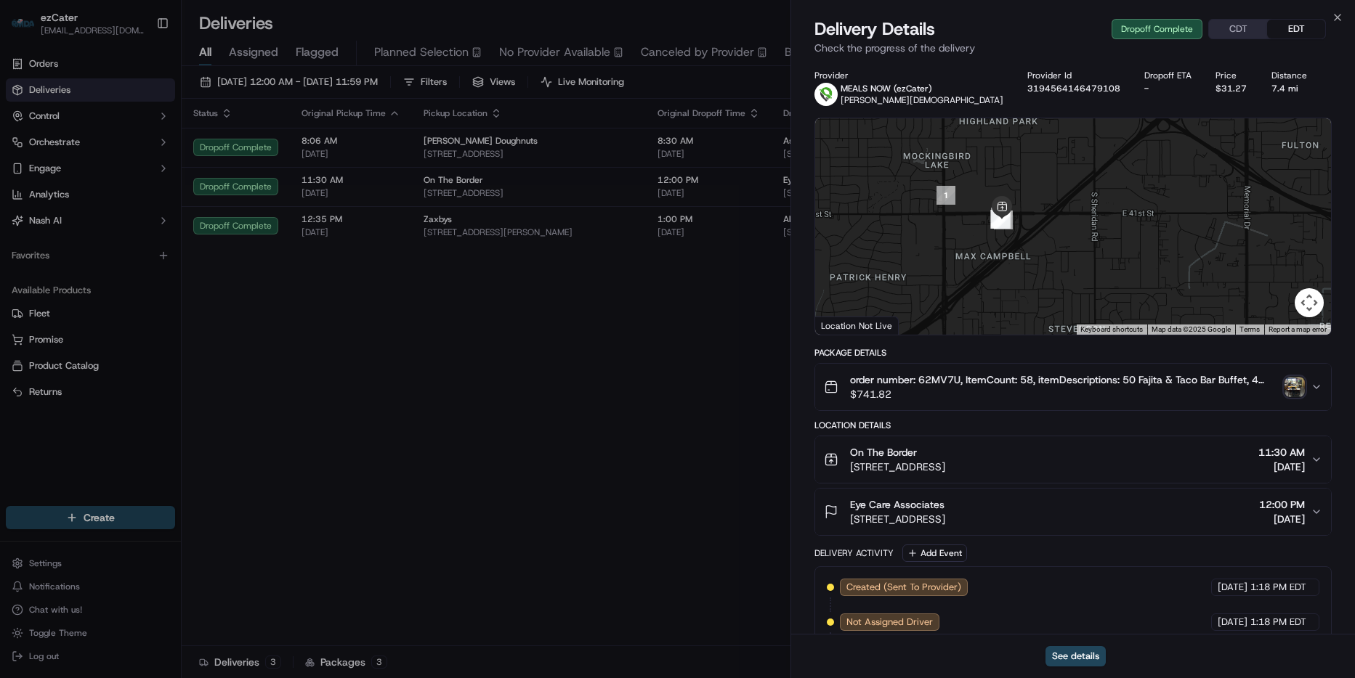
drag, startPoint x: 1009, startPoint y: 262, endPoint x: 1040, endPoint y: 296, distance: 46.3
click at [1040, 296] on div at bounding box center [1073, 226] width 516 height 216
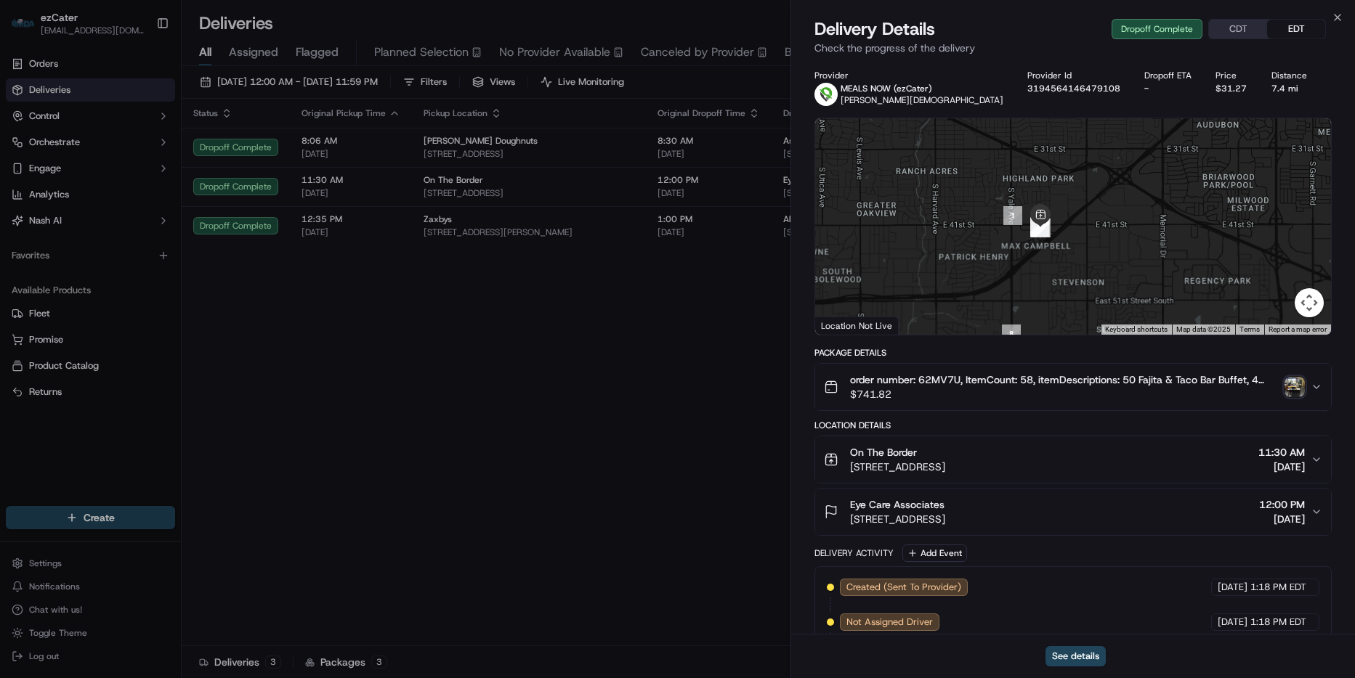
drag, startPoint x: 1068, startPoint y: 272, endPoint x: 1094, endPoint y: 150, distance: 124.6
click at [1093, 150] on div at bounding box center [1073, 226] width 516 height 216
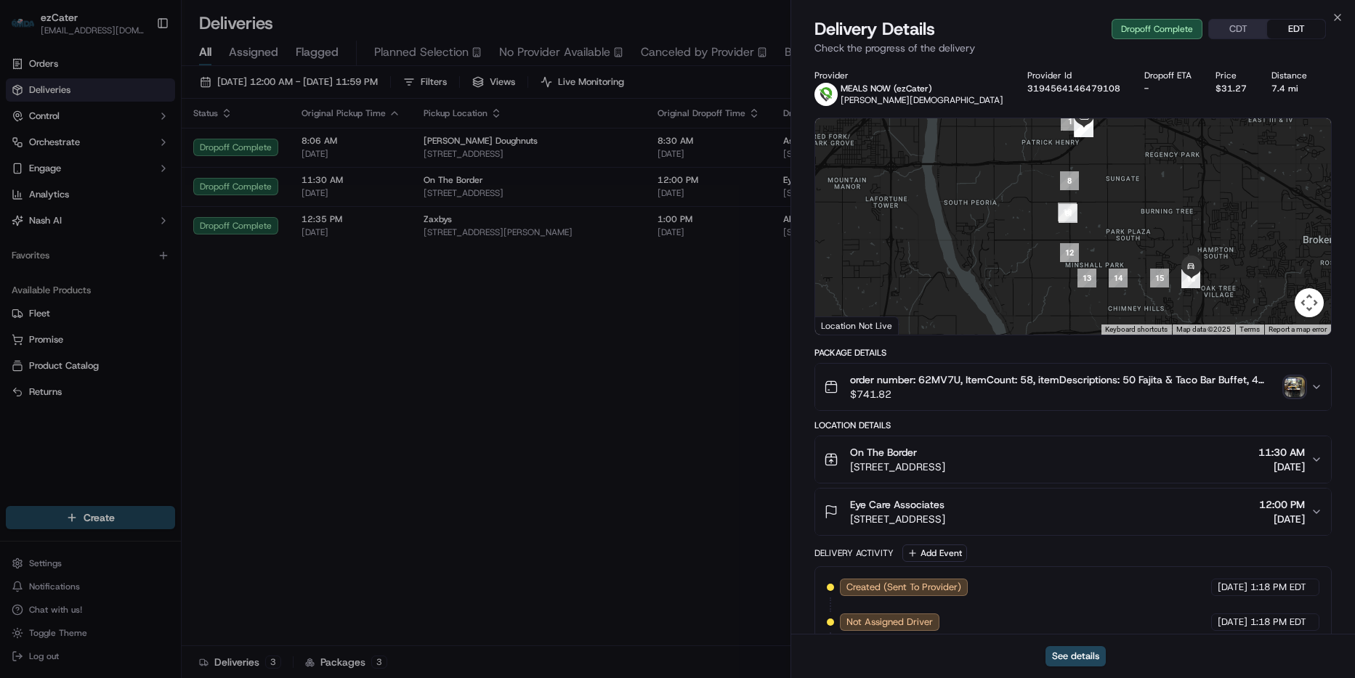
drag, startPoint x: 1161, startPoint y: 161, endPoint x: 1151, endPoint y: 208, distance: 48.1
click at [1151, 208] on div at bounding box center [1073, 226] width 516 height 216
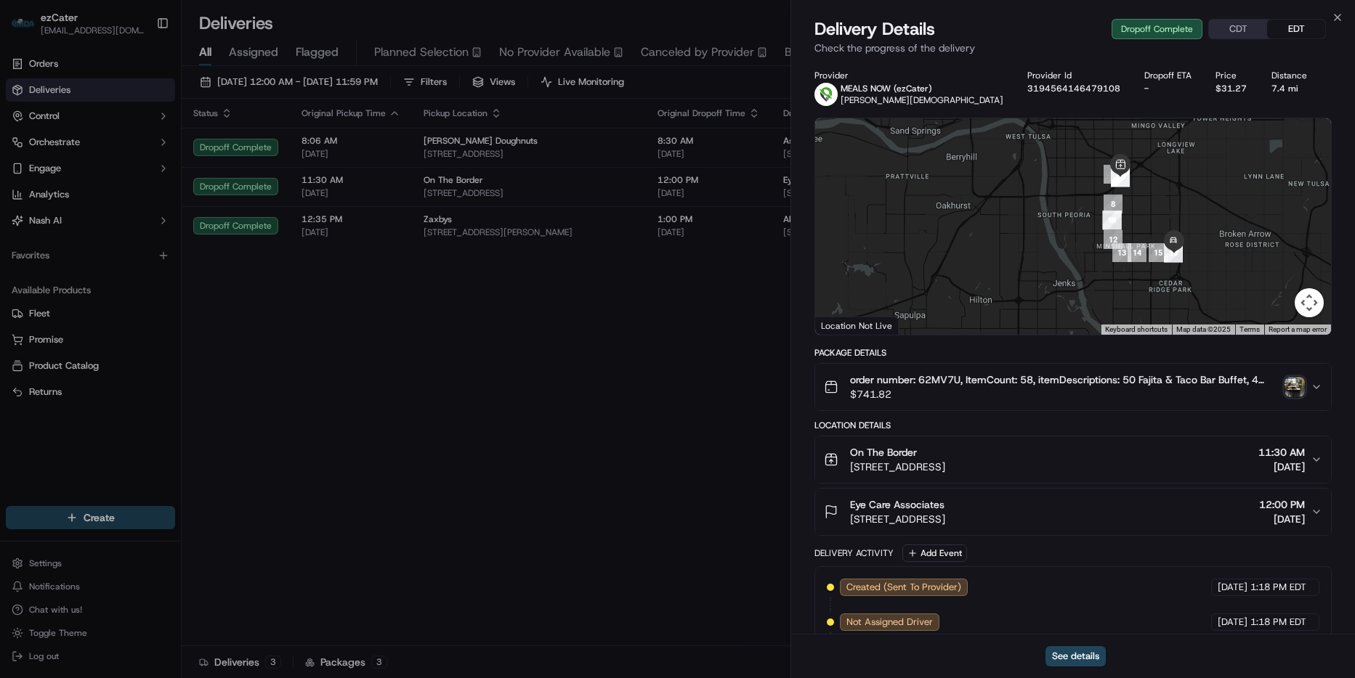
click at [1176, 169] on div at bounding box center [1073, 226] width 516 height 216
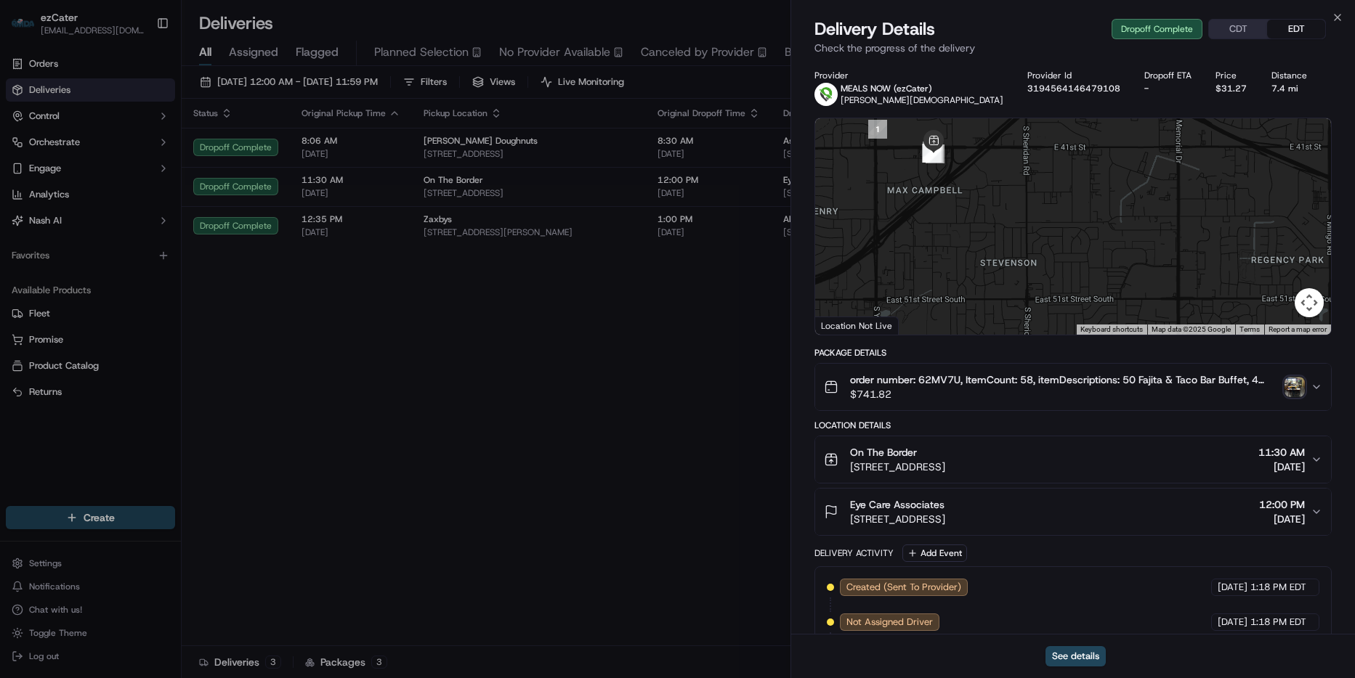
drag, startPoint x: 1031, startPoint y: 200, endPoint x: 1048, endPoint y: 292, distance: 93.2
click at [1048, 292] on div at bounding box center [1073, 226] width 516 height 216
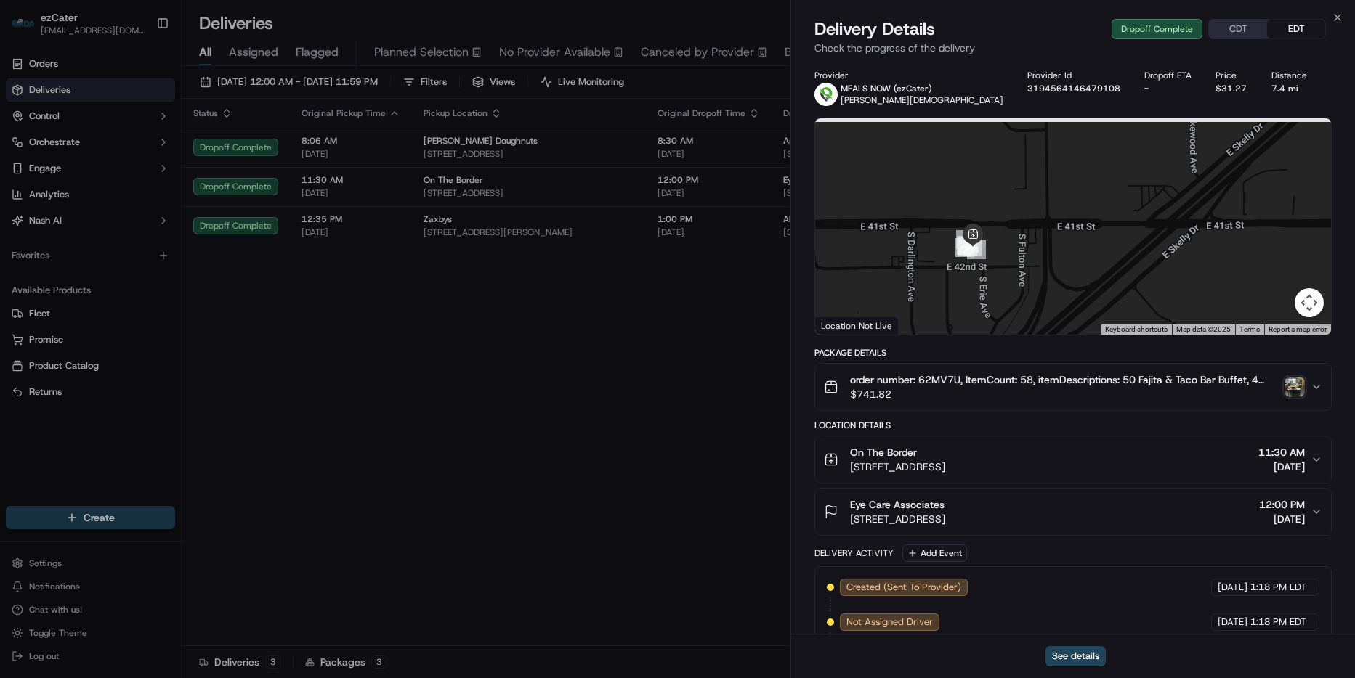
drag, startPoint x: 900, startPoint y: 242, endPoint x: 979, endPoint y: 290, distance: 92.5
click at [979, 290] on div at bounding box center [1073, 226] width 516 height 216
click at [1344, 12] on div "Close Delivery Details Dropoff Complete CDT EDT Check the progress of the deliv…" at bounding box center [1072, 339] width 564 height 678
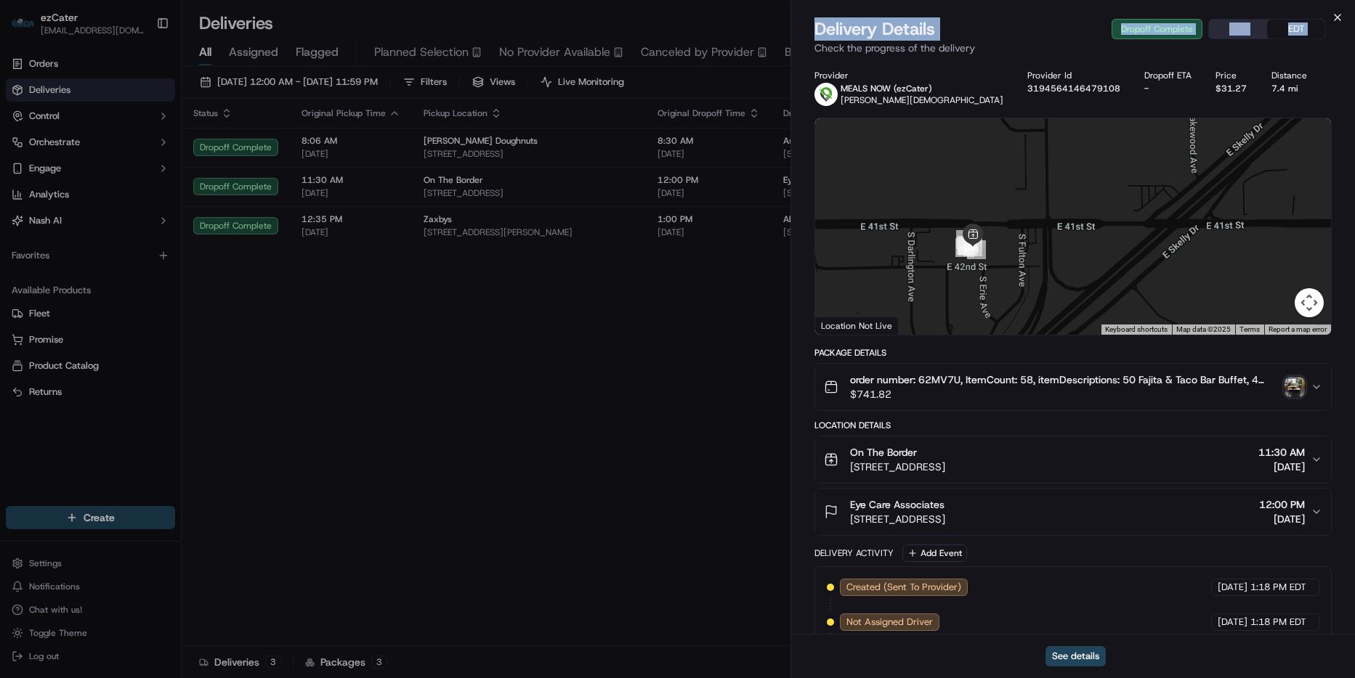
click at [1340, 12] on div "Close Delivery Details Dropoff Complete CDT EDT Check the progress of the deliv…" at bounding box center [1072, 339] width 564 height 678
drag, startPoint x: 1340, startPoint y: 12, endPoint x: 1070, endPoint y: 27, distance: 270.6
click at [1055, 27] on div "Delivery Details Dropoff Complete CDT EDT" at bounding box center [1072, 28] width 517 height 23
click at [1333, 17] on icon "button" at bounding box center [1337, 18] width 12 height 12
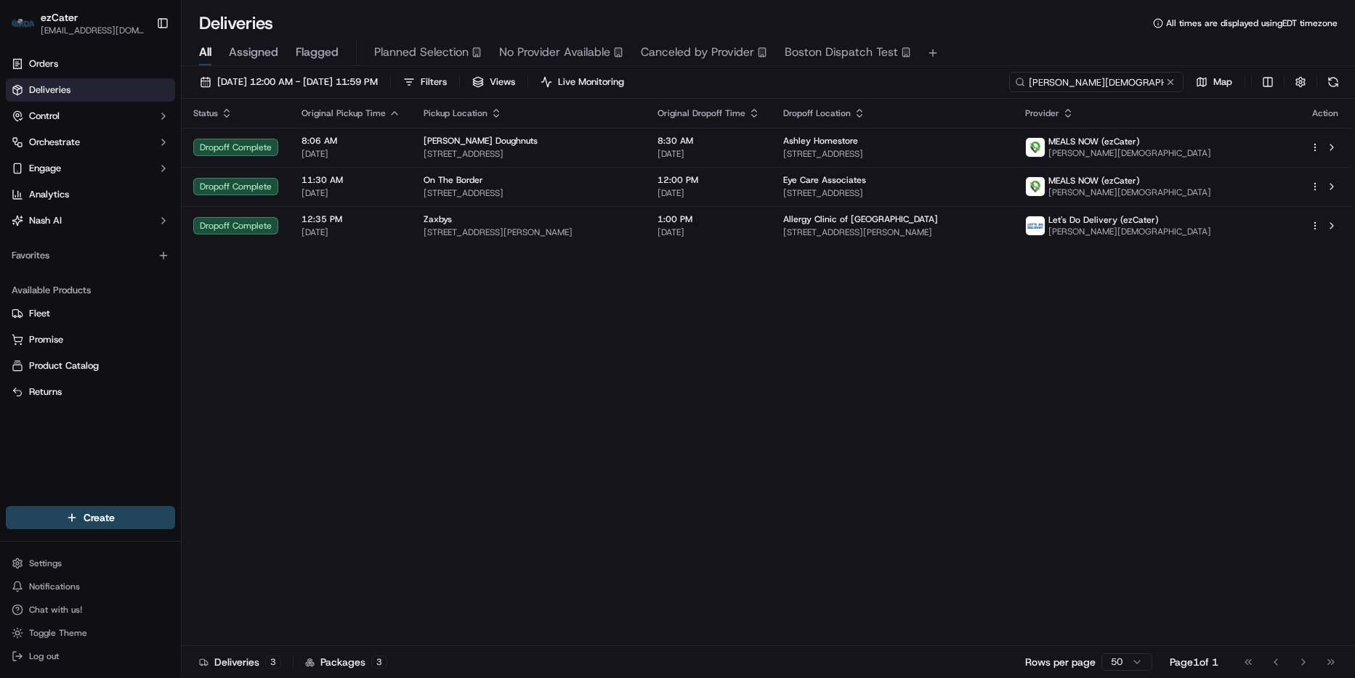
click at [1112, 79] on input "Donald Gay" at bounding box center [1096, 82] width 174 height 20
paste input "AJX72W"
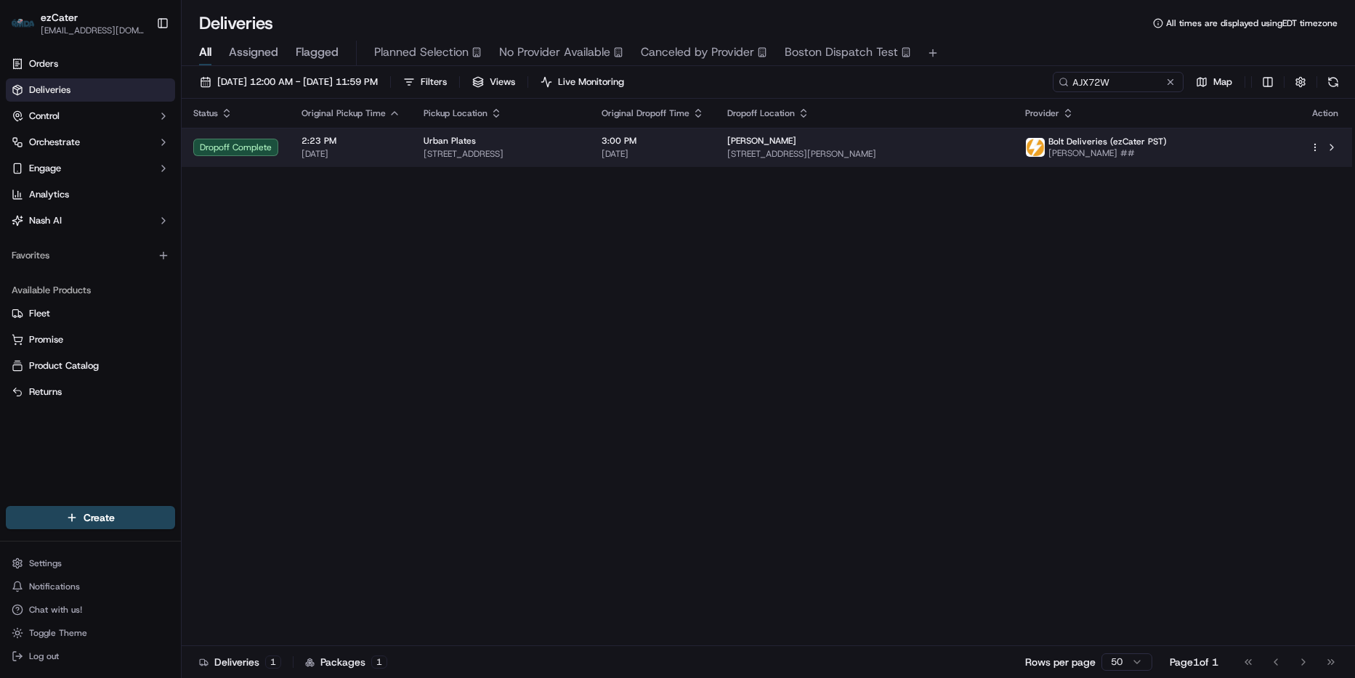
click at [960, 129] on td "Guy Levy Law 9888 Carroll Centre Rd STE 222, San Diego, CA 92126, USA" at bounding box center [863, 147] width 297 height 39
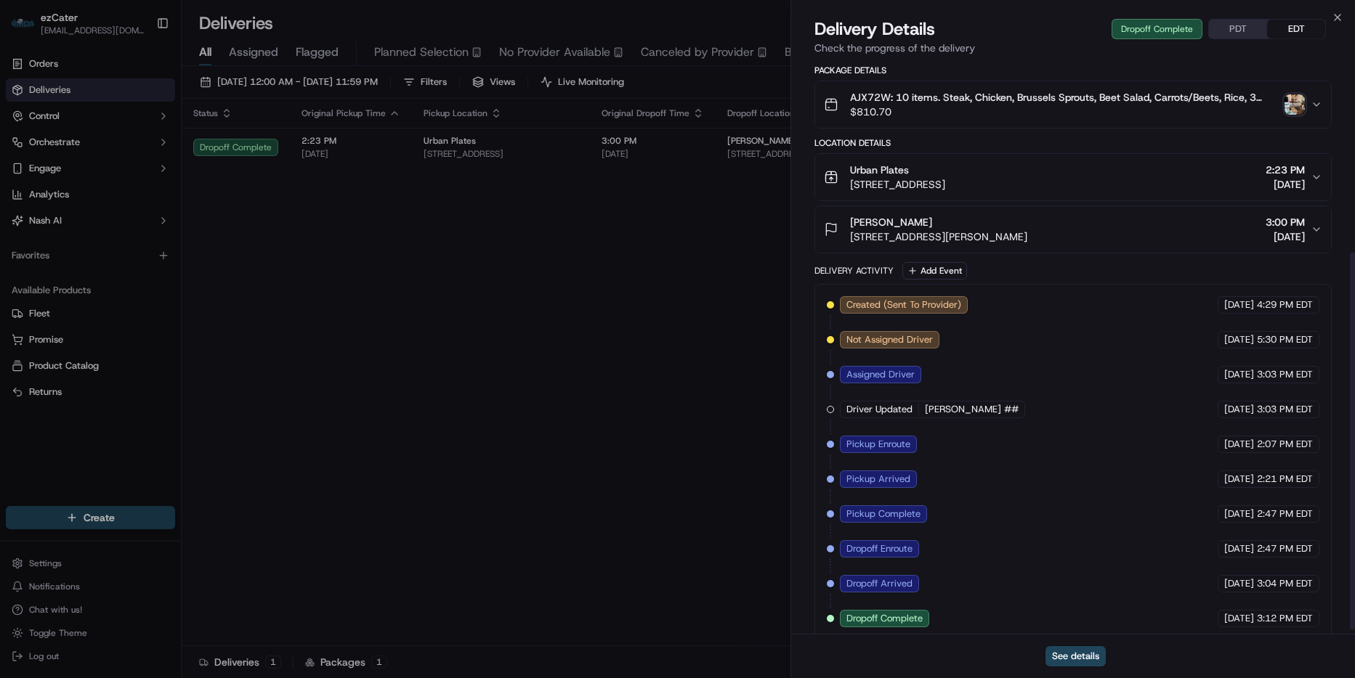
scroll to position [297, 0]
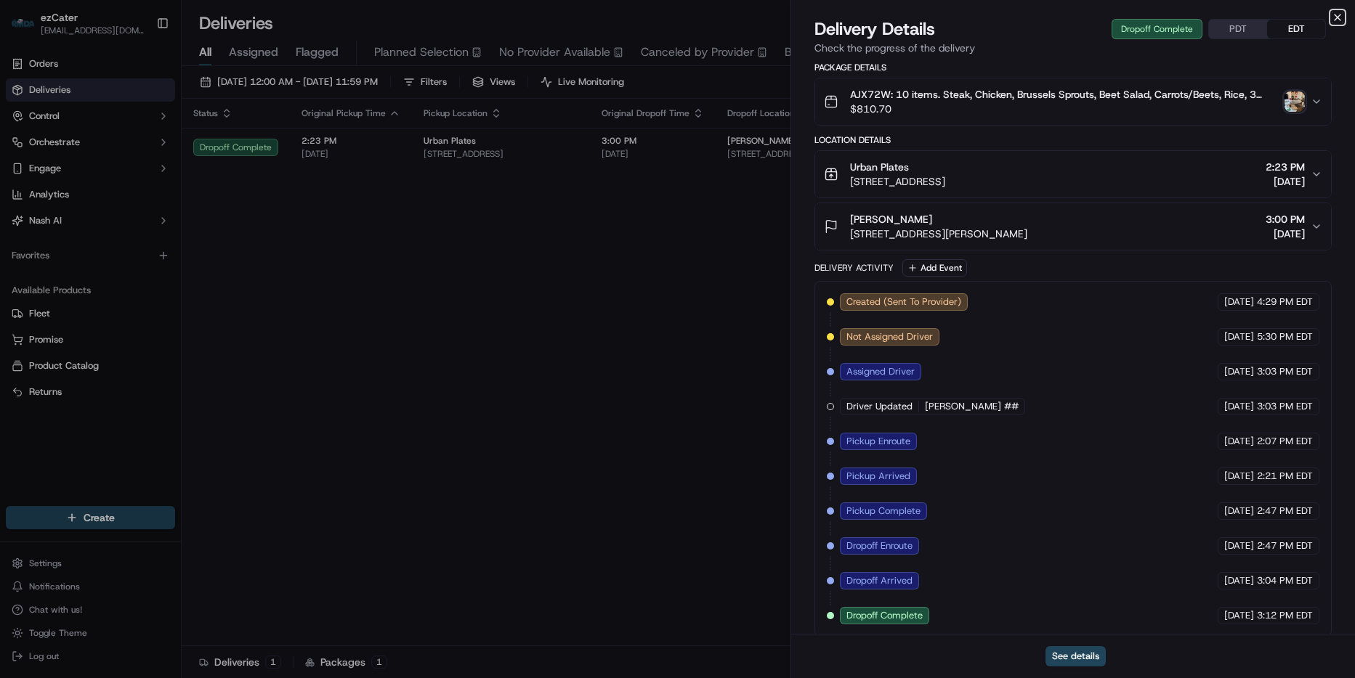
click at [1336, 17] on icon "button" at bounding box center [1337, 18] width 12 height 12
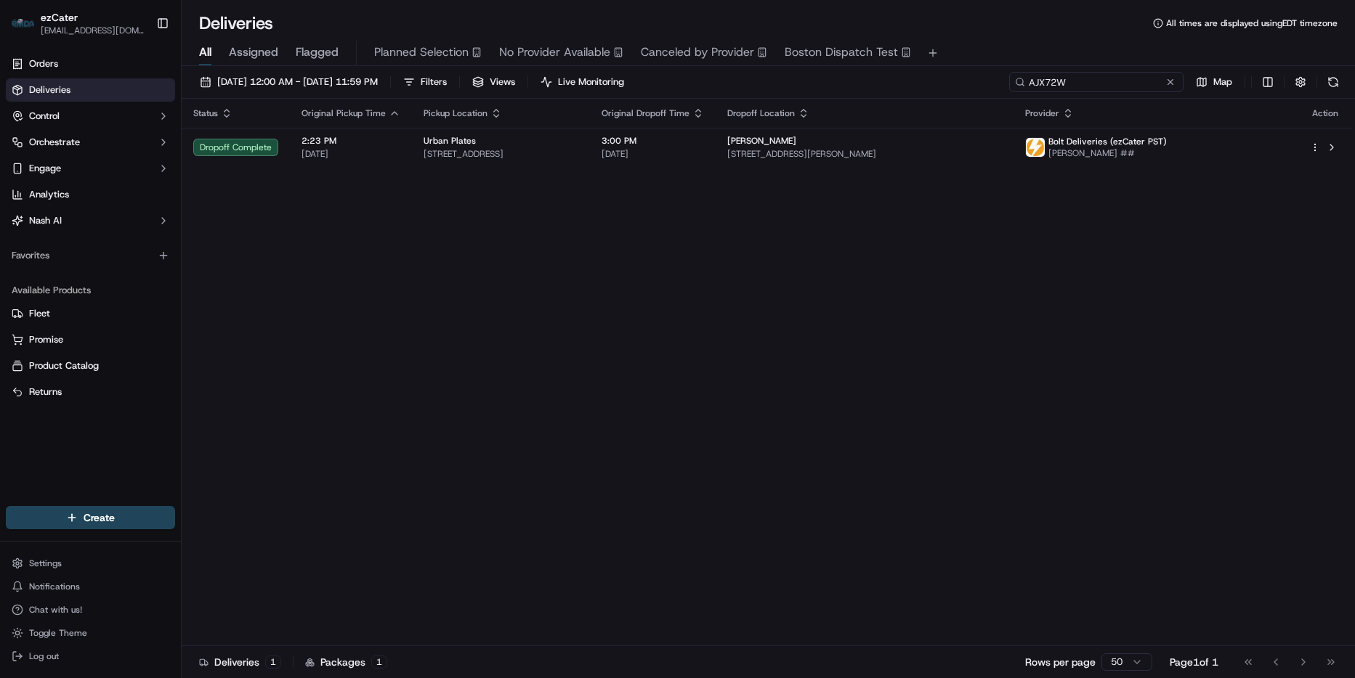
drag, startPoint x: 1148, startPoint y: 81, endPoint x: 1136, endPoint y: 86, distance: 12.7
click at [1145, 81] on input "AJX72W" at bounding box center [1096, 82] width 174 height 20
paste input "8HUJ6P"
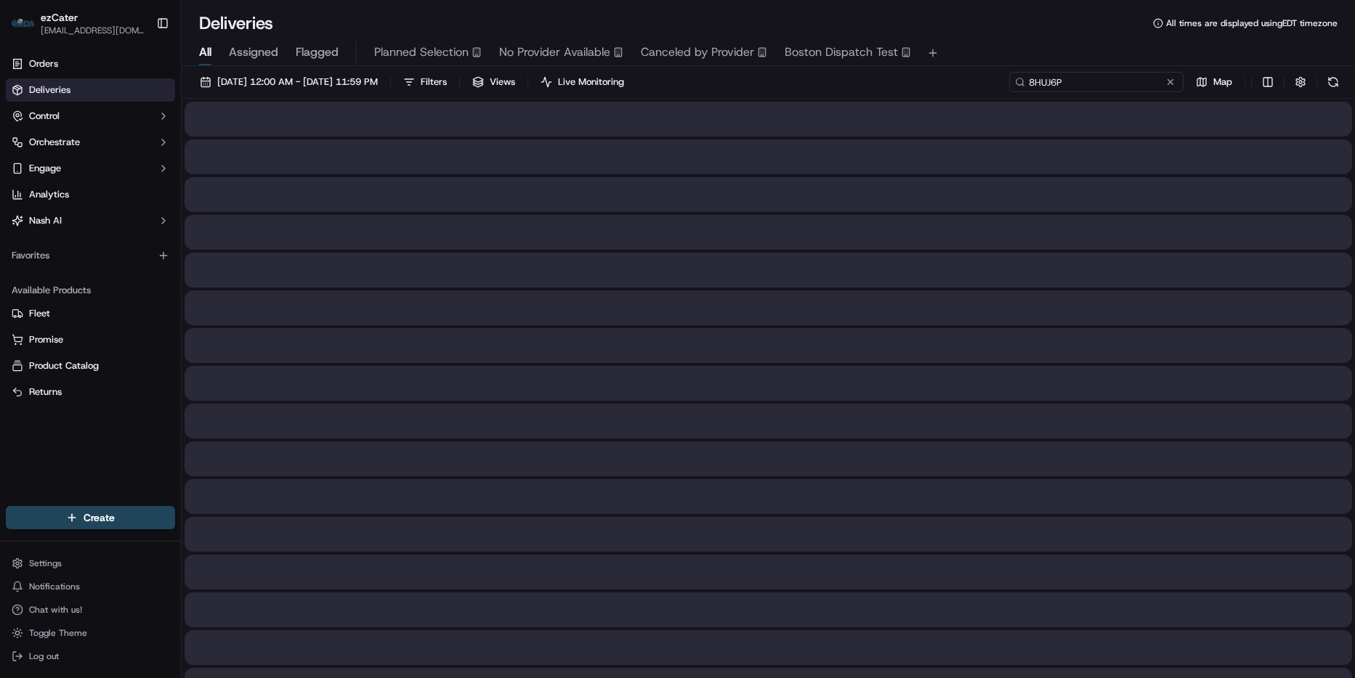
type input "8HUJ6P"
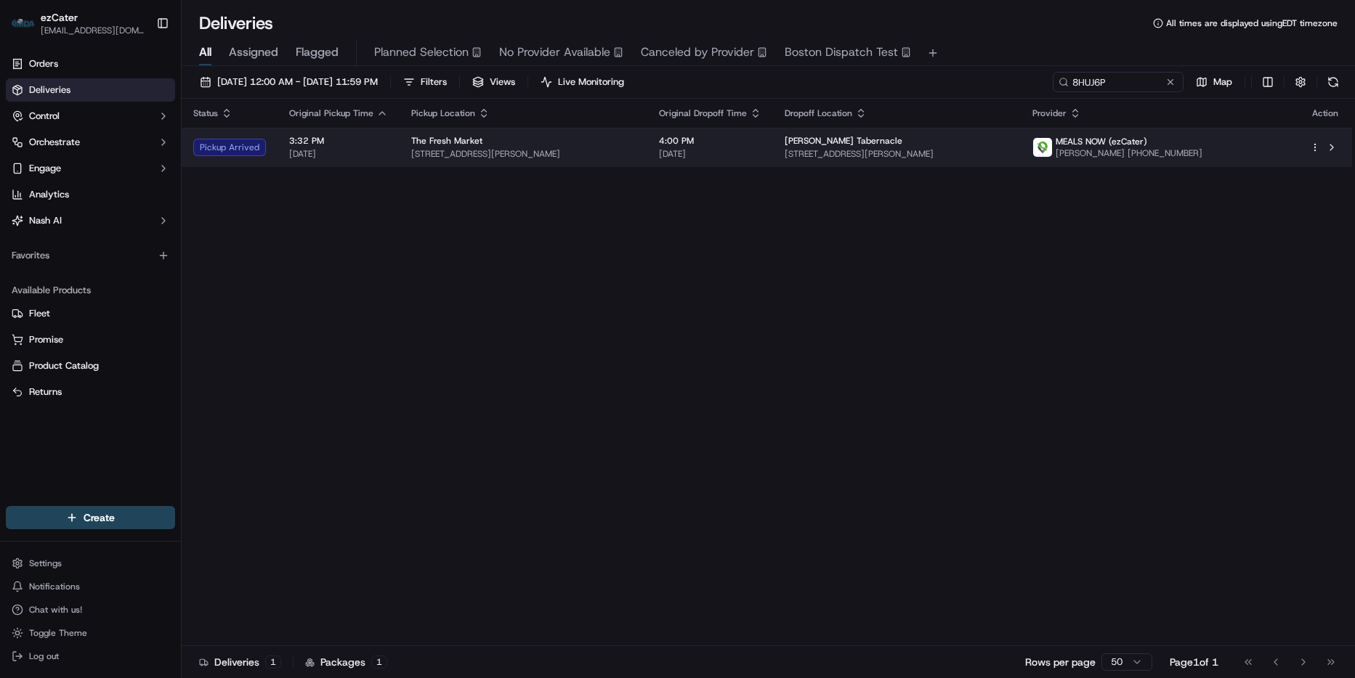
click at [761, 156] on span "[DATE]" at bounding box center [710, 154] width 102 height 12
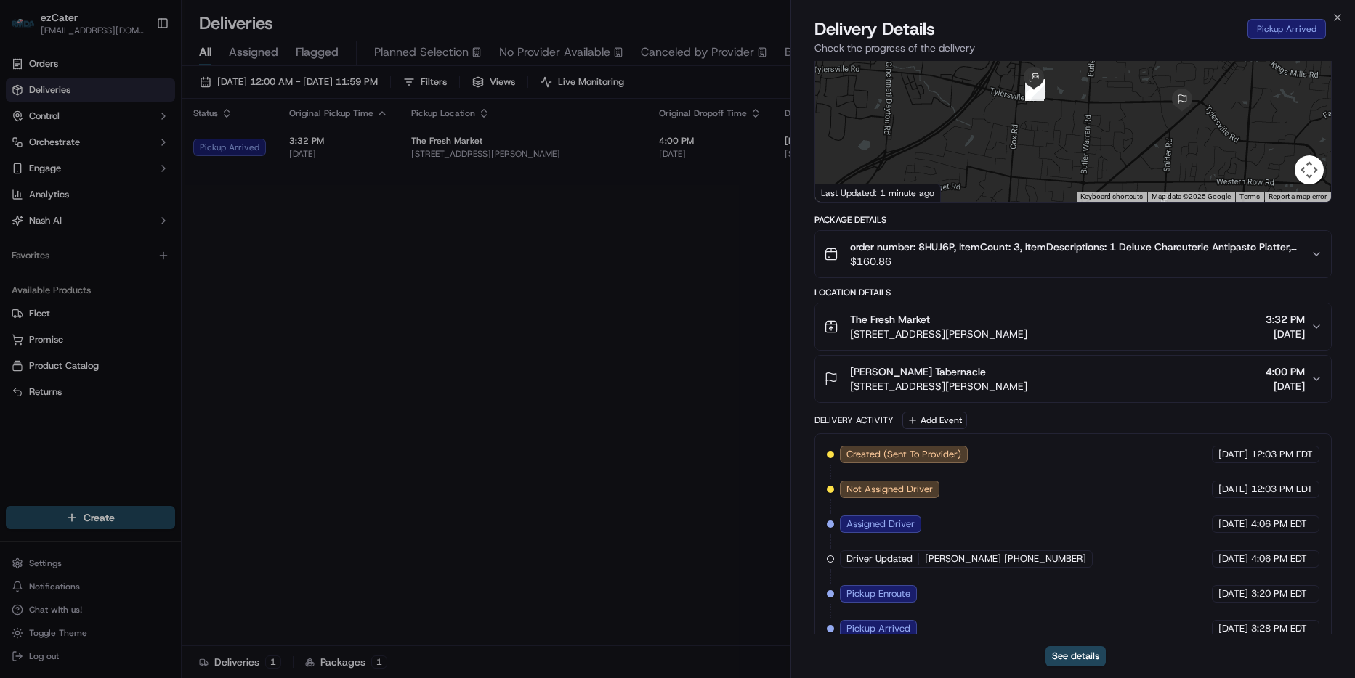
scroll to position [158, 0]
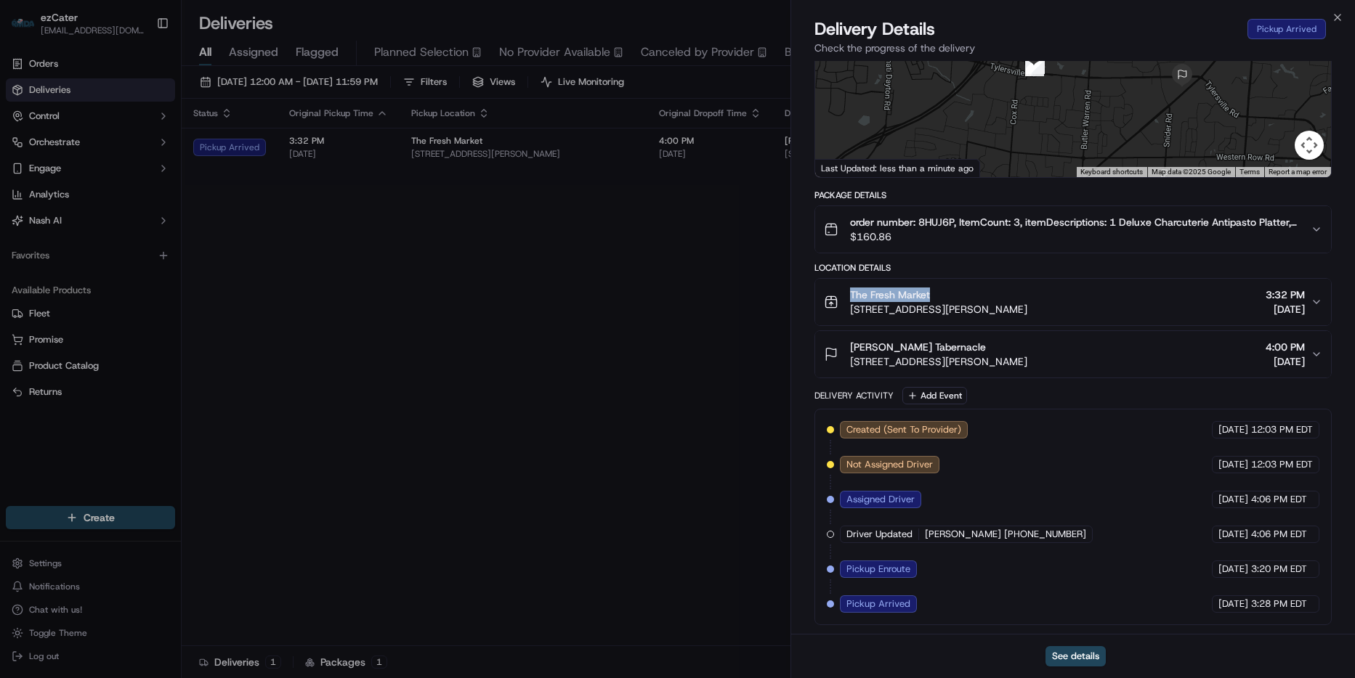
drag, startPoint x: 934, startPoint y: 296, endPoint x: 798, endPoint y: 293, distance: 135.9
click at [798, 293] on div "Provider MEALS NOW (ezCater) Marquese Mcdonald 513-293-4138 Provider Id 3191659…" at bounding box center [1073, 268] width 564 height 731
copy span "The Fresh Market"
click at [1335, 17] on icon "button" at bounding box center [1337, 18] width 12 height 12
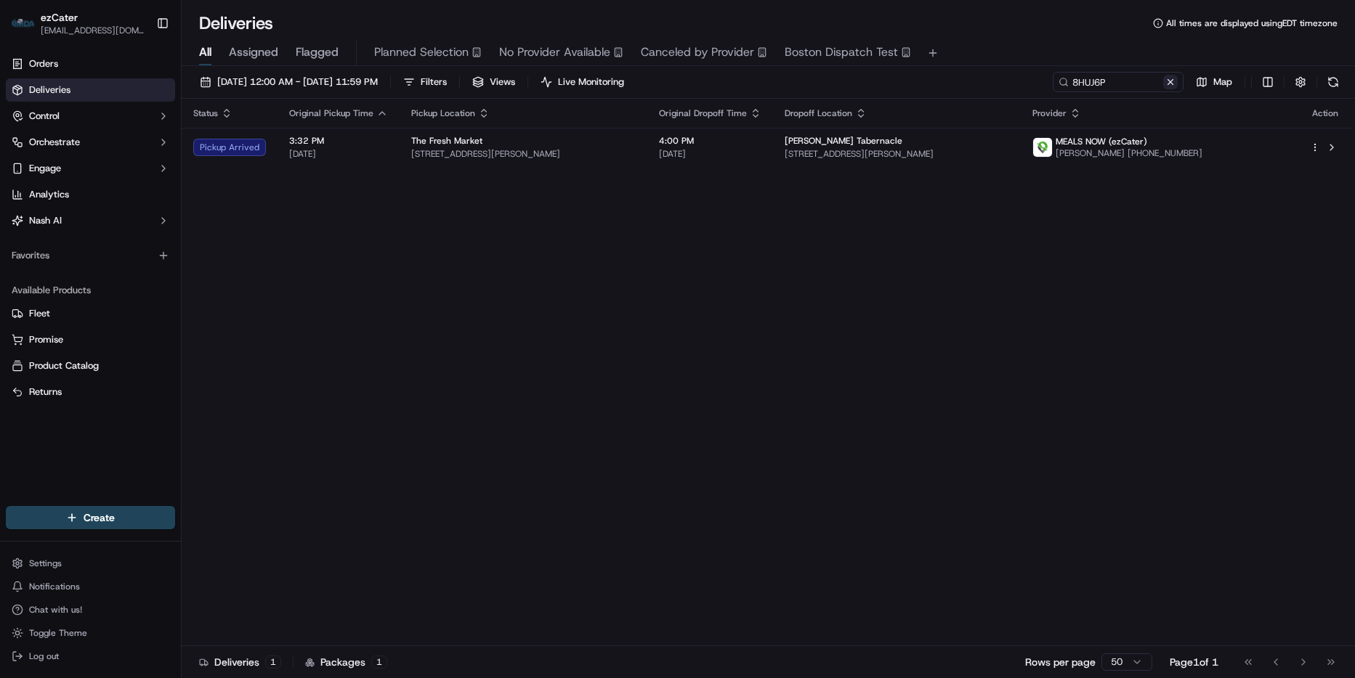
drag, startPoint x: 1165, startPoint y: 80, endPoint x: 1150, endPoint y: 80, distance: 14.5
click at [1164, 80] on button at bounding box center [1170, 82] width 15 height 15
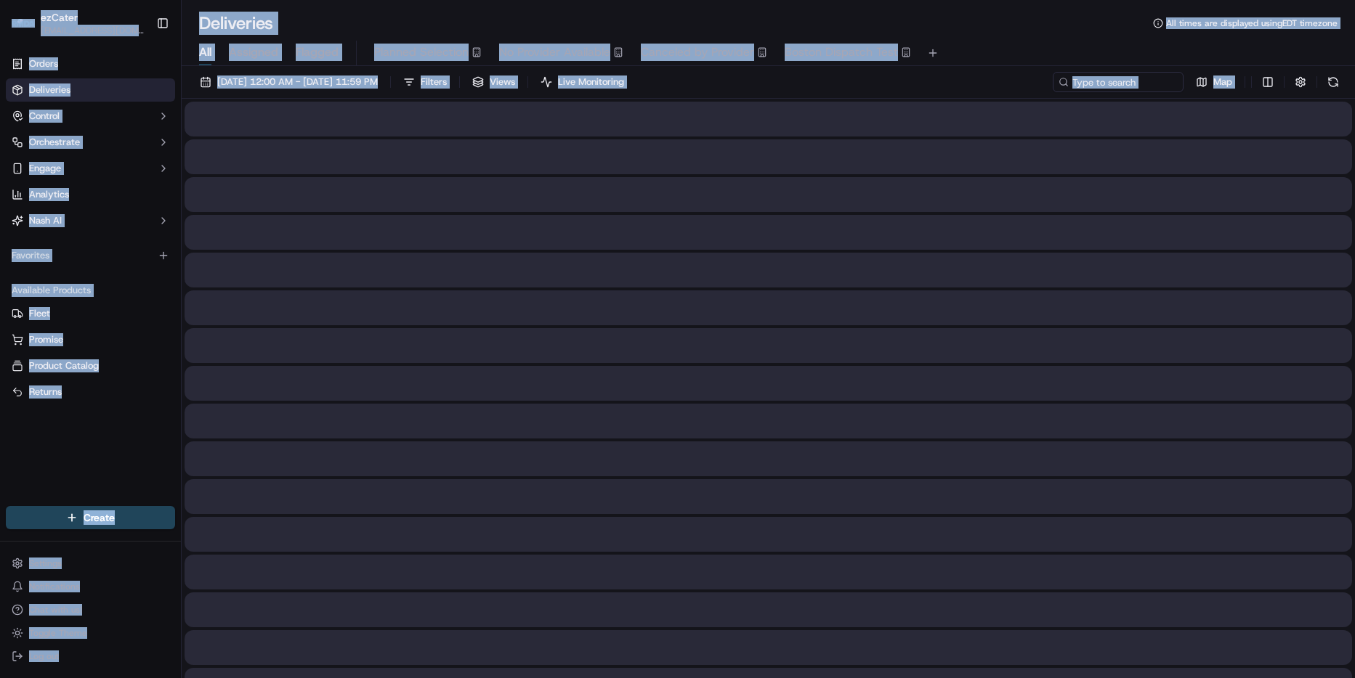
click at [1083, 54] on div "All Assigned Flagged Planned Selection No Provider Available Canceled by Provid…" at bounding box center [768, 53] width 1173 height 25
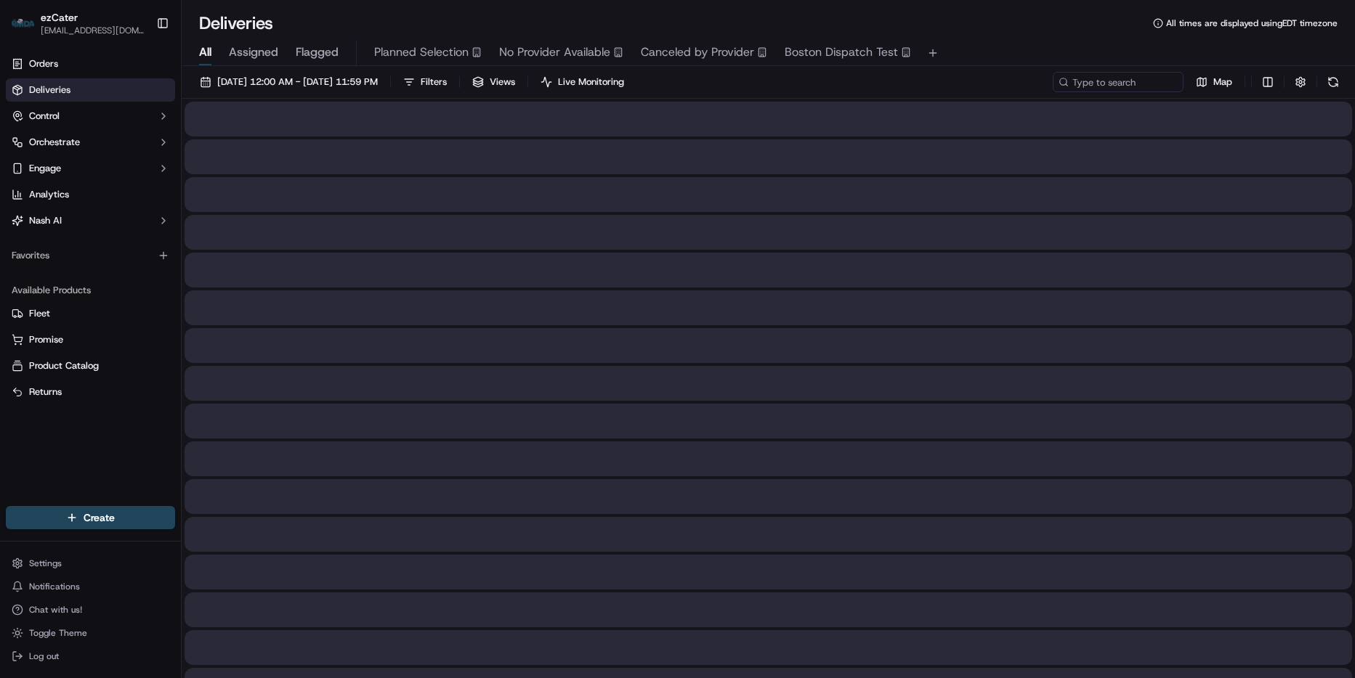
click at [1083, 54] on div "All Assigned Flagged Planned Selection No Provider Available Canceled by Provid…" at bounding box center [768, 53] width 1173 height 25
click at [1086, 85] on input at bounding box center [1096, 82] width 174 height 20
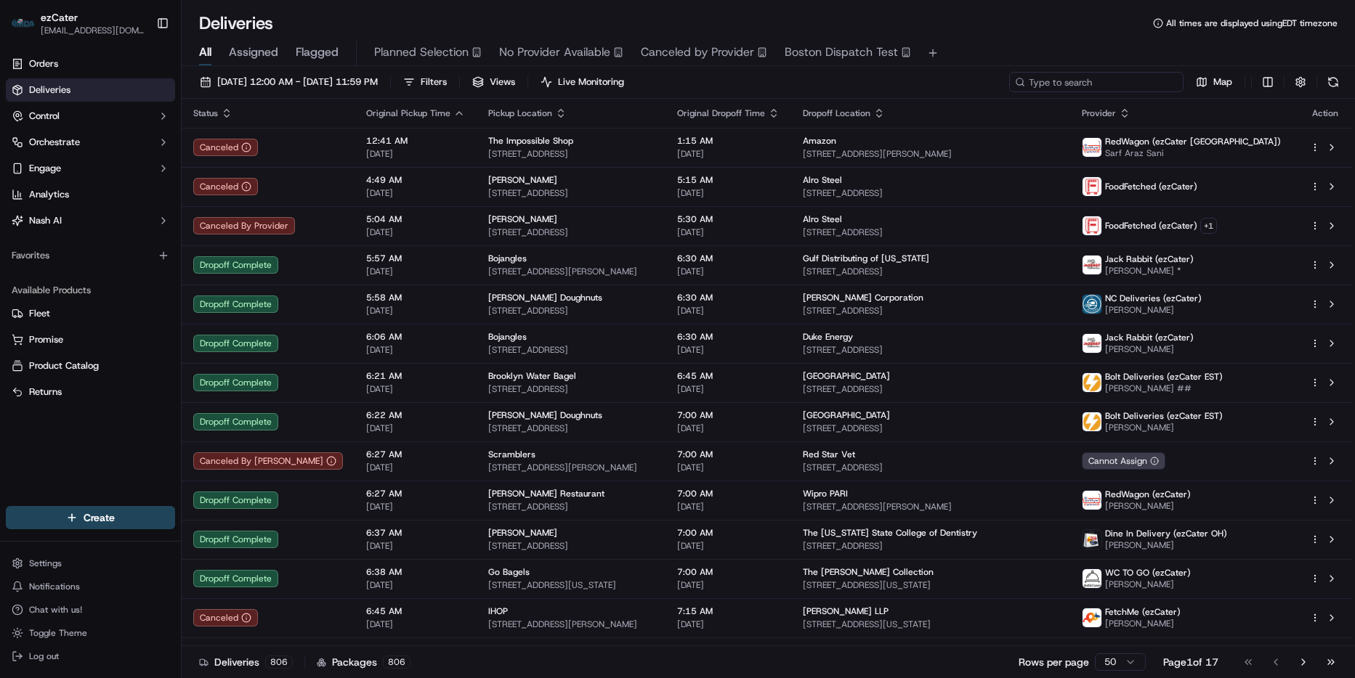
paste input "AJX72W"
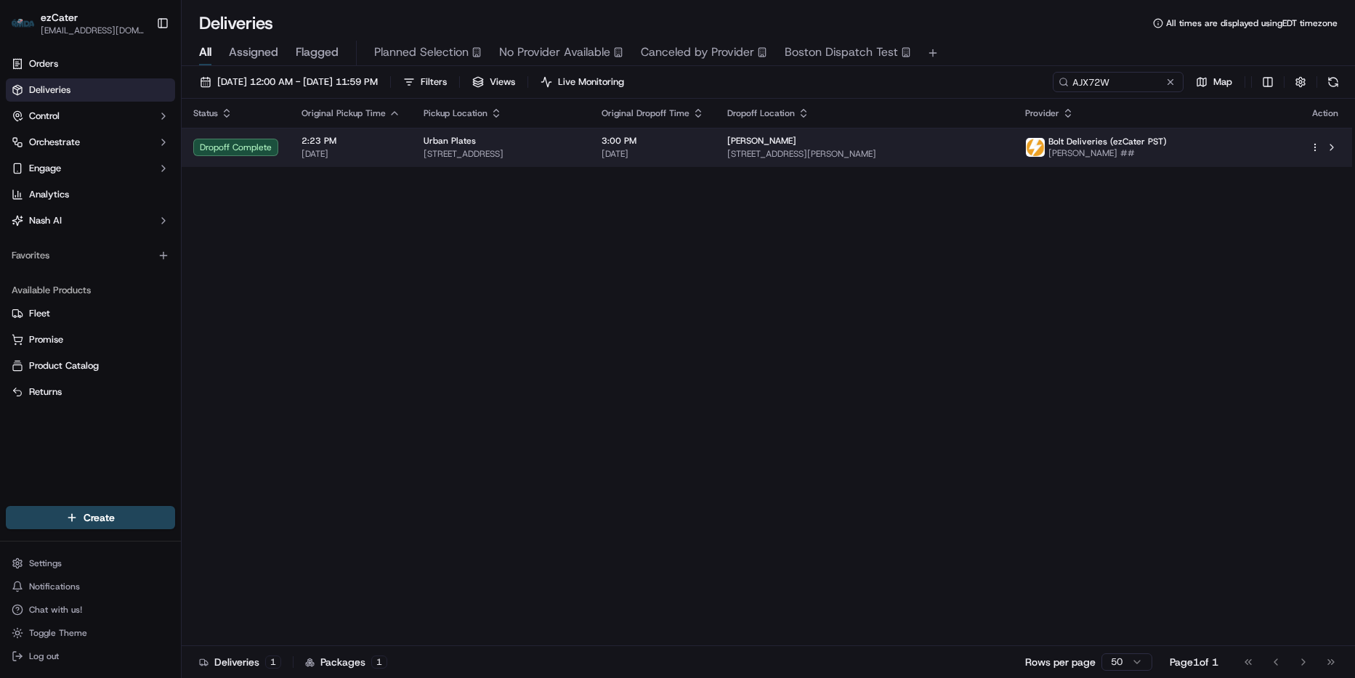
click at [704, 137] on span "3:00 PM" at bounding box center [652, 141] width 102 height 12
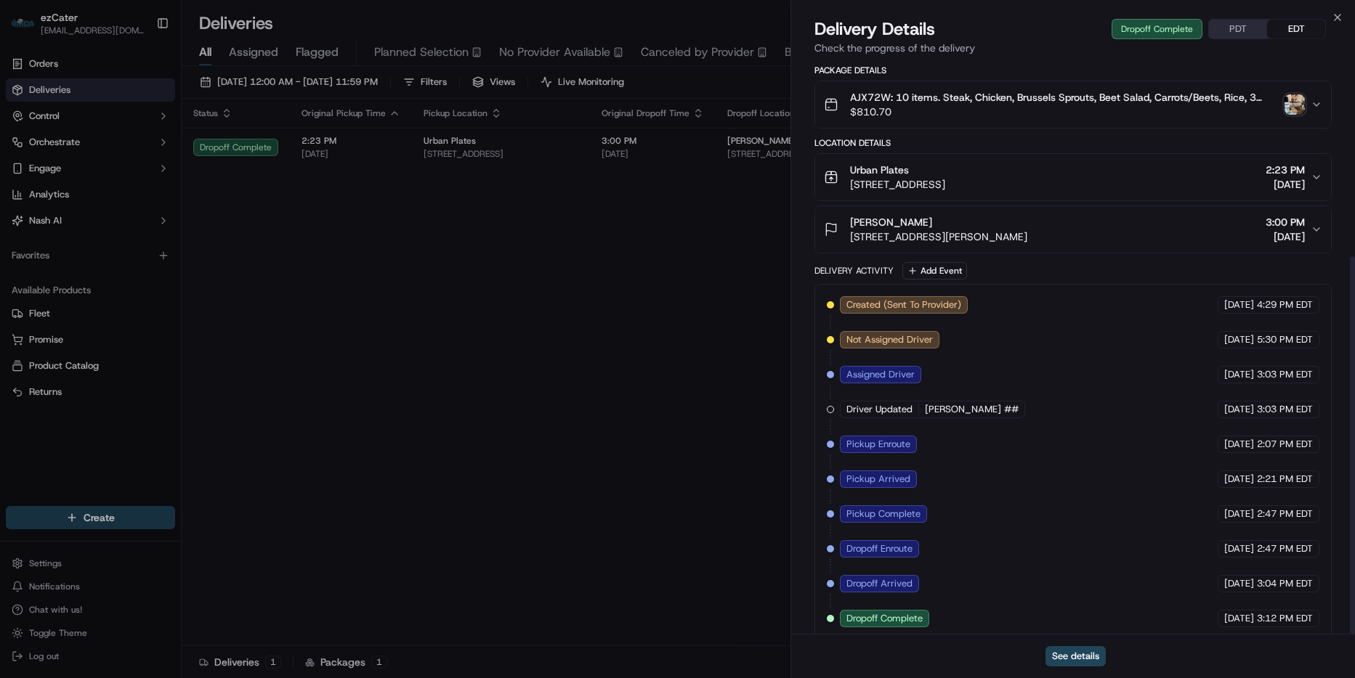
scroll to position [297, 0]
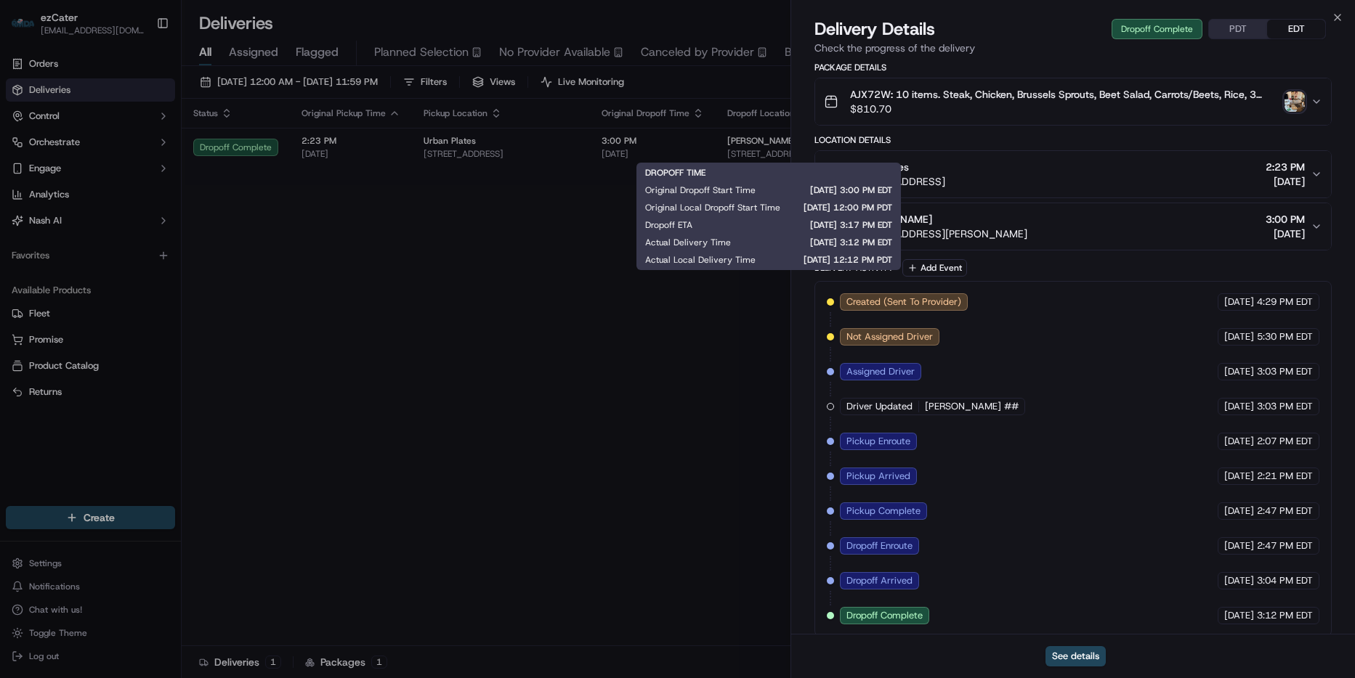
click at [1330, 15] on div "Close Delivery Details Dropoff Complete PDT EDT Check the progress of the deliv…" at bounding box center [1072, 339] width 564 height 678
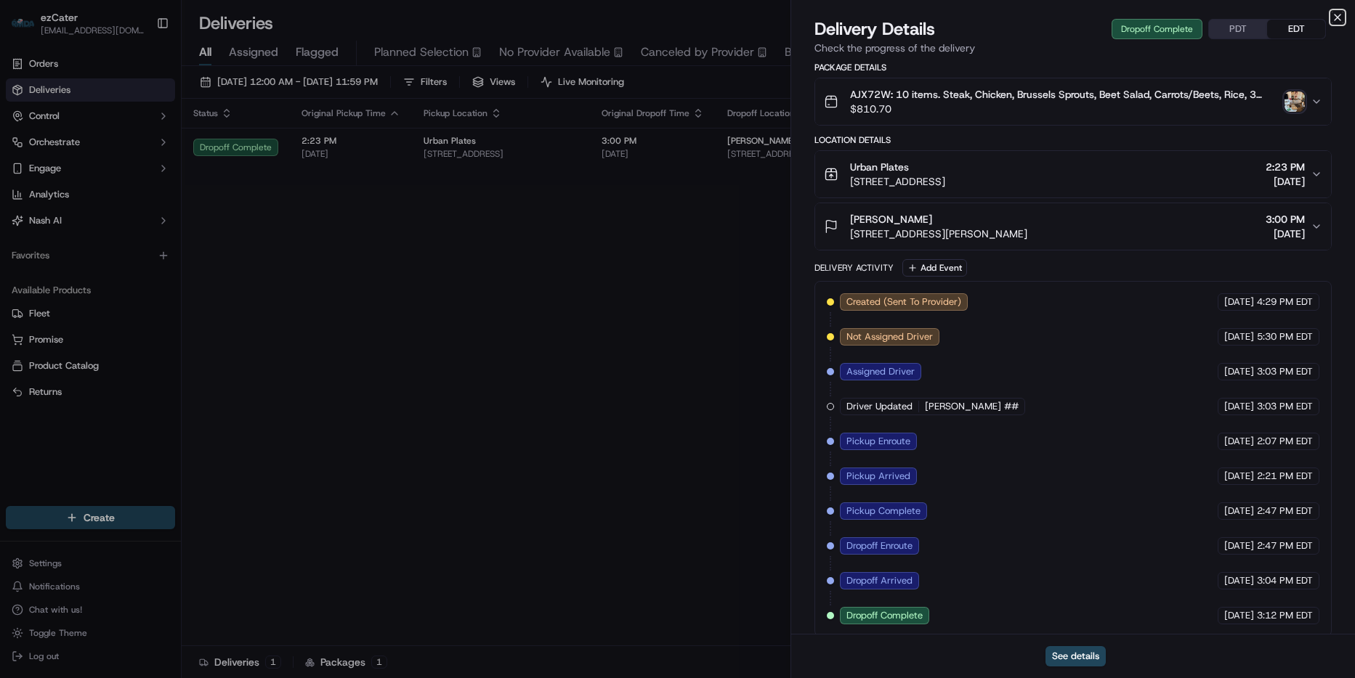
click at [1336, 15] on icon "button" at bounding box center [1337, 18] width 12 height 12
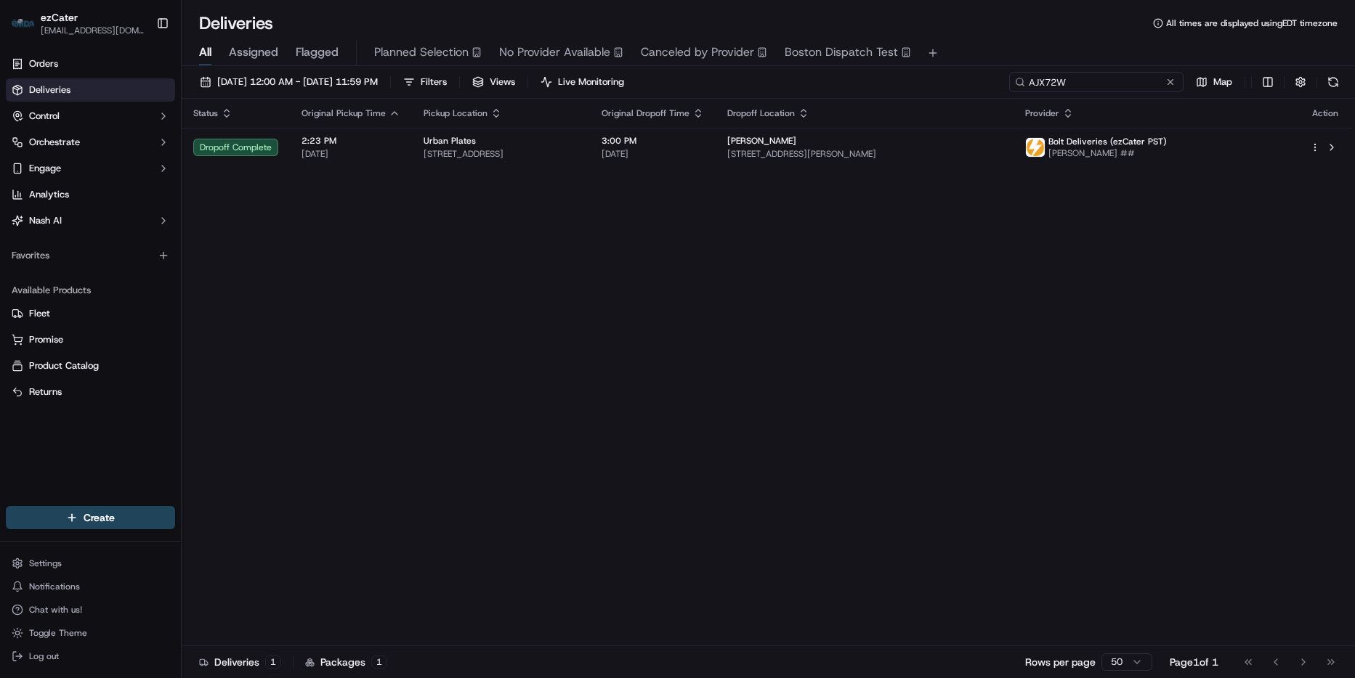
click at [1144, 80] on input "AJX72W" at bounding box center [1096, 82] width 174 height 20
paste input "8HUJ6P"
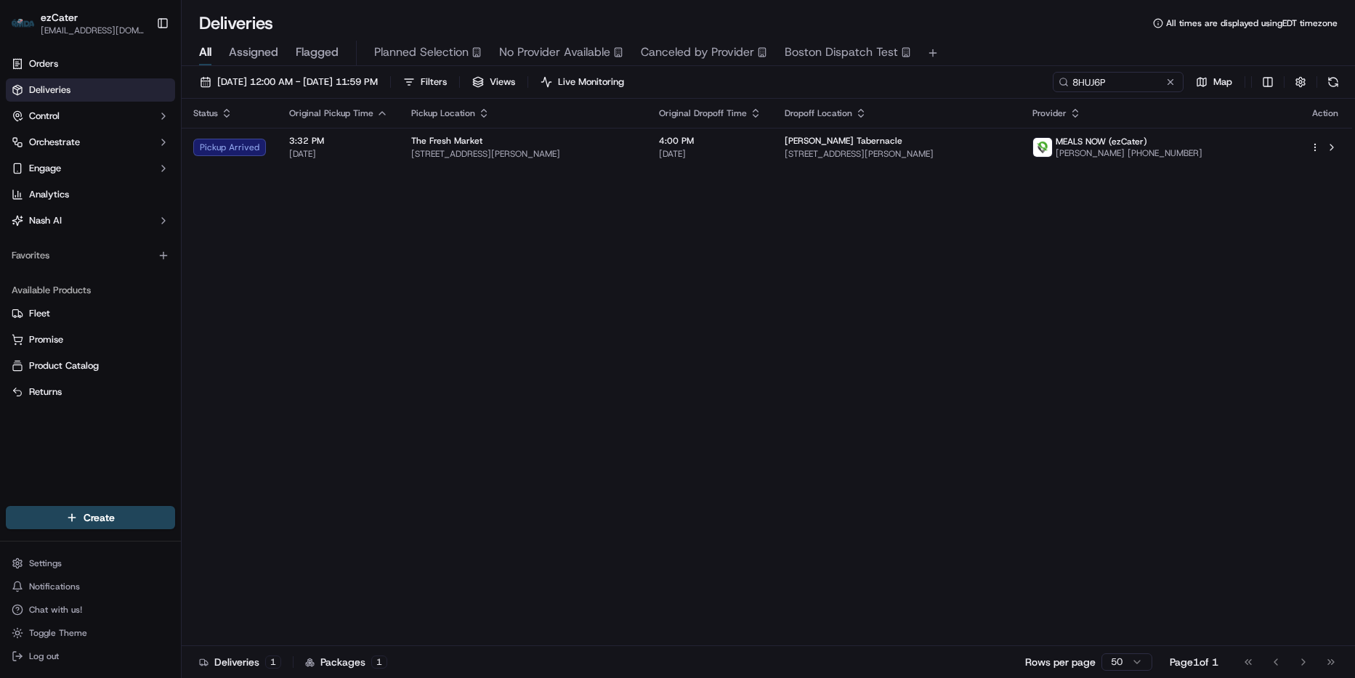
drag, startPoint x: 769, startPoint y: 397, endPoint x: 731, endPoint y: 380, distance: 42.0
click at [769, 397] on div "Status Original Pickup Time Pickup Location Original Dropoff Time Dropoff Locat…" at bounding box center [767, 373] width 1170 height 548
click at [874, 259] on div "Status Original Pickup Time Pickup Location Original Dropoff Time Dropoff Locat…" at bounding box center [767, 373] width 1170 height 548
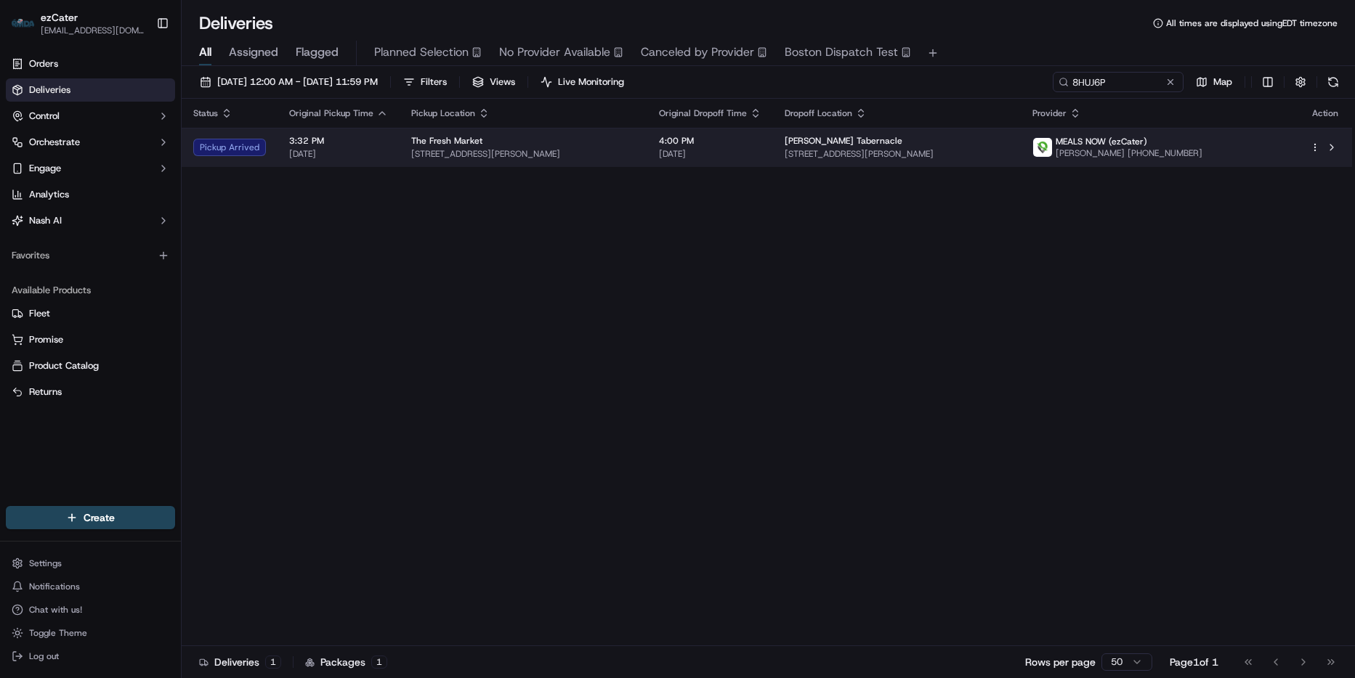
click at [1009, 154] on span "735 Reading Rd, Mason, OH 45040, USA" at bounding box center [896, 154] width 224 height 12
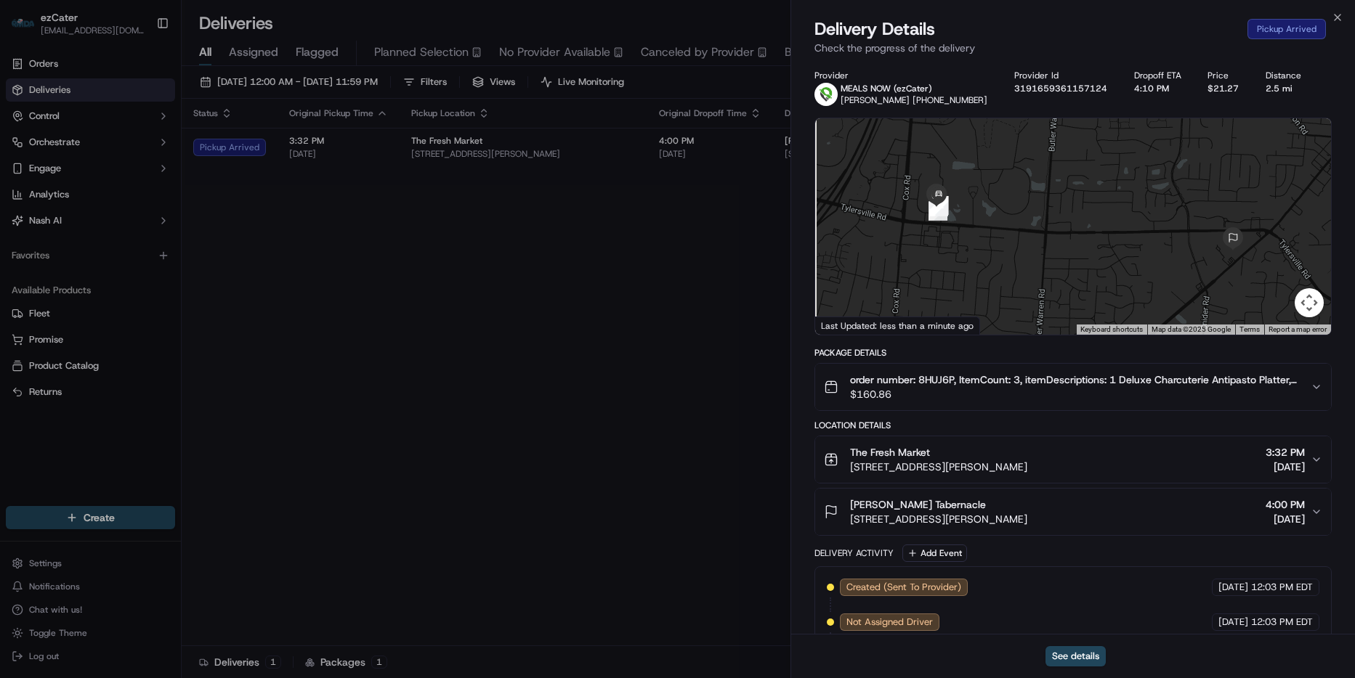
drag, startPoint x: 1001, startPoint y: 233, endPoint x: 1017, endPoint y: 237, distance: 16.4
click at [1017, 237] on div at bounding box center [1073, 226] width 516 height 216
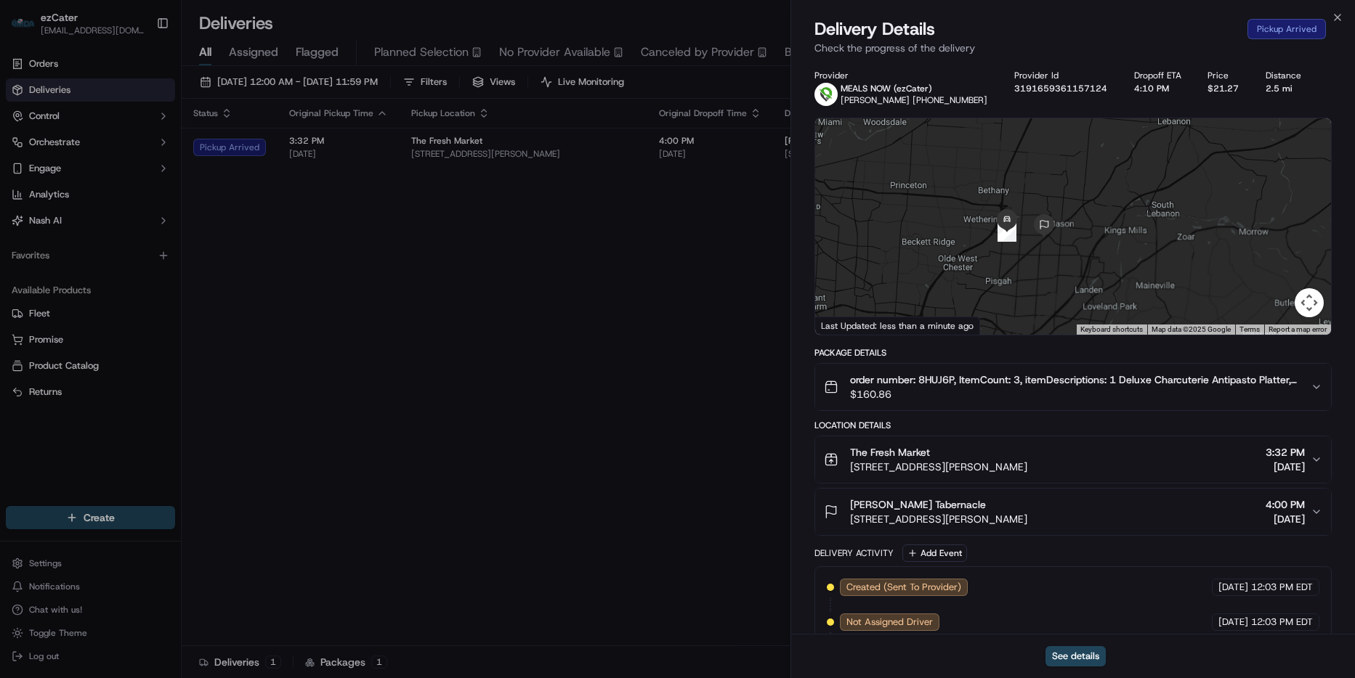
drag, startPoint x: 1025, startPoint y: 244, endPoint x: 1010, endPoint y: 244, distance: 15.3
click at [1010, 244] on div at bounding box center [1073, 226] width 516 height 216
drag, startPoint x: 979, startPoint y: 215, endPoint x: 993, endPoint y: 304, distance: 90.4
click at [991, 303] on div at bounding box center [1073, 226] width 516 height 216
drag, startPoint x: 1019, startPoint y: 235, endPoint x: 1008, endPoint y: 277, distance: 42.8
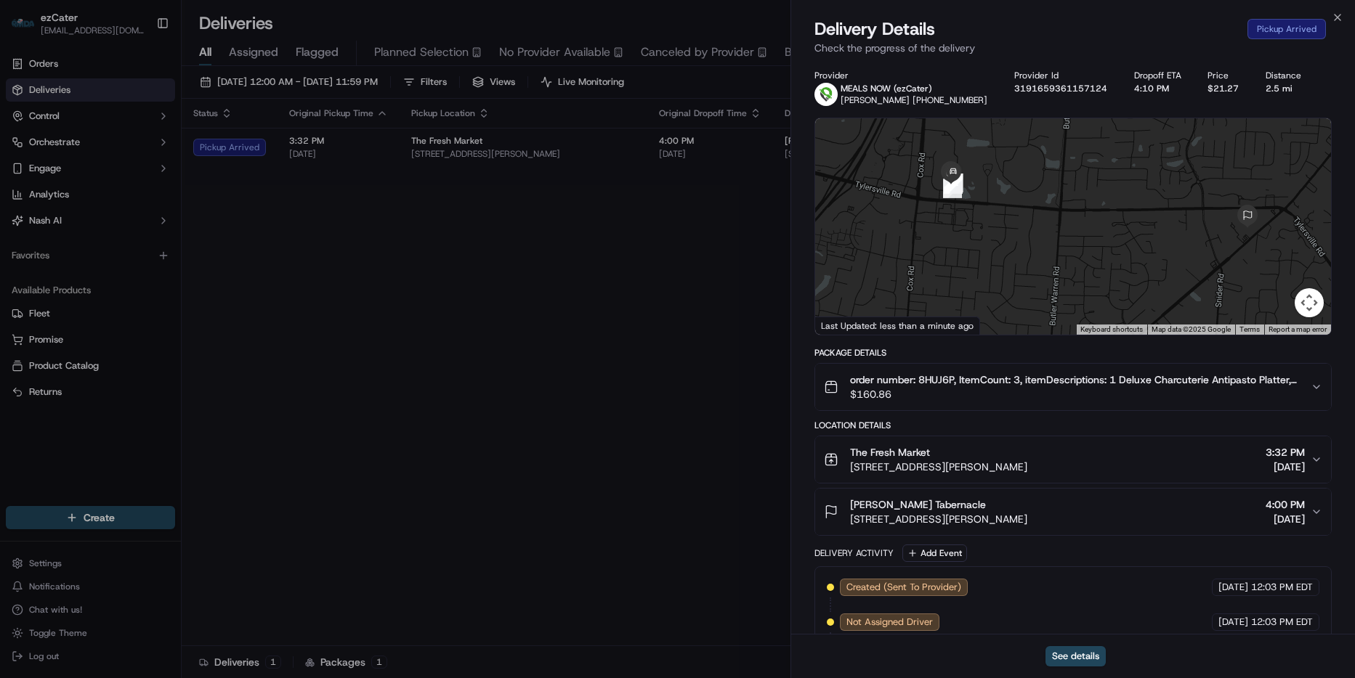
click at [1014, 277] on div at bounding box center [1073, 226] width 516 height 216
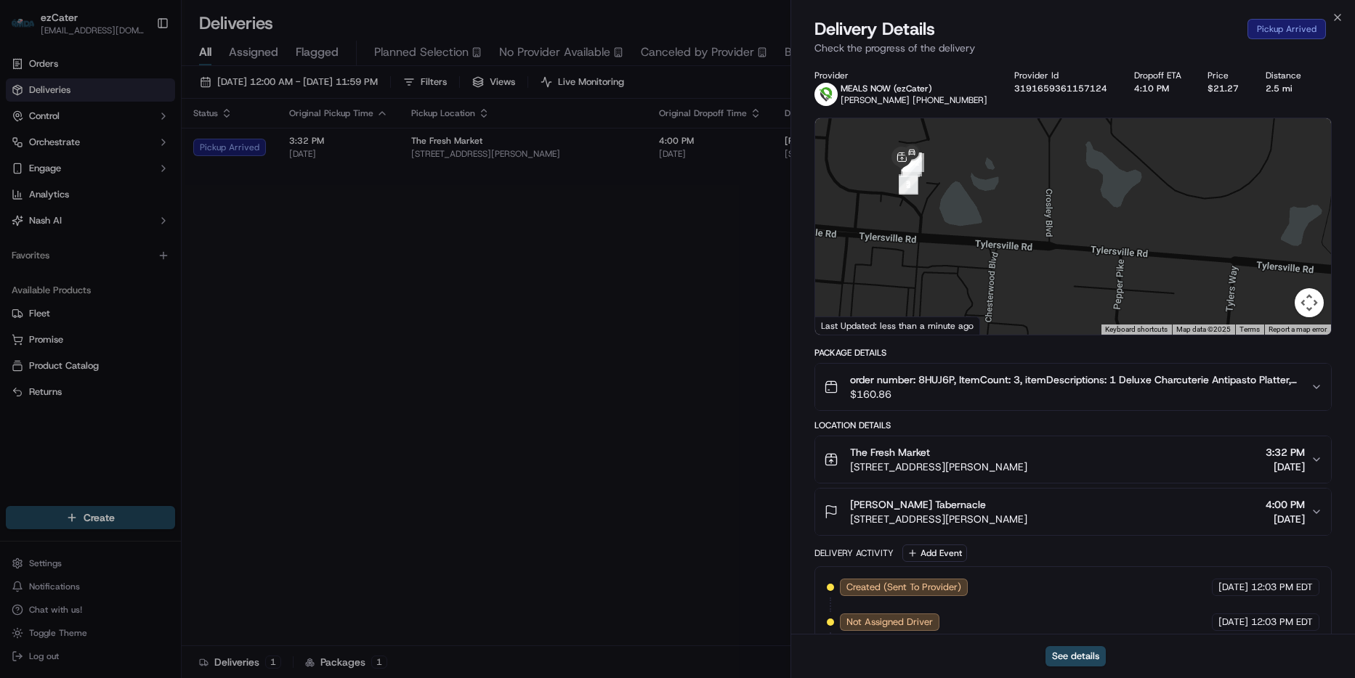
drag, startPoint x: 912, startPoint y: 237, endPoint x: 1019, endPoint y: 263, distance: 109.9
click at [1009, 268] on div at bounding box center [1073, 226] width 516 height 216
click at [1333, 18] on icon "button" at bounding box center [1337, 18] width 12 height 12
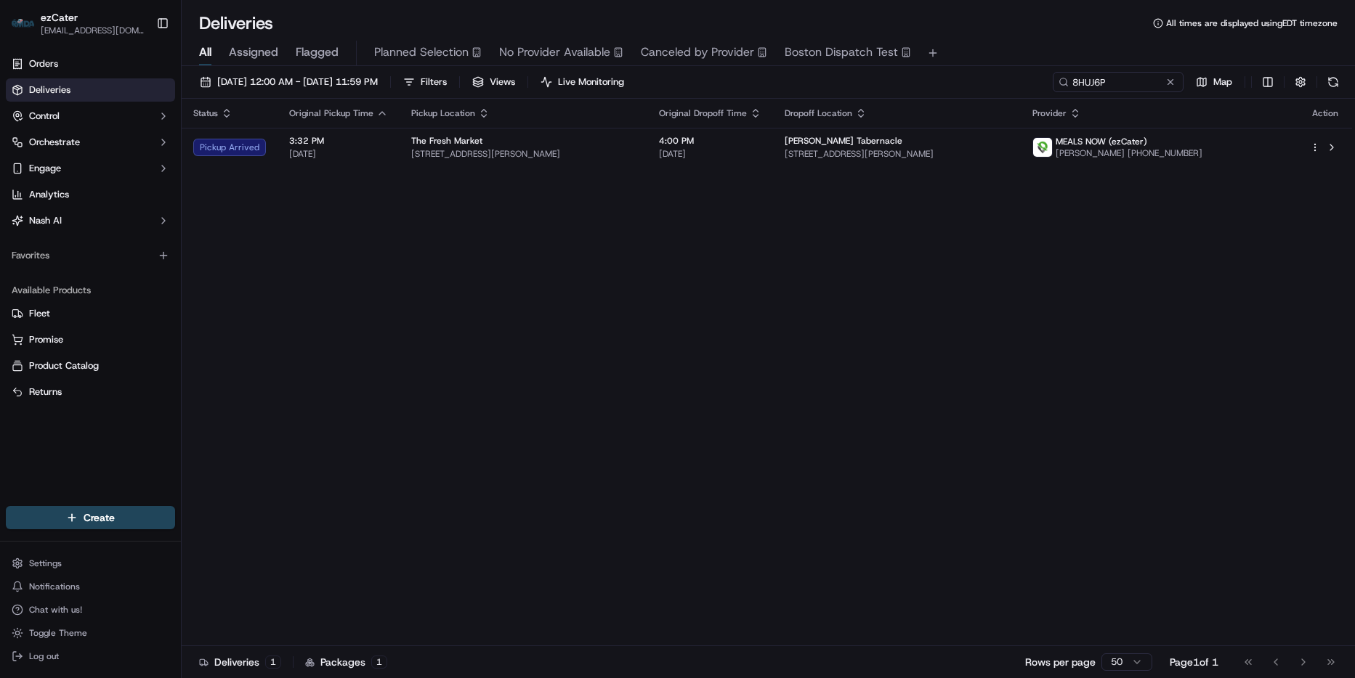
click at [1336, 17] on span "All times are displayed using EDT timezone" at bounding box center [1251, 23] width 171 height 12
click at [1128, 88] on input "8HUJ6P" at bounding box center [1096, 82] width 174 height 20
paste input
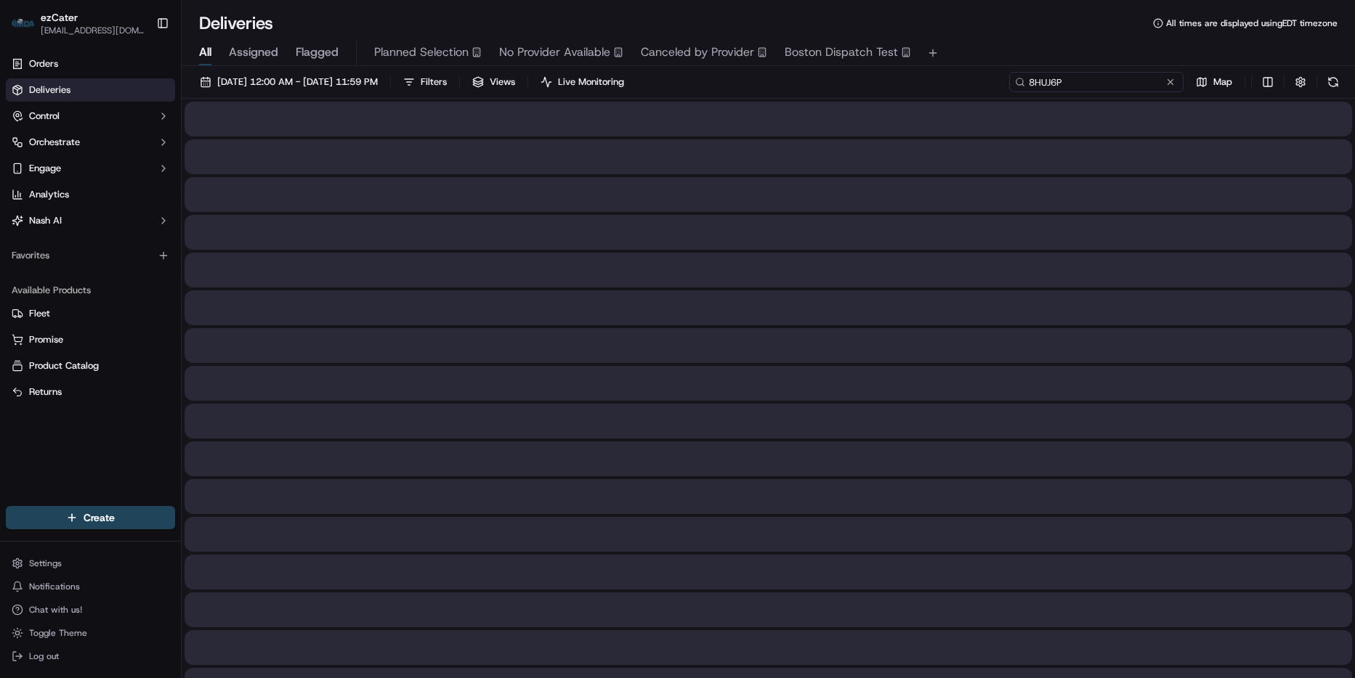
type input "8HUJ6P"
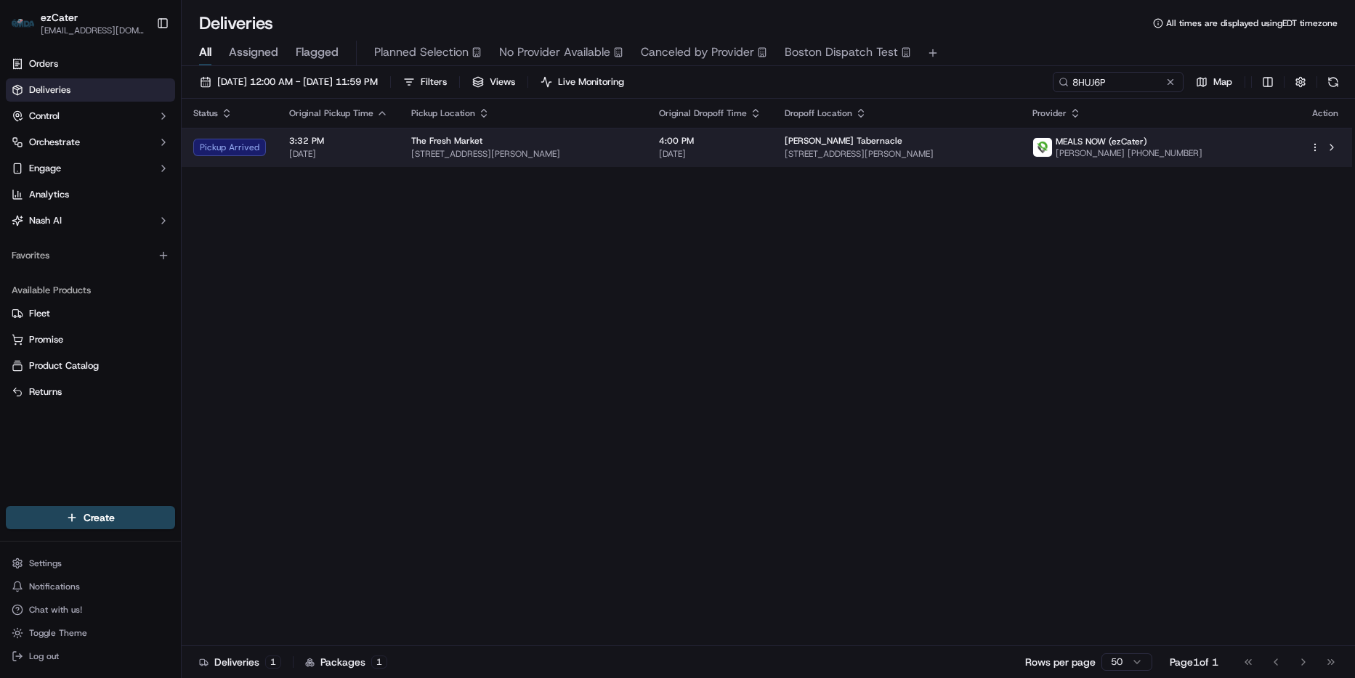
click at [902, 142] on span "Christ Tabernacle" at bounding box center [843, 141] width 118 height 12
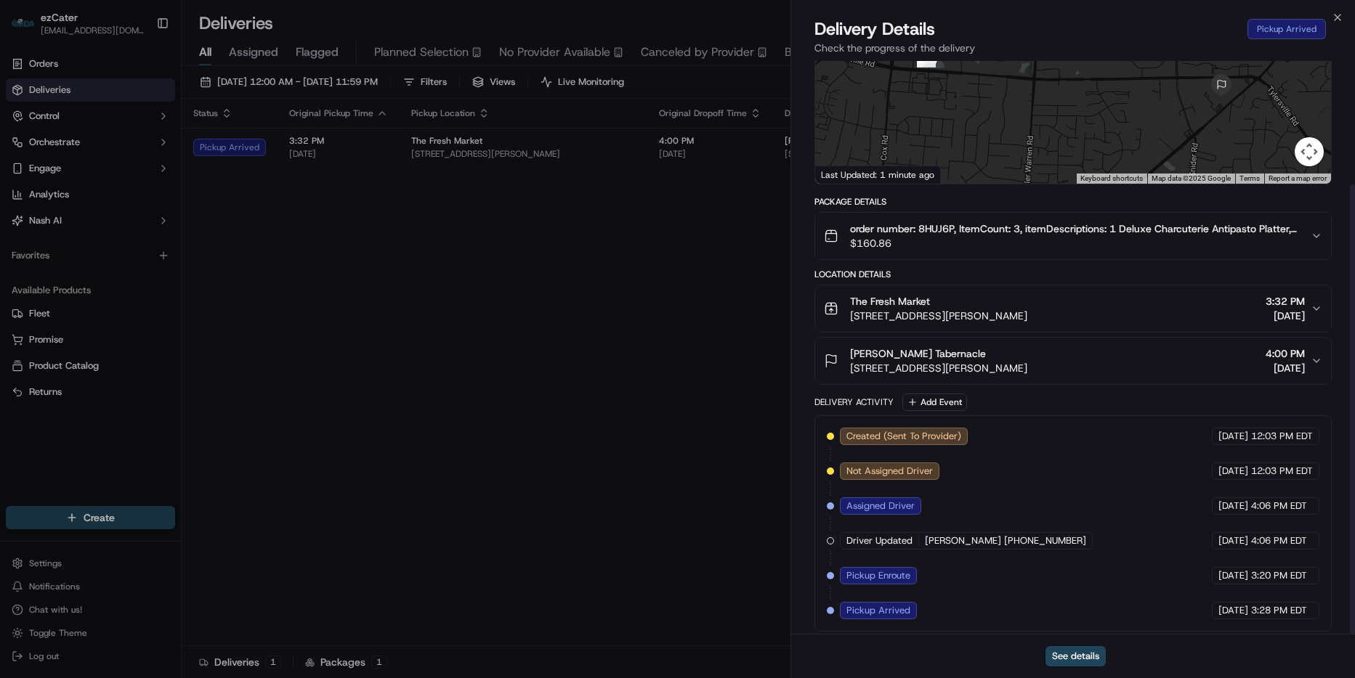
scroll to position [158, 0]
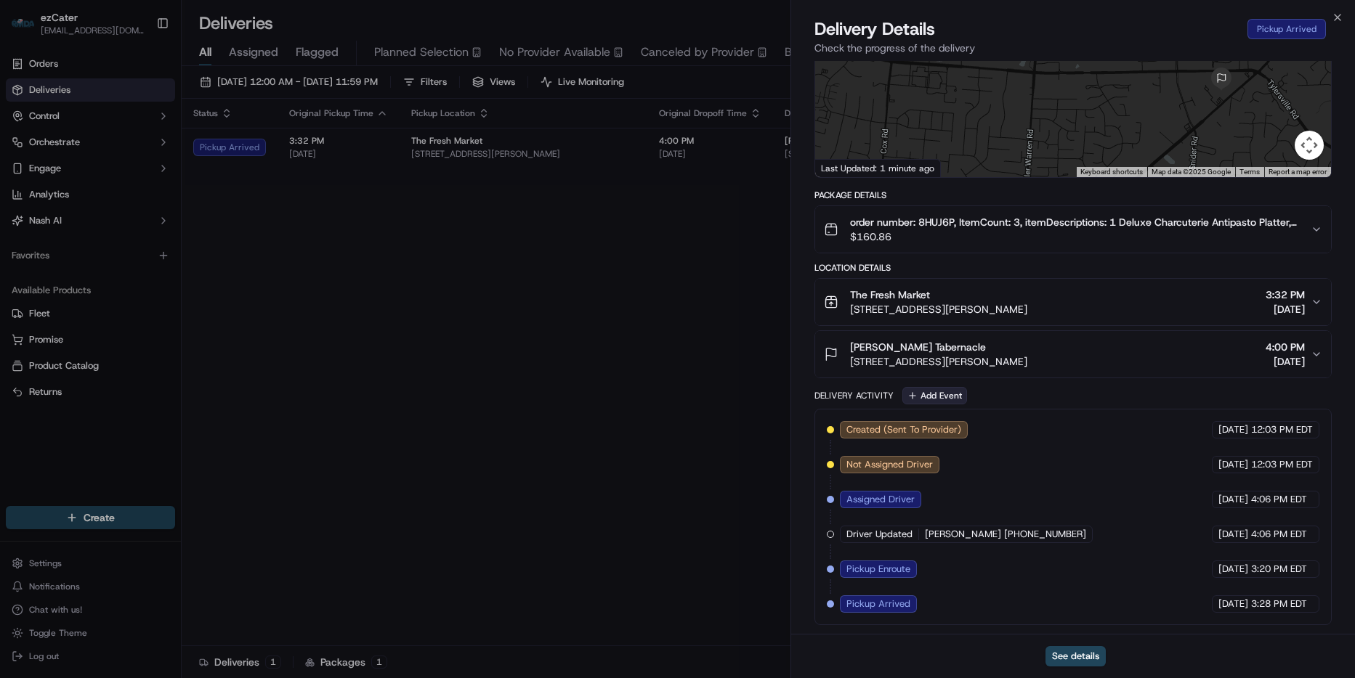
click at [934, 388] on button "Add Event" at bounding box center [934, 395] width 65 height 17
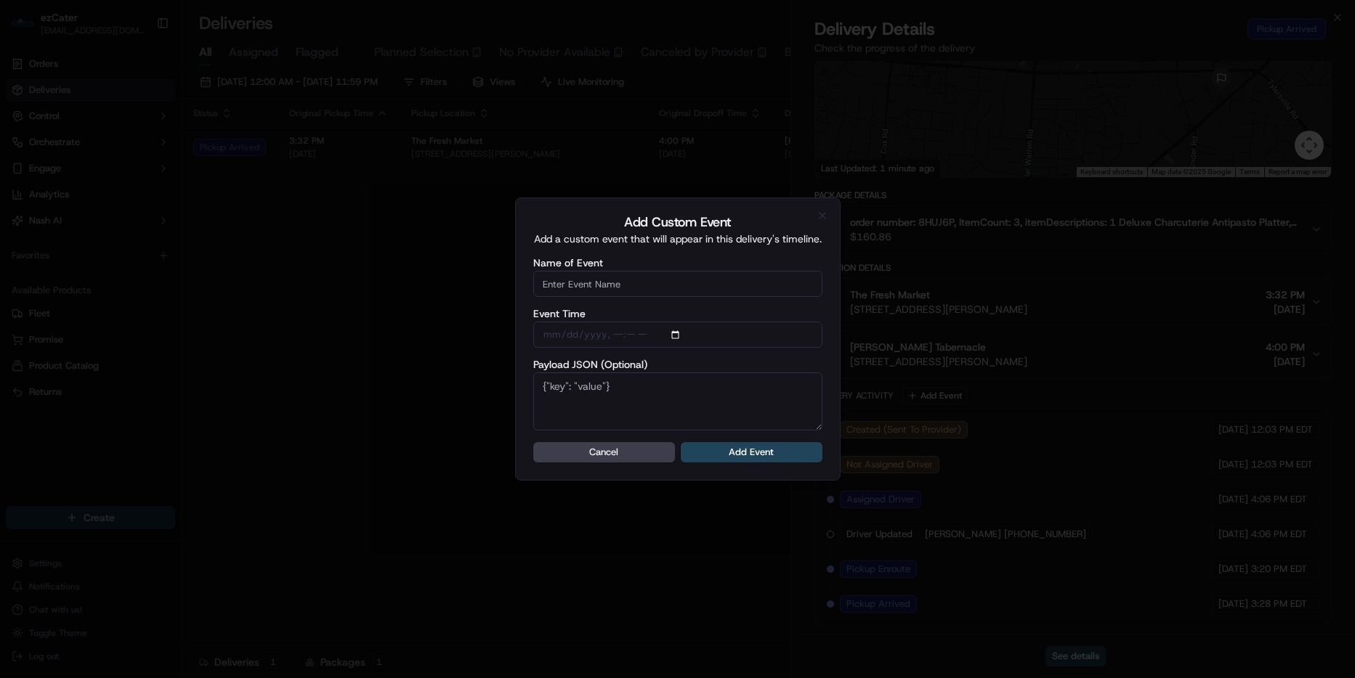
click at [614, 268] on div "Name of Event" at bounding box center [677, 277] width 289 height 39
click at [614, 277] on input "Name of Event" at bounding box center [677, 284] width 289 height 26
type input "CP Not ready"
click at [764, 445] on form "Name of Event CP Not ready Event Time Payload JSON (Optional) Cancel Add Event" at bounding box center [677, 360] width 289 height 205
drag, startPoint x: 764, startPoint y: 445, endPoint x: 773, endPoint y: 455, distance: 12.8
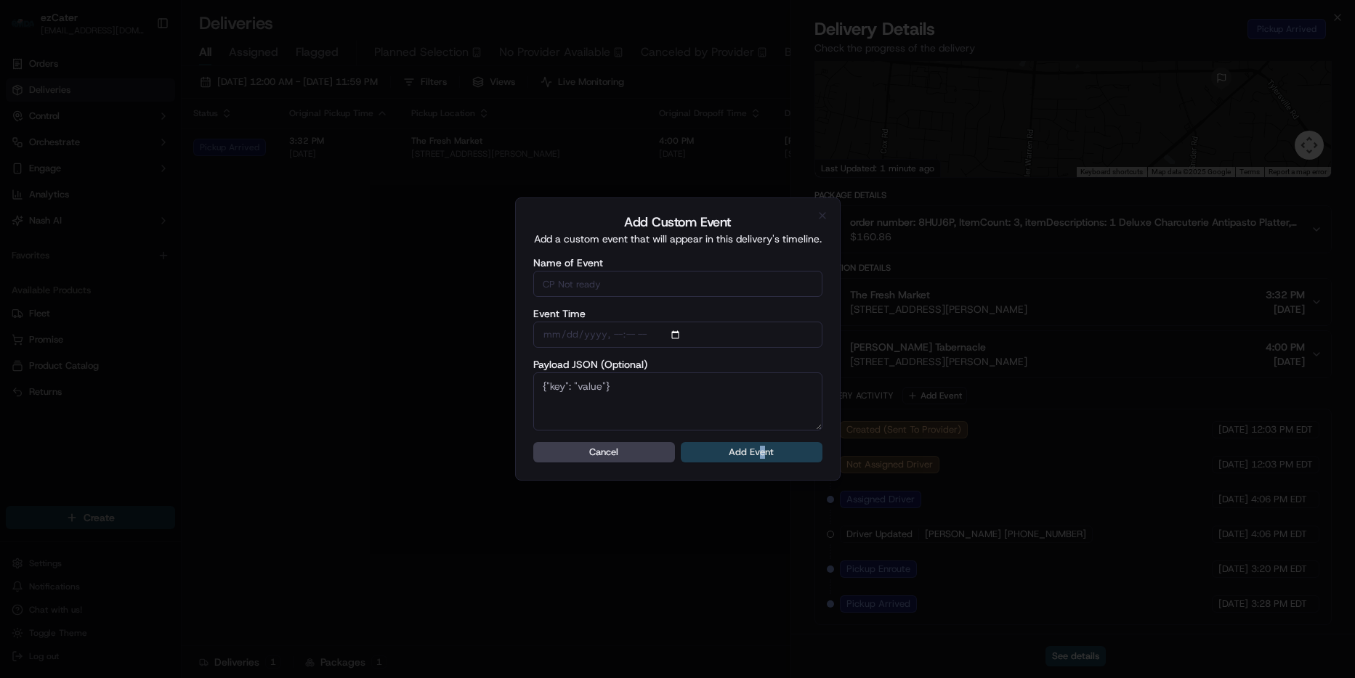
click at [773, 455] on button "Add Event" at bounding box center [752, 452] width 142 height 20
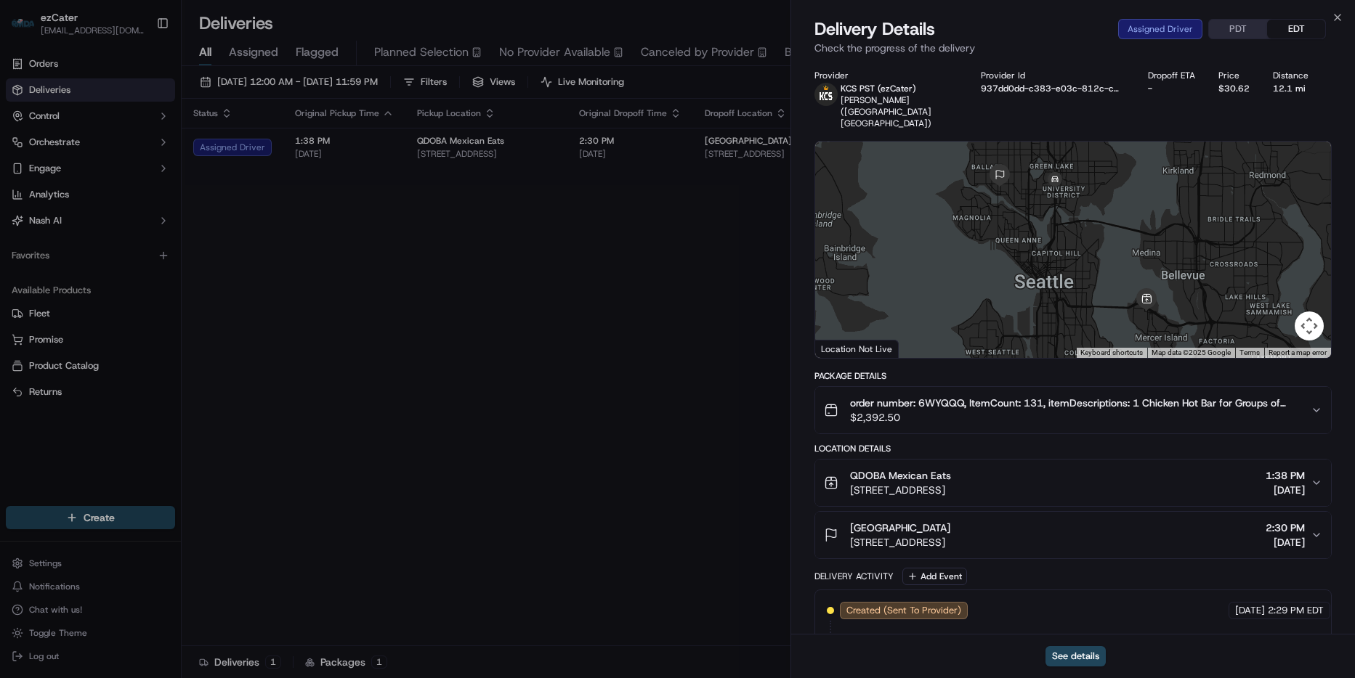
click at [1324, 15] on div "Close Delivery Details Assigned Driver PDT EDT Check the progress of the delive…" at bounding box center [1072, 339] width 564 height 678
click at [1337, 17] on icon "button" at bounding box center [1337, 18] width 12 height 12
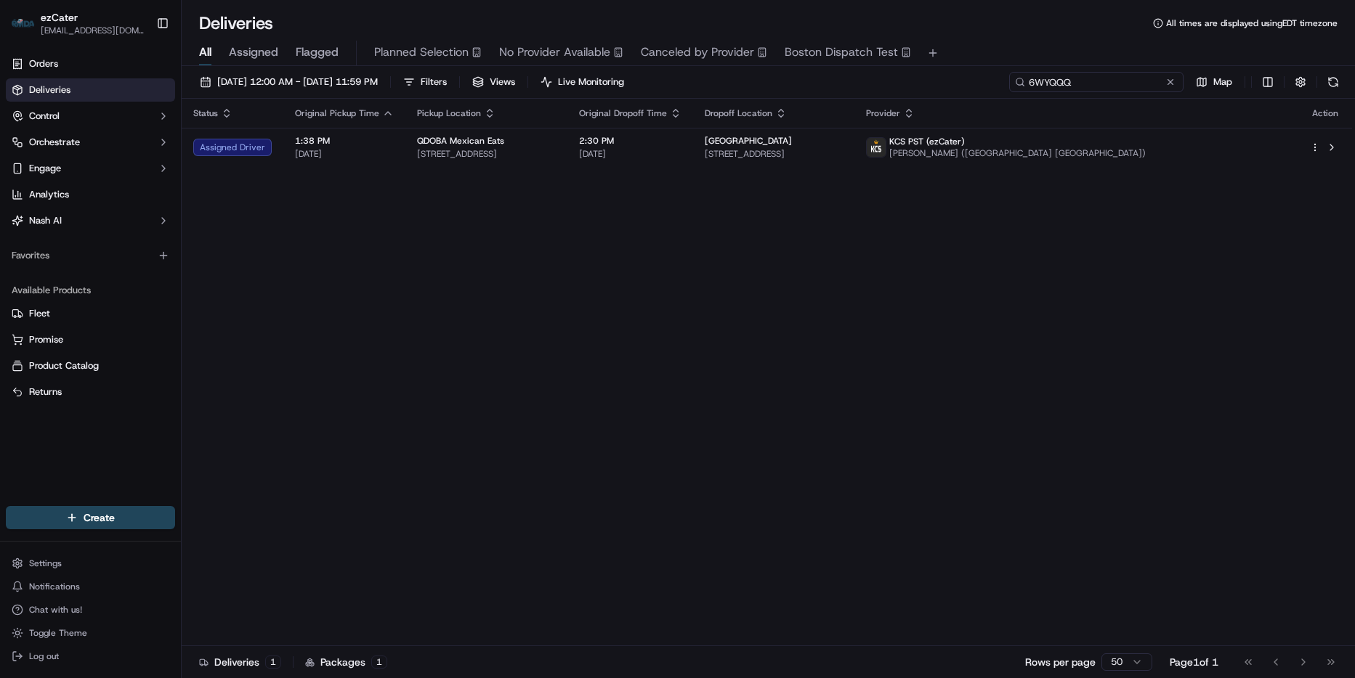
click at [1124, 86] on input "6WYQQQ" at bounding box center [1096, 82] width 174 height 20
paste input "77ECQP"
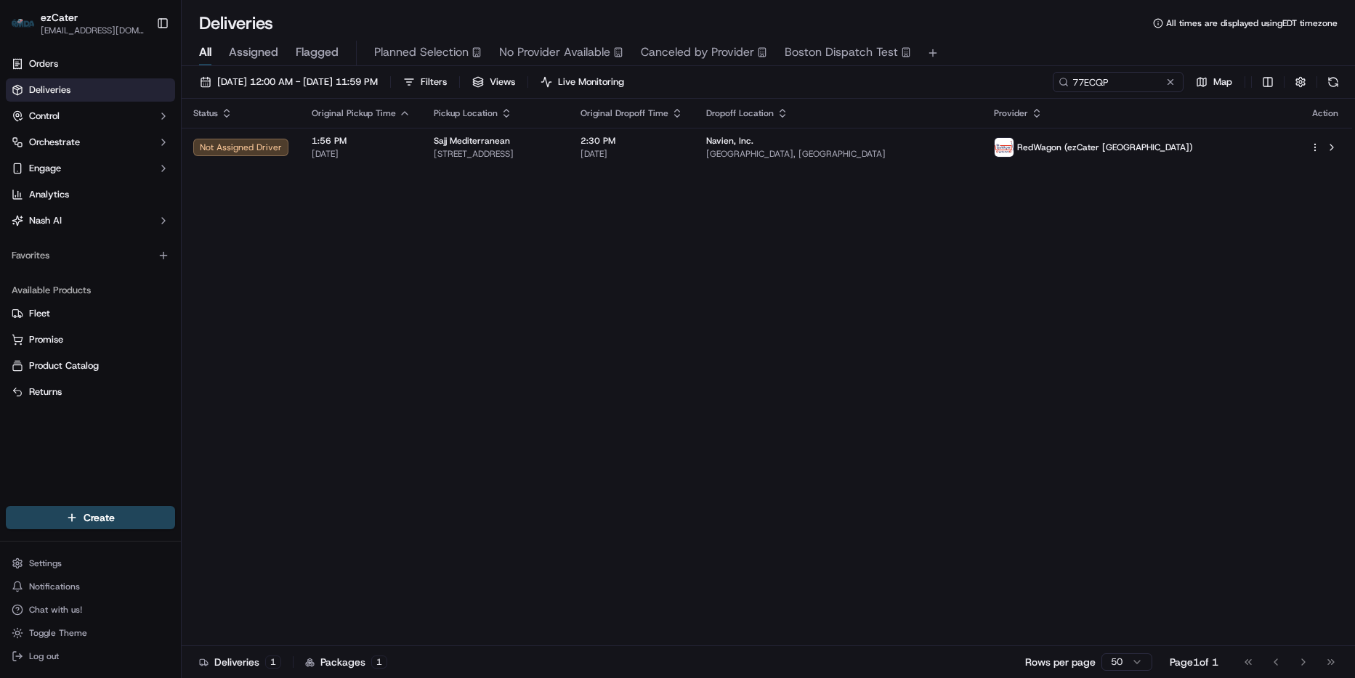
click at [694, 131] on td "2:30 PM [DATE]" at bounding box center [632, 147] width 126 height 39
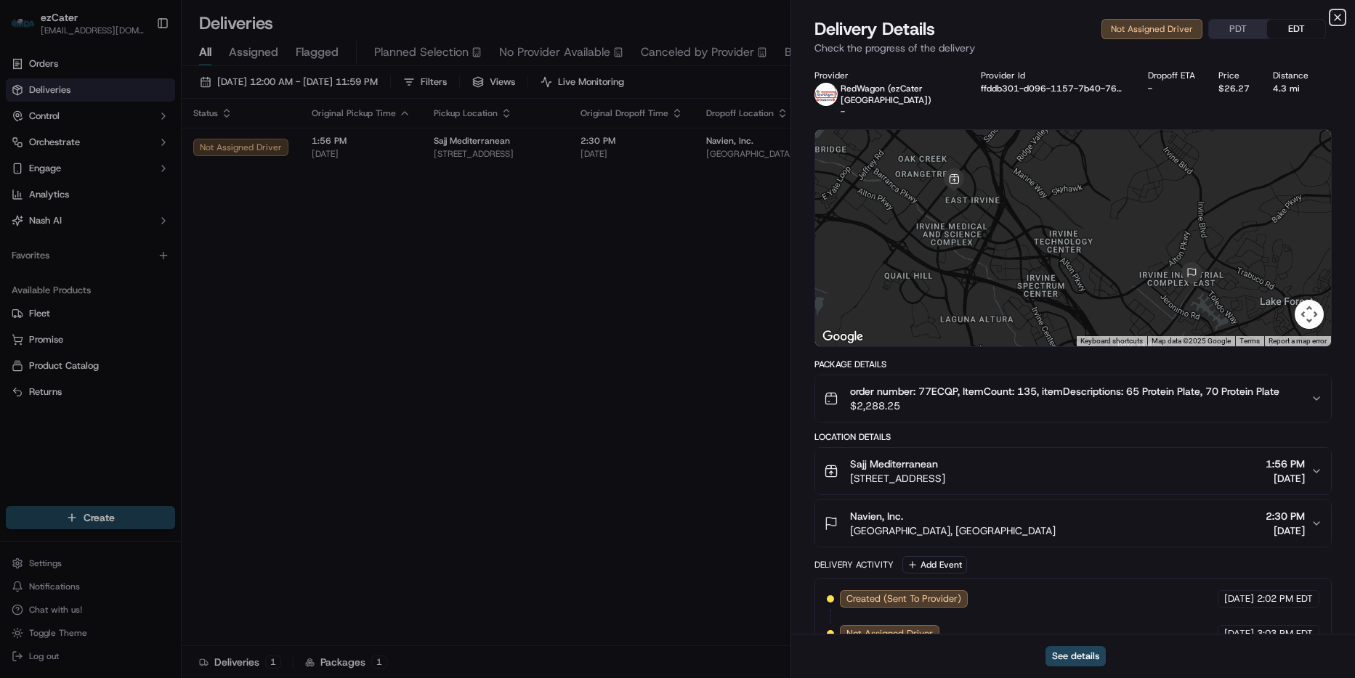
click at [1337, 15] on icon "button" at bounding box center [1337, 18] width 12 height 12
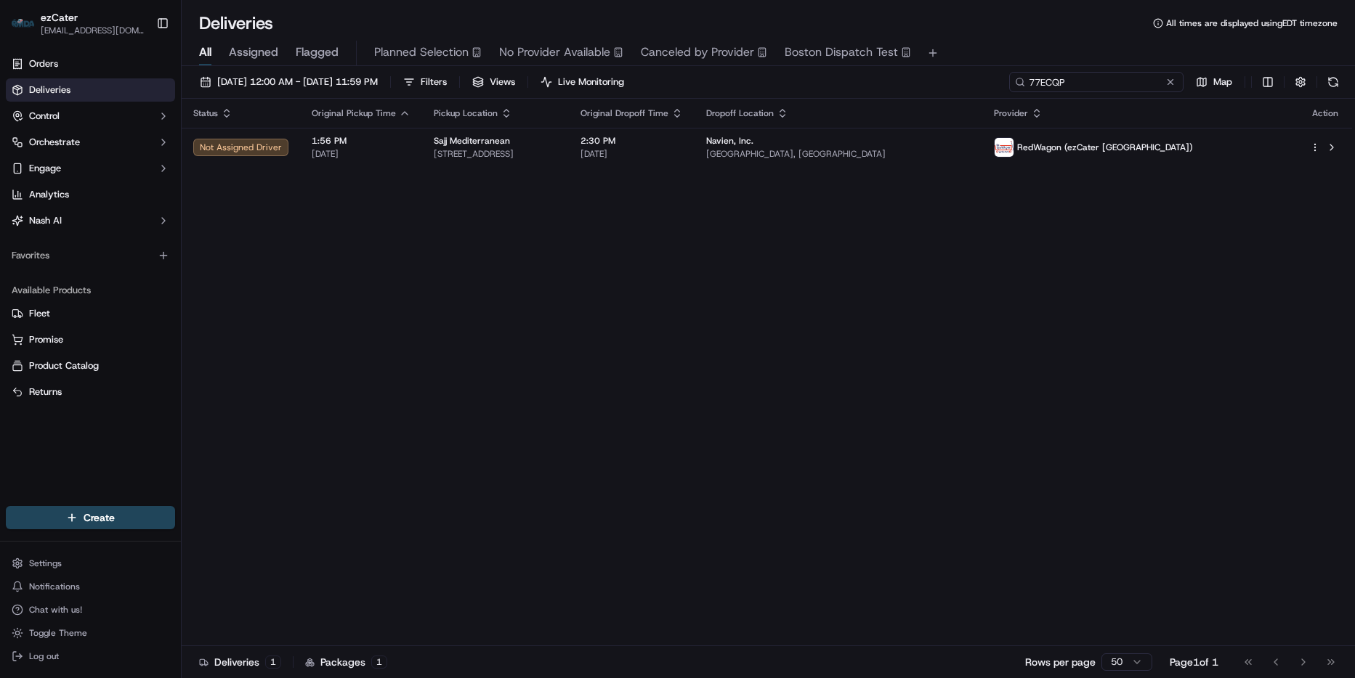
drag, startPoint x: 1113, startPoint y: 83, endPoint x: 1108, endPoint y: 73, distance: 11.7
click at [1112, 81] on input "77ECQP" at bounding box center [1096, 82] width 174 height 20
paste input "E7V18"
type input "7E7V18"
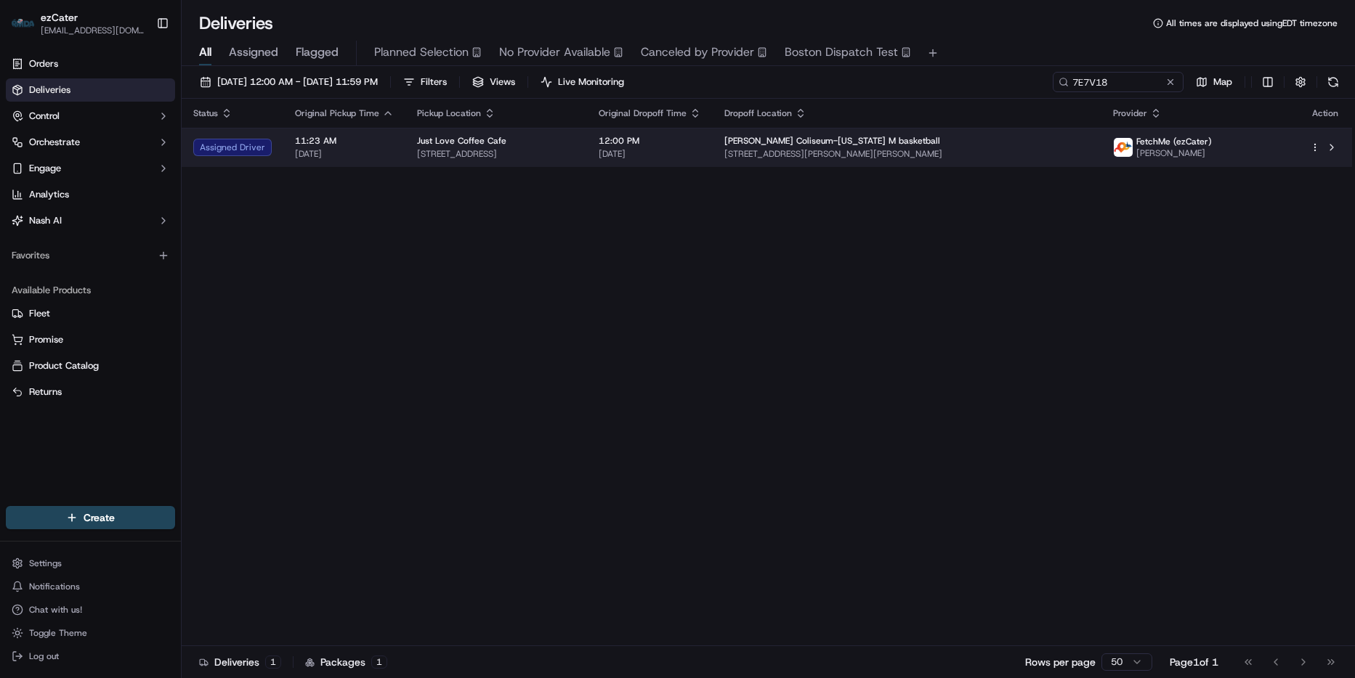
click at [575, 141] on div "Just Love Coffee Cafe" at bounding box center [496, 141] width 158 height 12
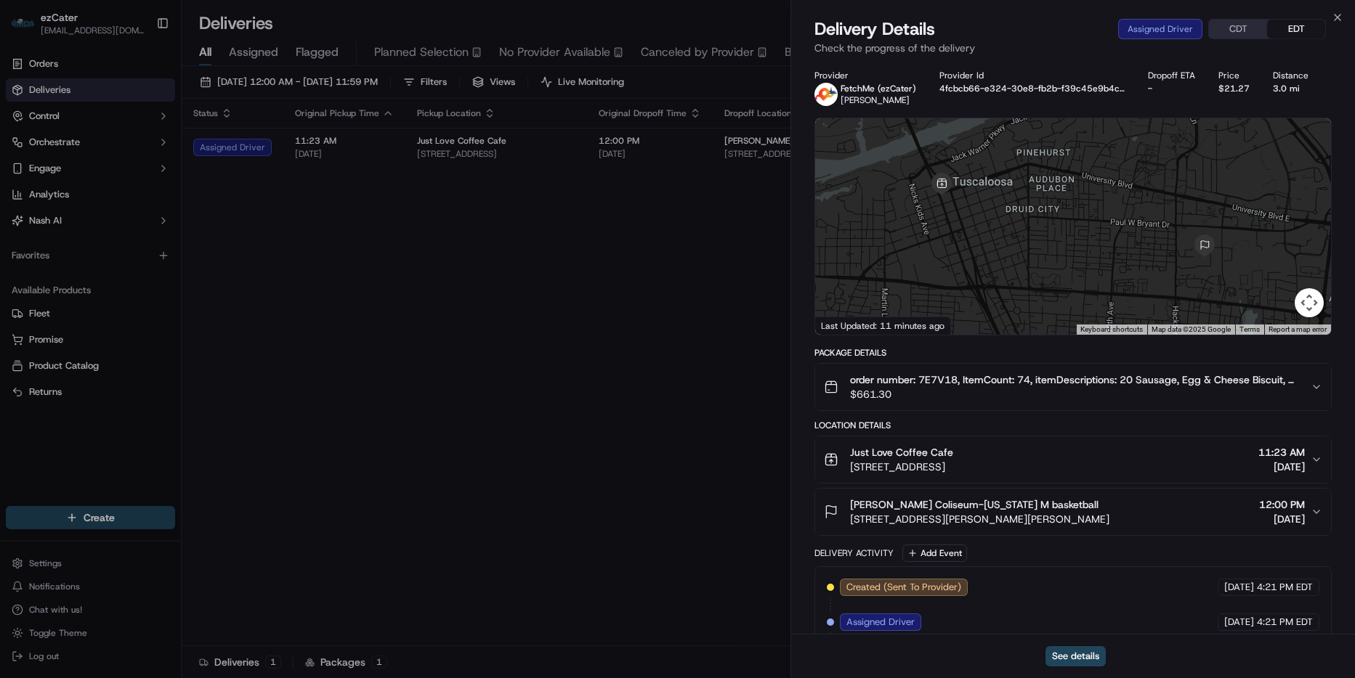
click at [1238, 31] on button "CDT" at bounding box center [1238, 29] width 58 height 19
click at [1298, 29] on button "EDT" at bounding box center [1296, 29] width 58 height 19
click at [1236, 35] on button "CDT" at bounding box center [1238, 29] width 58 height 19
